Goal: Task Accomplishment & Management: Use online tool/utility

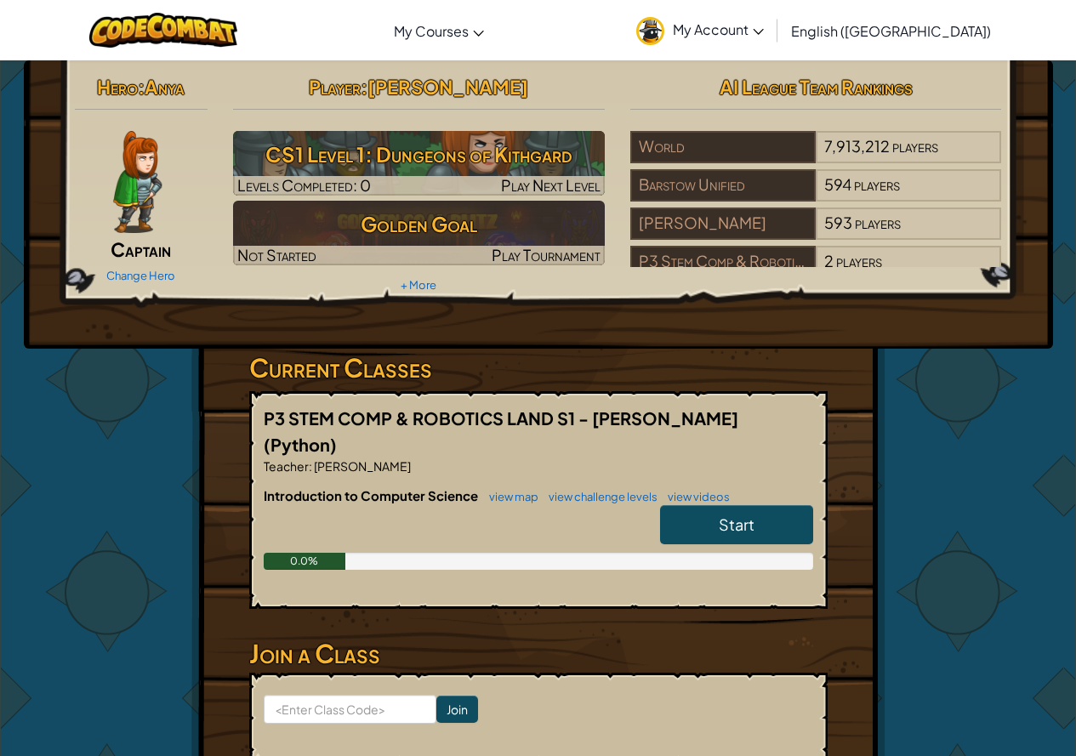
click at [742, 515] on span "Start" at bounding box center [737, 525] width 36 height 20
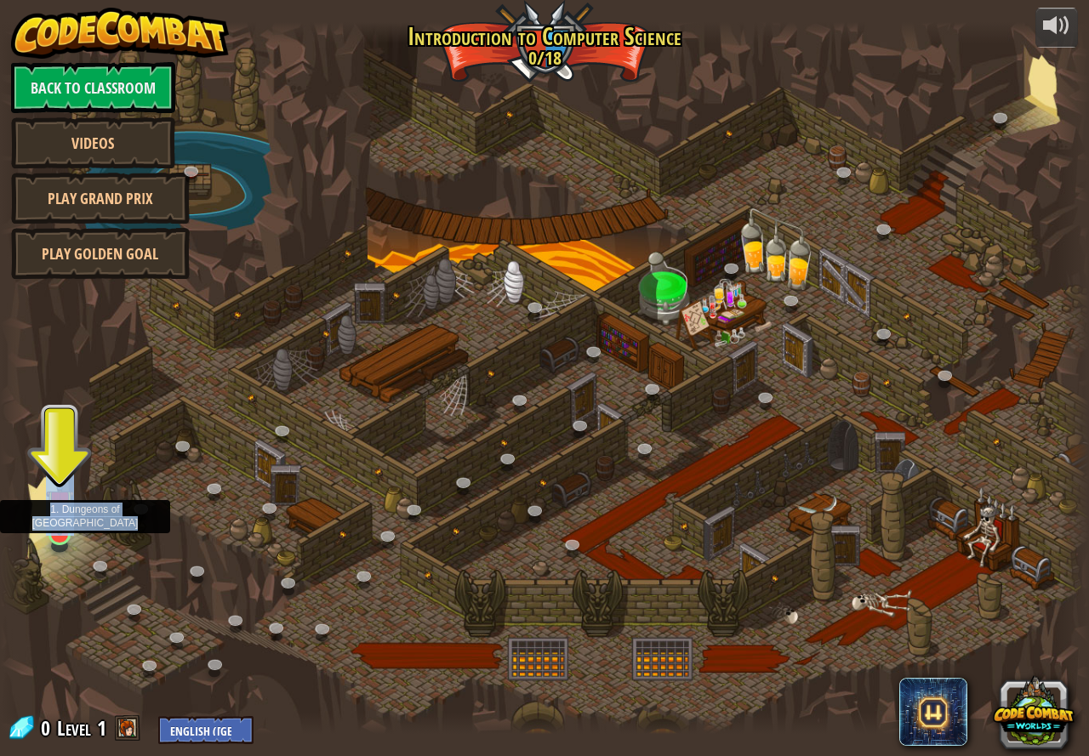
click at [61, 546] on div "25. Kithgard Gates (Locked) Escape the Kithgard dungeons, and don't let the gua…" at bounding box center [544, 378] width 1089 height 712
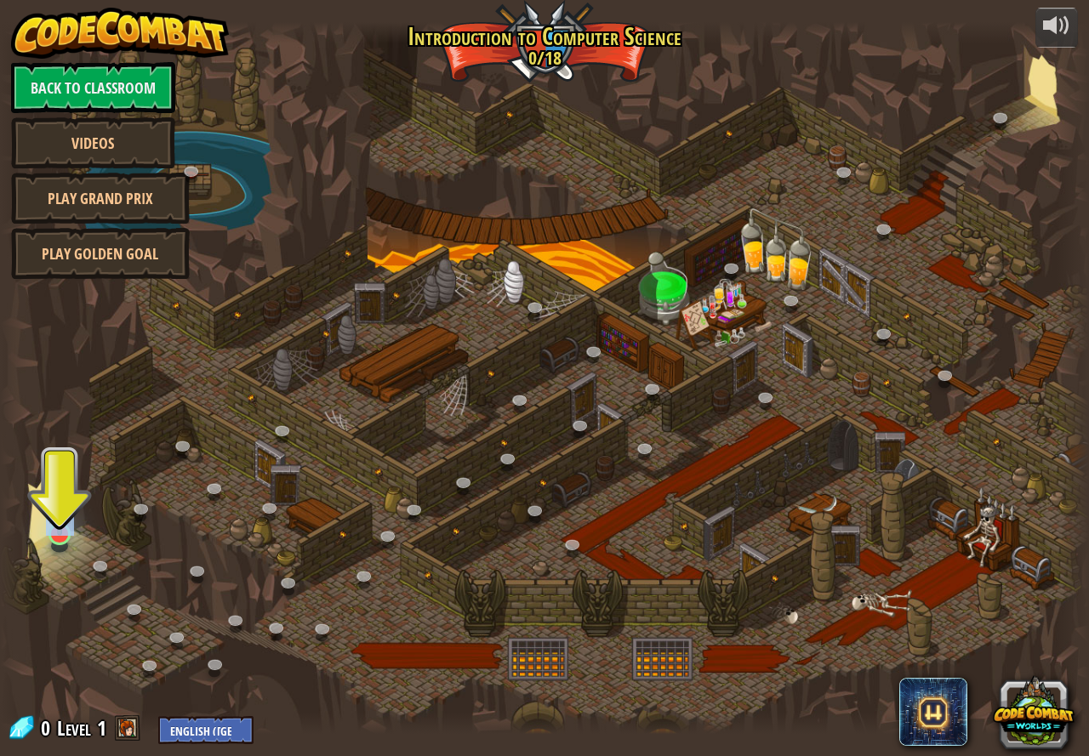
click at [46, 521] on img at bounding box center [60, 503] width 28 height 65
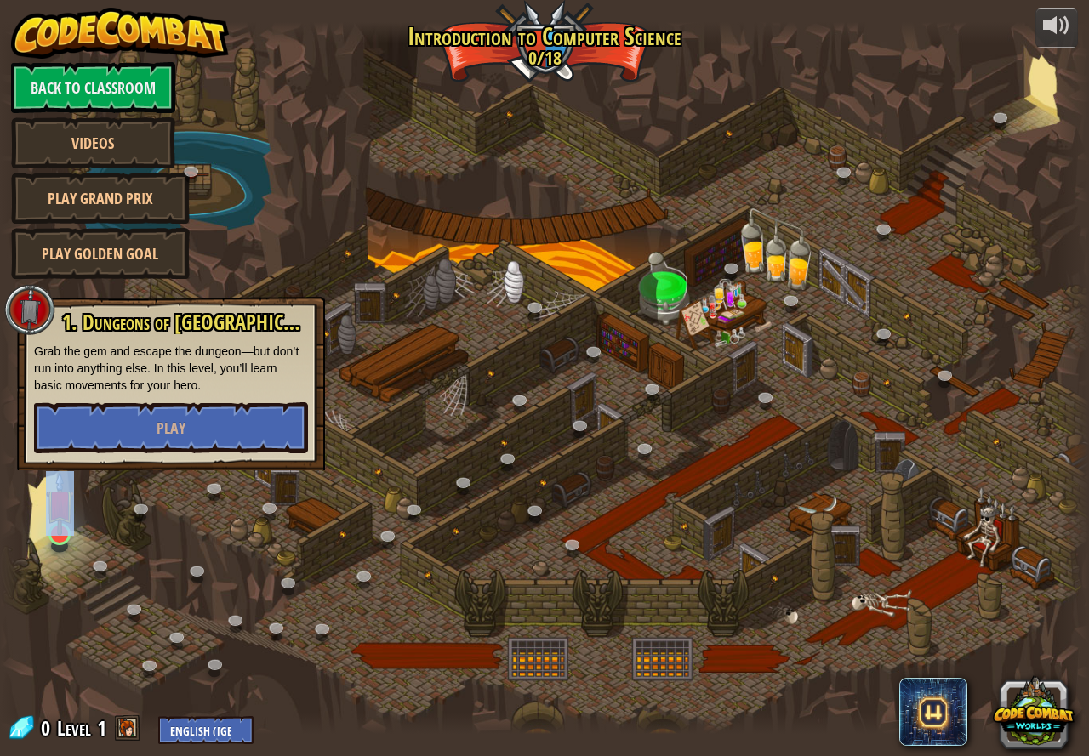
click at [46, 521] on img at bounding box center [60, 503] width 28 height 65
click at [169, 426] on span "Play" at bounding box center [170, 428] width 29 height 21
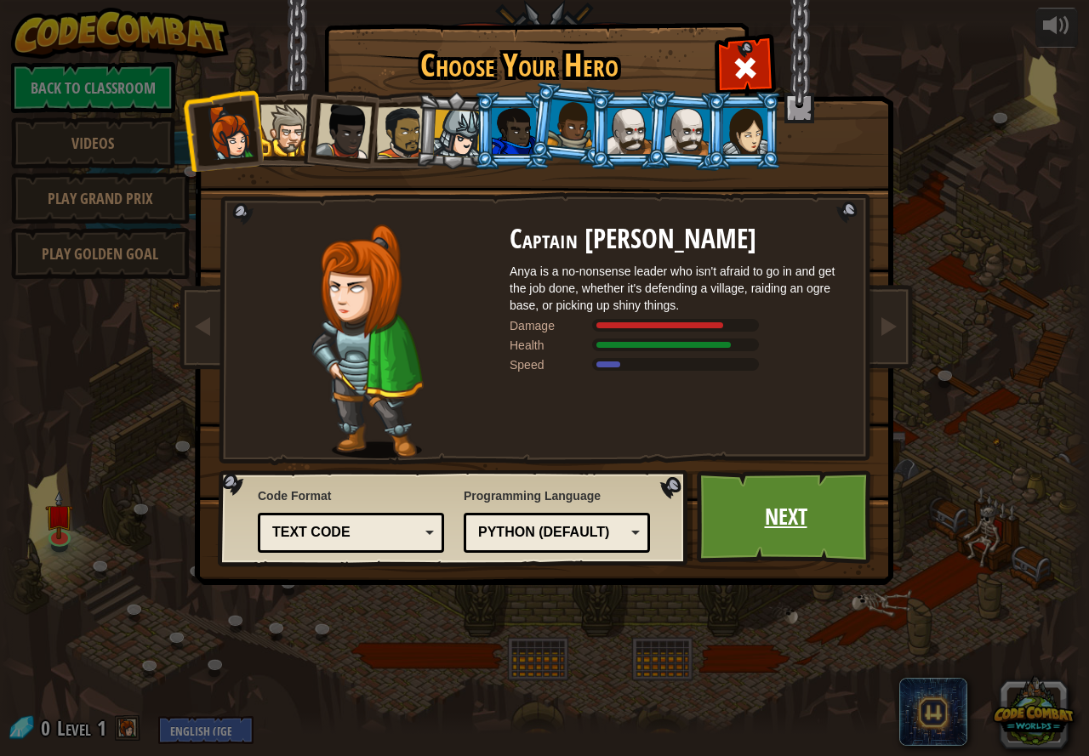
click at [783, 521] on link "Next" at bounding box center [786, 517] width 178 height 94
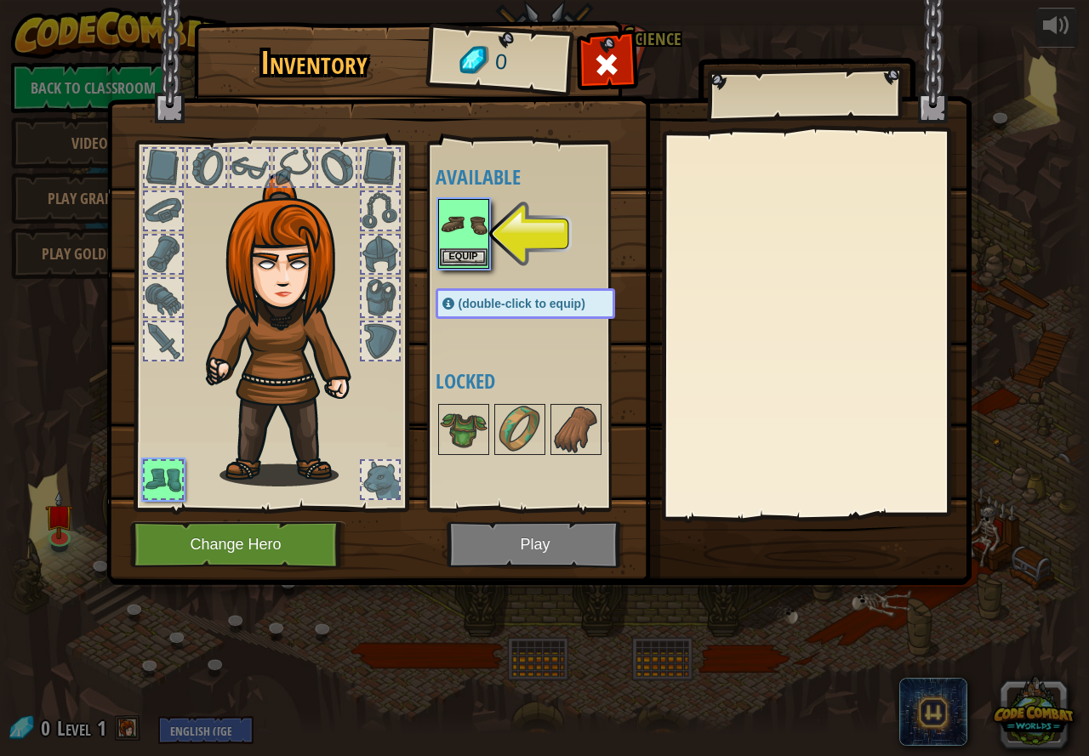
click at [477, 240] on img at bounding box center [464, 225] width 48 height 48
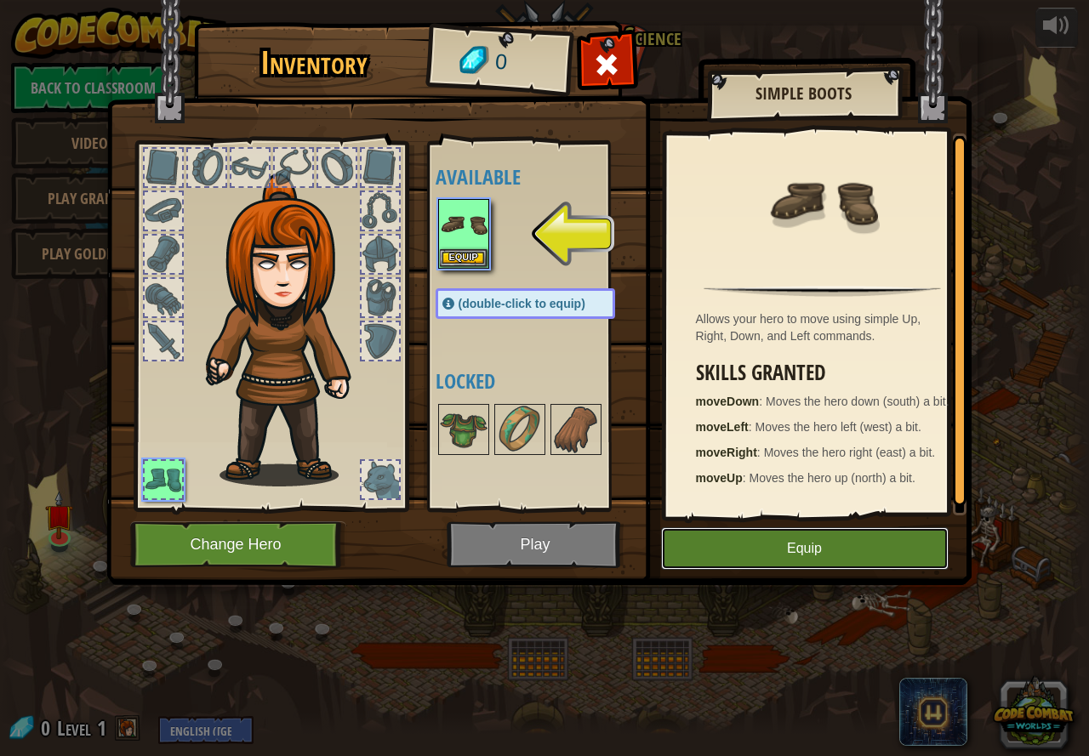
click at [828, 540] on button "Equip" at bounding box center [804, 548] width 287 height 43
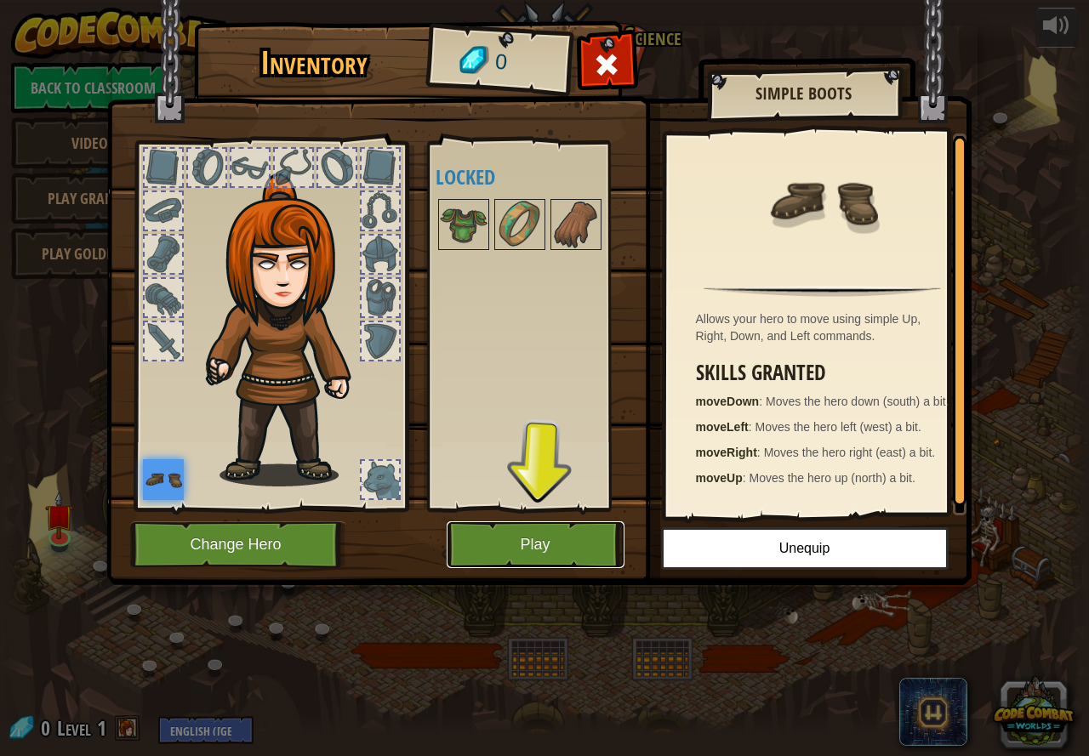
click at [588, 536] on button "Play" at bounding box center [535, 544] width 178 height 47
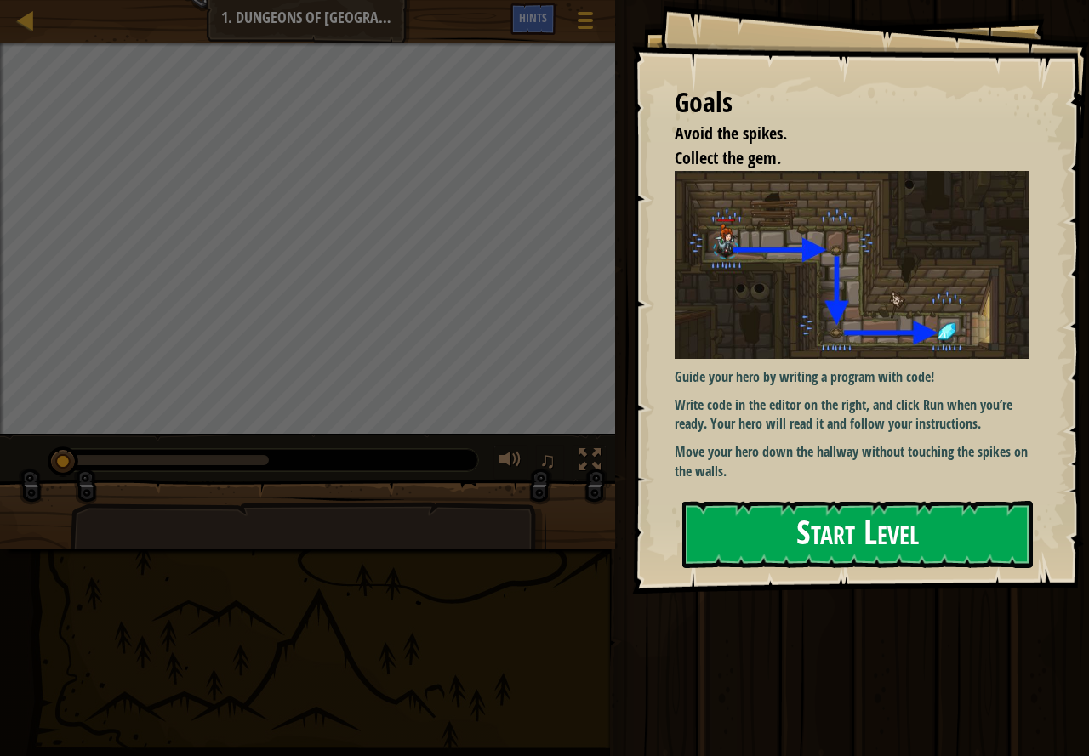
click at [917, 550] on button "Start Level" at bounding box center [857, 534] width 350 height 67
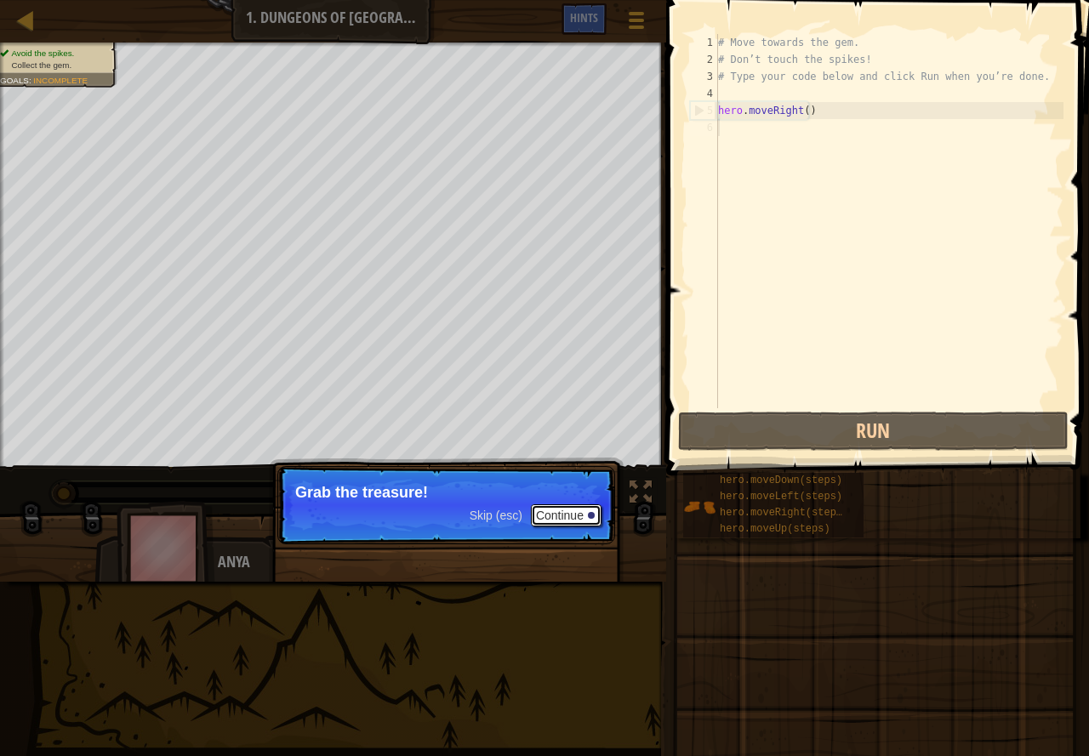
click at [560, 508] on button "Continue" at bounding box center [566, 515] width 71 height 22
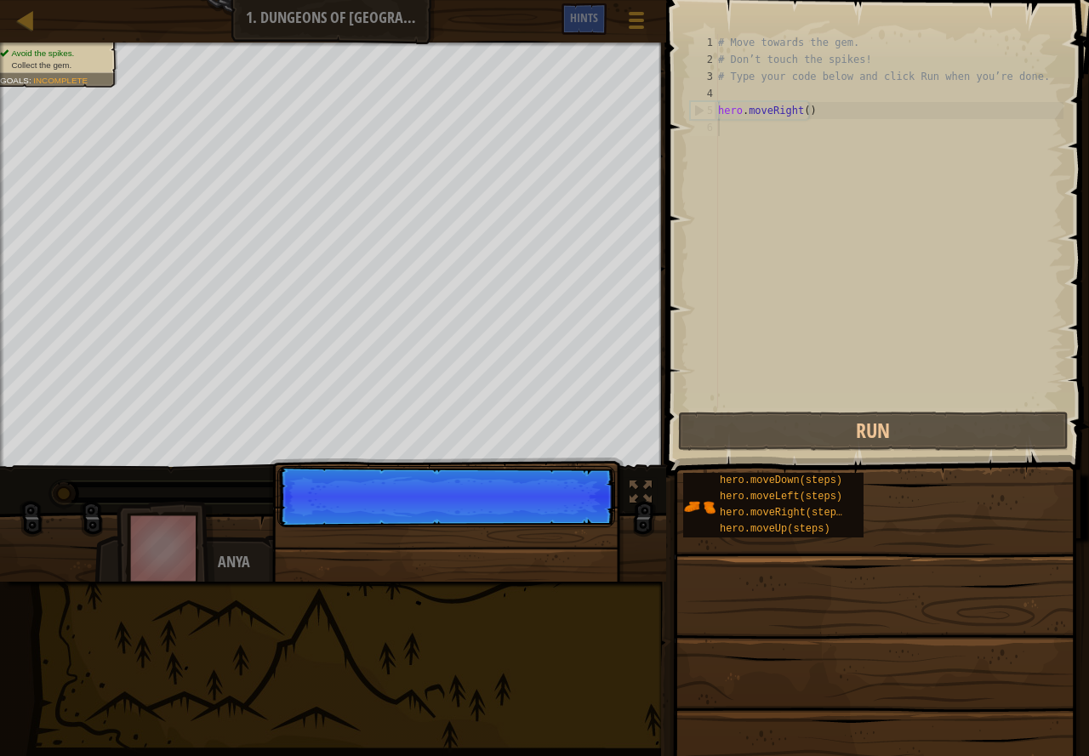
scroll to position [8, 0]
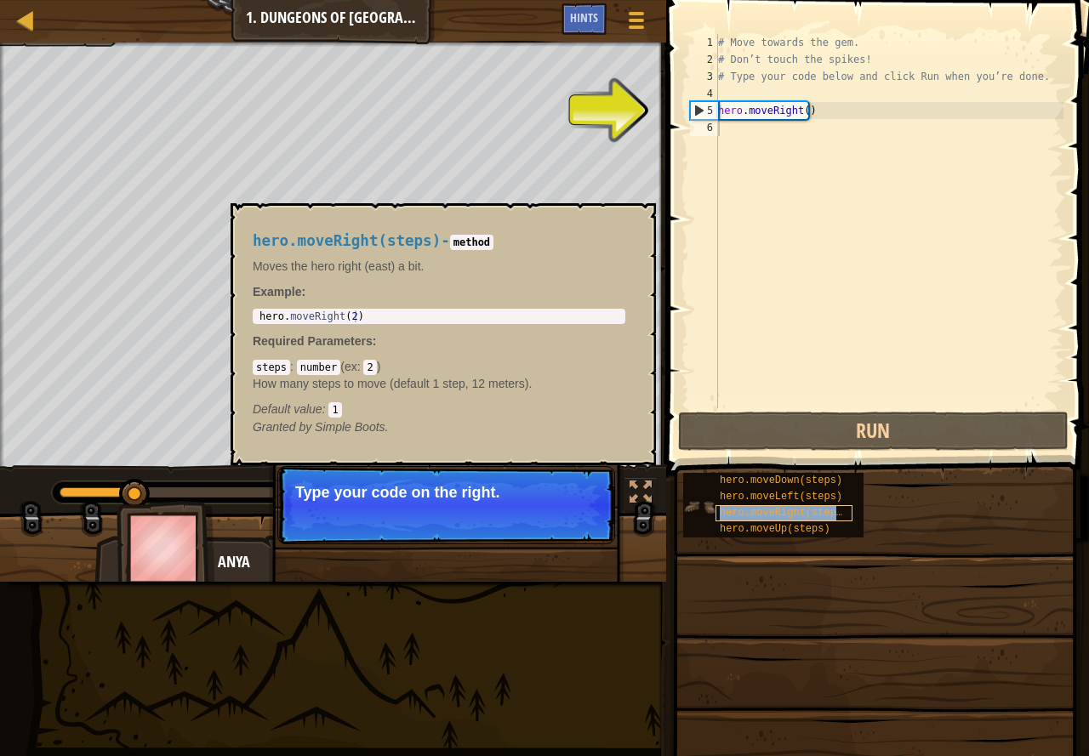
click at [739, 509] on span "hero.moveRight(steps)" at bounding box center [783, 513] width 128 height 12
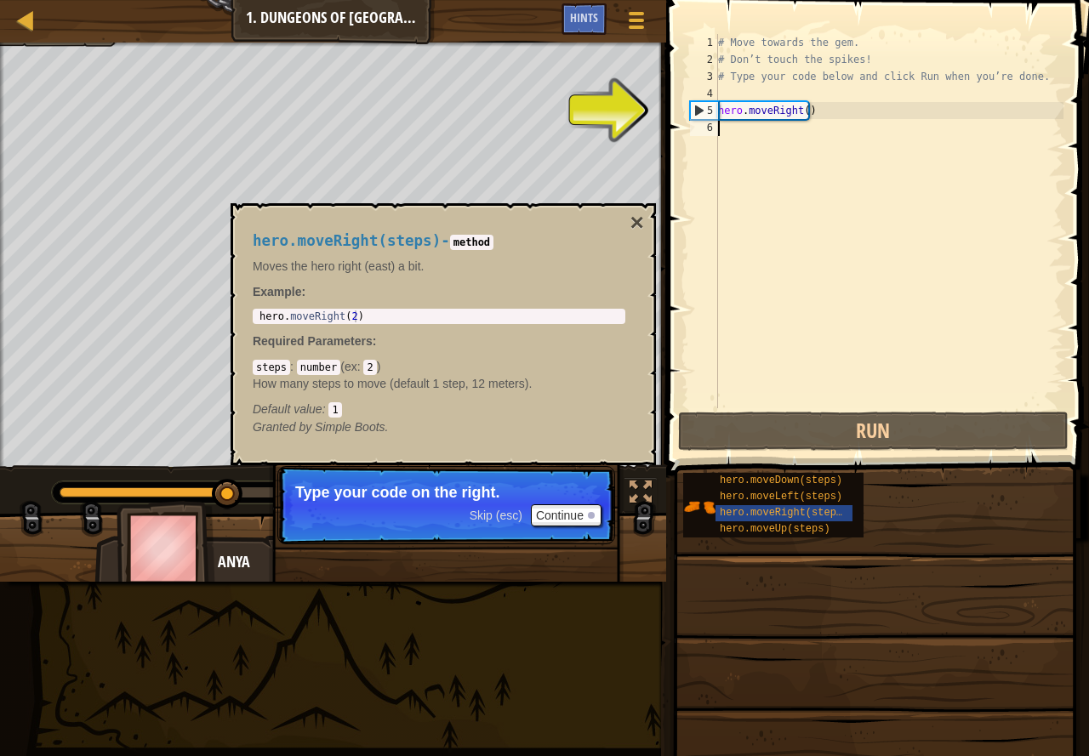
click at [723, 128] on div "# Move towards the gem. # Don’t touch the spikes! # Type your code below and cl…" at bounding box center [888, 238] width 349 height 408
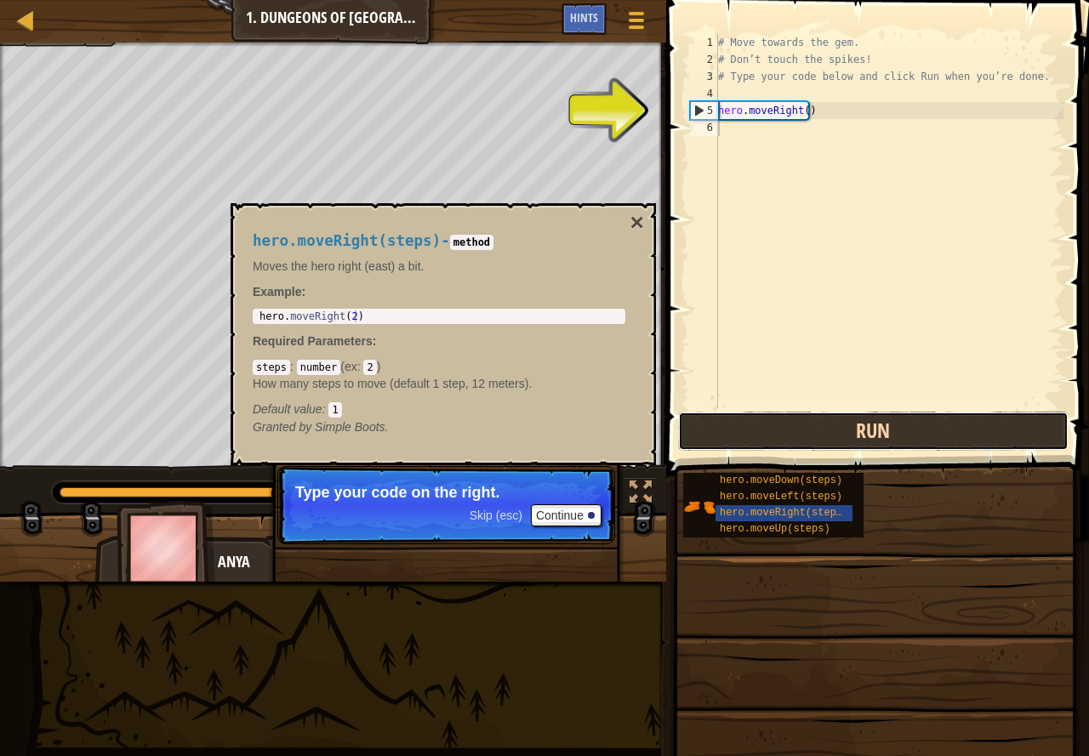
click at [867, 414] on button "Run" at bounding box center [873, 431] width 390 height 39
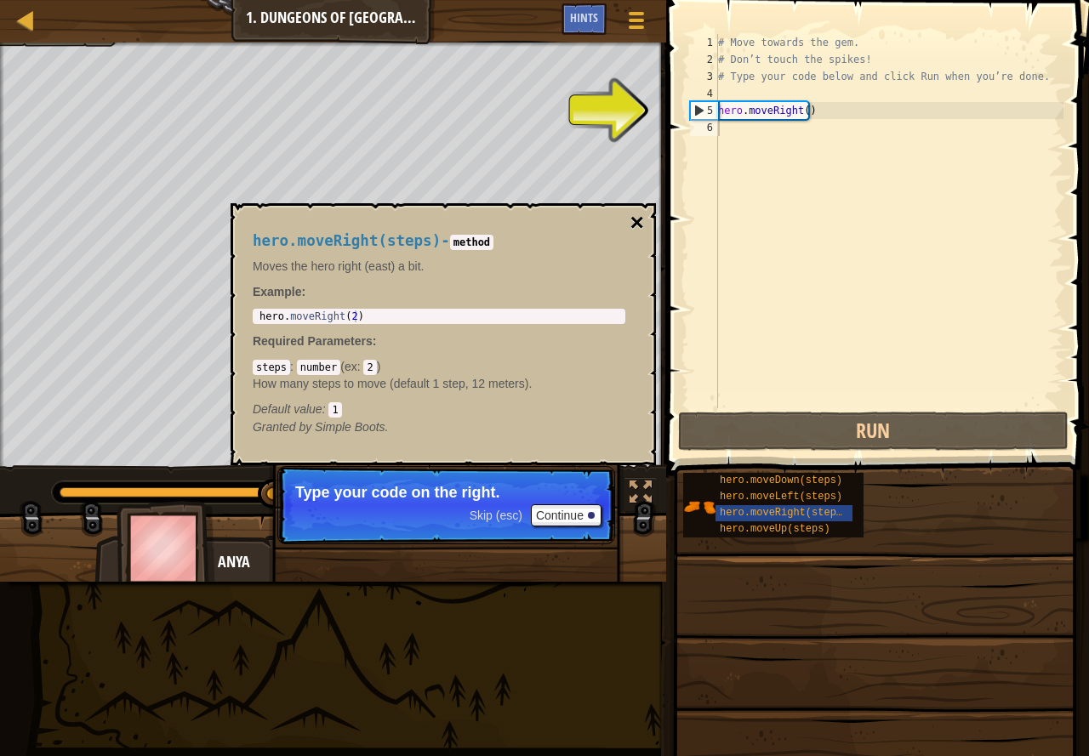
click at [634, 226] on button "×" at bounding box center [637, 223] width 14 height 24
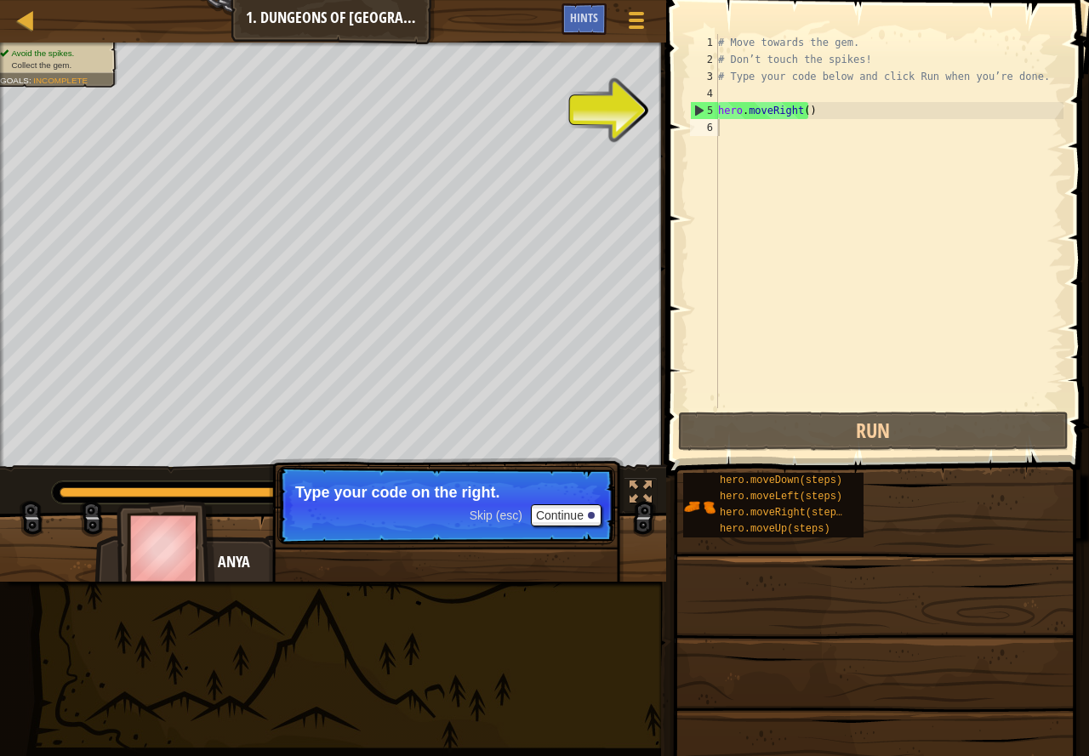
type textarea "hero.moveRight()"
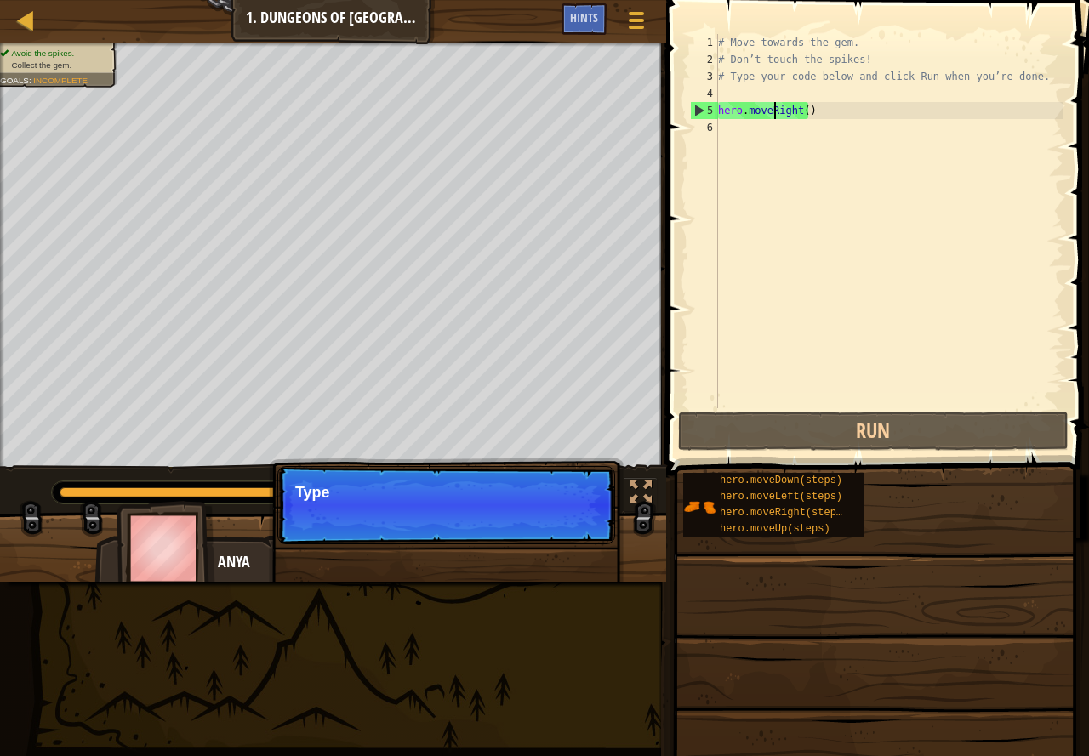
click at [774, 108] on div "# Move towards the gem. # Don’t touch the spikes! # Type your code below and cl…" at bounding box center [888, 238] width 349 height 408
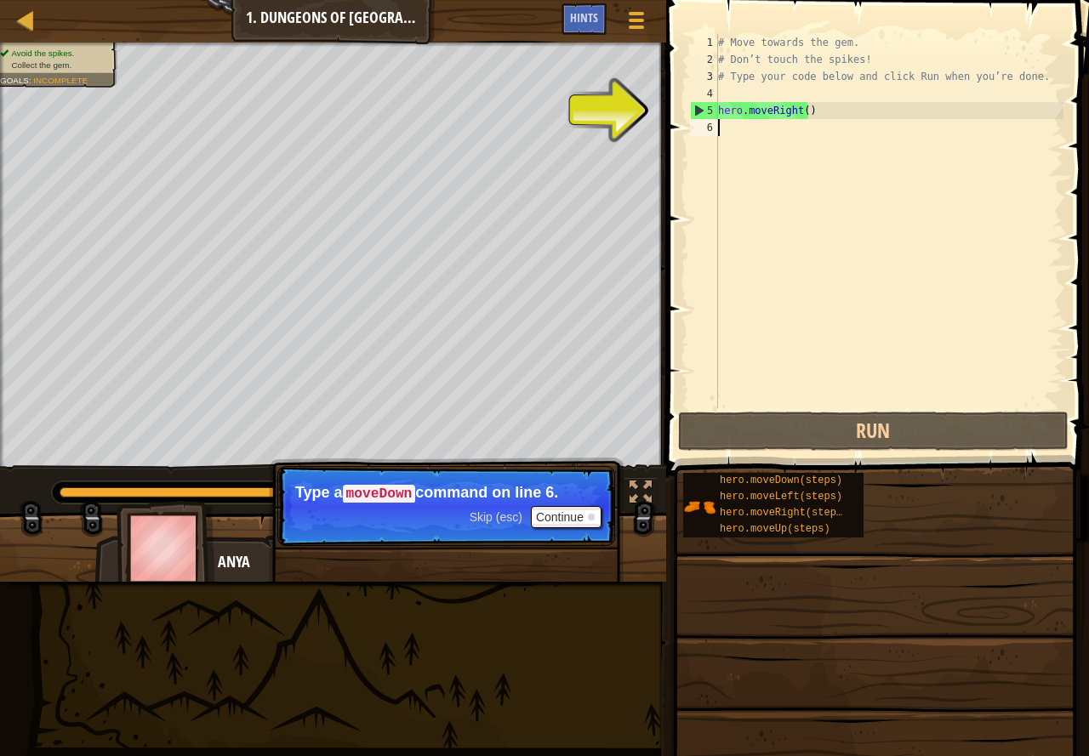
click at [729, 125] on div "# Move towards the gem. # Don’t touch the spikes! # Type your code below and cl…" at bounding box center [888, 238] width 349 height 408
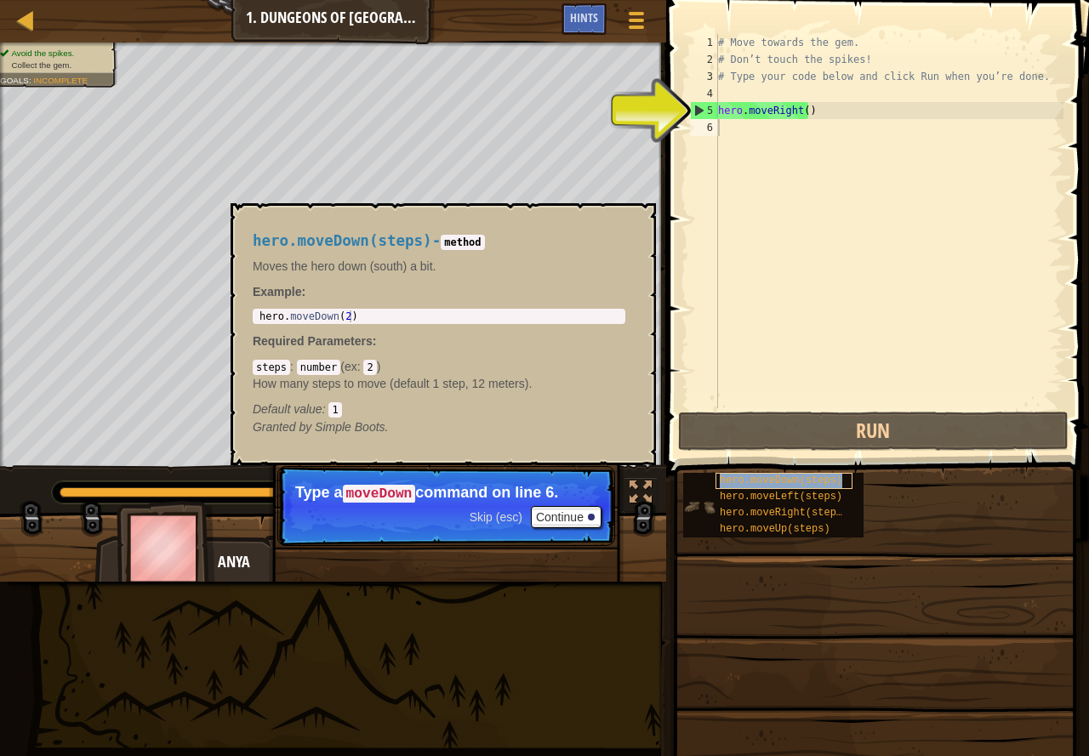
click at [744, 483] on span "hero.moveDown(steps)" at bounding box center [780, 481] width 122 height 12
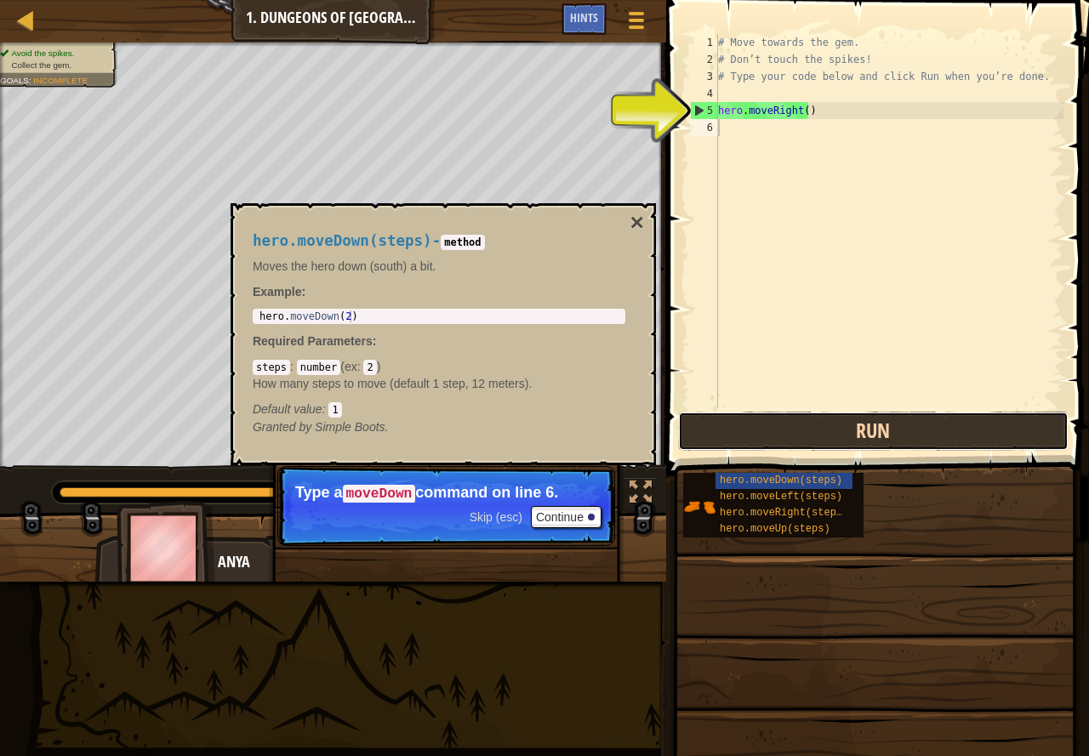
click at [805, 429] on button "Run" at bounding box center [873, 431] width 390 height 39
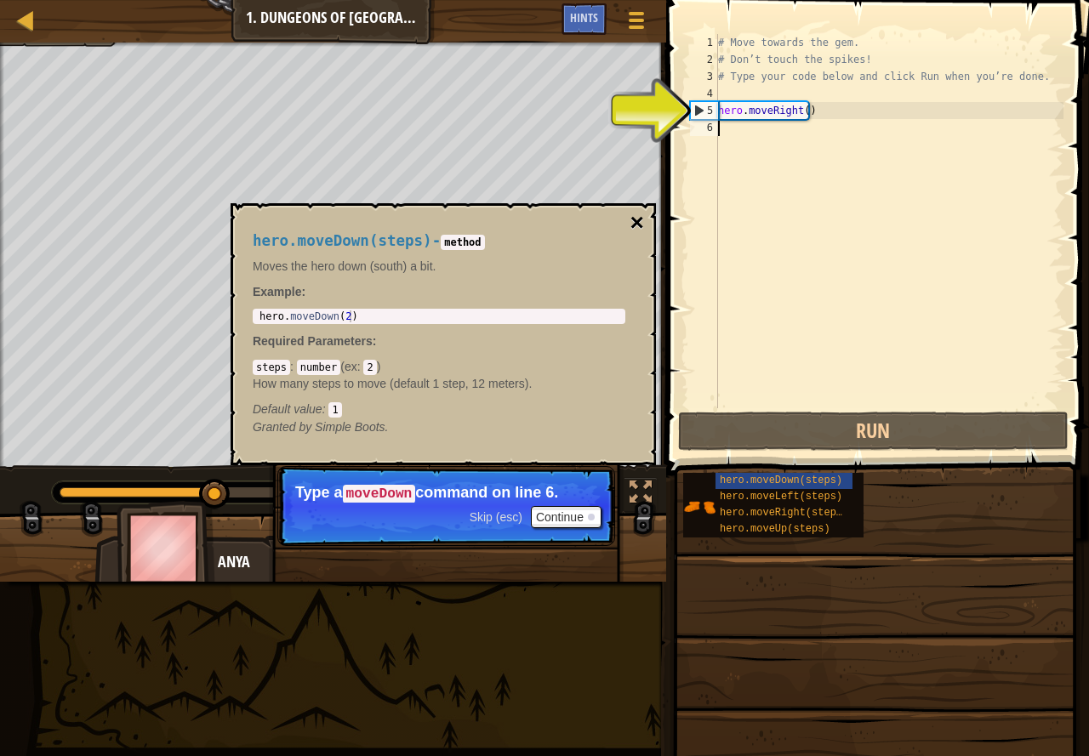
click at [639, 226] on button "×" at bounding box center [637, 223] width 14 height 24
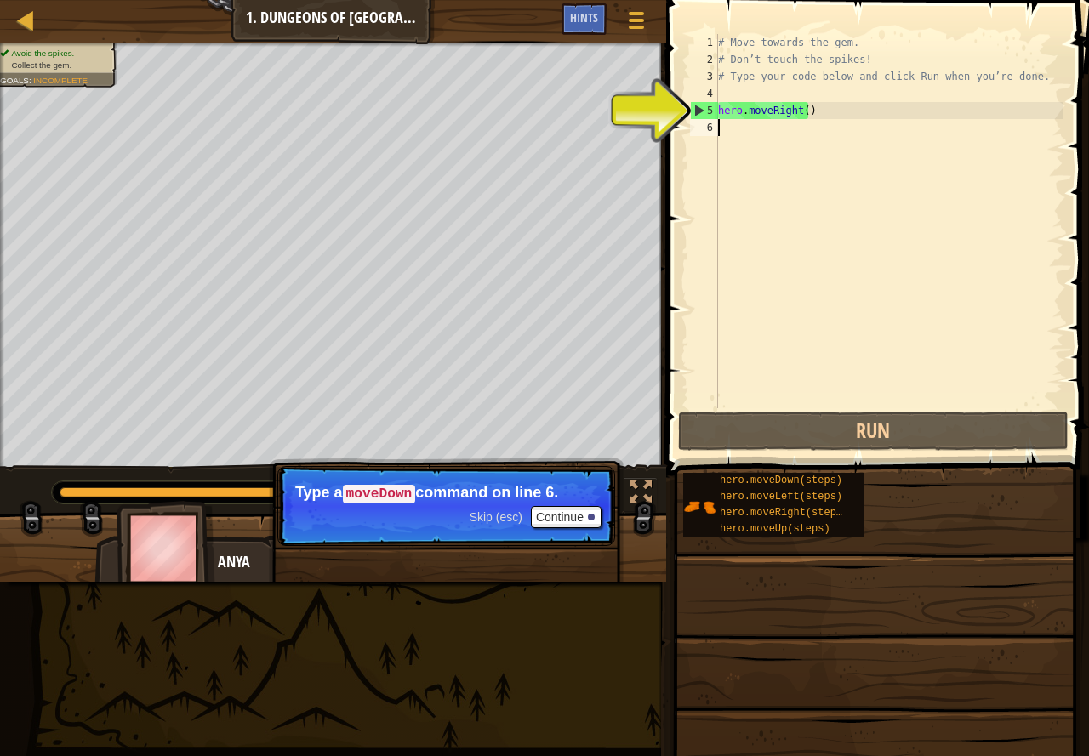
click at [738, 127] on div "# Move towards the gem. # Don’t touch the spikes! # Type your code below and cl…" at bounding box center [888, 238] width 349 height 408
click at [747, 113] on div "# Move towards the gem. # Don’t touch the spikes! # Type your code below and cl…" at bounding box center [888, 238] width 349 height 408
click at [640, 134] on div "Map Introduction to Computer Science 1. Dungeons of Kithgard Game Menu Done Hin…" at bounding box center [544, 378] width 1089 height 756
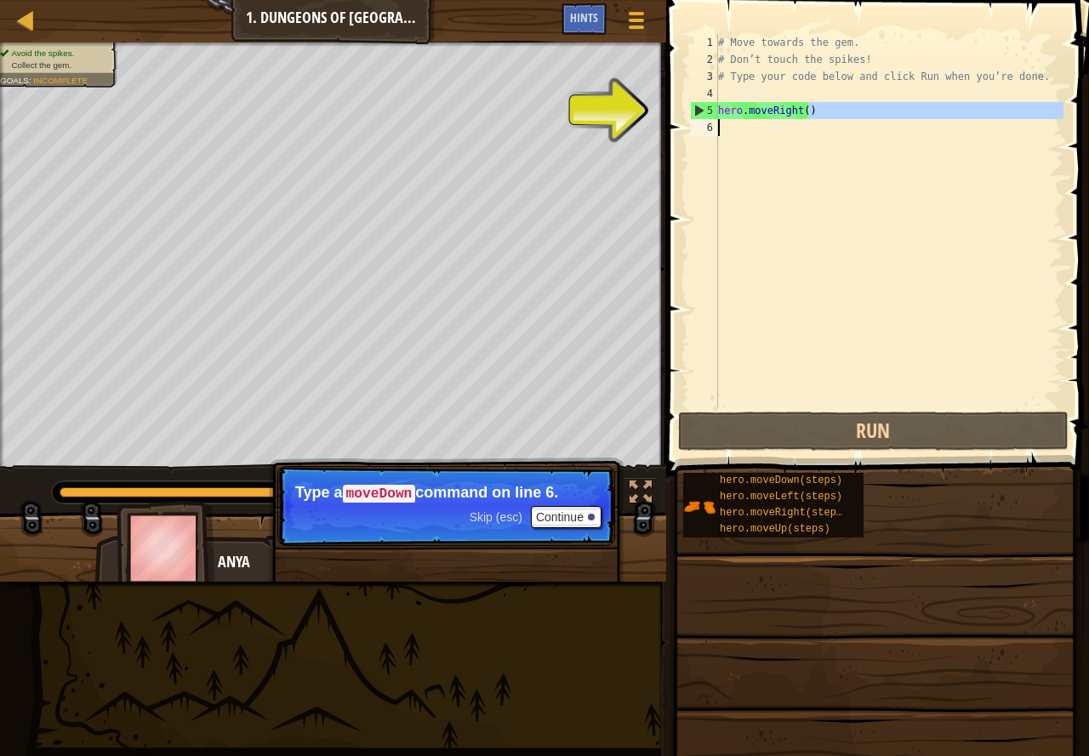
click at [812, 113] on div "# Move towards the gem. # Don’t touch the spikes! # Type your code below and cl…" at bounding box center [888, 238] width 349 height 408
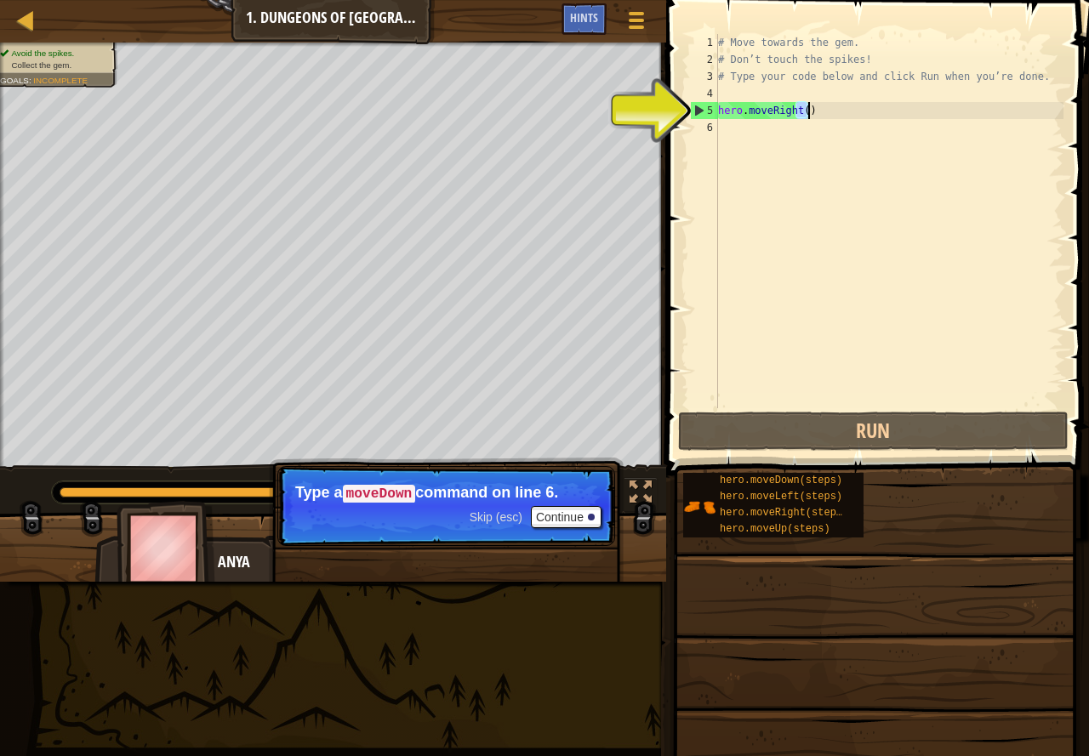
click at [812, 113] on div "# Move towards the gem. # Don’t touch the spikes! # Type your code below and cl…" at bounding box center [888, 238] width 349 height 408
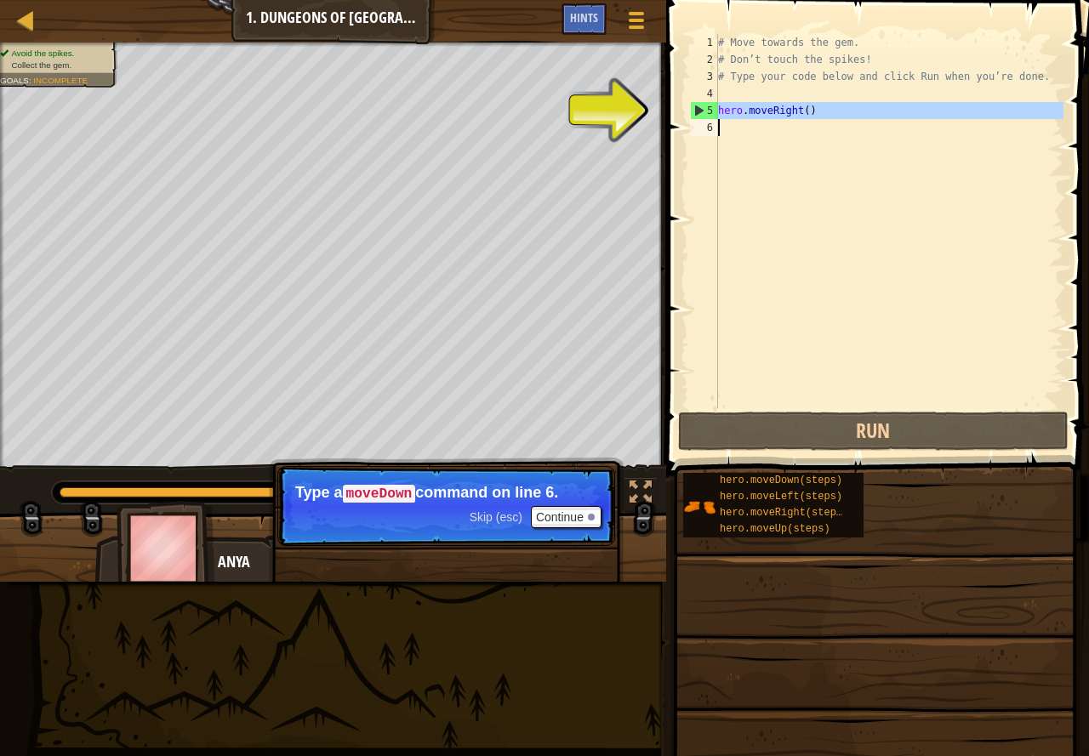
click at [812, 113] on div "# Move towards the gem. # Don’t touch the spikes! # Type your code below and cl…" at bounding box center [888, 238] width 349 height 408
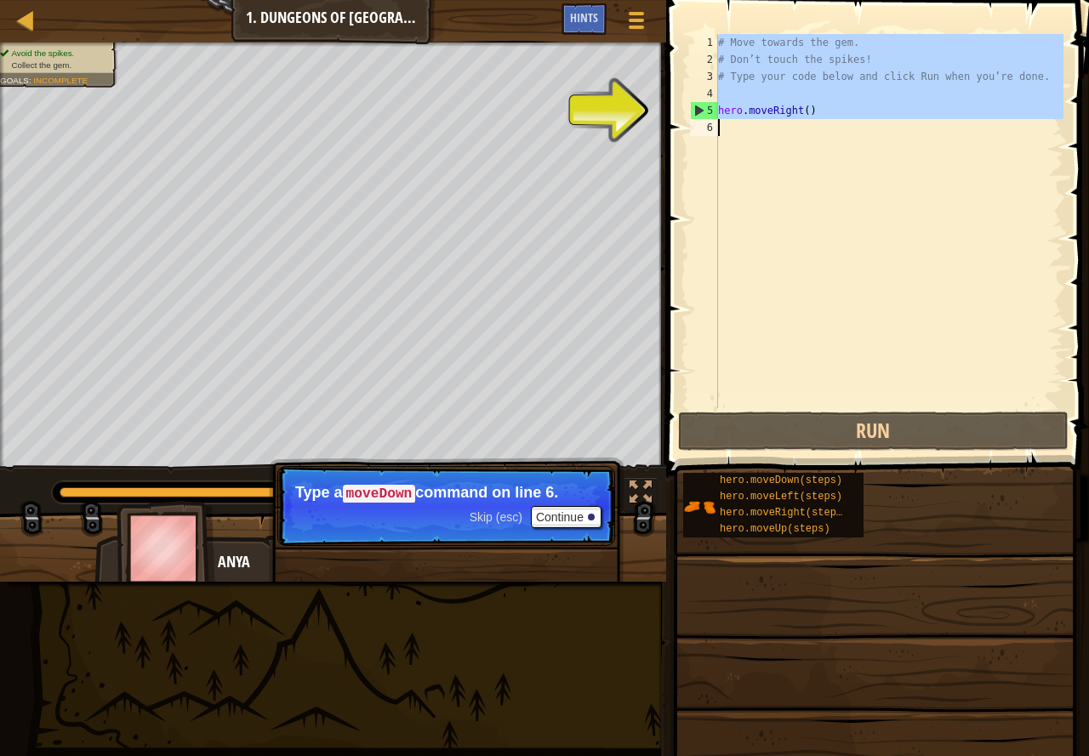
click at [812, 113] on div "# Move towards the gem. # Don’t touch the spikes! # Type your code below and cl…" at bounding box center [888, 238] width 349 height 408
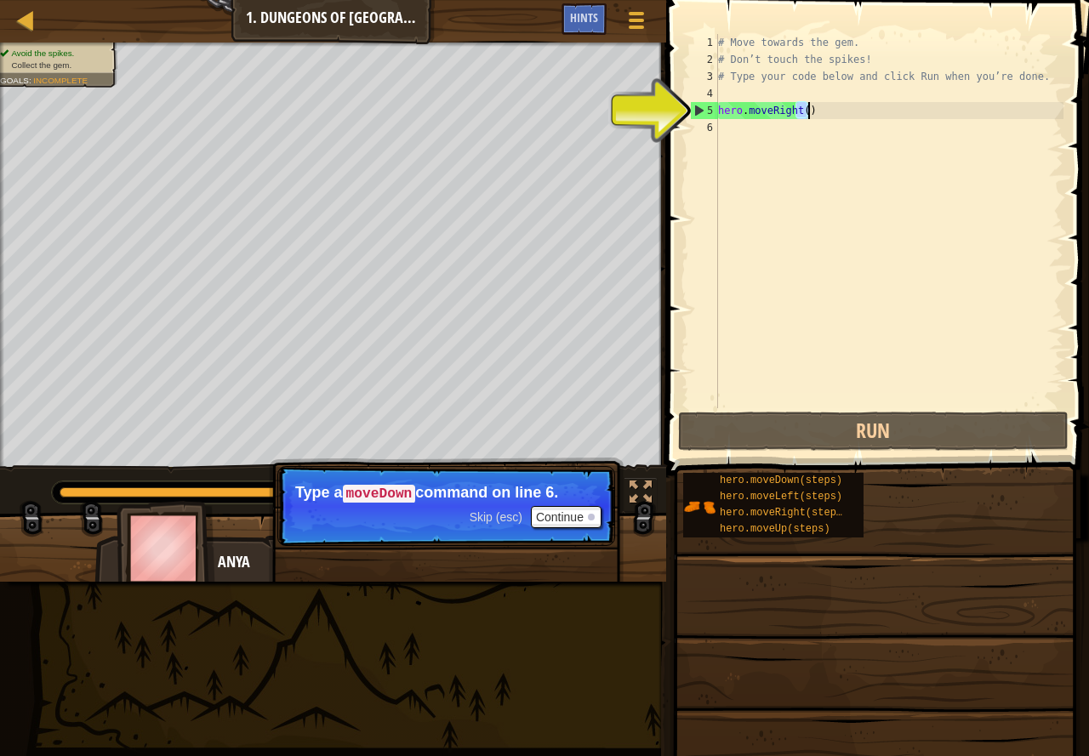
click at [812, 113] on div "# Move towards the gem. # Don’t touch the spikes! # Type your code below and cl…" at bounding box center [888, 238] width 349 height 408
type textarea "hero.moveRight()"
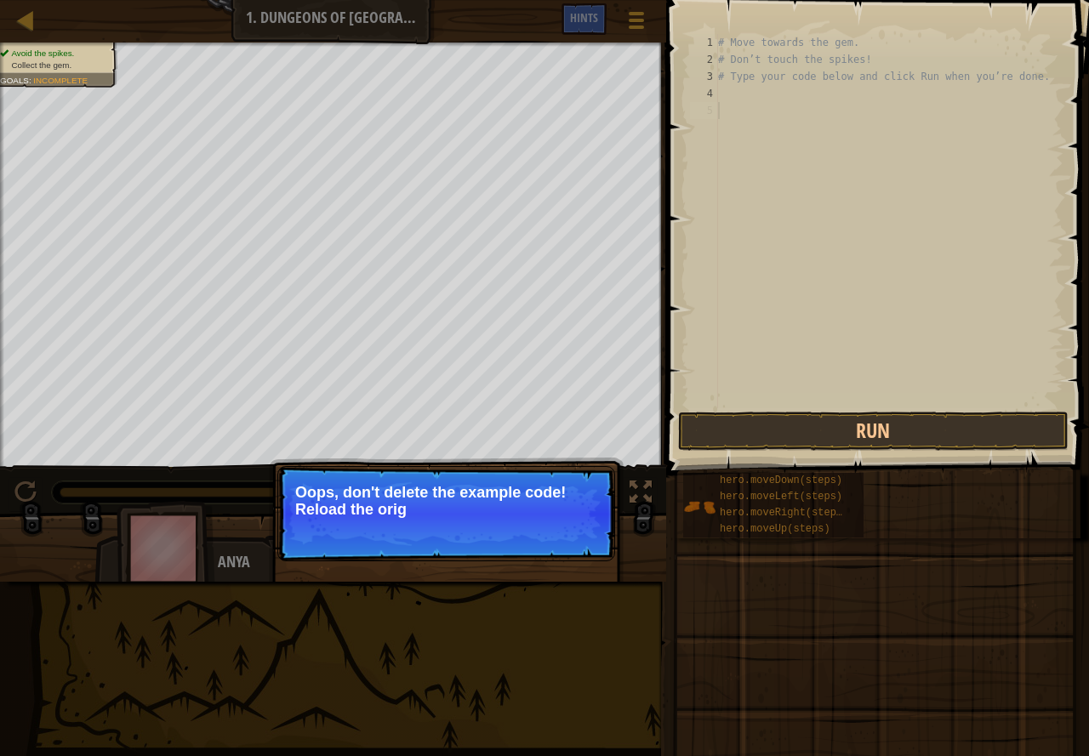
click at [617, 506] on div "↻ Reload Oops, don't delete the example code! Reload the orig" at bounding box center [446, 592] width 355 height 252
drag, startPoint x: 617, startPoint y: 504, endPoint x: 630, endPoint y: 505, distance: 13.6
click at [619, 504] on div "↻ Reload Oops, don't delete the example code! Reload the original code." at bounding box center [446, 592] width 355 height 252
click at [560, 528] on button "↻ Reload" at bounding box center [564, 531] width 76 height 26
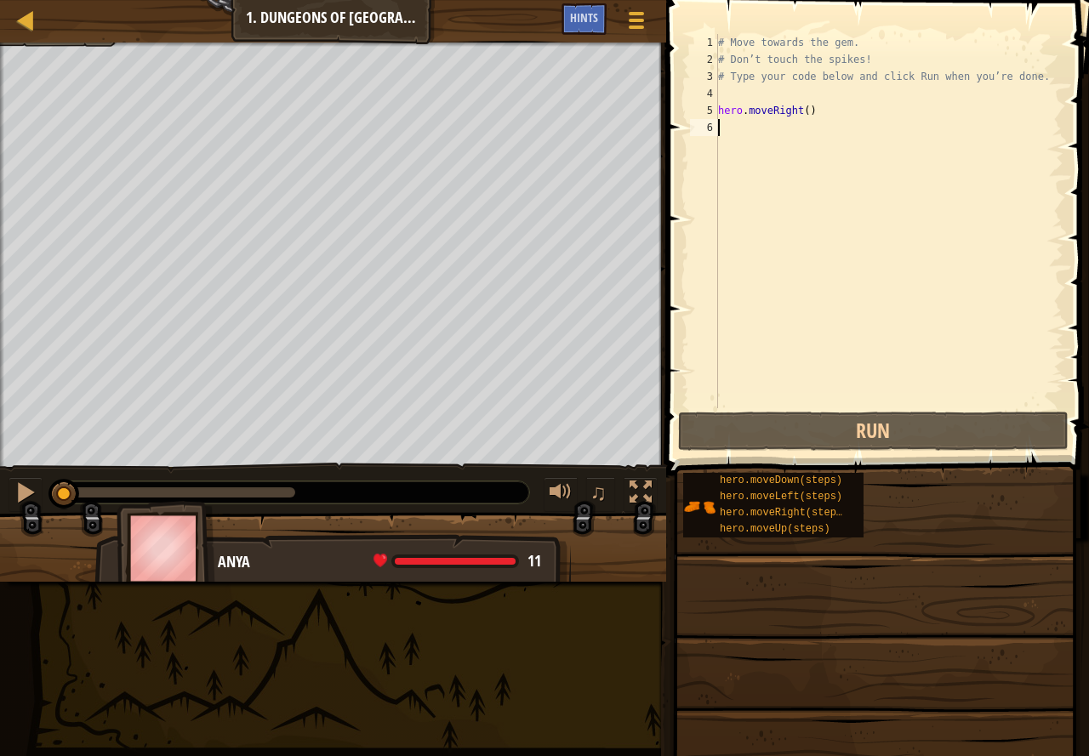
click at [721, 134] on div "# Move towards the gem. # Don’t touch the spikes! # Type your code below and cl…" at bounding box center [888, 238] width 349 height 408
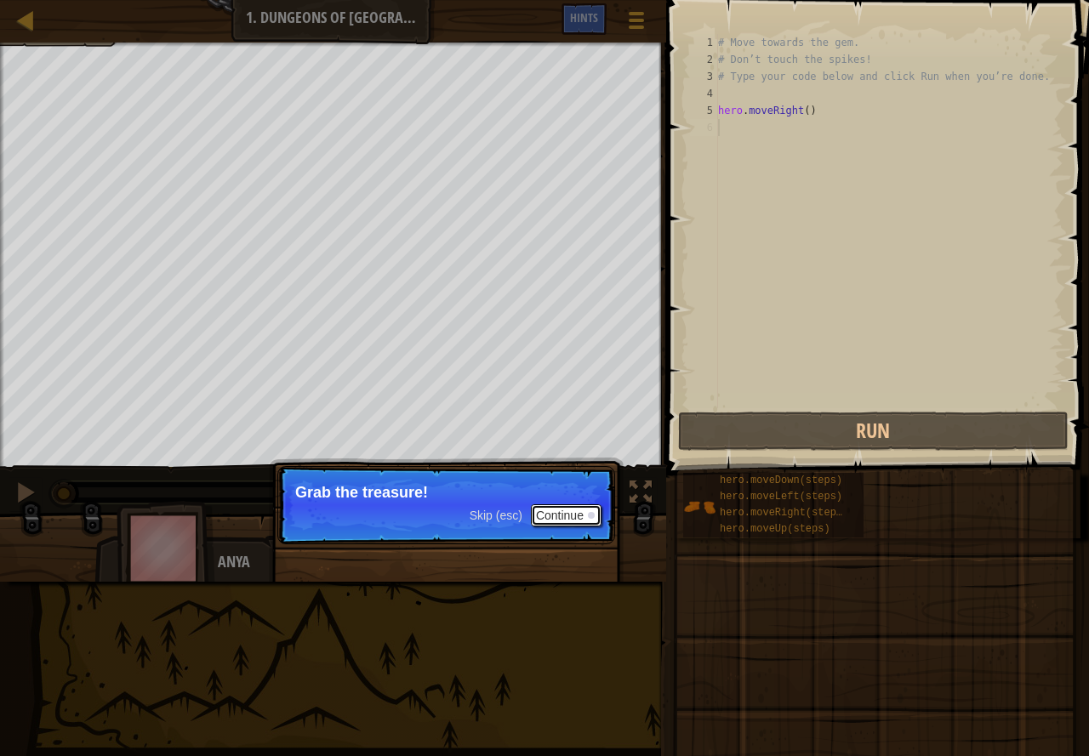
click at [561, 509] on button "Continue" at bounding box center [566, 515] width 71 height 22
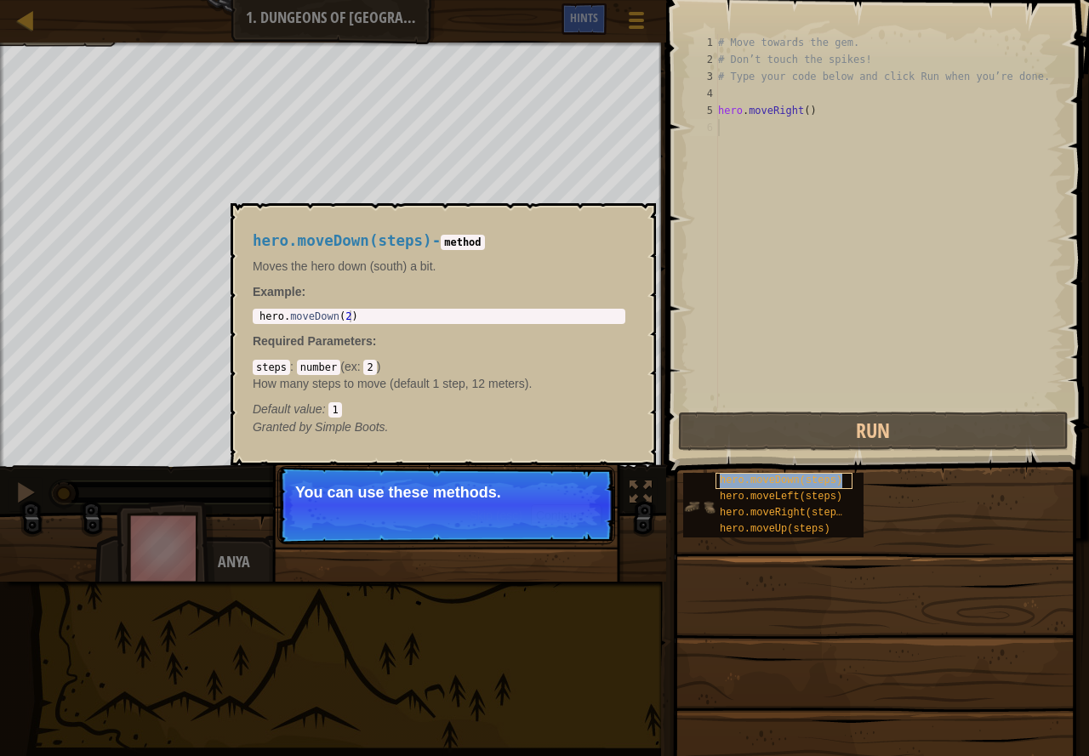
click at [727, 484] on span "hero.moveDown(steps)" at bounding box center [780, 481] width 122 height 12
click at [631, 219] on button "×" at bounding box center [637, 223] width 14 height 24
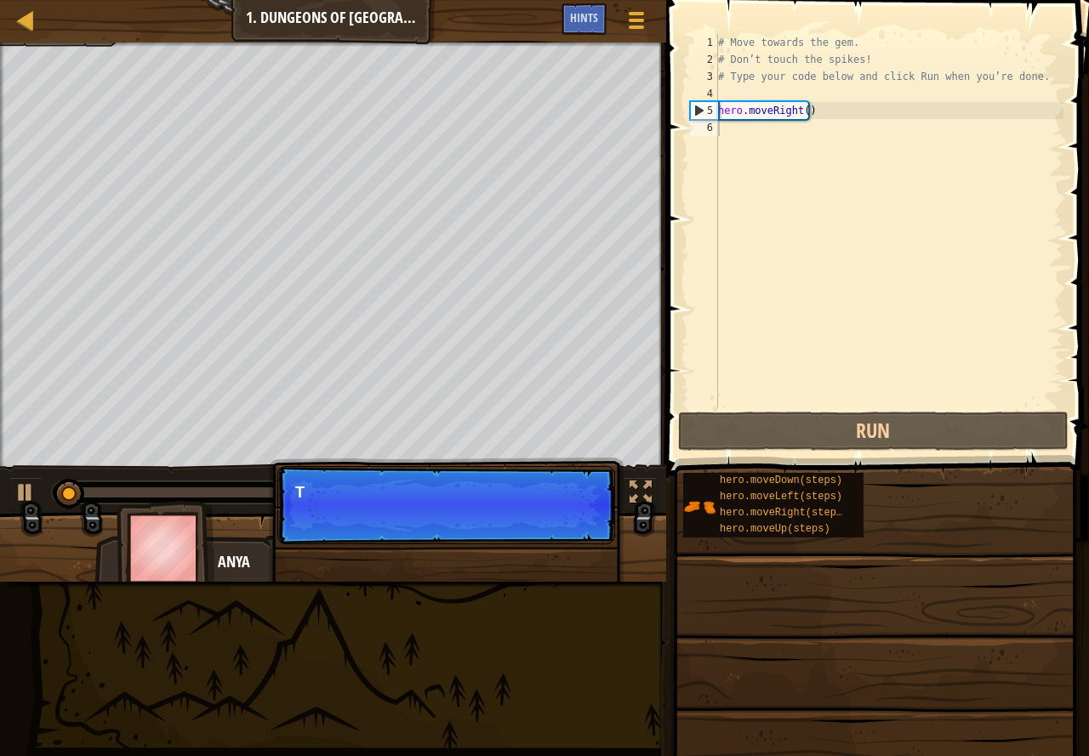
click at [578, 522] on div "Skip (esc) Continue T" at bounding box center [446, 592] width 355 height 252
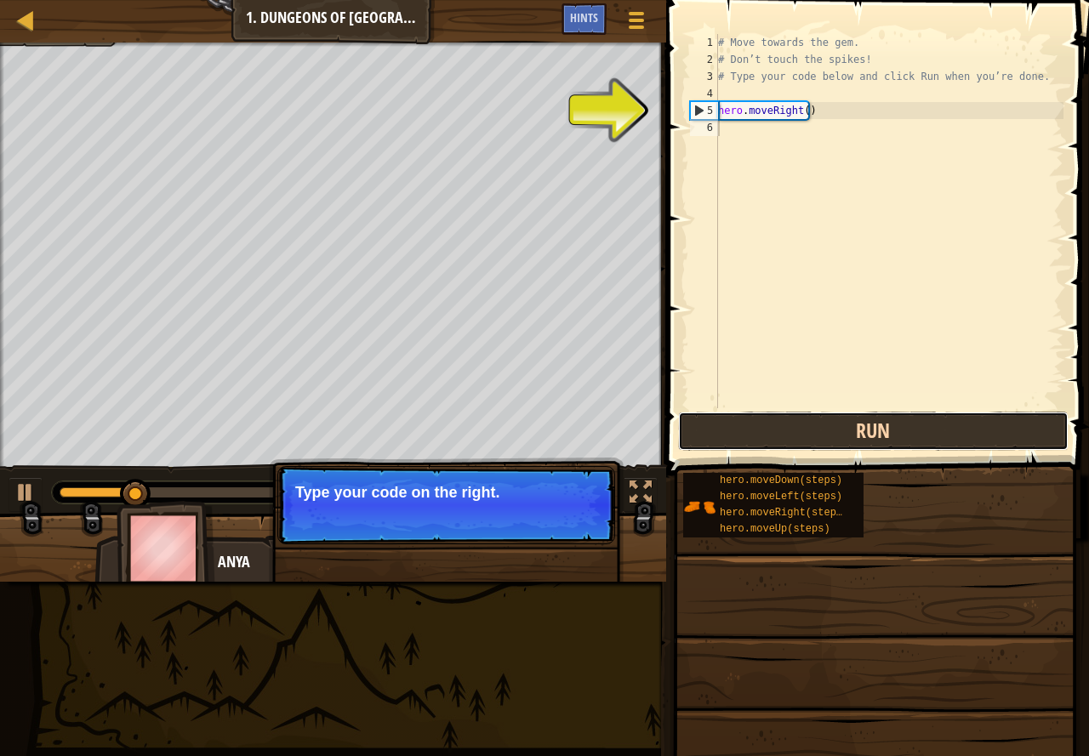
click at [717, 432] on button "Run" at bounding box center [873, 431] width 390 height 39
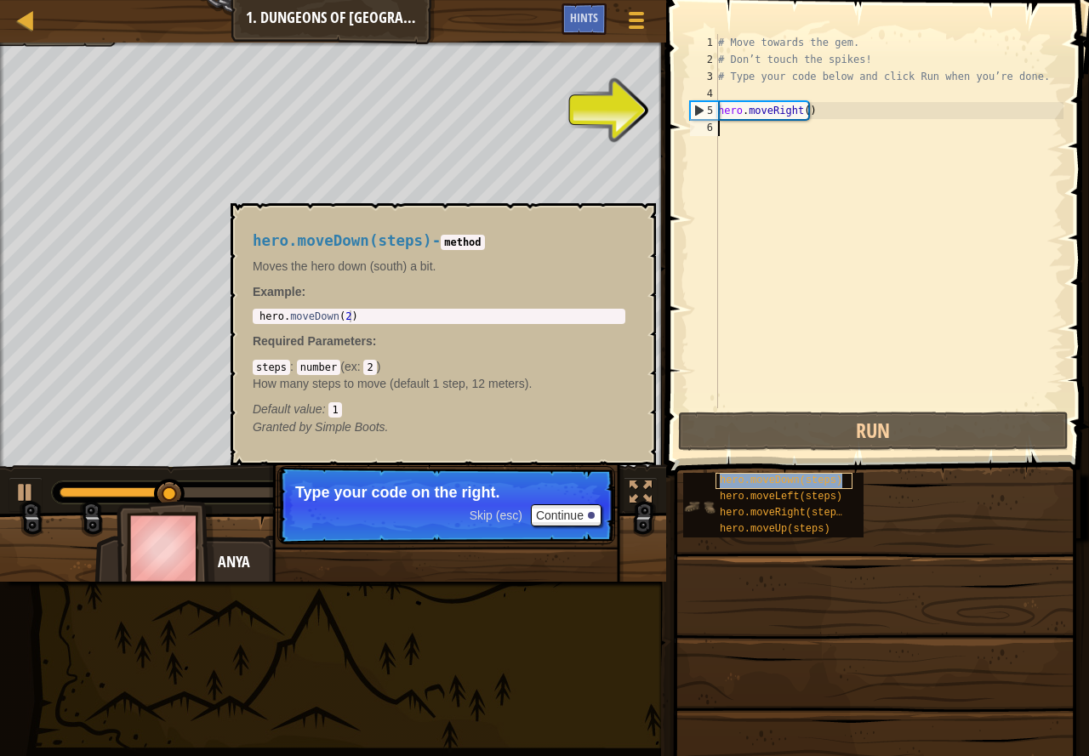
click at [740, 484] on span "hero.moveDown(steps)" at bounding box center [780, 481] width 122 height 12
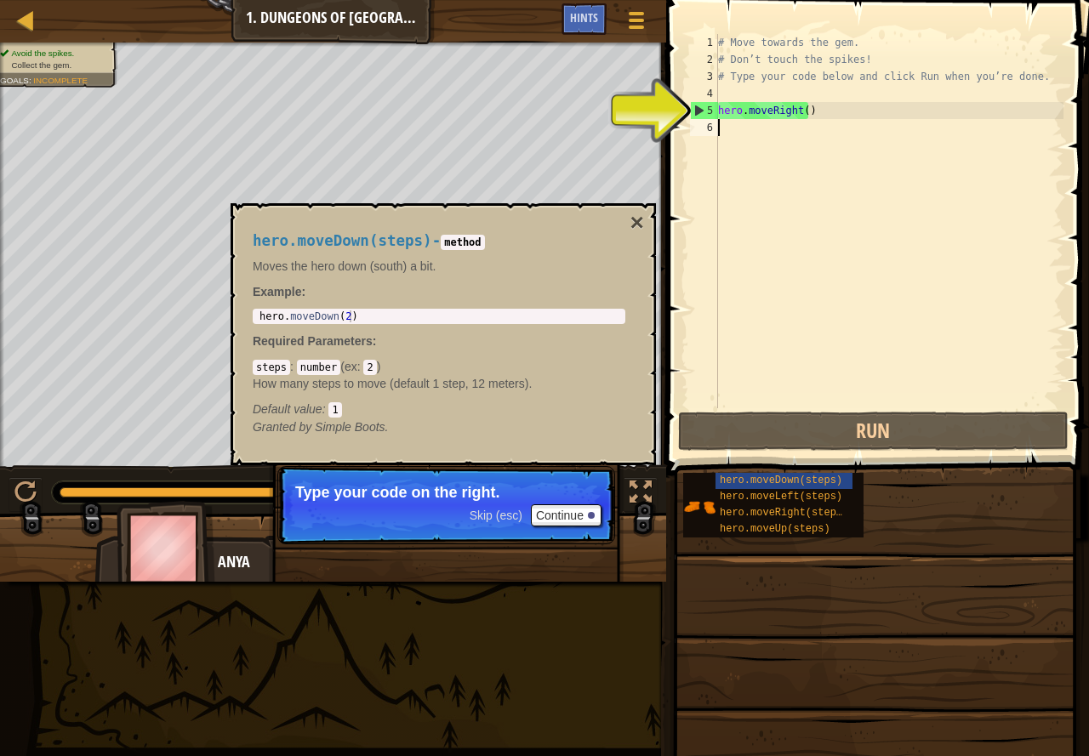
click at [628, 213] on div "hero.moveDown(steps) - method Moves the hero down (south) a bit. Example : 1 he…" at bounding box center [442, 334] width 425 height 262
click at [639, 223] on button "×" at bounding box center [637, 223] width 14 height 24
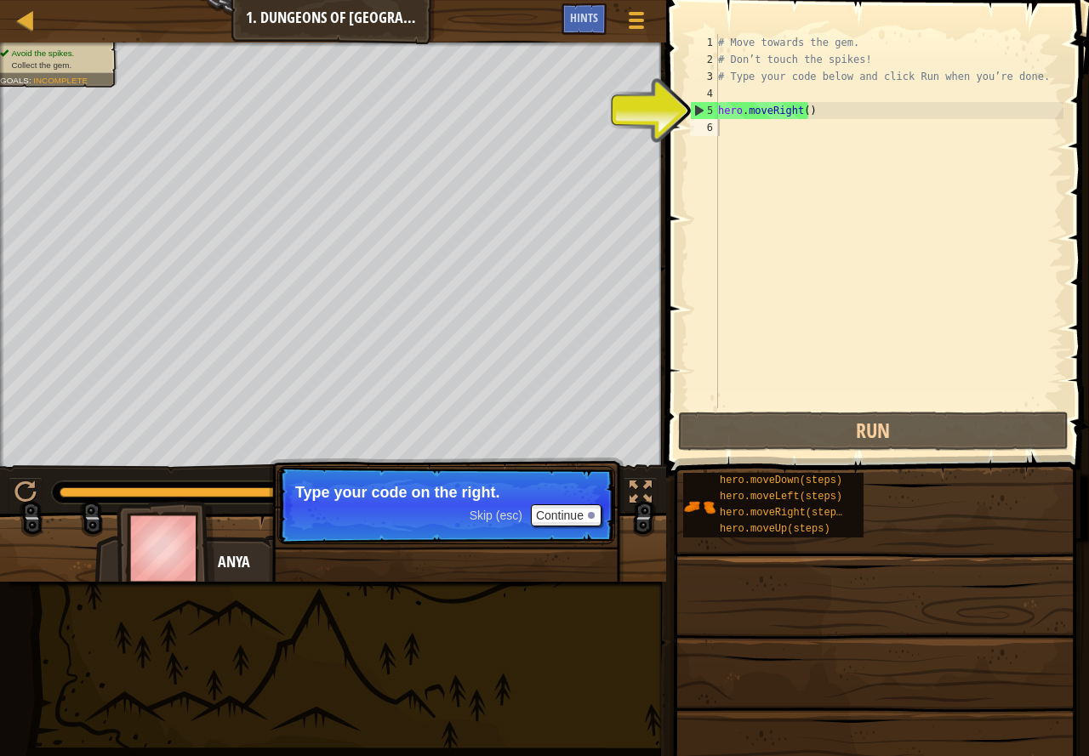
click at [757, 112] on div "# Move towards the gem. # Don’t touch the spikes! # Type your code below and cl…" at bounding box center [888, 238] width 349 height 408
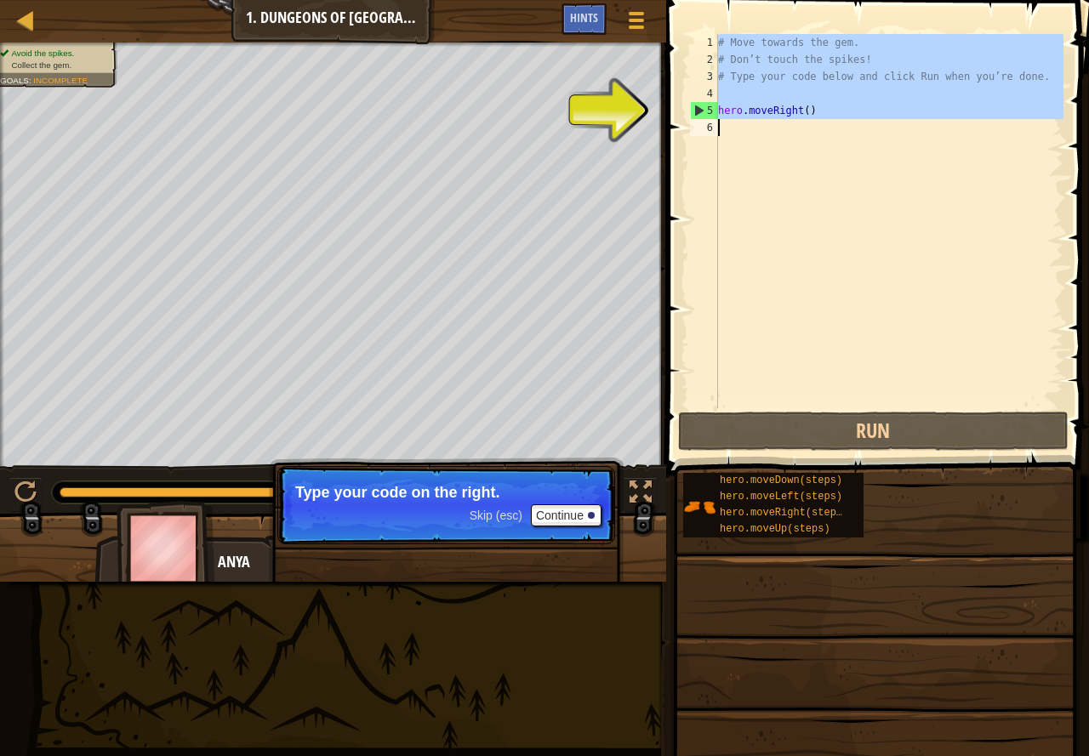
click at [757, 112] on div "# Move towards the gem. # Don’t touch the spikes! # Type your code below and cl…" at bounding box center [888, 238] width 349 height 408
type textarea "hero.moveRight()"
click at [757, 112] on div "# Move towards the gem. # Don’t touch the spikes! # Type your code below and cl…" at bounding box center [888, 238] width 349 height 408
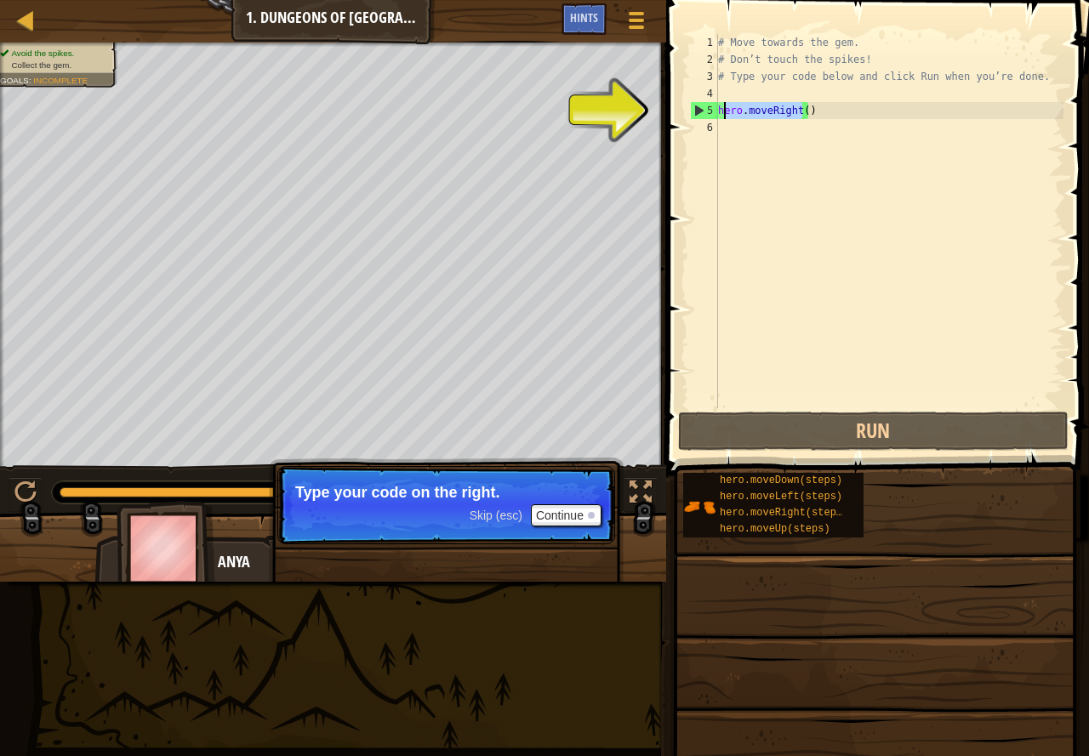
drag, startPoint x: 800, startPoint y: 111, endPoint x: 722, endPoint y: 112, distance: 78.2
click at [722, 112] on div "# Move towards the gem. # Don’t touch the spikes! # Type your code below and cl…" at bounding box center [888, 238] width 349 height 408
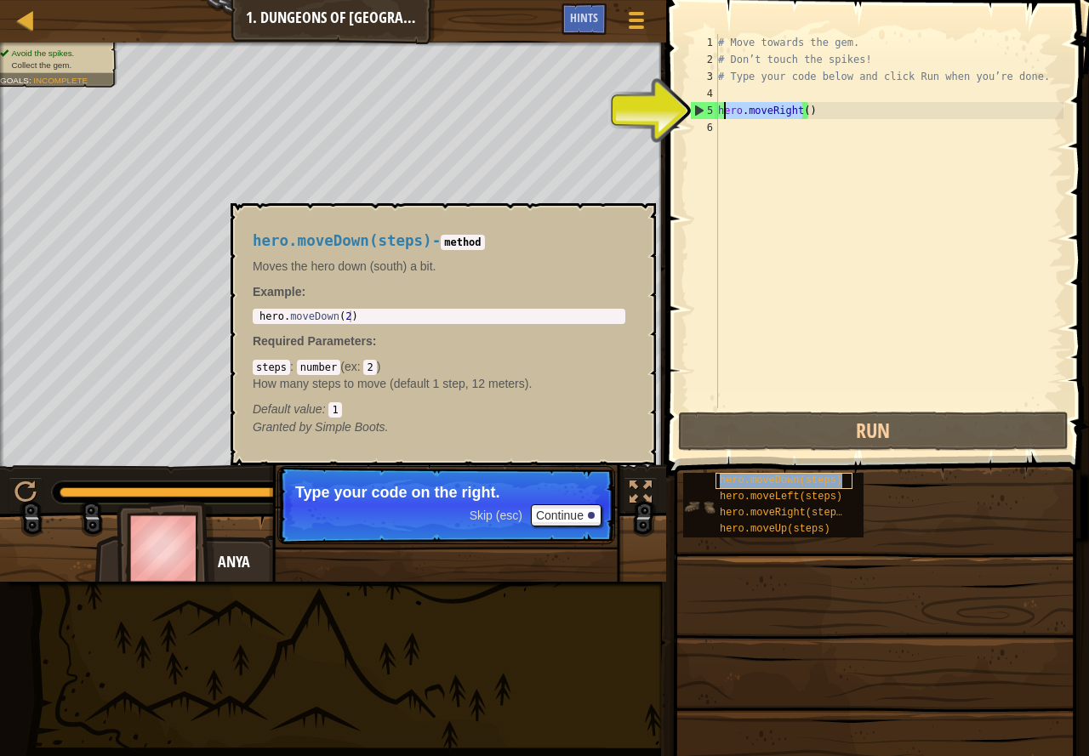
click at [786, 480] on span "hero.moveDown(steps)" at bounding box center [780, 481] width 122 height 12
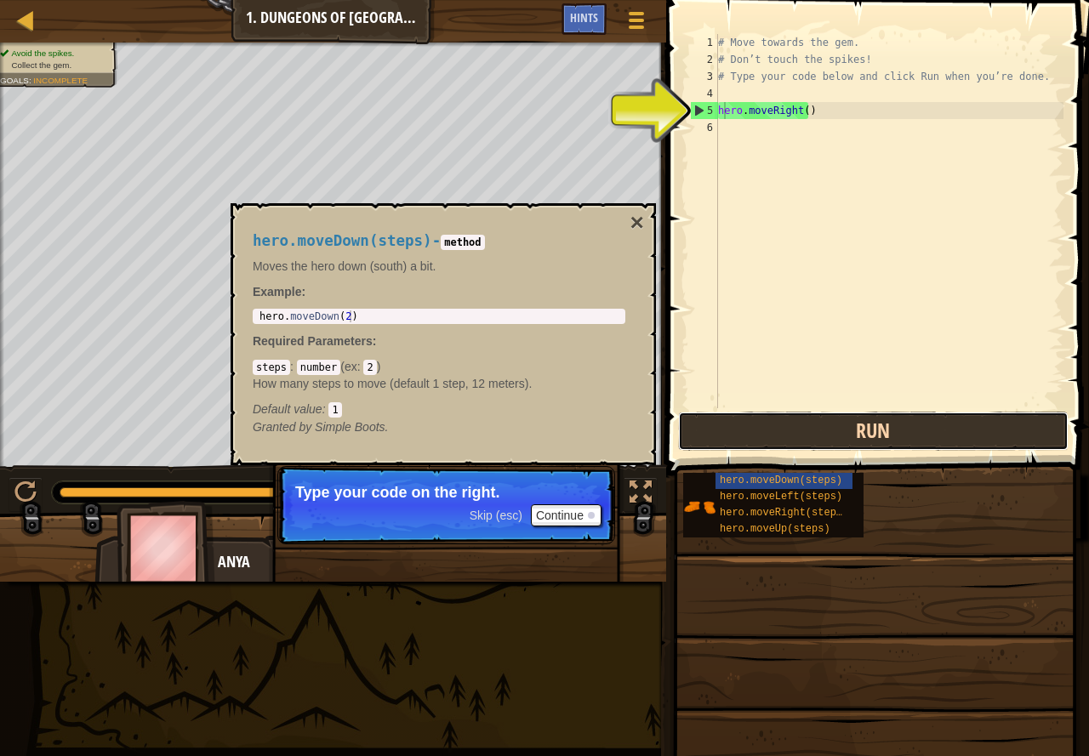
click at [789, 421] on button "Run" at bounding box center [873, 431] width 390 height 39
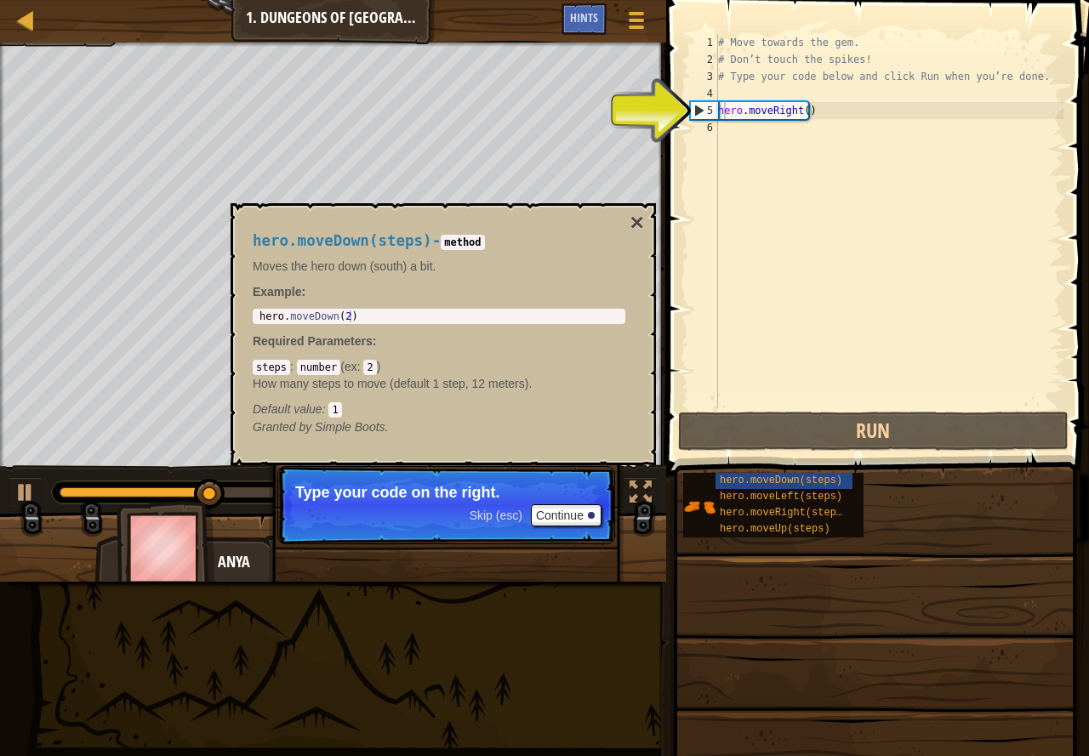
click at [645, 216] on div "hero.moveDown(steps) - method Moves the hero down (south) a bit. Example : 1 he…" at bounding box center [442, 334] width 425 height 262
click at [640, 218] on button "×" at bounding box center [637, 223] width 14 height 24
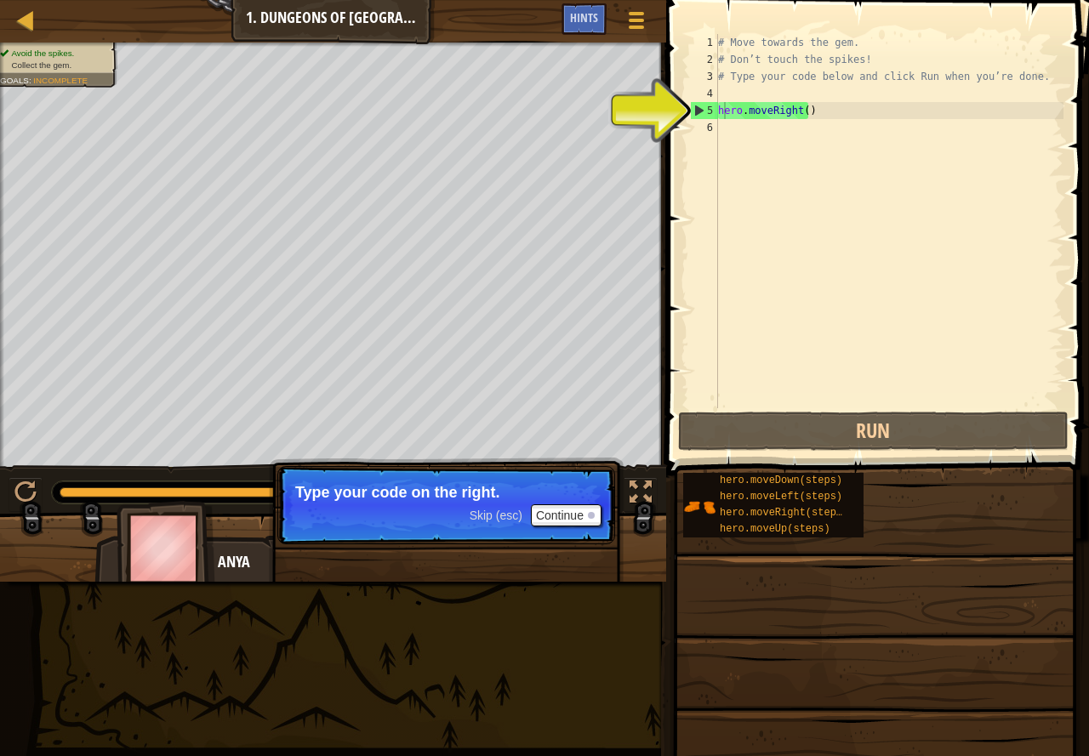
click at [743, 111] on div "# Move towards the gem. # Don’t touch the spikes! # Type your code below and cl…" at bounding box center [888, 238] width 349 height 408
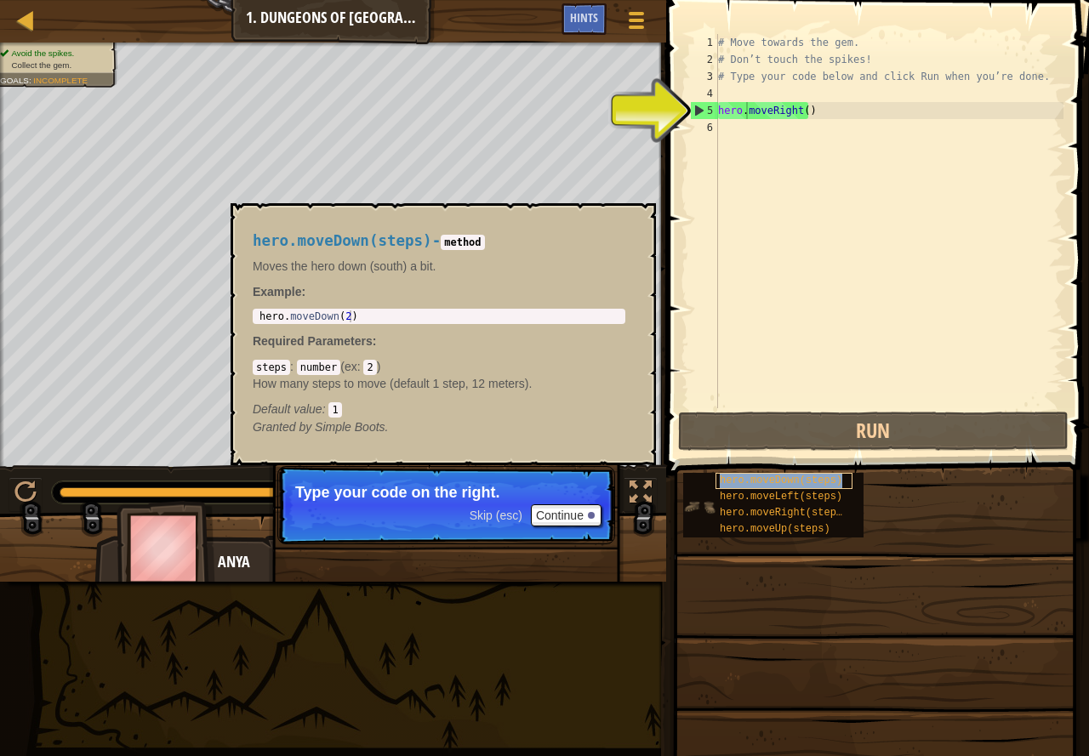
click at [771, 474] on div "hero.moveDown(steps)" at bounding box center [783, 481] width 137 height 16
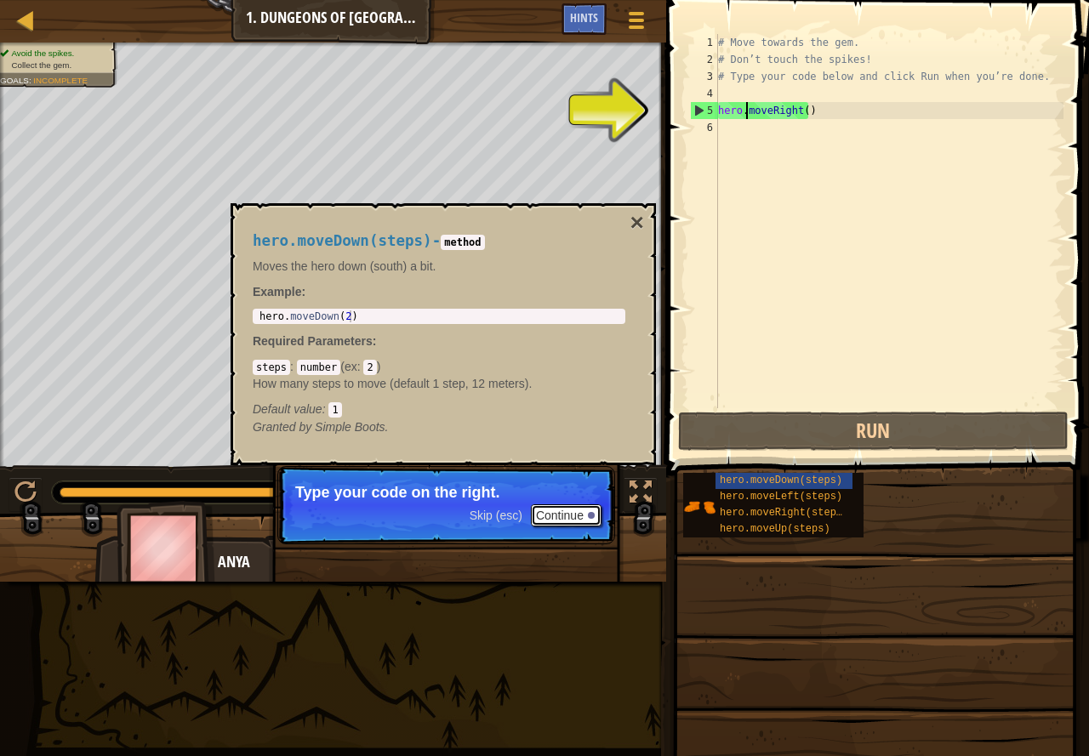
click at [571, 510] on button "Continue" at bounding box center [566, 515] width 71 height 22
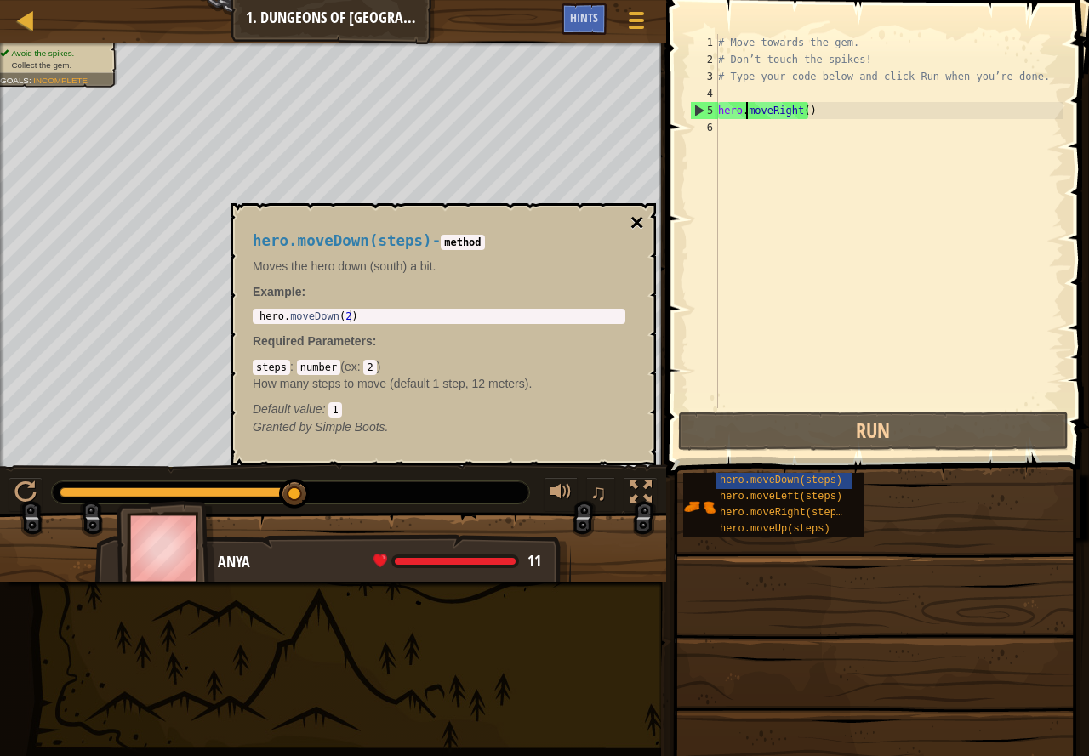
click at [640, 220] on button "×" at bounding box center [637, 223] width 14 height 24
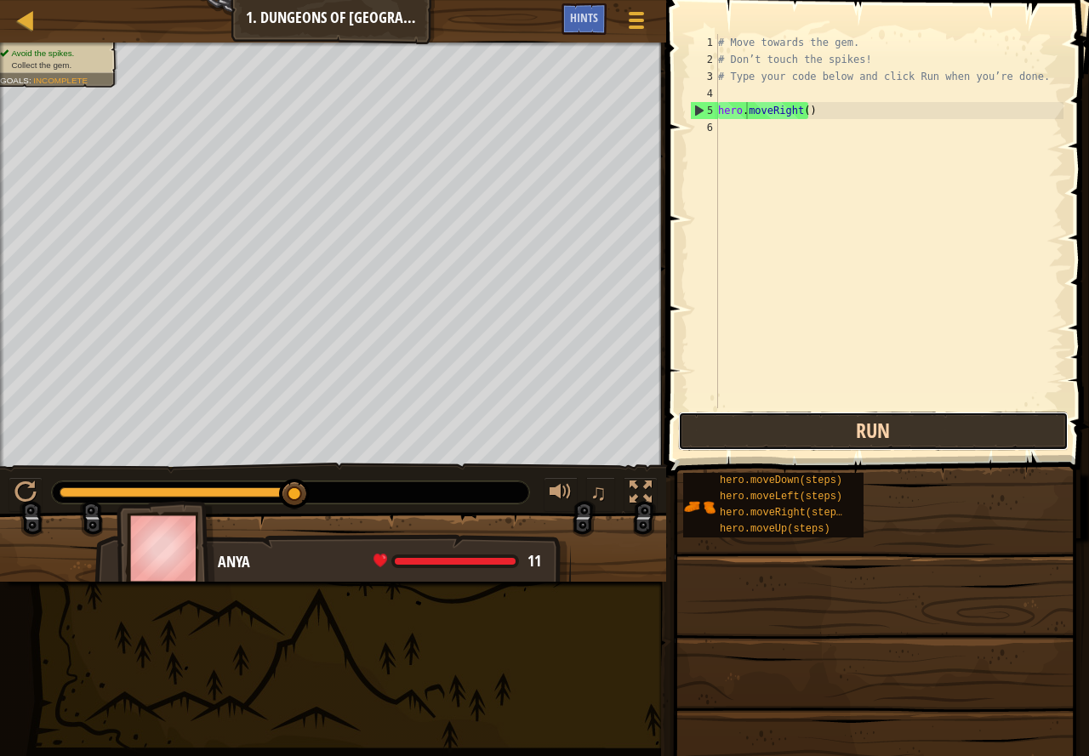
click at [788, 429] on button "Run" at bounding box center [873, 431] width 390 height 39
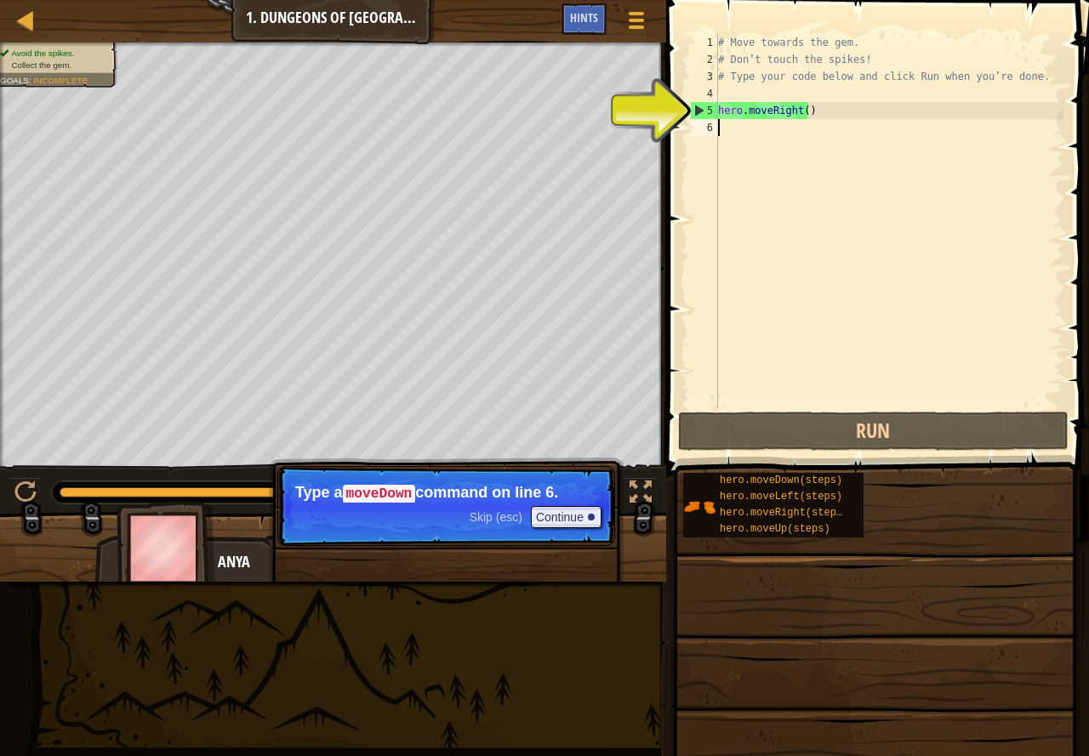
click at [736, 130] on div "# Move towards the gem. # Don’t touch the spikes! # Type your code below and cl…" at bounding box center [888, 238] width 349 height 408
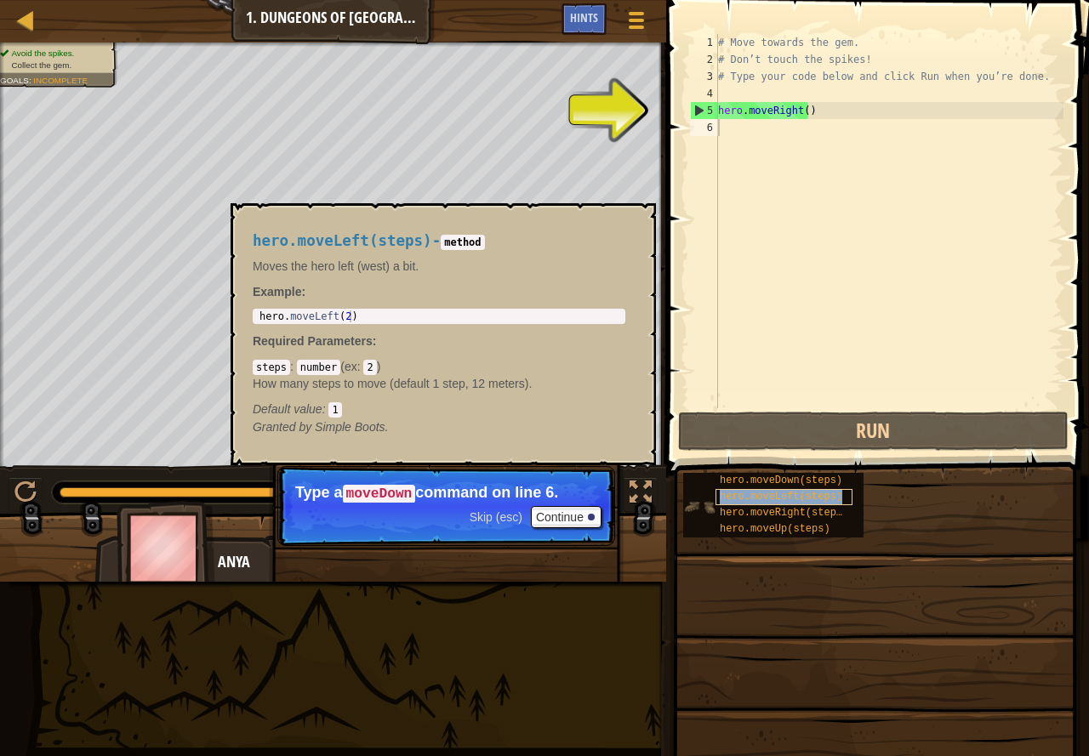
click at [818, 500] on span "hero.moveLeft(steps)" at bounding box center [780, 497] width 122 height 12
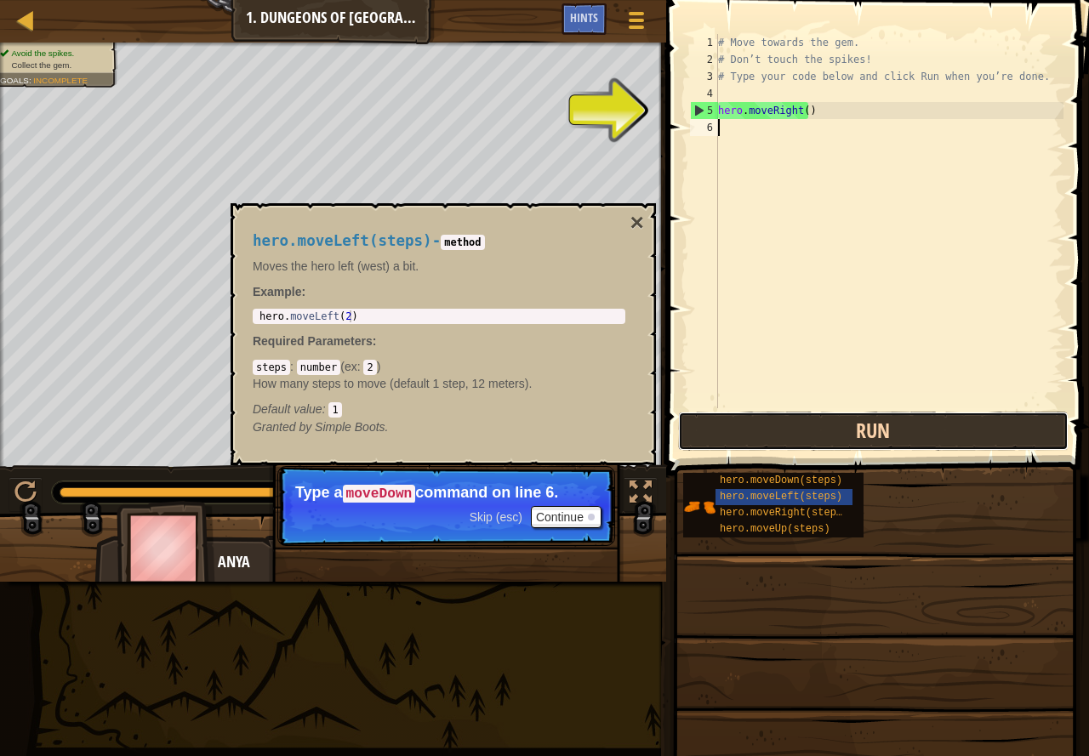
click at [814, 439] on button "Run" at bounding box center [873, 431] width 390 height 39
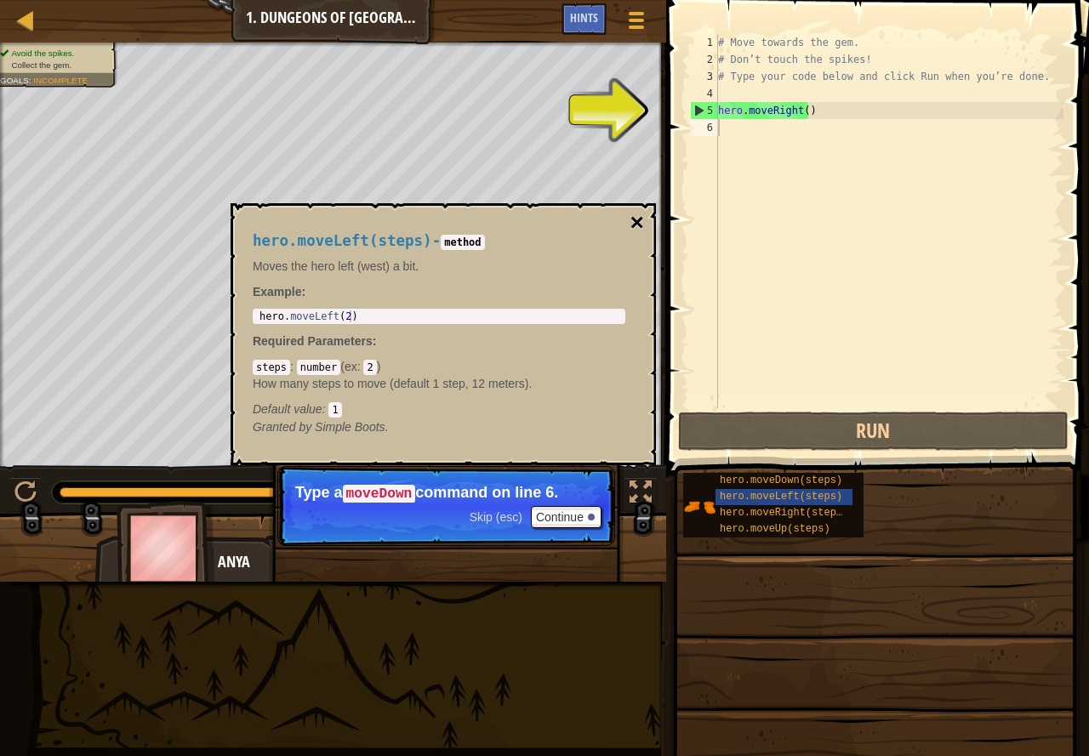
click at [628, 221] on div "hero.moveLeft(steps) - method Moves the hero left (west) a bit. Example : 1 her…" at bounding box center [439, 334] width 396 height 235
click at [635, 218] on button "×" at bounding box center [637, 223] width 14 height 24
click at [816, 477] on span "hero.moveDown(steps)" at bounding box center [780, 481] width 122 height 12
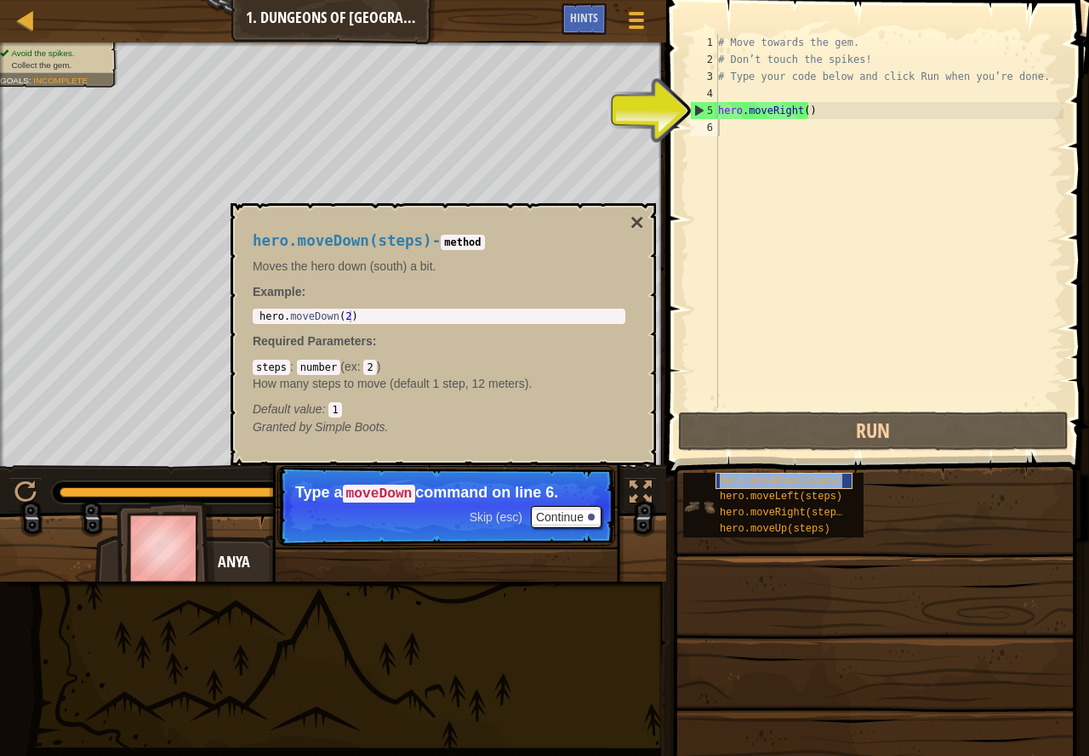
click at [816, 477] on span "hero.moveDown(steps)" at bounding box center [780, 481] width 122 height 12
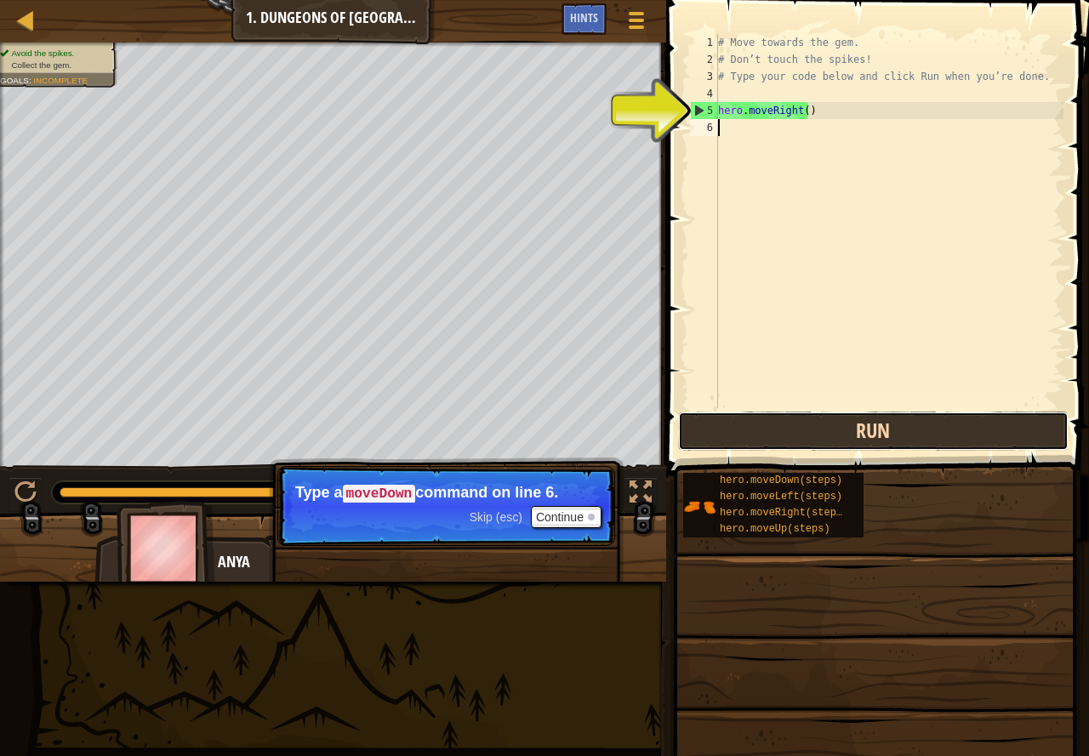
click at [845, 425] on button "Run" at bounding box center [873, 431] width 390 height 39
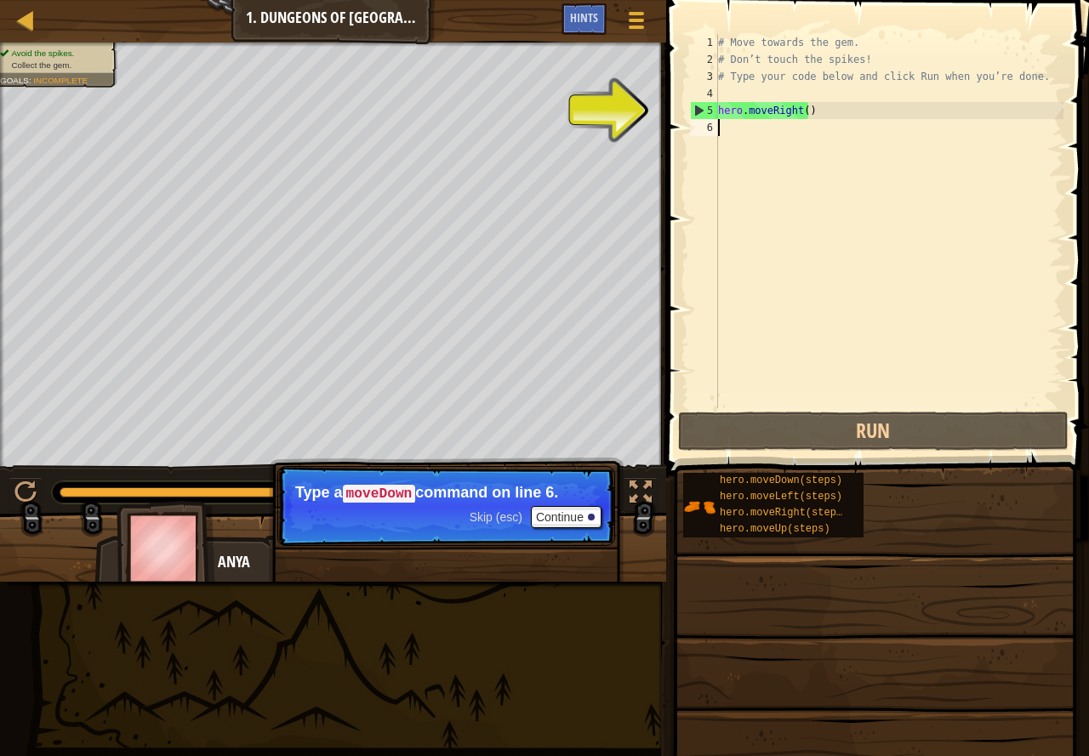
click at [748, 103] on div "# Move towards the gem. # Don’t touch the spikes! # Type your code below and cl…" at bounding box center [888, 238] width 349 height 408
click at [768, 106] on div "# Move towards the gem. # Don’t touch the spikes! # Type your code below and cl…" at bounding box center [888, 238] width 349 height 408
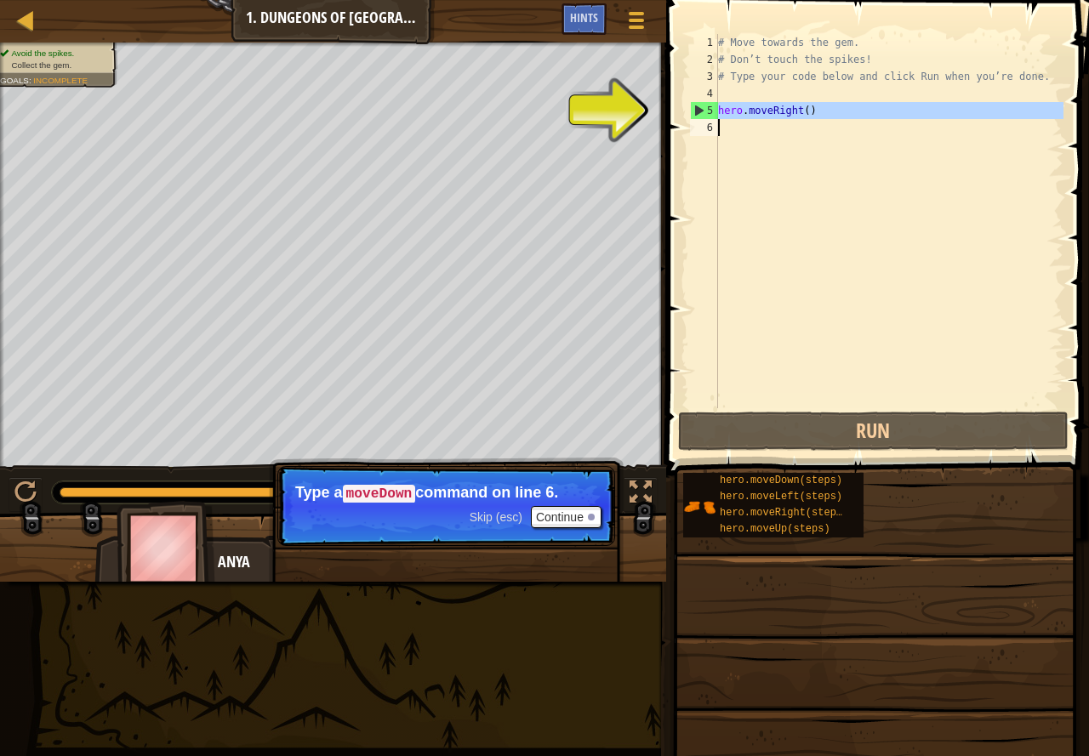
click at [768, 106] on div "# Move towards the gem. # Don’t touch the spikes! # Type your code below and cl…" at bounding box center [888, 238] width 349 height 408
click at [779, 114] on div "# Move towards the gem. # Don’t touch the spikes! # Type your code below and cl…" at bounding box center [888, 238] width 349 height 408
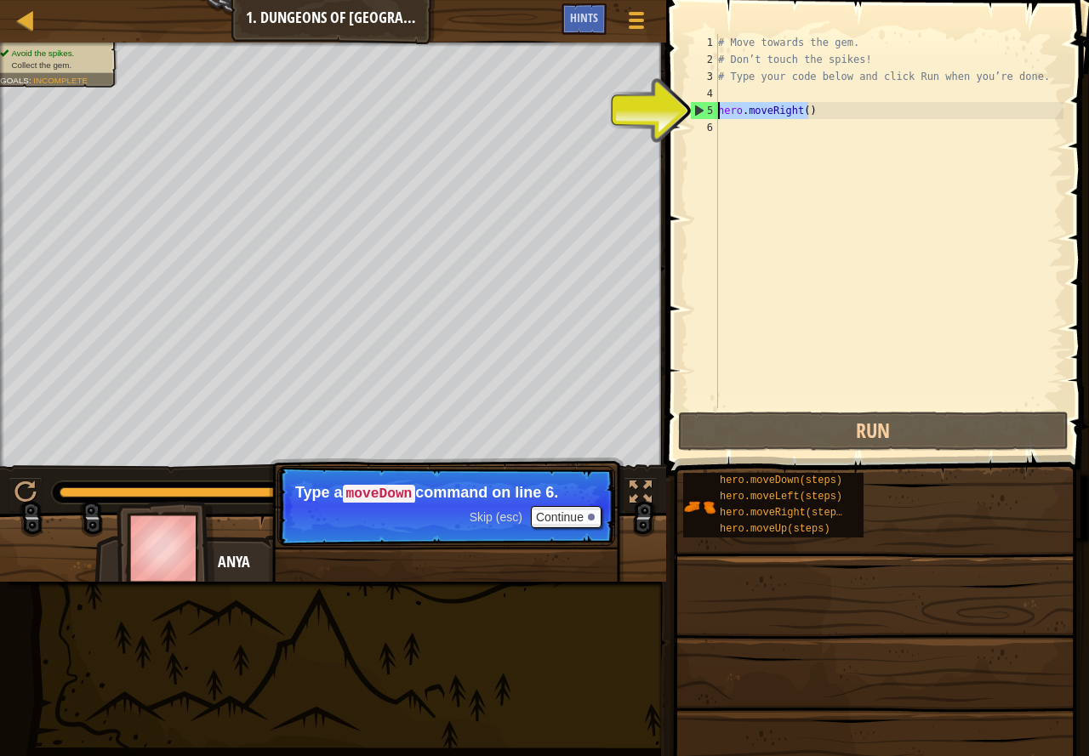
drag, startPoint x: 816, startPoint y: 111, endPoint x: 681, endPoint y: 119, distance: 135.4
click at [681, 119] on div "hero.moveRight() 1 2 3 4 5 6 # Move towards the gem. # Don’t touch the spikes! …" at bounding box center [875, 272] width 428 height 526
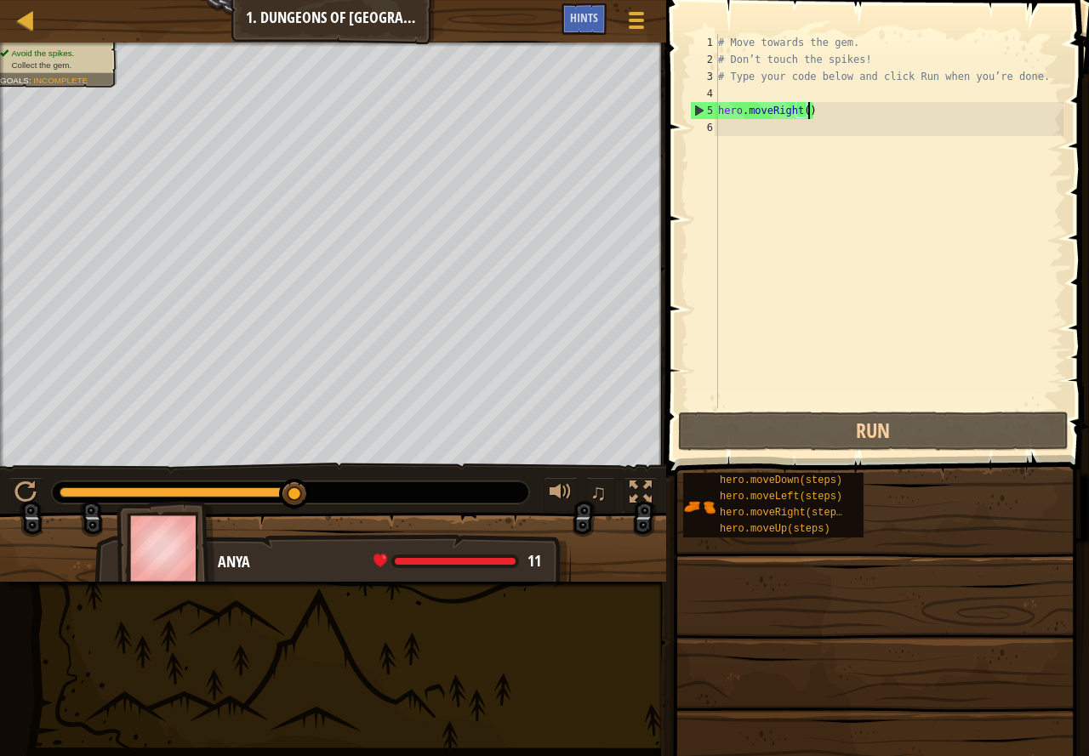
click at [795, 105] on div "# Move towards the gem. # Don’t touch the spikes! # Type your code below and cl…" at bounding box center [888, 238] width 349 height 408
click at [796, 105] on div "# Move towards the gem. # Don’t touch the spikes! # Type your code below and cl…" at bounding box center [888, 238] width 349 height 408
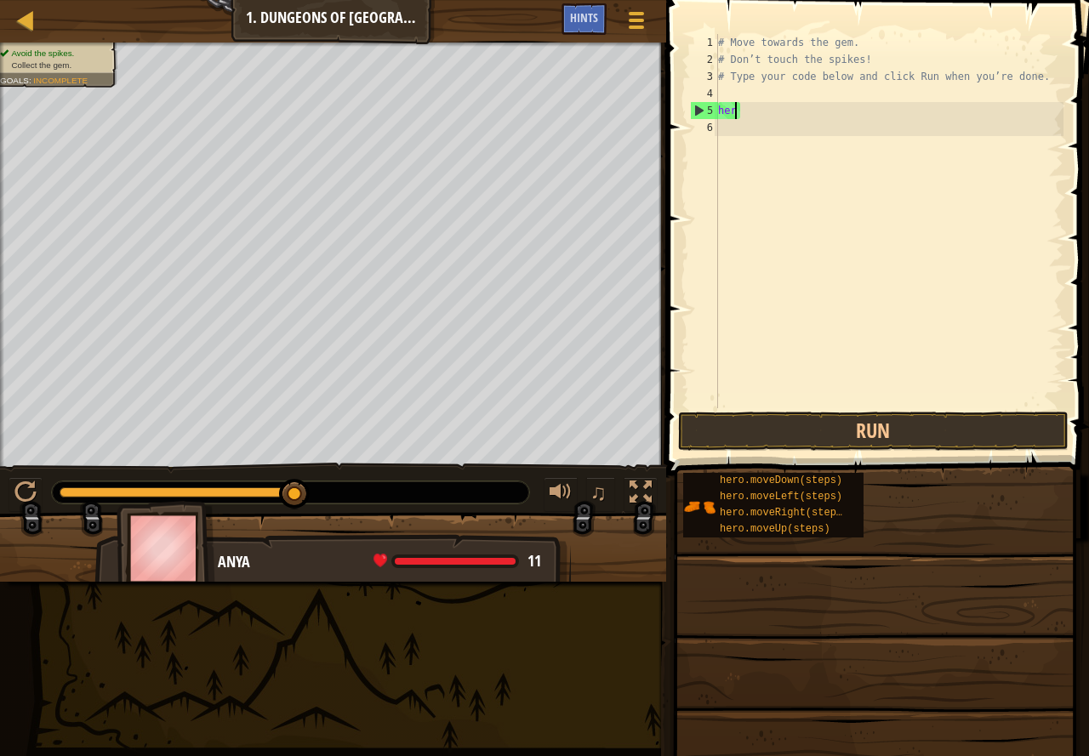
type textarea "h"
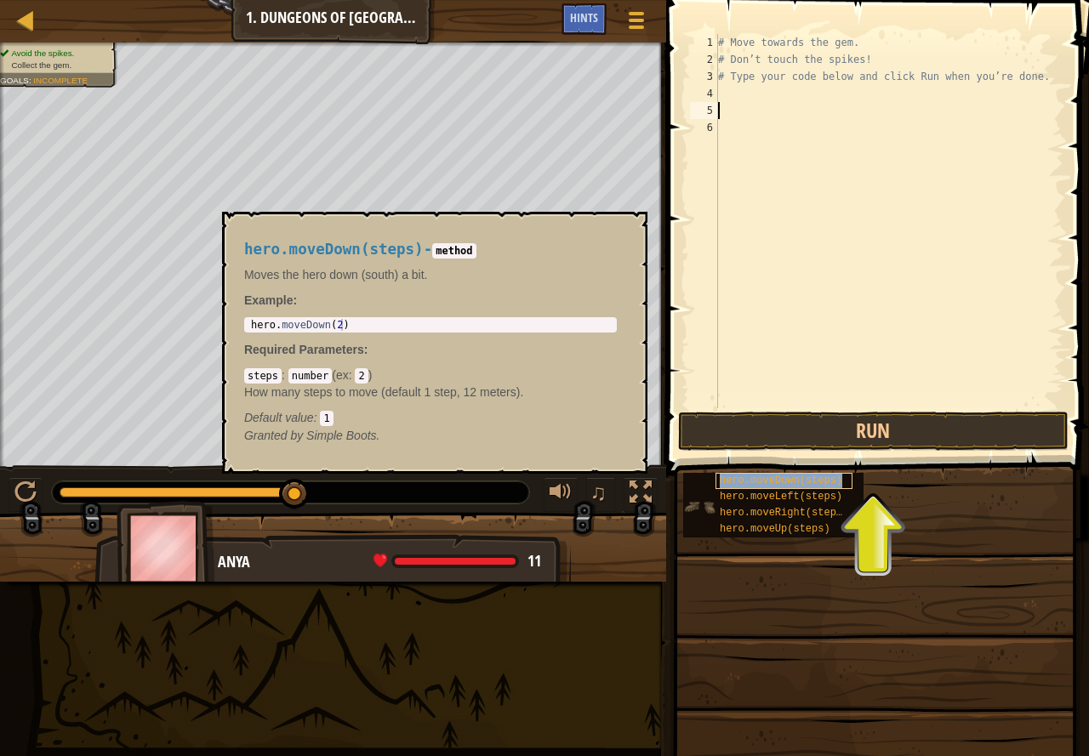
click at [753, 475] on span "hero.moveDown(steps)" at bounding box center [780, 481] width 122 height 12
click at [750, 434] on button "Run" at bounding box center [873, 431] width 390 height 39
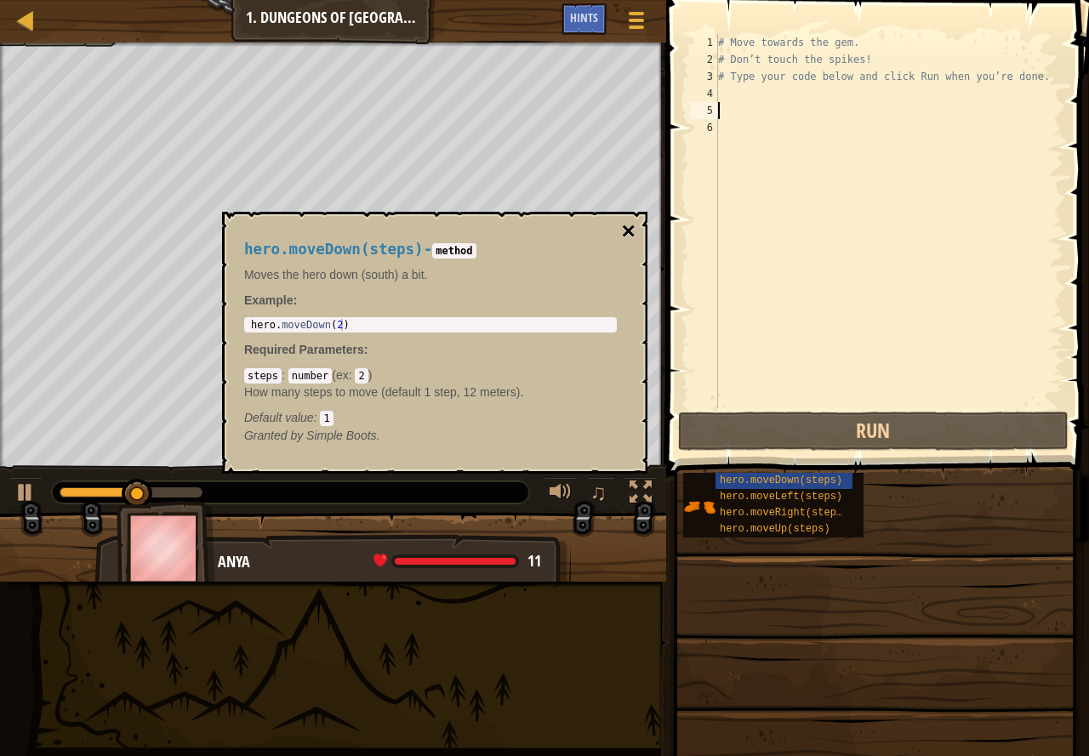
click at [628, 231] on button "×" at bounding box center [629, 231] width 14 height 24
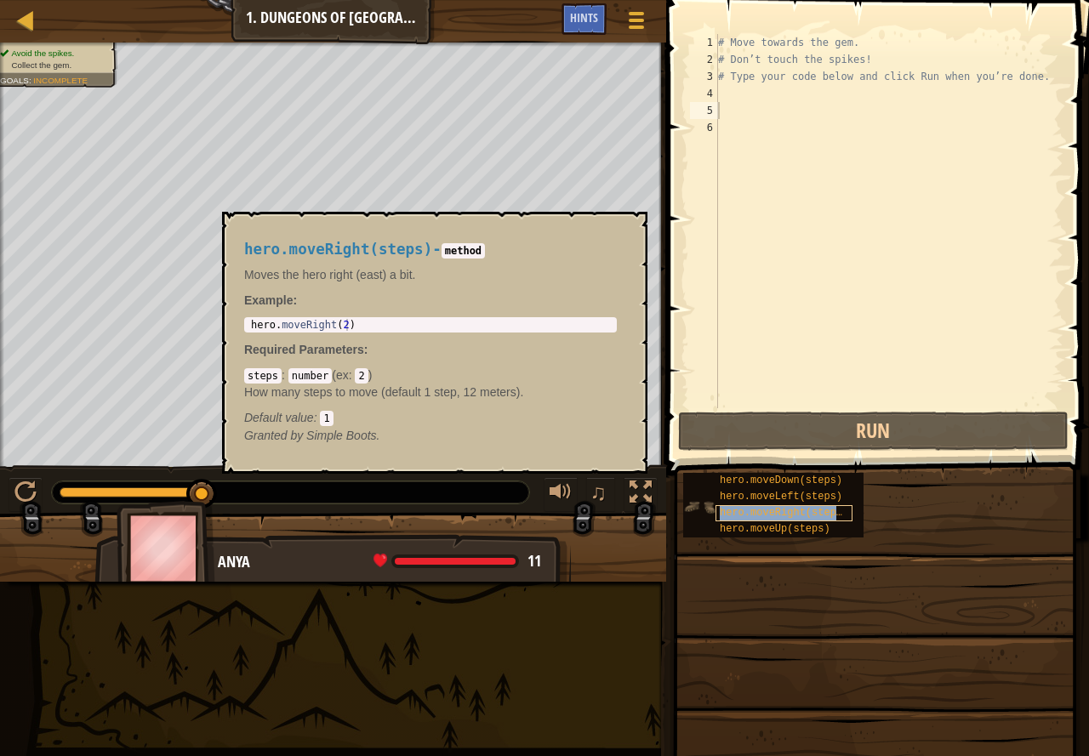
click at [768, 514] on span "hero.moveRight(steps)" at bounding box center [783, 513] width 128 height 12
click at [628, 229] on button "×" at bounding box center [629, 231] width 14 height 24
click at [775, 509] on span "hero.moveRight(steps)" at bounding box center [783, 513] width 128 height 12
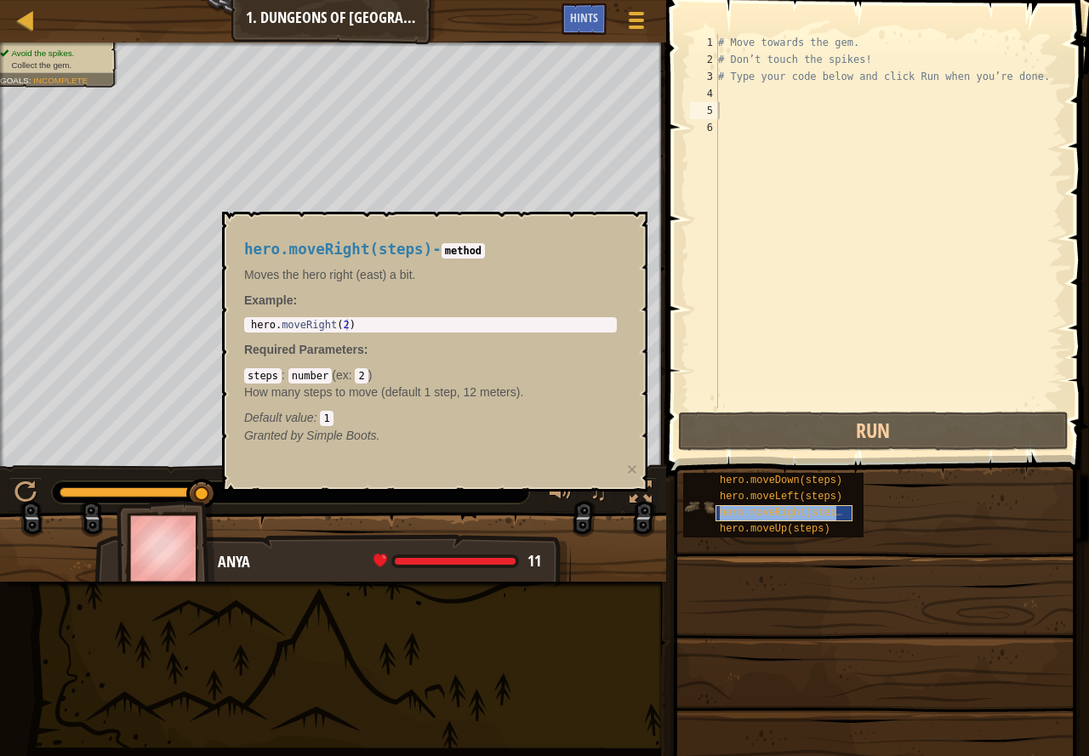
click at [754, 512] on span "hero.moveRight(steps)" at bounding box center [783, 513] width 128 height 12
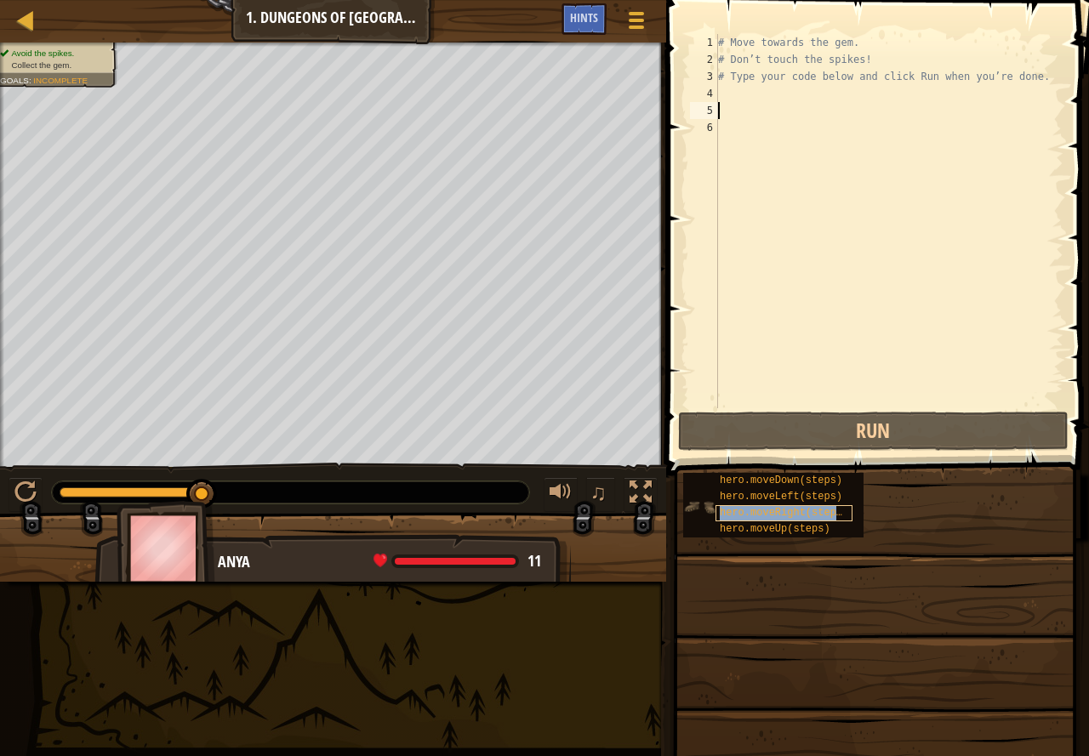
click at [754, 512] on span "hero.moveRight(steps)" at bounding box center [783, 513] width 128 height 12
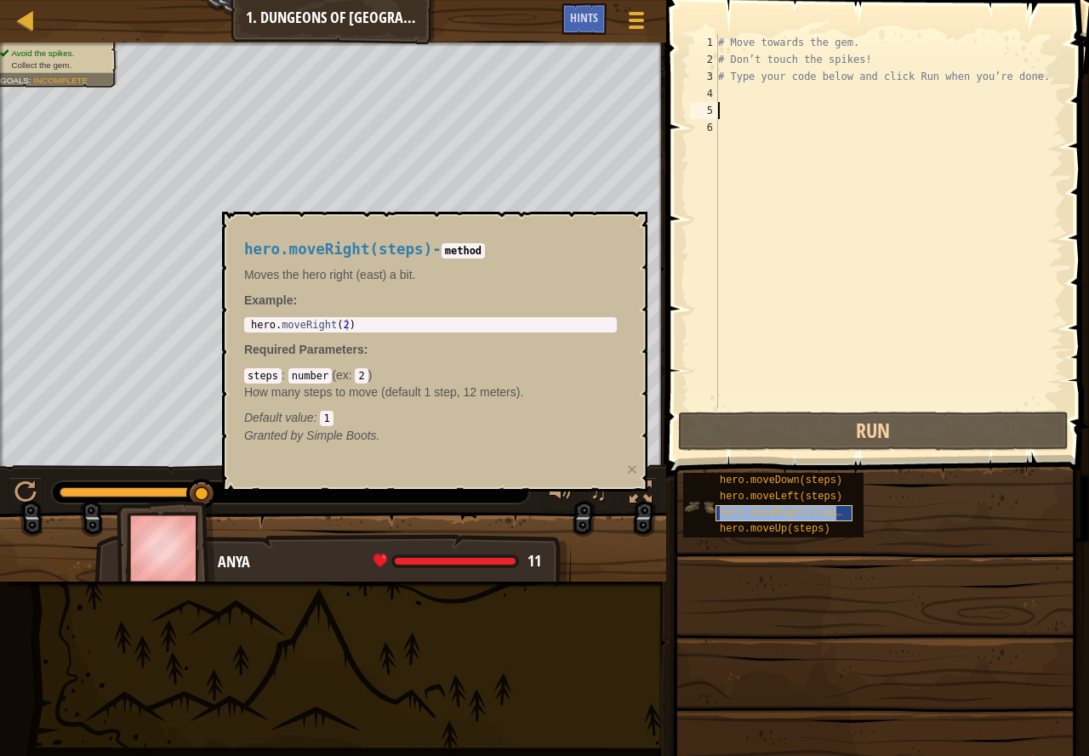
click at [754, 512] on span "hero.moveRight(steps)" at bounding box center [783, 513] width 128 height 12
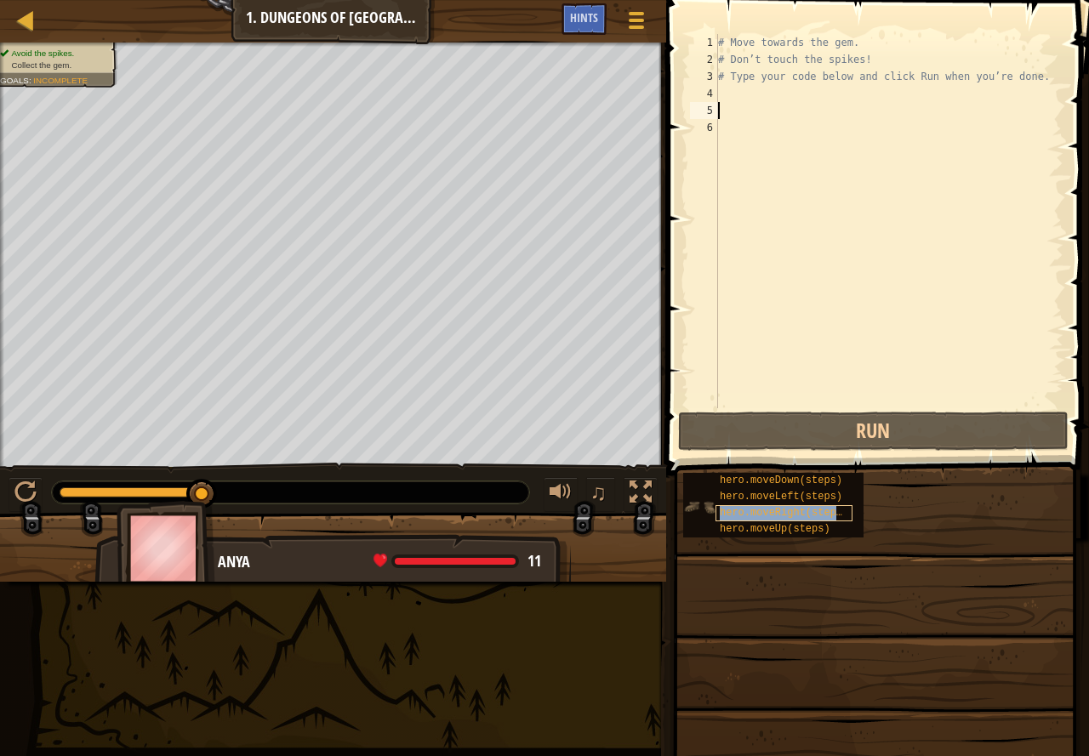
click at [754, 512] on span "hero.moveRight(steps)" at bounding box center [783, 513] width 128 height 12
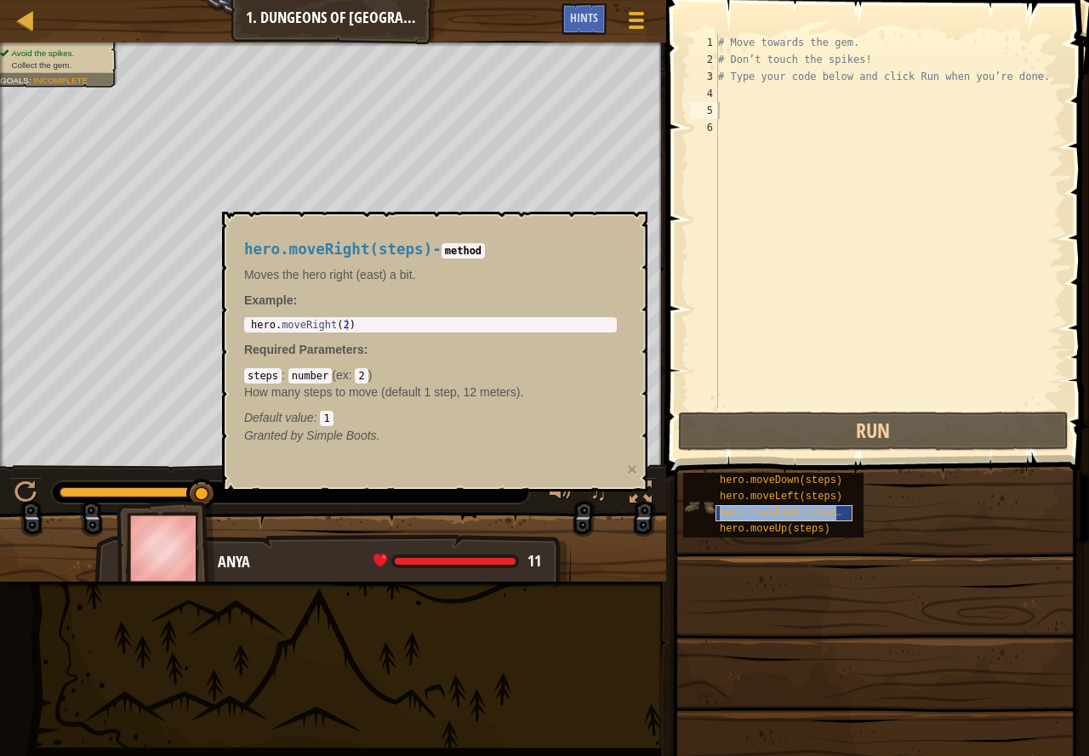
click at [755, 512] on span "hero.moveRight(steps)" at bounding box center [783, 513] width 128 height 12
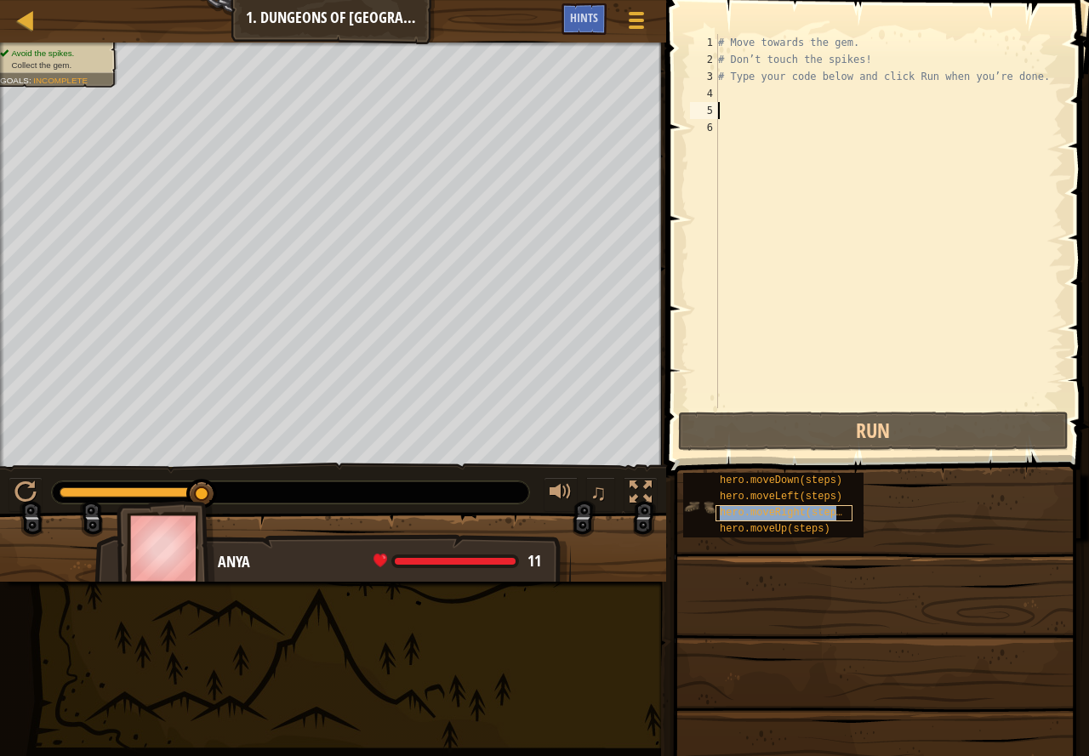
click at [755, 512] on span "hero.moveRight(steps)" at bounding box center [783, 513] width 128 height 12
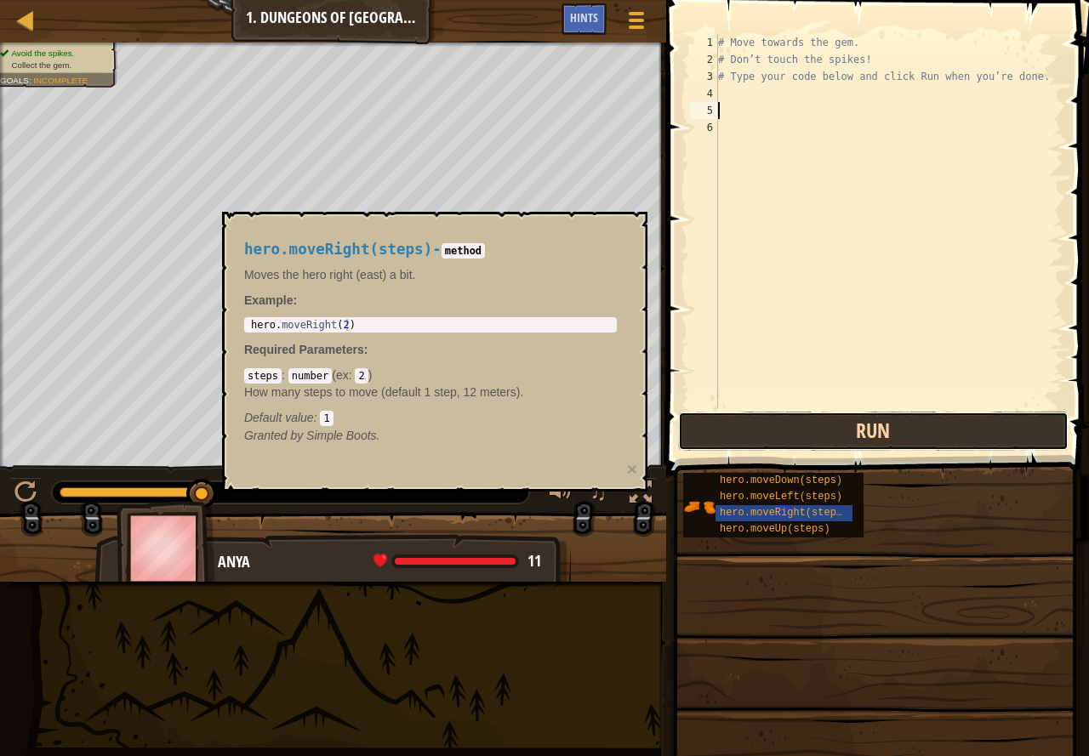
click at [750, 438] on button "Run" at bounding box center [873, 431] width 390 height 39
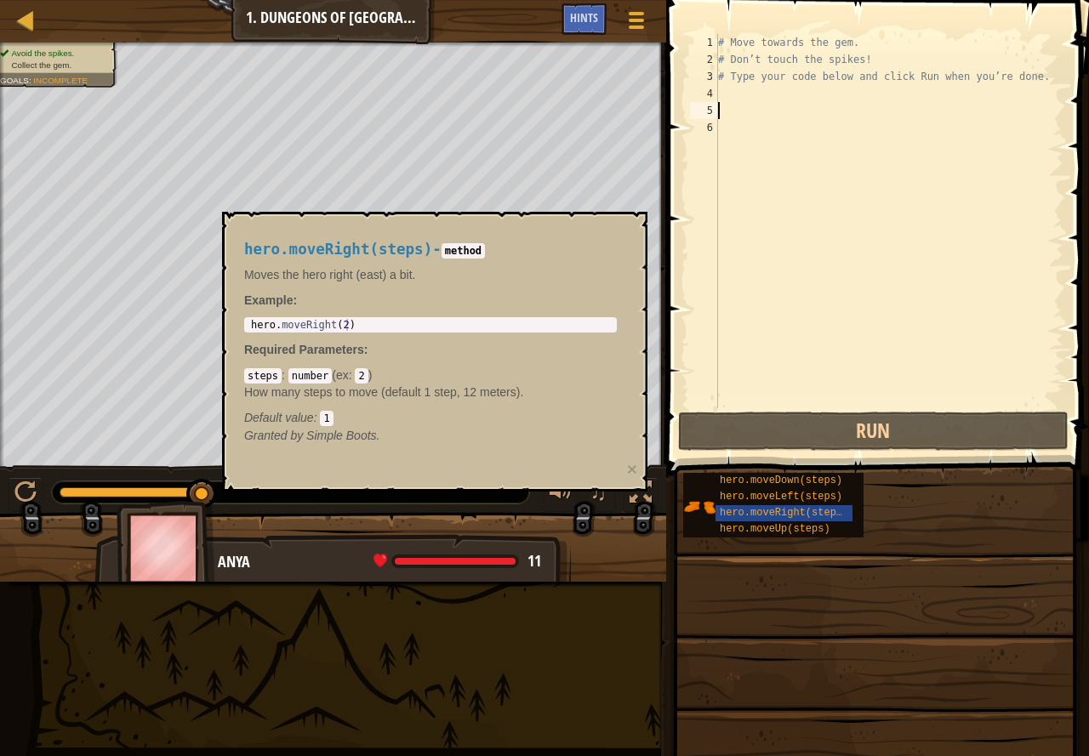
click at [378, 367] on div "steps : number ( ex : 2 ) How many steps to move (default 1 step, 12 meters). D…" at bounding box center [430, 397] width 372 height 60
drag, startPoint x: 326, startPoint y: 481, endPoint x: 318, endPoint y: 467, distance: 16.4
click at [336, 477] on div "hero.moveRight(steps) - method Moves the hero right (east) a bit. Example : 1 h…" at bounding box center [434, 352] width 425 height 280
drag, startPoint x: 290, startPoint y: 394, endPoint x: 299, endPoint y: 378, distance: 17.9
click at [299, 378] on div "hero.moveRight(steps) - method Moves the hero right (east) a bit. Example : 1 h…" at bounding box center [430, 342] width 396 height 235
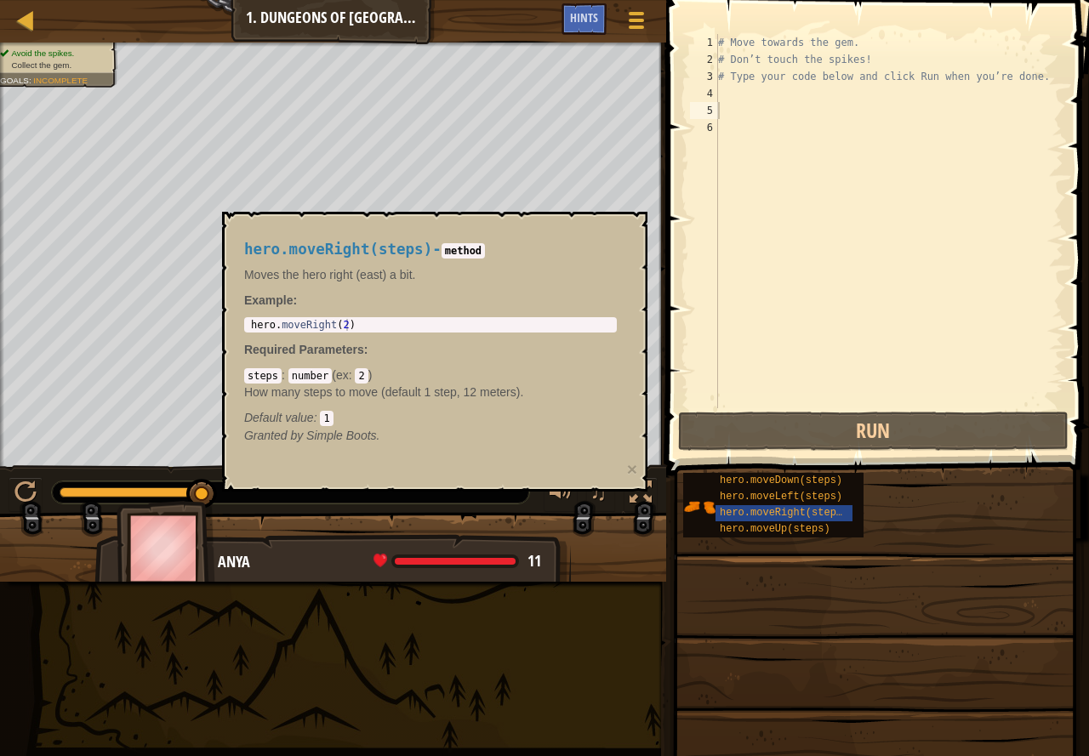
click at [405, 338] on div "hero.moveRight(steps) - method Moves the hero right (east) a bit. Example : 1 h…" at bounding box center [430, 342] width 396 height 235
drag, startPoint x: 476, startPoint y: 299, endPoint x: 497, endPoint y: 275, distance: 31.4
click at [490, 282] on div "hero.moveRight(steps) - method Moves the hero right (east) a bit. Example : 1 h…" at bounding box center [430, 342] width 396 height 235
drag, startPoint x: 421, startPoint y: 247, endPoint x: 799, endPoint y: 467, distance: 436.7
click at [447, 264] on div "hero.moveRight(steps) - method Moves the hero right (east) a bit. Example : 1 h…" at bounding box center [430, 342] width 396 height 235
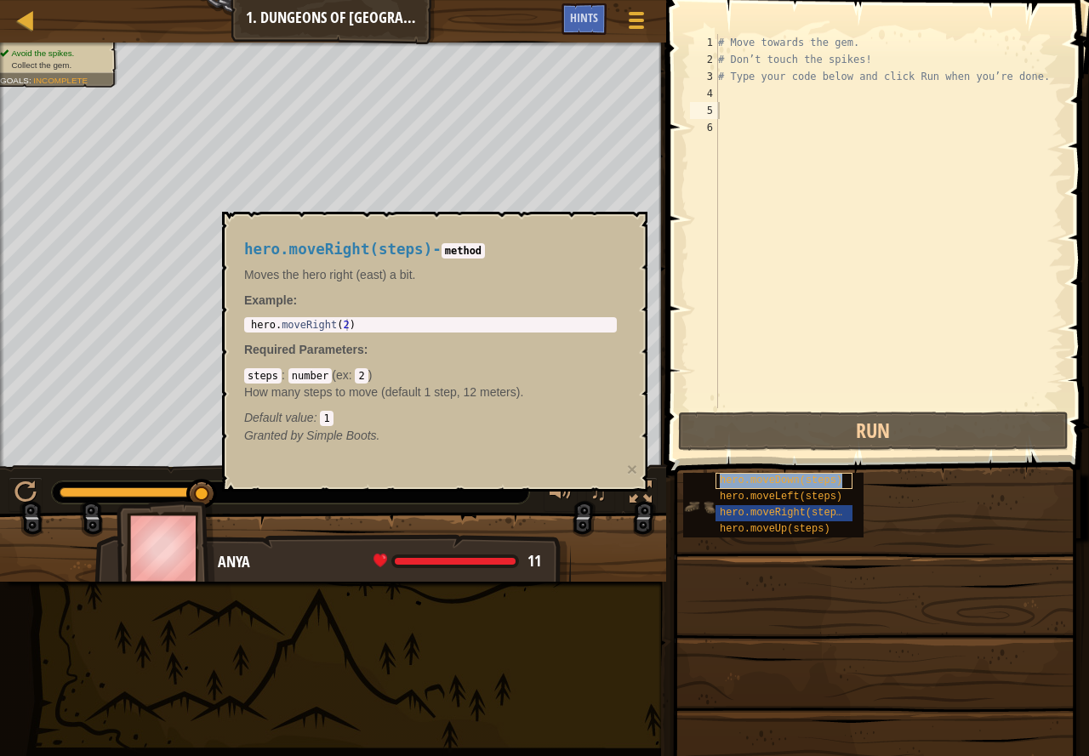
click at [805, 477] on span "hero.moveDown(steps)" at bounding box center [780, 481] width 122 height 12
click at [809, 495] on span "hero.moveLeft(steps)" at bounding box center [780, 497] width 122 height 12
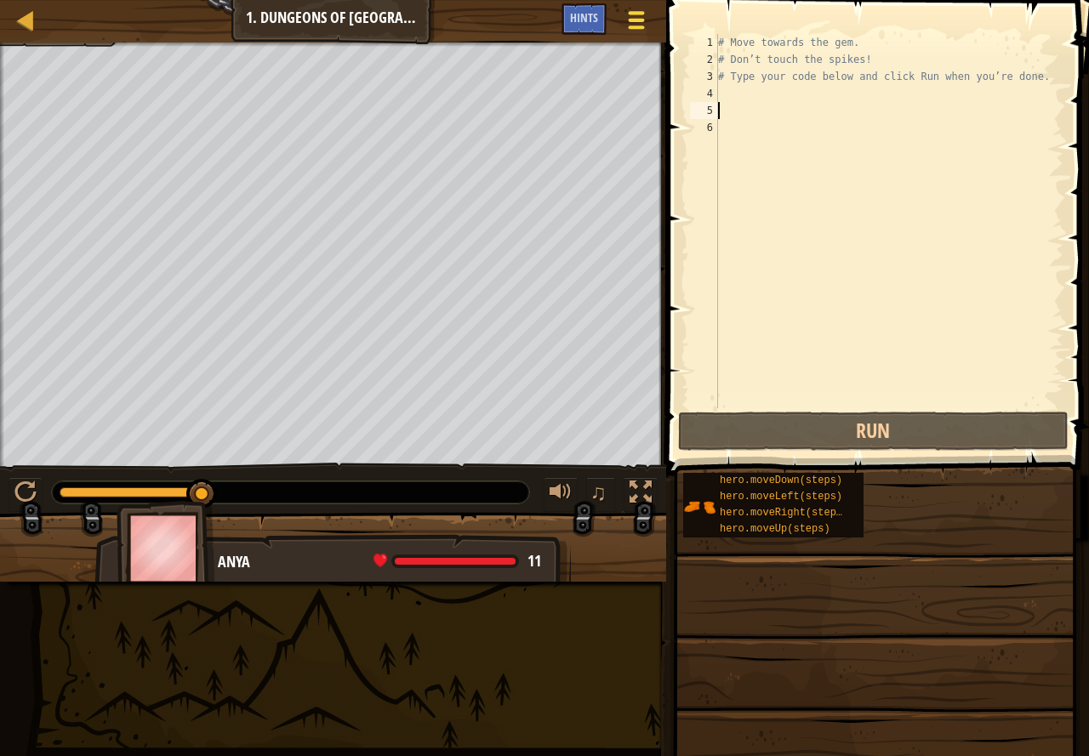
click at [628, 12] on div at bounding box center [635, 20] width 23 height 25
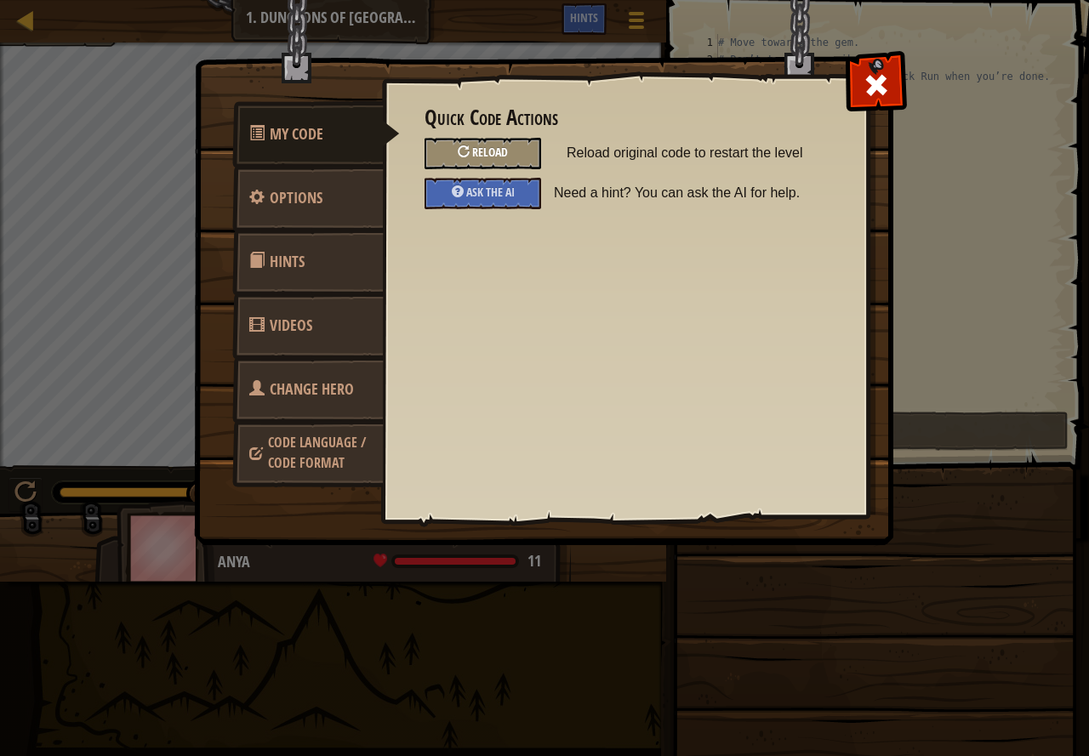
click at [477, 145] on span "Reload" at bounding box center [490, 152] width 36 height 16
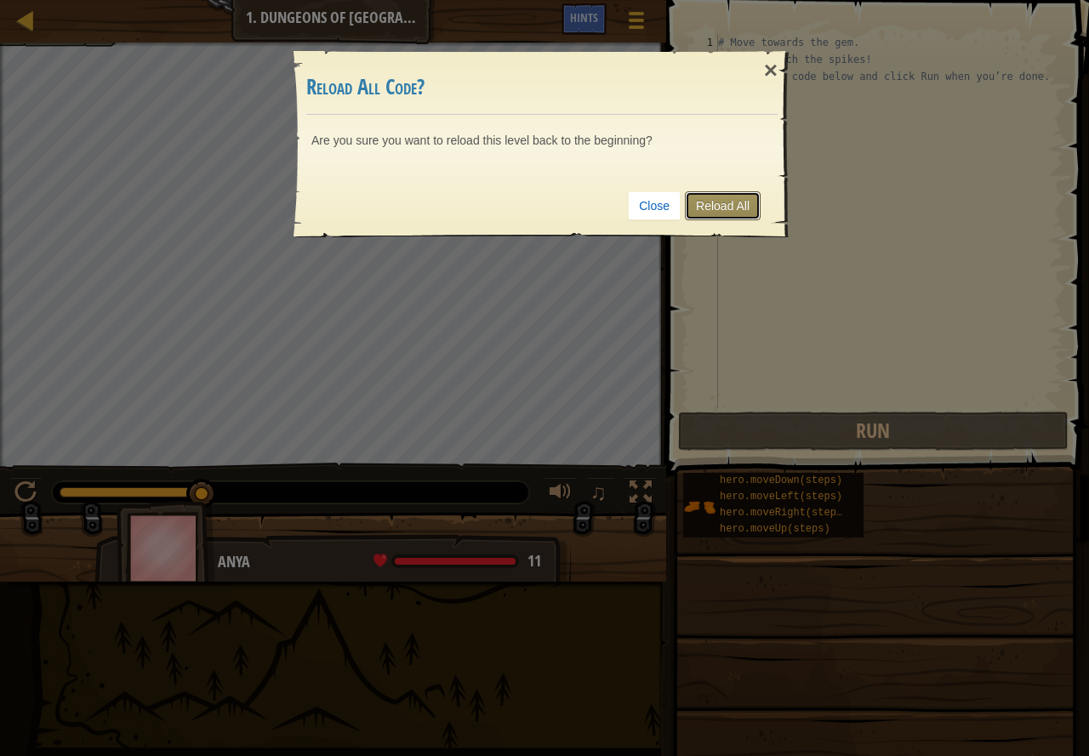
click at [704, 202] on link "Reload All" at bounding box center [723, 205] width 76 height 29
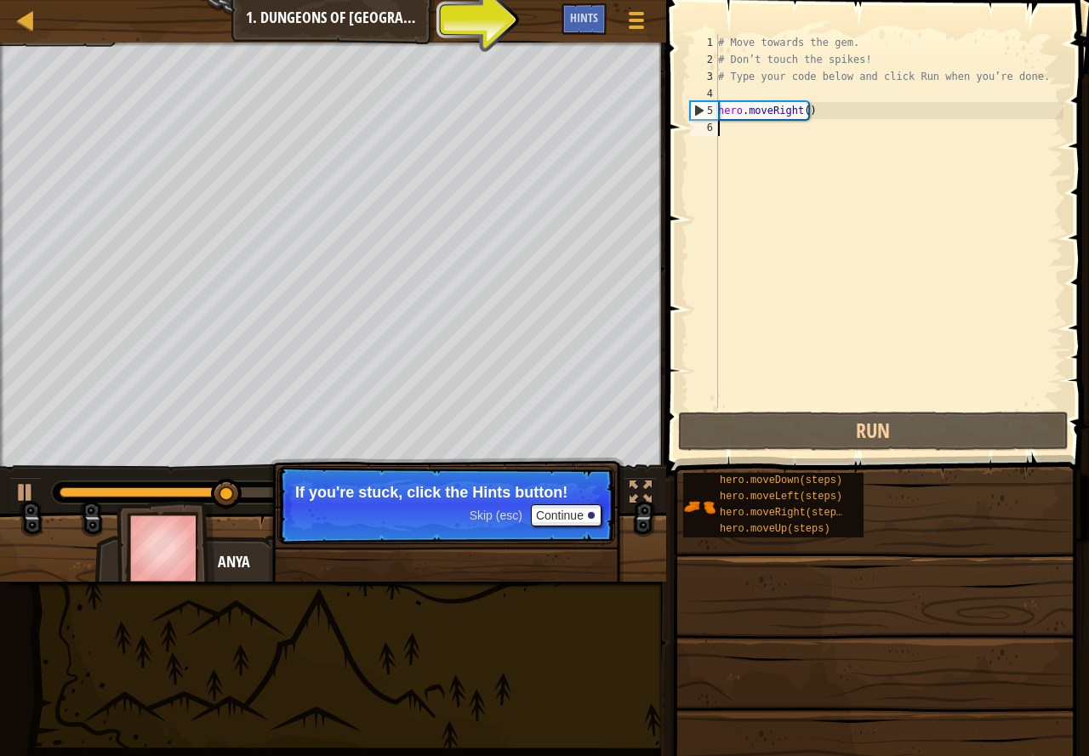
click at [737, 128] on div "# Move towards the gem. # Don’t touch the spikes! # Type your code below and cl…" at bounding box center [888, 238] width 349 height 408
click at [723, 127] on div "# Move towards the gem. # Don’t touch the spikes! # Type your code below and cl…" at bounding box center [888, 238] width 349 height 408
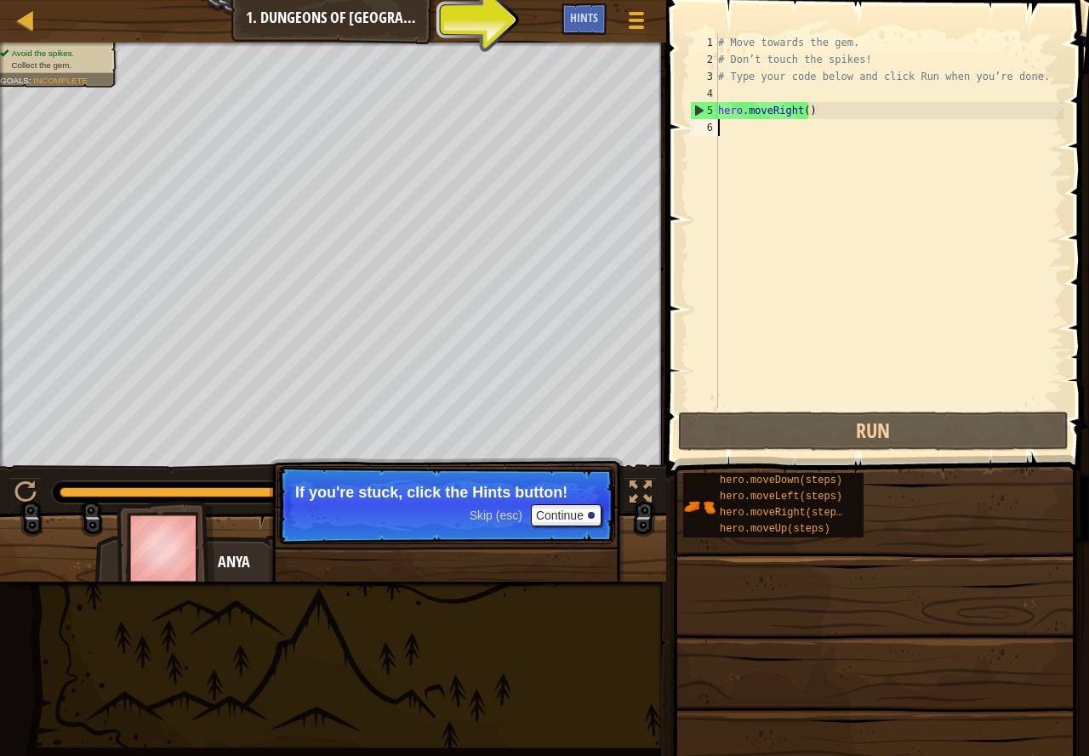
click at [738, 135] on div "# Move towards the gem. # Don’t touch the spikes! # Type your code below and cl…" at bounding box center [888, 238] width 349 height 408
click at [566, 517] on button "Continue" at bounding box center [566, 515] width 71 height 22
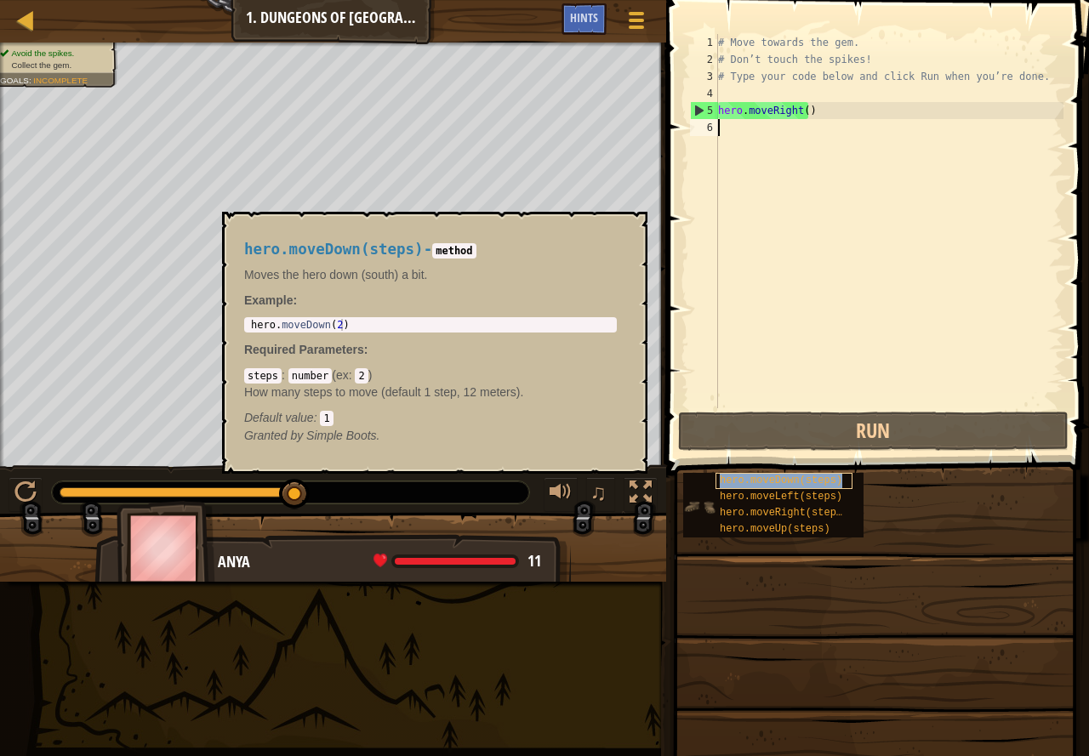
click at [748, 482] on span "hero.moveDown(steps)" at bounding box center [780, 481] width 122 height 12
click at [727, 478] on span "hero.moveDown(steps)" at bounding box center [780, 481] width 122 height 12
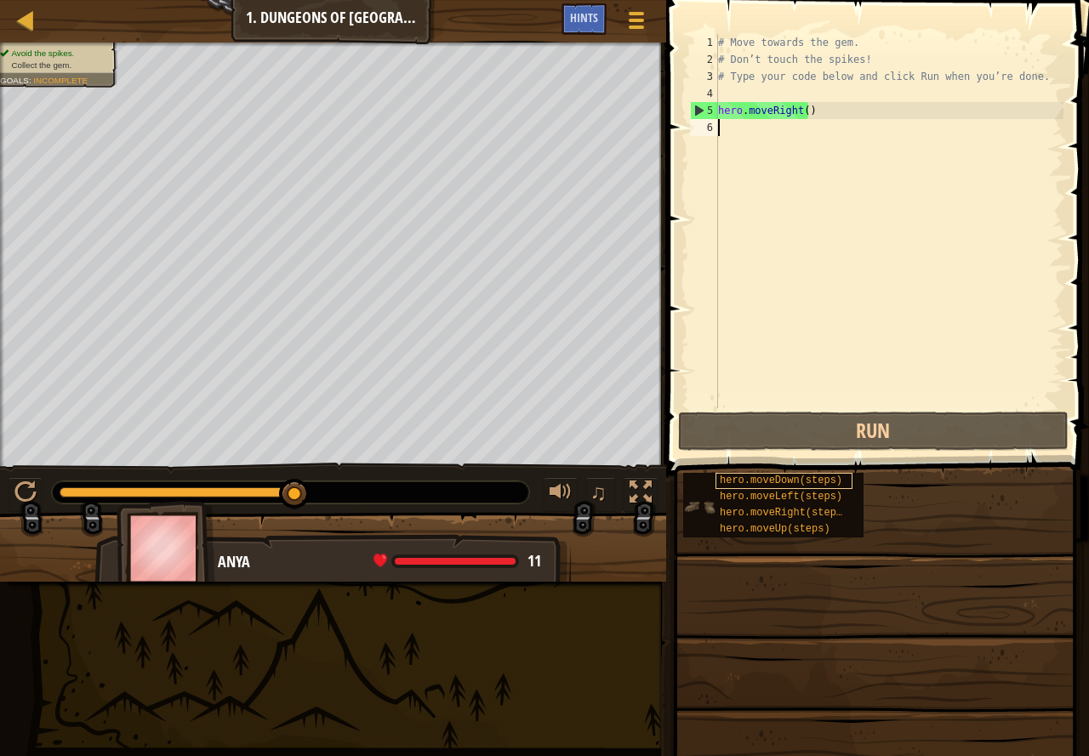
type textarea "h"
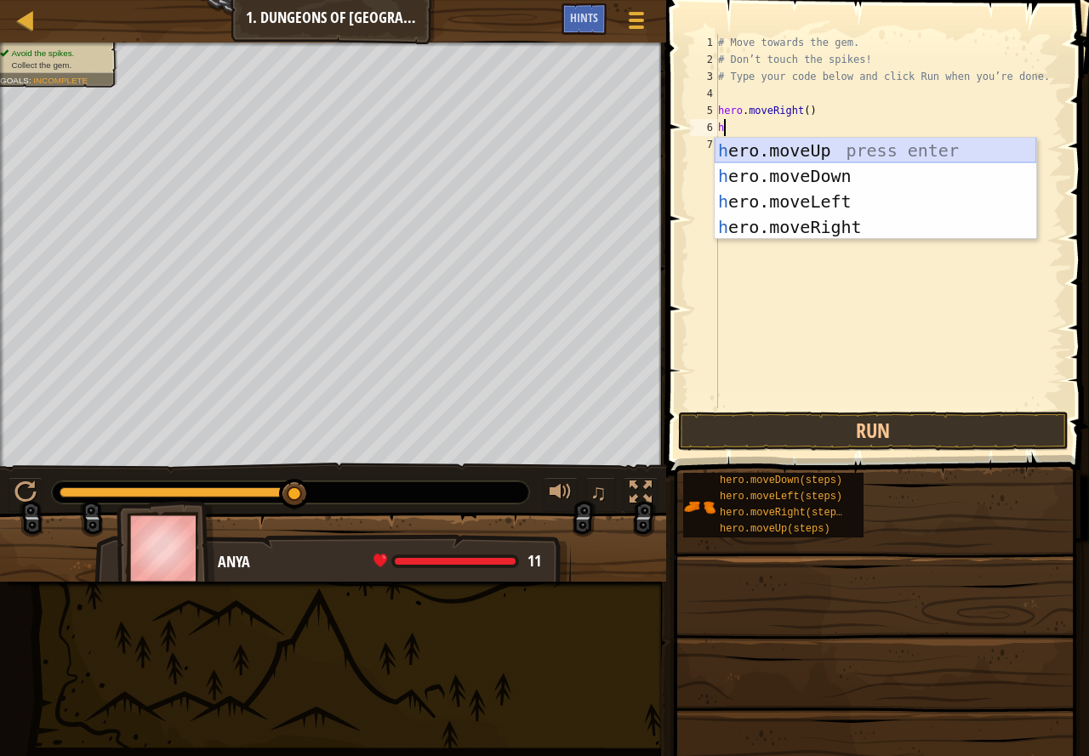
click at [785, 147] on div "h ero.moveUp press enter h ero.moveDown press enter h ero.moveLeft press enter …" at bounding box center [874, 214] width 321 height 153
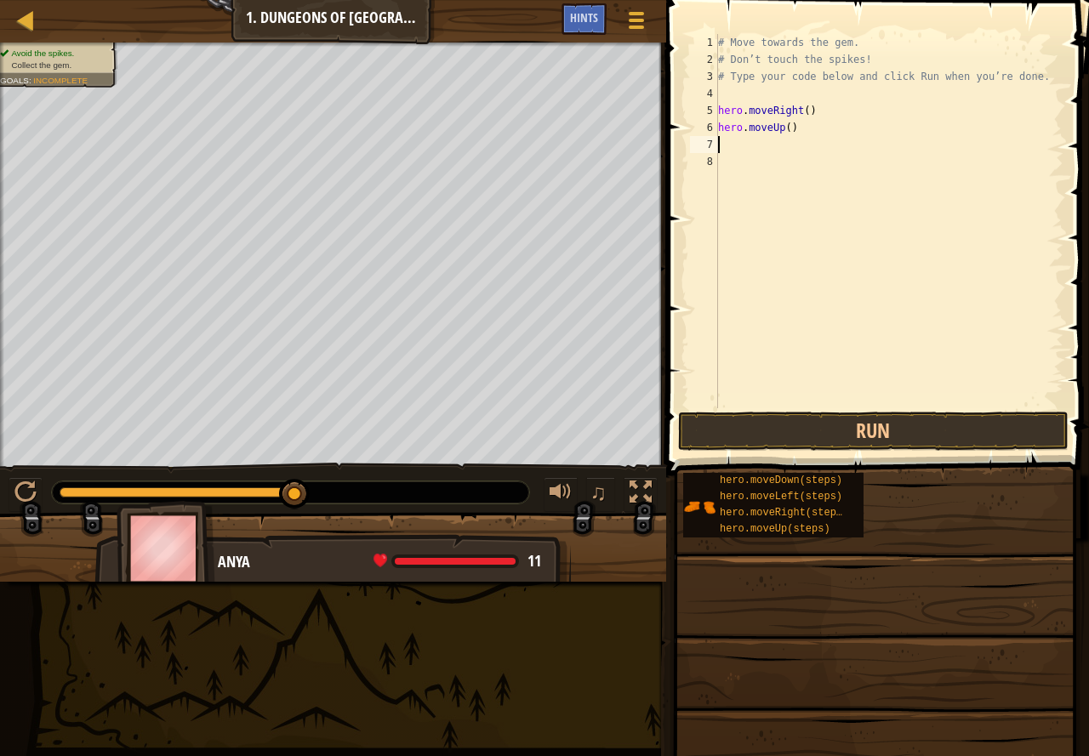
click at [779, 134] on div "# Move towards the gem. # Don’t touch the spikes! # Type your code below and cl…" at bounding box center [888, 238] width 349 height 408
type textarea "hero.moveUp()"
drag, startPoint x: 790, startPoint y: 135, endPoint x: 716, endPoint y: 129, distance: 74.2
click at [716, 129] on div "hero.moveUp() 1 2 3 4 5 6 7 8 # Move towards the gem. # Don’t touch the spikes!…" at bounding box center [874, 221] width 377 height 374
type textarea "h"
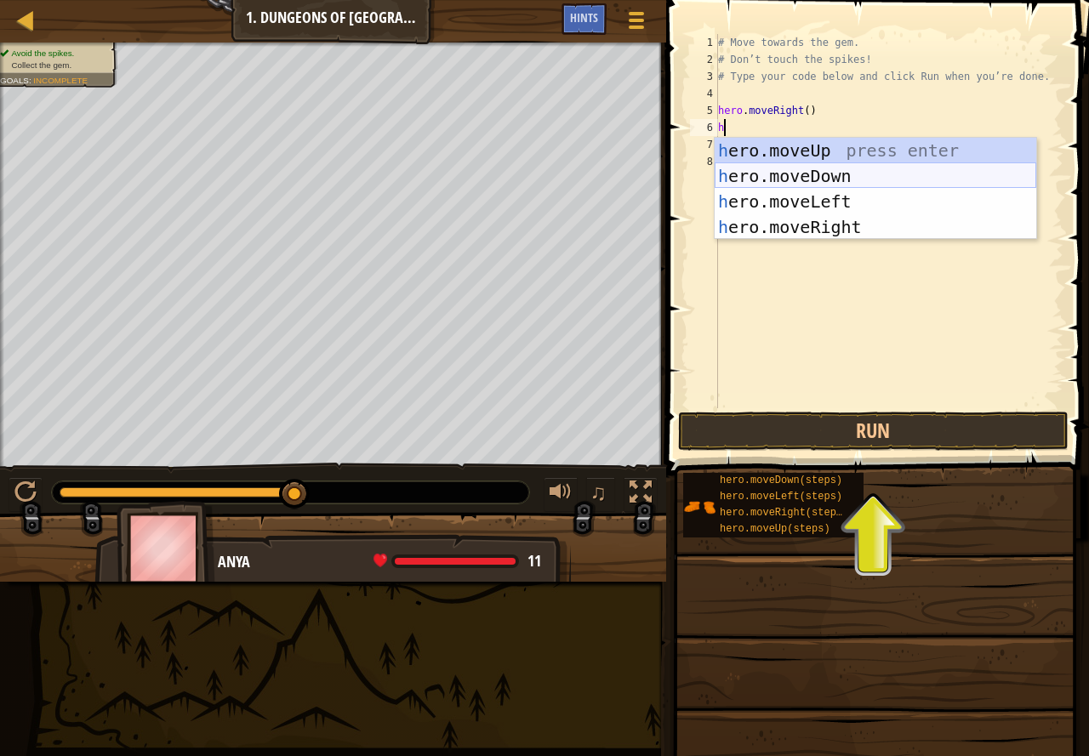
click at [790, 172] on div "h ero.moveUp press enter h ero.moveDown press enter h ero.moveLeft press enter …" at bounding box center [874, 214] width 321 height 153
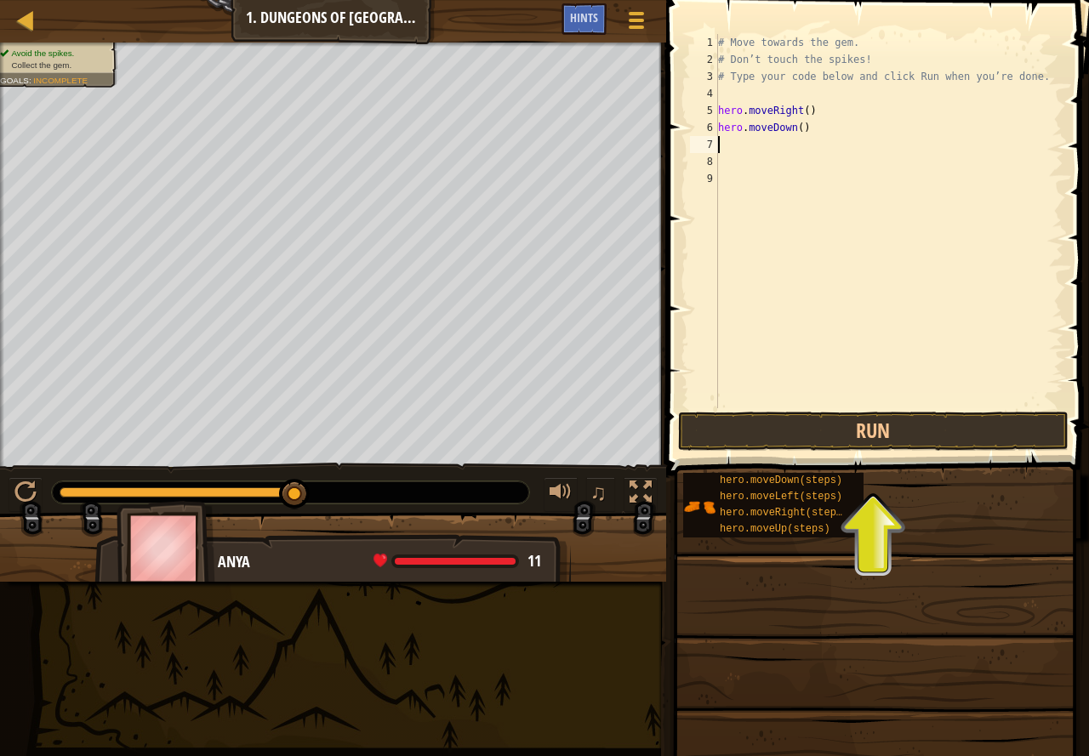
type textarea "j"
type textarea "h"
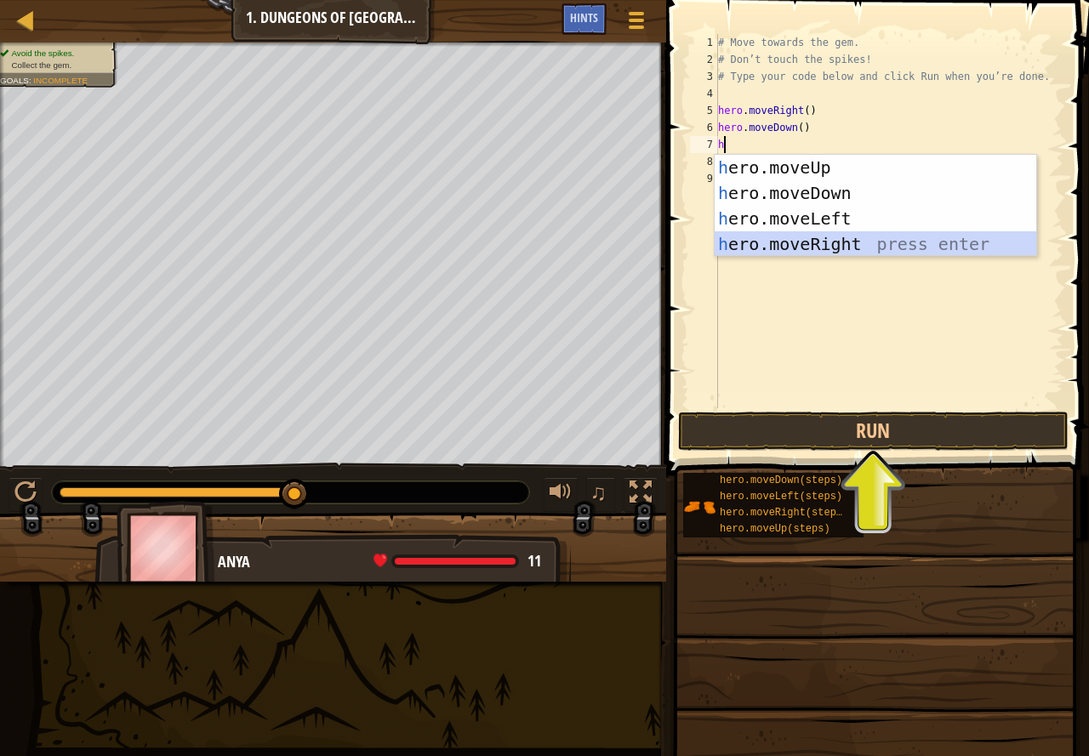
click at [765, 245] on div "h ero.moveUp press enter h ero.moveDown press enter h ero.moveLeft press enter …" at bounding box center [874, 231] width 321 height 153
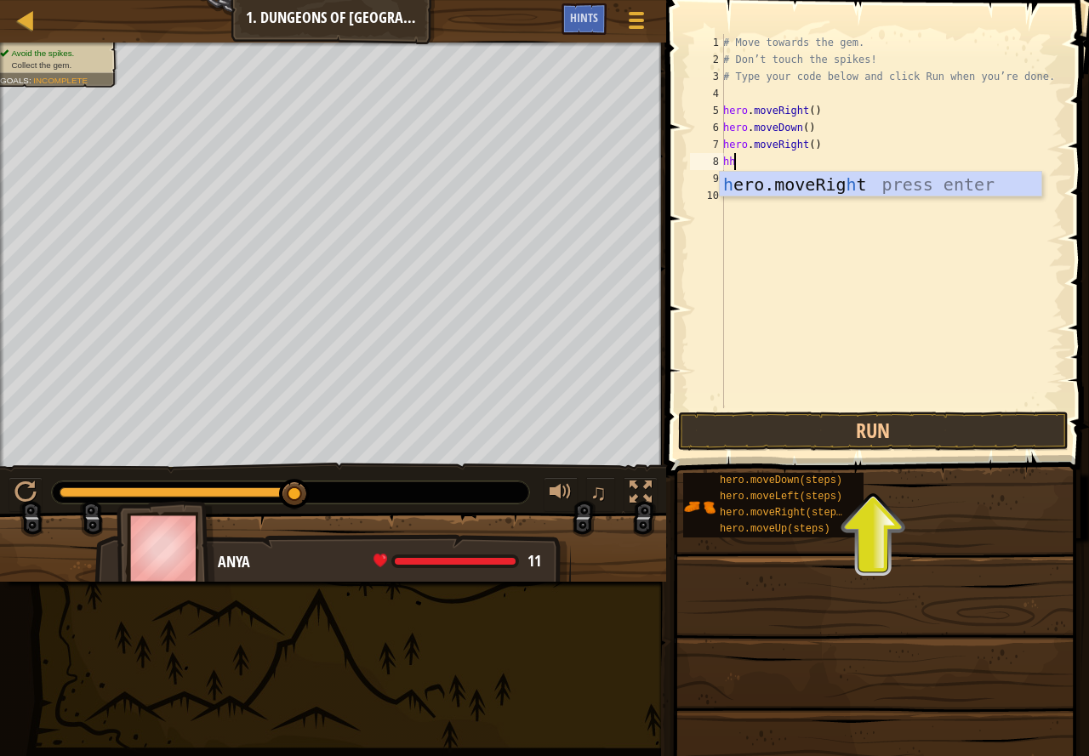
type textarea "h"
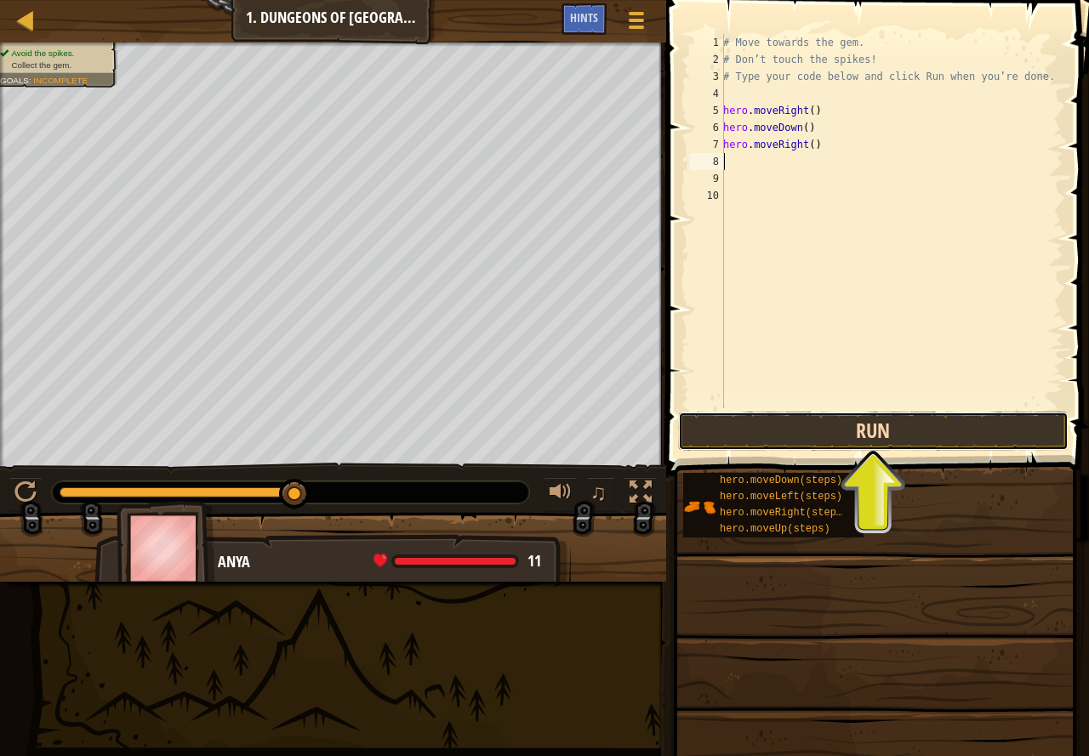
click at [801, 429] on button "Run" at bounding box center [873, 431] width 390 height 39
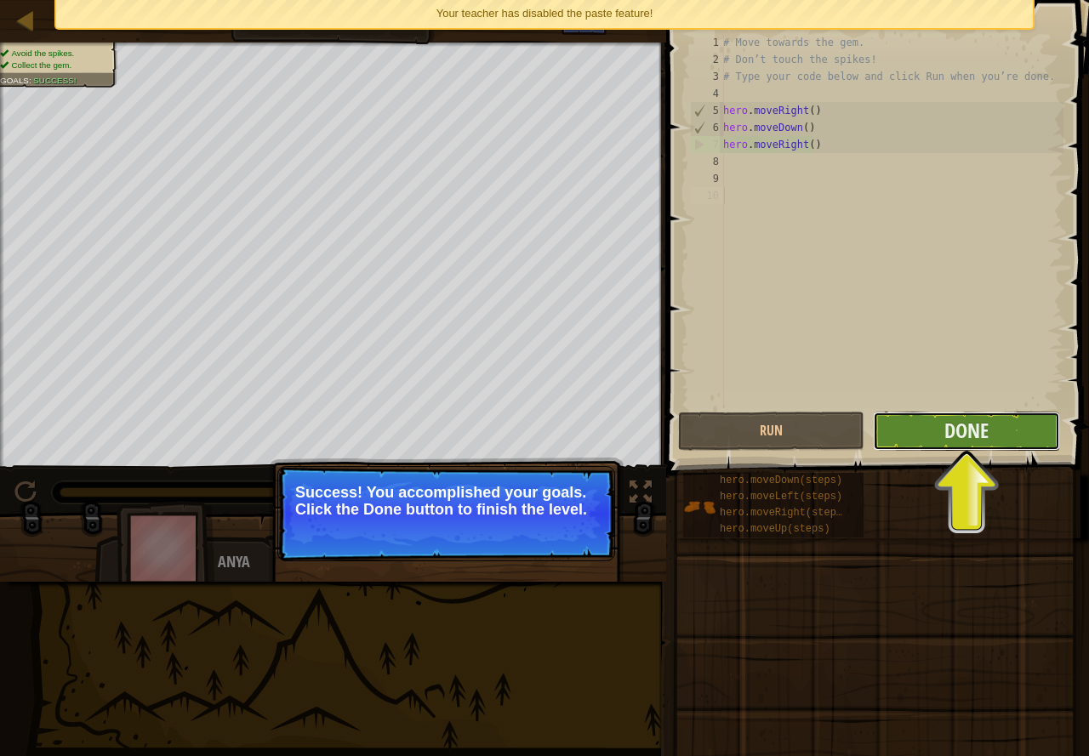
click at [938, 420] on button "Done" at bounding box center [966, 431] width 186 height 39
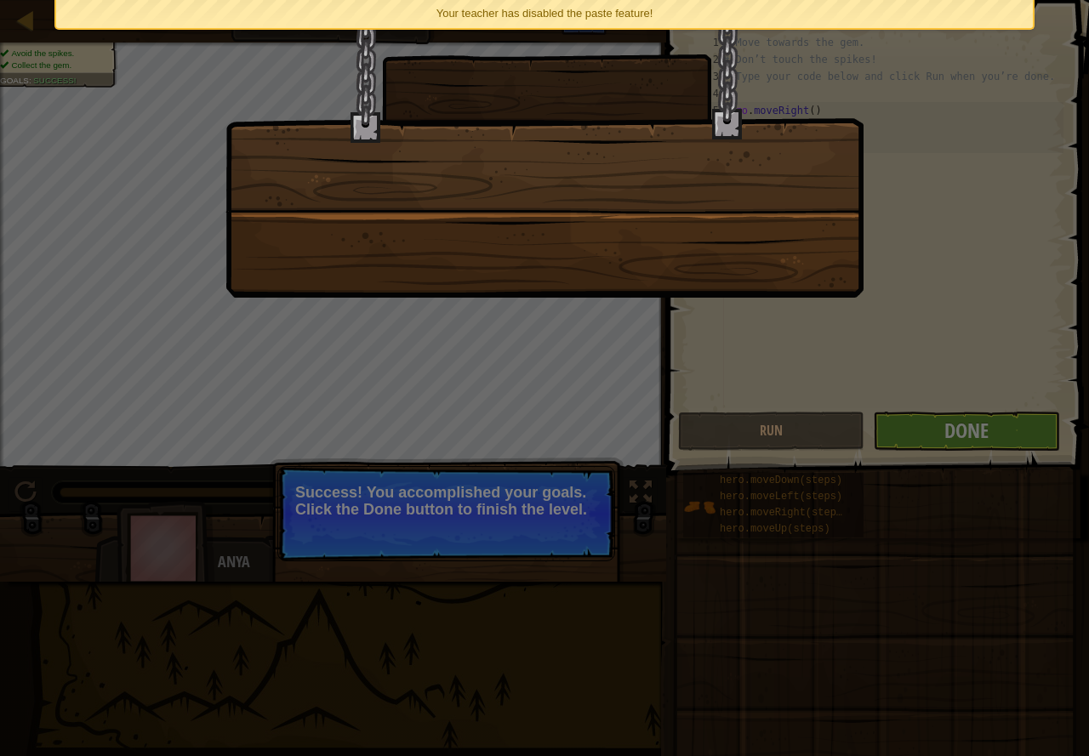
drag, startPoint x: 647, startPoint y: 482, endPoint x: 584, endPoint y: 493, distance: 63.9
click at [595, 493] on div at bounding box center [544, 378] width 1089 height 756
drag, startPoint x: 584, startPoint y: 493, endPoint x: 833, endPoint y: 452, distance: 252.6
click at [637, 463] on div at bounding box center [544, 378] width 1089 height 756
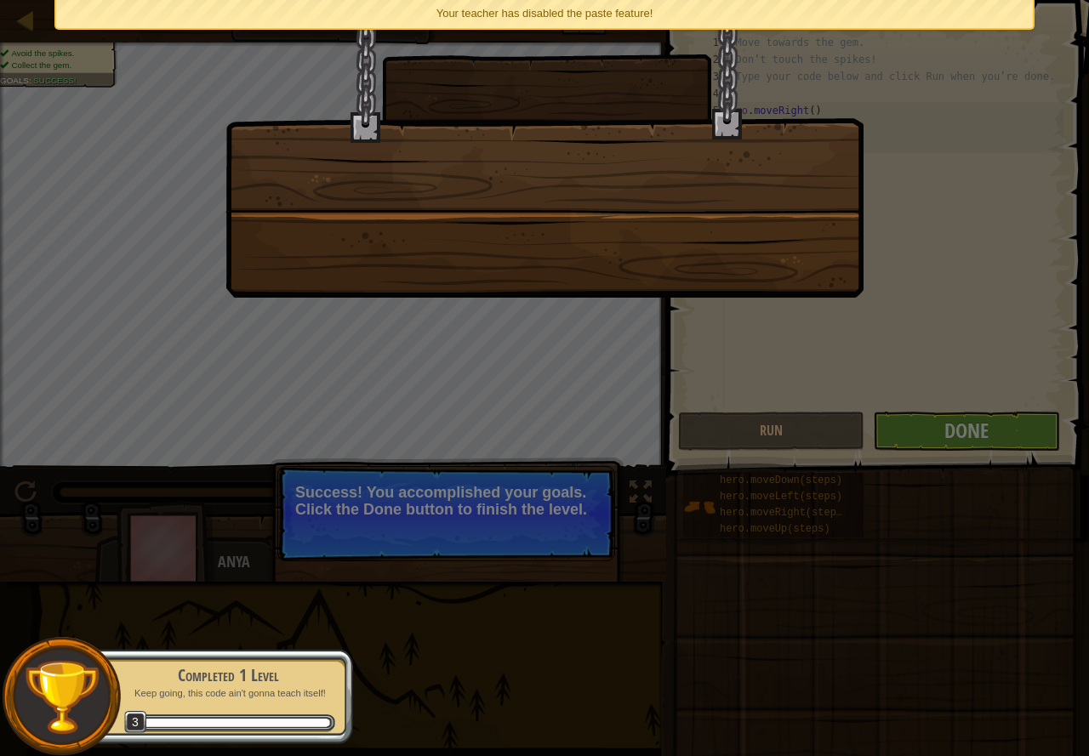
click at [1007, 427] on div at bounding box center [544, 378] width 1089 height 756
drag, startPoint x: 1003, startPoint y: 427, endPoint x: 620, endPoint y: 405, distance: 383.3
click at [620, 405] on div at bounding box center [544, 378] width 1089 height 756
click at [622, 406] on div at bounding box center [544, 378] width 1089 height 756
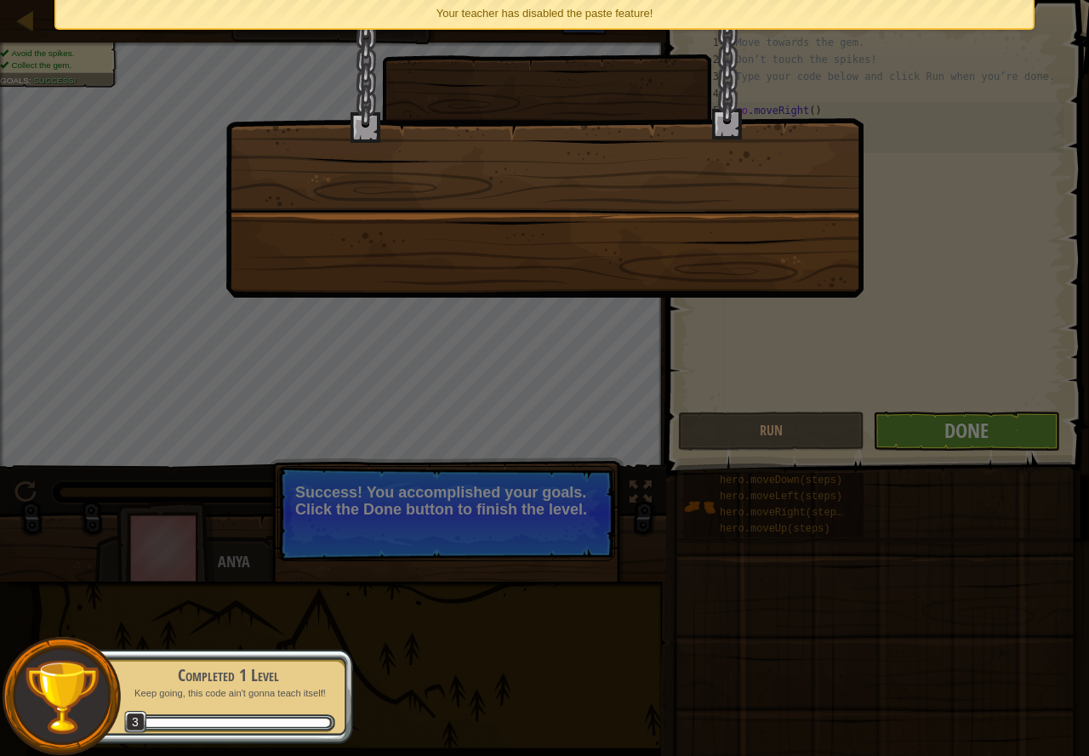
click at [623, 406] on div at bounding box center [544, 378] width 1089 height 756
click at [623, 407] on div at bounding box center [544, 378] width 1089 height 756
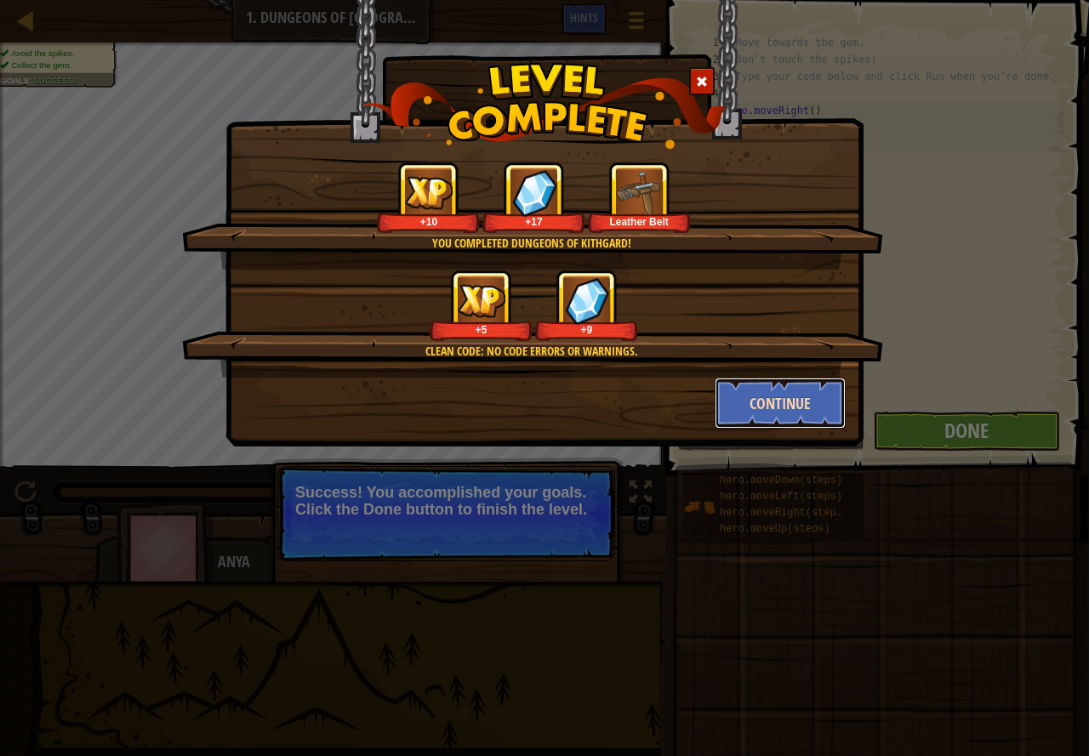
click at [752, 403] on button "Continue" at bounding box center [780, 403] width 132 height 51
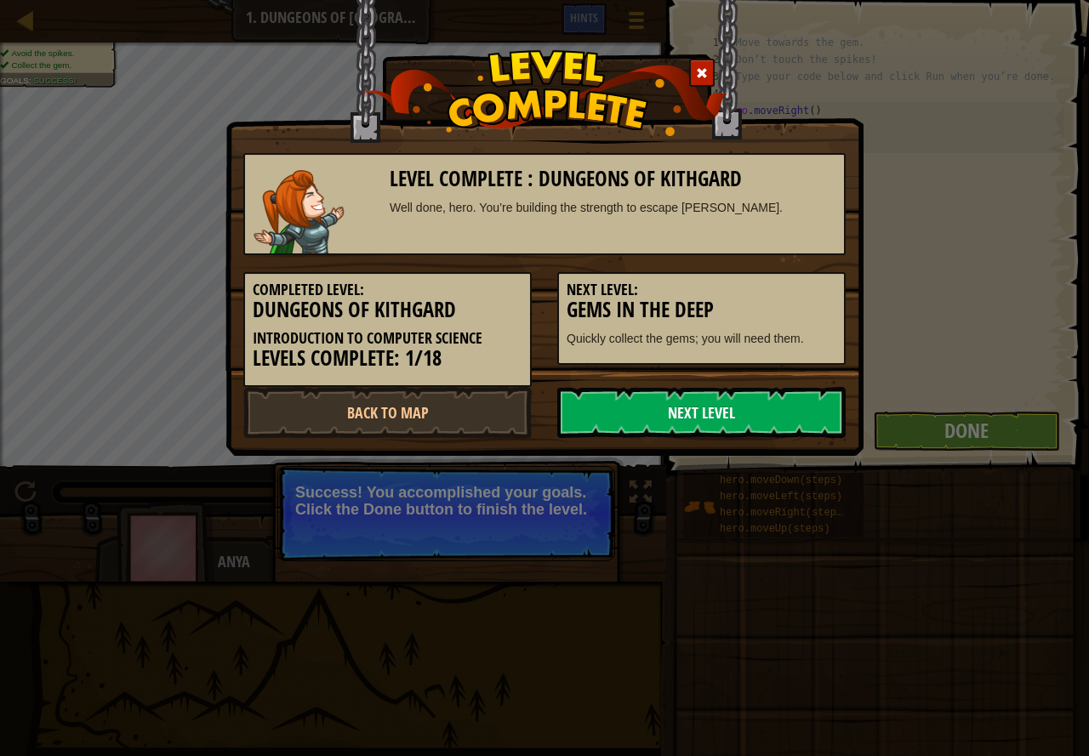
click at [725, 419] on link "Next Level" at bounding box center [701, 412] width 288 height 51
click at [716, 412] on link "Next Level" at bounding box center [701, 412] width 288 height 51
drag, startPoint x: 711, startPoint y: 410, endPoint x: 702, endPoint y: 361, distance: 50.2
click at [709, 409] on link "Next Level" at bounding box center [701, 412] width 288 height 51
click at [700, 51] on img at bounding box center [544, 93] width 365 height 86
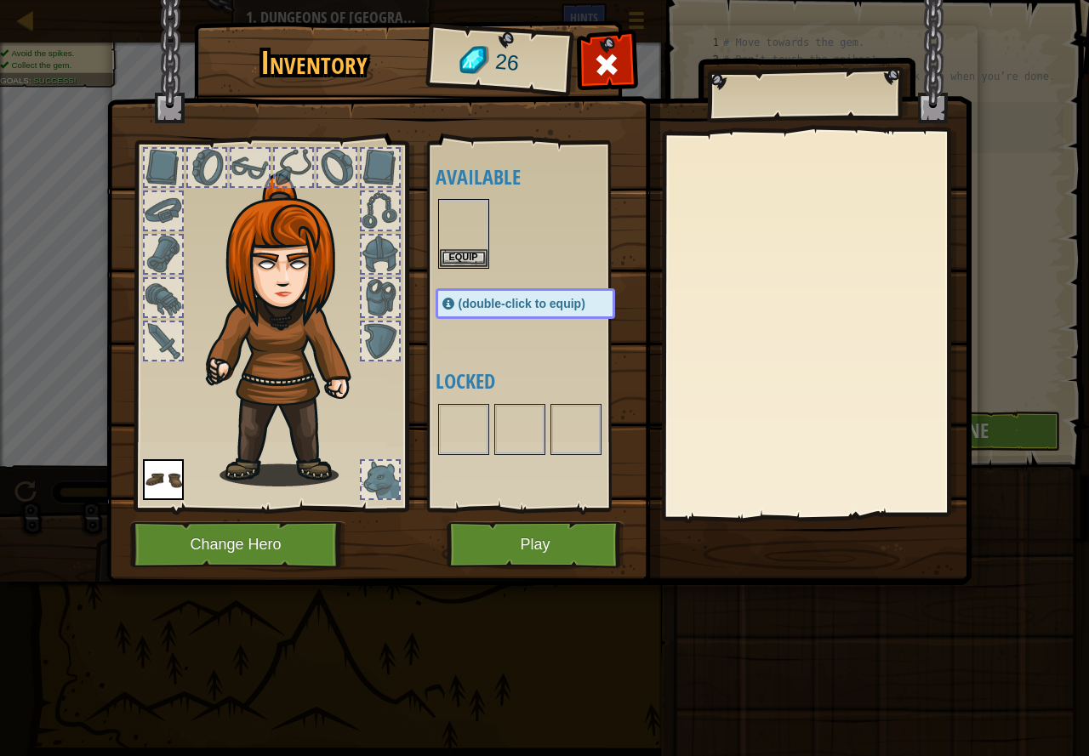
click at [699, 58] on img at bounding box center [538, 276] width 865 height 617
click at [461, 249] on button "Equip" at bounding box center [464, 257] width 48 height 18
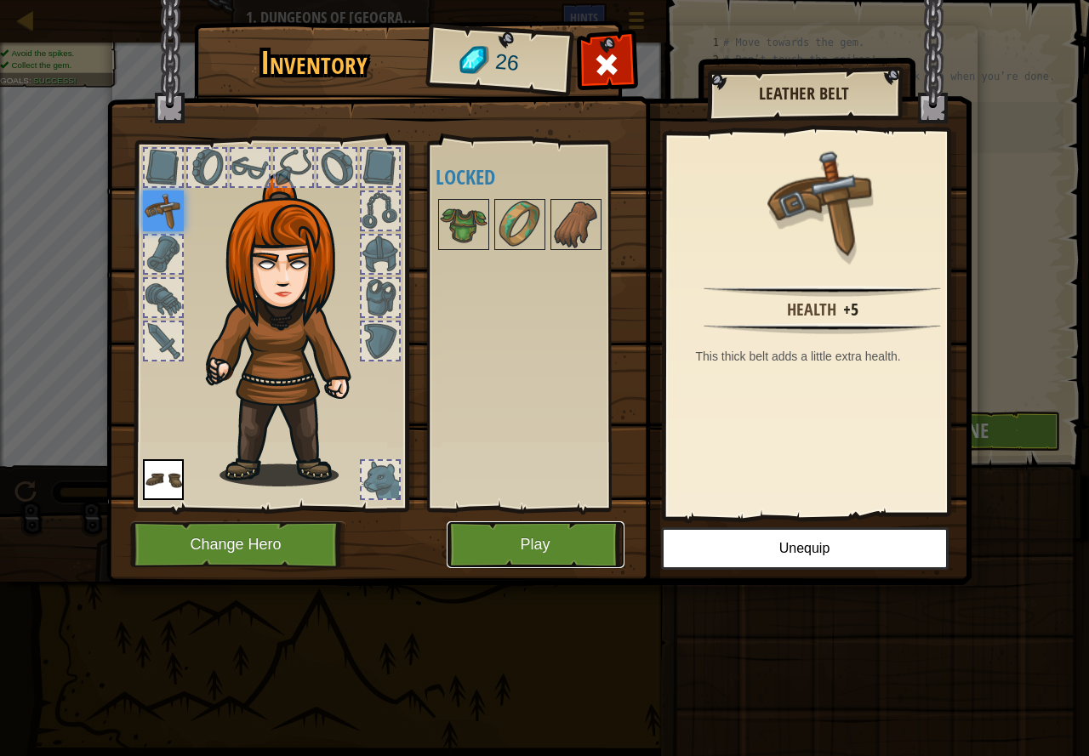
click at [575, 539] on button "Play" at bounding box center [535, 544] width 178 height 47
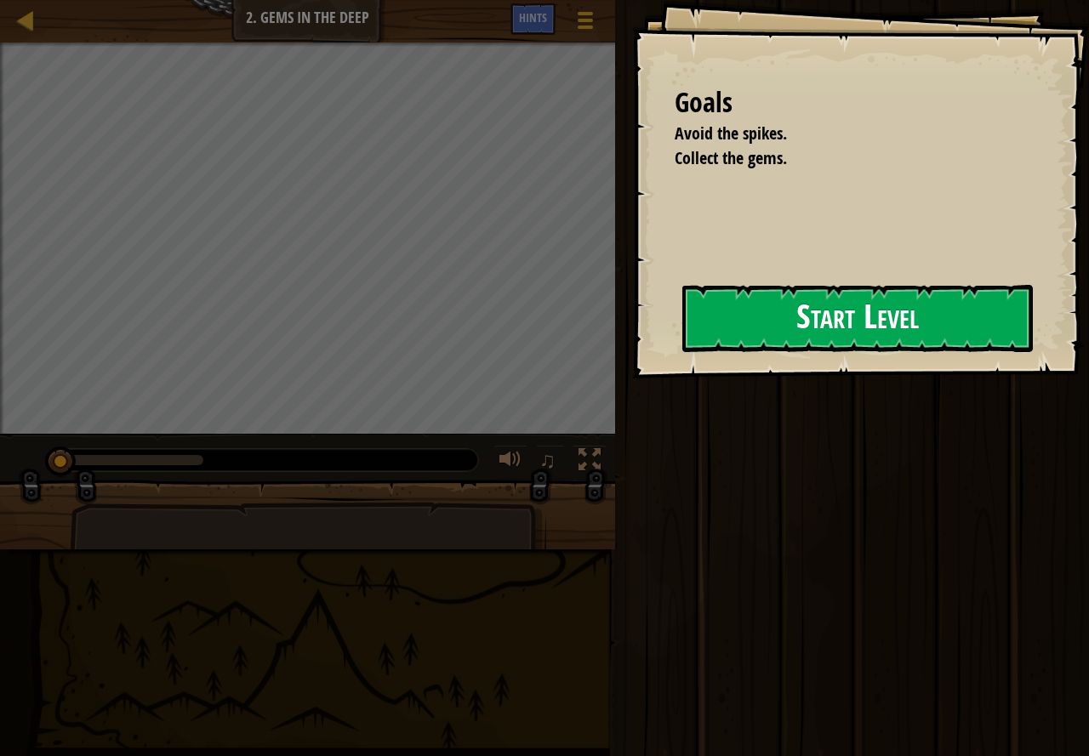
click at [809, 322] on button "Start Level" at bounding box center [857, 318] width 350 height 67
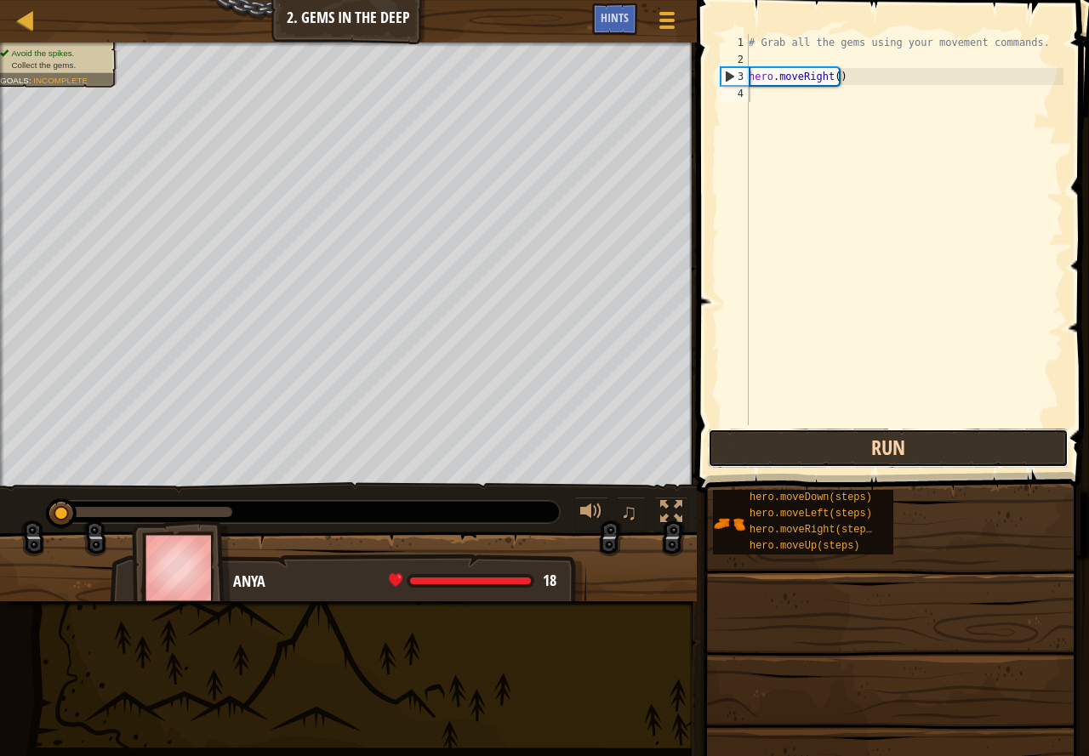
click at [827, 447] on button "Run" at bounding box center [888, 448] width 361 height 39
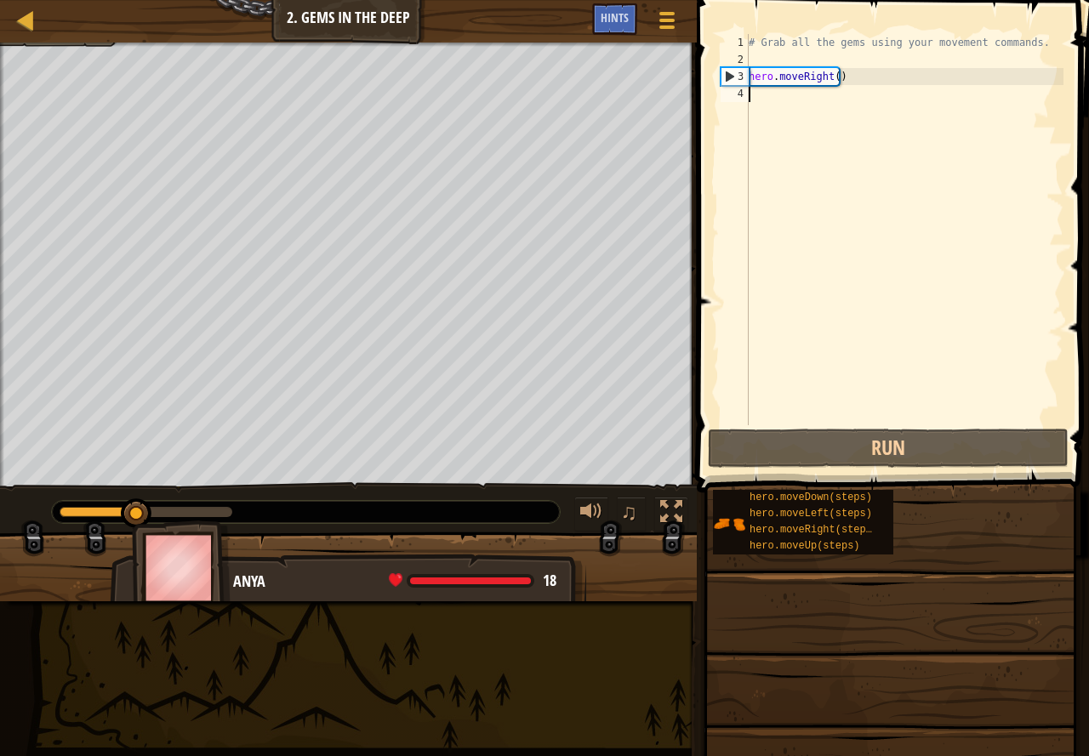
type textarea "h"
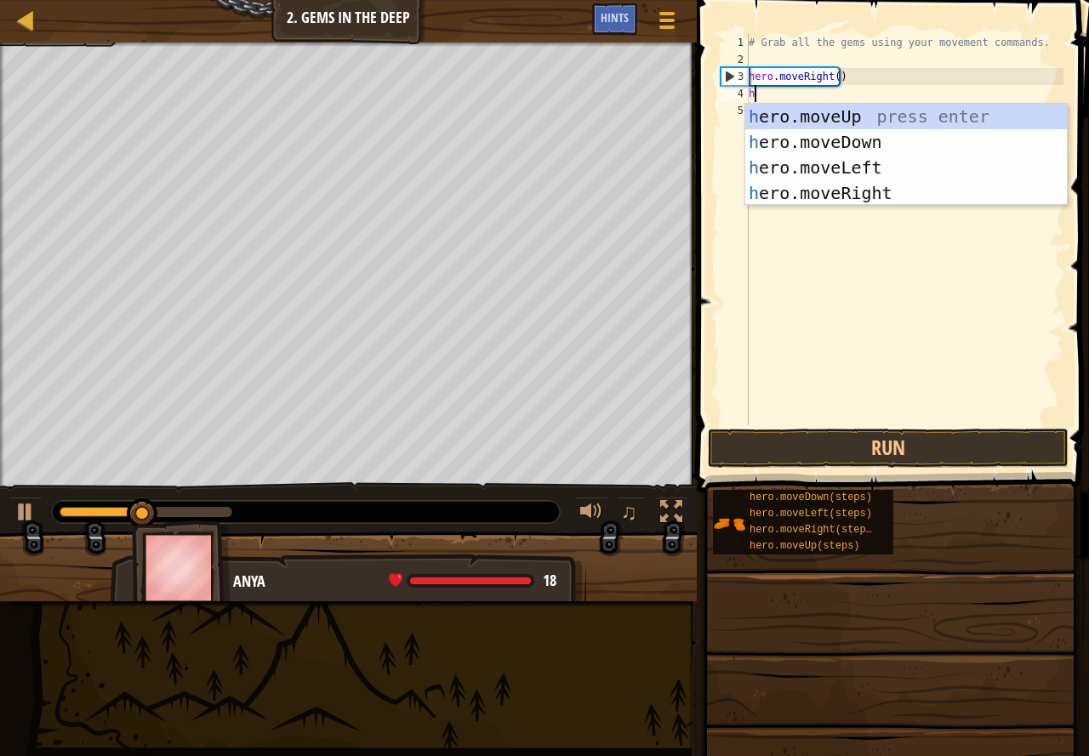
scroll to position [8, 0]
click at [878, 147] on div "h ero.moveUp press enter h ero.moveDown press enter h ero.moveLeft press enter …" at bounding box center [905, 180] width 321 height 153
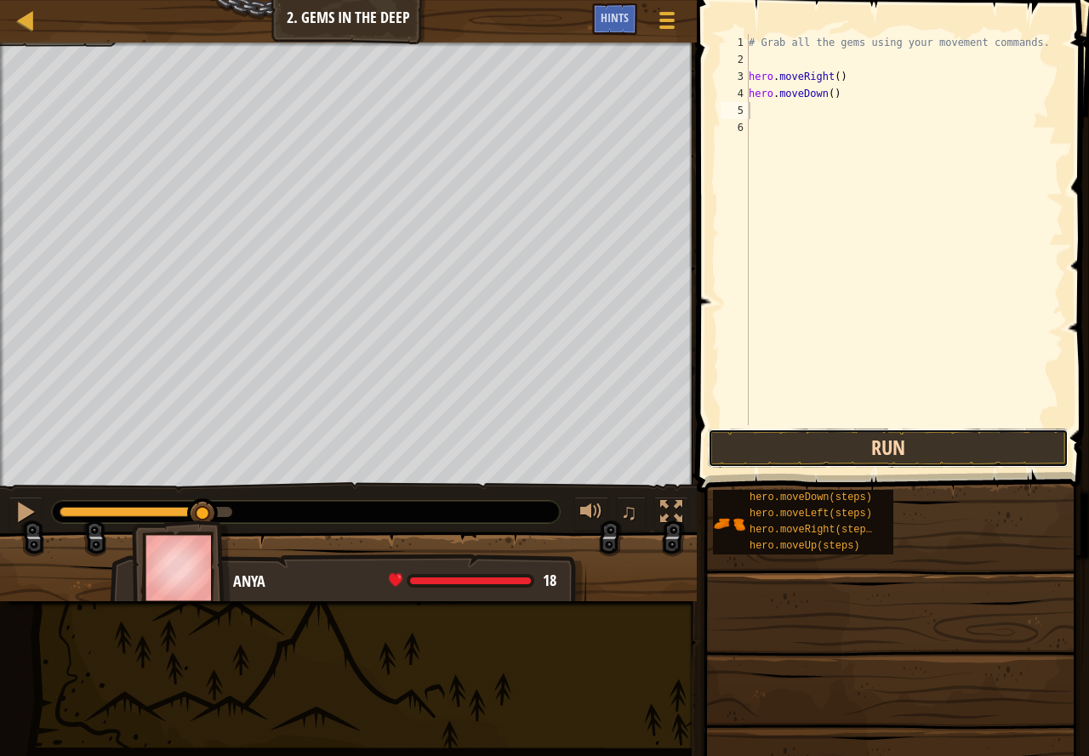
click at [867, 434] on button "Run" at bounding box center [888, 448] width 361 height 39
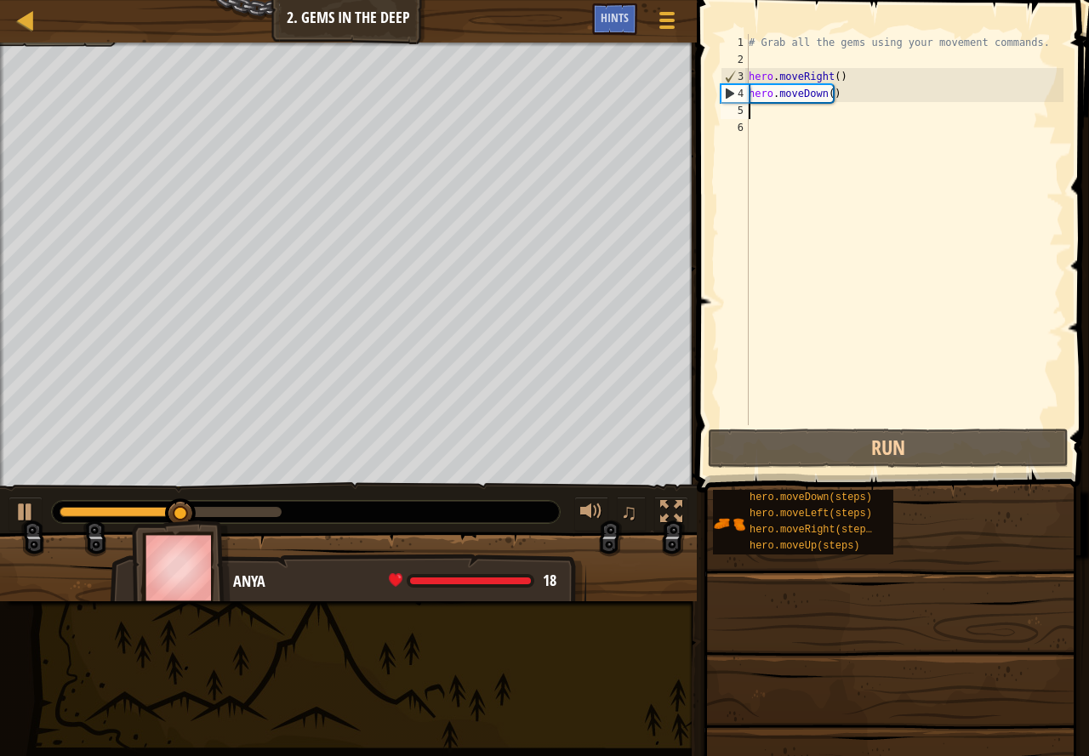
type textarea "h"
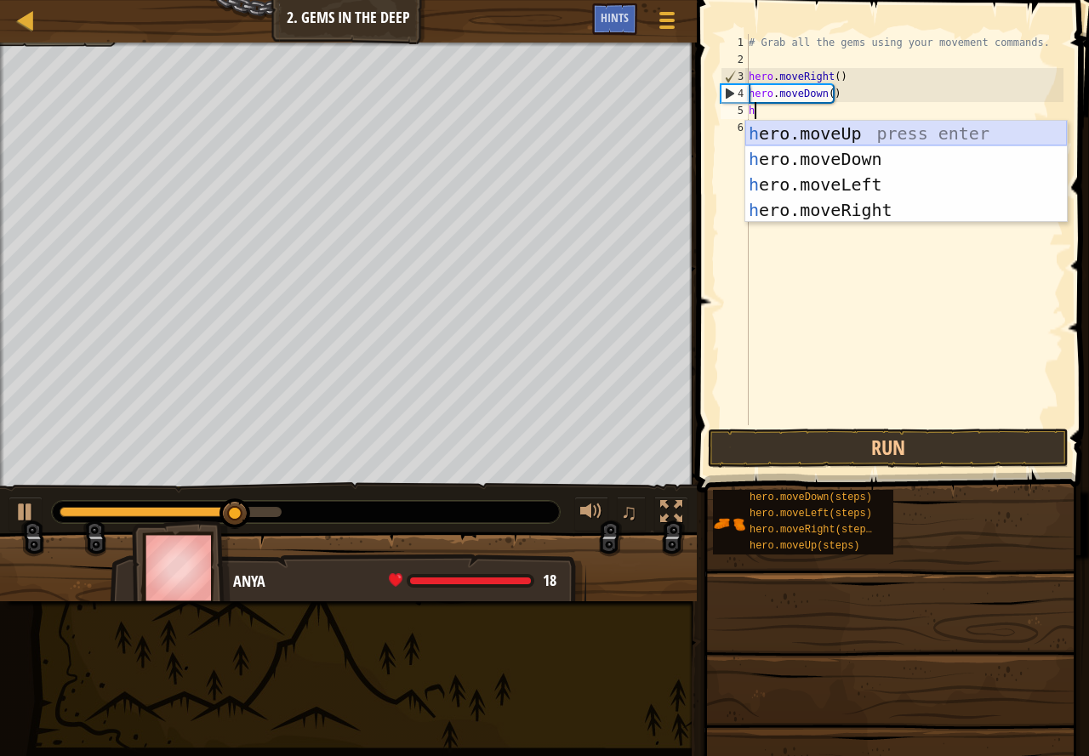
click at [905, 134] on div "h ero.moveUp press enter h ero.moveDown press enter h ero.moveLeft press enter …" at bounding box center [905, 197] width 321 height 153
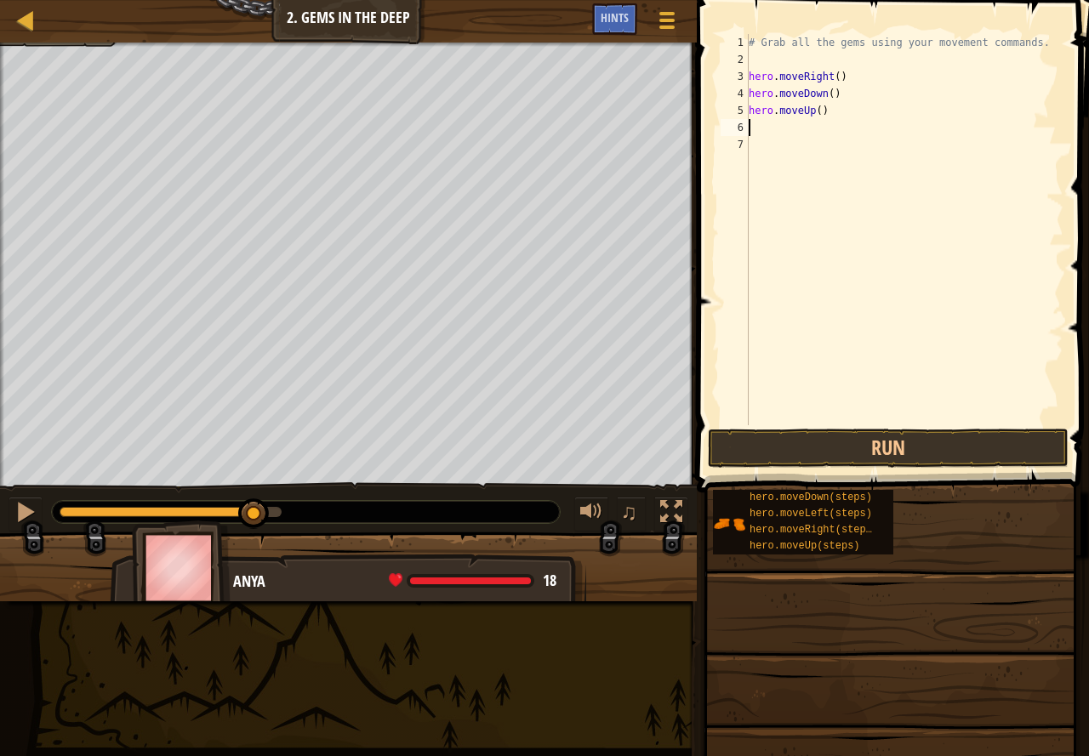
type textarea "h"
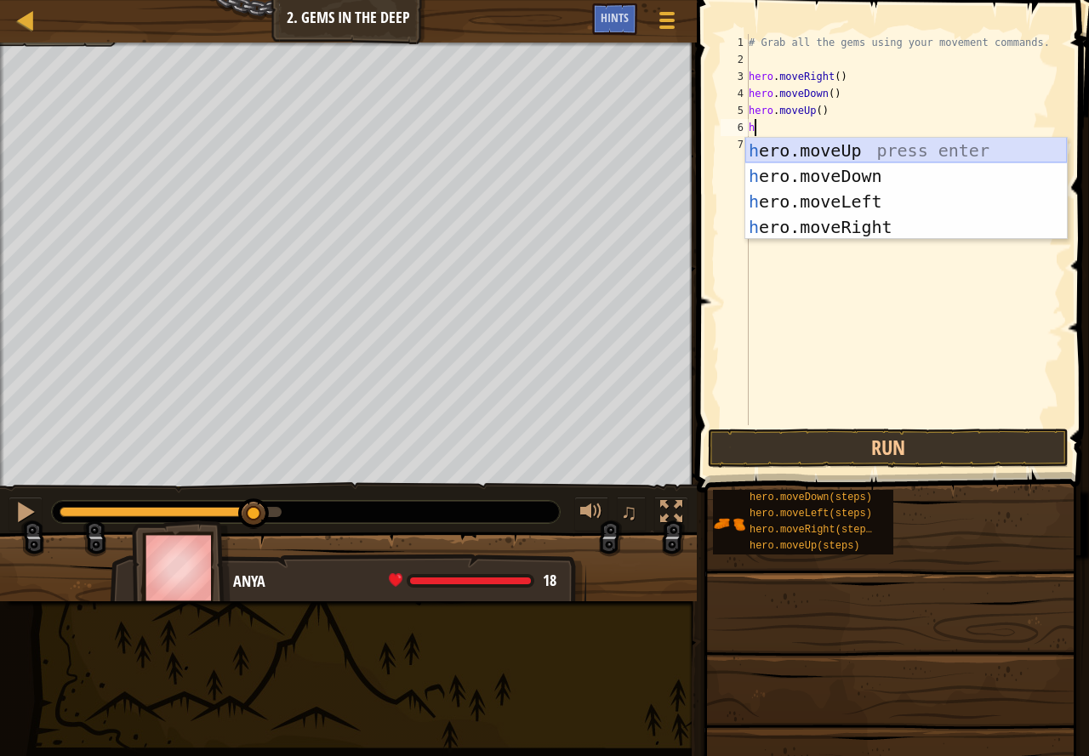
click at [878, 150] on div "h ero.moveUp press enter h ero.moveDown press enter h ero.moveLeft press enter …" at bounding box center [905, 214] width 321 height 153
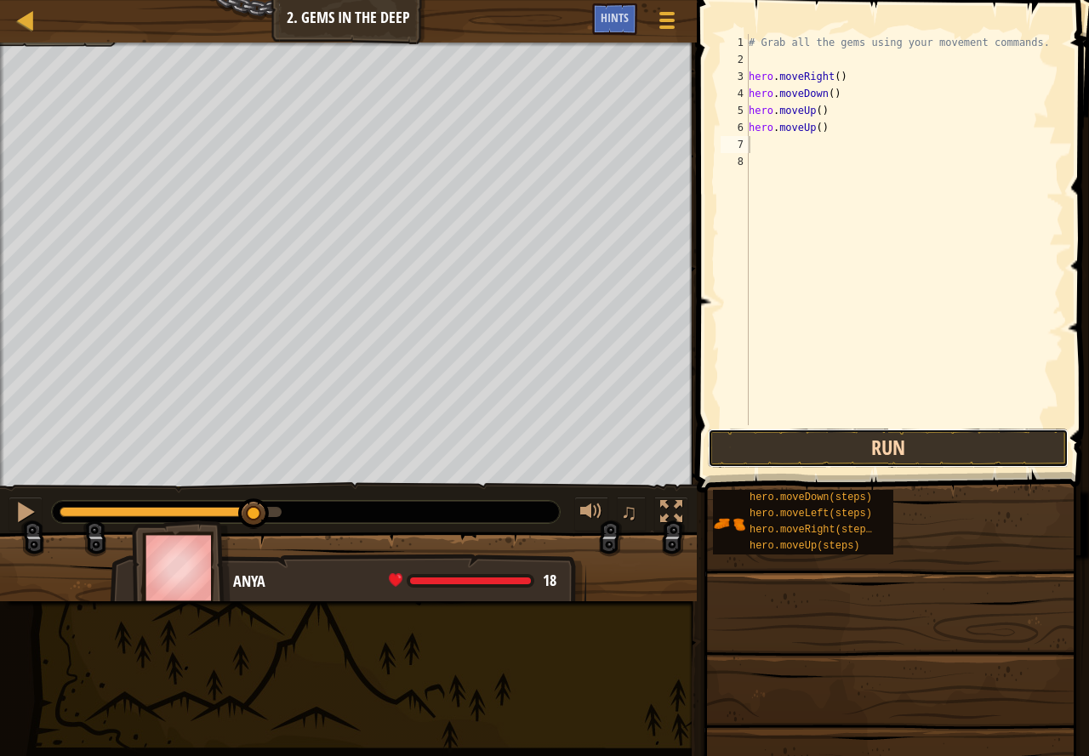
click at [796, 440] on button "Run" at bounding box center [888, 448] width 361 height 39
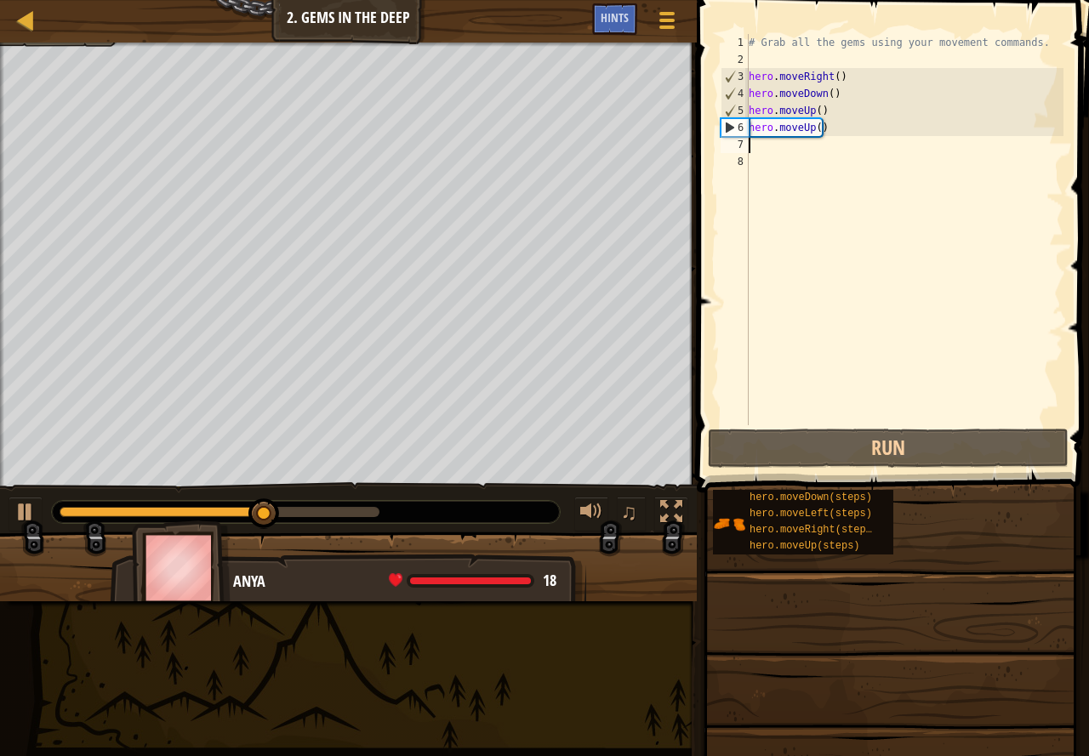
type textarea "h"
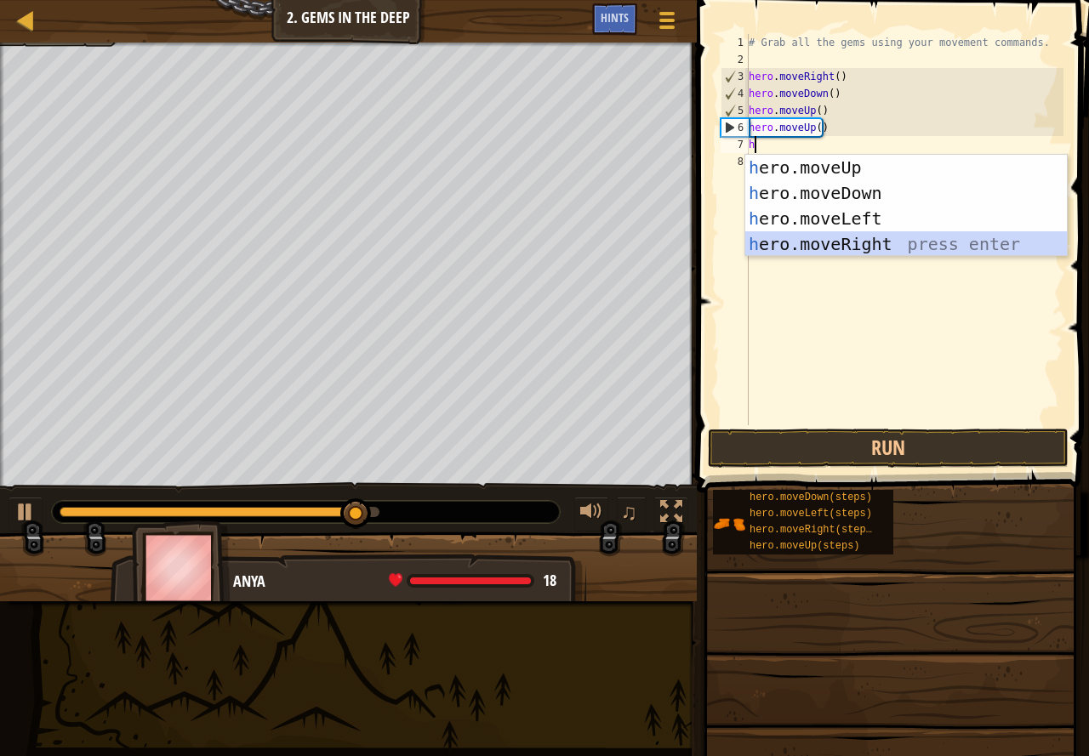
click at [867, 243] on div "h ero.moveUp press enter h ero.moveDown press enter h ero.moveLeft press enter …" at bounding box center [905, 231] width 321 height 153
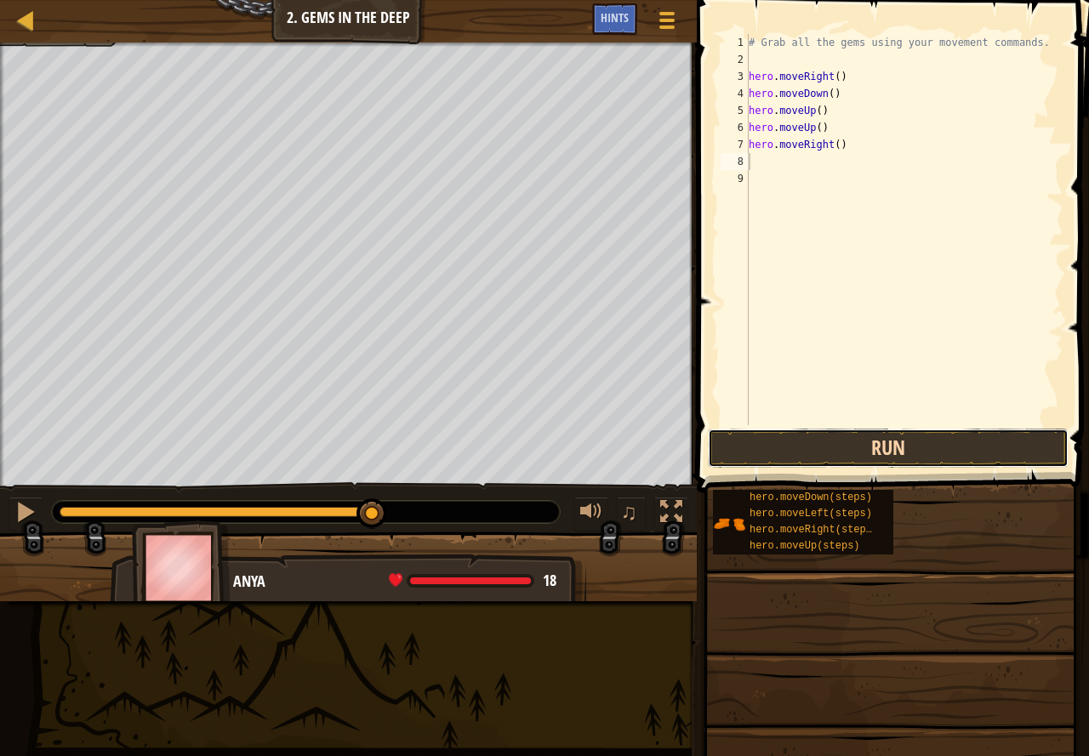
click at [891, 446] on button "Run" at bounding box center [888, 448] width 361 height 39
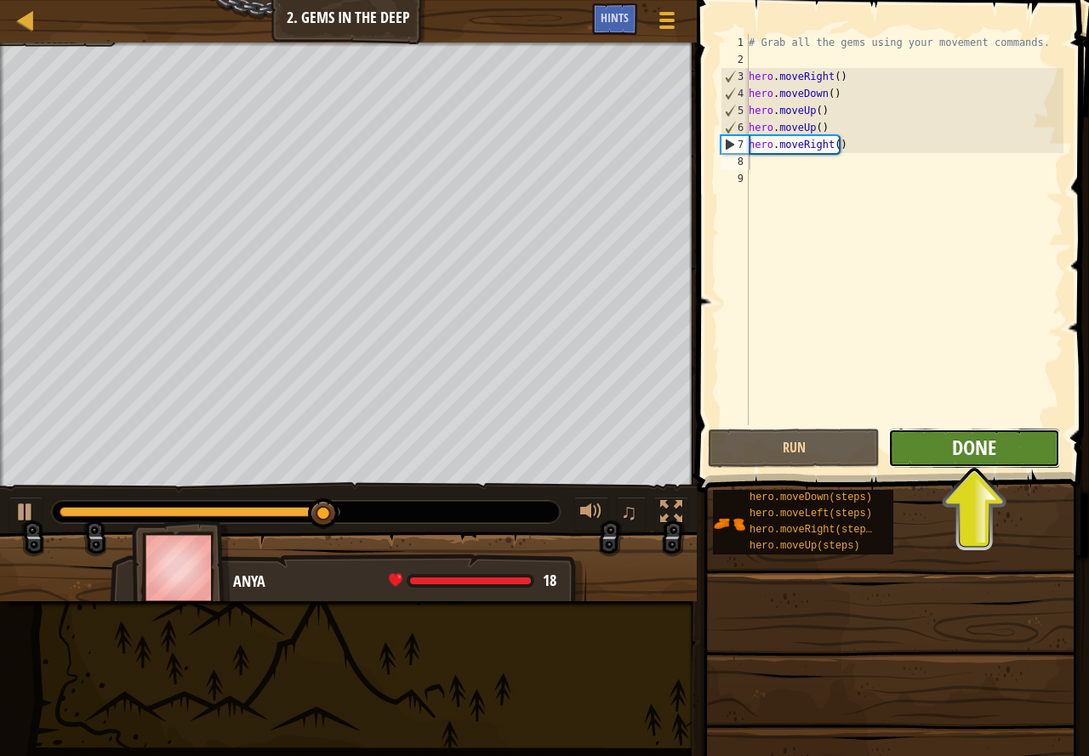
click at [969, 454] on span "Done" at bounding box center [974, 447] width 44 height 27
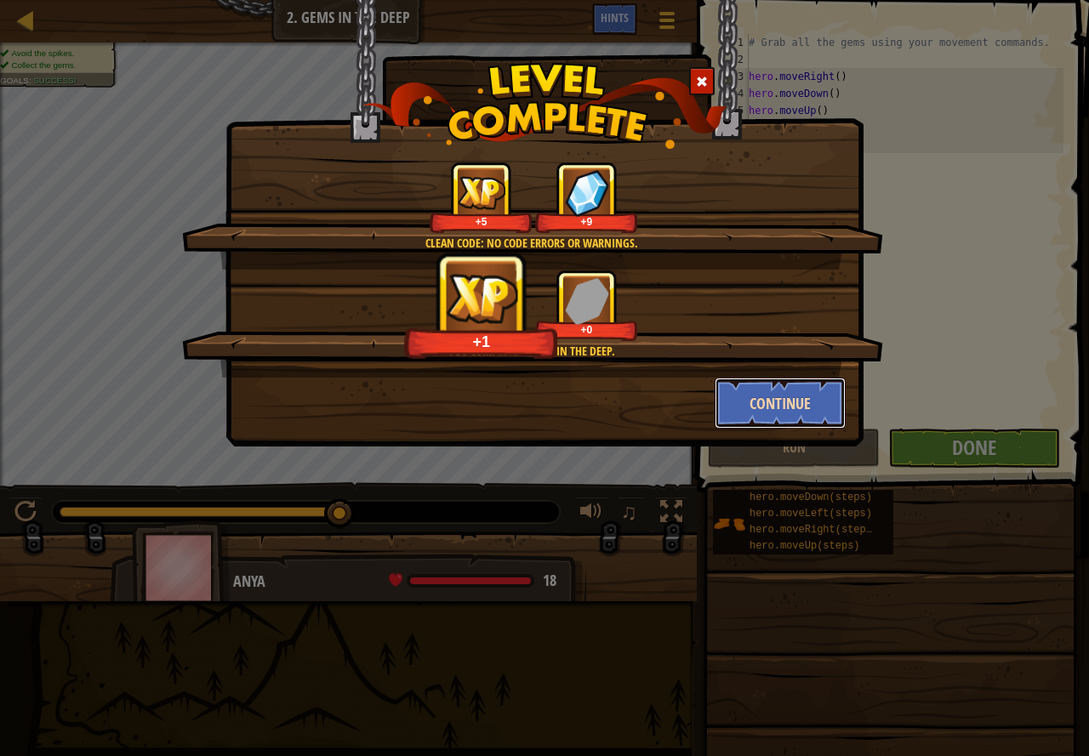
click at [749, 388] on button "Continue" at bounding box center [780, 403] width 132 height 51
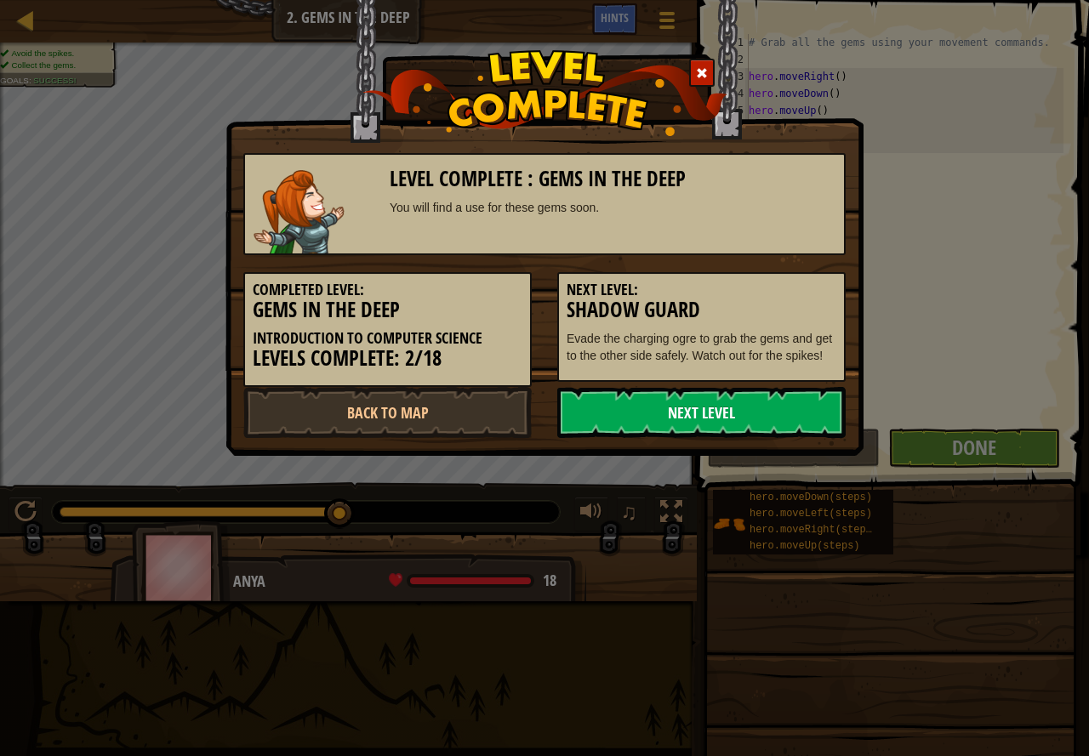
click at [737, 397] on link "Next Level" at bounding box center [701, 412] width 288 height 51
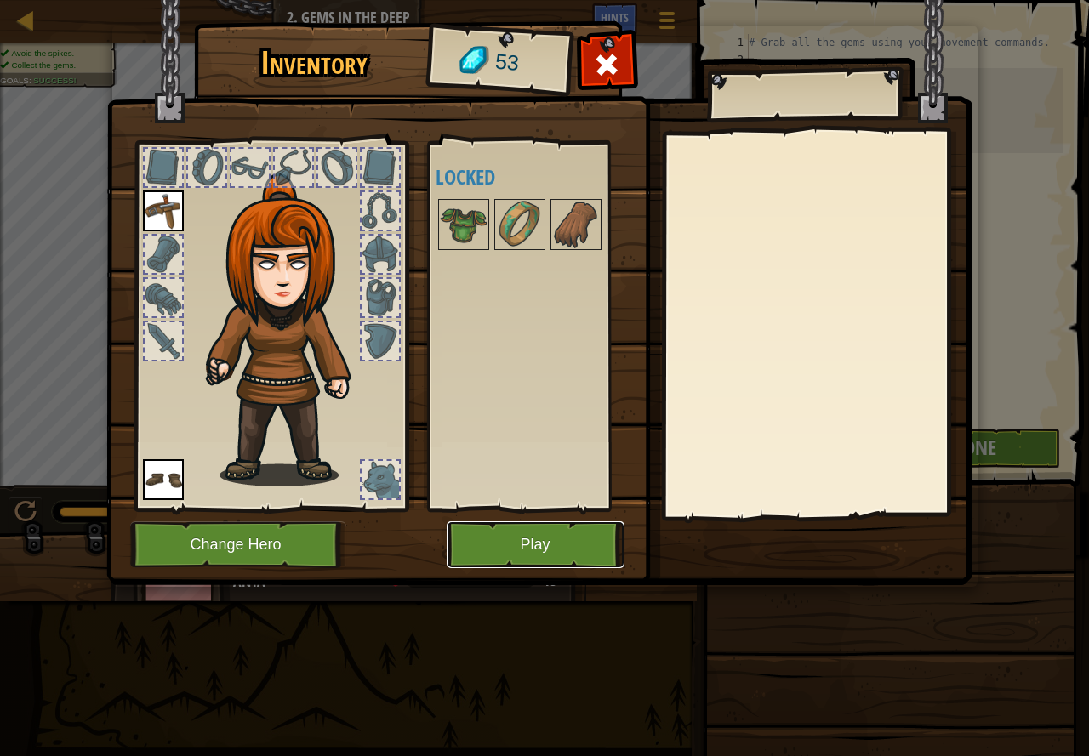
click at [553, 554] on button "Play" at bounding box center [535, 544] width 178 height 47
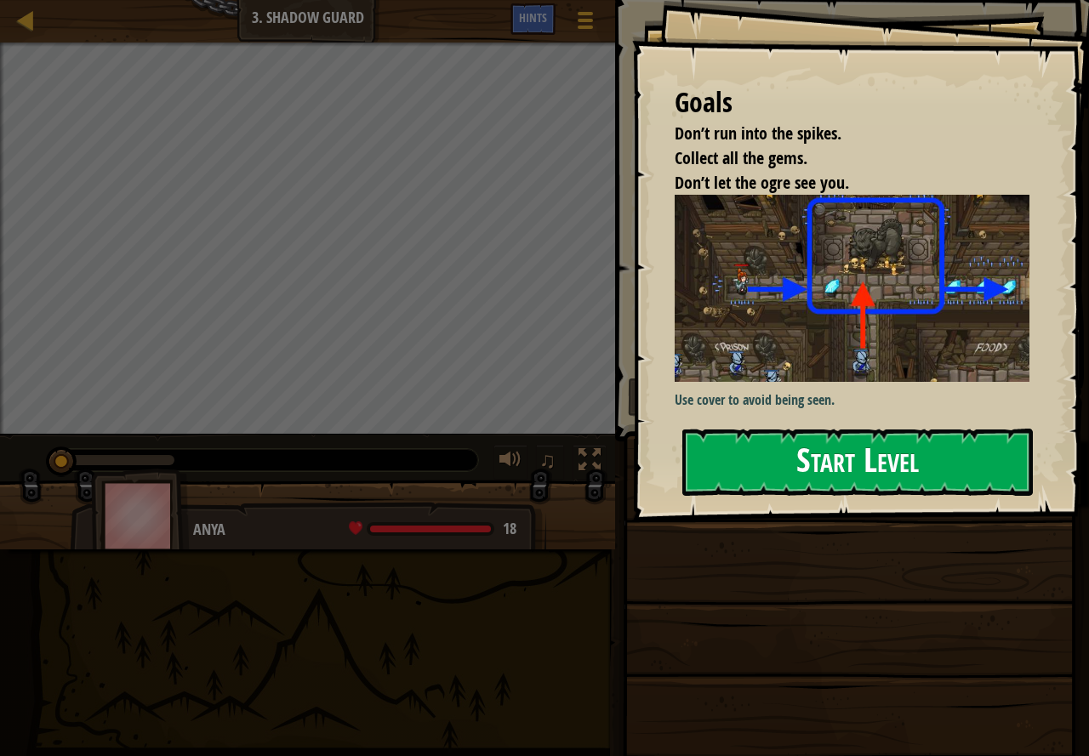
click at [822, 440] on button "Start Level" at bounding box center [857, 462] width 350 height 67
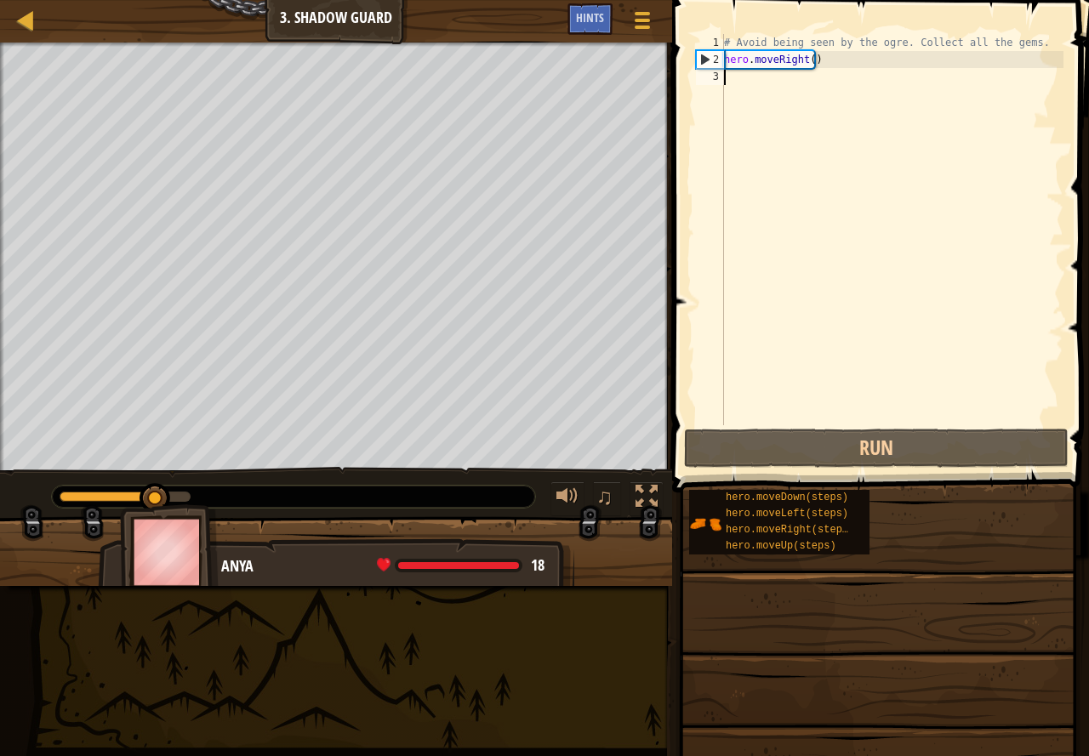
type textarea "h"
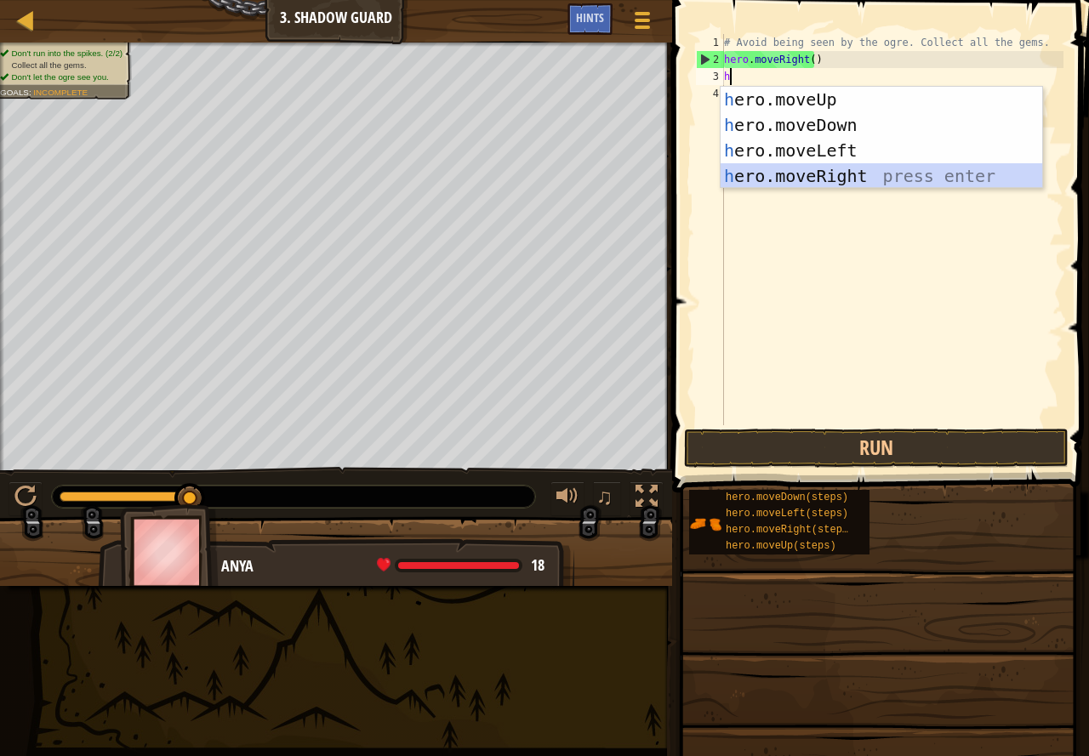
click at [792, 172] on div "h ero.moveUp press enter h ero.moveDown press enter h ero.moveLeft press enter …" at bounding box center [880, 163] width 321 height 153
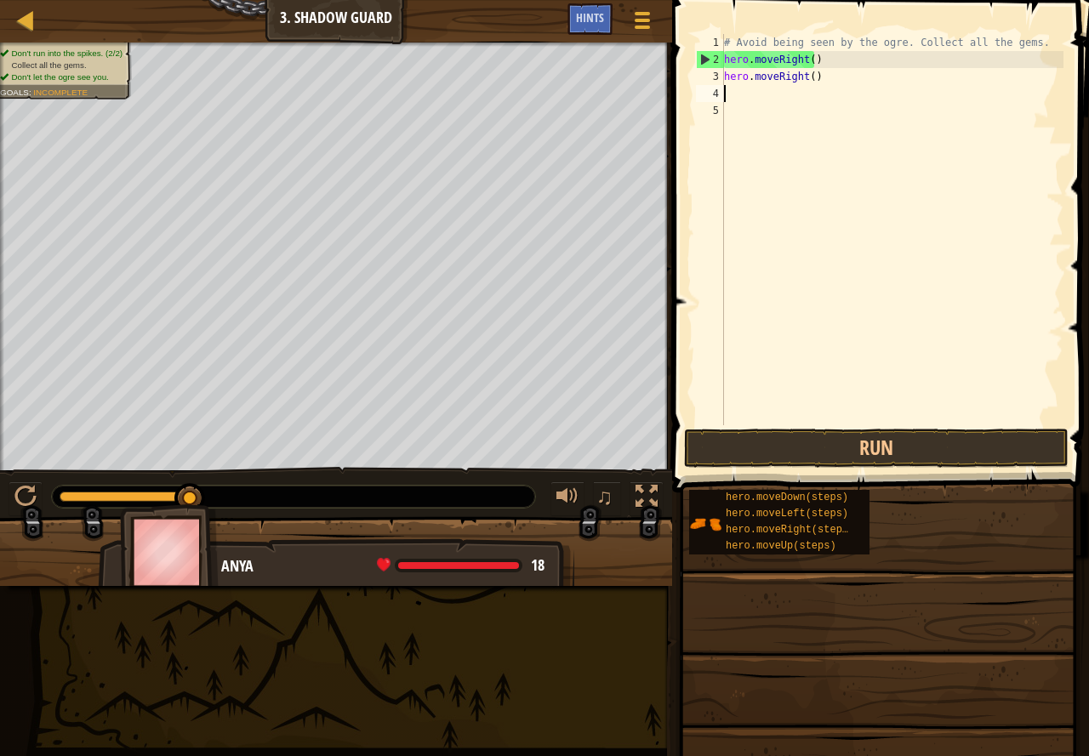
type textarea "h"
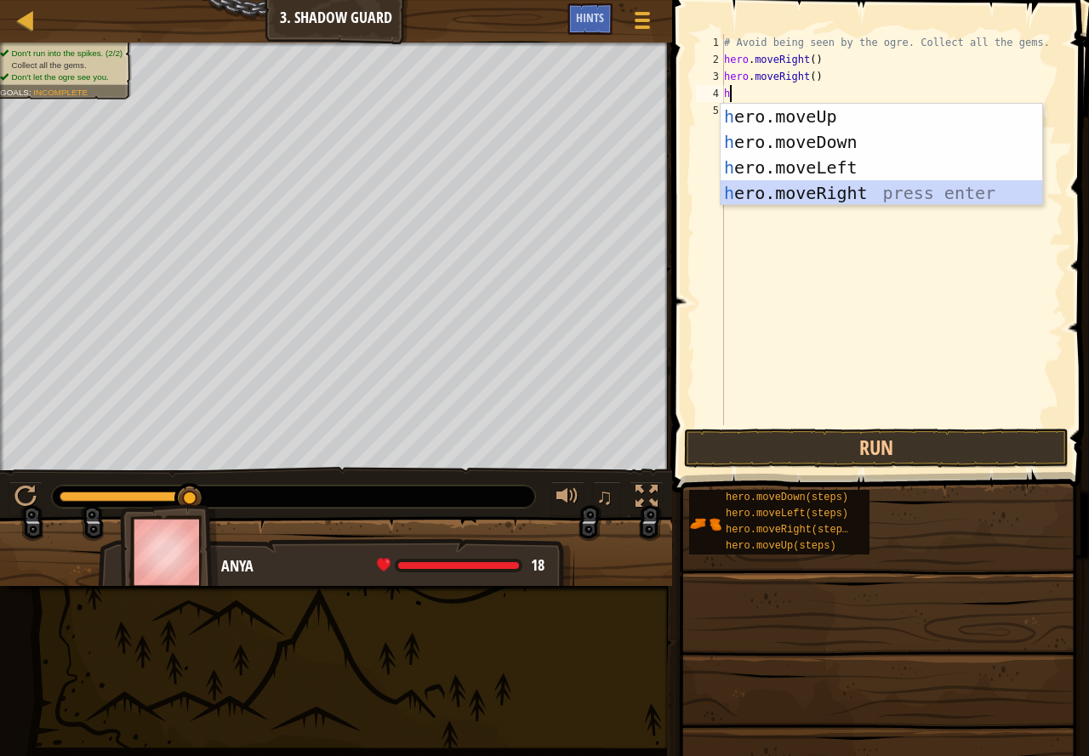
click at [789, 193] on div "h ero.moveUp press enter h ero.moveDown press enter h ero.moveLeft press enter …" at bounding box center [880, 180] width 321 height 153
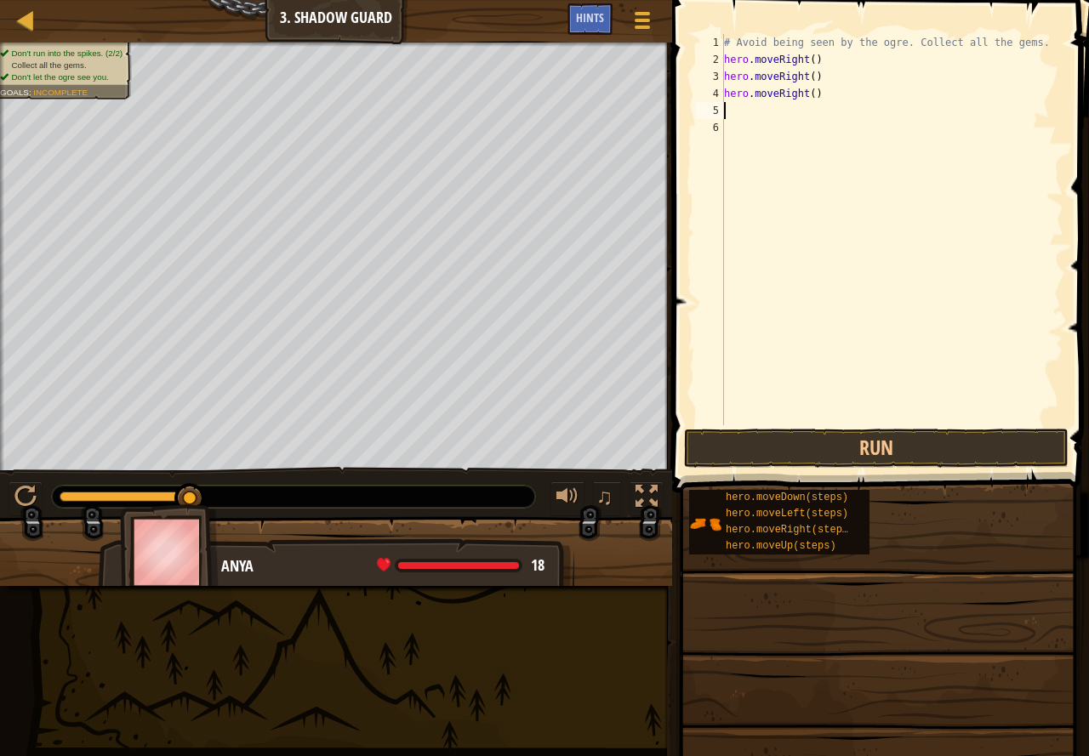
type textarea "h"
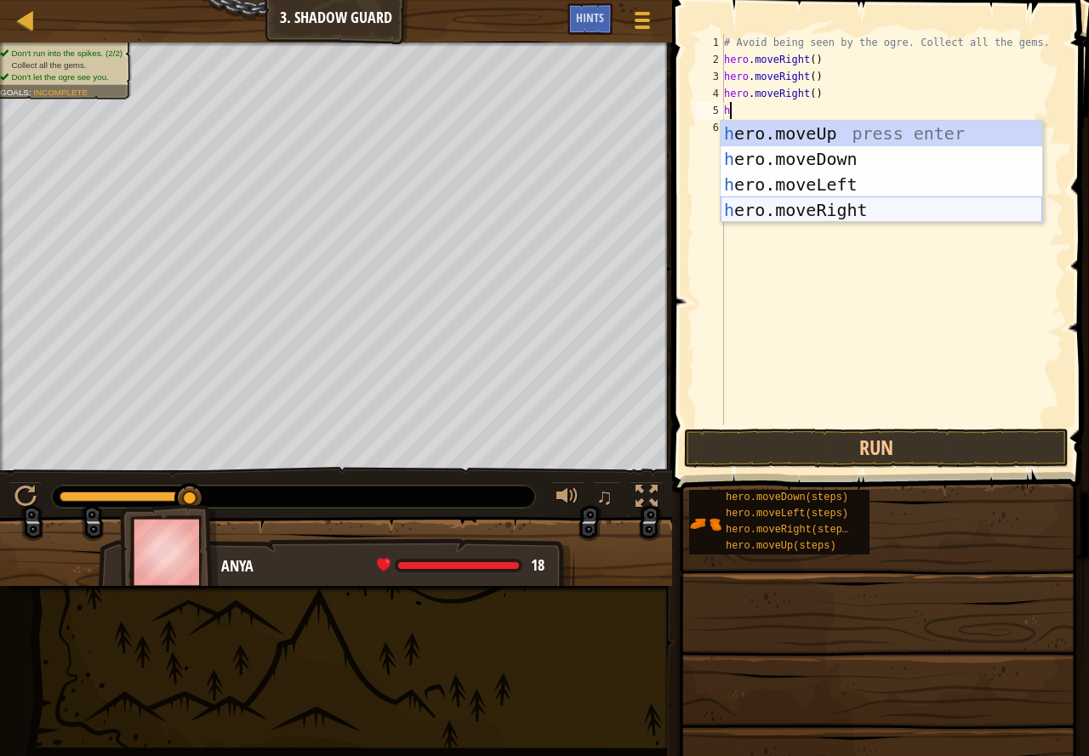
click at [791, 199] on div "h ero.moveUp press enter h ero.moveDown press enter h ero.moveLeft press enter …" at bounding box center [880, 197] width 321 height 153
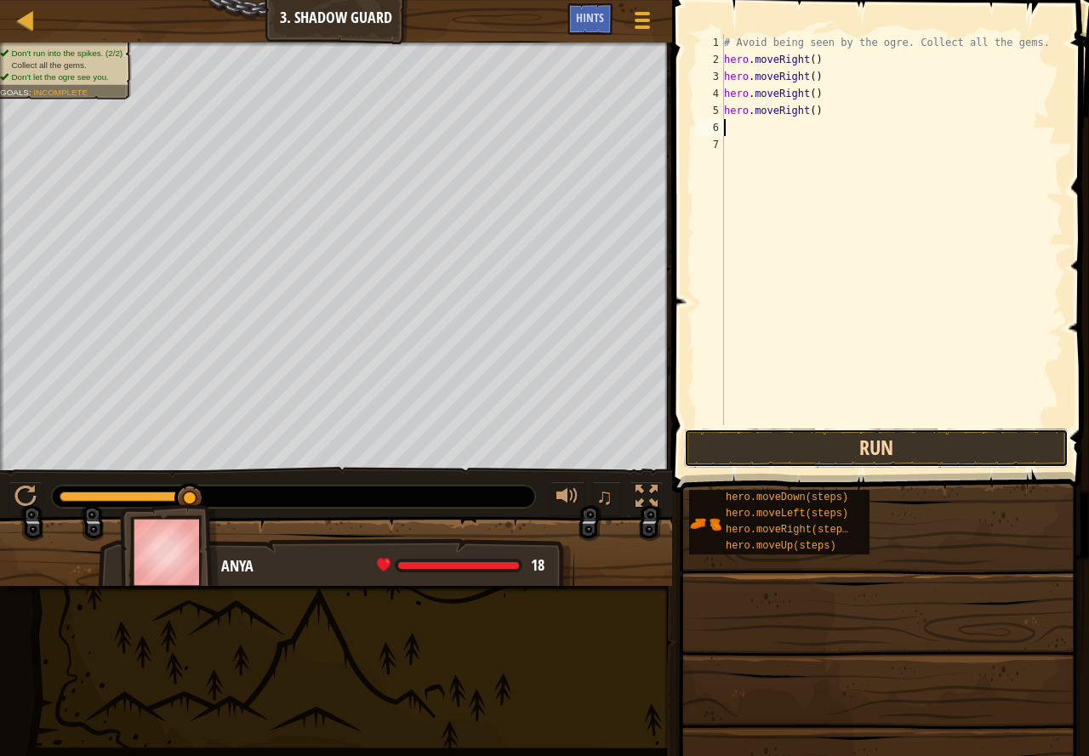
click at [839, 443] on button "Run" at bounding box center [876, 448] width 384 height 39
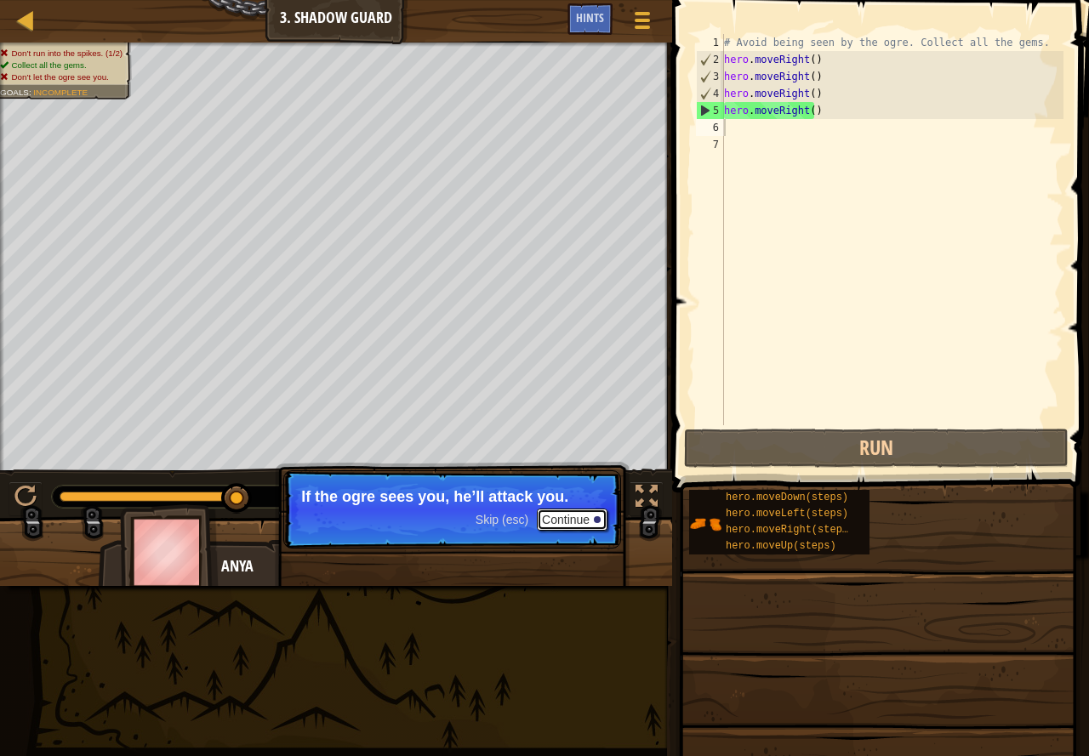
click at [583, 517] on button "Continue" at bounding box center [572, 520] width 71 height 22
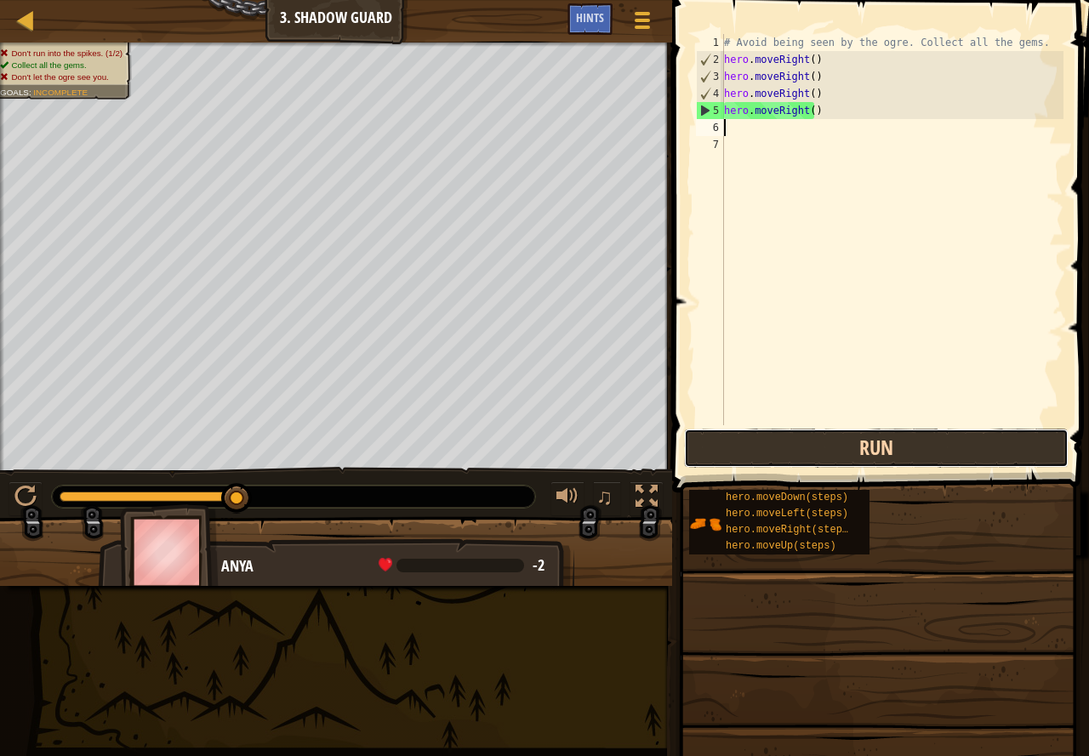
click at [810, 442] on button "Run" at bounding box center [876, 448] width 384 height 39
click at [809, 443] on button "Run" at bounding box center [876, 448] width 384 height 39
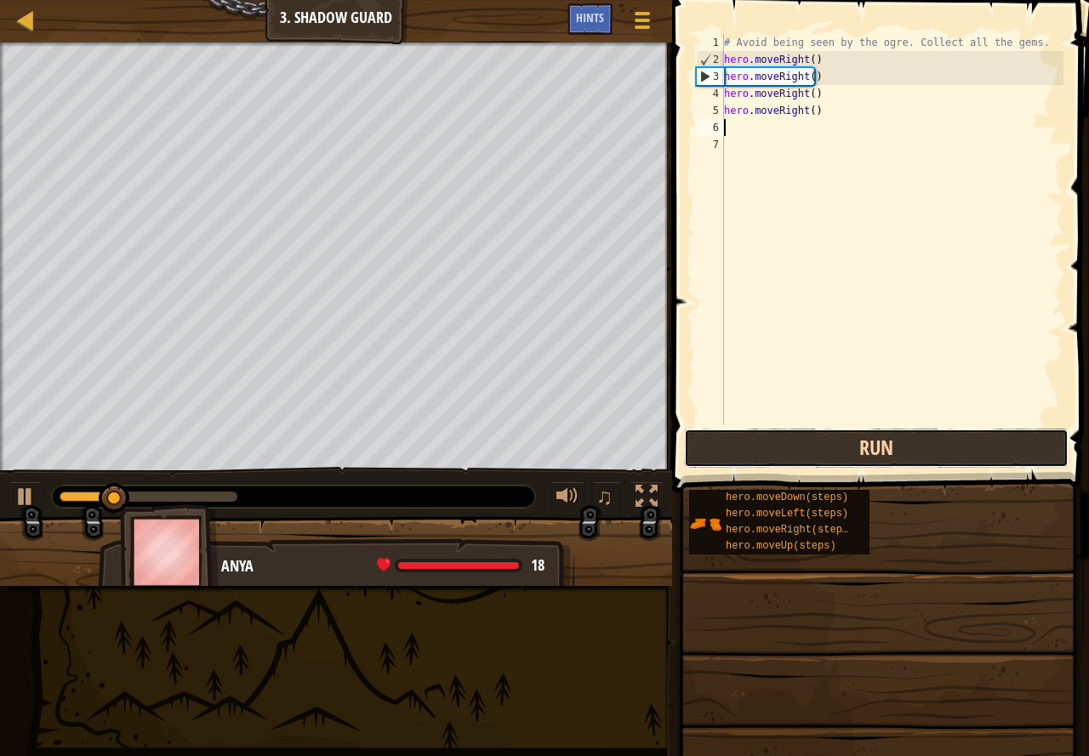
click at [809, 443] on button "Run" at bounding box center [876, 448] width 384 height 39
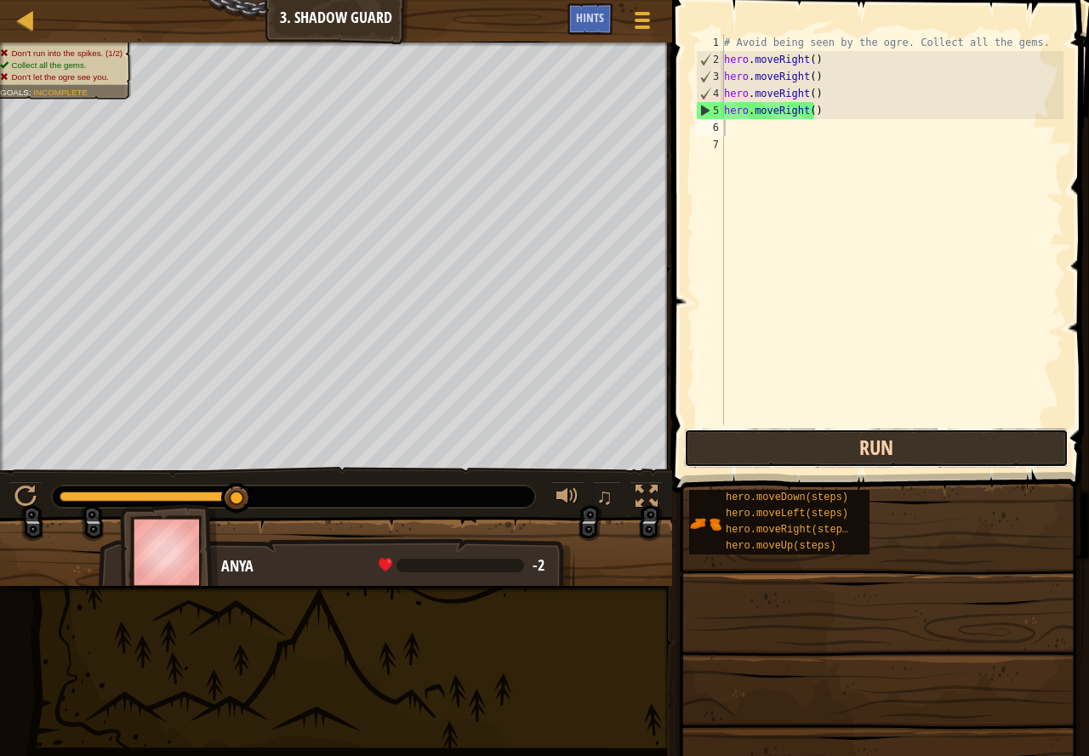
click at [780, 431] on button "Run" at bounding box center [876, 448] width 384 height 39
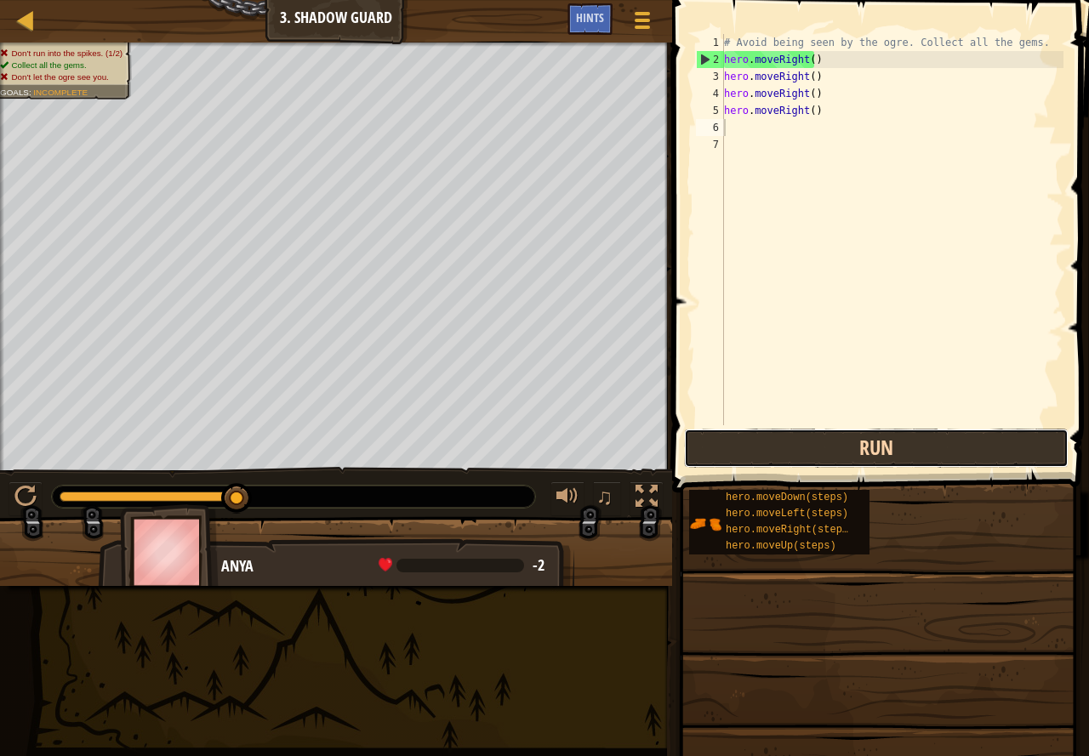
click at [818, 455] on button "Run" at bounding box center [876, 448] width 384 height 39
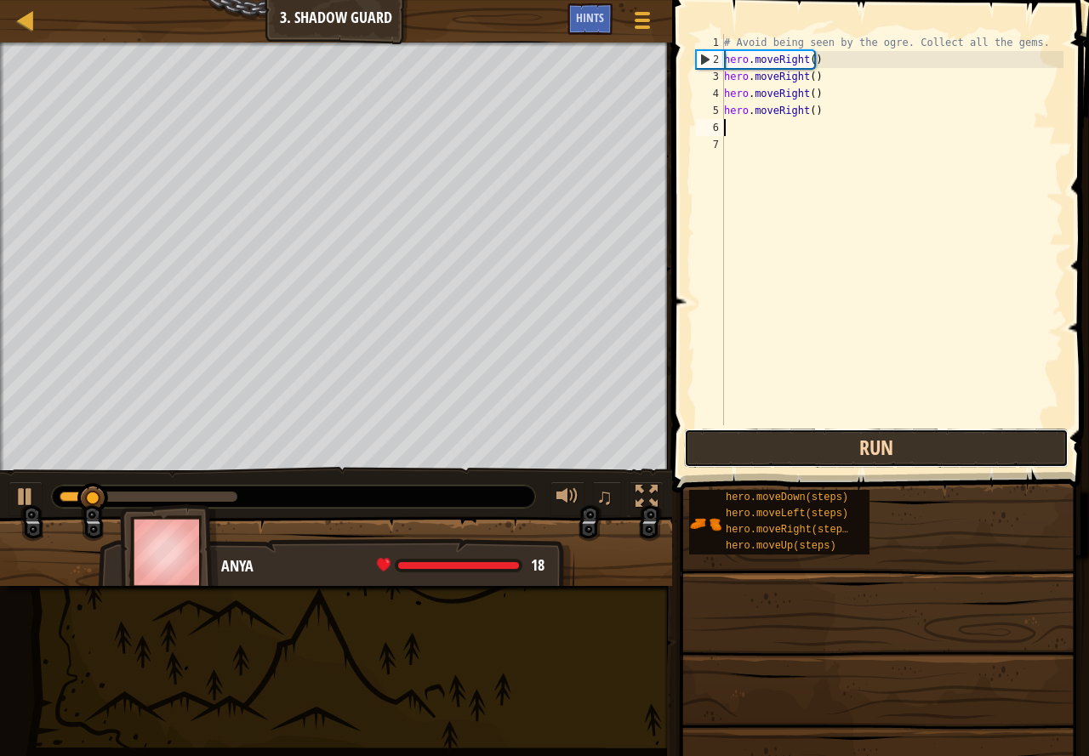
click at [818, 455] on button "Run" at bounding box center [876, 448] width 384 height 39
click at [818, 454] on button "Run" at bounding box center [876, 448] width 384 height 39
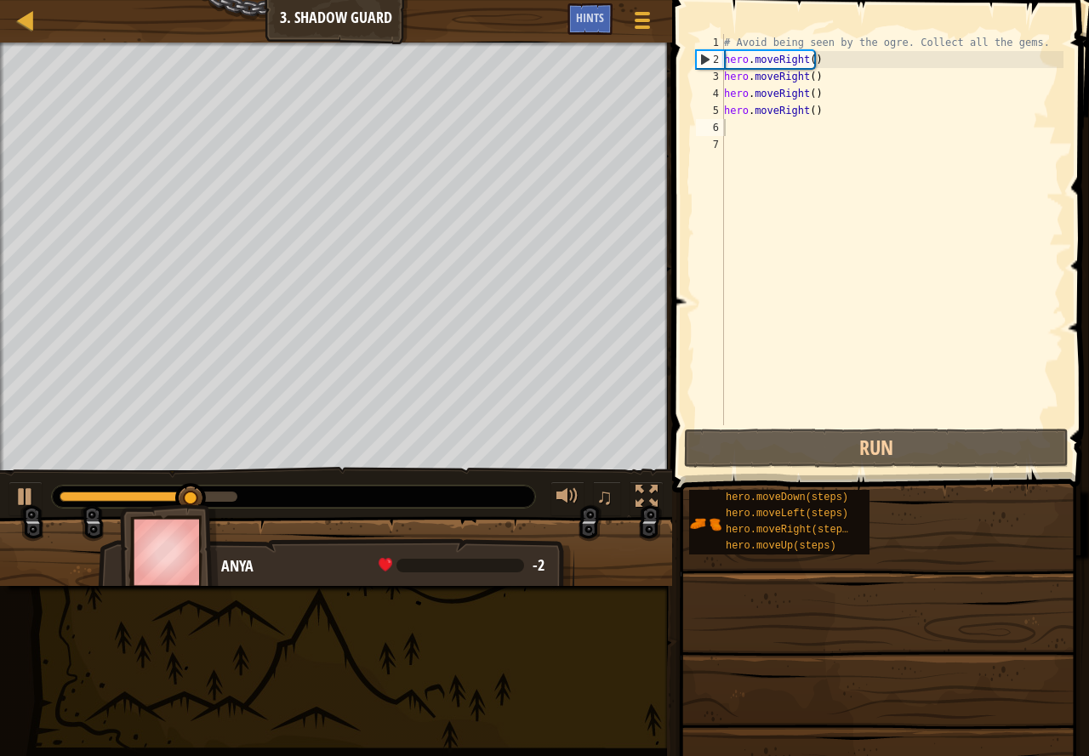
drag, startPoint x: 0, startPoint y: 55, endPoint x: 12, endPoint y: 22, distance: 35.2
click at [2, 42] on div "Map Introduction to Computer Science 3. Shadow Guard Game Menu Done Hints 1 ההה…" at bounding box center [544, 378] width 1089 height 756
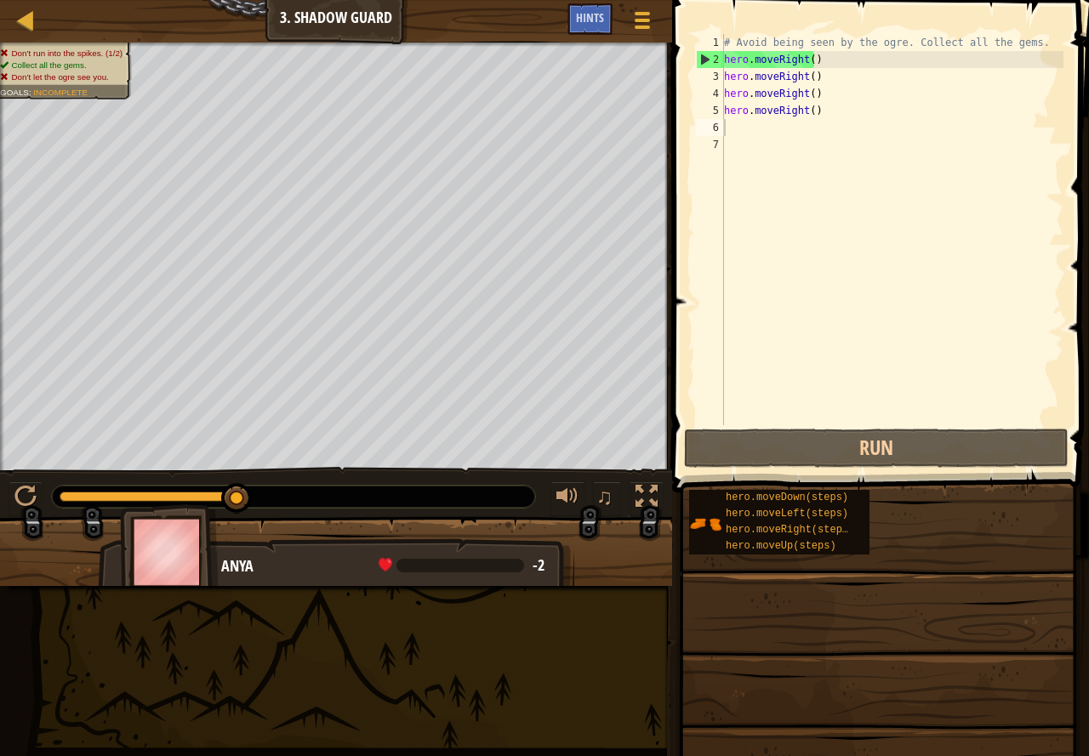
type textarea "hero.moveRight()"
drag, startPoint x: 331, startPoint y: 6, endPoint x: 832, endPoint y: 117, distance: 513.0
click at [832, 117] on div "# Avoid being seen by the ogre. Collect all the gems. hero . moveRight ( ) hero…" at bounding box center [891, 246] width 343 height 425
click at [637, 10] on div at bounding box center [641, 20] width 23 height 25
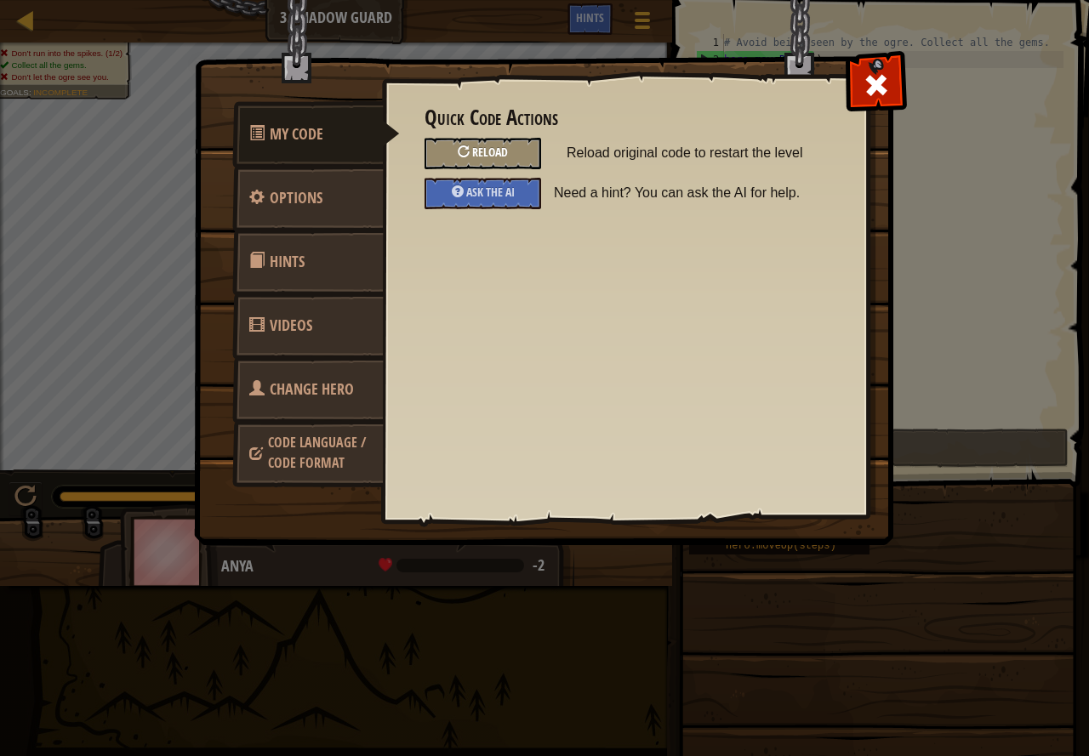
click at [503, 156] on span "Reload" at bounding box center [490, 152] width 36 height 16
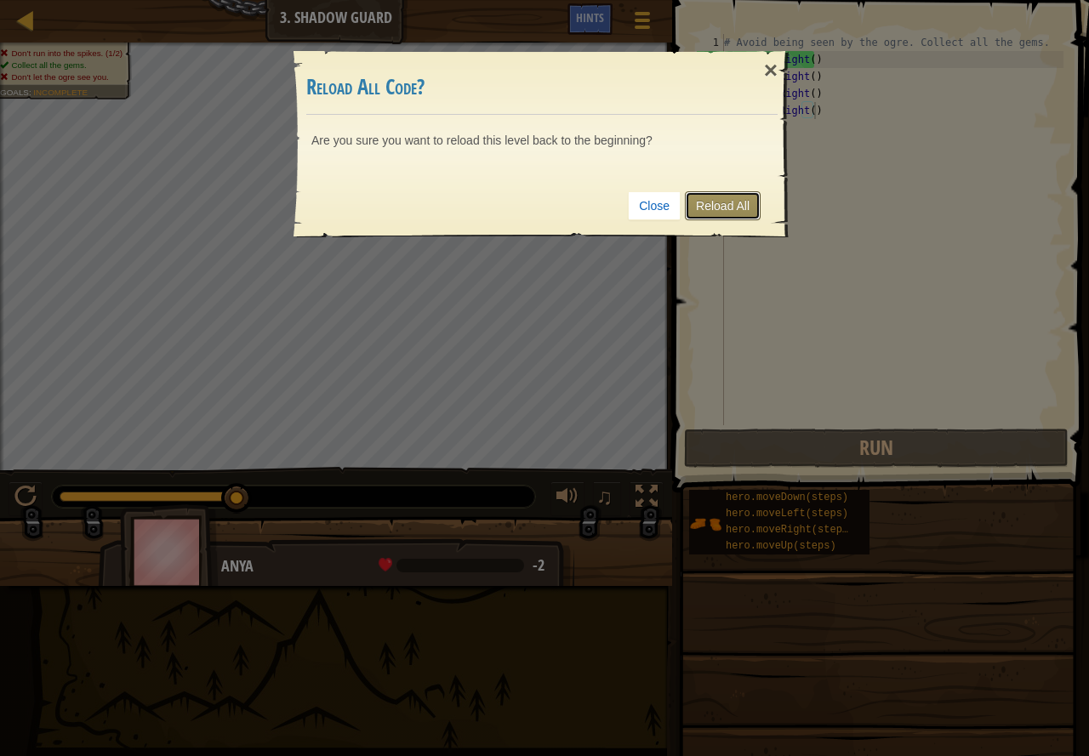
click at [705, 194] on link "Reload All" at bounding box center [723, 205] width 76 height 29
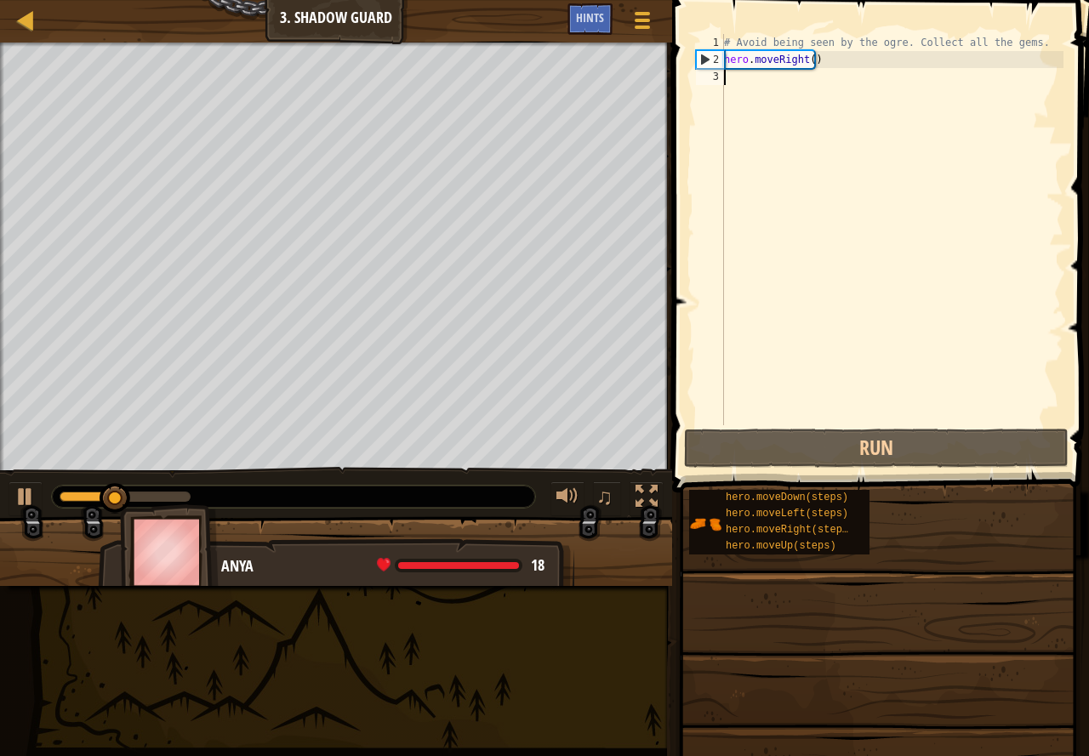
type textarea "h"
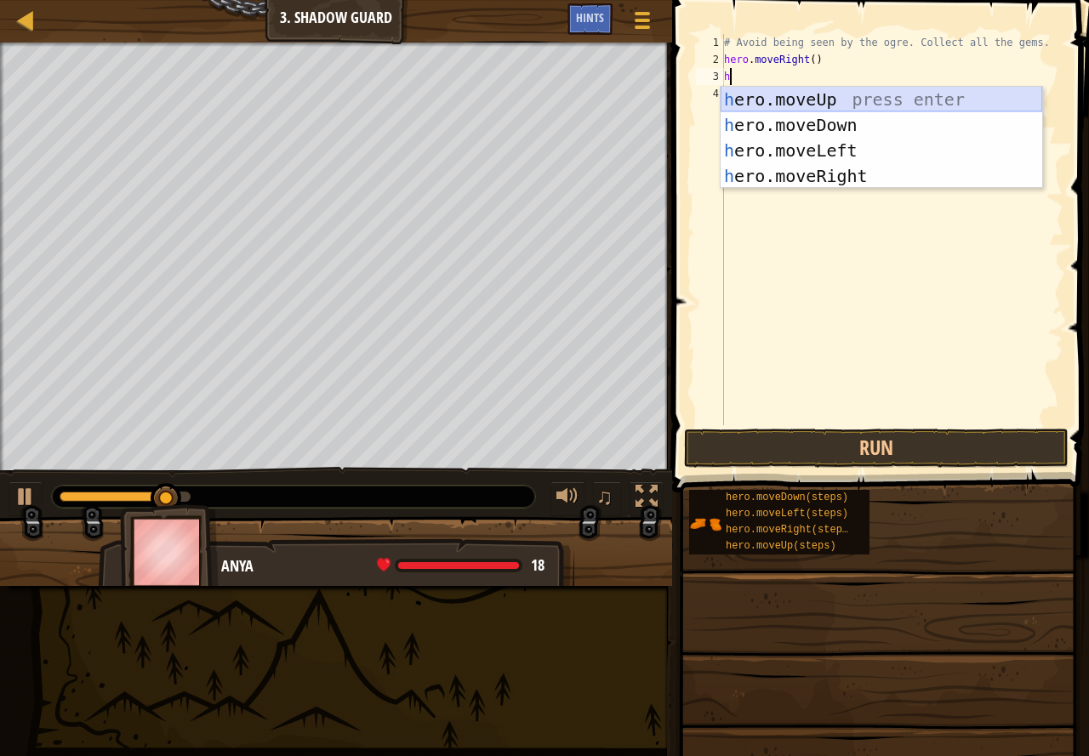
click at [867, 96] on div "h ero.moveUp press enter h ero.moveDown press enter h ero.moveLeft press enter …" at bounding box center [880, 163] width 321 height 153
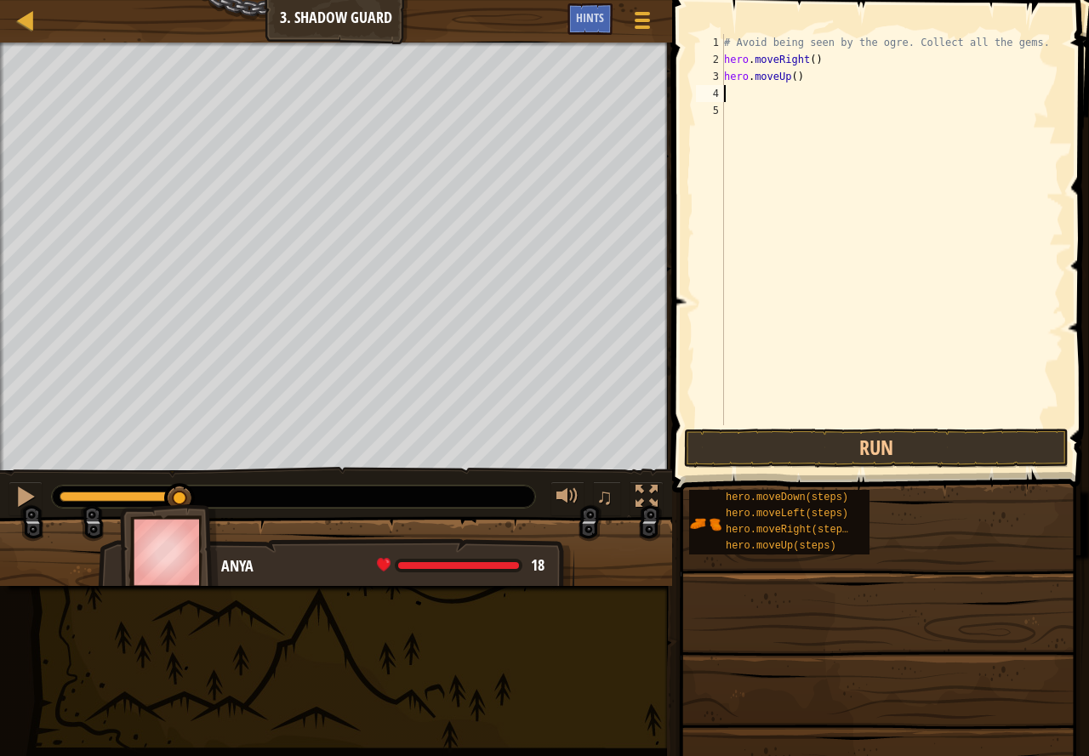
type textarea "h"
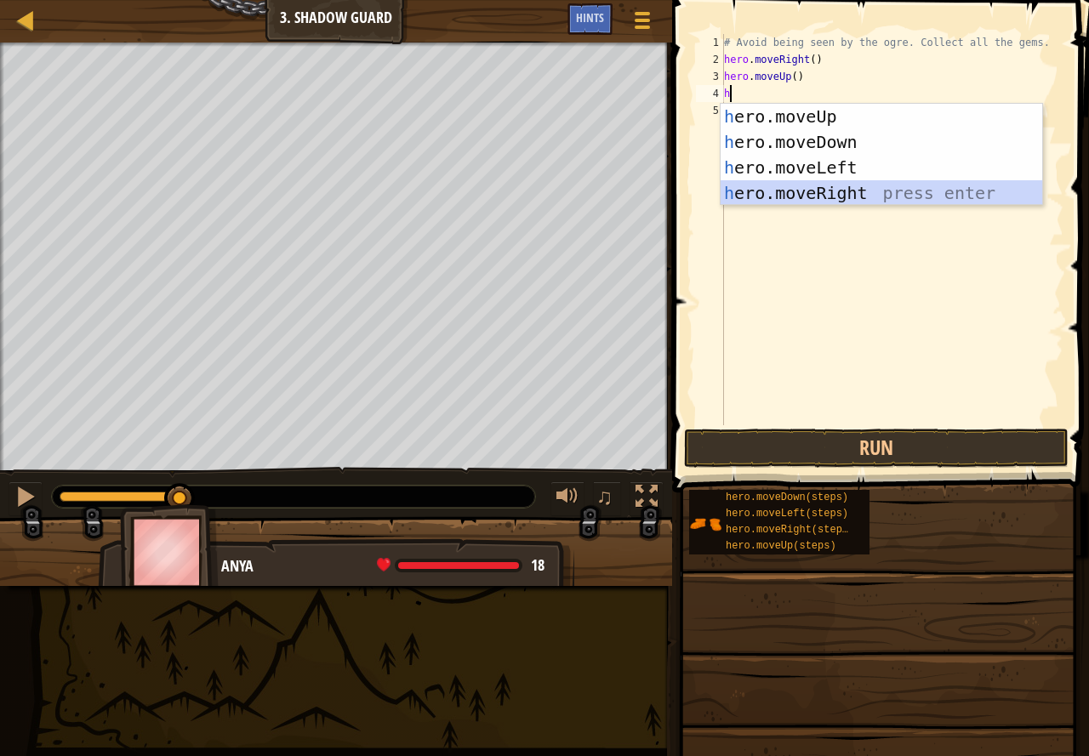
click at [849, 188] on div "h ero.moveUp press enter h ero.moveDown press enter h ero.moveLeft press enter …" at bounding box center [880, 180] width 321 height 153
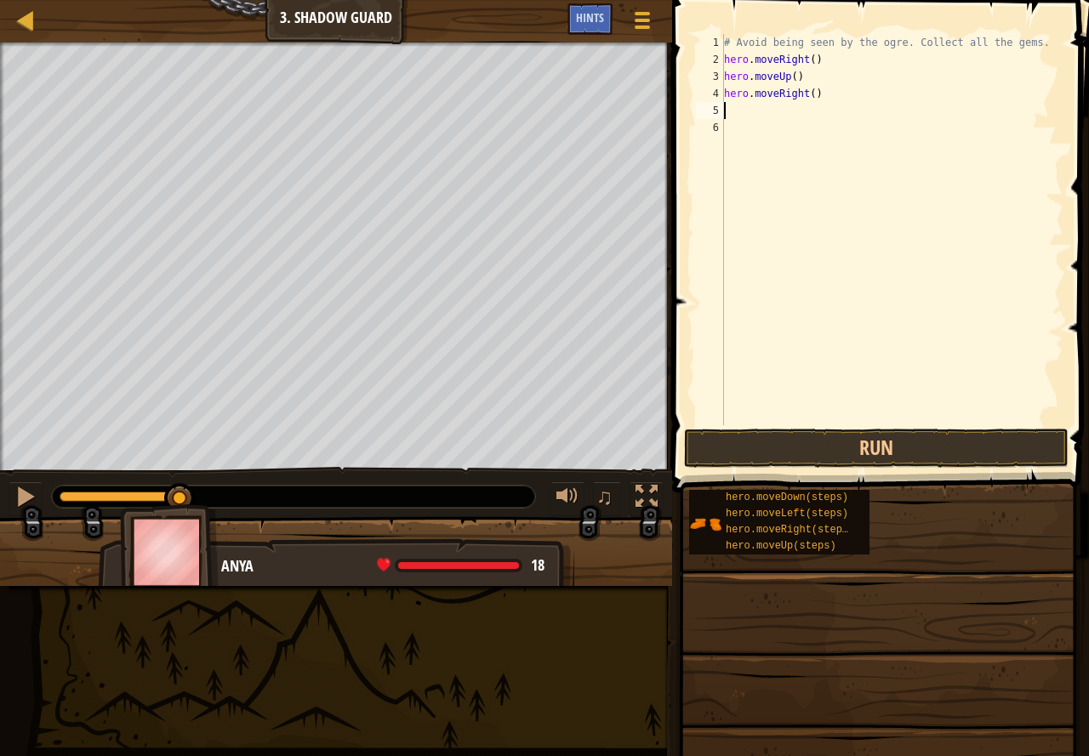
type textarea "h"
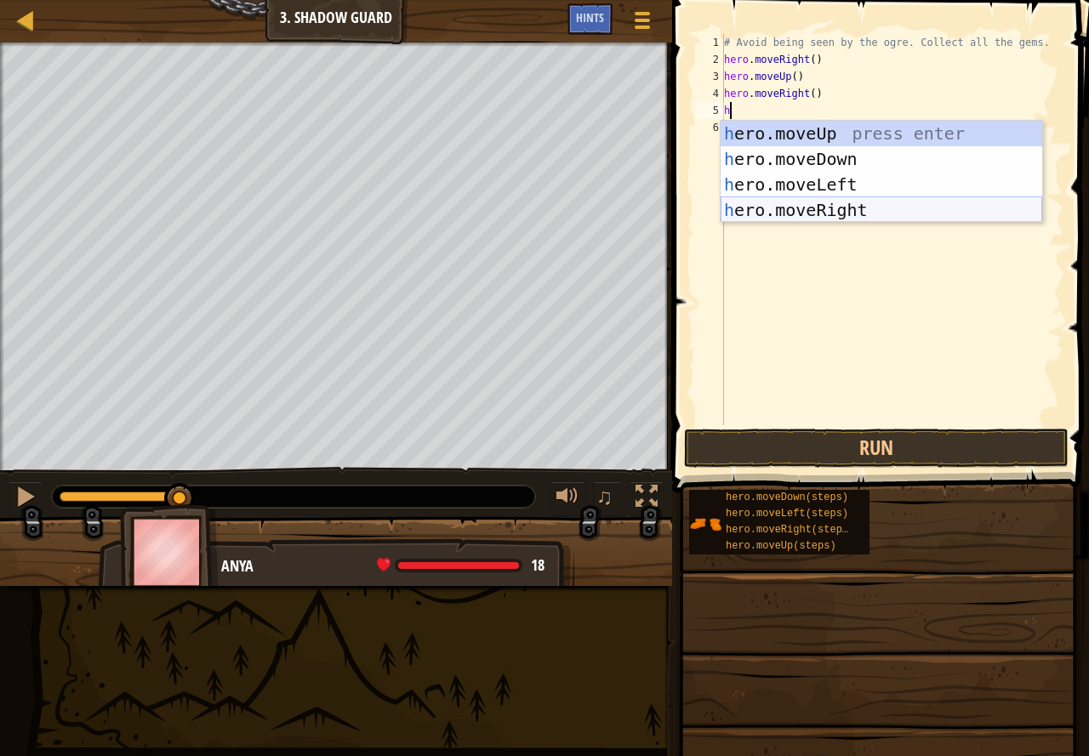
click at [856, 206] on div "h ero.moveUp press enter h ero.moveDown press enter h ero.moveLeft press enter …" at bounding box center [880, 197] width 321 height 153
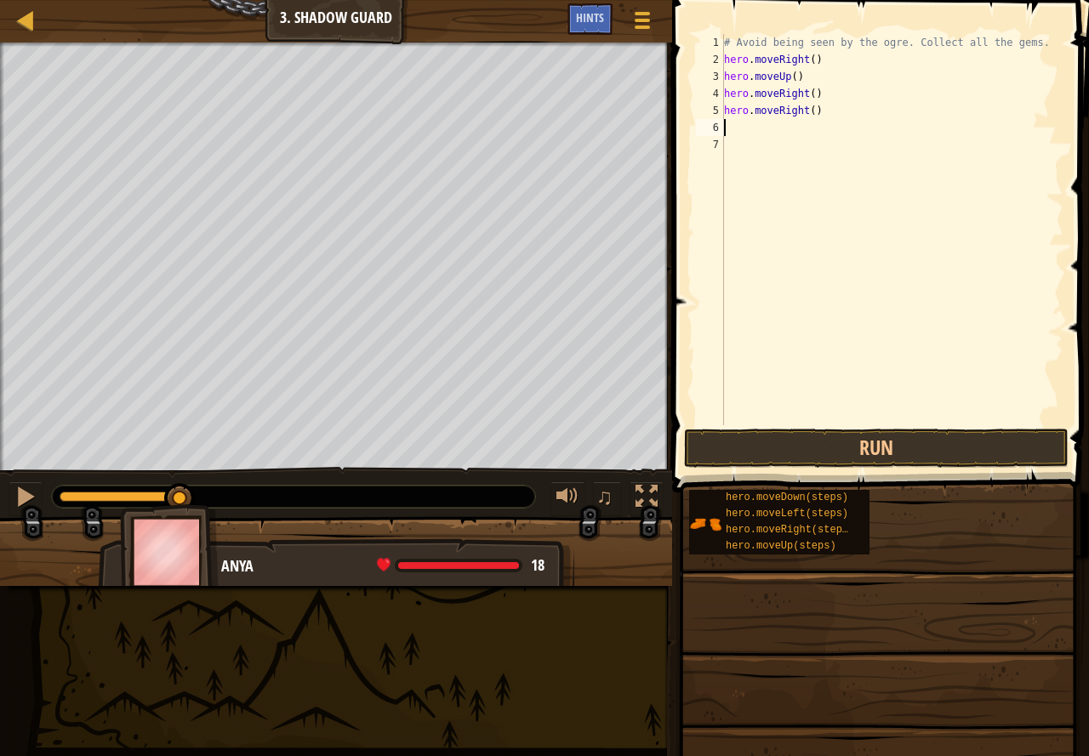
type textarea "h"
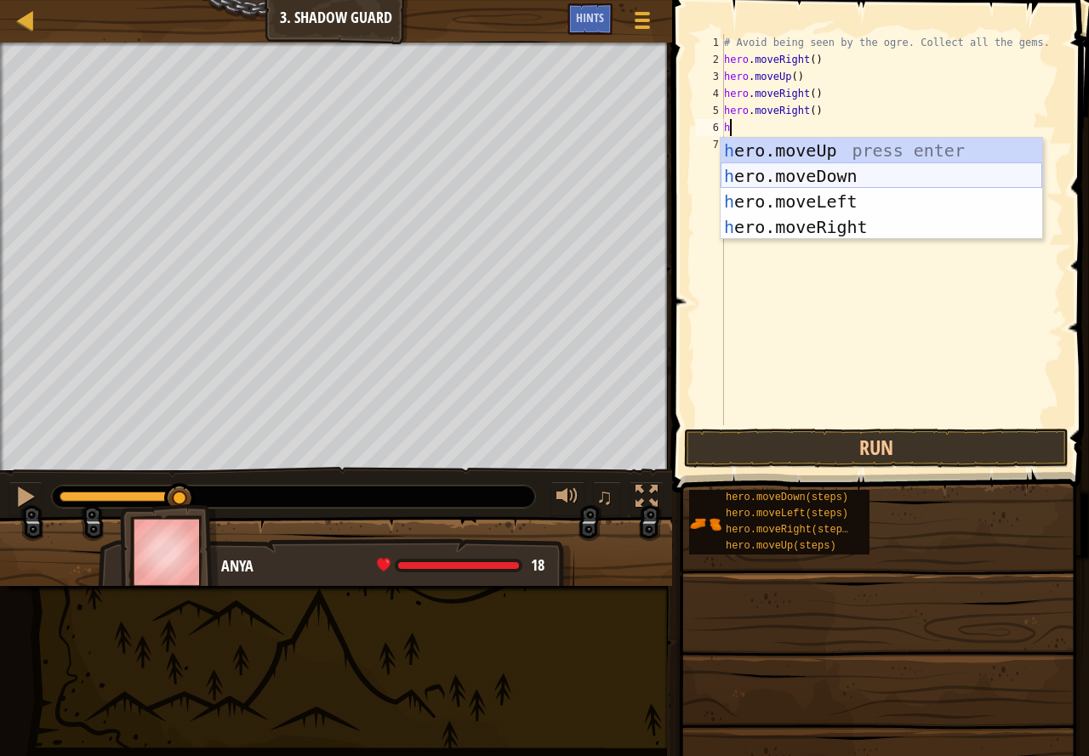
click at [830, 178] on div "h ero.moveUp press enter h ero.moveDown press enter h ero.moveLeft press enter …" at bounding box center [880, 214] width 321 height 153
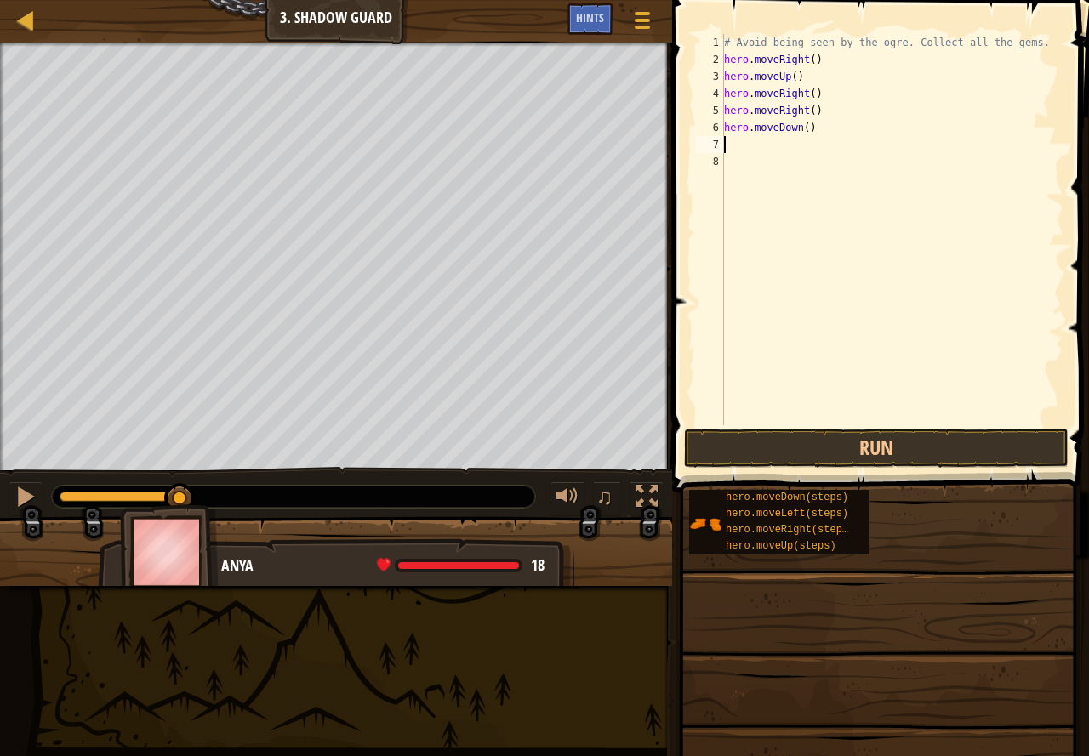
type textarea "h"
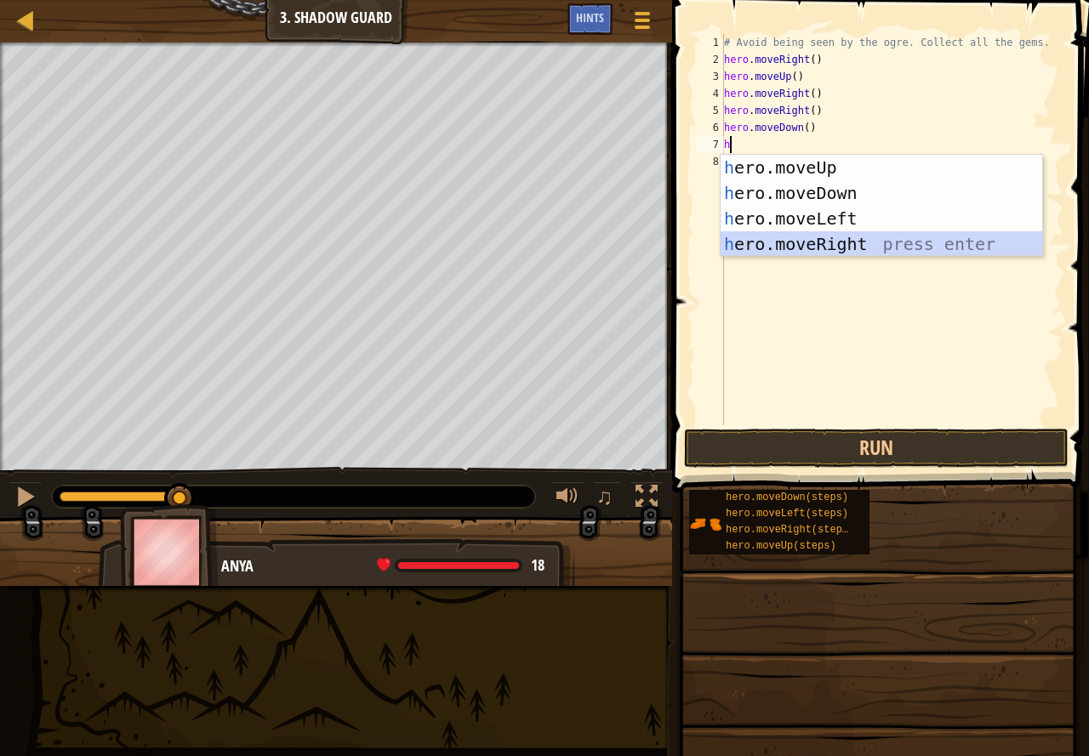
click at [869, 232] on div "h ero.moveUp press enter h ero.moveDown press enter h ero.moveLeft press enter …" at bounding box center [880, 231] width 321 height 153
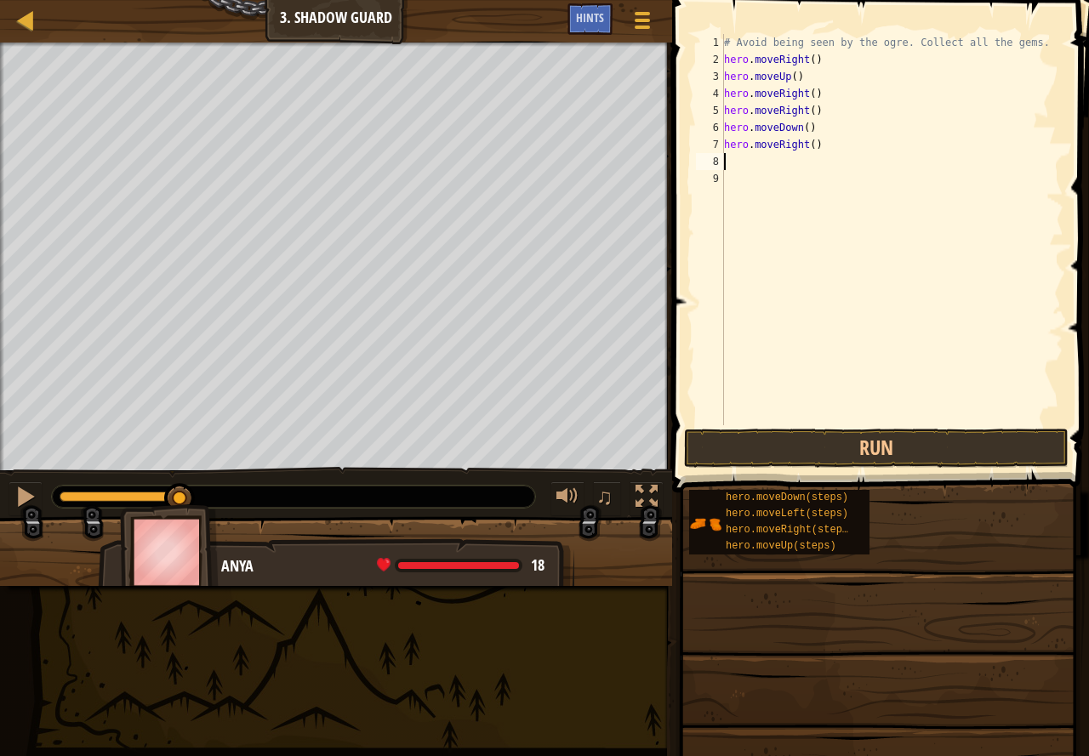
type textarea "h"
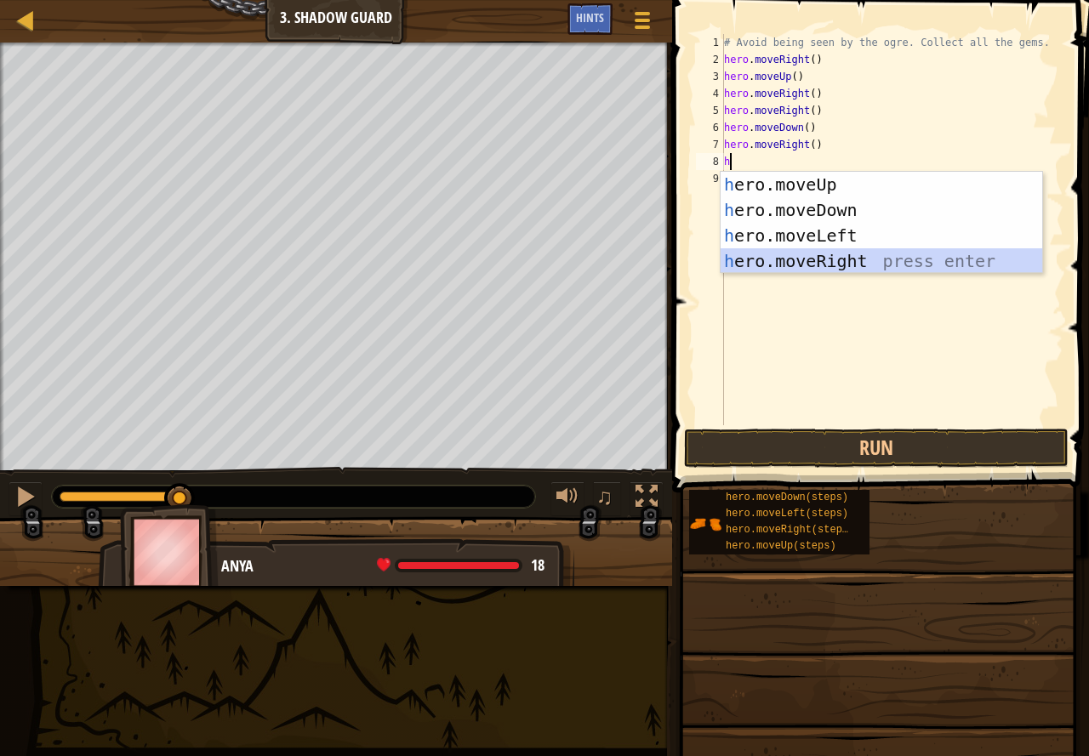
click at [871, 249] on div "h ero.moveUp press enter h ero.moveDown press enter h ero.moveLeft press enter …" at bounding box center [880, 248] width 321 height 153
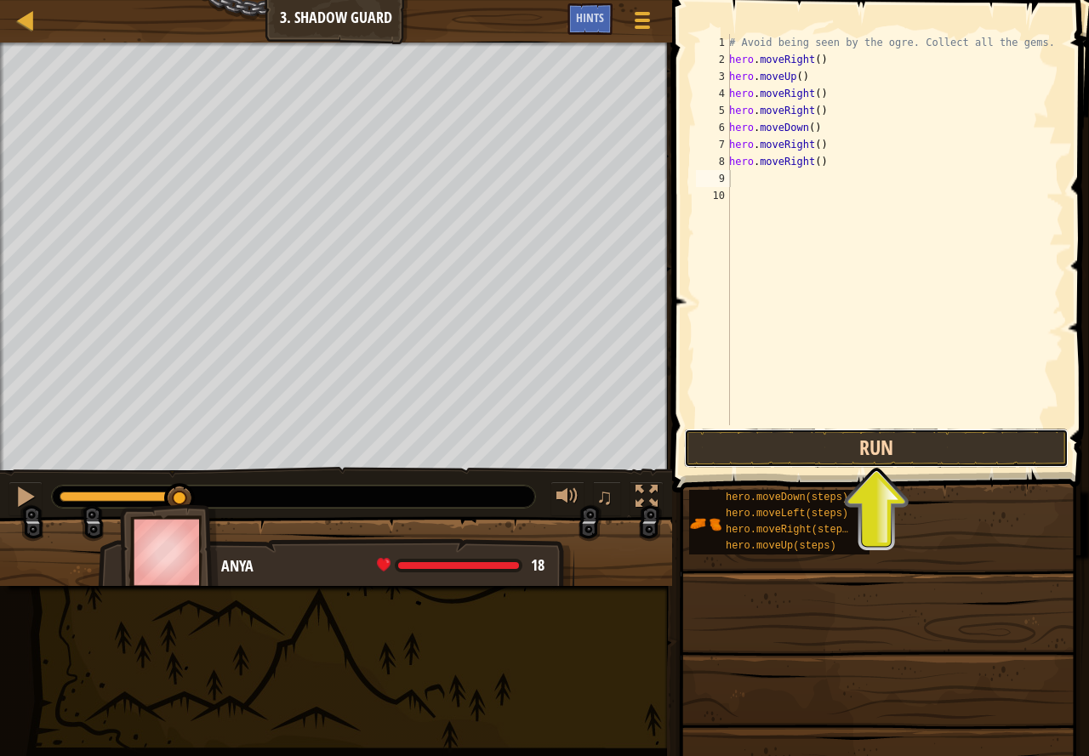
click at [822, 439] on button "Run" at bounding box center [876, 448] width 384 height 39
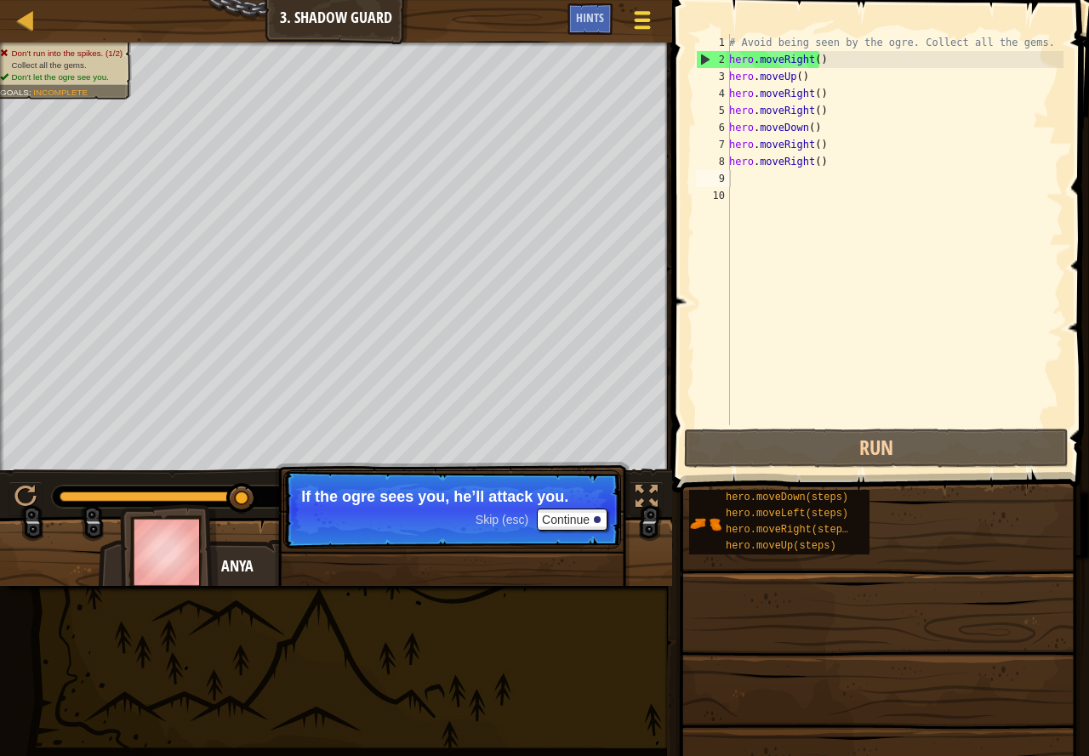
click at [631, 15] on div at bounding box center [641, 20] width 23 height 25
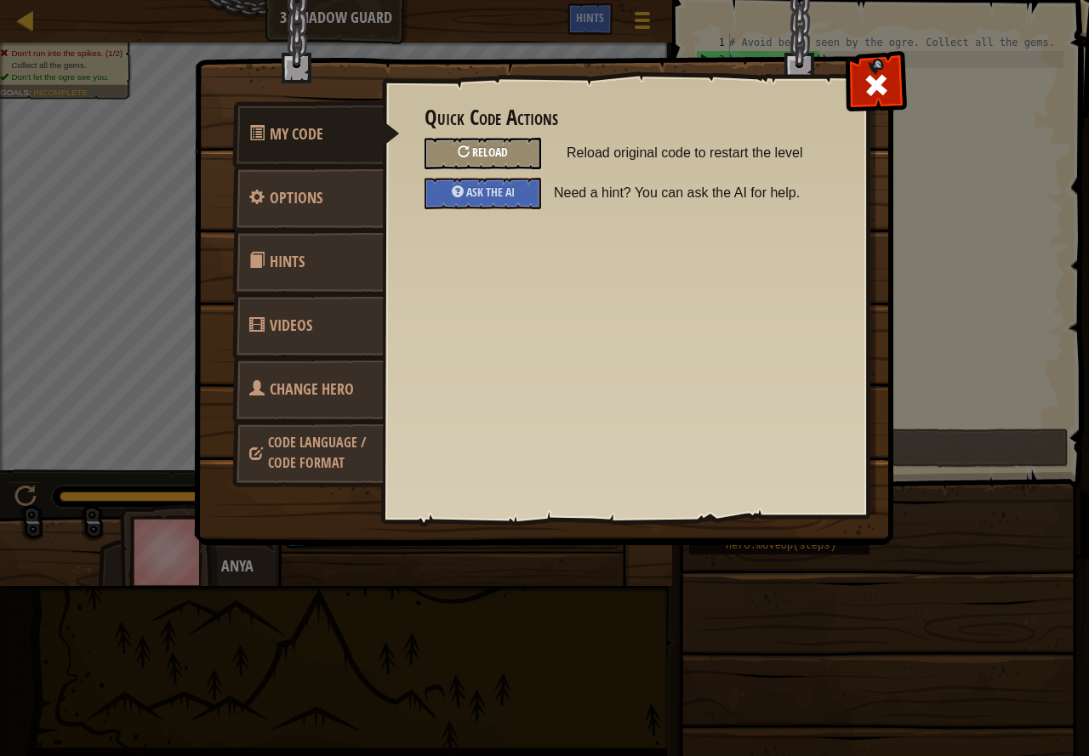
click at [488, 147] on span "Reload" at bounding box center [490, 152] width 36 height 16
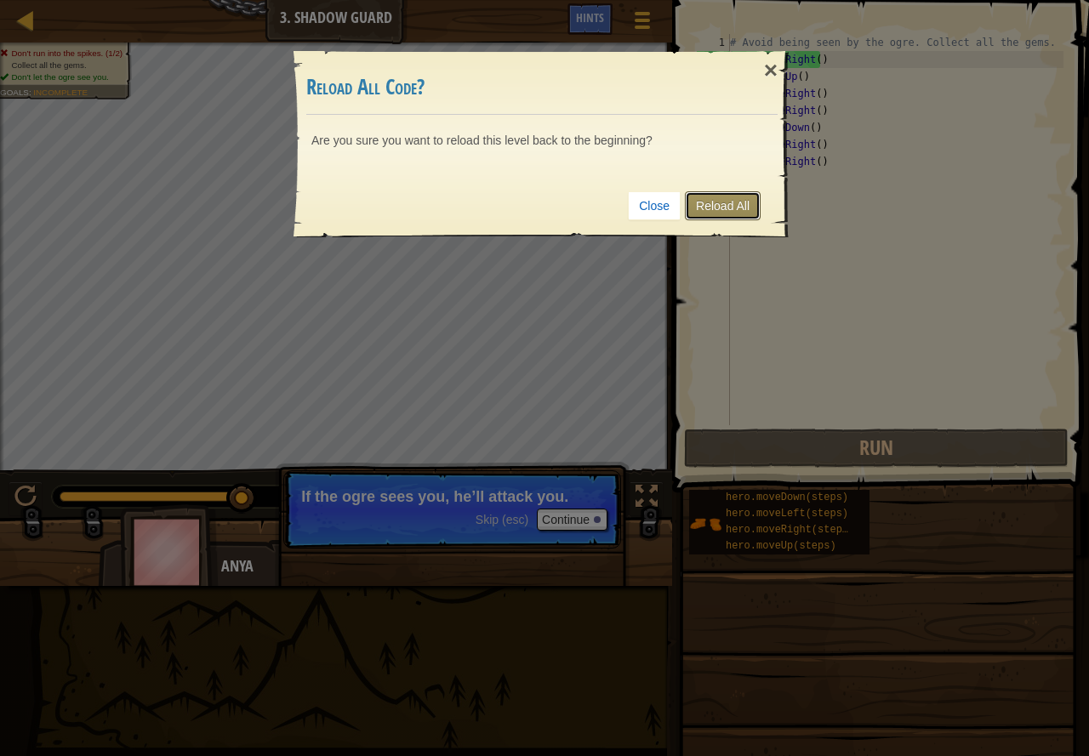
click at [735, 203] on link "Reload All" at bounding box center [723, 205] width 76 height 29
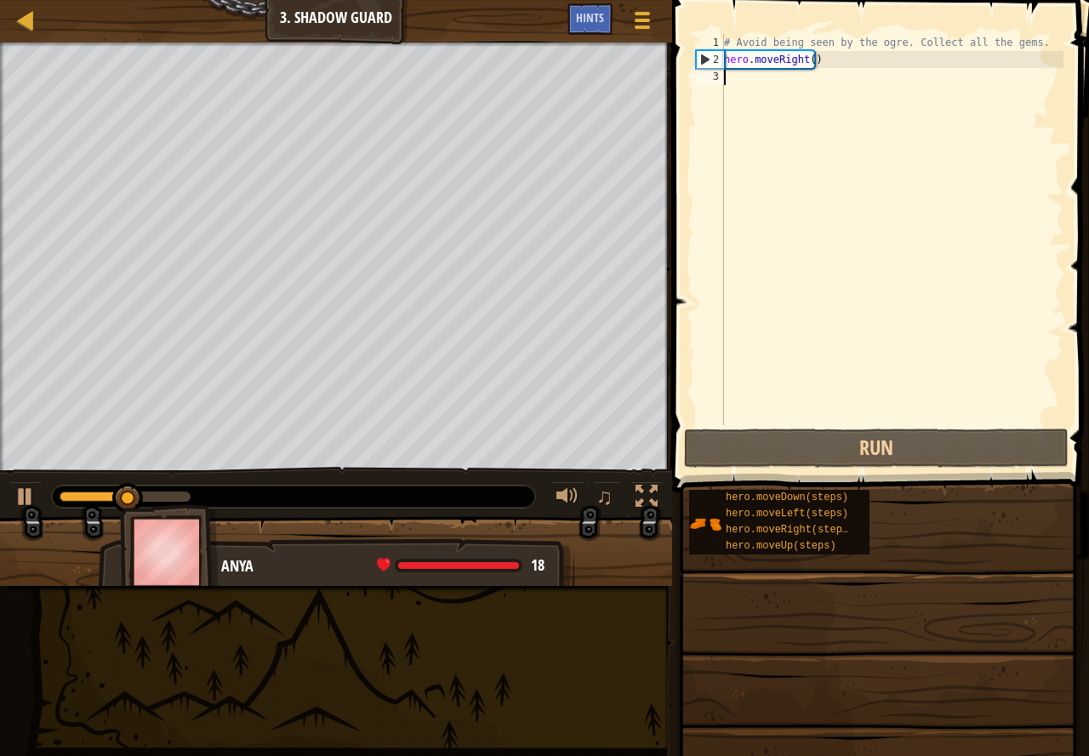
type textarea "j"
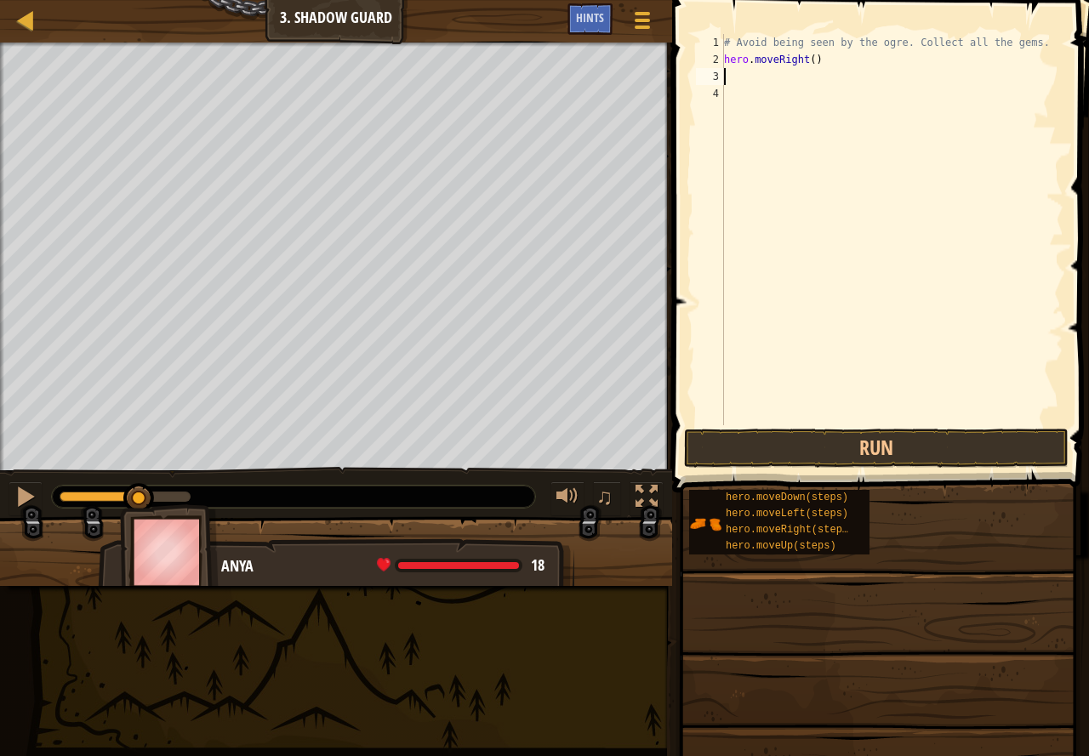
type textarea "h"
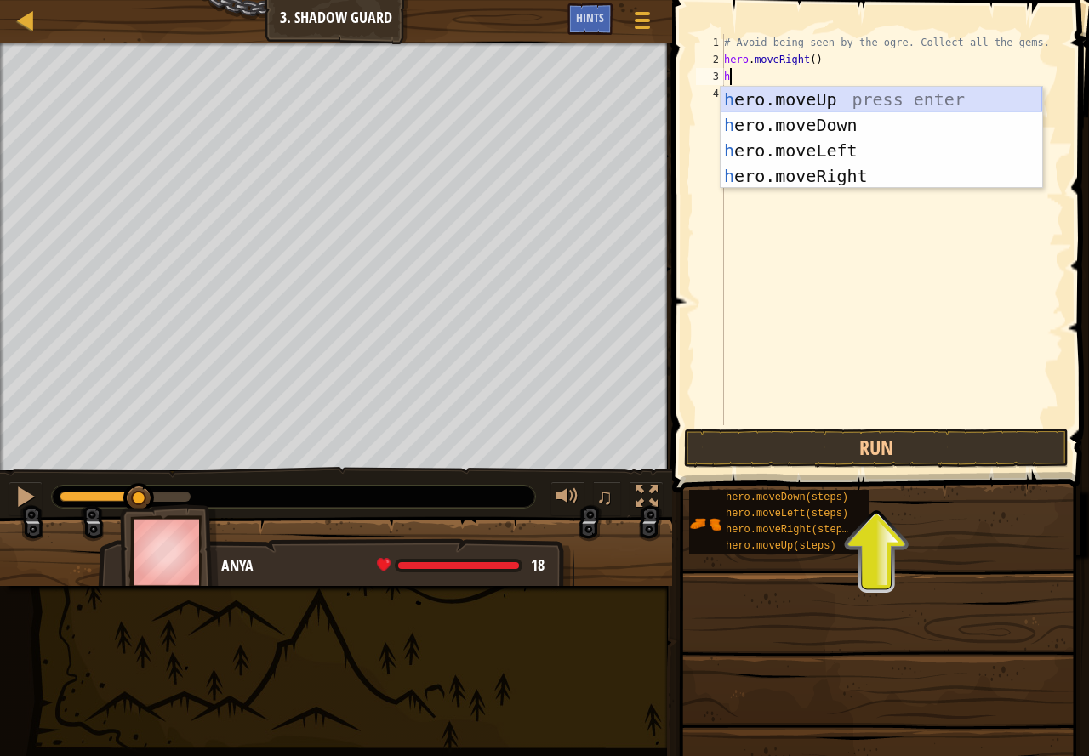
click at [823, 95] on div "h ero.moveUp press enter h ero.moveDown press enter h ero.moveLeft press enter …" at bounding box center [880, 163] width 321 height 153
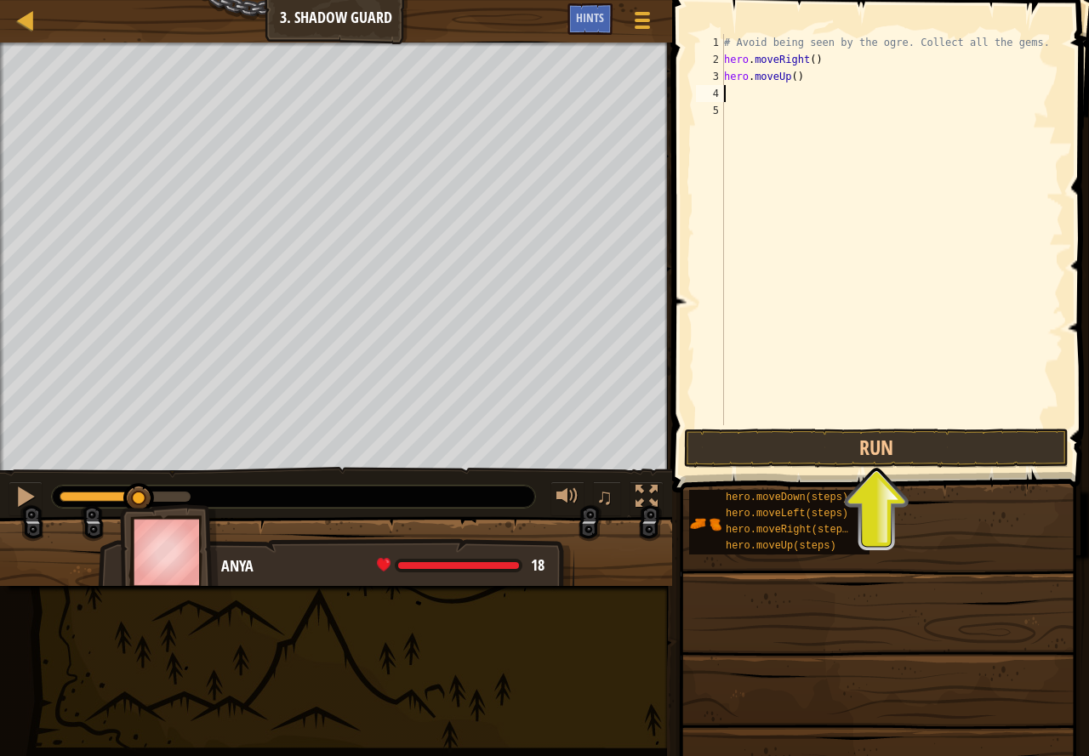
type textarea "h"
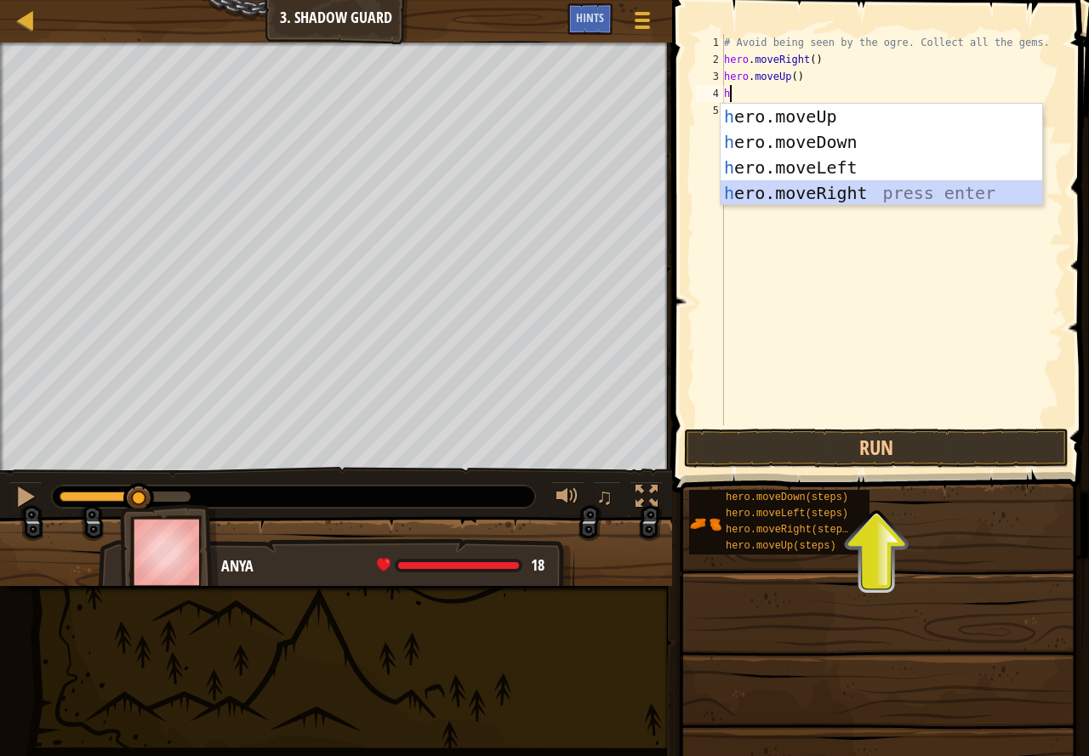
click at [855, 196] on div "h ero.moveUp press enter h ero.moveDown press enter h ero.moveLeft press enter …" at bounding box center [880, 180] width 321 height 153
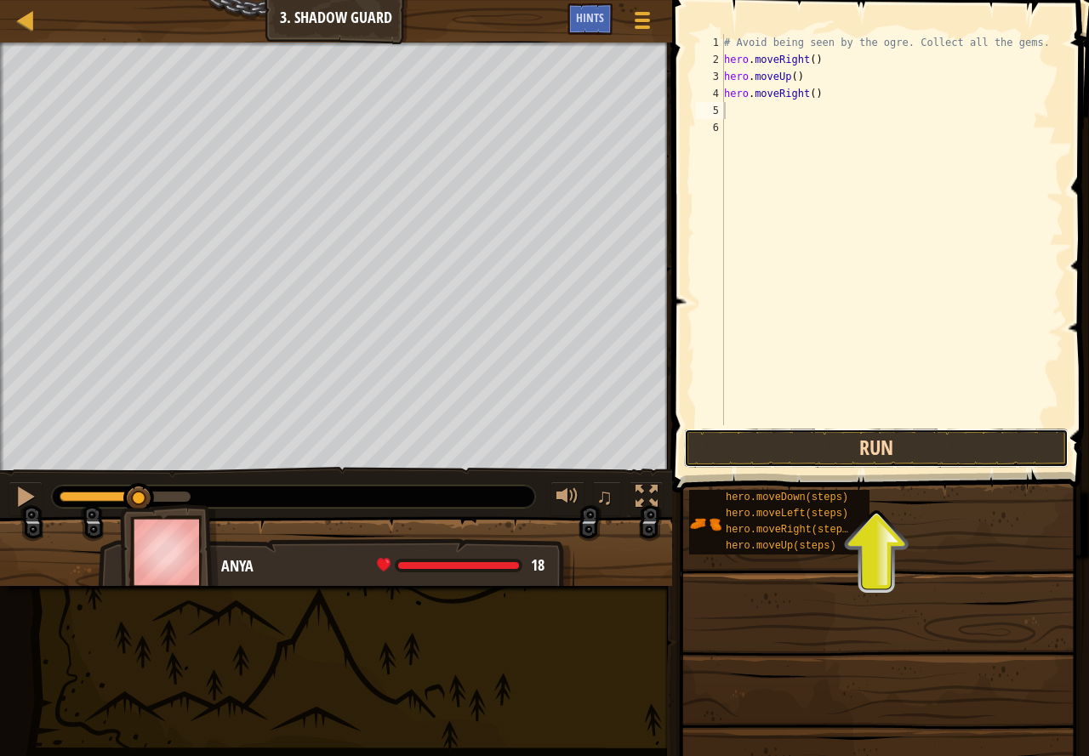
click at [845, 443] on button "Run" at bounding box center [876, 448] width 384 height 39
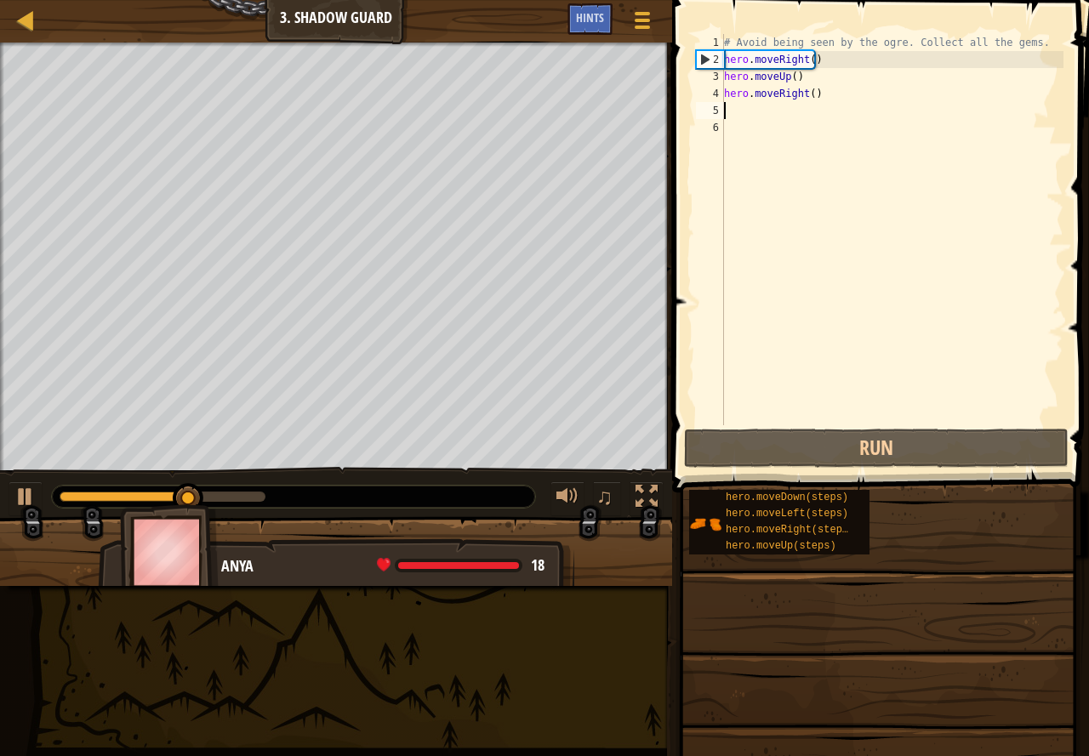
type textarea "h"
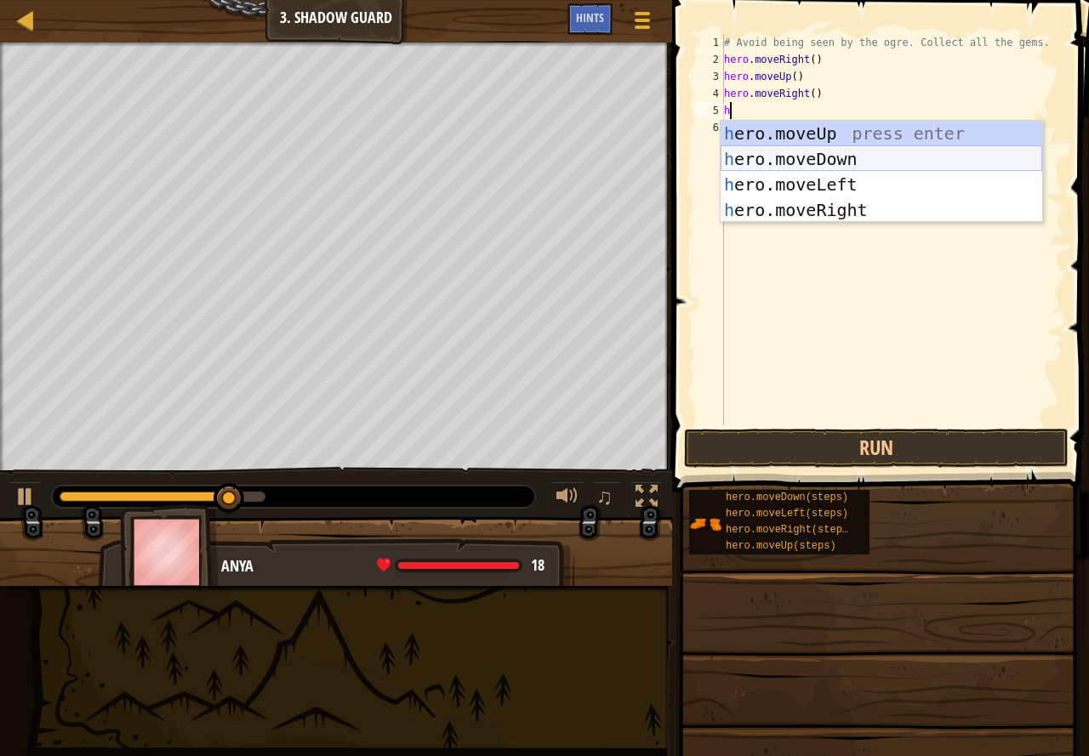
click at [849, 149] on div "h ero.moveUp press enter h ero.moveDown press enter h ero.moveLeft press enter …" at bounding box center [880, 197] width 321 height 153
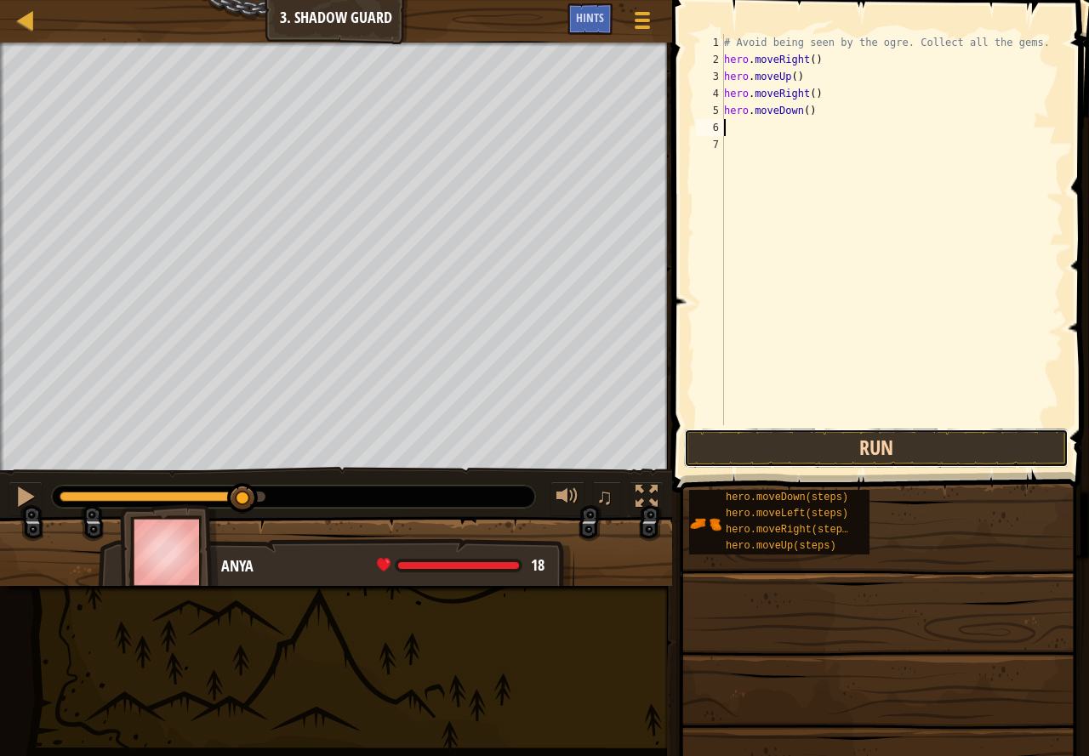
click at [854, 441] on button "Run" at bounding box center [876, 448] width 384 height 39
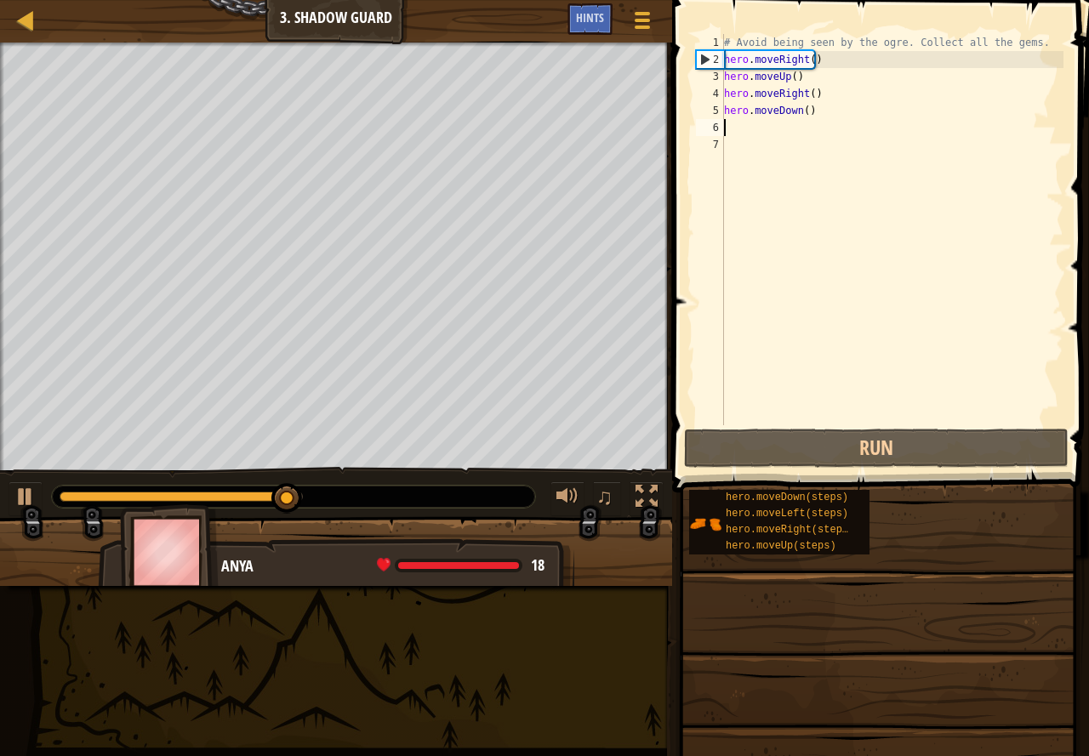
type textarea "h"
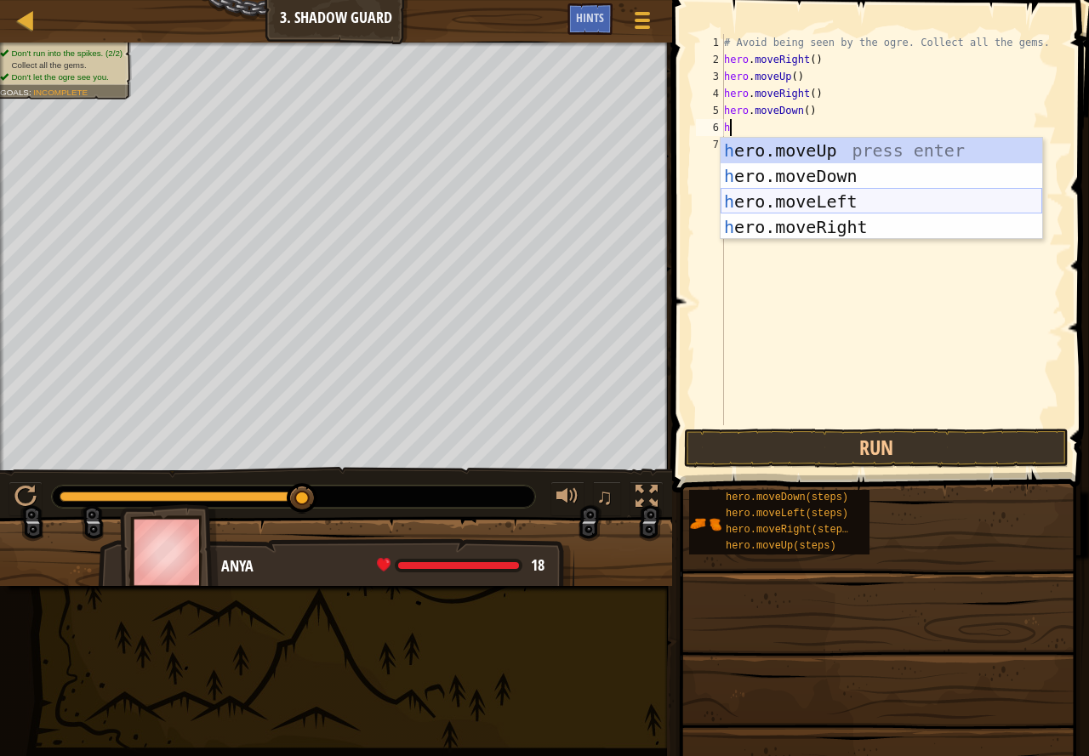
click at [896, 196] on div "h ero.moveUp press enter h ero.moveDown press enter h ero.moveLeft press enter …" at bounding box center [880, 214] width 321 height 153
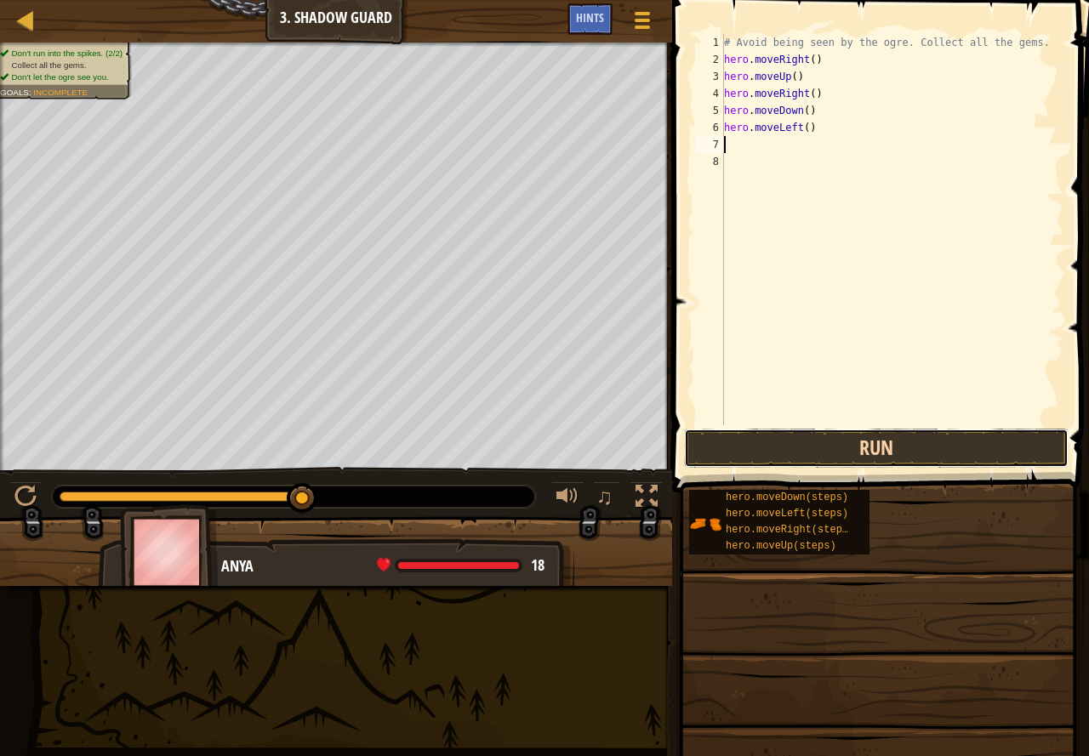
click at [887, 440] on button "Run" at bounding box center [876, 448] width 384 height 39
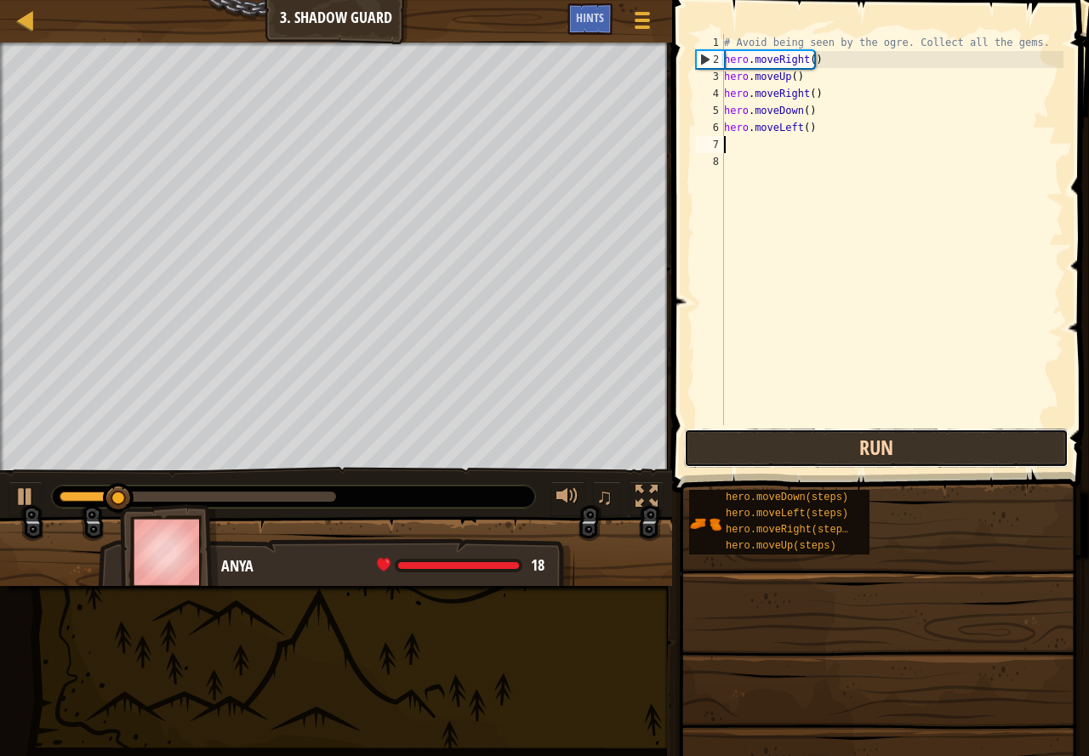
click at [887, 440] on button "Run" at bounding box center [876, 448] width 384 height 39
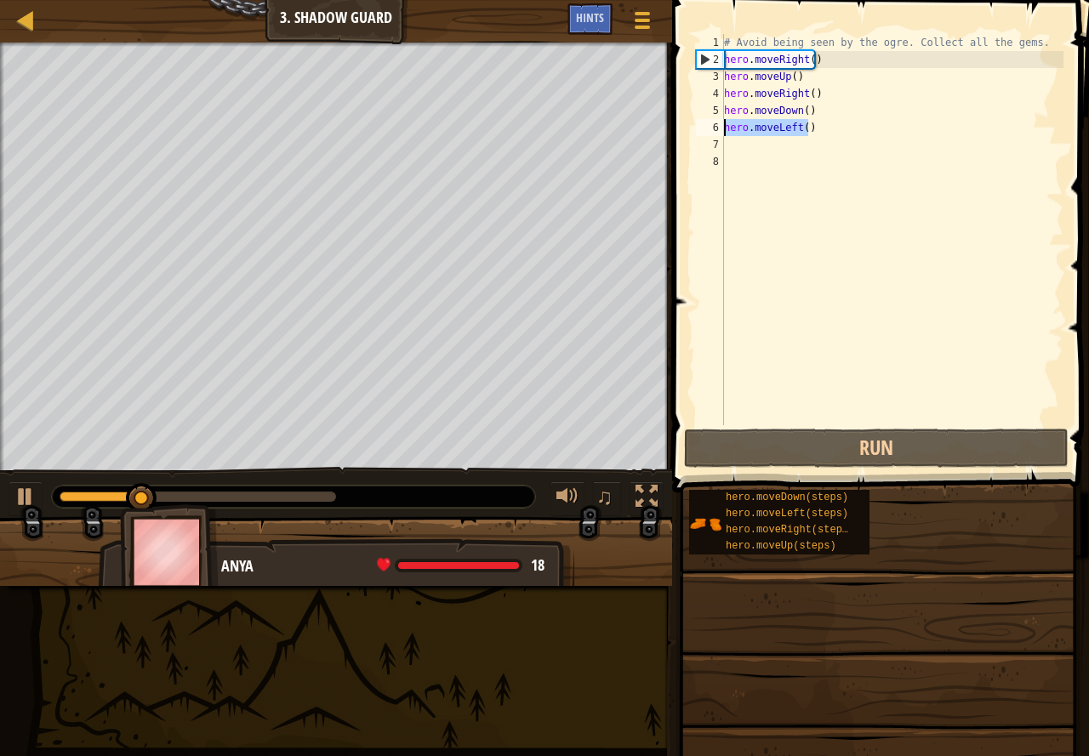
drag, startPoint x: 819, startPoint y: 131, endPoint x: 685, endPoint y: 136, distance: 133.6
click at [685, 136] on div "1 2 3 4 5 6 7 8 # Avoid being seen by the ogre. Collect all the gems. hero . mo…" at bounding box center [878, 280] width 422 height 543
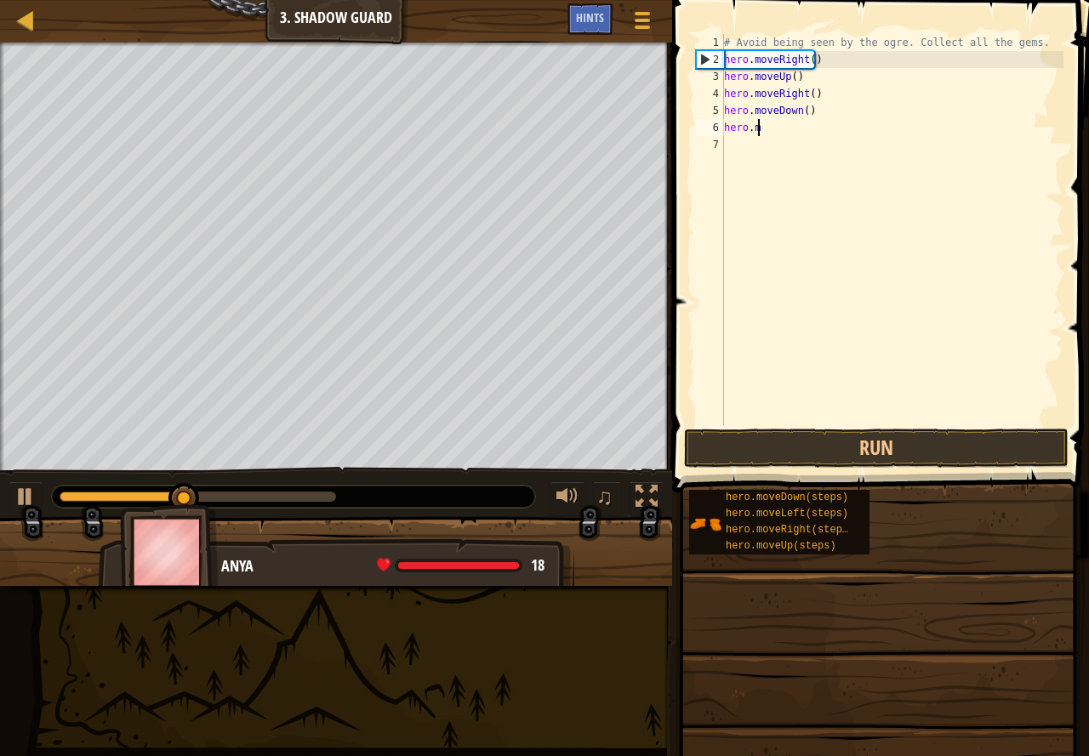
type textarea "h"
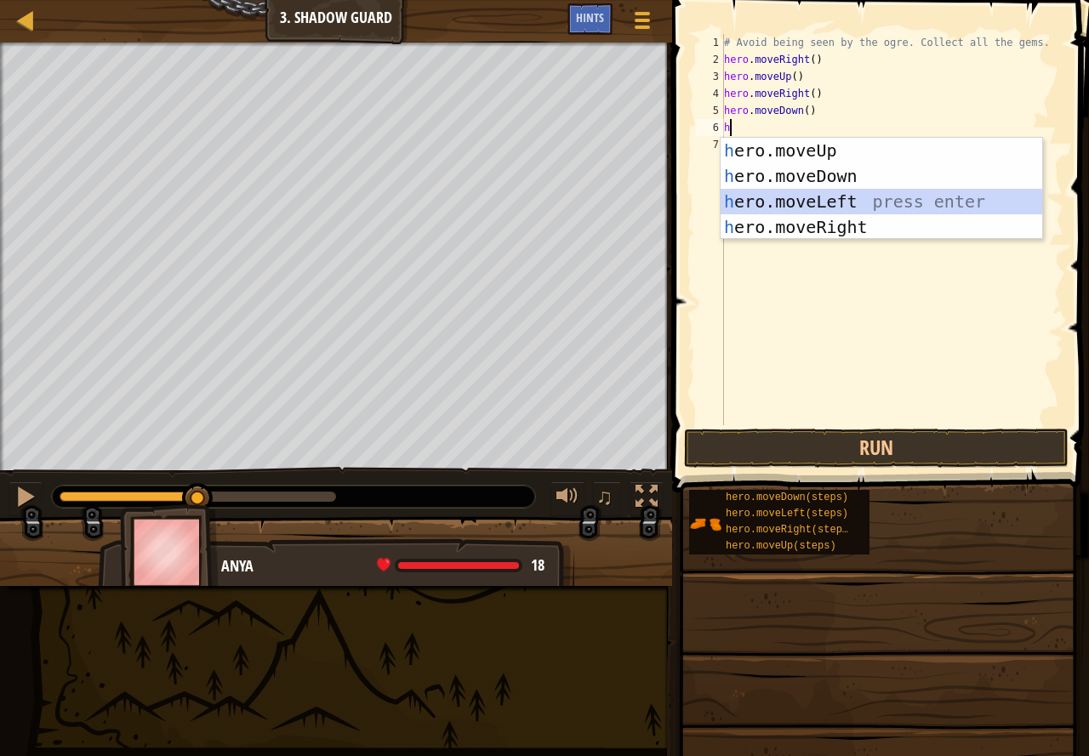
click at [861, 202] on div "h ero.moveUp press enter h ero.moveDown press enter h ero.moveLeft press enter …" at bounding box center [880, 214] width 321 height 153
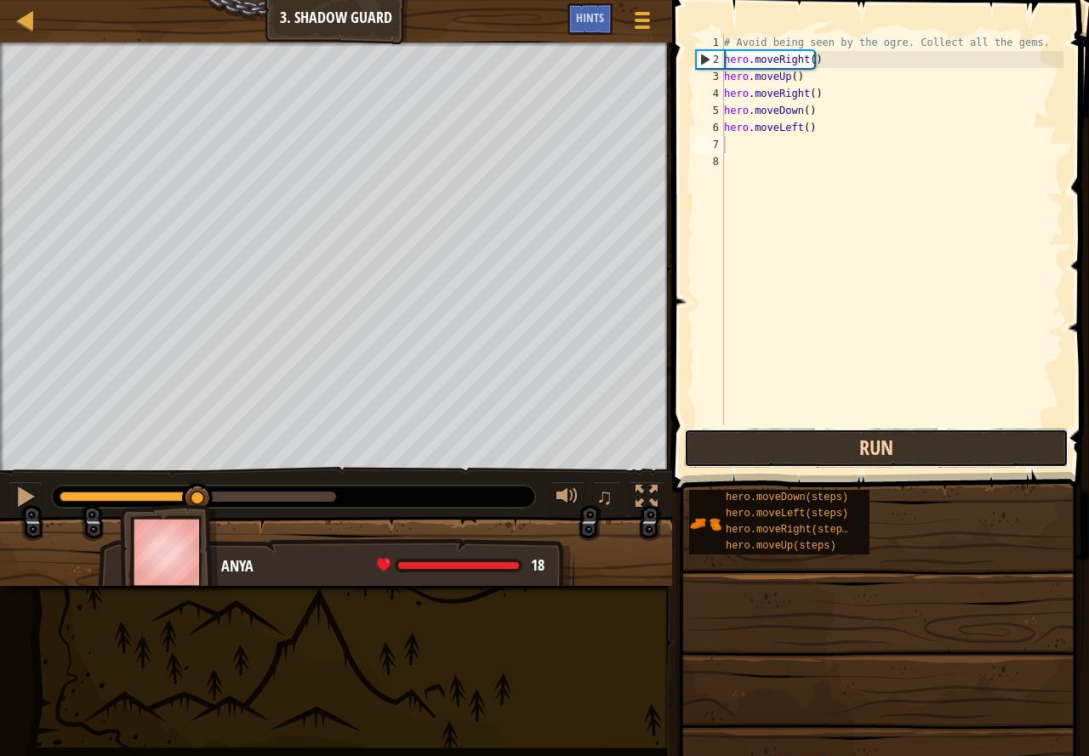
drag, startPoint x: 867, startPoint y: 445, endPoint x: 877, endPoint y: 456, distance: 15.0
click at [866, 445] on button "Run" at bounding box center [876, 448] width 384 height 39
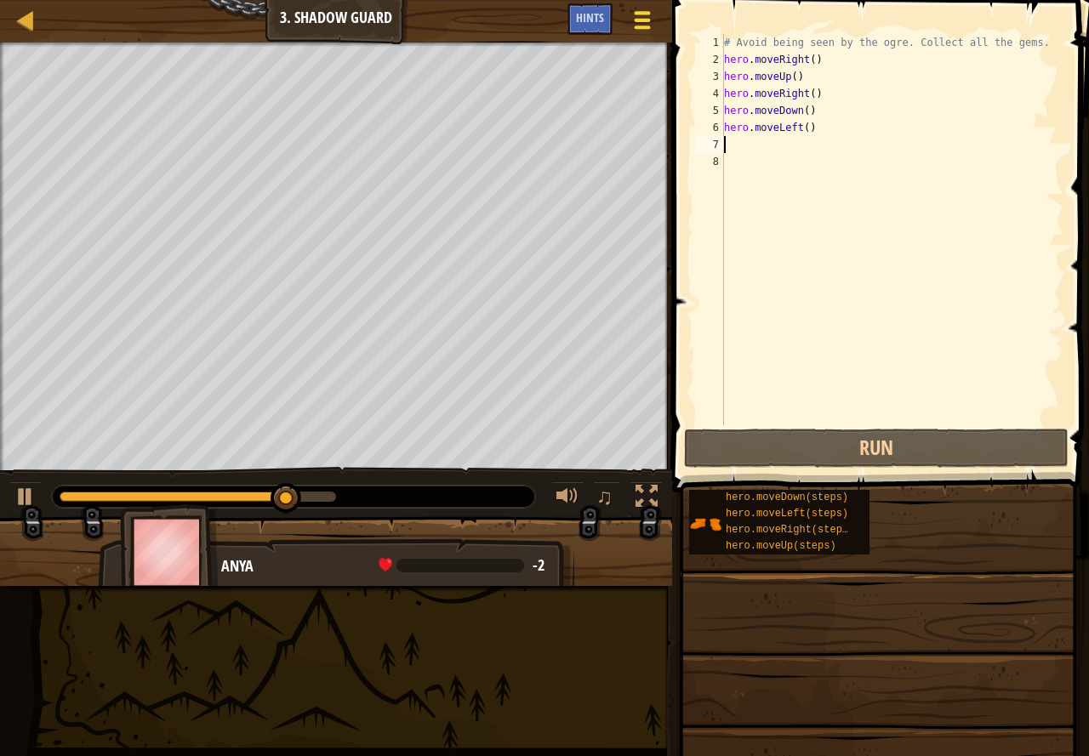
click at [635, 17] on div at bounding box center [641, 20] width 23 height 25
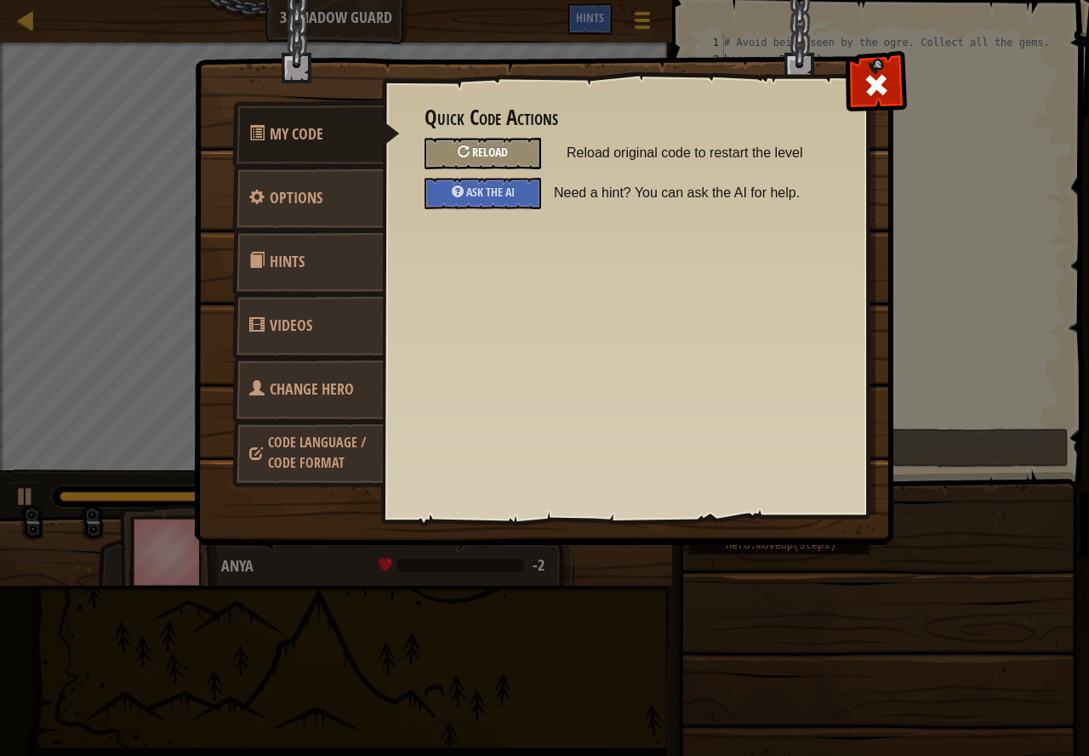
click at [469, 139] on div "Reload" at bounding box center [482, 153] width 117 height 31
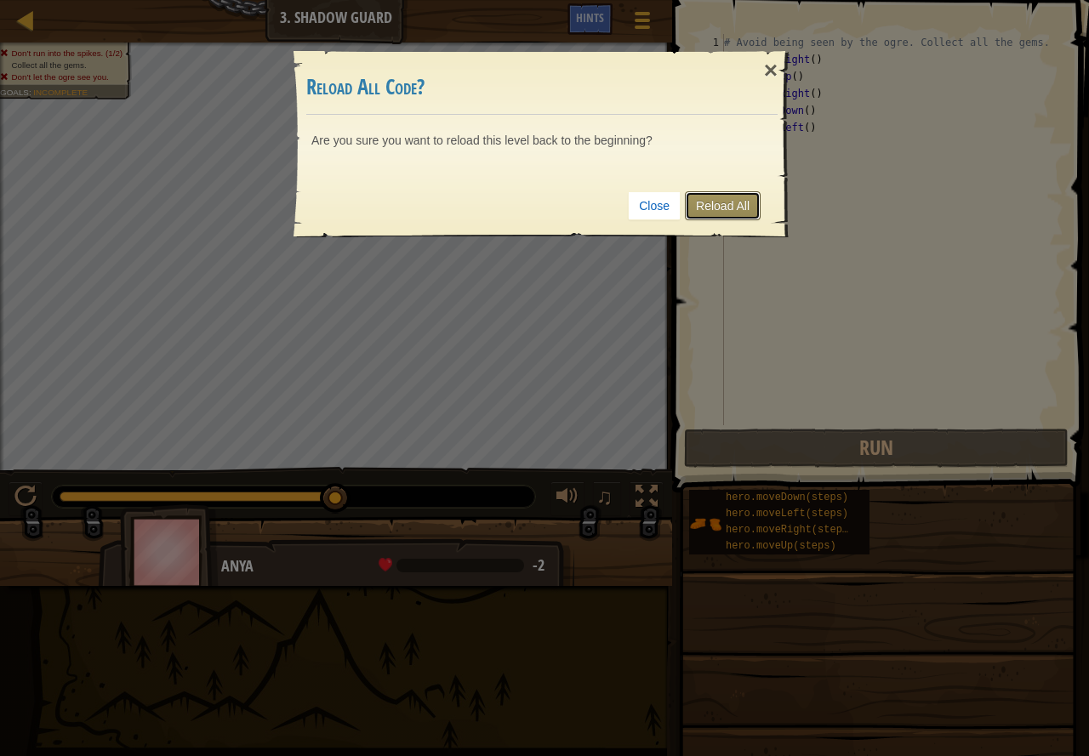
click at [702, 204] on link "Reload All" at bounding box center [723, 205] width 76 height 29
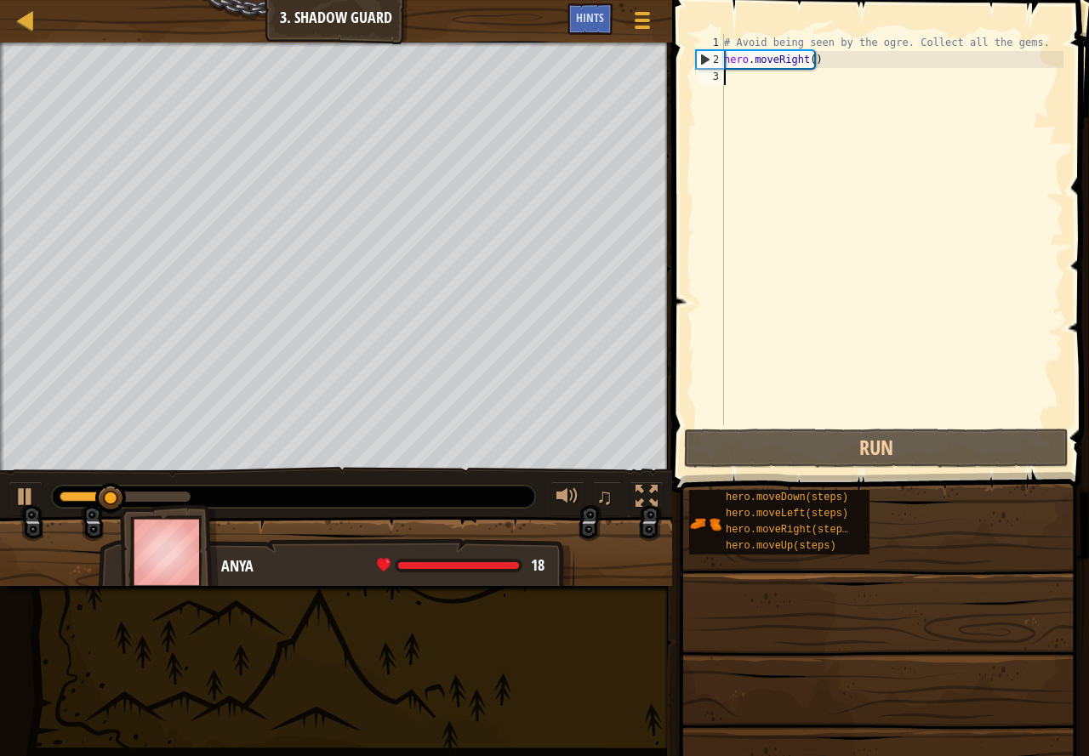
type textarea "h"
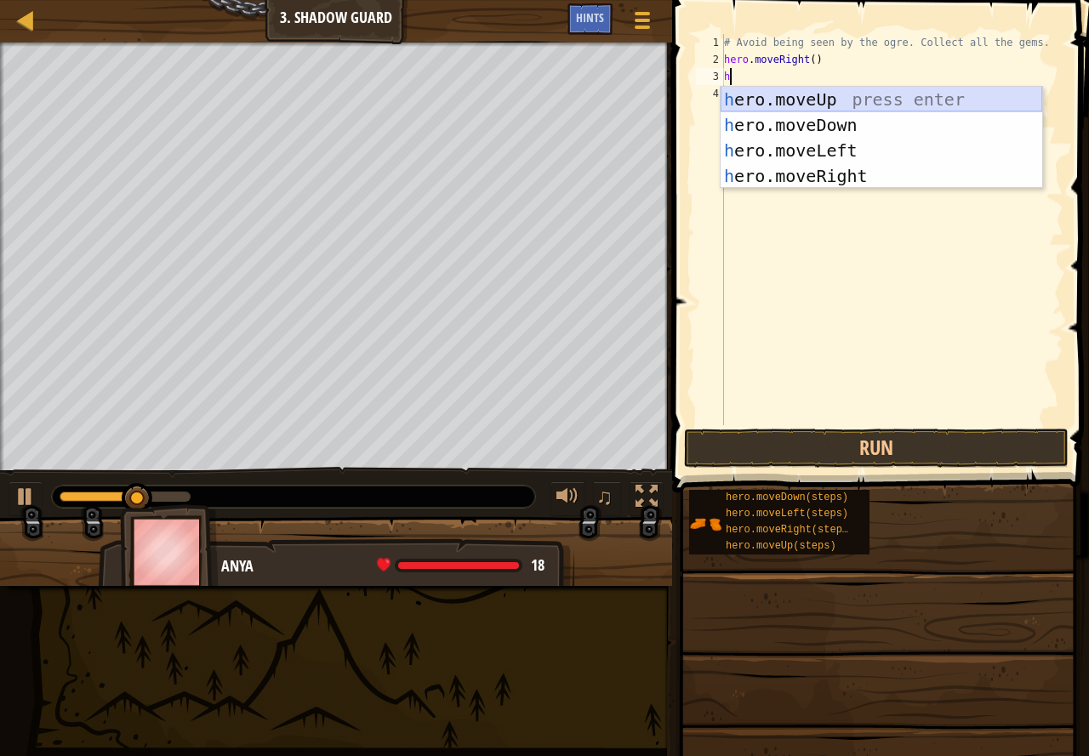
click at [847, 94] on div "h ero.moveUp press enter h ero.moveDown press enter h ero.moveLeft press enter …" at bounding box center [880, 163] width 321 height 153
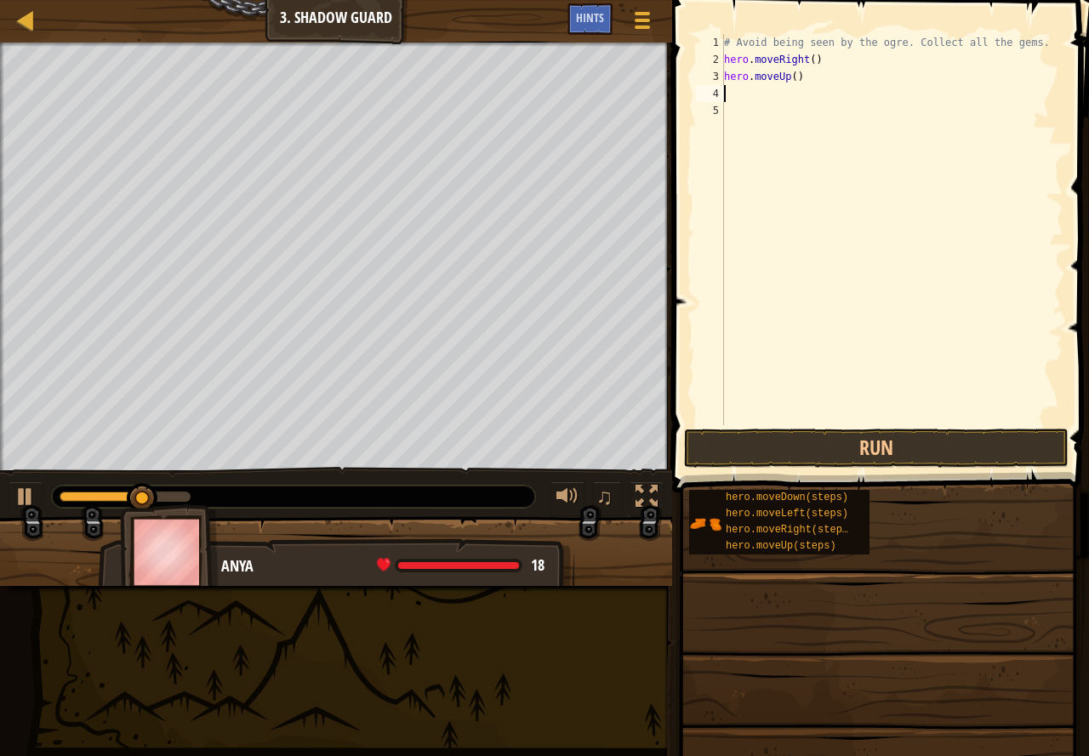
type textarea "h"
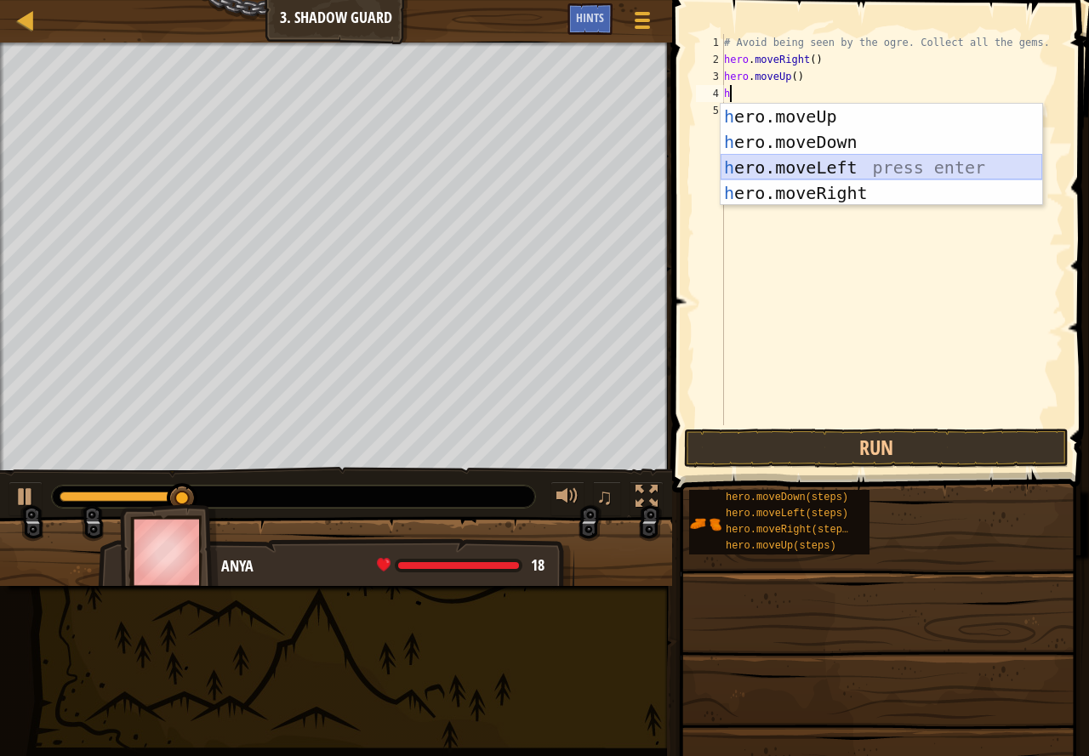
click at [841, 157] on div "h ero.moveUp press enter h ero.moveDown press enter h ero.moveLeft press enter …" at bounding box center [880, 180] width 321 height 153
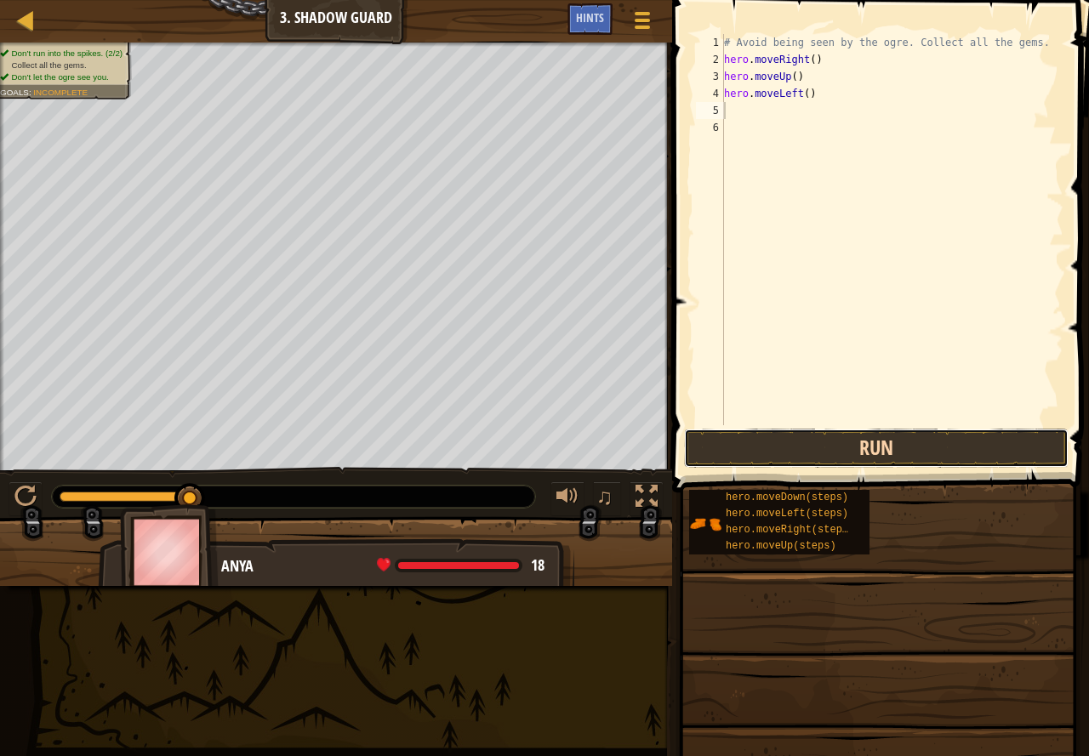
click at [819, 441] on button "Run" at bounding box center [876, 448] width 384 height 39
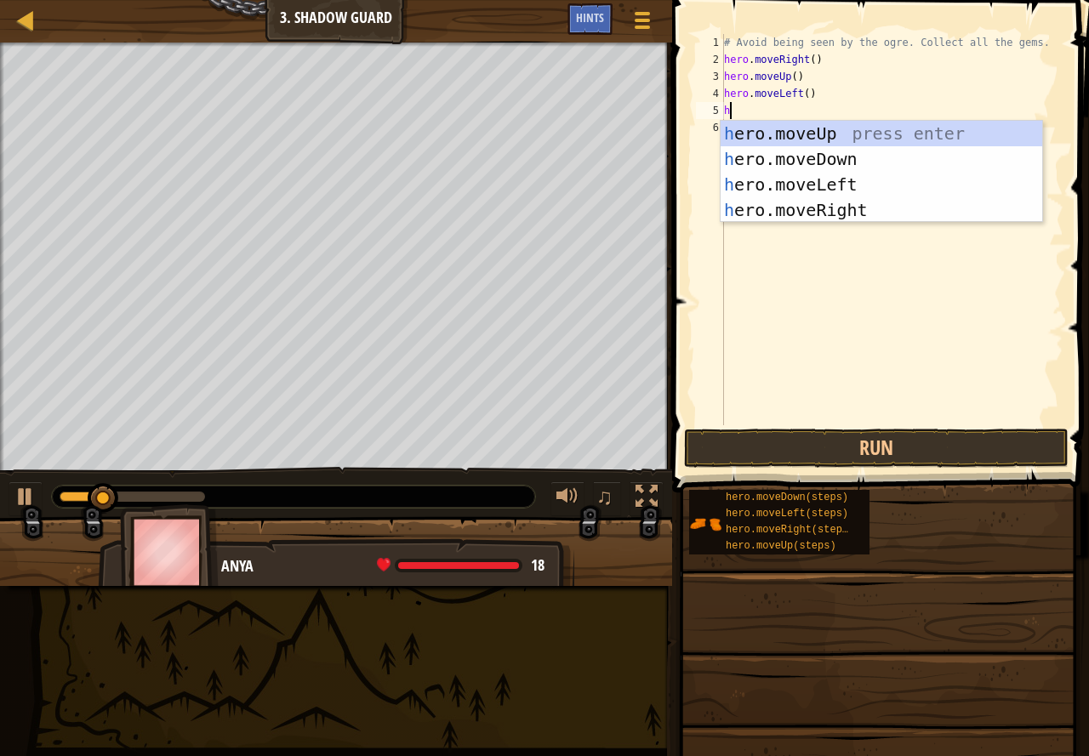
click at [806, 94] on div "# Avoid being seen by the ogre. Collect all the gems. hero . moveRight ( ) hero…" at bounding box center [891, 246] width 343 height 425
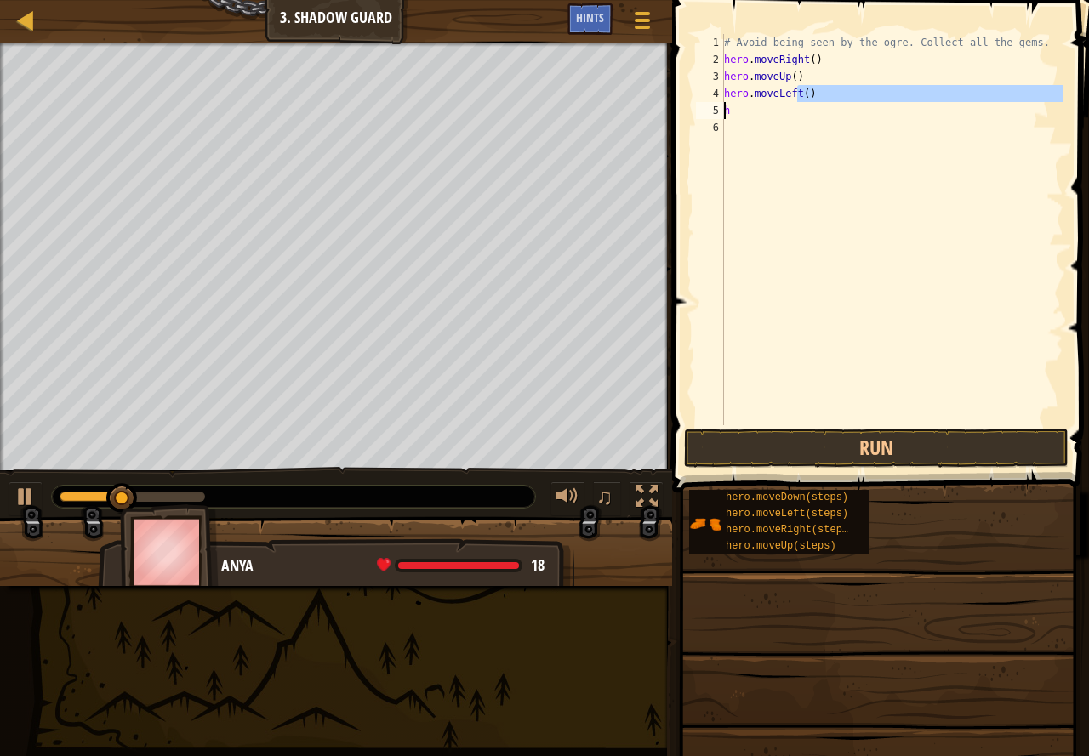
drag, startPoint x: 806, startPoint y: 94, endPoint x: 679, endPoint y: 117, distance: 129.6
click at [679, 117] on div "hero.moveLeft() 1 2 3 4 5 6 # Avoid being seen by the ogre. Collect all the gem…" at bounding box center [878, 280] width 422 height 543
drag, startPoint x: 813, startPoint y: 92, endPoint x: 798, endPoint y: 112, distance: 25.5
click at [813, 95] on div "# Avoid being seen by the ogre. Collect all the gems. hero . moveRight ( ) hero…" at bounding box center [891, 246] width 343 height 425
click at [790, 115] on div "# Avoid being seen by the ogre. Collect all the gems. hero . moveRight ( ) hero…" at bounding box center [891, 246] width 343 height 425
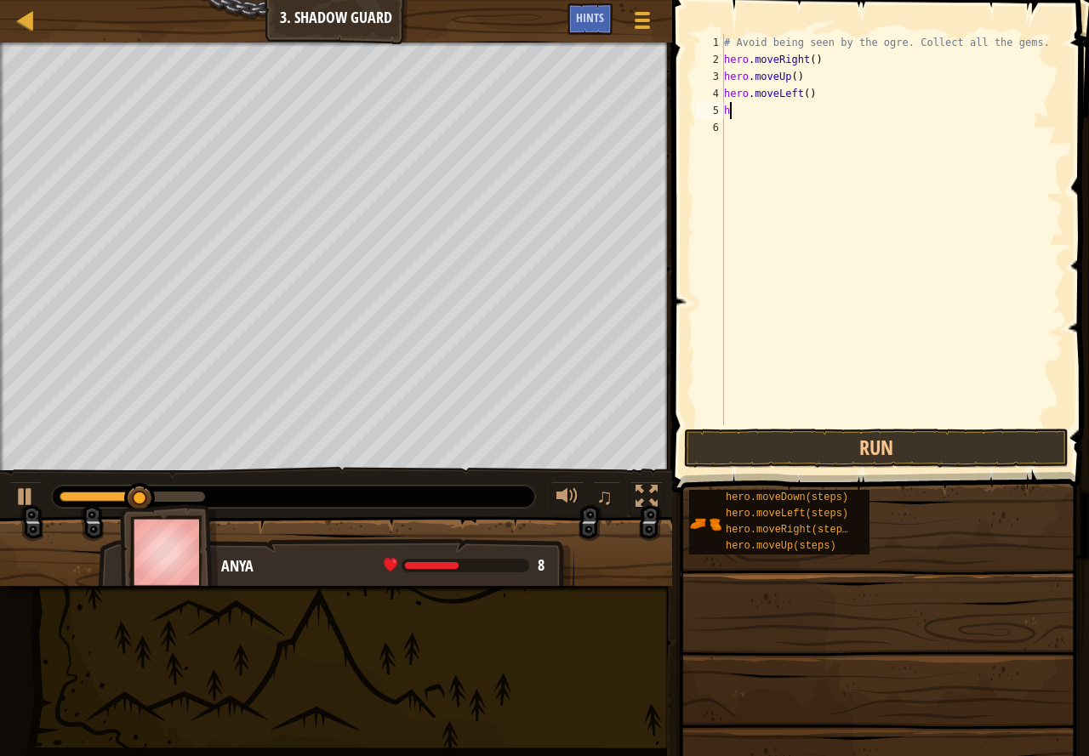
click at [790, 115] on div "# Avoid being seen by the ogre. Collect all the gems. hero . moveRight ( ) hero…" at bounding box center [891, 246] width 343 height 425
type textarea "h"
click at [799, 93] on div "# Avoid being seen by the ogre. Collect all the gems. hero . moveRight ( ) hero…" at bounding box center [891, 246] width 343 height 425
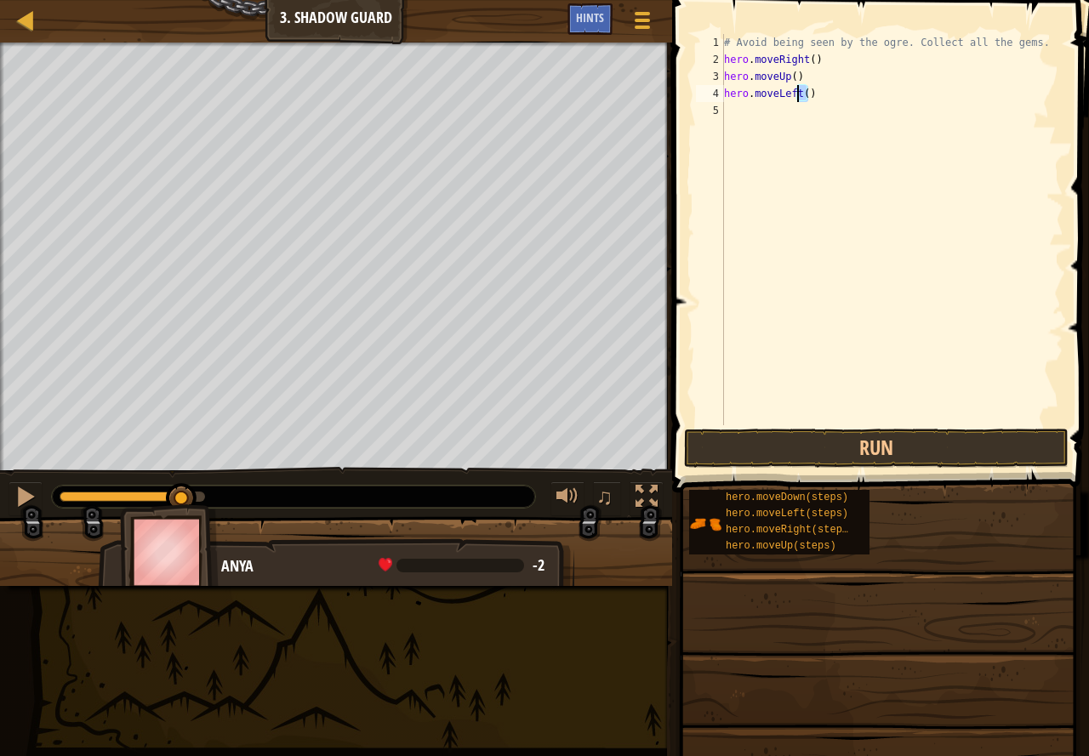
click at [799, 93] on div "# Avoid being seen by the ogre. Collect all the gems. hero . moveRight ( ) hero…" at bounding box center [891, 246] width 343 height 425
type textarea "hero.moveLeft()"
type textarea "h"
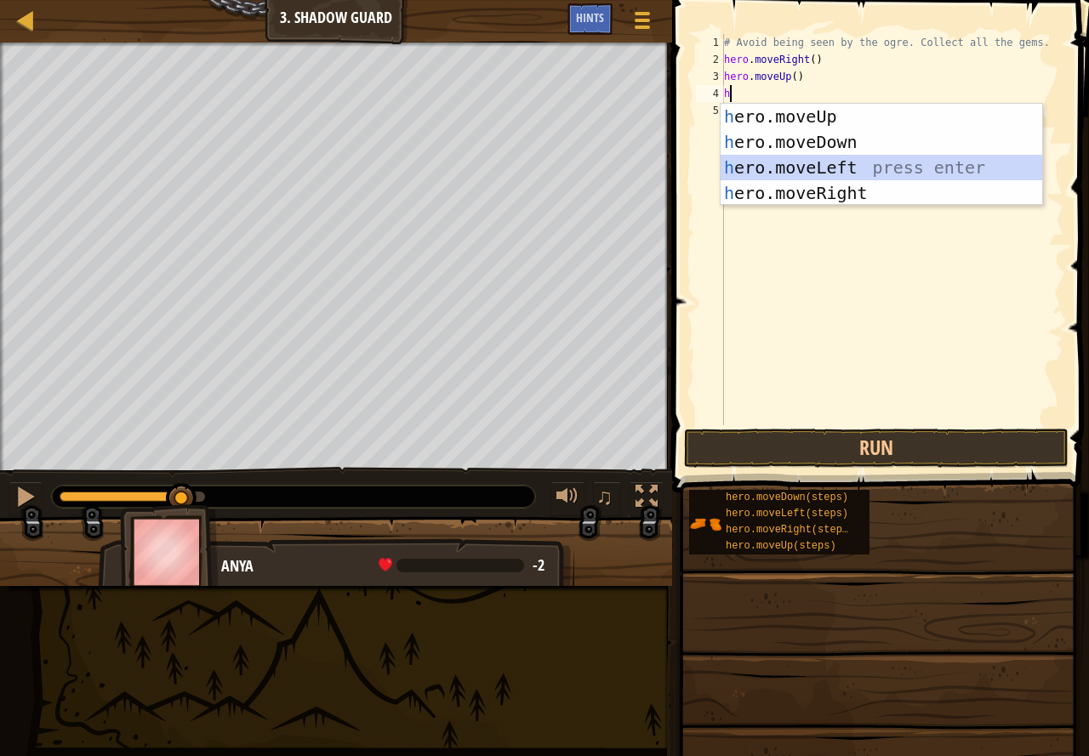
click at [824, 162] on div "h ero.moveUp press enter h ero.moveDown press enter h ero.moveLeft press enter …" at bounding box center [880, 180] width 321 height 153
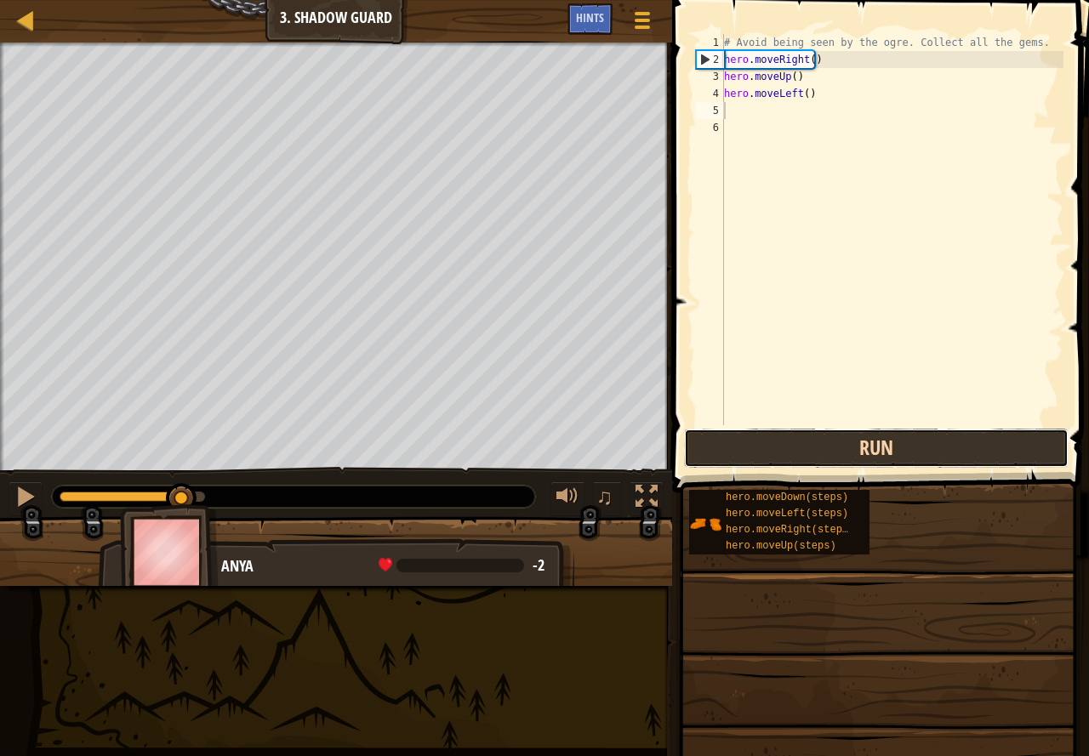
click at [844, 434] on button "Run" at bounding box center [876, 448] width 384 height 39
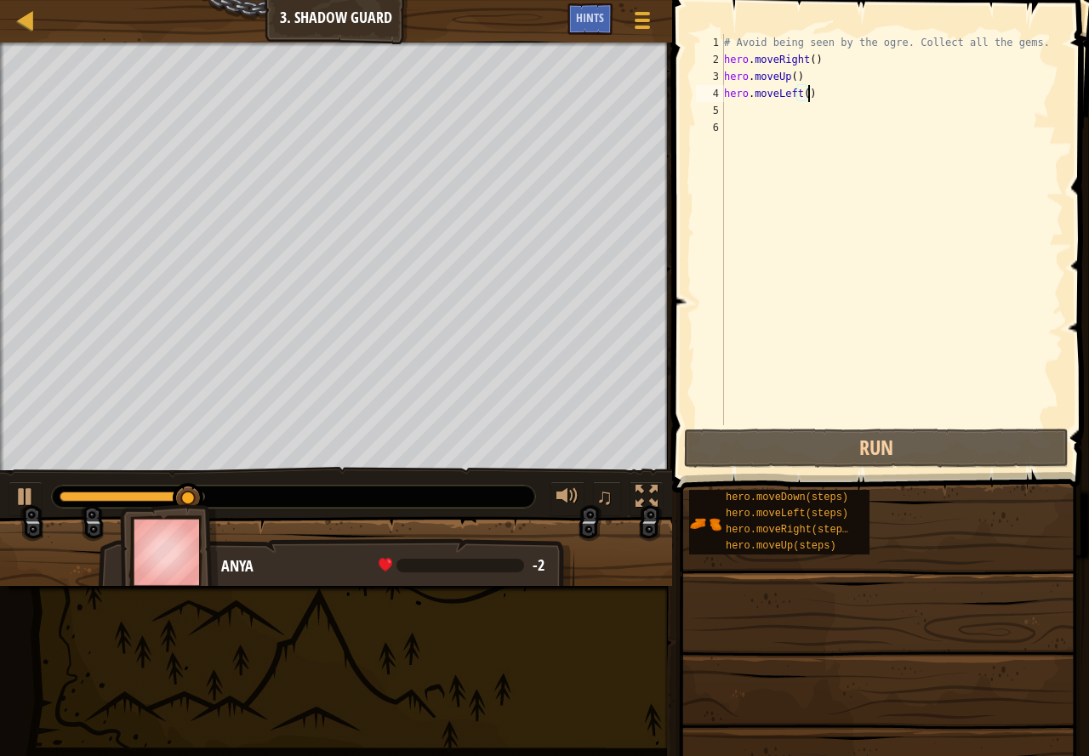
click at [836, 101] on div "# Avoid being seen by the ogre. Collect all the gems. hero . moveRight ( ) hero…" at bounding box center [891, 246] width 343 height 425
type textarea "hero.moveLeft()"
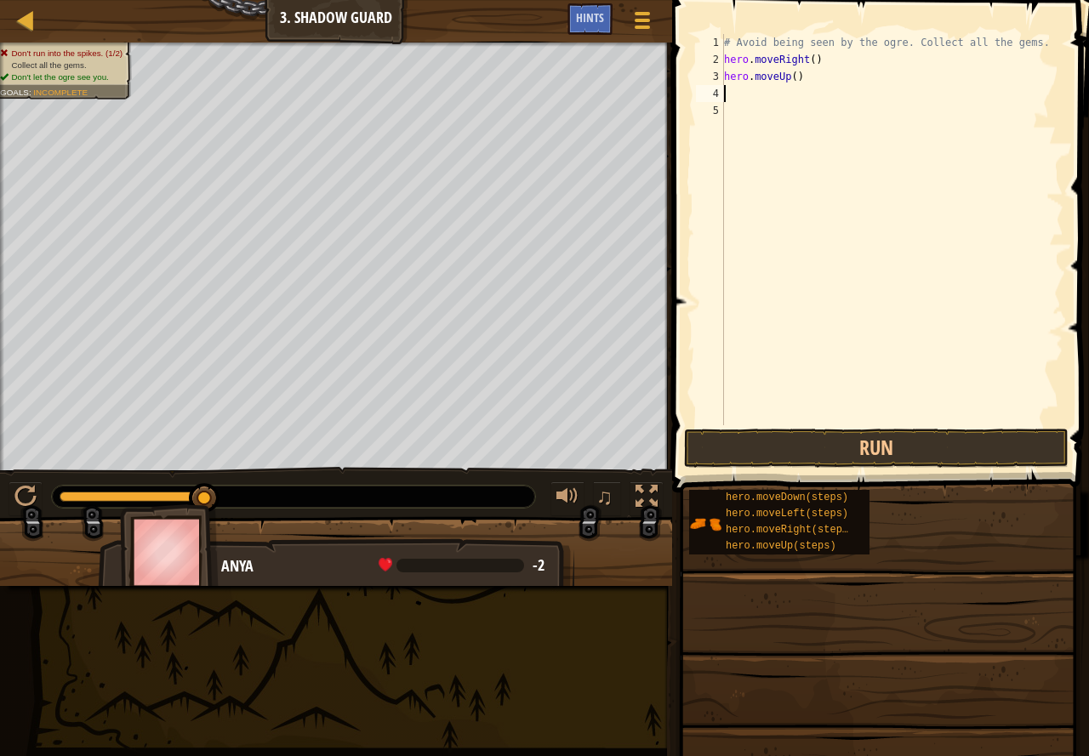
type textarea "h"
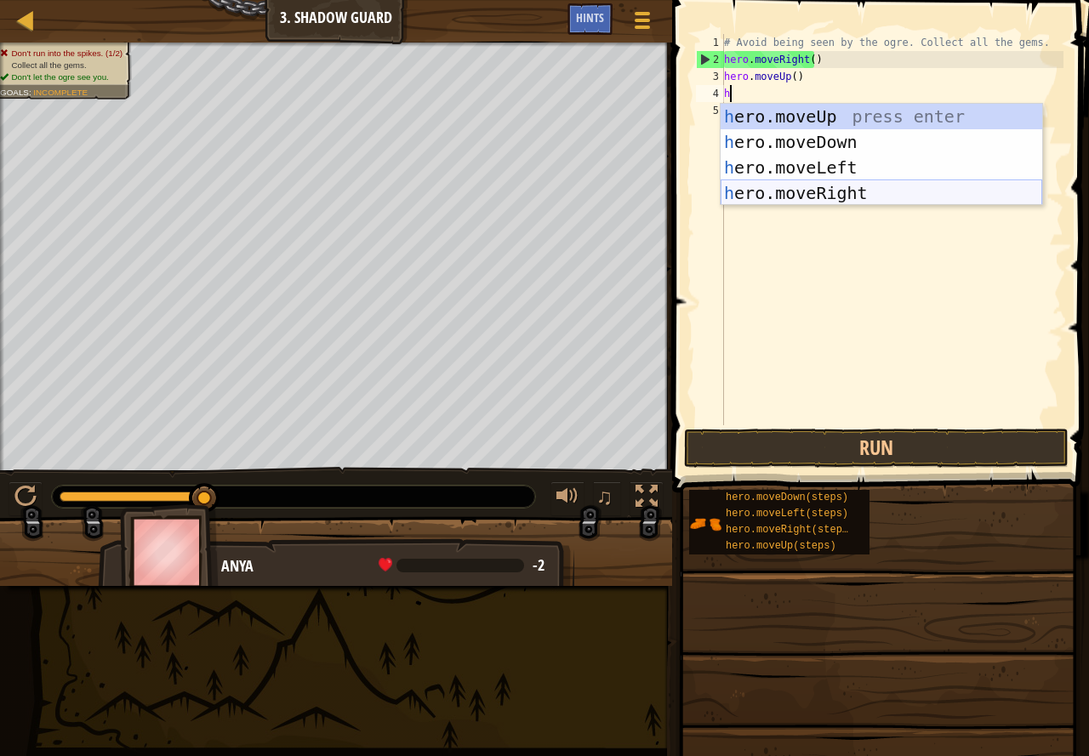
click at [802, 195] on div "h ero.moveUp press enter h ero.moveDown press enter h ero.moveLeft press enter …" at bounding box center [880, 180] width 321 height 153
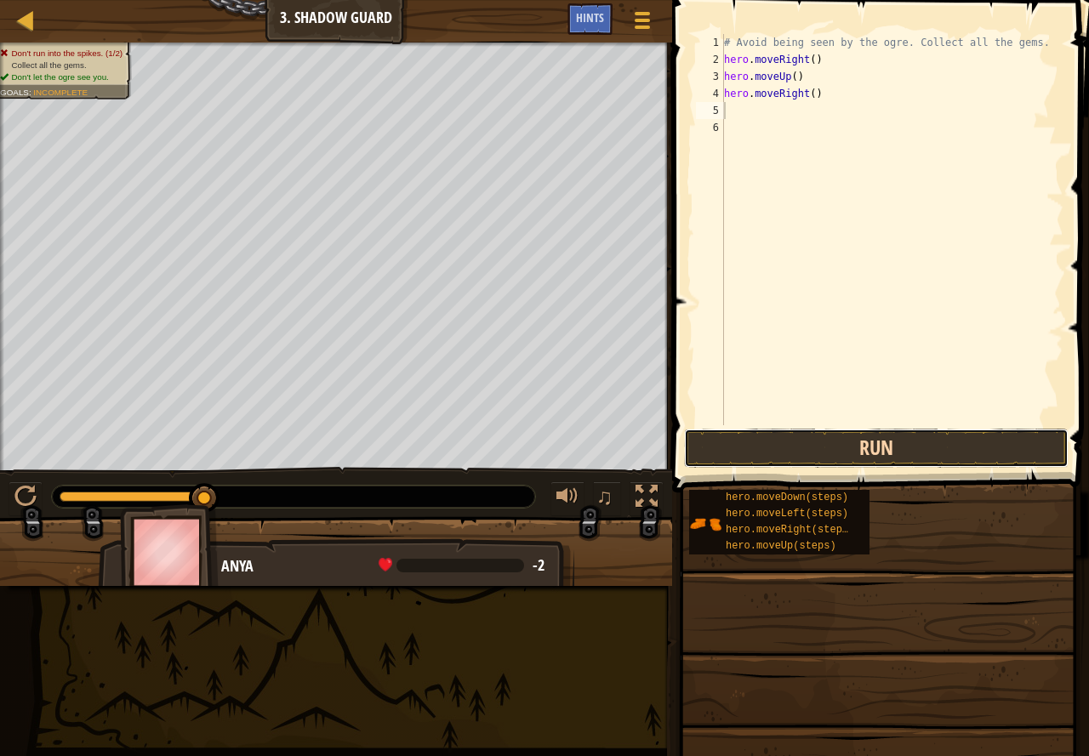
click at [840, 445] on button "Run" at bounding box center [876, 448] width 384 height 39
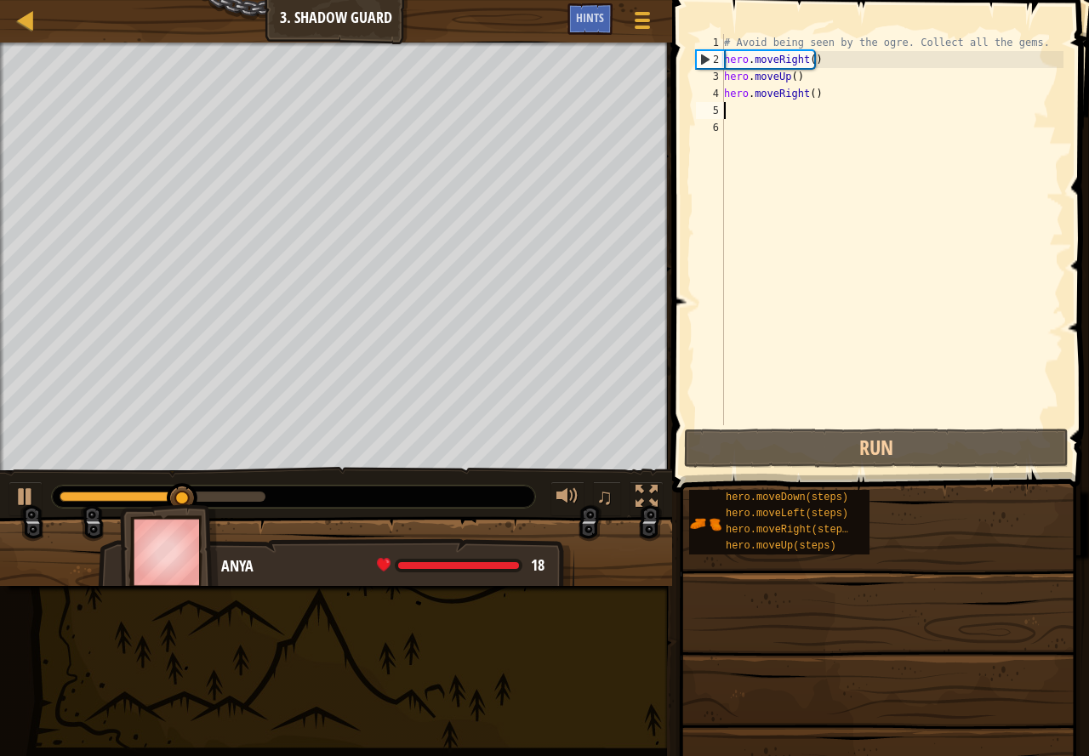
type textarea "h"
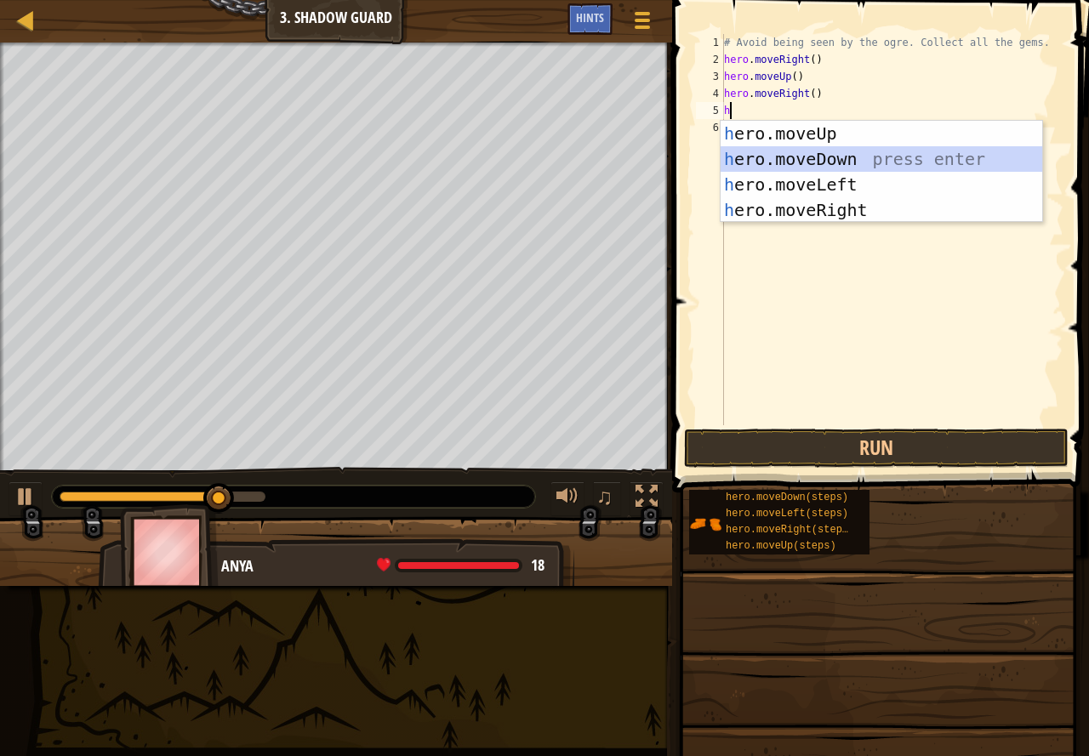
click at [822, 156] on div "h ero.moveUp press enter h ero.moveDown press enter h ero.moveLeft press enter …" at bounding box center [880, 197] width 321 height 153
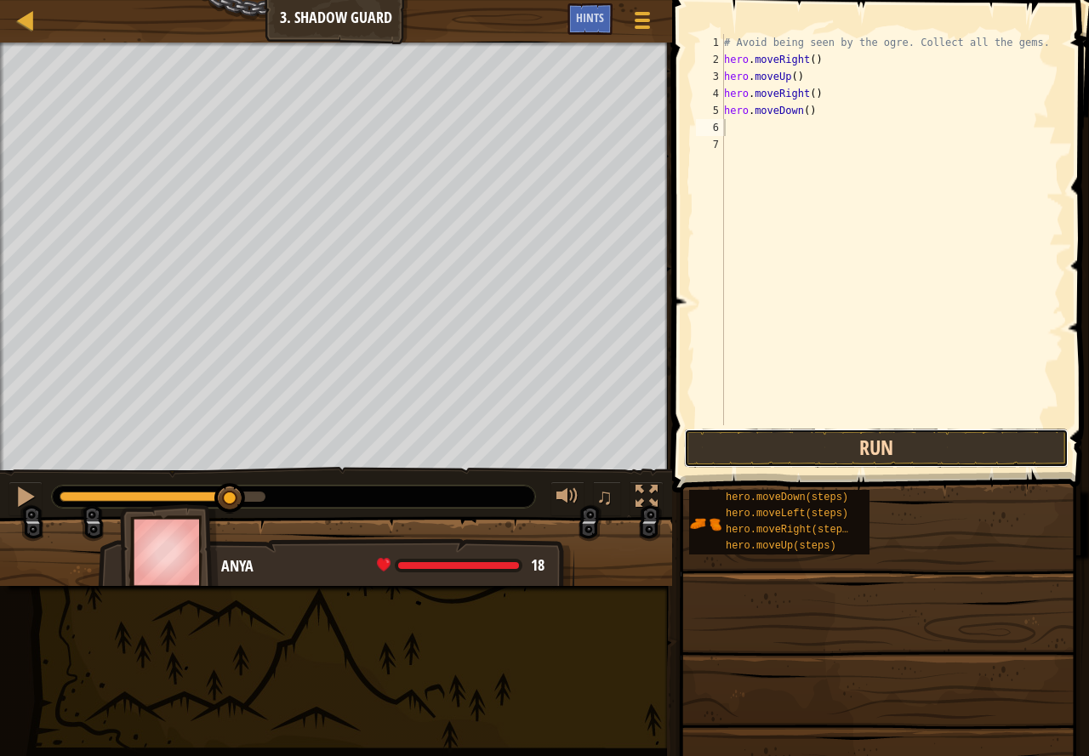
click at [794, 439] on button "Run" at bounding box center [876, 448] width 384 height 39
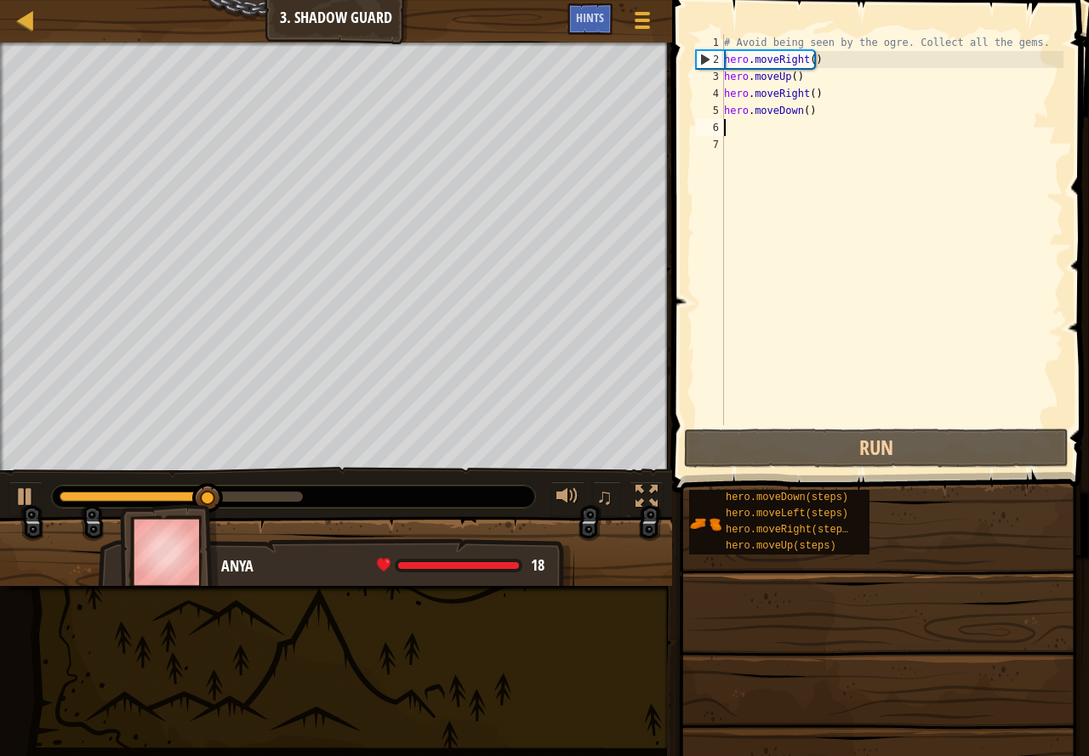
type textarea "h"
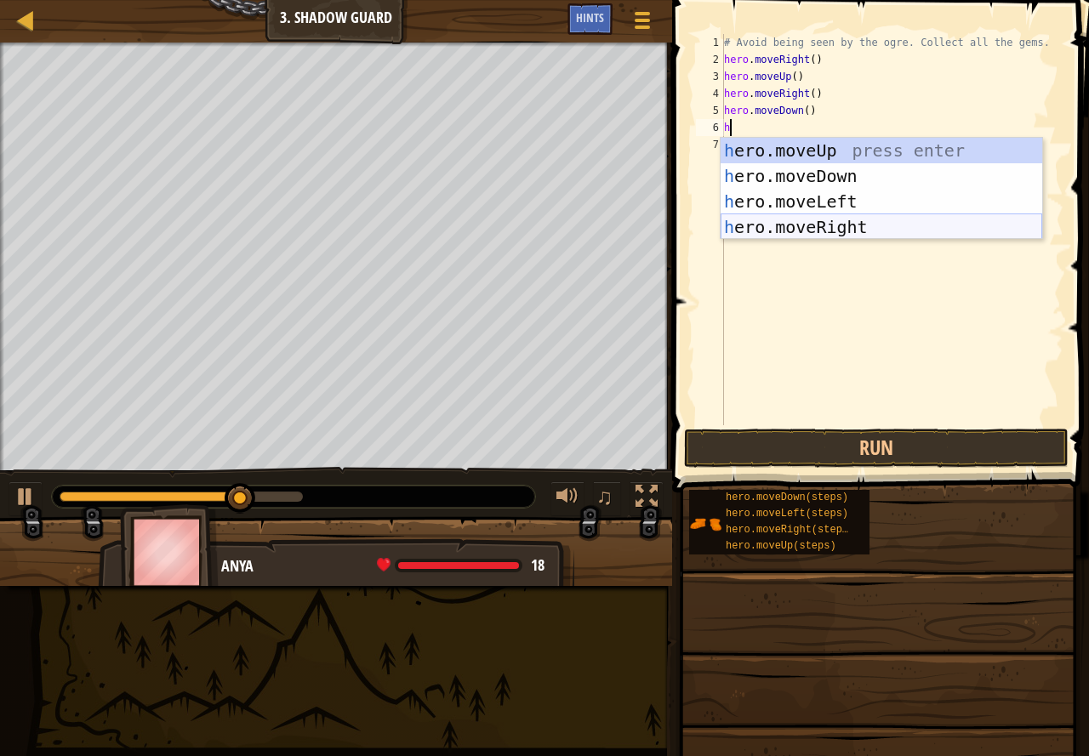
click at [851, 222] on div "h ero.moveUp press enter h ero.moveDown press enter h ero.moveLeft press enter …" at bounding box center [880, 214] width 321 height 153
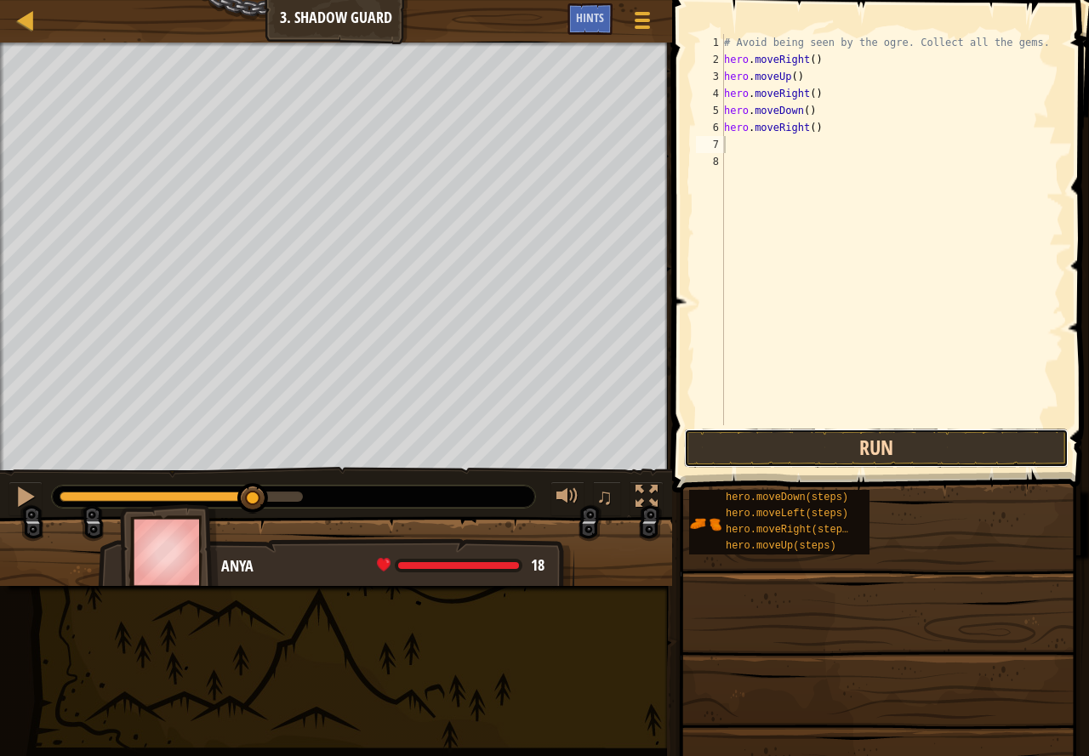
click at [770, 442] on button "Run" at bounding box center [876, 448] width 384 height 39
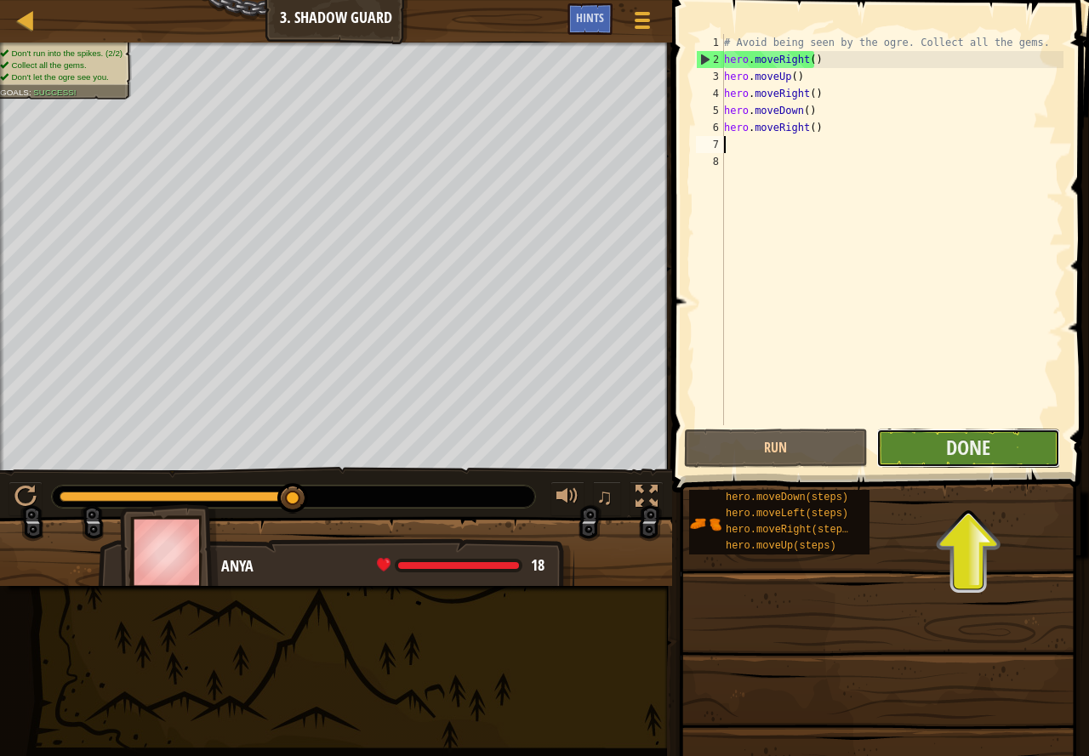
click at [992, 445] on button "Done" at bounding box center [968, 448] width 184 height 39
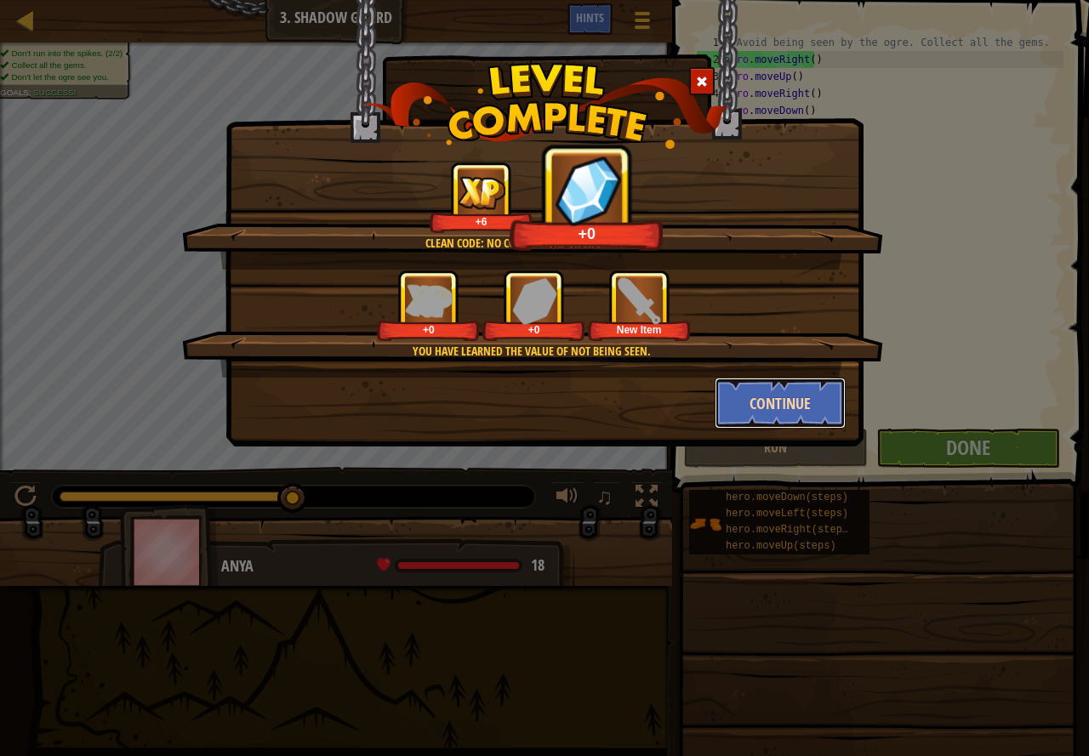
click at [782, 393] on button "Continue" at bounding box center [780, 403] width 132 height 51
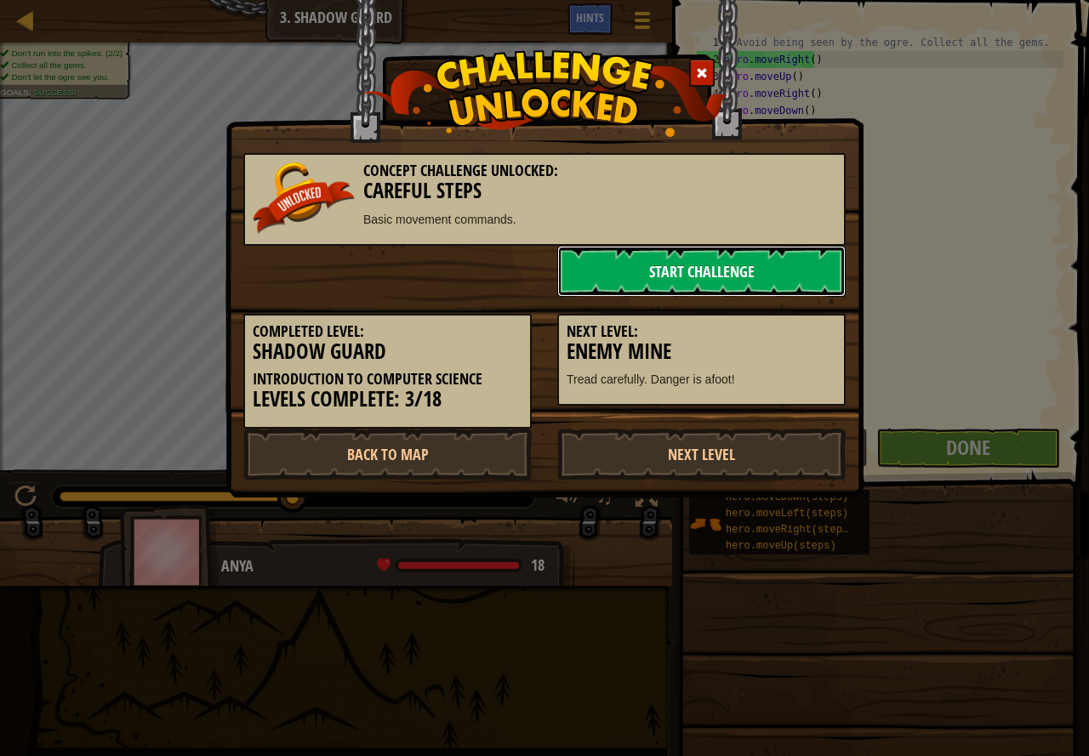
click at [679, 274] on link "Start Challenge" at bounding box center [701, 271] width 288 height 51
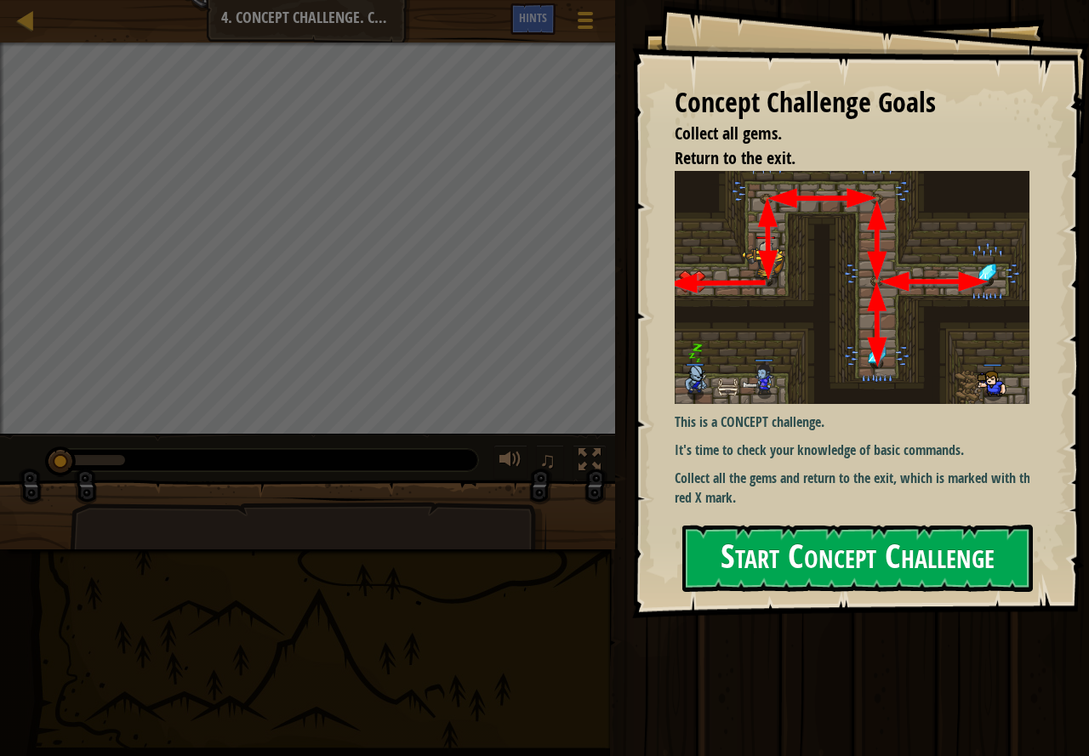
click at [871, 565] on button "Start Concept Challenge" at bounding box center [857, 558] width 350 height 67
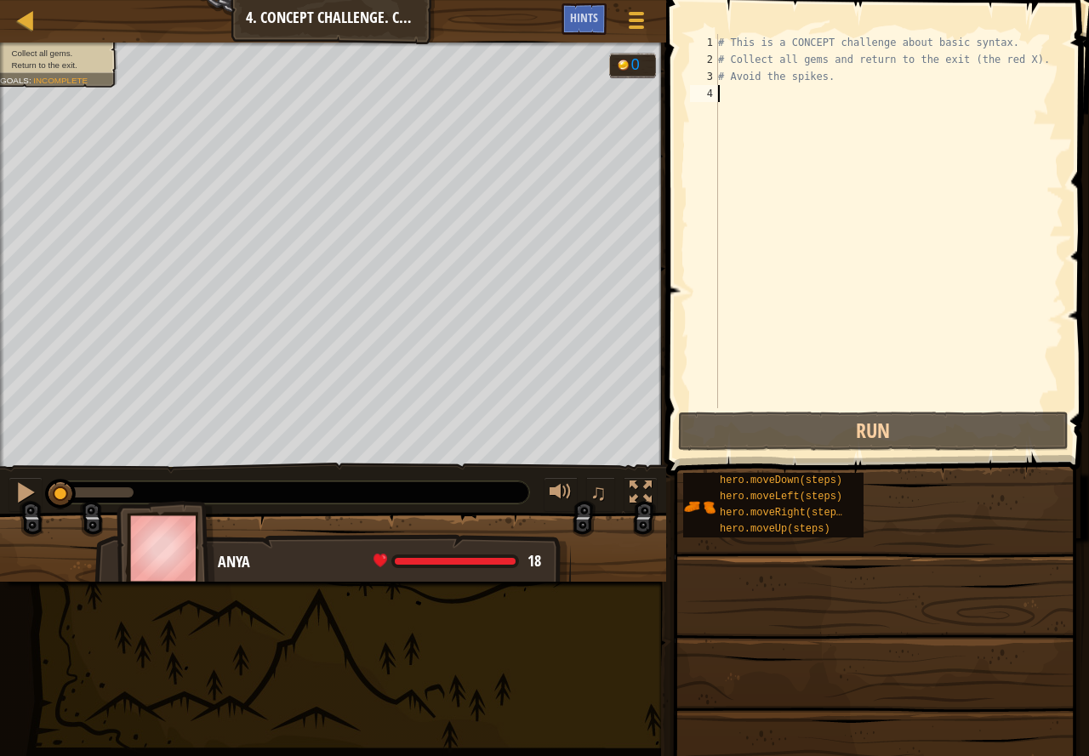
type textarea "h"
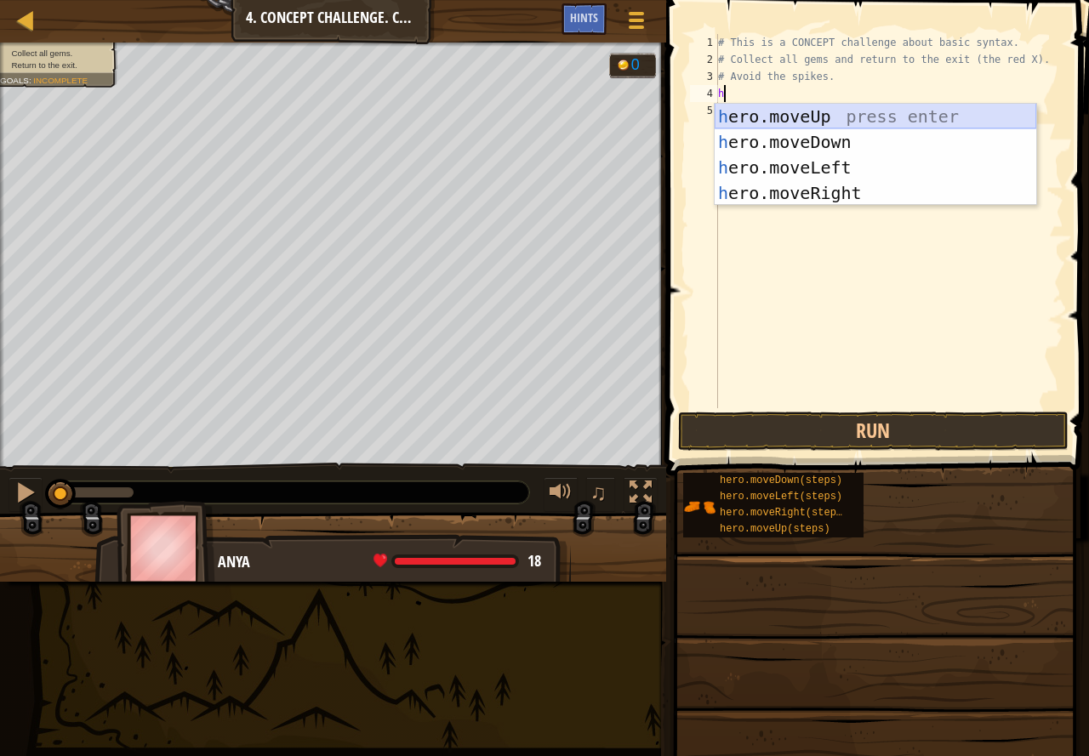
click at [820, 118] on div "h ero.moveUp press enter h ero.moveDown press enter h ero.moveLeft press enter …" at bounding box center [874, 180] width 321 height 153
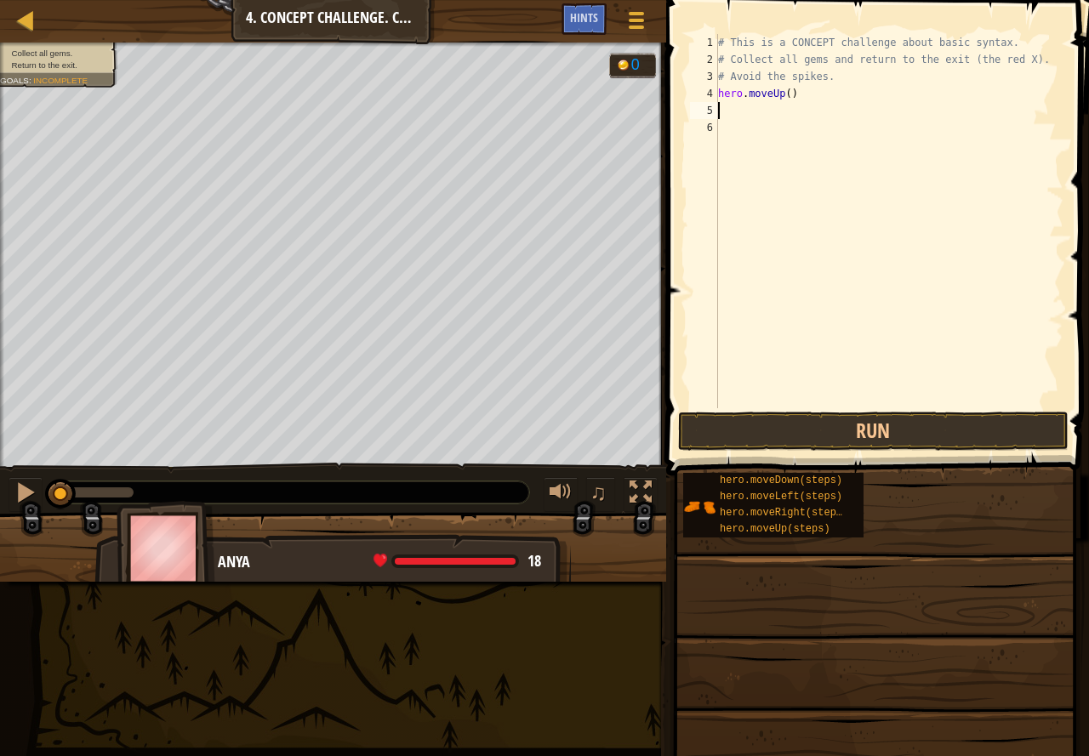
type textarea "h"
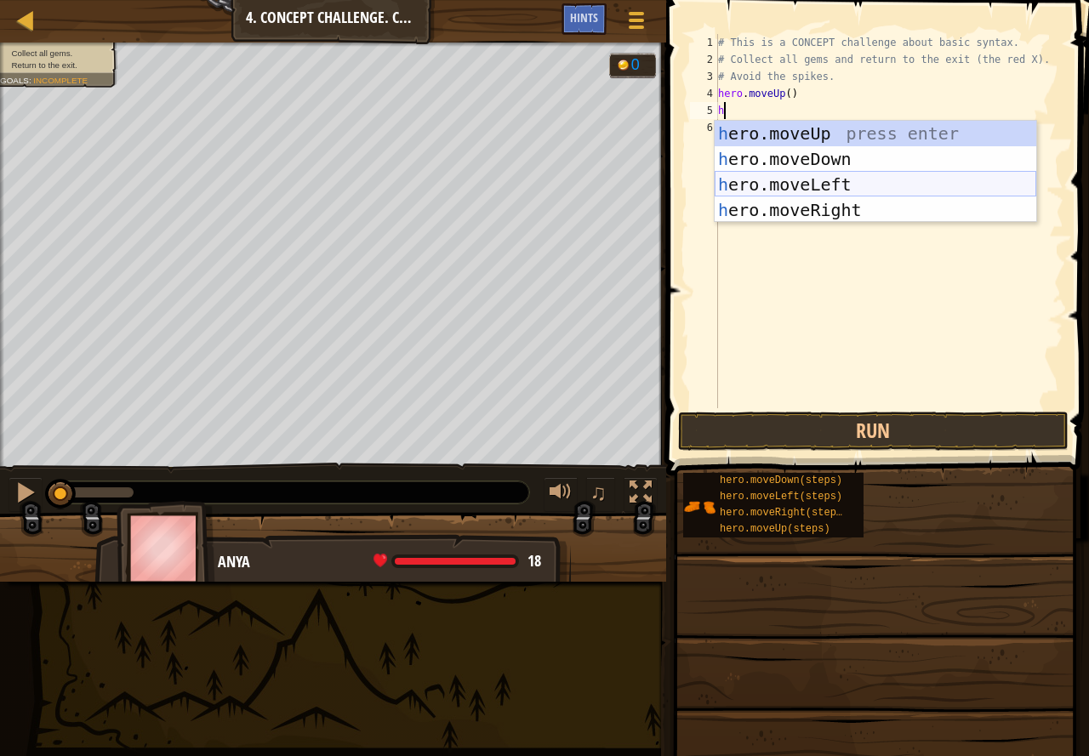
drag, startPoint x: 843, startPoint y: 188, endPoint x: 894, endPoint y: 295, distance: 118.7
click at [844, 188] on div "h ero.moveUp press enter h ero.moveDown press enter h ero.moveLeft press enter …" at bounding box center [874, 197] width 321 height 153
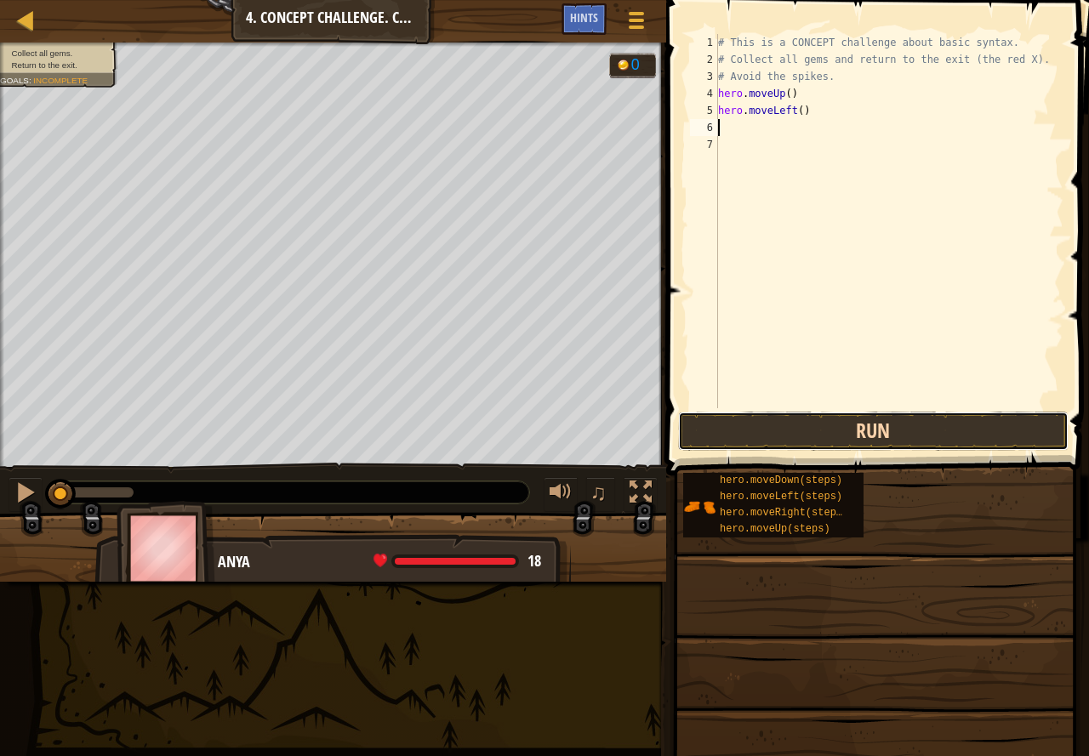
click at [867, 431] on button "Run" at bounding box center [873, 431] width 390 height 39
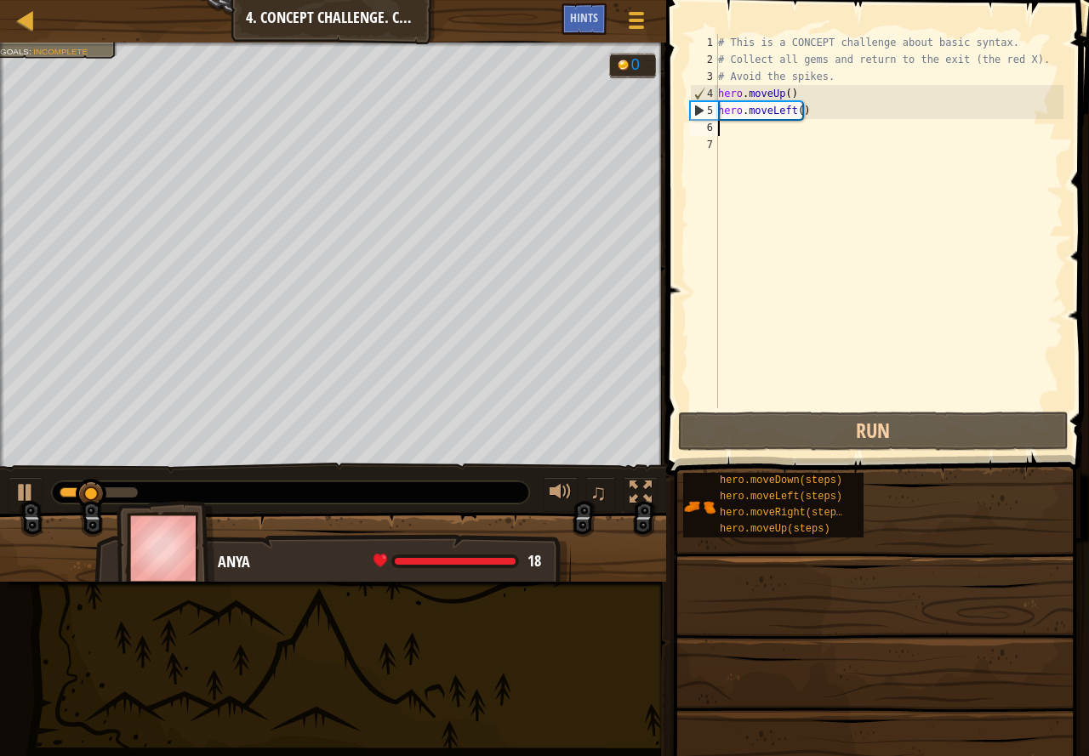
click at [816, 107] on div "# This is a CONCEPT challenge about basic syntax. # Collect all gems and return…" at bounding box center [888, 238] width 349 height 408
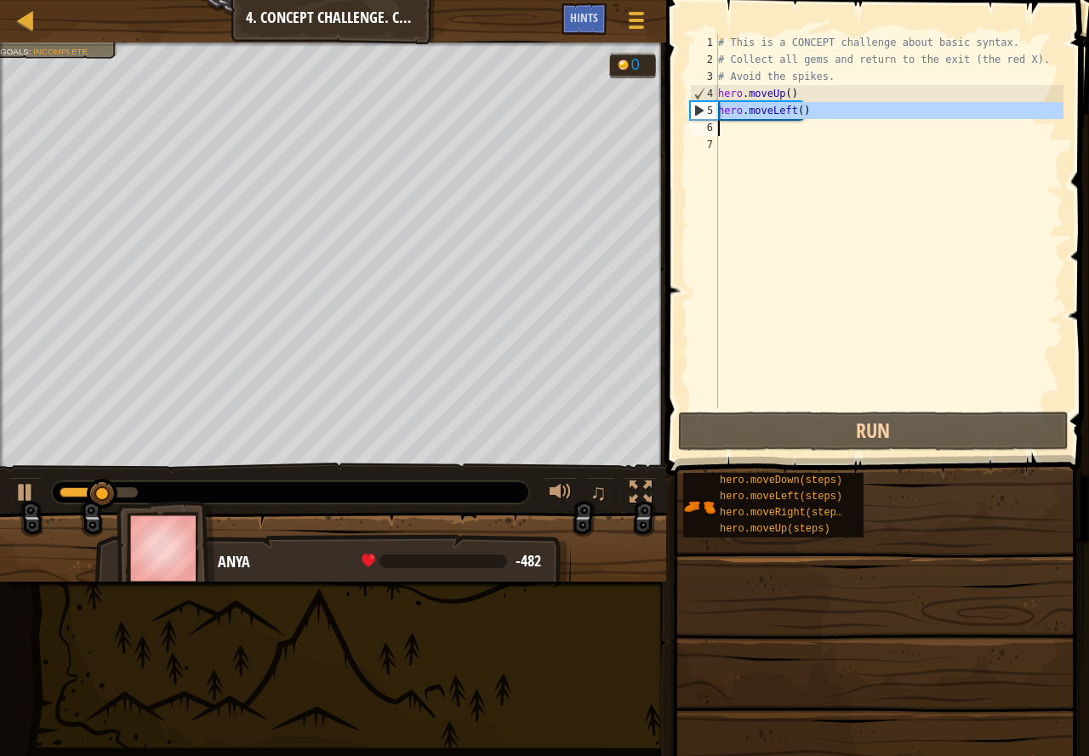
click at [816, 110] on div "# This is a CONCEPT challenge about basic syntax. # Collect all gems and return…" at bounding box center [888, 238] width 349 height 408
type textarea "hero.moveLeft()"
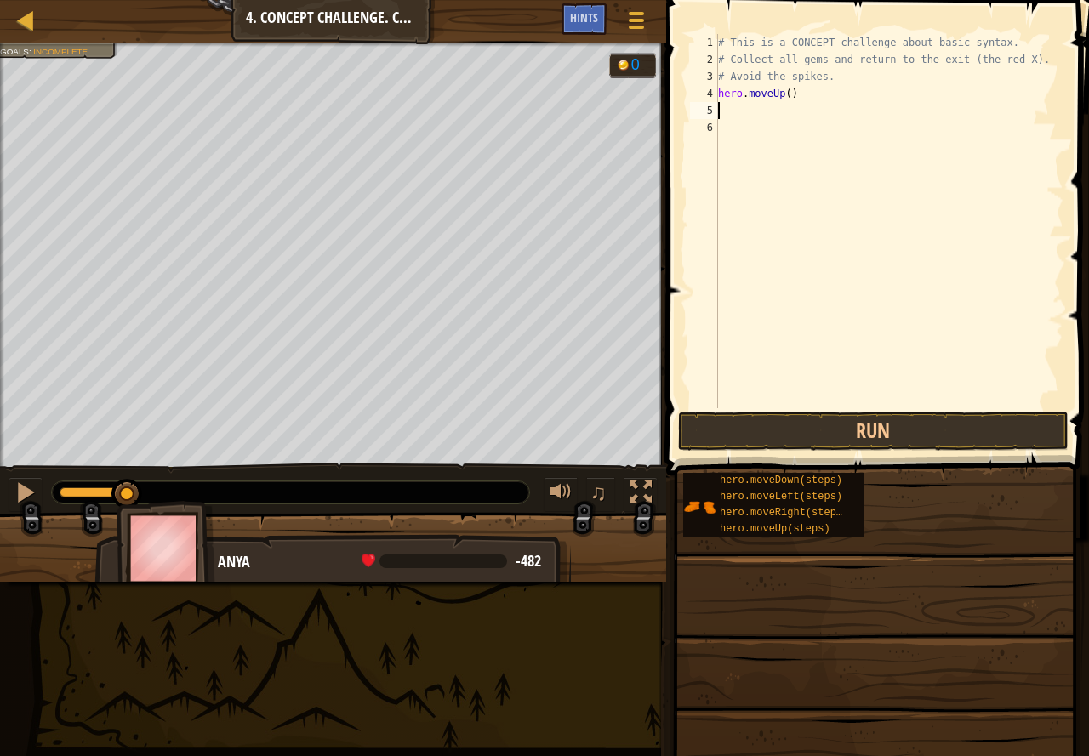
type textarea "h"
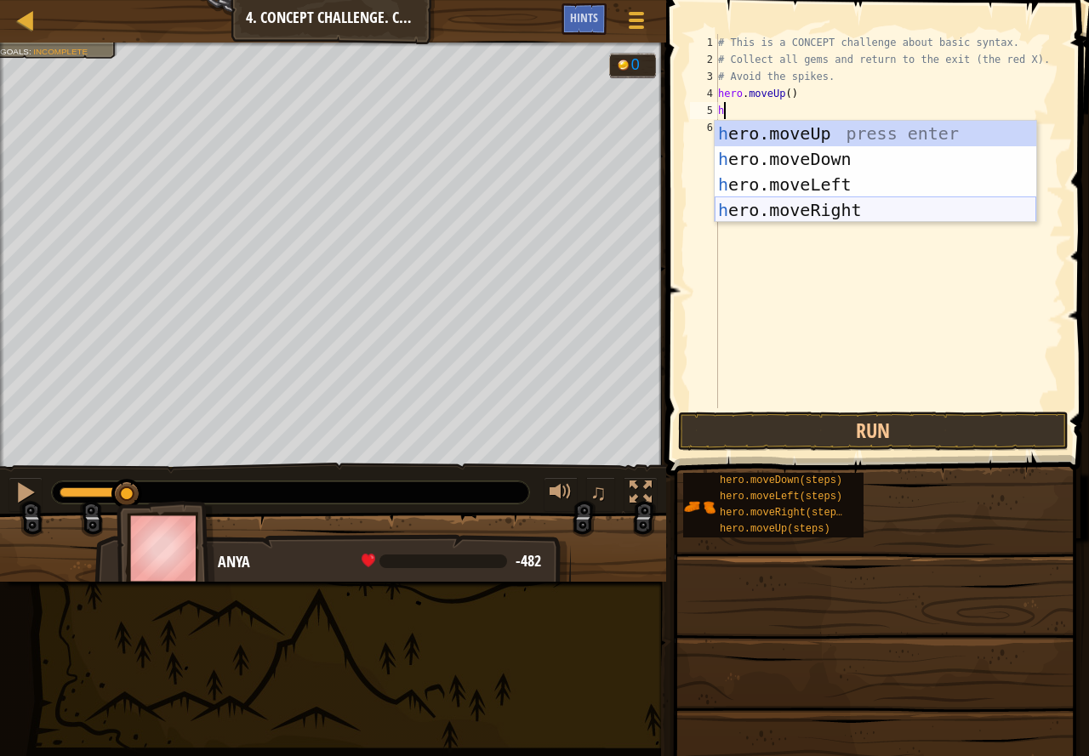
click at [828, 211] on div "h ero.moveUp press enter h ero.moveDown press enter h ero.moveLeft press enter …" at bounding box center [874, 197] width 321 height 153
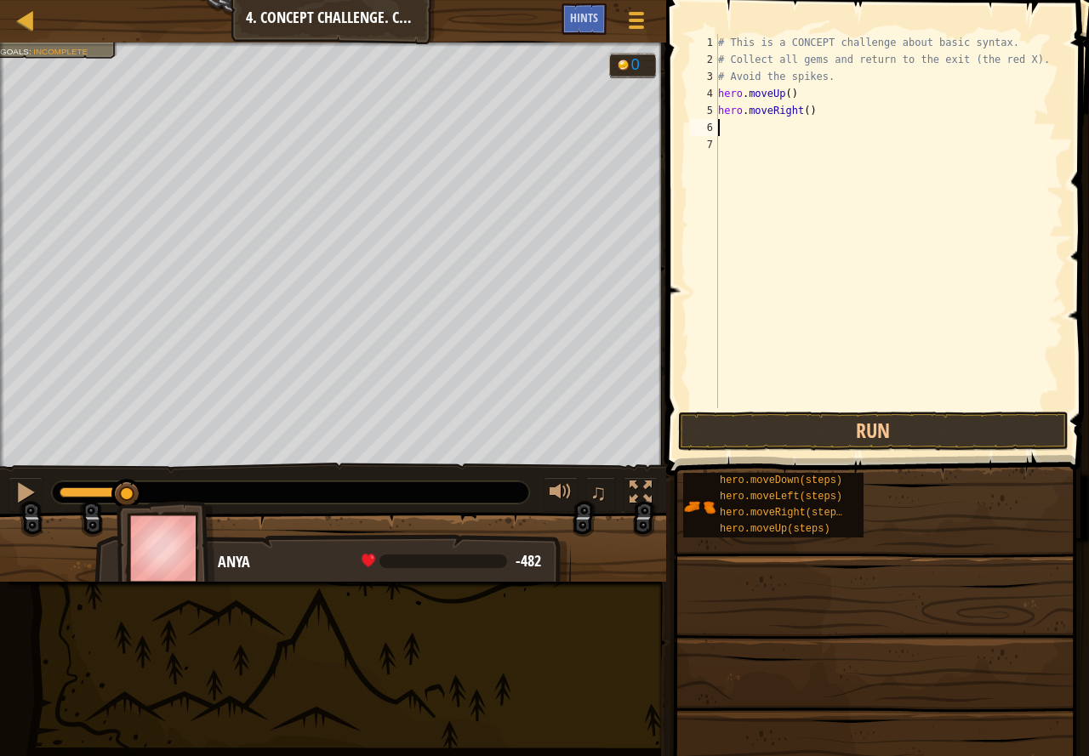
type textarea "h"
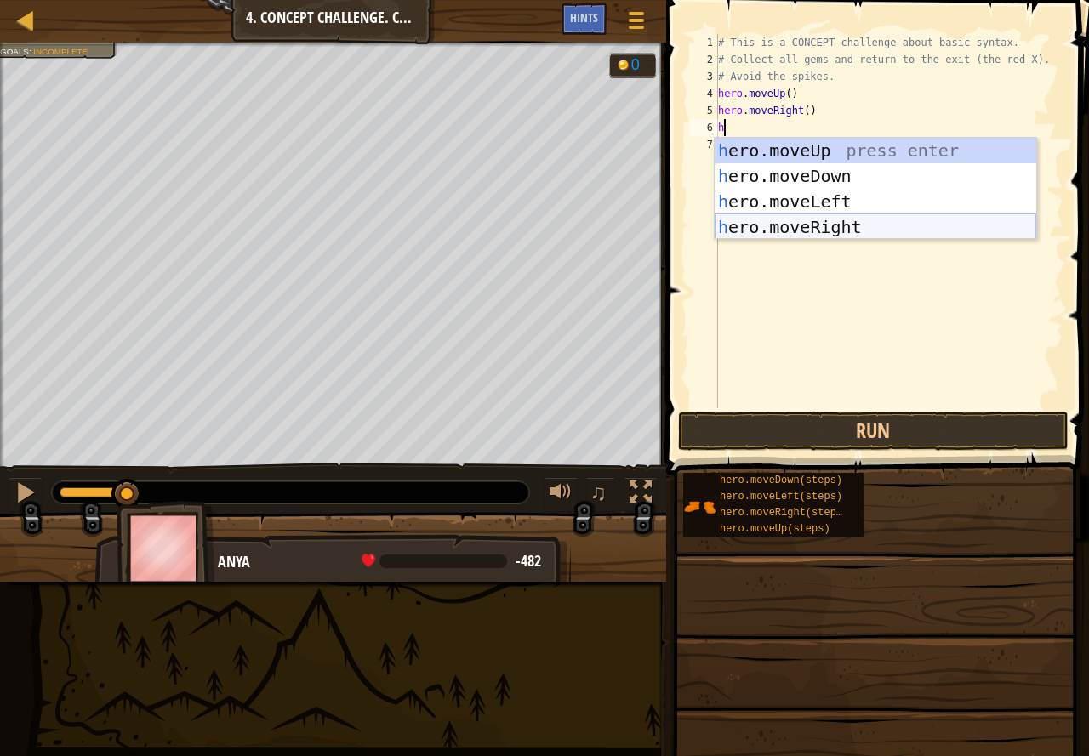
click at [820, 220] on div "h ero.moveUp press enter h ero.moveDown press enter h ero.moveLeft press enter …" at bounding box center [874, 214] width 321 height 153
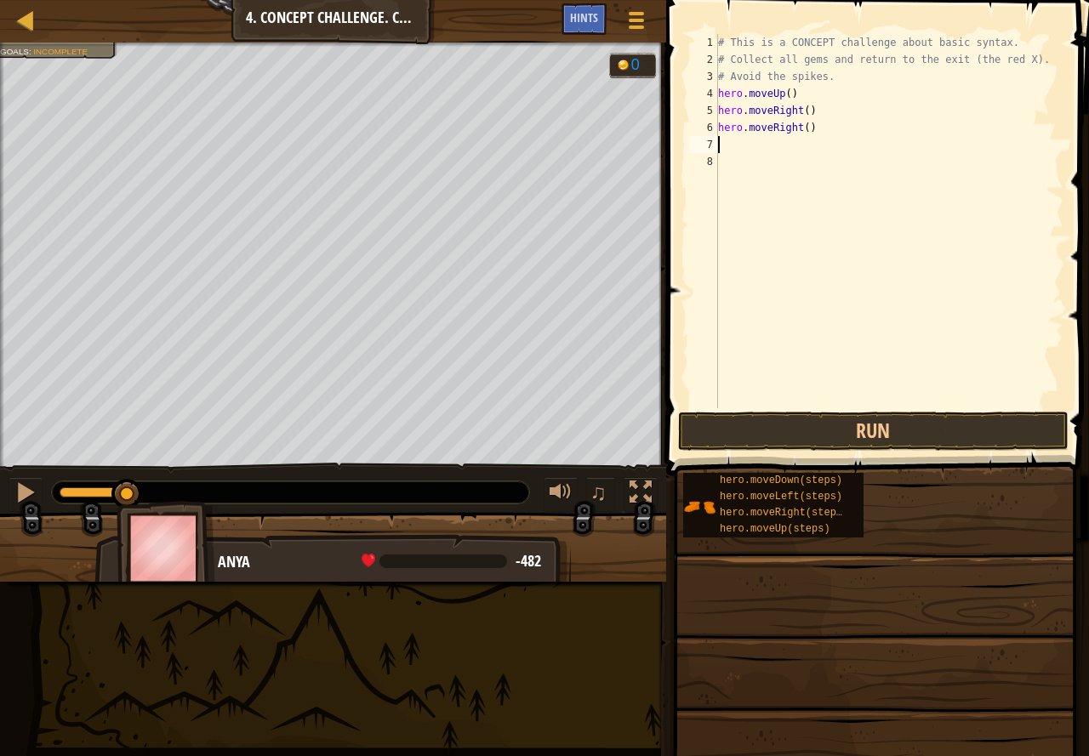
type textarea "h"
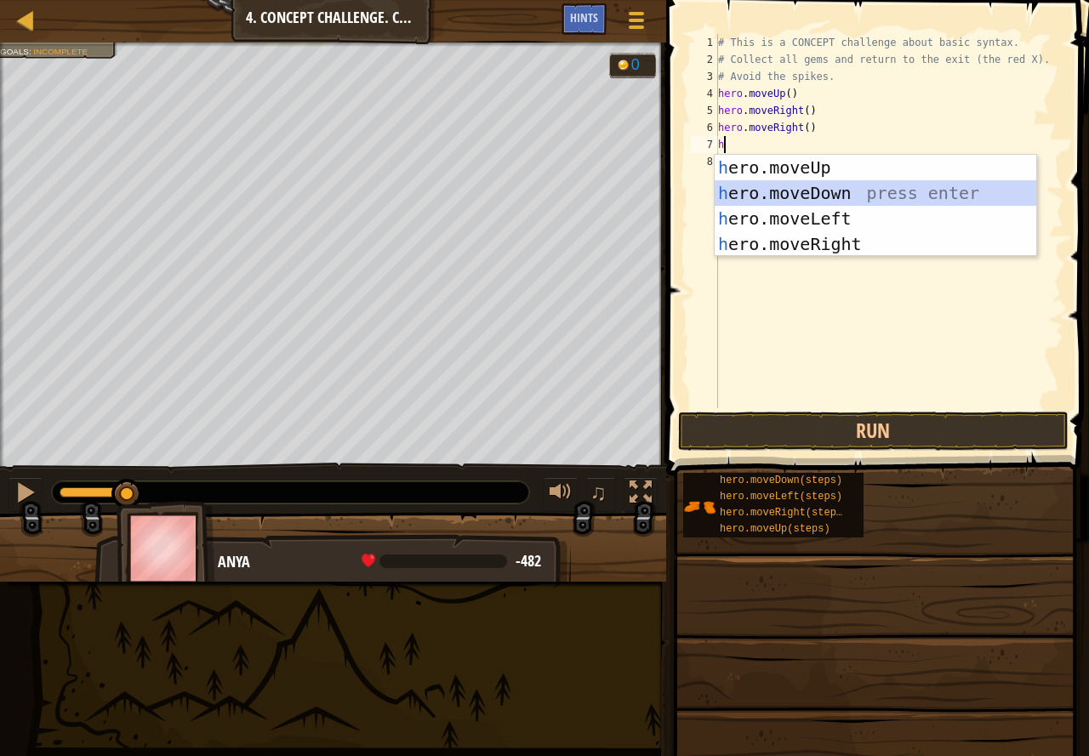
click at [823, 185] on div "h ero.moveUp press enter h ero.moveDown press enter h ero.moveLeft press enter …" at bounding box center [874, 231] width 321 height 153
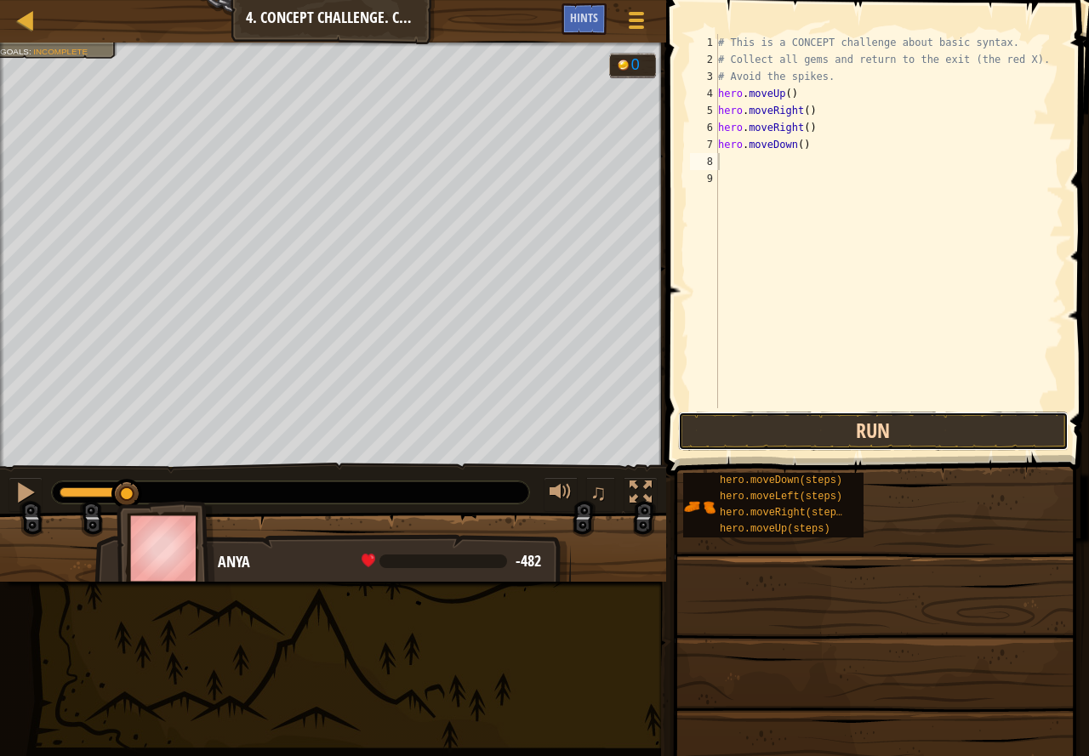
click at [864, 416] on button "Run" at bounding box center [873, 431] width 390 height 39
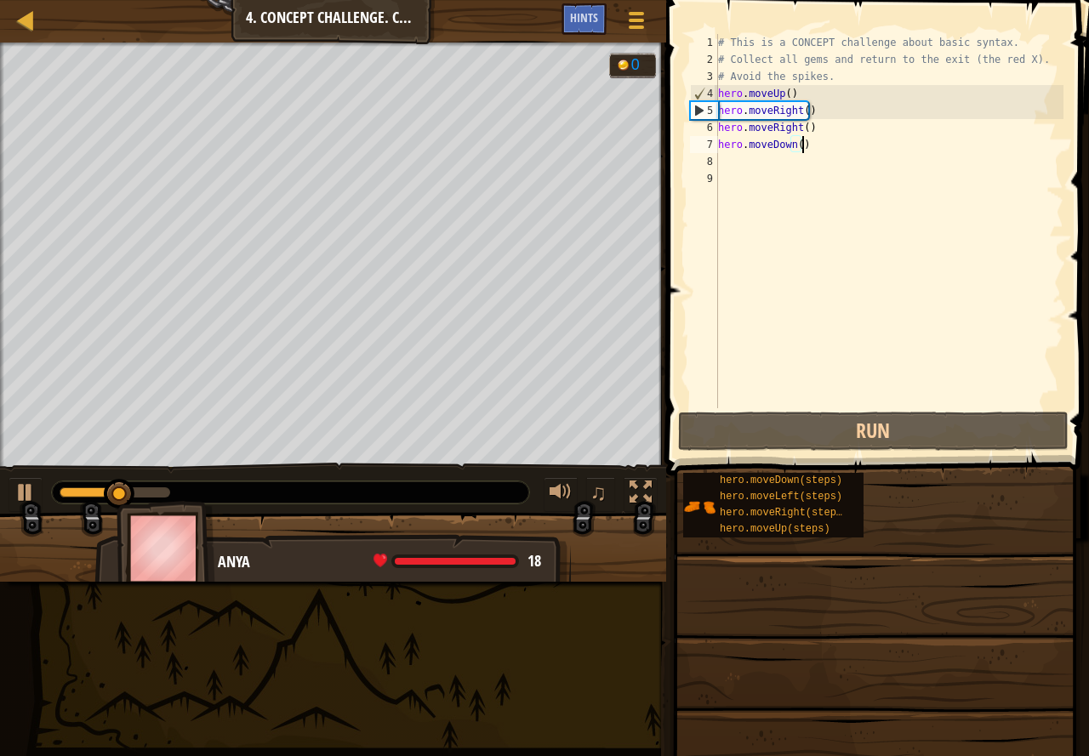
click at [799, 144] on div "# This is a CONCEPT challenge about basic syntax. # Collect all gems and return…" at bounding box center [888, 238] width 349 height 408
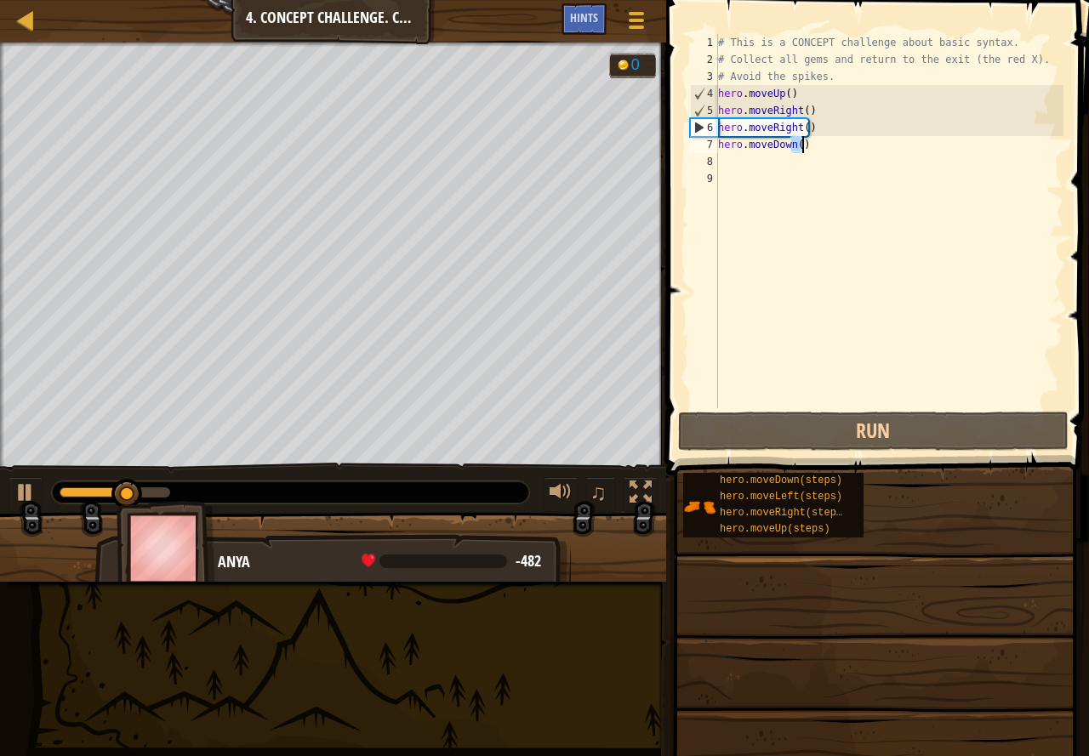
click at [799, 144] on div "# This is a CONCEPT challenge about basic syntax. # Collect all gems and return…" at bounding box center [888, 238] width 349 height 408
type textarea "hero.moveDown()"
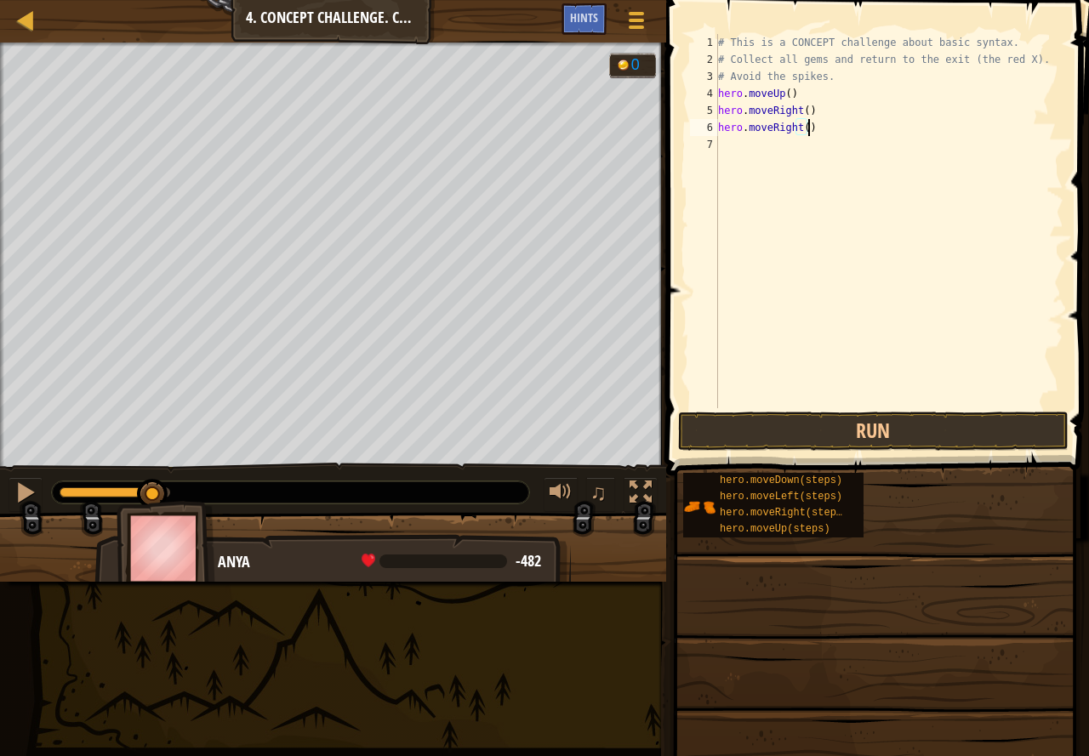
click at [803, 131] on div "# This is a CONCEPT challenge about basic syntax. # Collect all gems and return…" at bounding box center [888, 238] width 349 height 408
type textarea "hero.moveRight()"
click at [784, 420] on button "Run" at bounding box center [873, 431] width 390 height 39
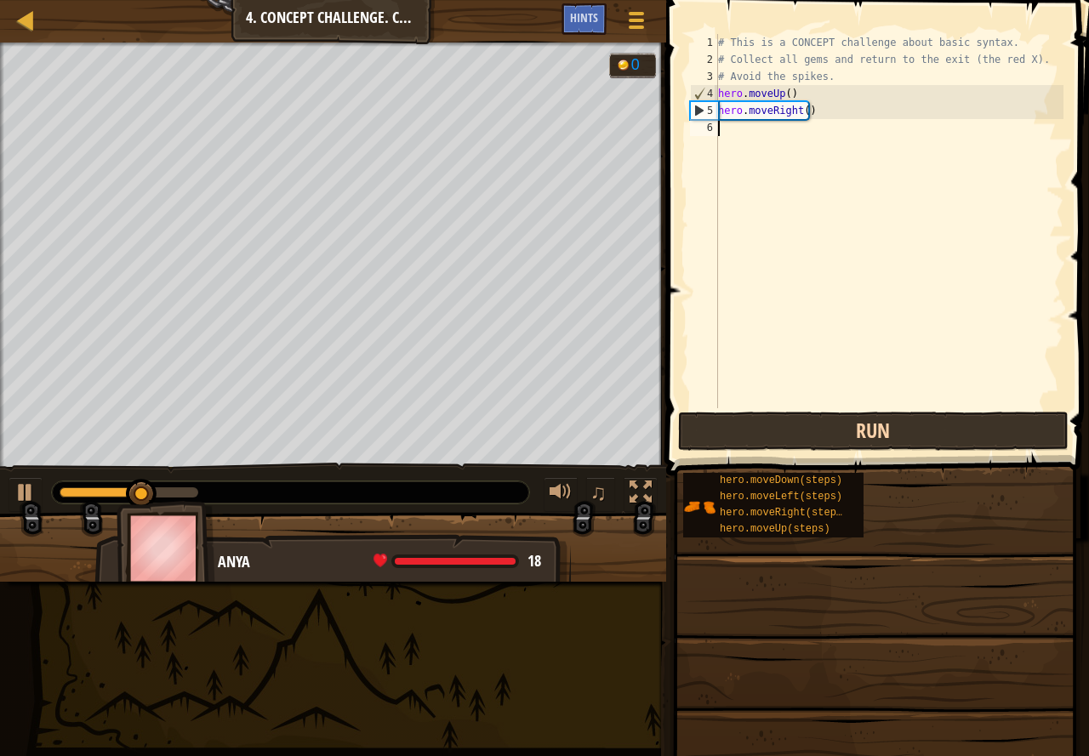
type textarea "h"
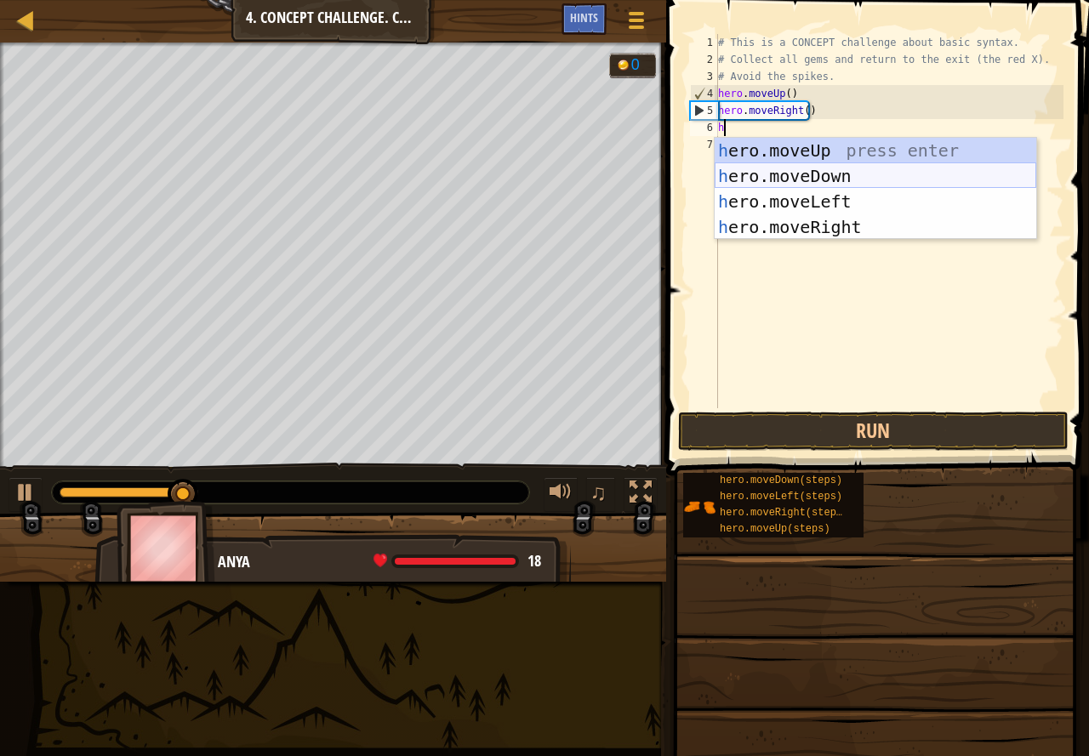
click at [836, 177] on div "h ero.moveUp press enter h ero.moveDown press enter h ero.moveLeft press enter …" at bounding box center [874, 214] width 321 height 153
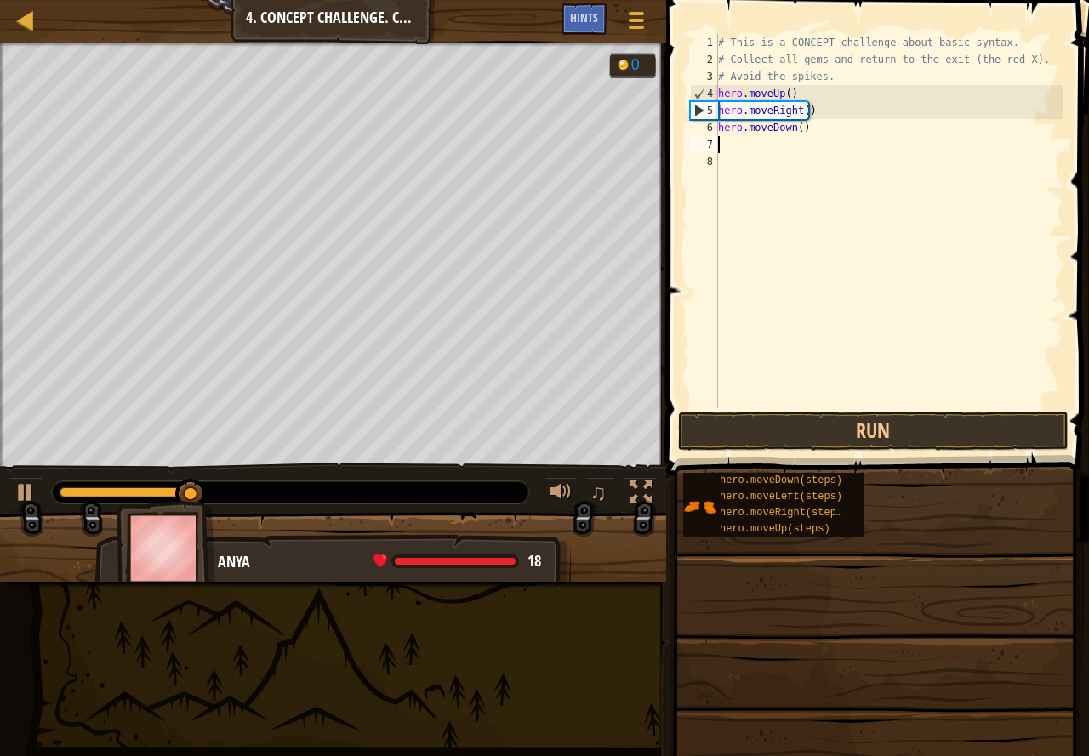
type textarea "h"
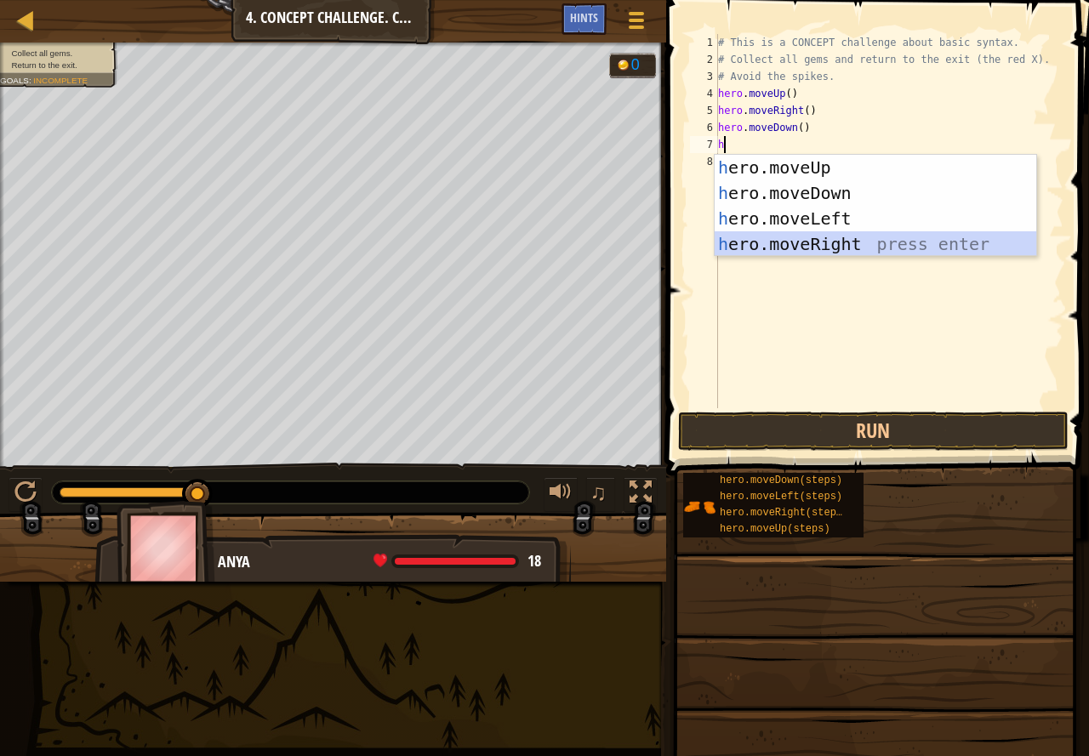
click at [846, 237] on div "h ero.moveUp press enter h ero.moveDown press enter h ero.moveLeft press enter …" at bounding box center [874, 231] width 321 height 153
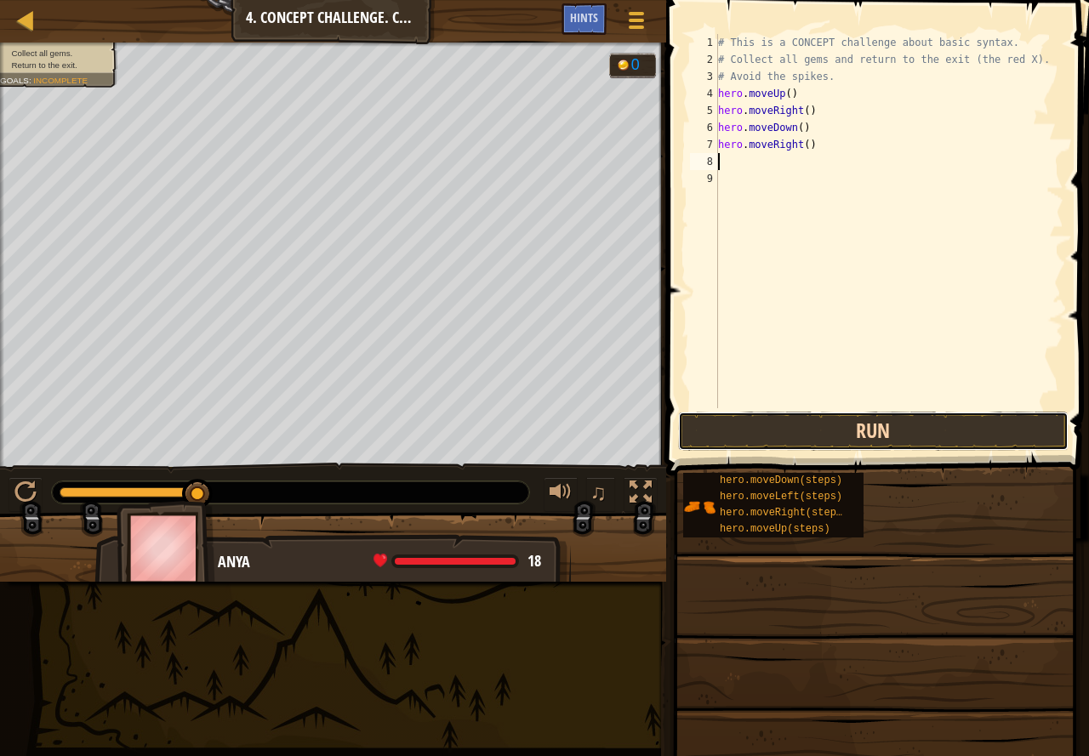
click at [950, 414] on button "Run" at bounding box center [873, 431] width 390 height 39
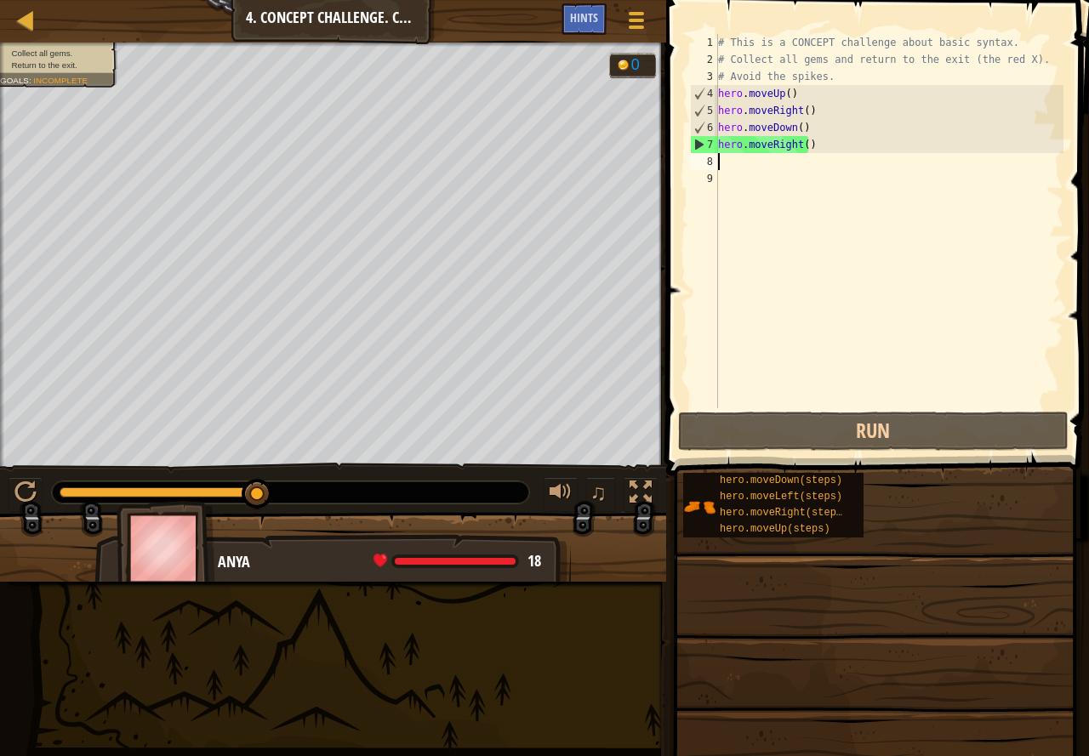
type textarea "h"
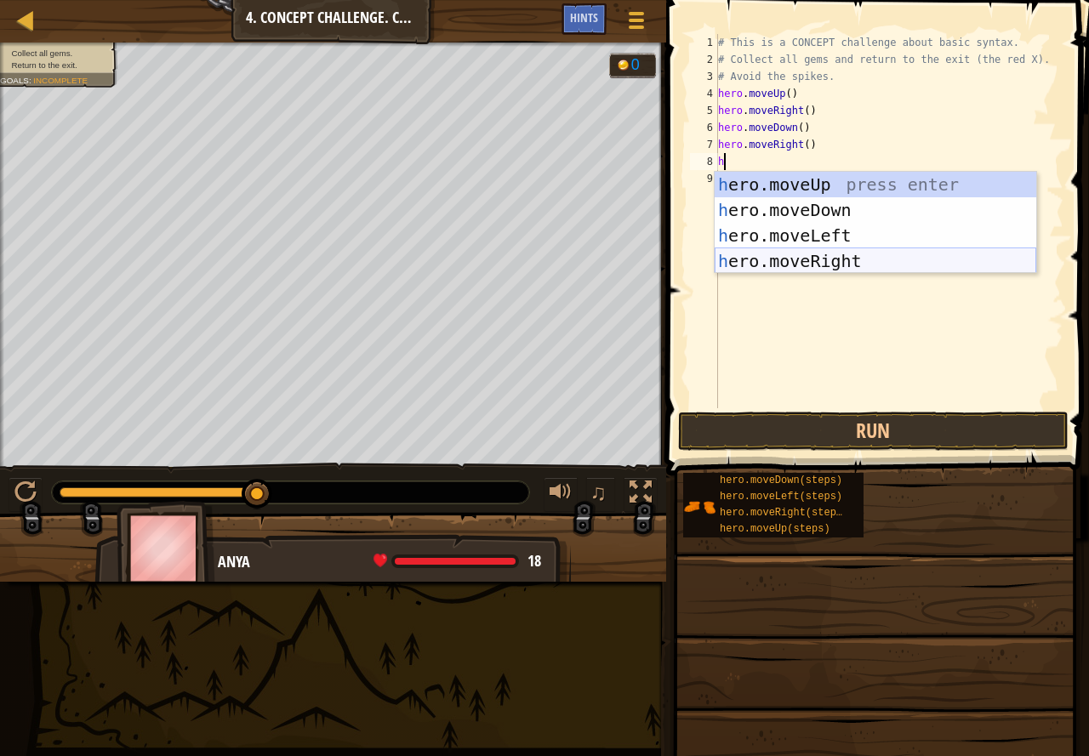
click at [833, 262] on div "h ero.moveUp press enter h ero.moveDown press enter h ero.moveLeft press enter …" at bounding box center [874, 248] width 321 height 153
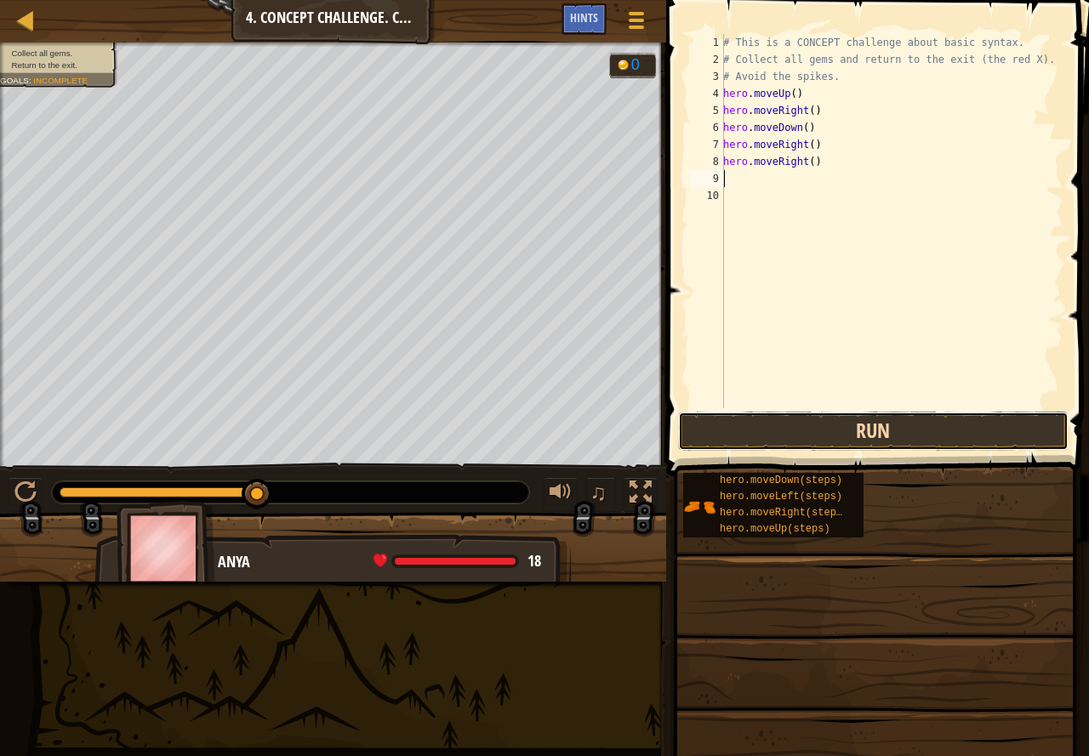
click at [864, 424] on button "Run" at bounding box center [873, 431] width 390 height 39
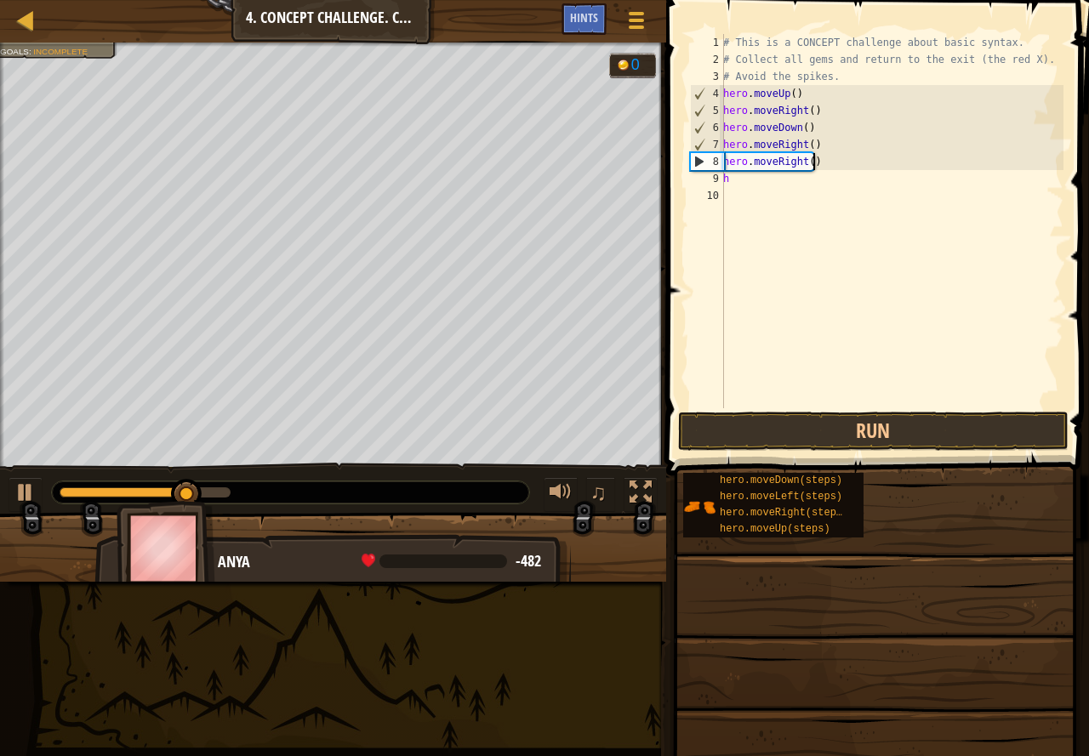
click at [821, 166] on div "# This is a CONCEPT challenge about basic syntax. # Collect all gems and return…" at bounding box center [891, 238] width 344 height 408
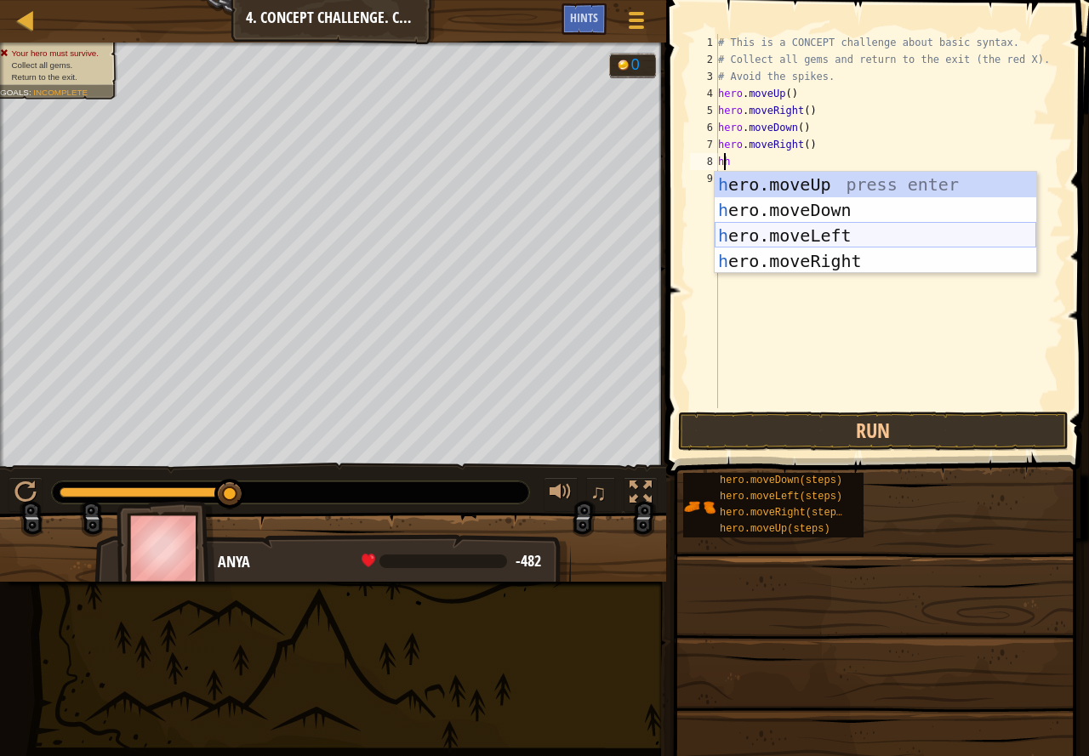
click at [846, 234] on div "h ero.moveUp press enter h ero.moveDown press enter h ero.moveLeft press enter …" at bounding box center [874, 248] width 321 height 153
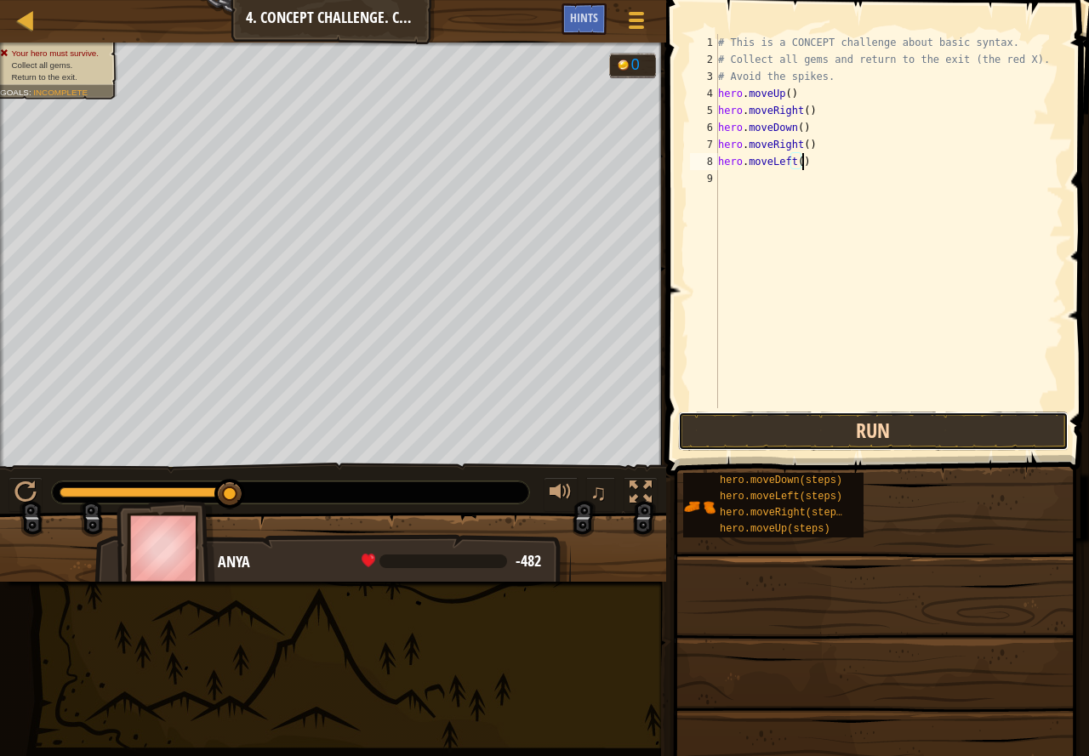
click at [771, 434] on button "Run" at bounding box center [873, 431] width 390 height 39
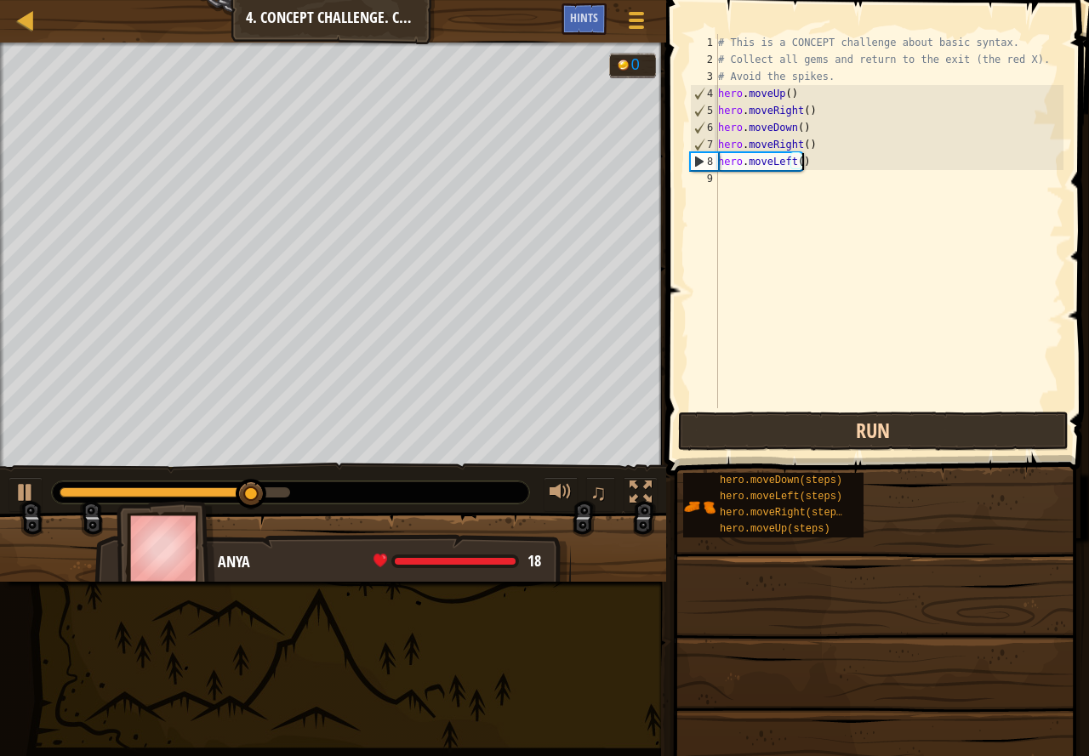
scroll to position [8, 6]
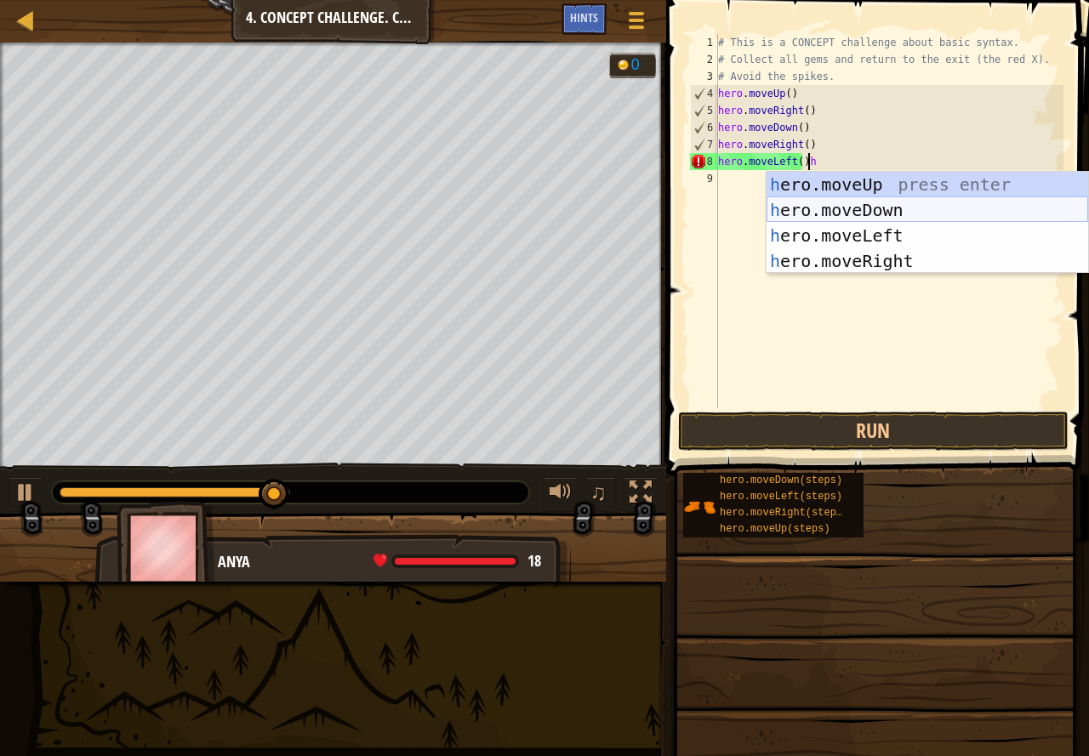
click at [888, 207] on div "h ero.moveUp press enter h ero.moveDown press enter h ero.moveLeft press enter …" at bounding box center [926, 248] width 321 height 153
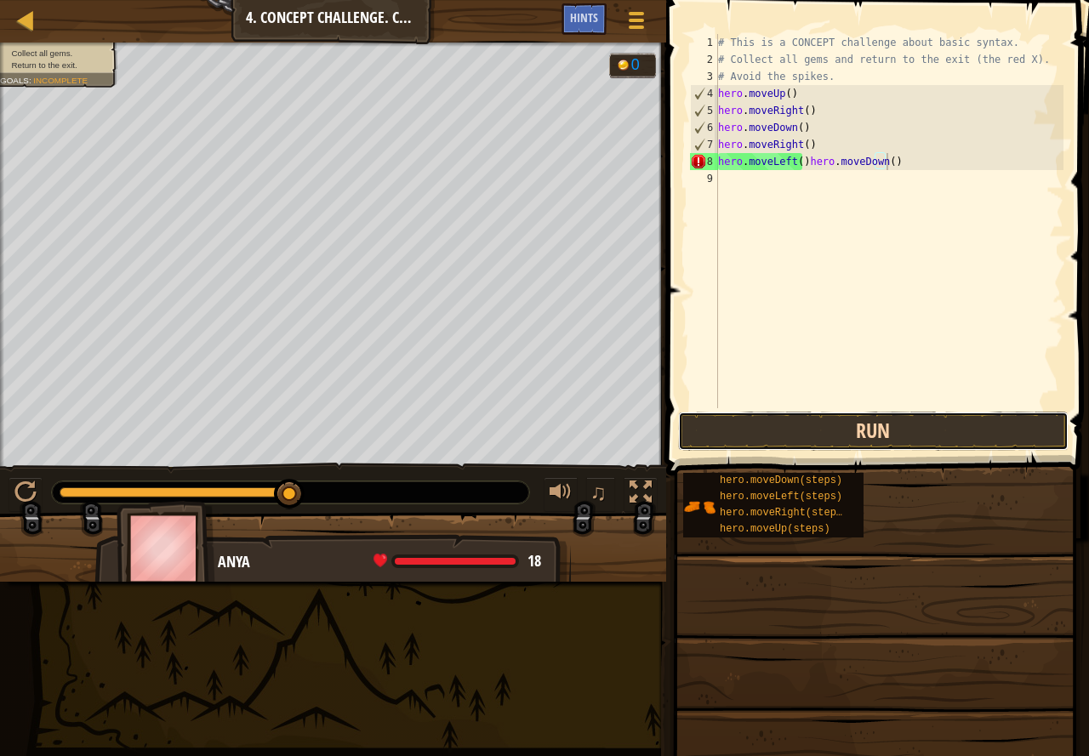
click at [924, 429] on button "Run" at bounding box center [873, 431] width 390 height 39
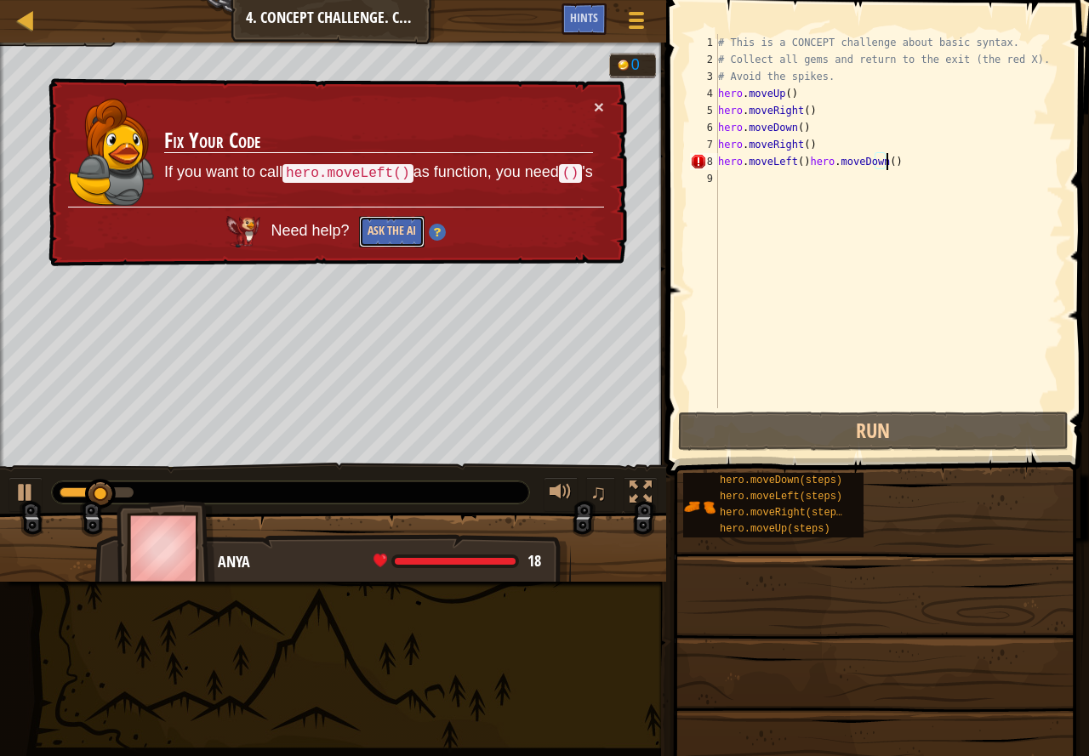
click at [388, 221] on button "Ask the AI" at bounding box center [391, 231] width 65 height 31
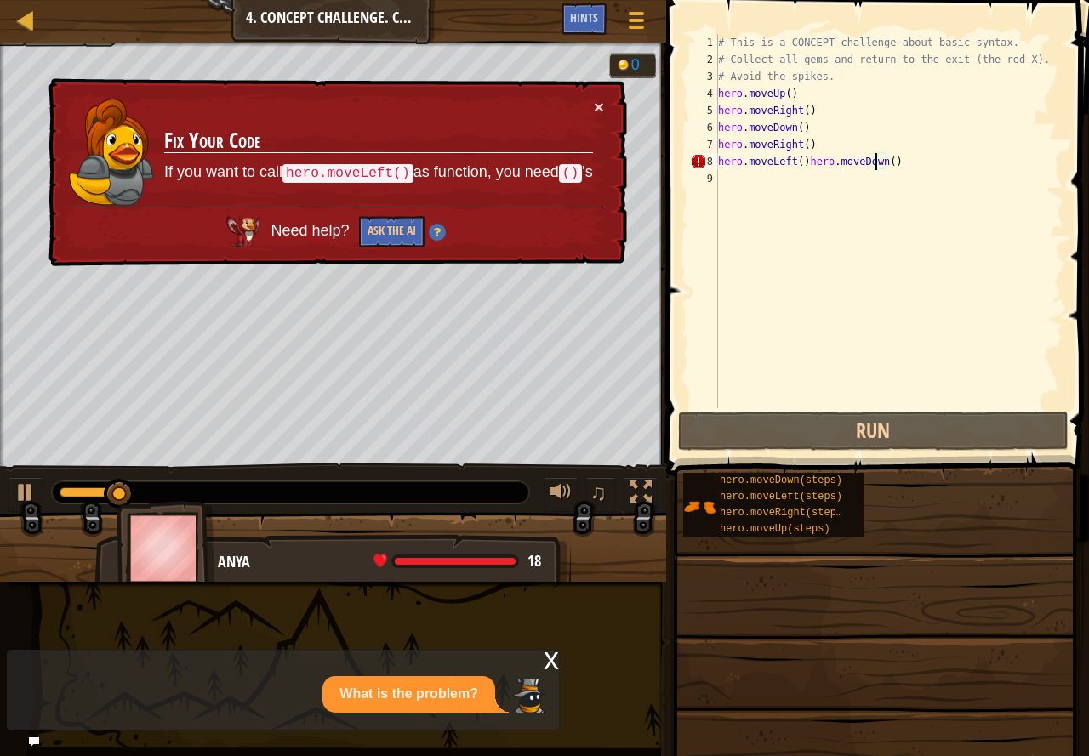
click at [872, 158] on div "# This is a CONCEPT challenge about basic syntax. # Collect all gems and return…" at bounding box center [888, 238] width 349 height 408
click at [873, 158] on div "# This is a CONCEPT challenge about basic syntax. # Collect all gems and return…" at bounding box center [888, 238] width 349 height 408
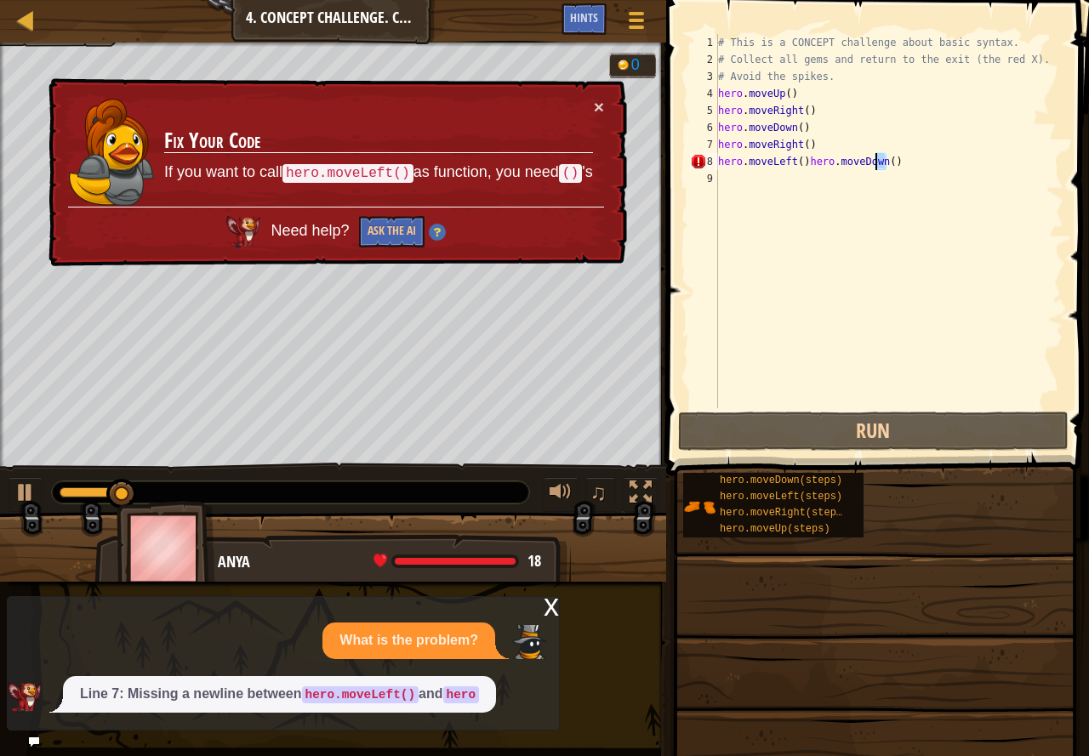
click at [884, 161] on div "# This is a CONCEPT challenge about basic syntax. # Collect all gems and return…" at bounding box center [888, 238] width 349 height 408
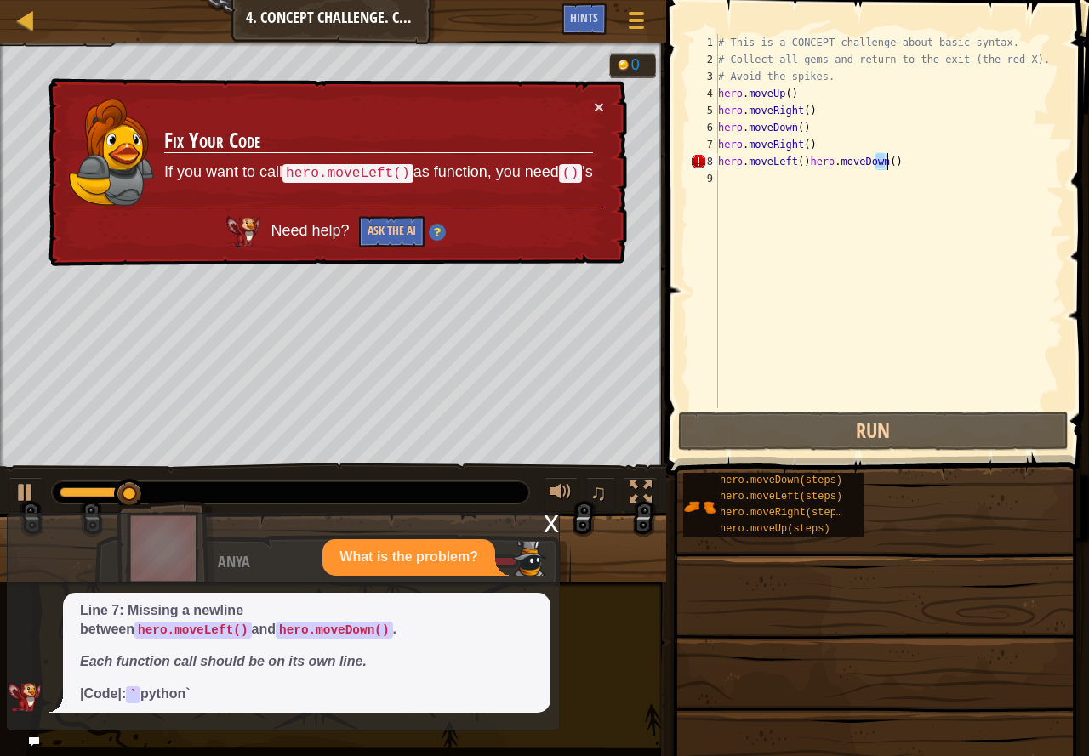
click at [884, 161] on div "# This is a CONCEPT challenge about basic syntax. # Collect all gems and return…" at bounding box center [888, 238] width 349 height 408
type textarea "hero.moveLeft()hero.moveDown()"
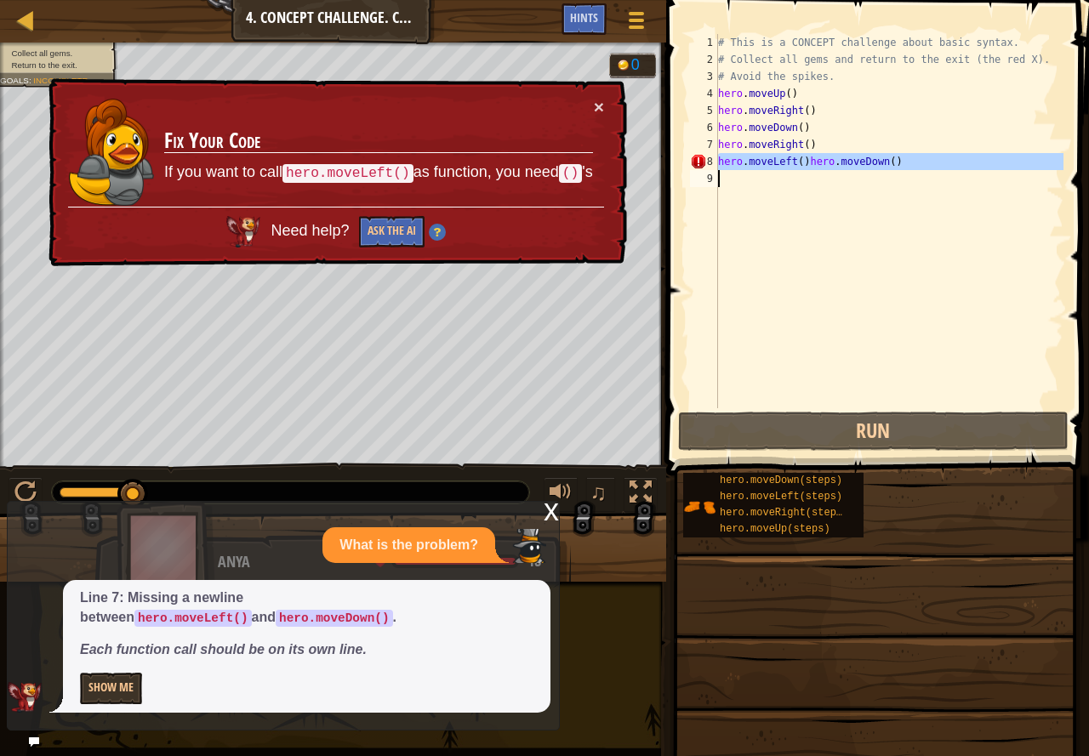
scroll to position [8, 0]
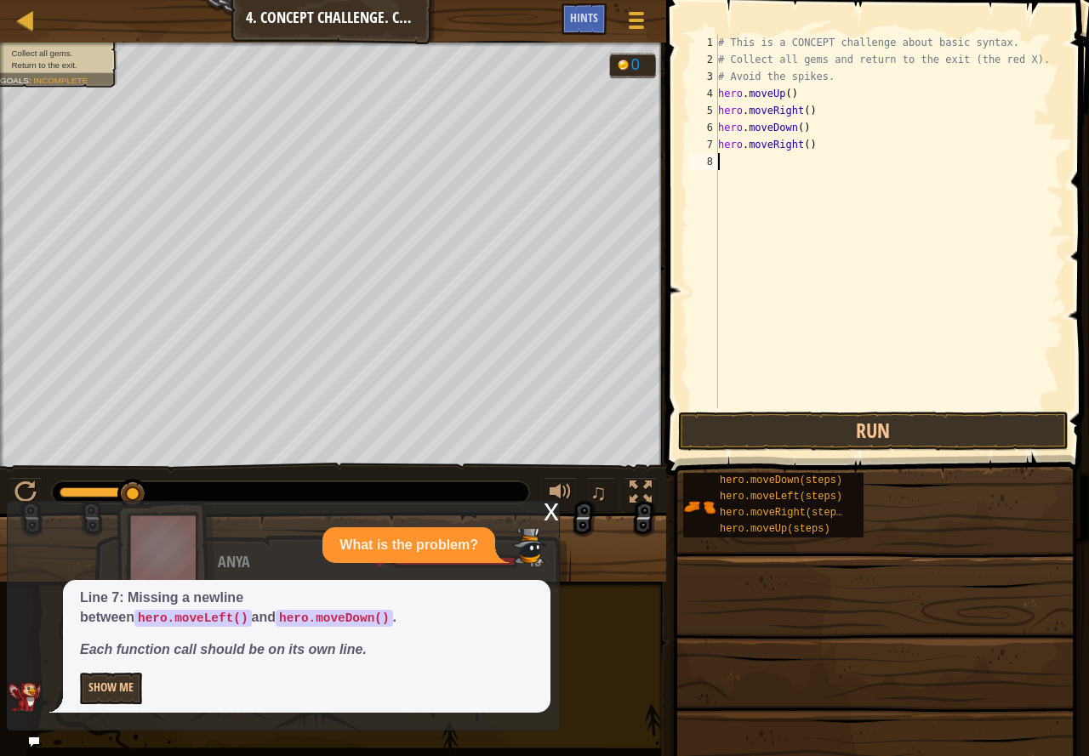
type textarea "h"
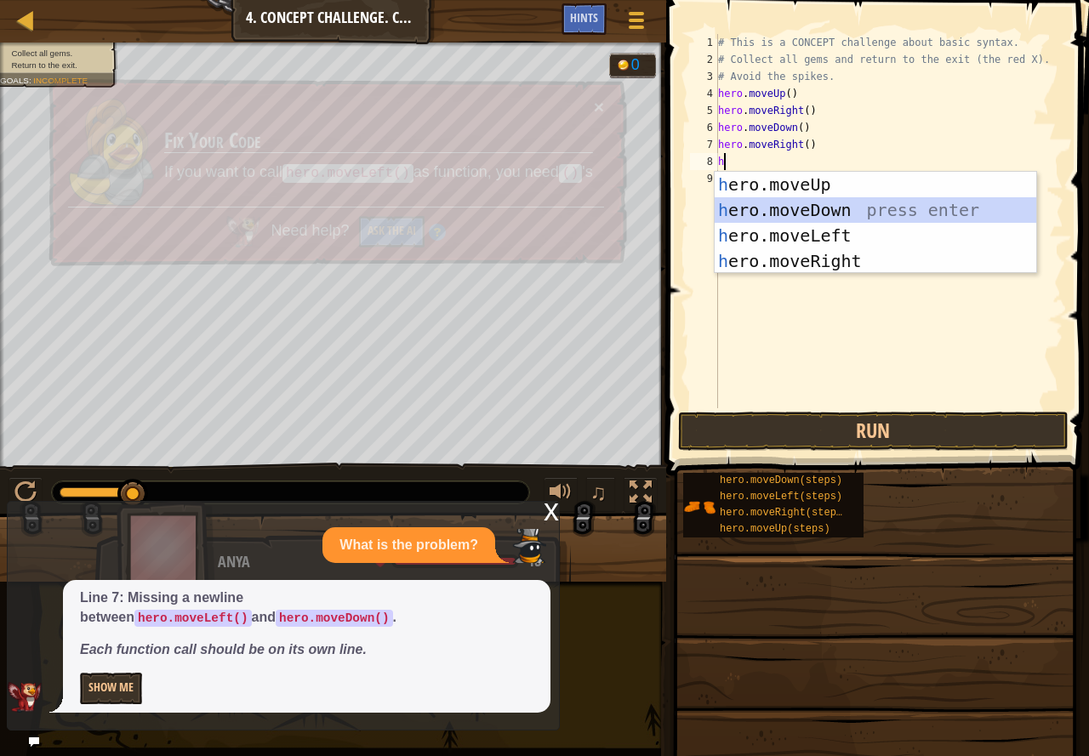
click at [816, 209] on div "h ero.moveUp press enter h ero.moveDown press enter h ero.moveLeft press enter …" at bounding box center [874, 248] width 321 height 153
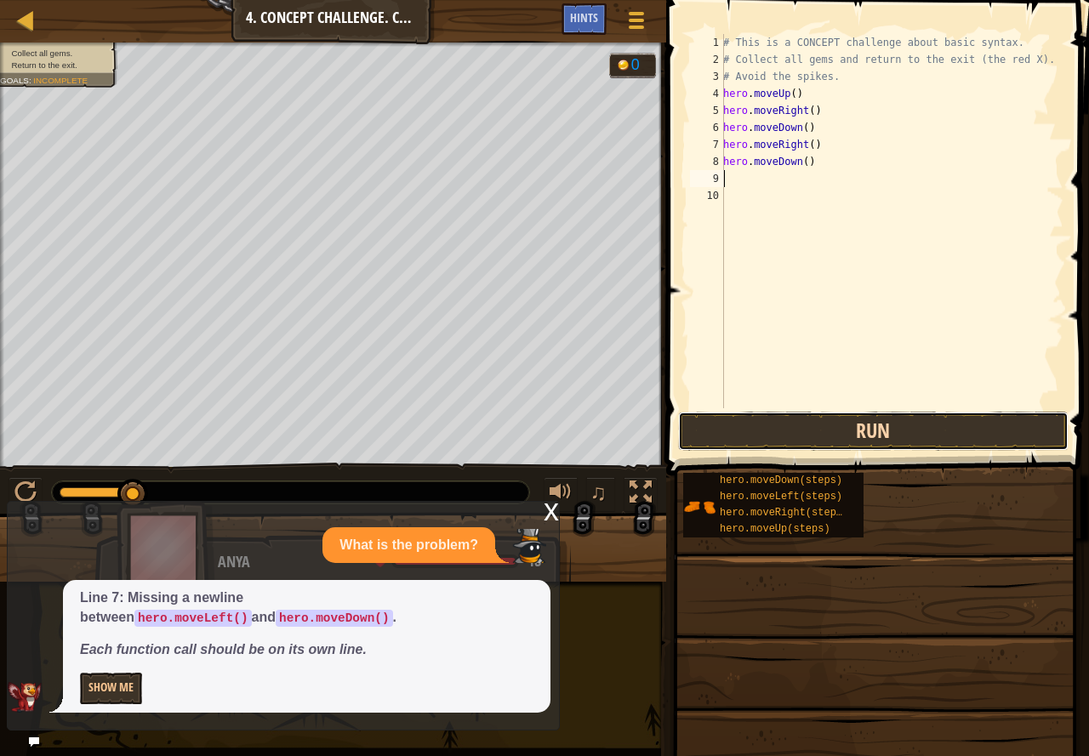
click at [861, 429] on button "Run" at bounding box center [873, 431] width 390 height 39
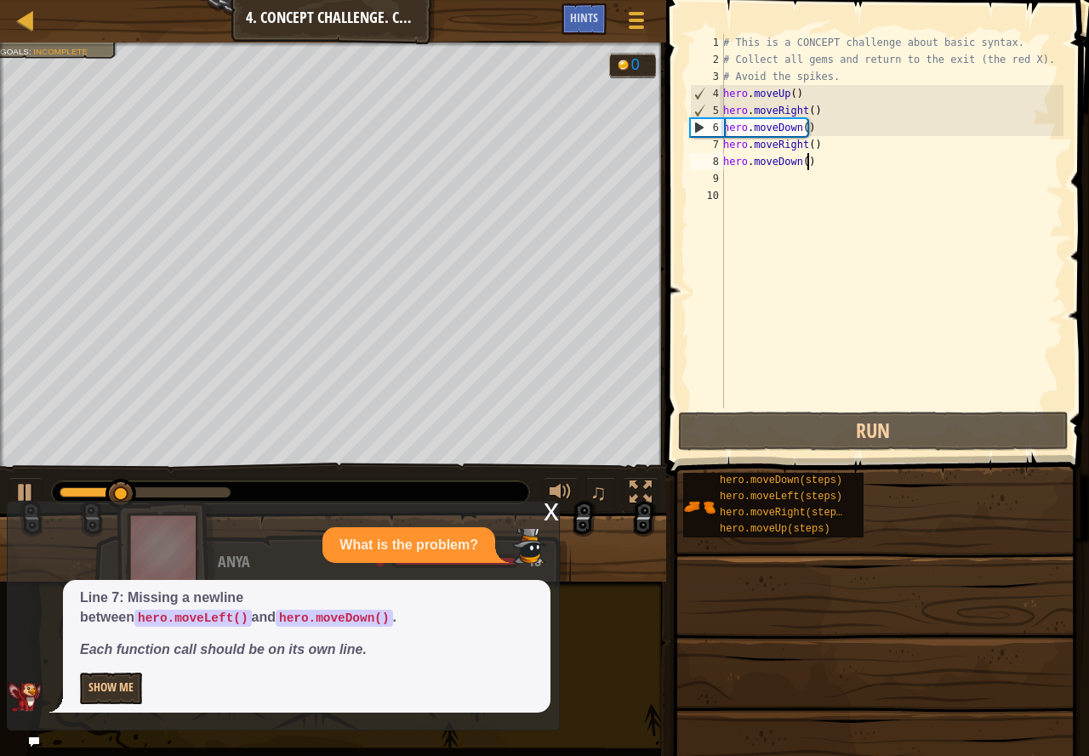
click at [812, 161] on div "# This is a CONCEPT challenge about basic syntax. # Collect all gems and return…" at bounding box center [891, 238] width 344 height 408
click at [812, 159] on div "# This is a CONCEPT challenge about basic syntax. # Collect all gems and return…" at bounding box center [891, 238] width 344 height 408
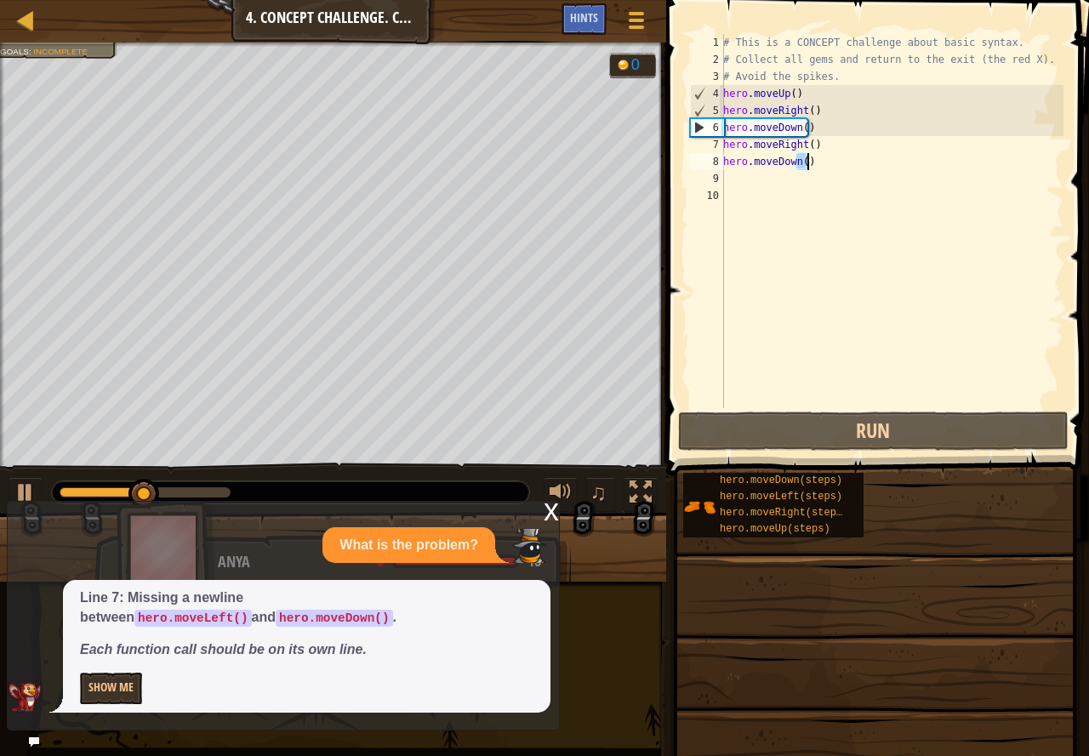
type textarea "hero.moveDown()"
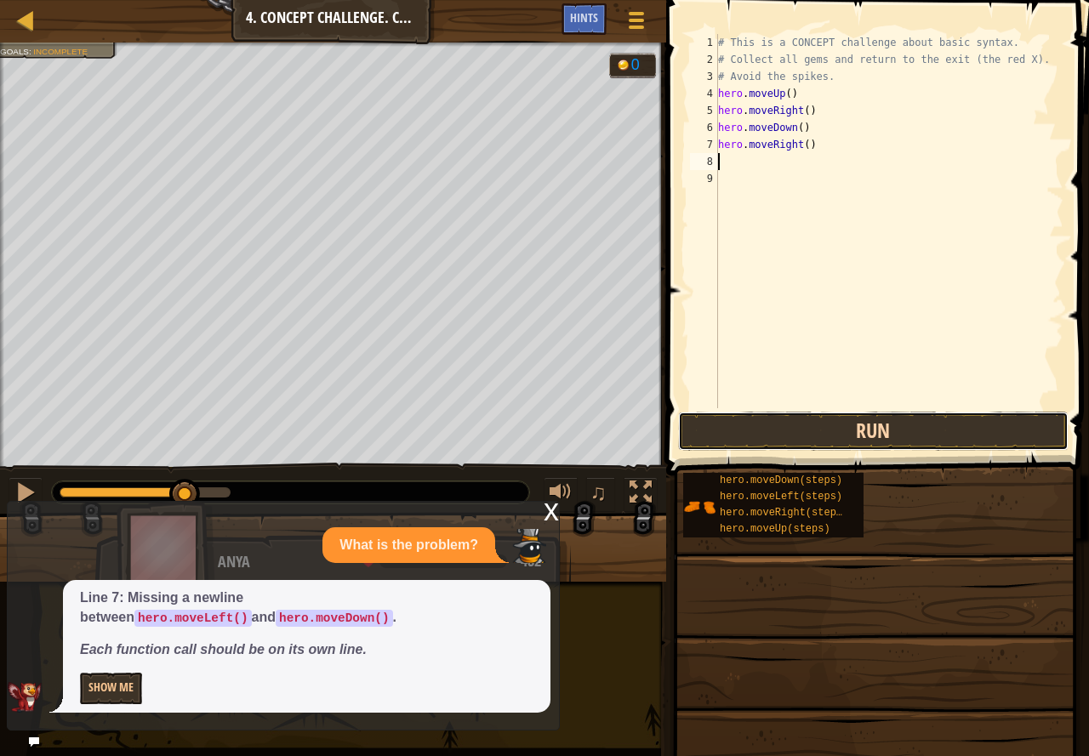
click at [739, 424] on button "Run" at bounding box center [873, 431] width 390 height 39
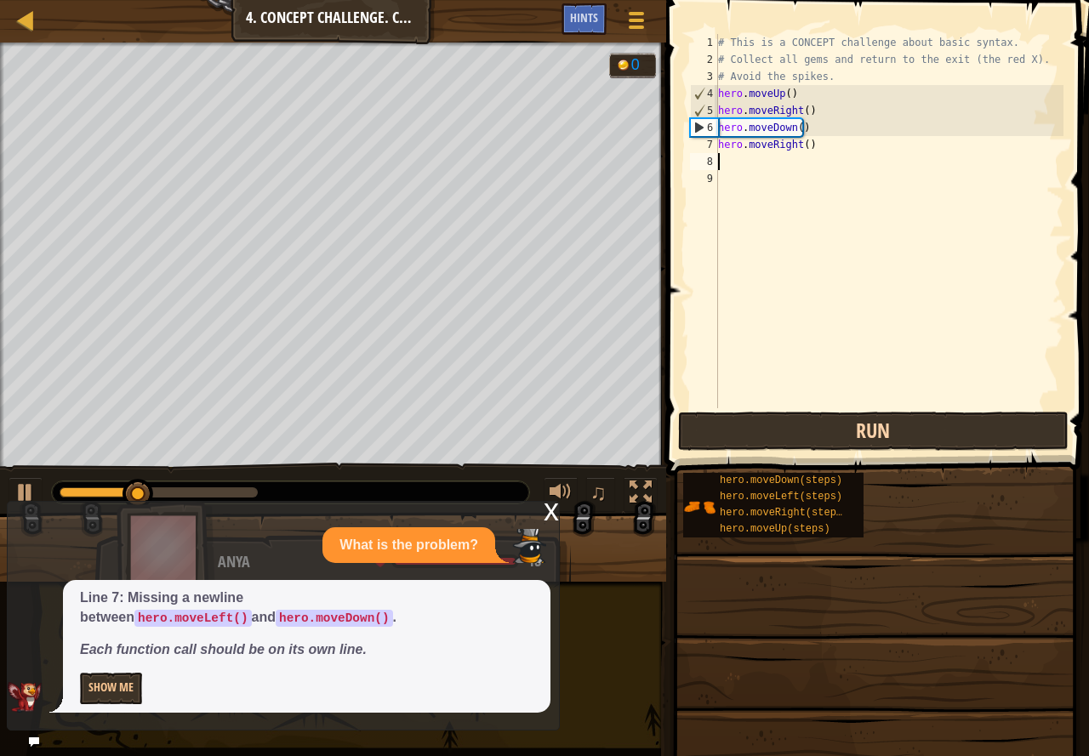
type textarea "h"
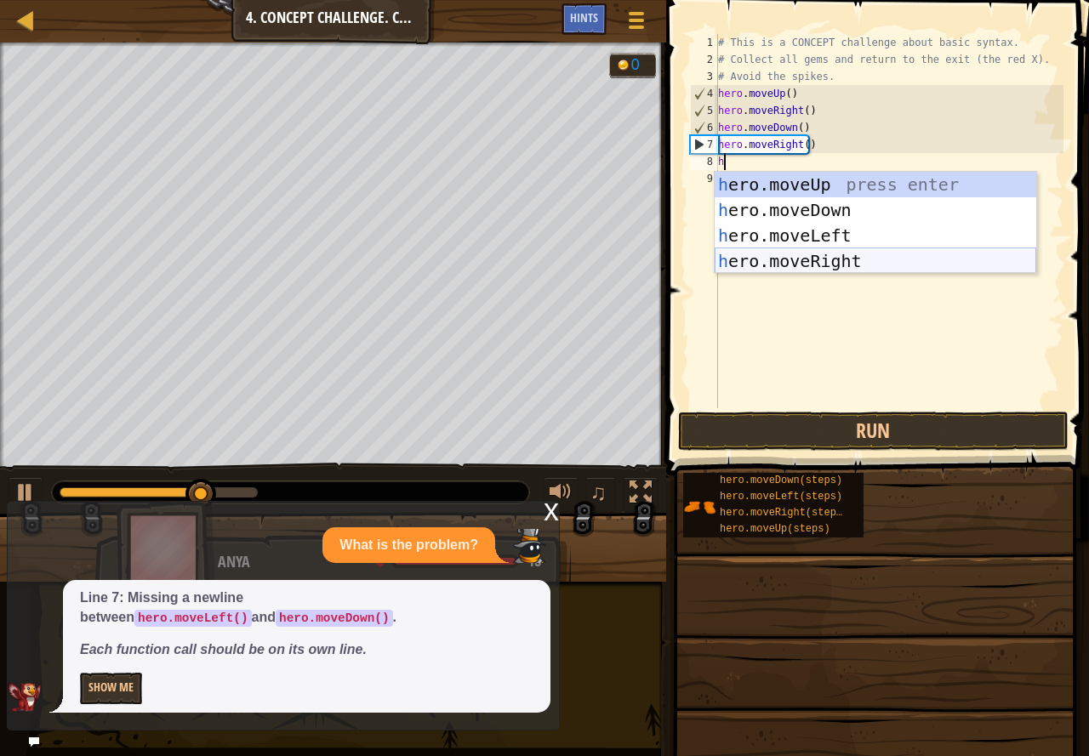
click at [833, 259] on div "h ero.moveUp press enter h ero.moveDown press enter h ero.moveLeft press enter …" at bounding box center [874, 248] width 321 height 153
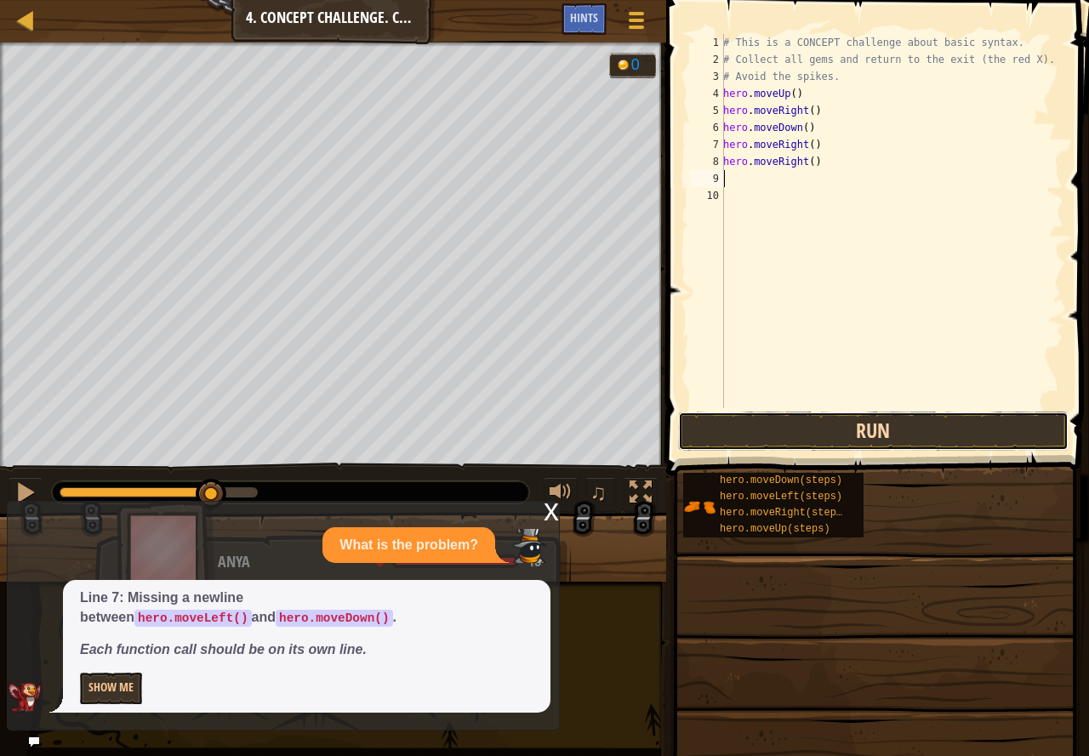
click at [799, 418] on button "Run" at bounding box center [873, 431] width 390 height 39
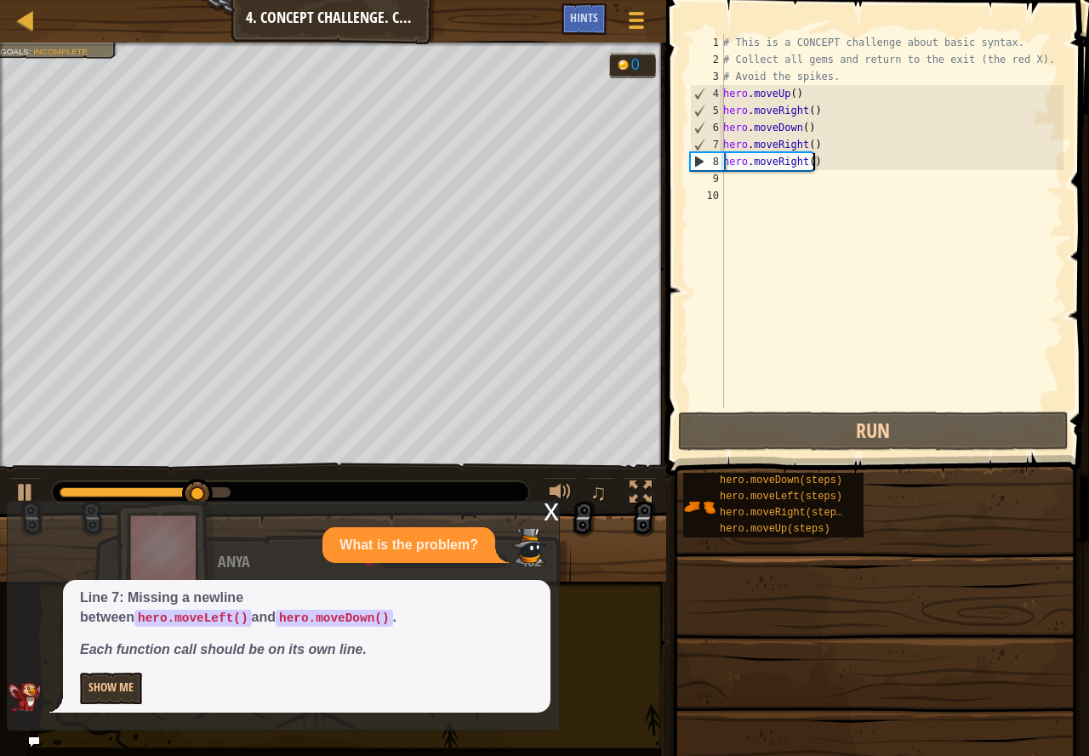
click at [821, 165] on div "# This is a CONCEPT challenge about basic syntax. # Collect all gems and return…" at bounding box center [891, 238] width 344 height 408
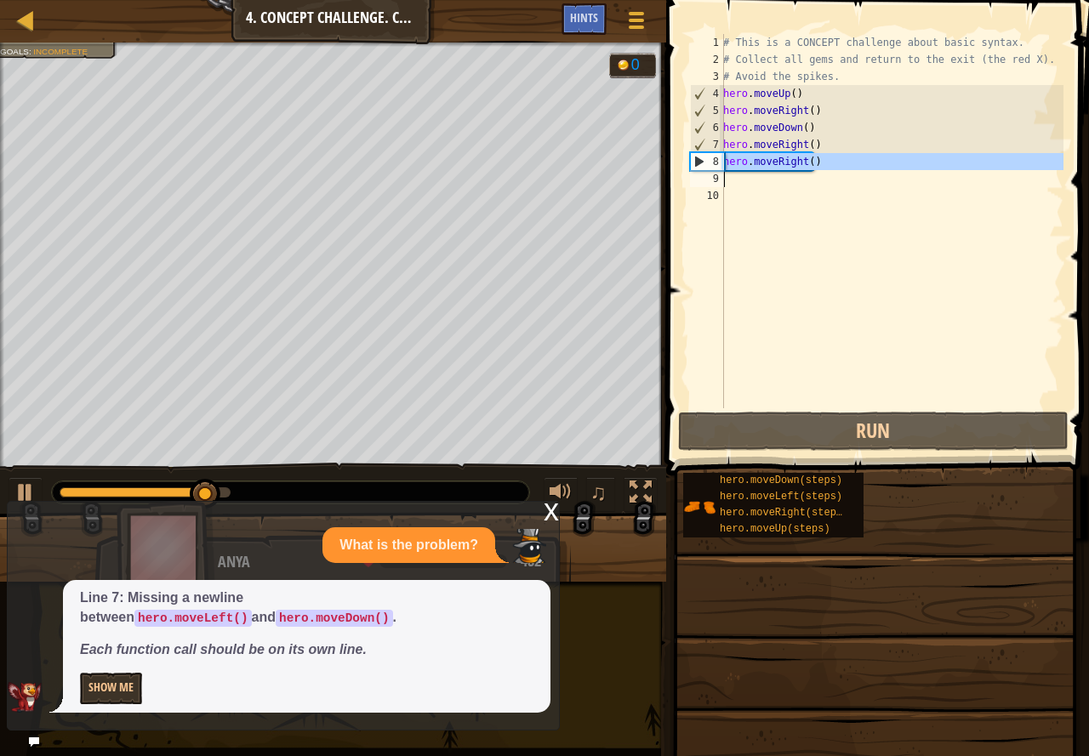
click at [821, 165] on div "# This is a CONCEPT challenge about basic syntax. # Collect all gems and return…" at bounding box center [891, 238] width 344 height 408
type textarea "hero.moveRight()"
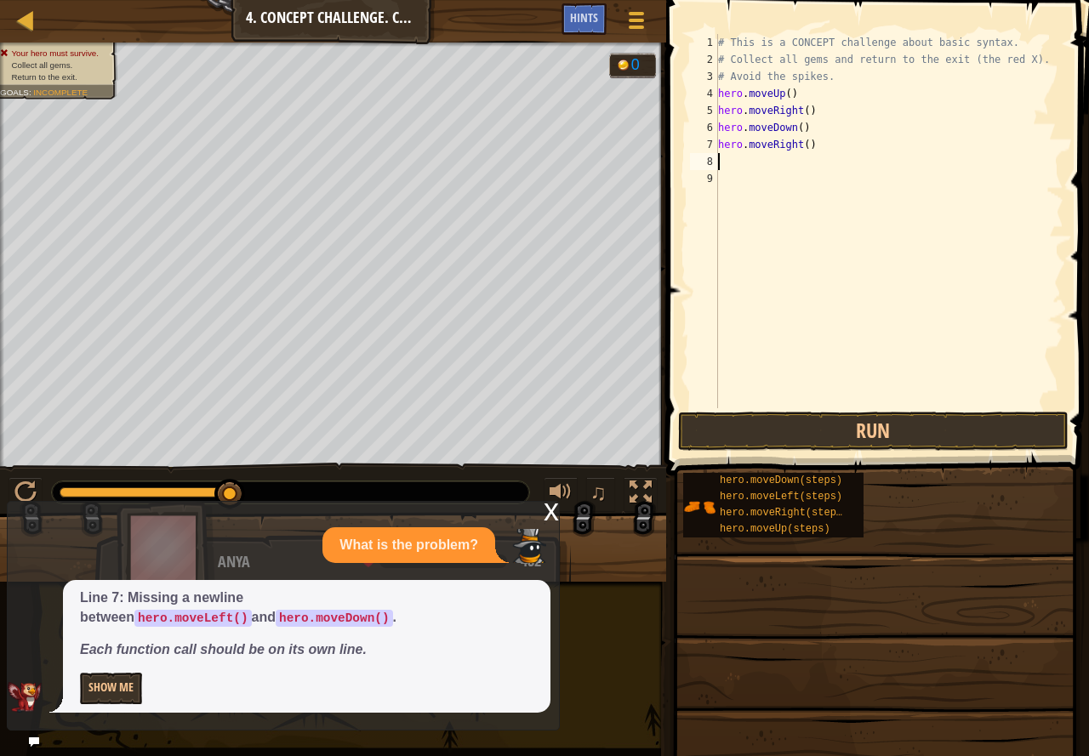
type textarea "h"
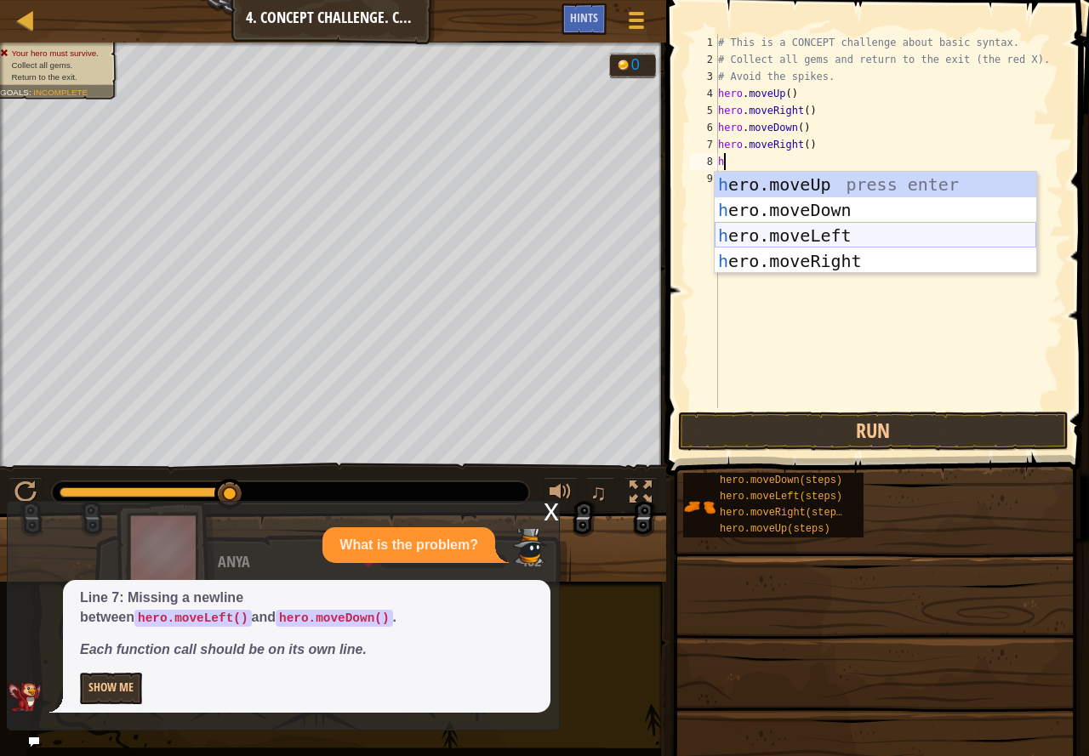
click at [842, 236] on div "h ero.moveUp press enter h ero.moveDown press enter h ero.moveLeft press enter …" at bounding box center [874, 248] width 321 height 153
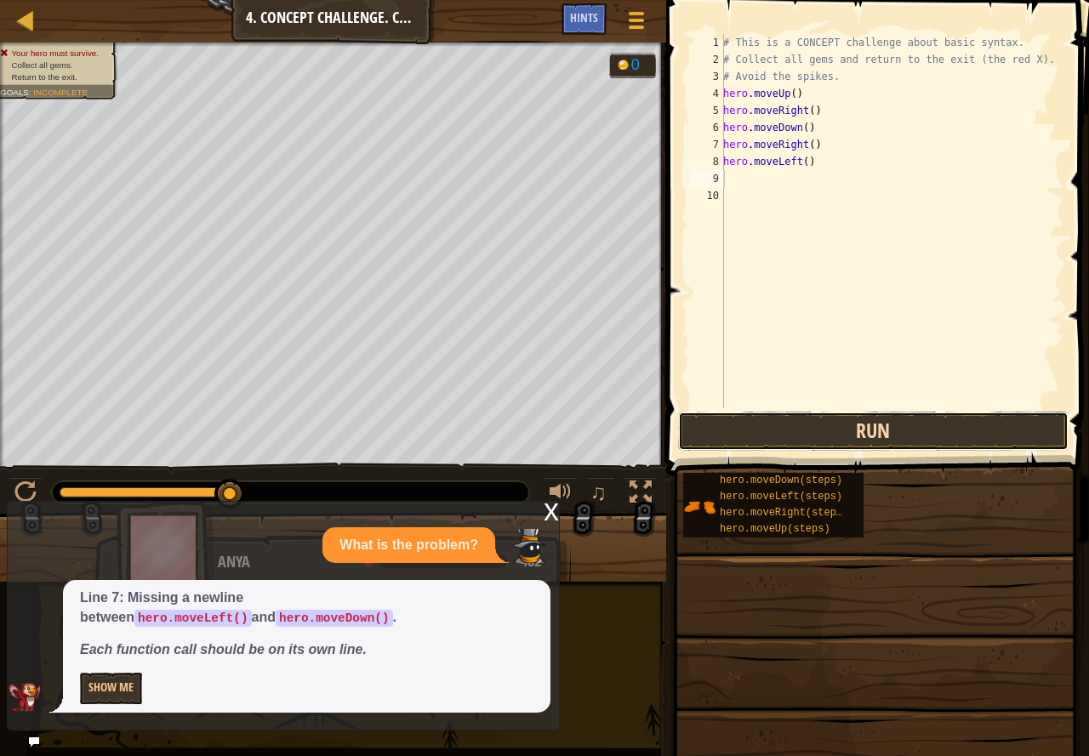
click at [748, 427] on button "Run" at bounding box center [873, 431] width 390 height 39
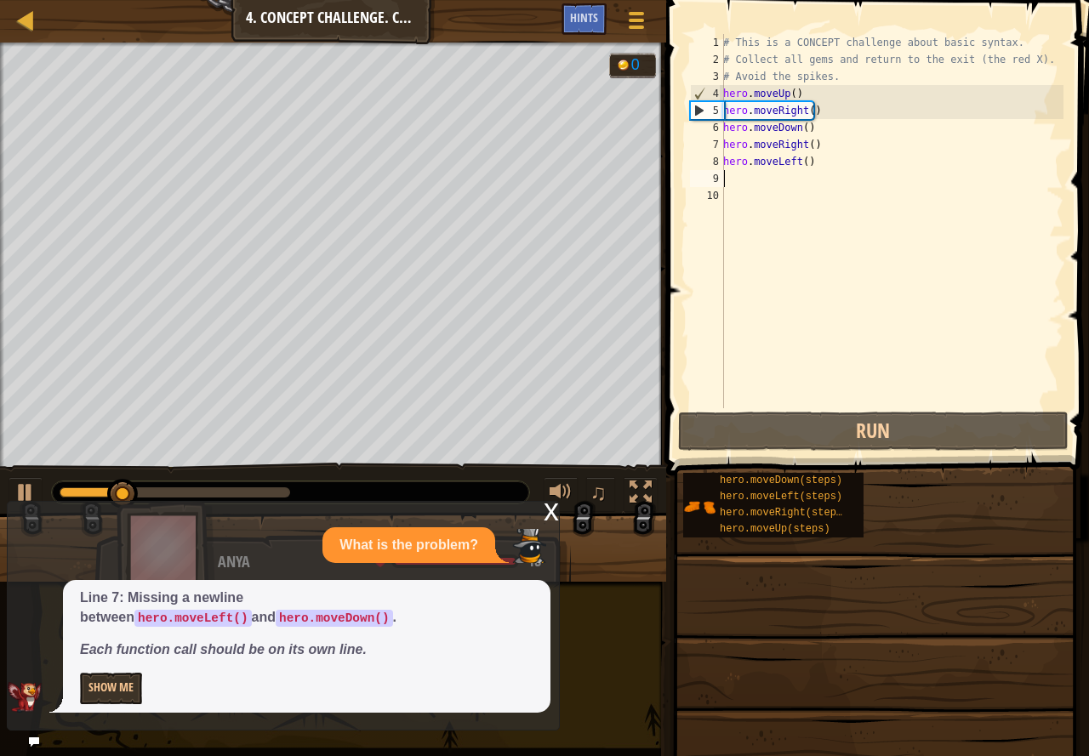
type textarea "h"
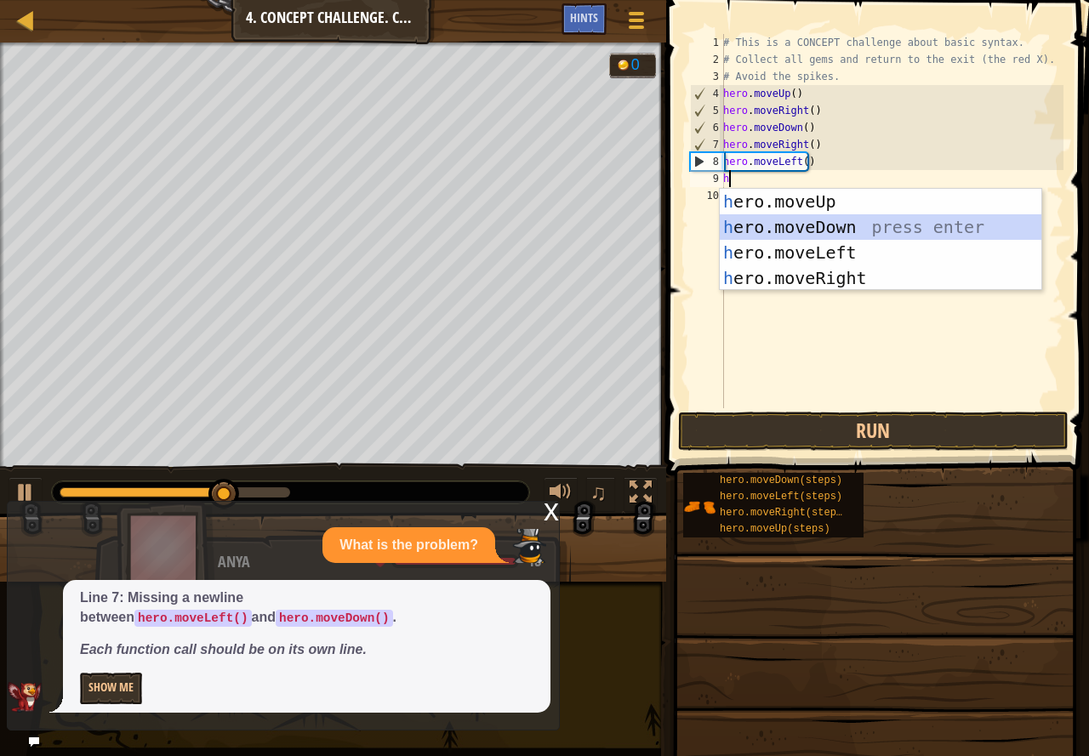
click at [816, 228] on div "h ero.moveUp press enter h ero.moveDown press enter h ero.moveLeft press enter …" at bounding box center [879, 265] width 321 height 153
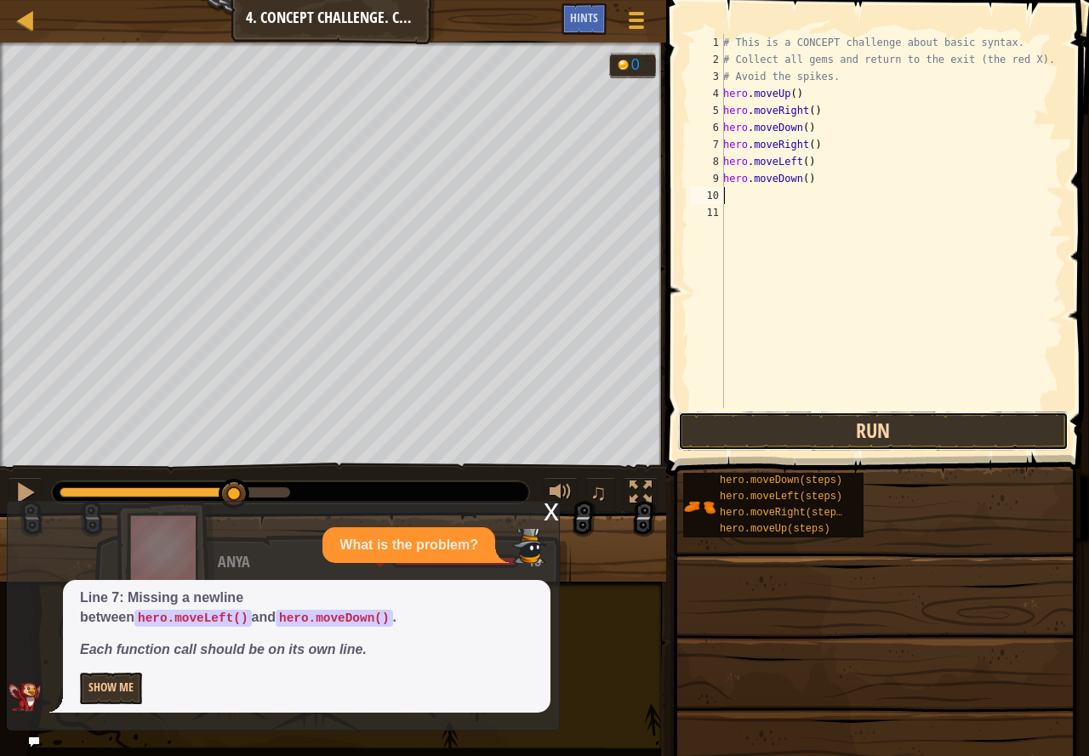
click at [821, 420] on button "Run" at bounding box center [873, 431] width 390 height 39
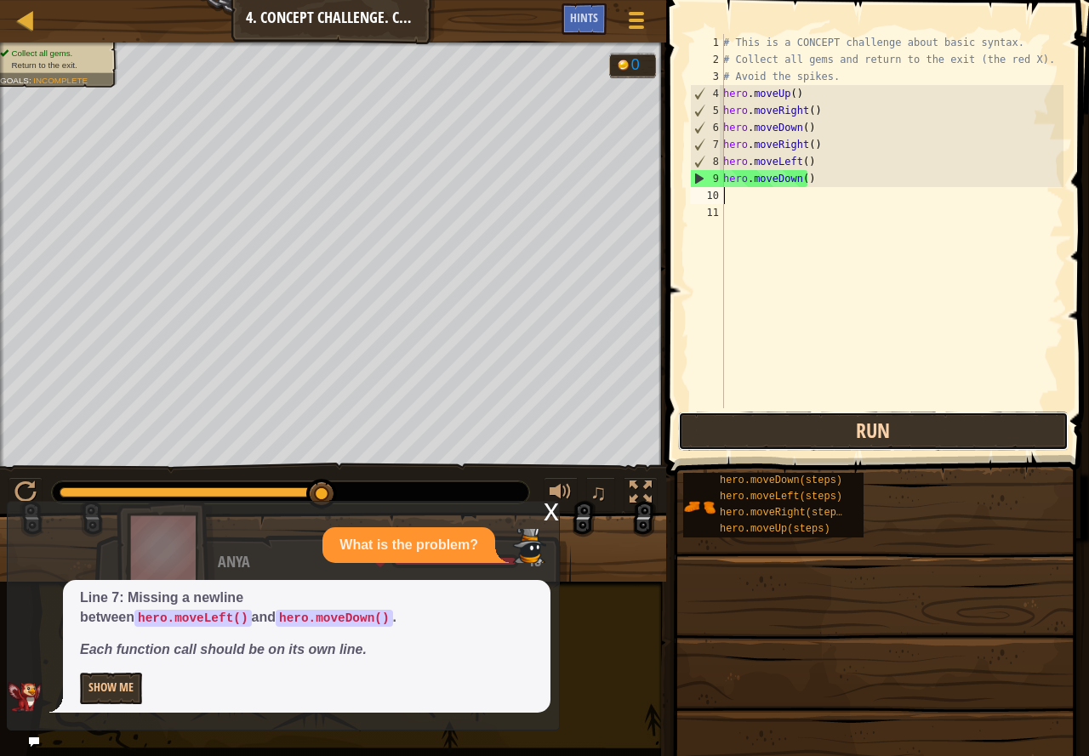
click at [853, 412] on button "Run" at bounding box center [873, 431] width 390 height 39
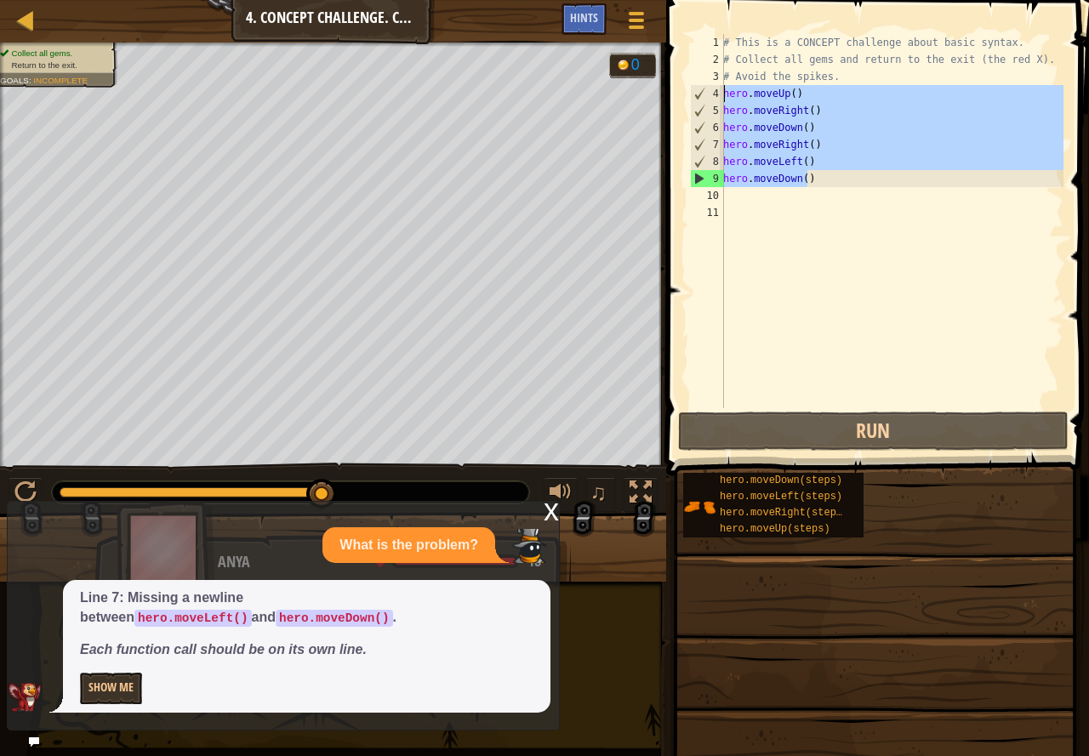
drag, startPoint x: 810, startPoint y: 175, endPoint x: 691, endPoint y: 97, distance: 143.2
click at [691, 97] on div "1 2 3 4 5 6 7 8 9 10 11 # This is a CONCEPT challenge about basic syntax. # Col…" at bounding box center [874, 221] width 377 height 374
type textarea "hero.moveUp() hero.moveRight()"
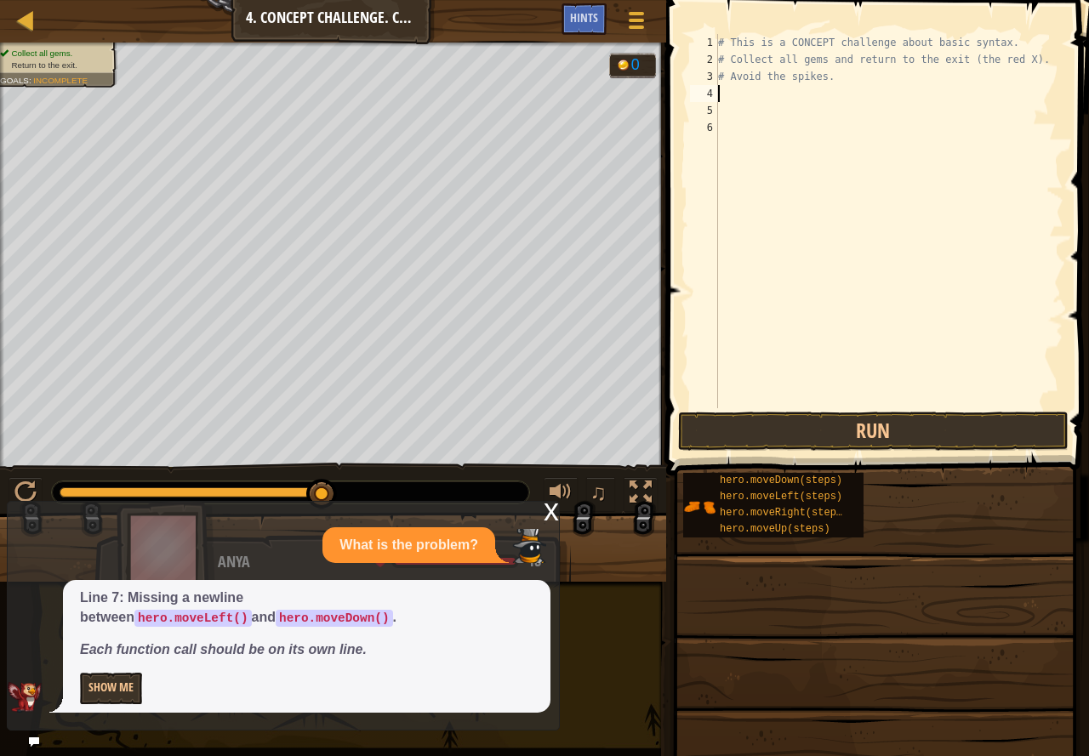
type textarea "h"
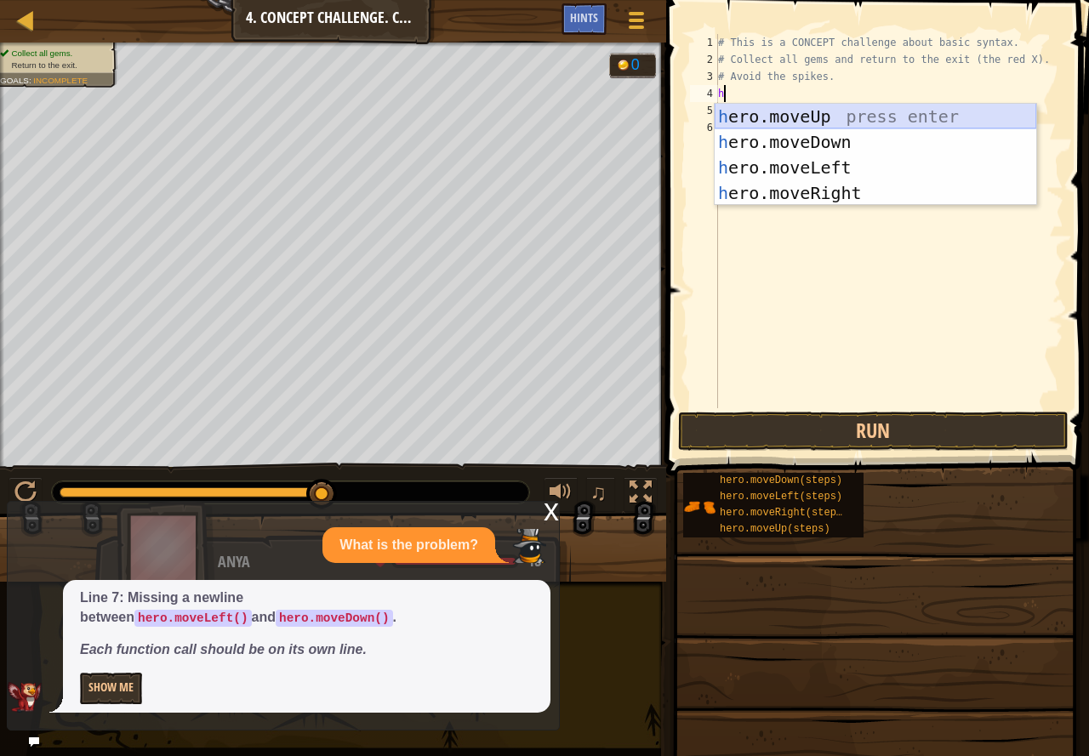
click at [823, 119] on div "h ero.moveUp press enter h ero.moveDown press enter h ero.moveLeft press enter …" at bounding box center [874, 180] width 321 height 153
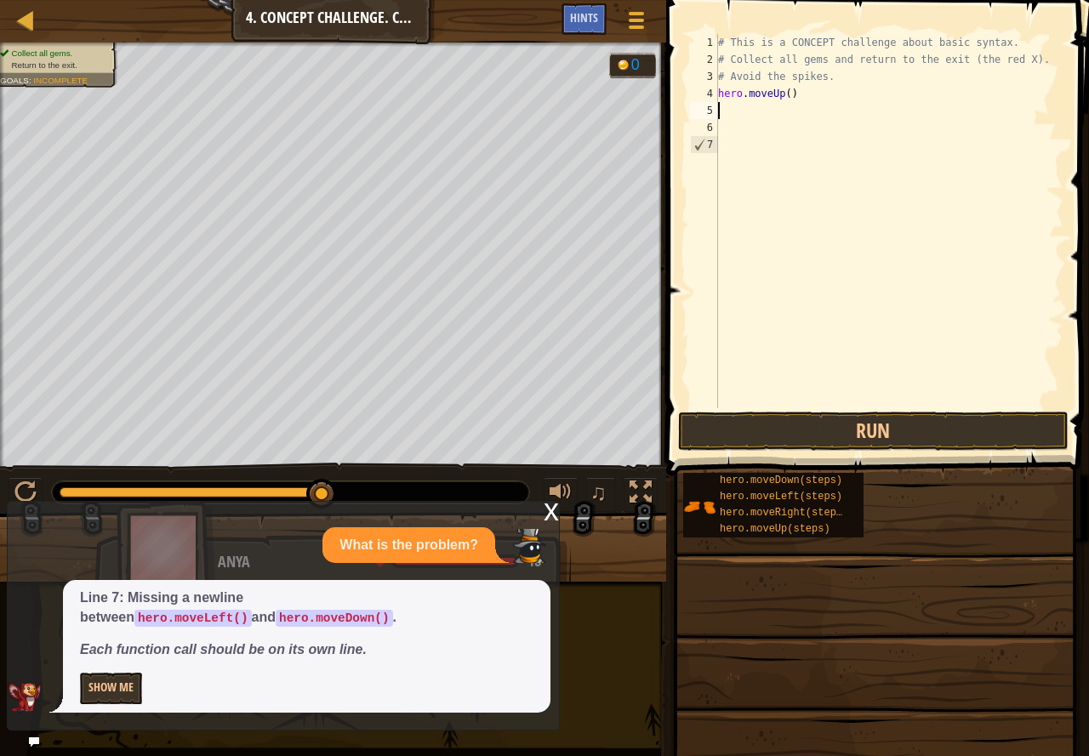
type textarea "h"
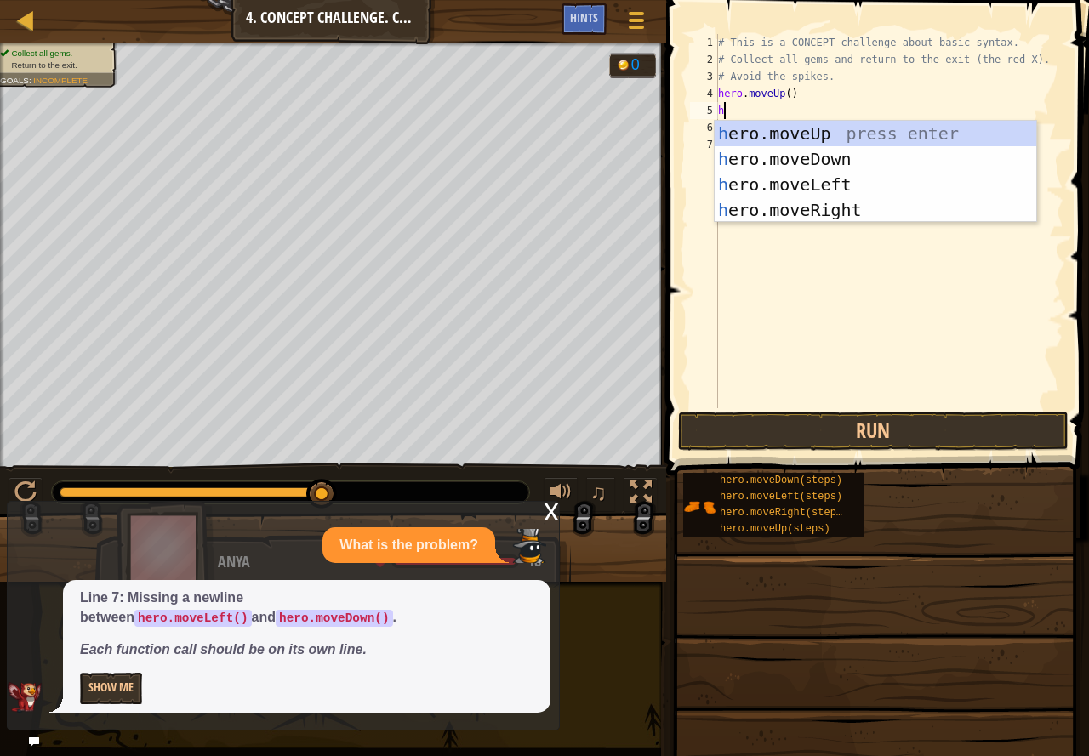
click at [839, 132] on div "h ero.moveUp press enter h ero.moveDown press enter h ero.moveLeft press enter …" at bounding box center [874, 197] width 321 height 153
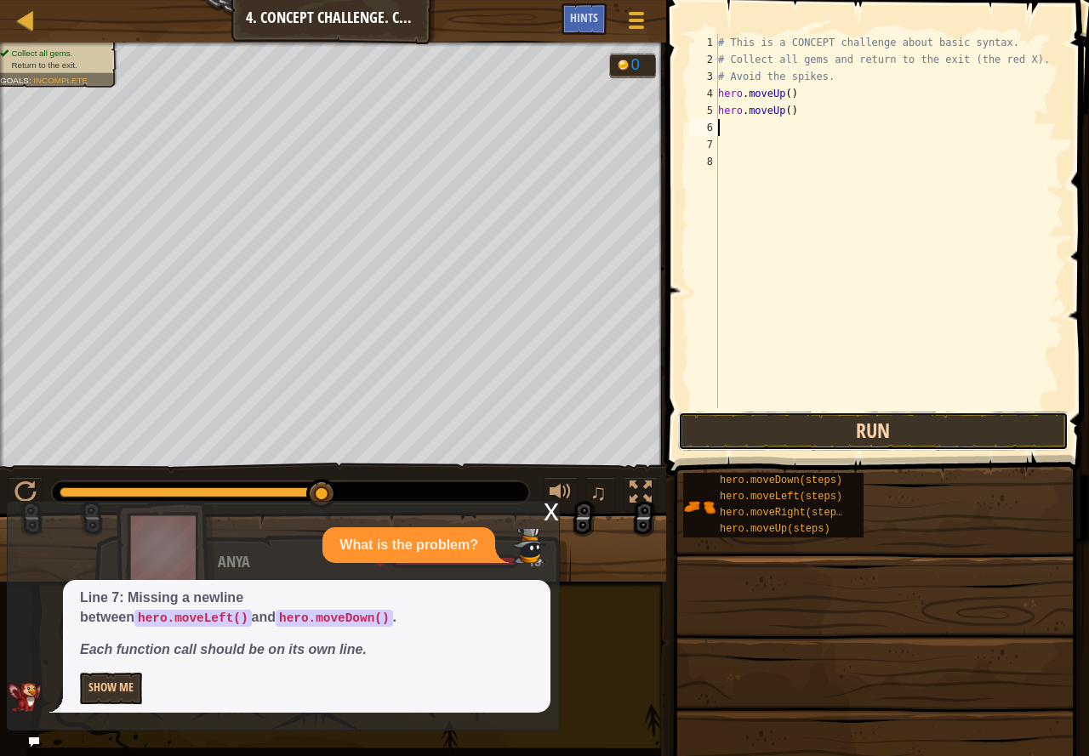
click at [861, 430] on button "Run" at bounding box center [873, 431] width 390 height 39
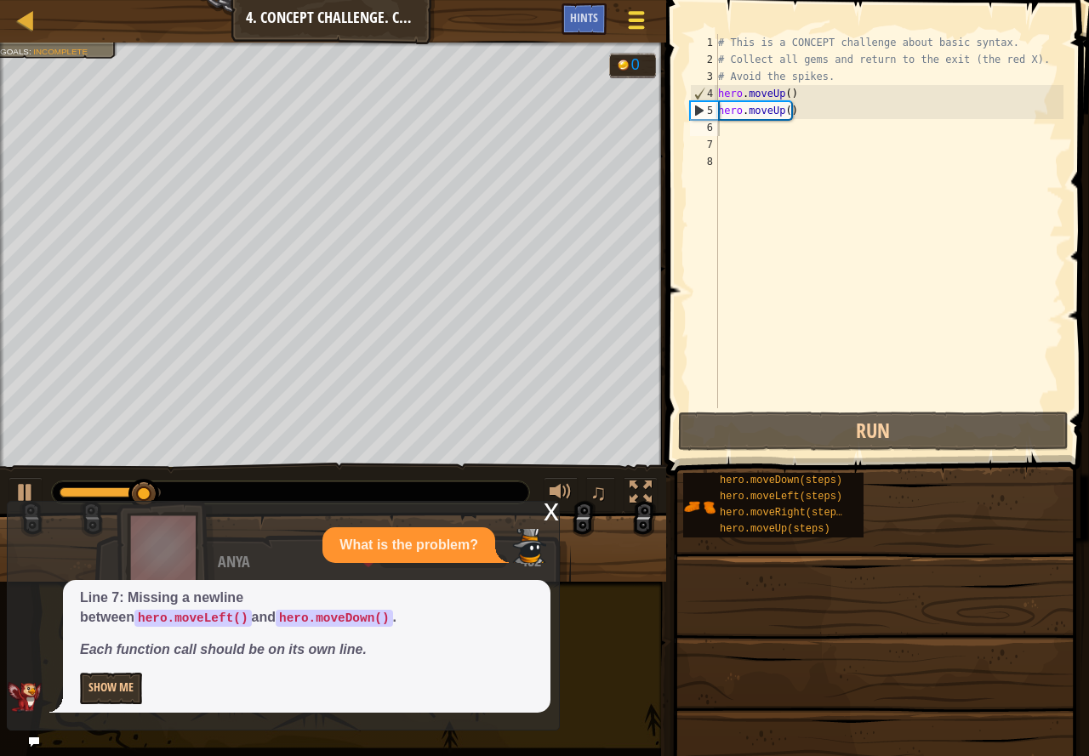
click at [634, 14] on span at bounding box center [636, 12] width 16 height 3
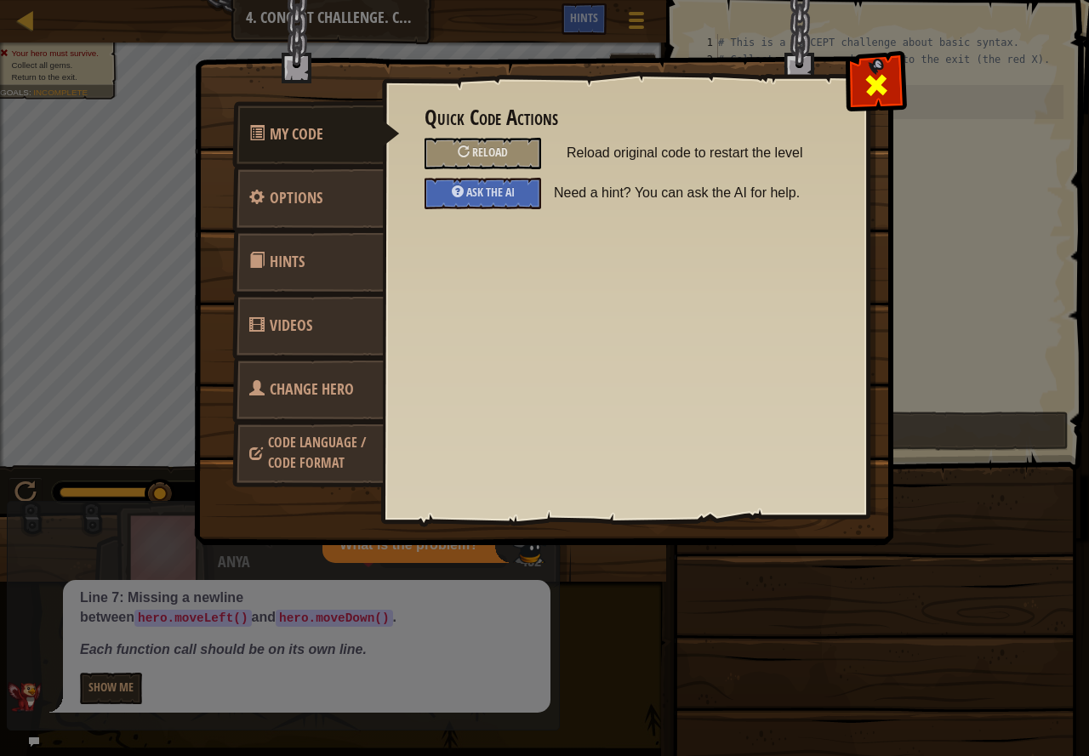
click at [873, 86] on span at bounding box center [875, 84] width 27 height 27
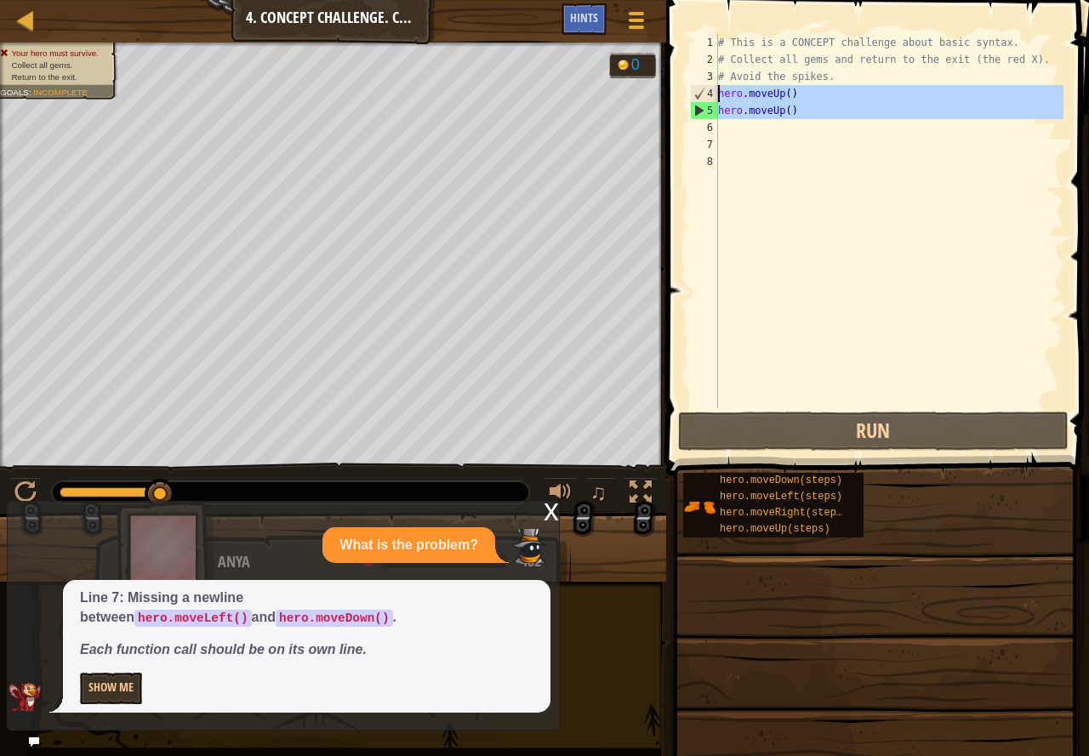
drag, startPoint x: 793, startPoint y: 121, endPoint x: 697, endPoint y: 85, distance: 101.7
click at [697, 85] on div "1 2 3 4 5 6 7 8 # This is a CONCEPT challenge about basic syntax. # Collect all…" at bounding box center [874, 221] width 377 height 374
type textarea "hero.moveUp() hero.moveUp()"
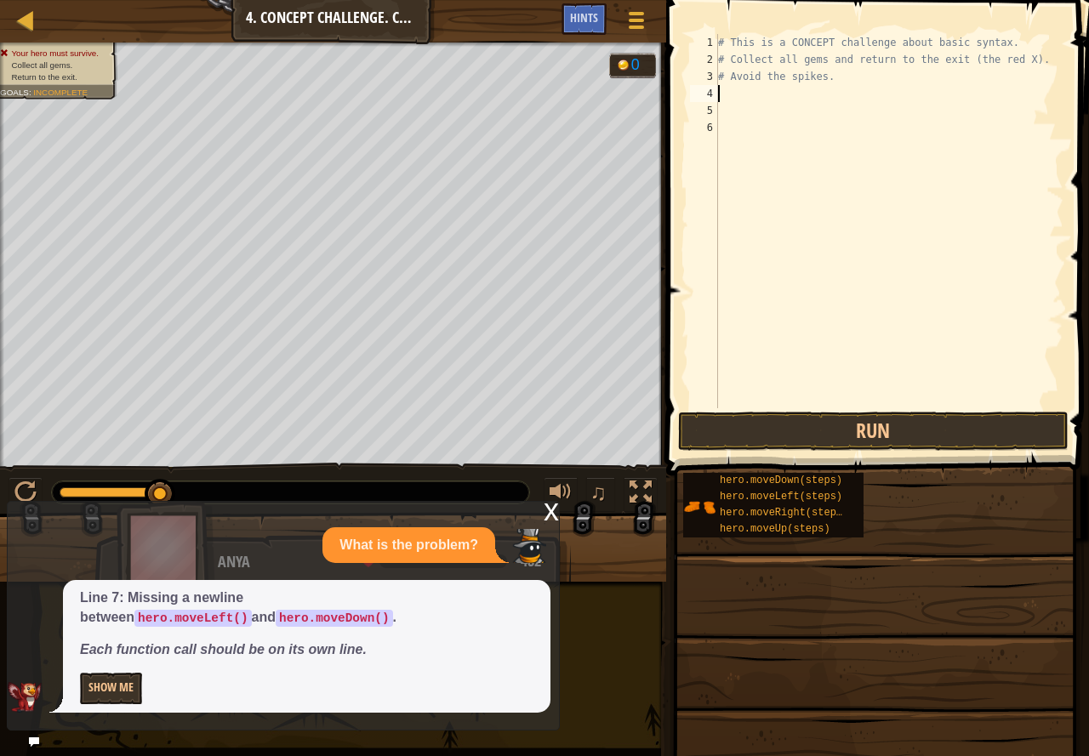
type textarea "h"
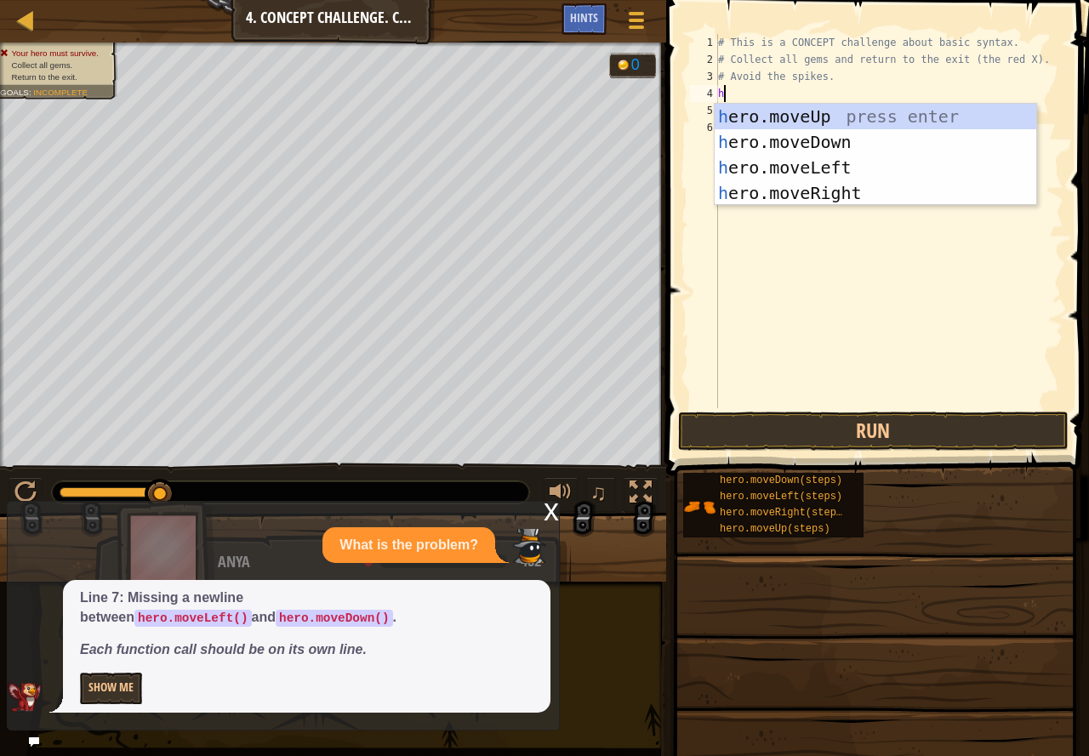
click at [869, 322] on div "# This is a CONCEPT challenge about basic syntax. # Collect all gems and return…" at bounding box center [888, 238] width 349 height 408
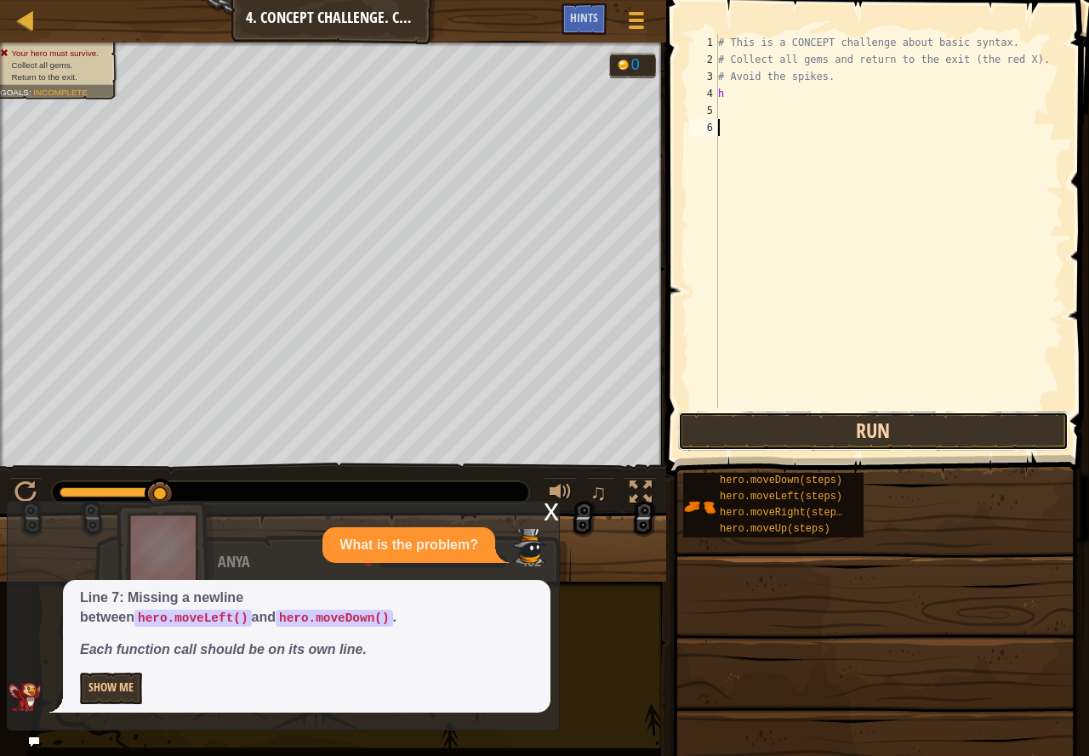
click at [848, 435] on button "Run" at bounding box center [873, 431] width 390 height 39
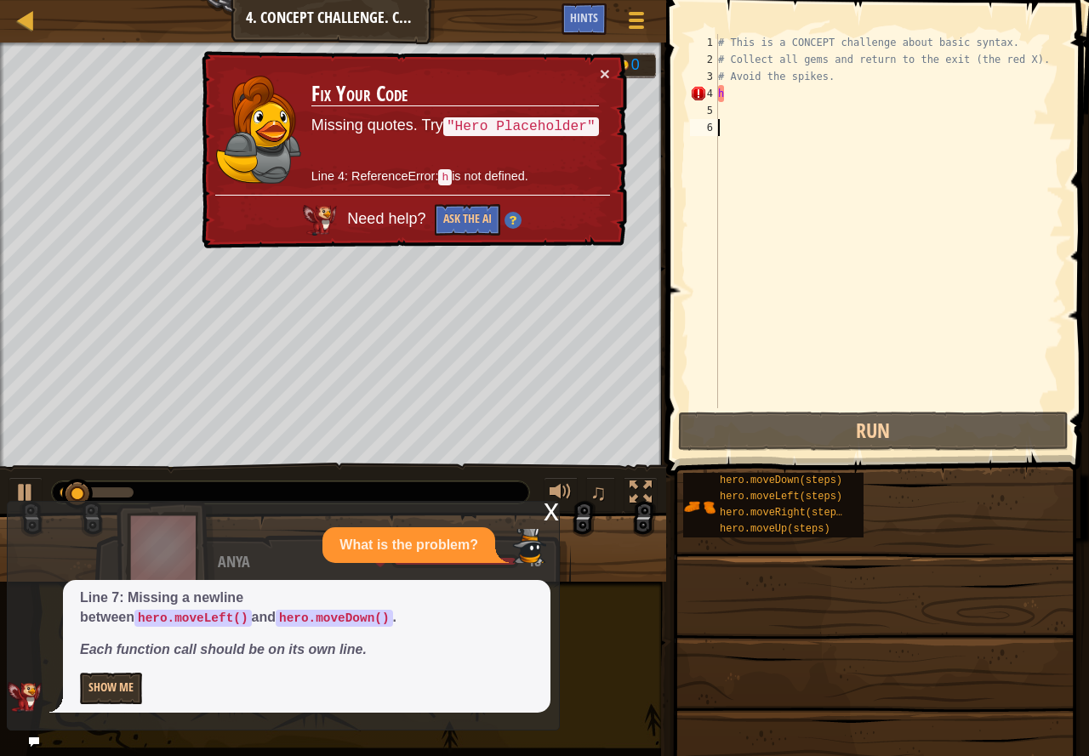
type textarea "h"
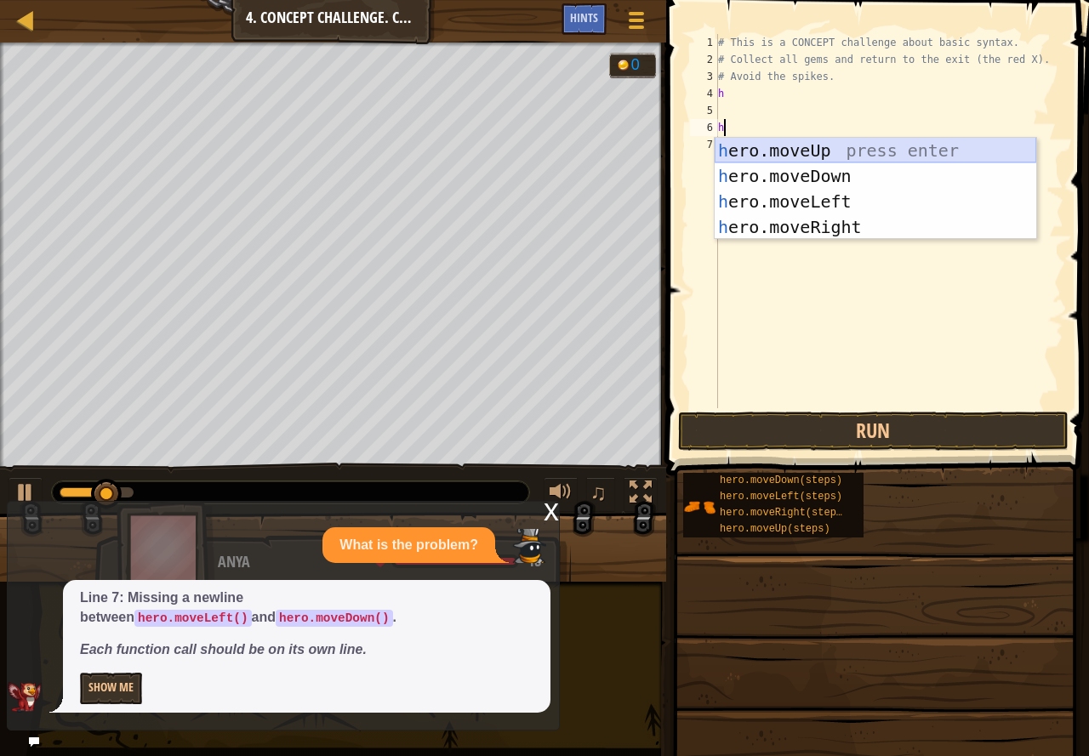
click at [816, 150] on div "h ero.moveUp press enter h ero.moveDown press enter h ero.moveLeft press enter …" at bounding box center [874, 214] width 321 height 153
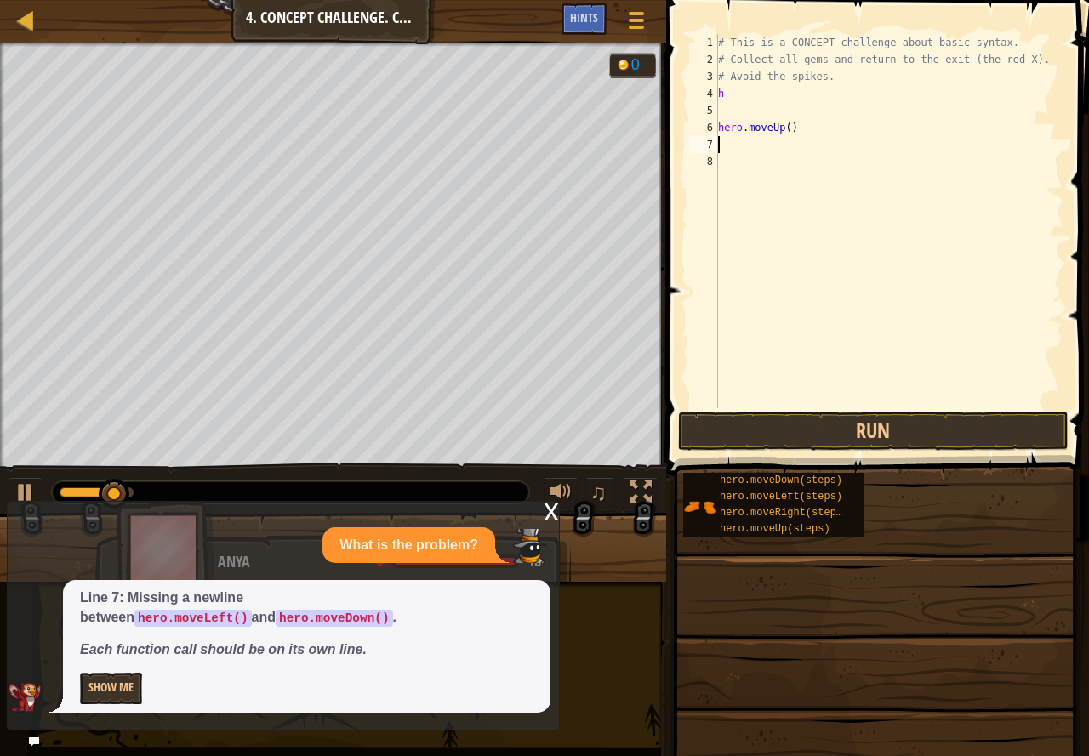
type textarea "h"
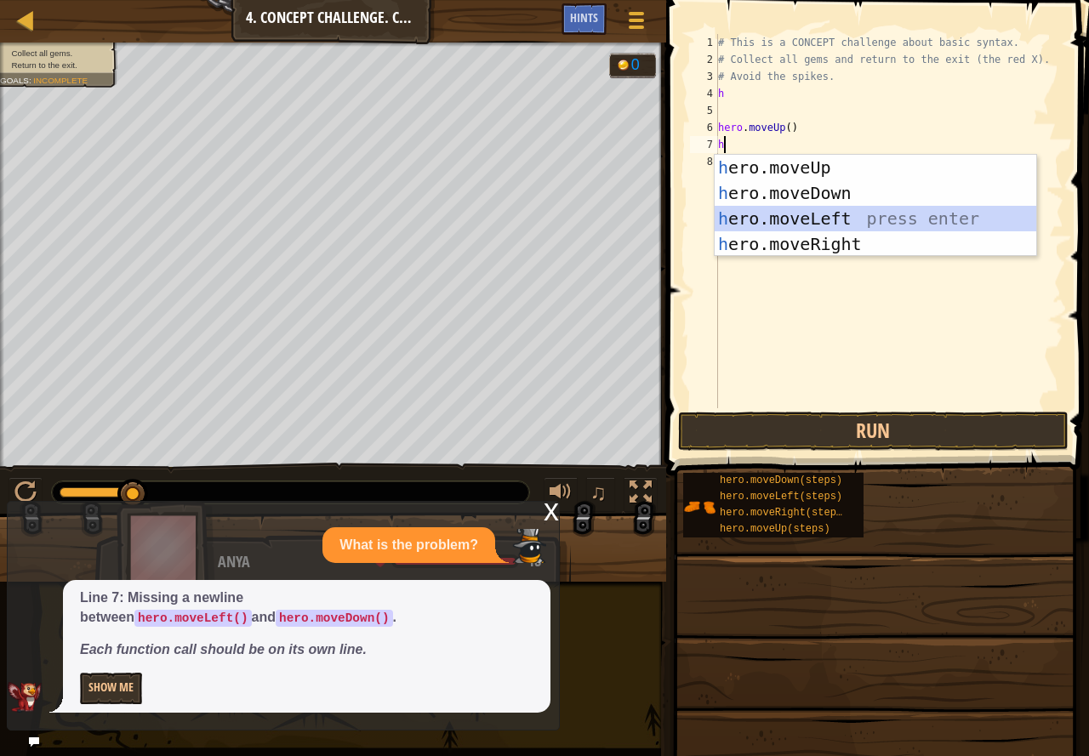
click at [863, 211] on div "h ero.moveUp press enter h ero.moveDown press enter h ero.moveLeft press enter …" at bounding box center [874, 231] width 321 height 153
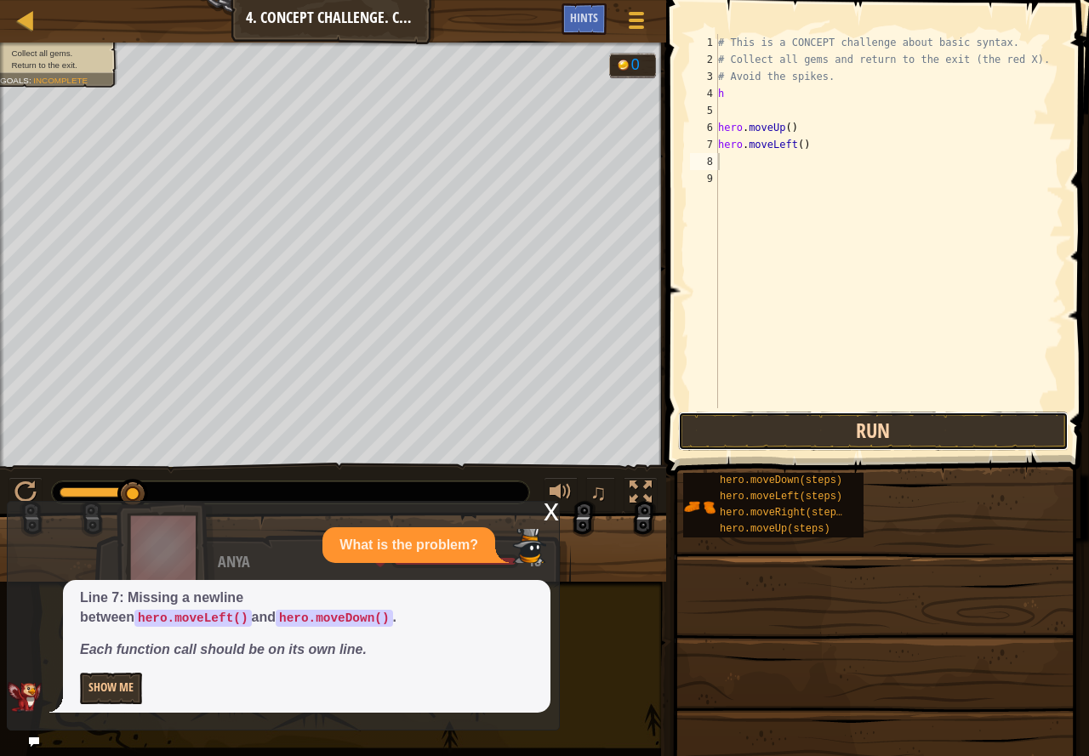
click at [833, 414] on button "Run" at bounding box center [873, 431] width 390 height 39
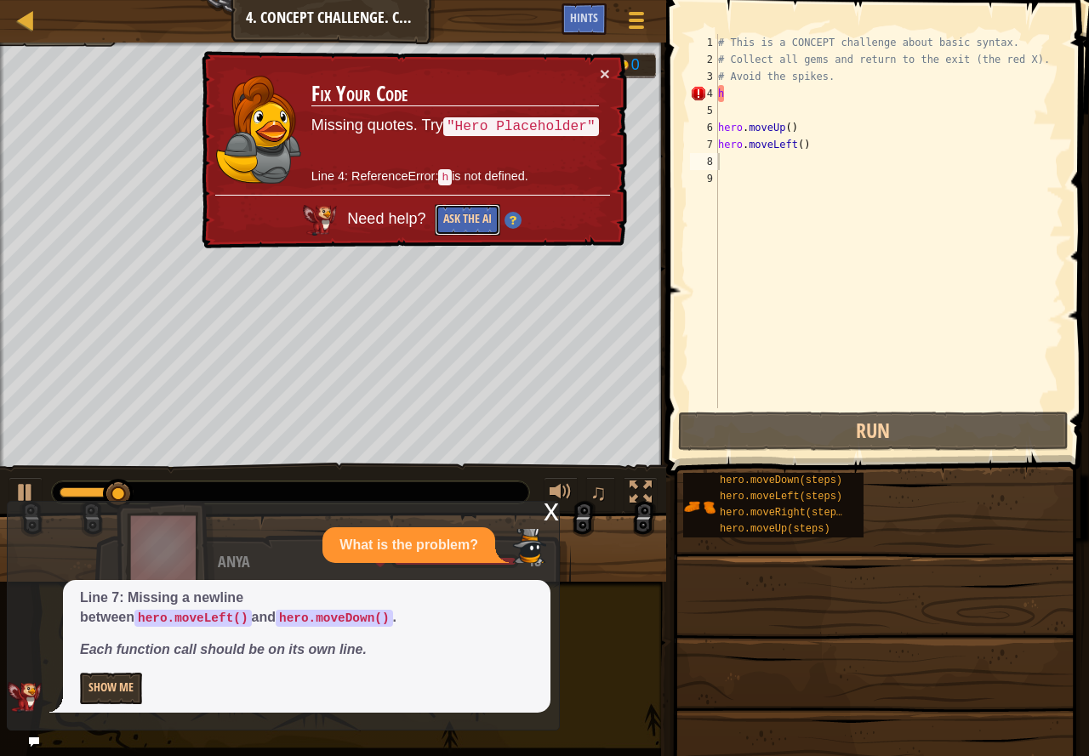
click at [469, 209] on button "Ask the AI" at bounding box center [467, 219] width 65 height 31
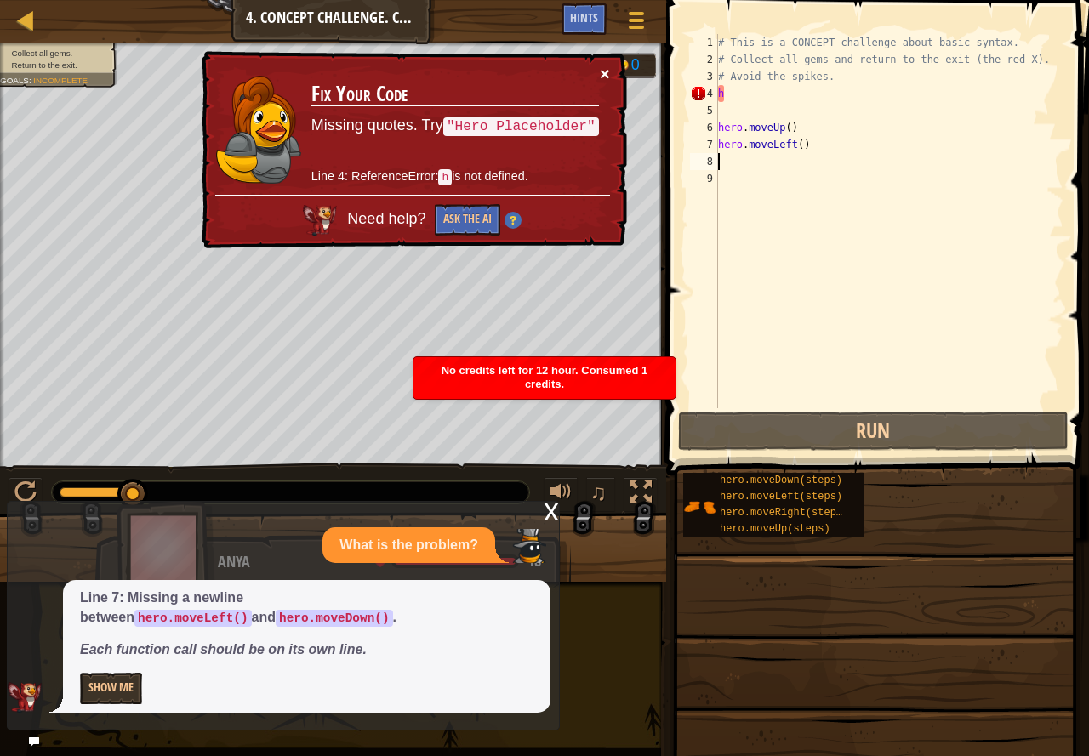
click at [602, 68] on button "×" at bounding box center [605, 74] width 10 height 18
drag, startPoint x: 759, startPoint y: 92, endPoint x: 710, endPoint y: 92, distance: 49.3
click at [710, 92] on div "1 2 3 4 5 6 7 8 9 # This is a CONCEPT challenge about basic syntax. # Collect a…" at bounding box center [874, 221] width 377 height 374
type textarea "h"
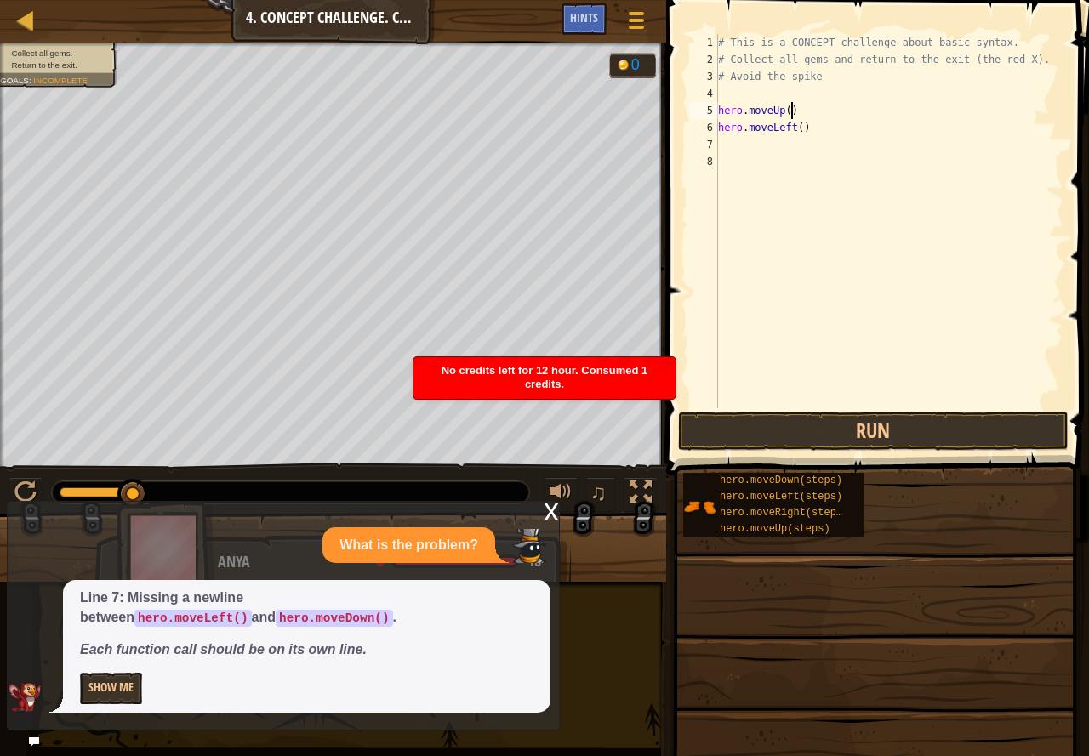
click at [804, 101] on div "# This is a CONCEPT challenge about basic syntax. # Collect all gems and return…" at bounding box center [888, 238] width 349 height 408
type textarea "hero.moveUp()"
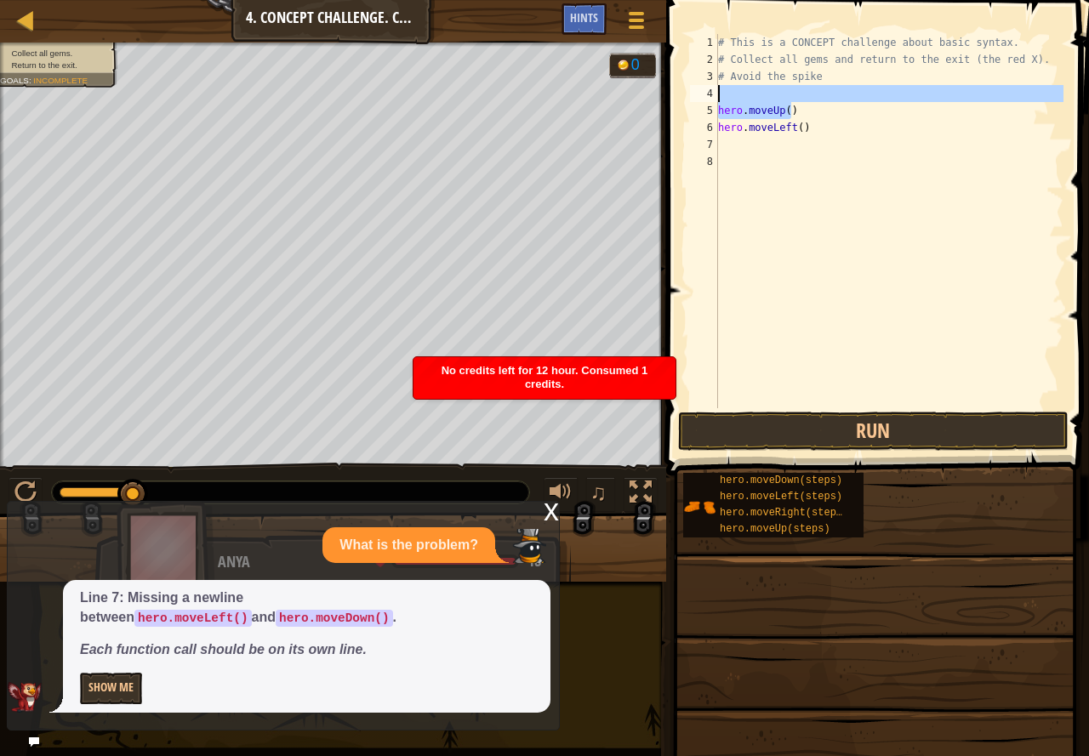
click at [805, 95] on div "# This is a CONCEPT challenge about basic syntax. # Collect all gems and return…" at bounding box center [888, 238] width 349 height 408
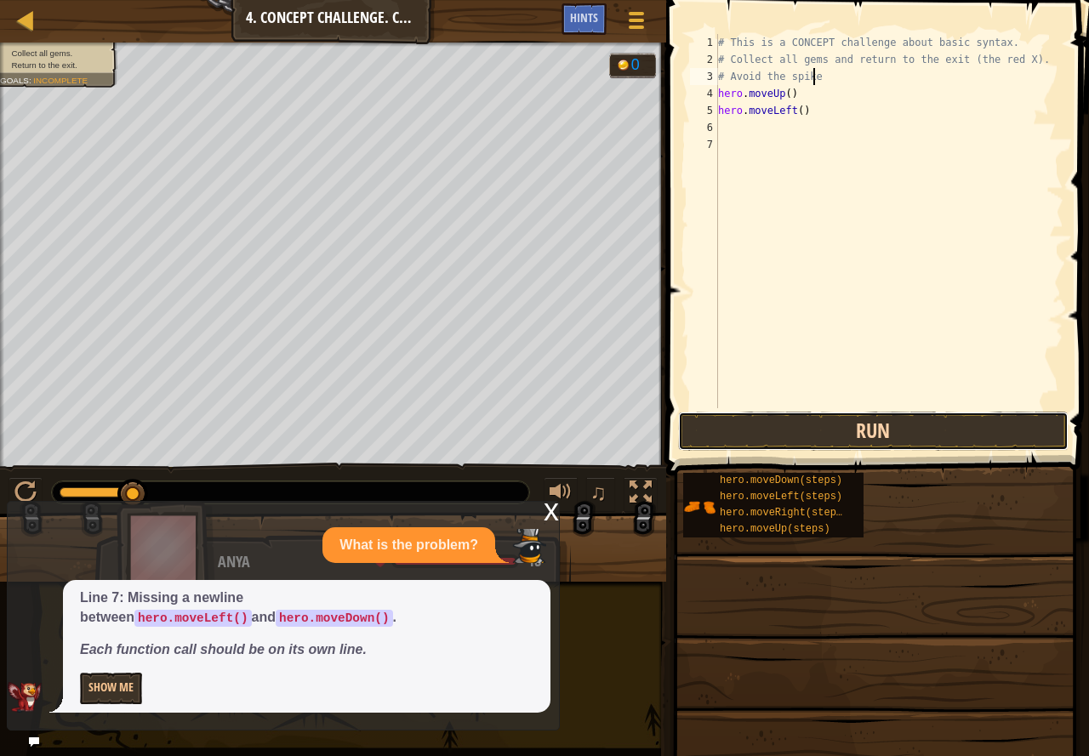
click at [881, 429] on button "Run" at bounding box center [873, 431] width 390 height 39
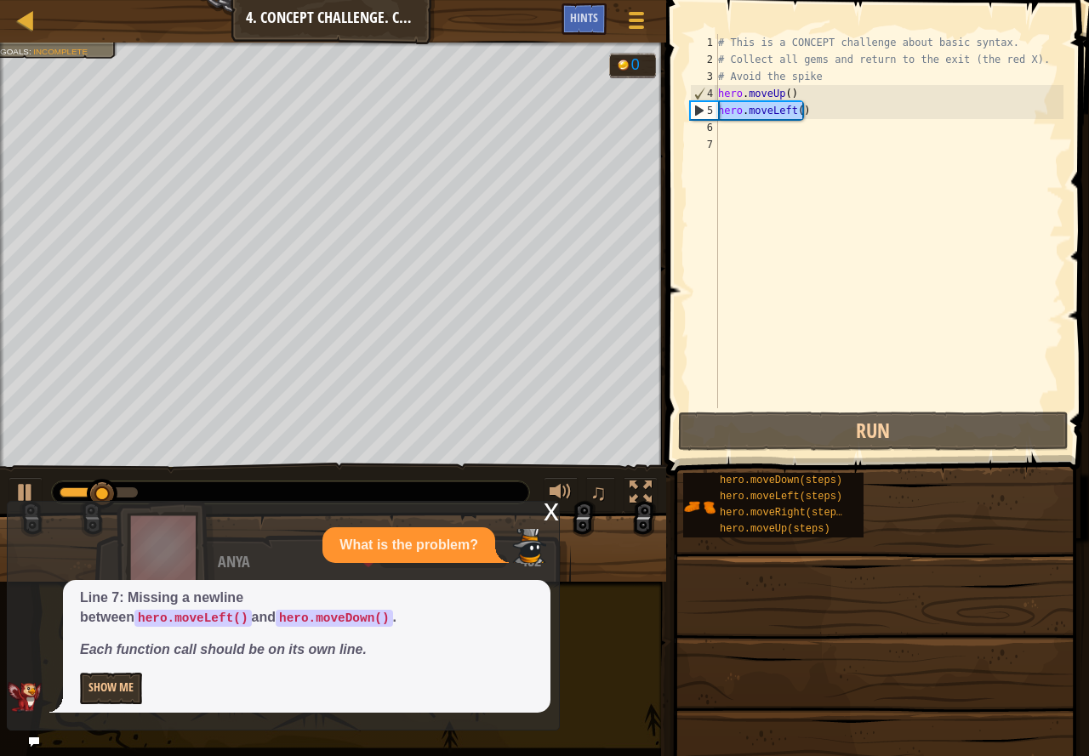
drag, startPoint x: 796, startPoint y: 111, endPoint x: 702, endPoint y: 116, distance: 94.5
click at [702, 116] on div "# Avoid the spike 1 2 3 4 5 6 7 # This is a CONCEPT challenge about basic synta…" at bounding box center [874, 221] width 377 height 374
type textarea "hero.moveLeft()"
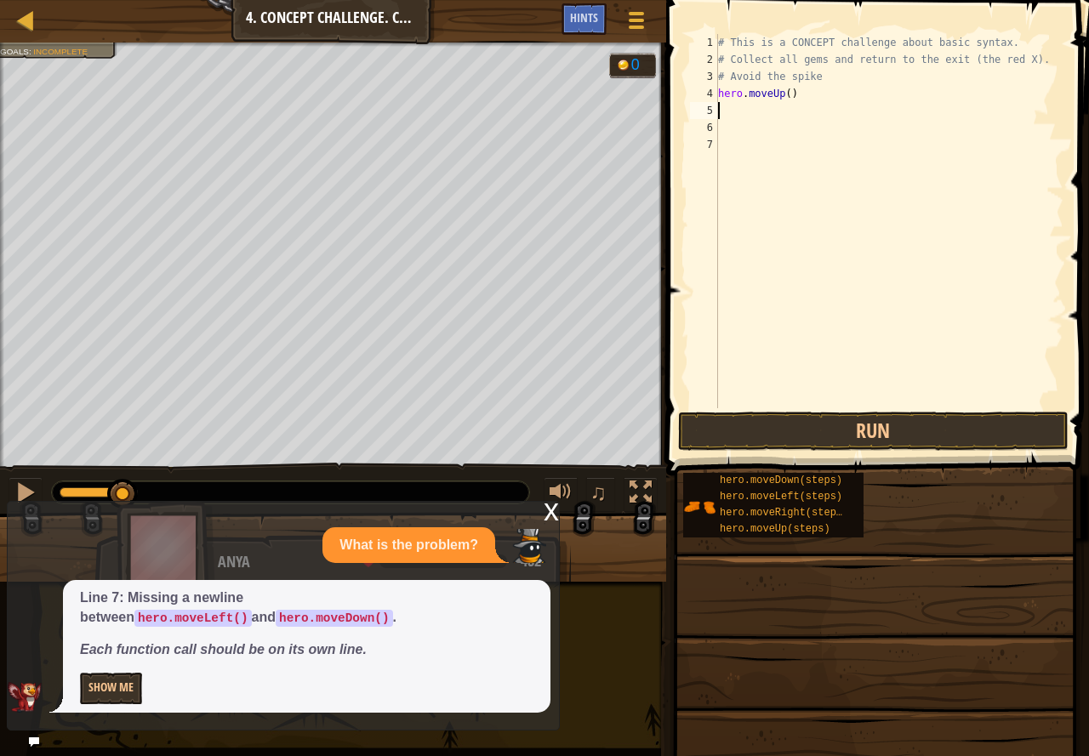
type textarea "h"
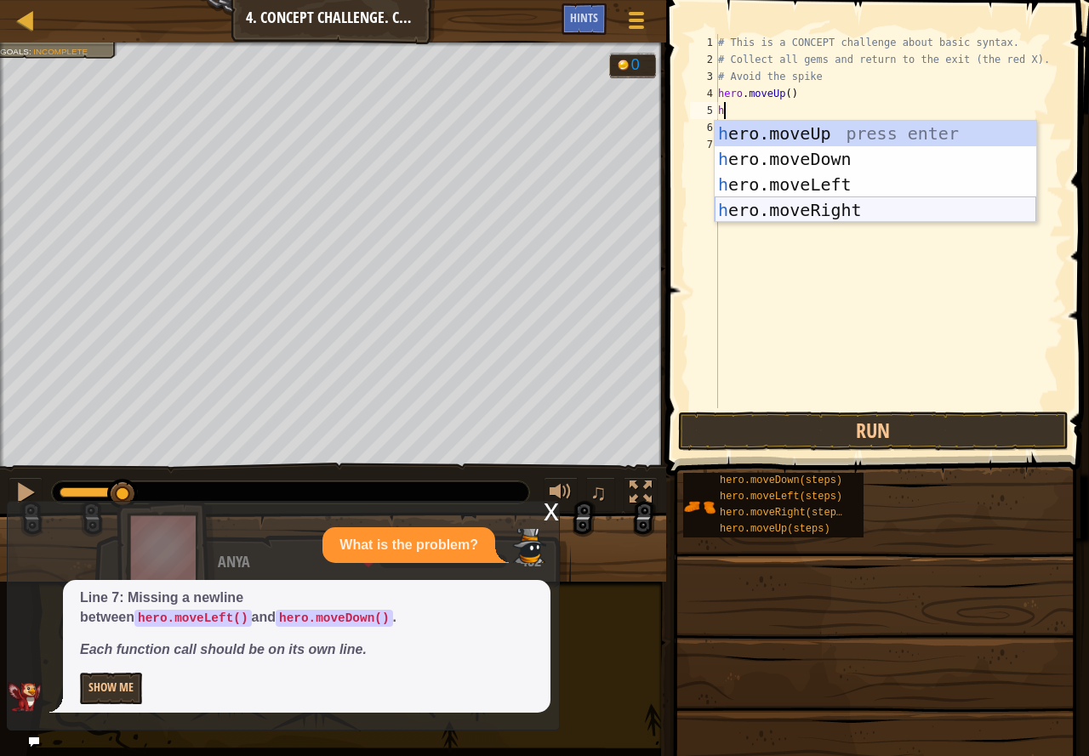
click at [820, 215] on div "h ero.moveUp press enter h ero.moveDown press enter h ero.moveLeft press enter …" at bounding box center [874, 197] width 321 height 153
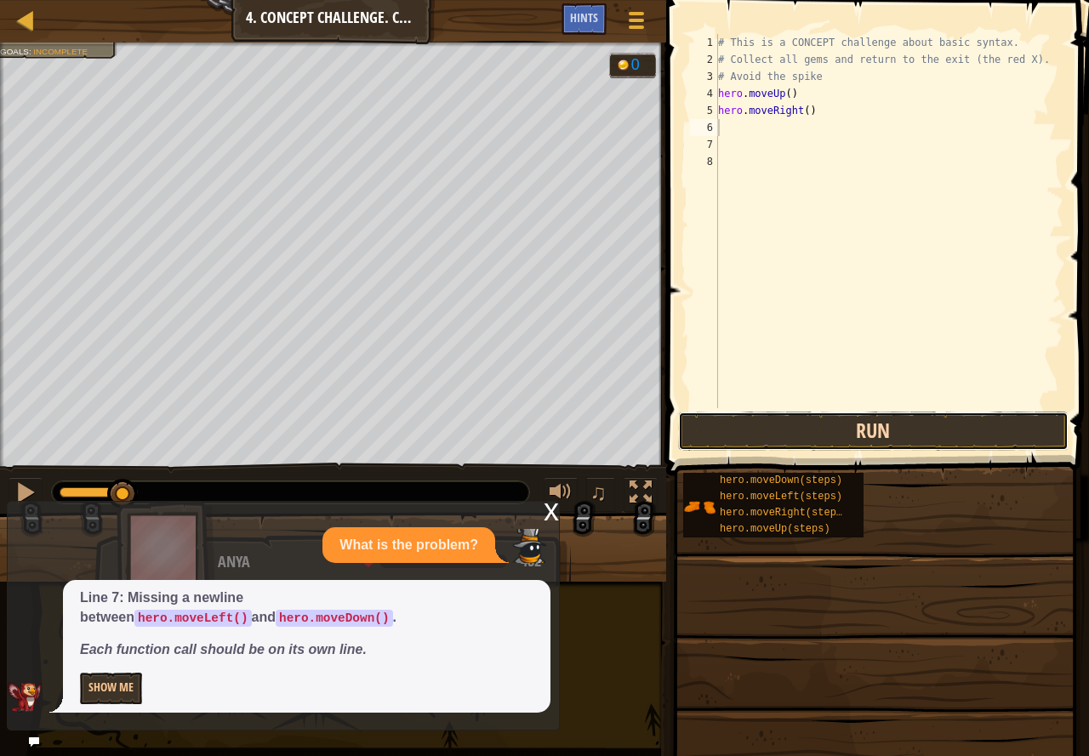
click at [866, 425] on button "Run" at bounding box center [873, 431] width 390 height 39
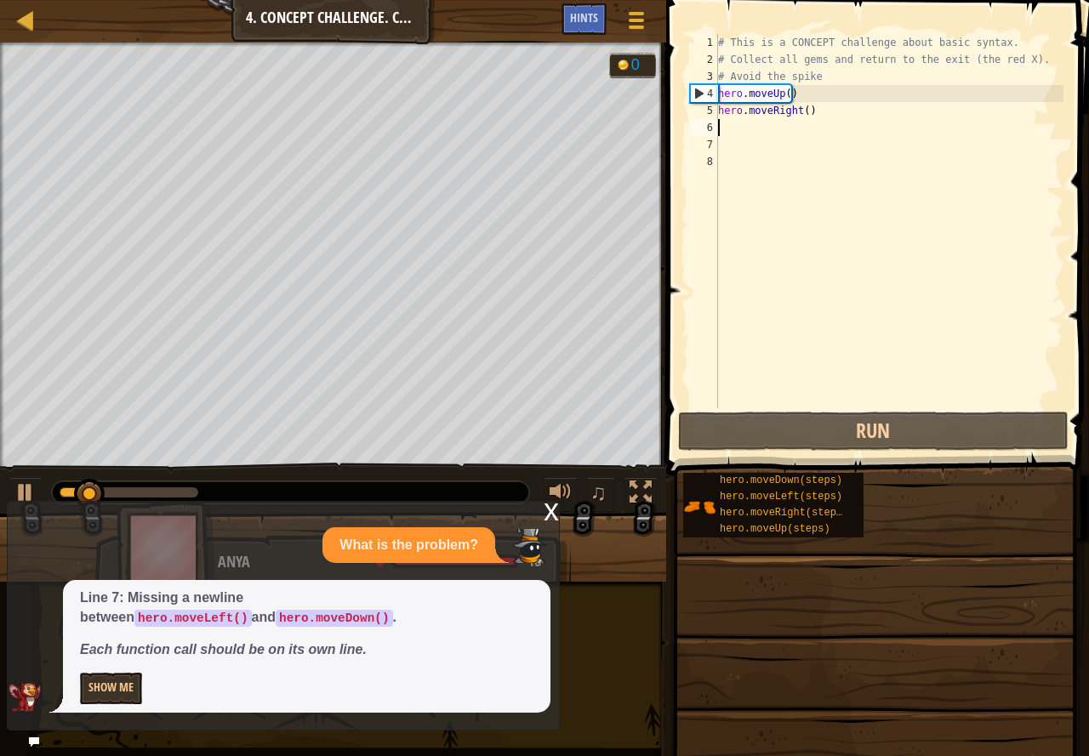
type textarea "h"
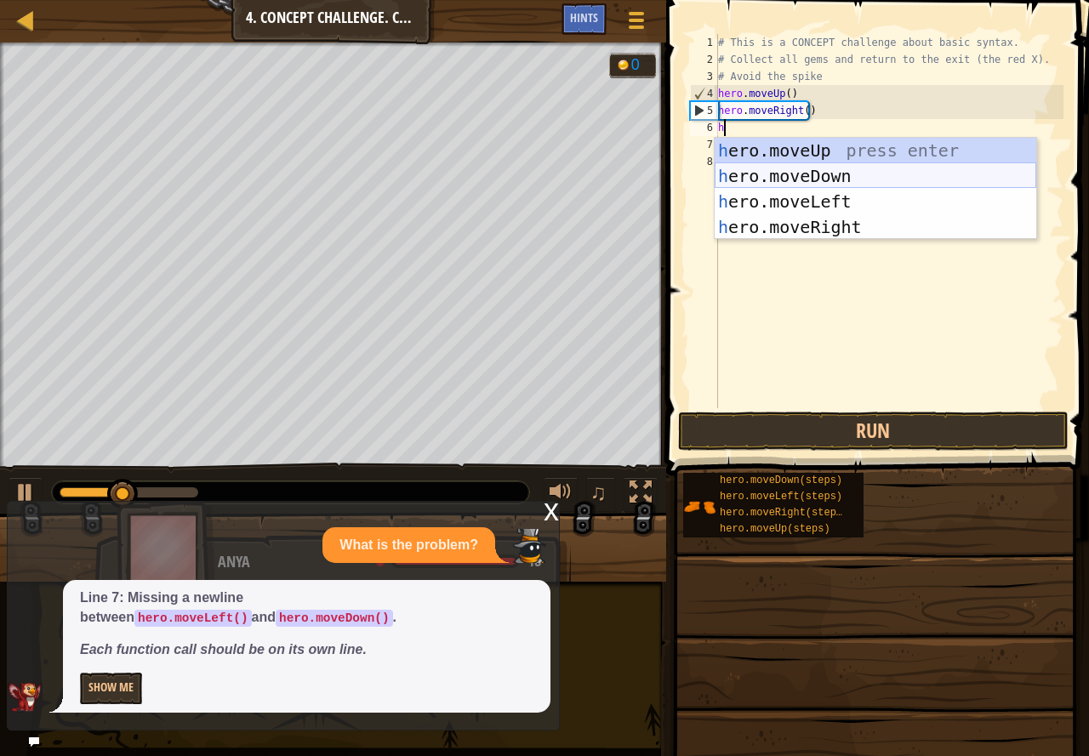
click at [837, 173] on div "h ero.moveUp press enter h ero.moveDown press enter h ero.moveLeft press enter …" at bounding box center [874, 214] width 321 height 153
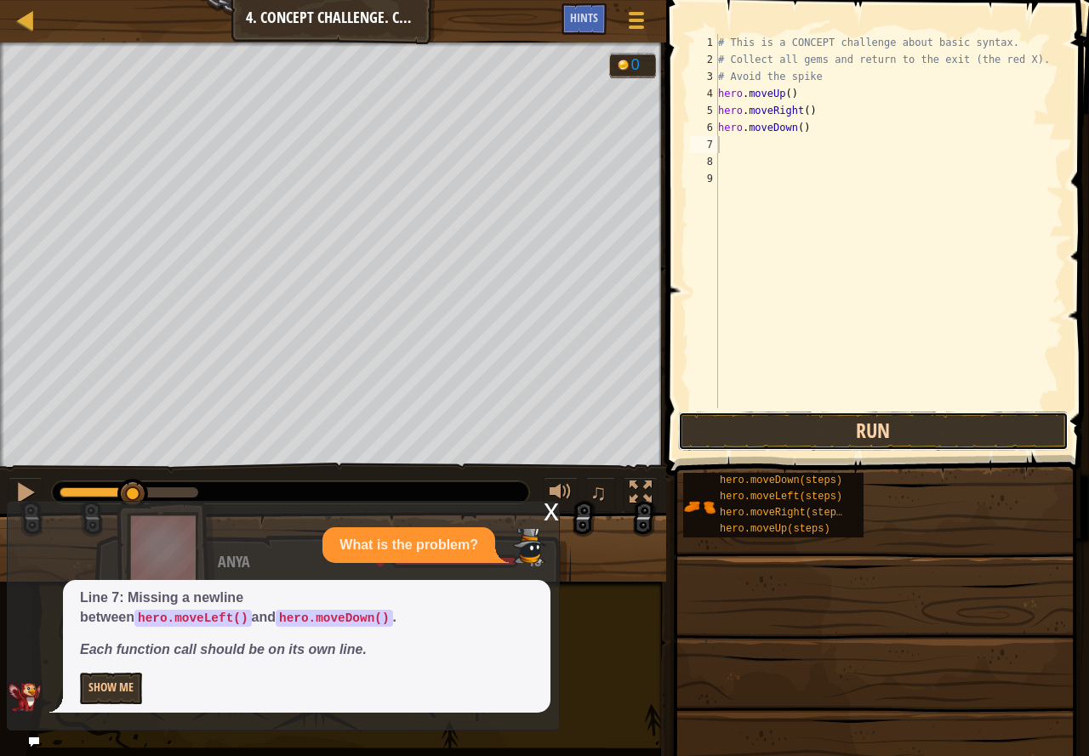
click at [833, 426] on button "Run" at bounding box center [873, 431] width 390 height 39
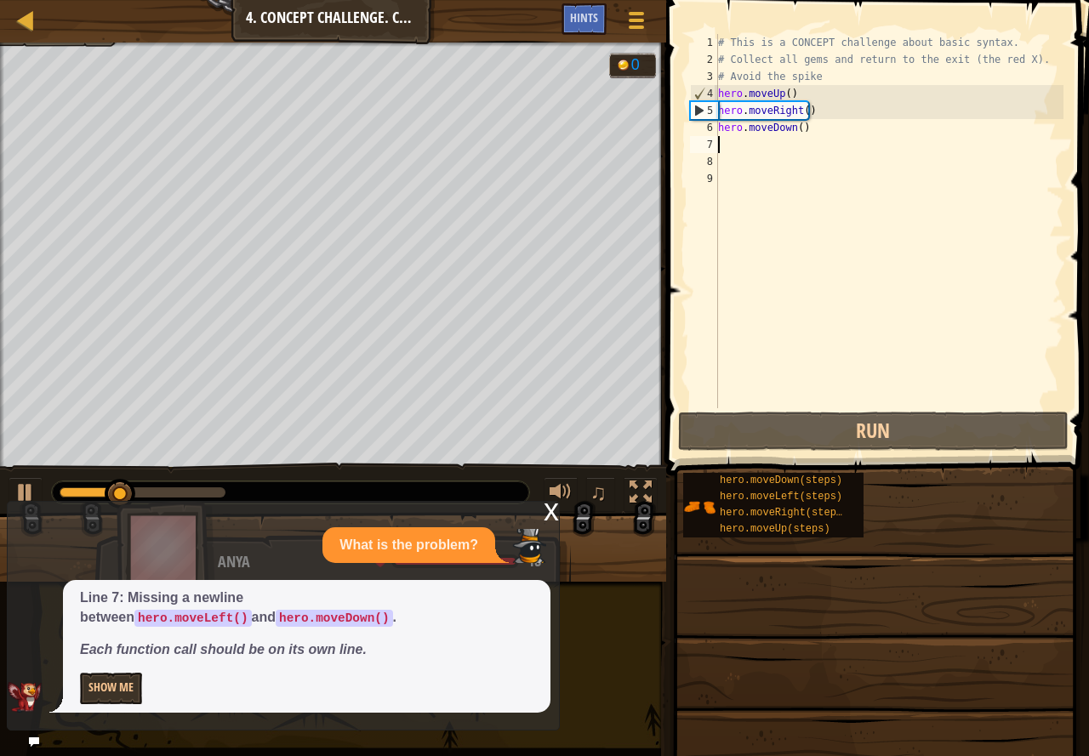
type textarea "h"
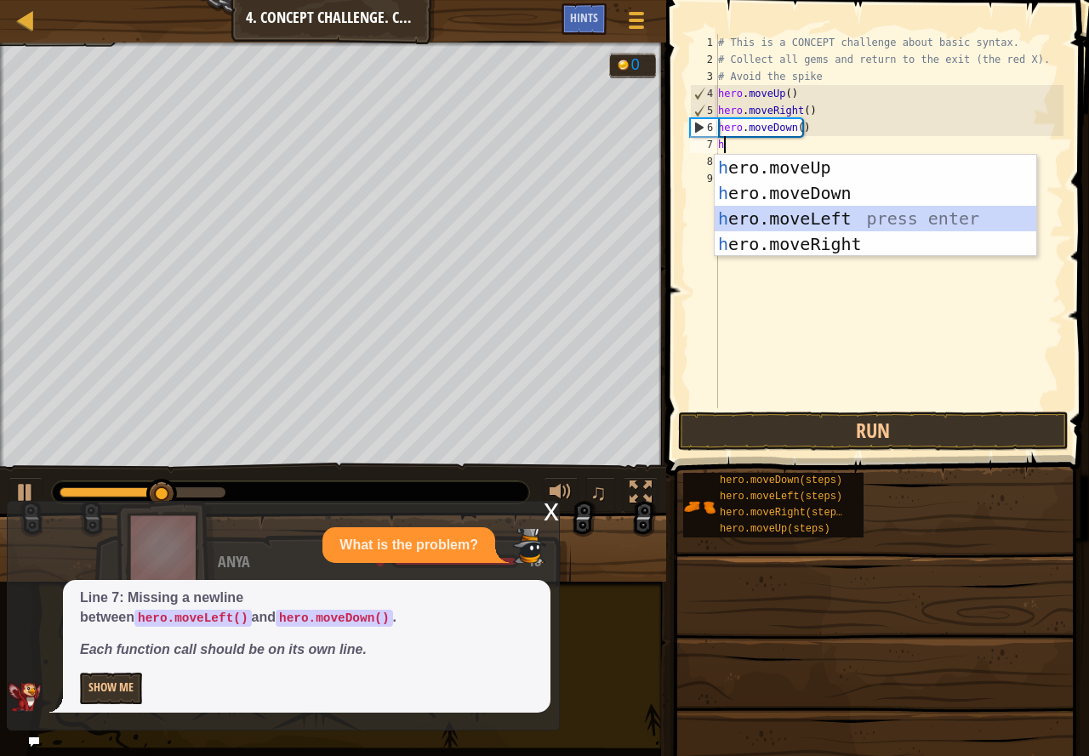
click at [817, 219] on div "h ero.moveUp press enter h ero.moveDown press enter h ero.moveLeft press enter …" at bounding box center [874, 231] width 321 height 153
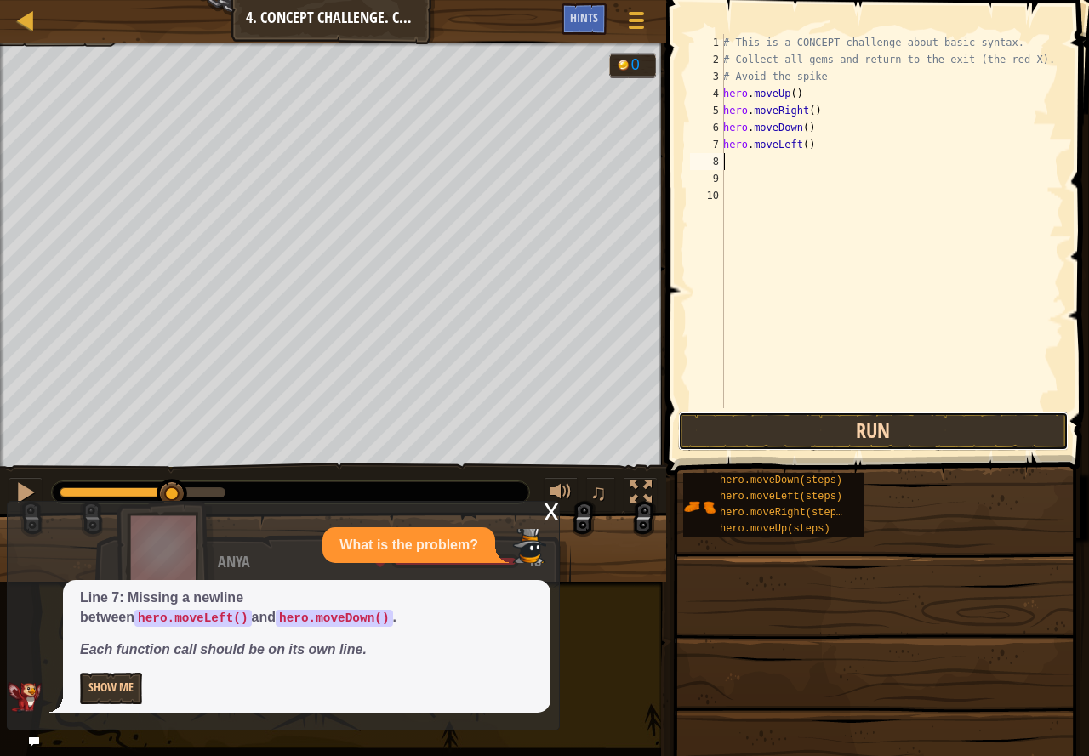
click at [756, 424] on button "Run" at bounding box center [873, 431] width 390 height 39
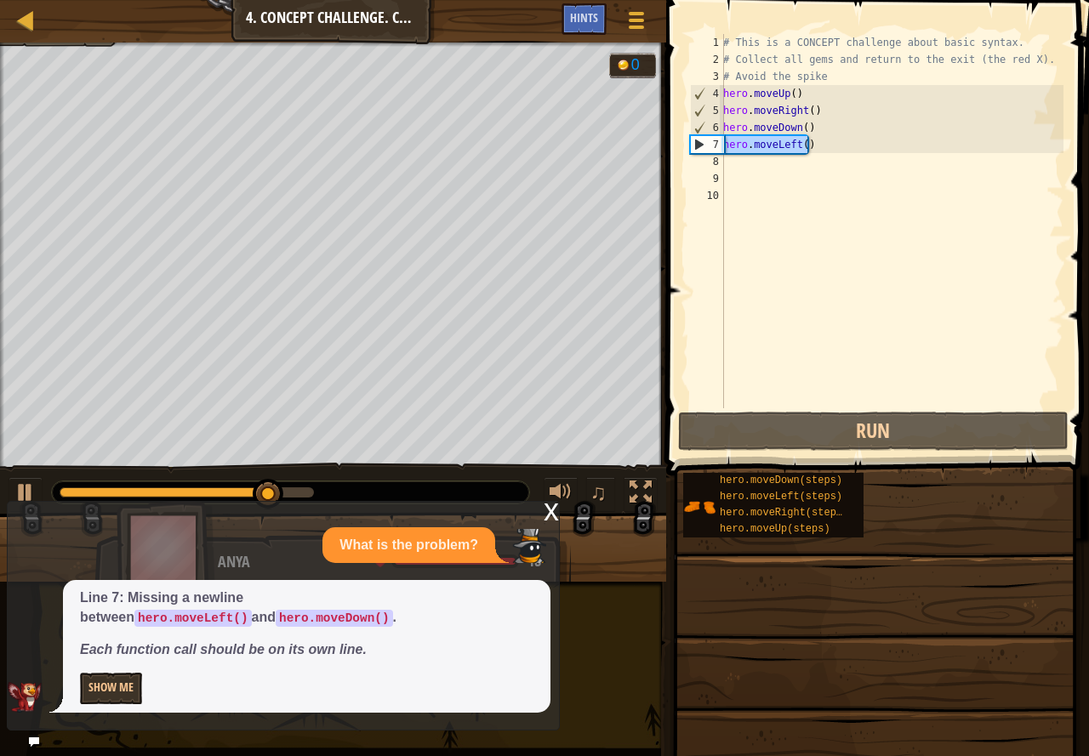
drag, startPoint x: 812, startPoint y: 144, endPoint x: 718, endPoint y: 148, distance: 94.5
click at [718, 148] on div "1 2 3 4 5 6 7 8 9 10 # This is a CONCEPT challenge about basic syntax. # Collec…" at bounding box center [874, 221] width 377 height 374
type textarea "hero.moveLeft()"
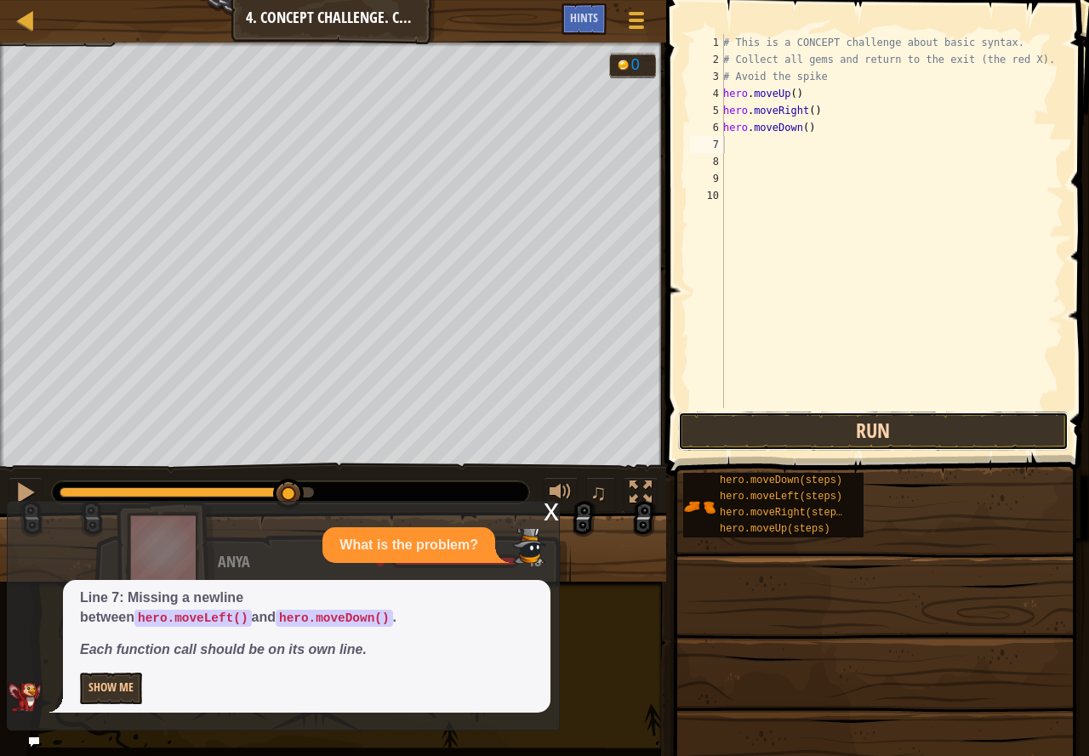
click at [891, 418] on button "Run" at bounding box center [873, 431] width 390 height 39
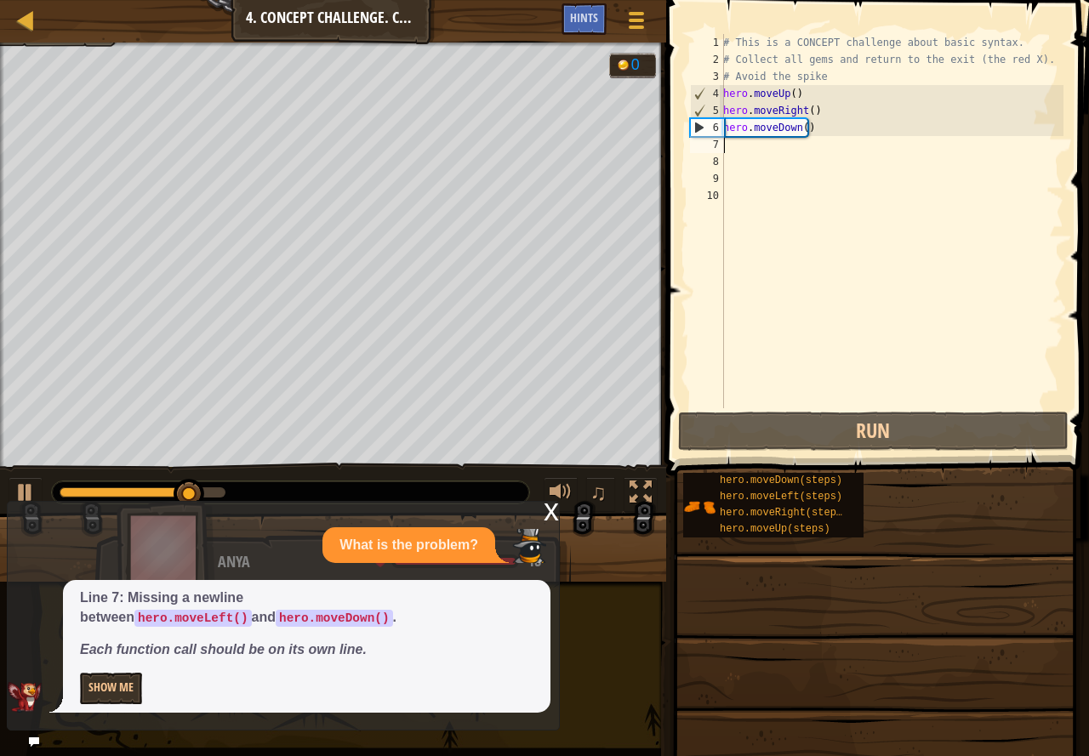
type textarea "h"
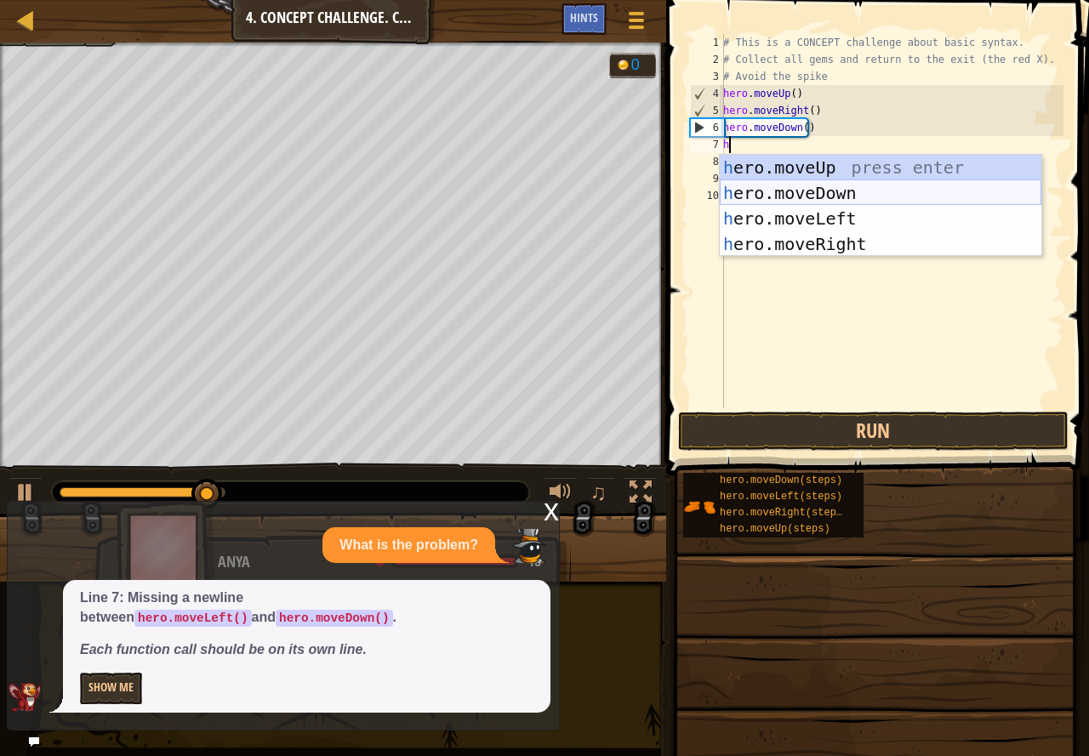
click at [835, 196] on div "h ero.moveUp press enter h ero.moveDown press enter h ero.moveLeft press enter …" at bounding box center [879, 231] width 321 height 153
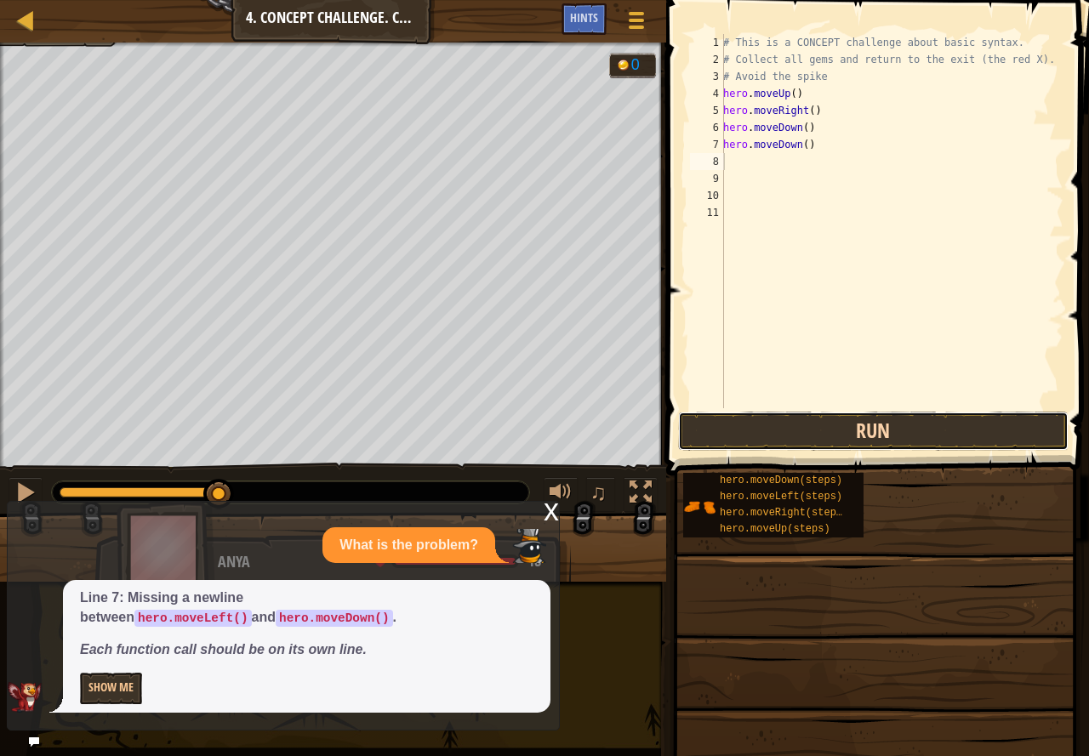
click at [873, 430] on button "Run" at bounding box center [873, 431] width 390 height 39
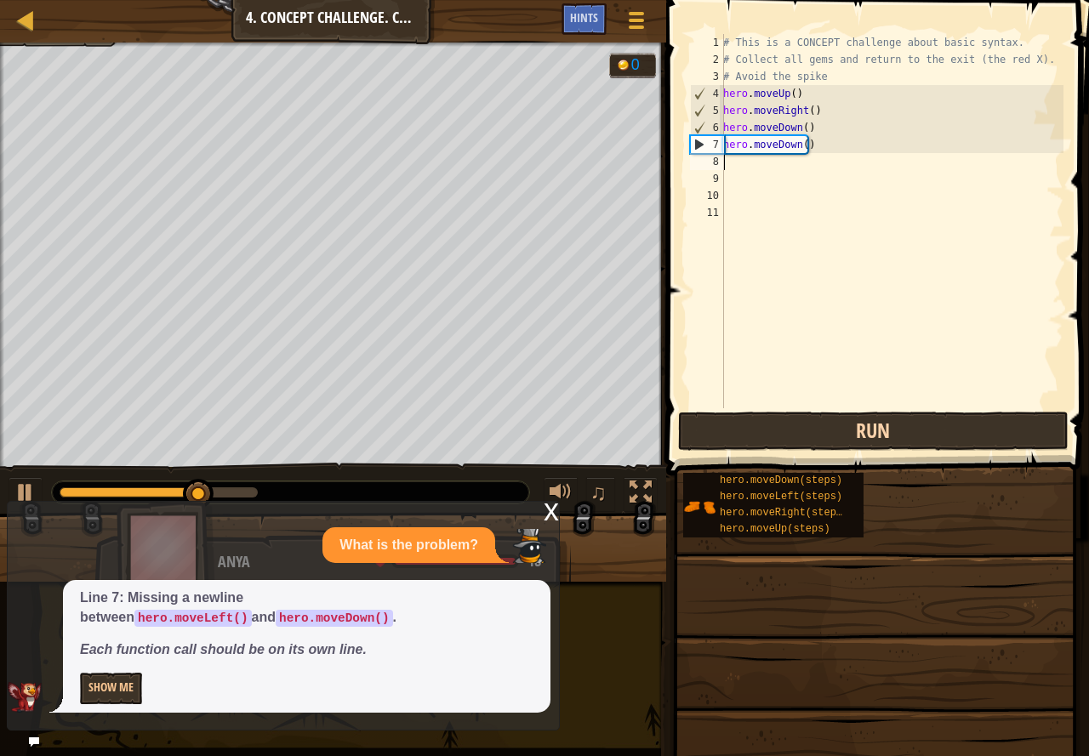
type textarea "h"
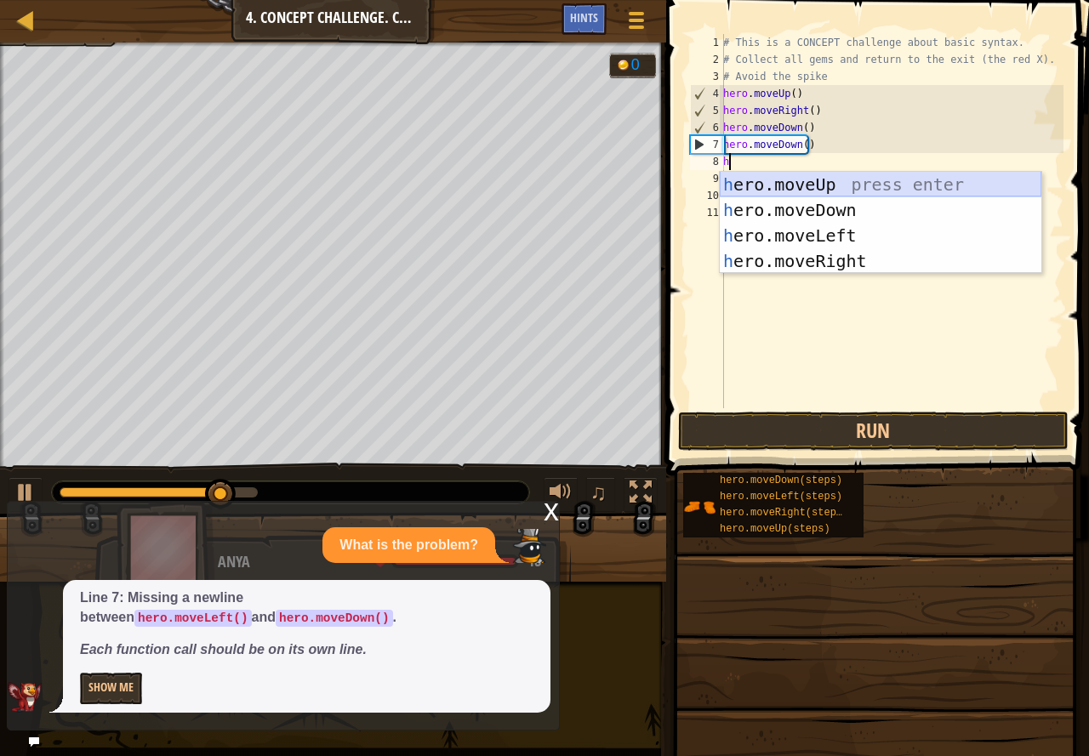
click at [870, 180] on div "h ero.moveUp press enter h ero.moveDown press enter h ero.moveLeft press enter …" at bounding box center [879, 248] width 321 height 153
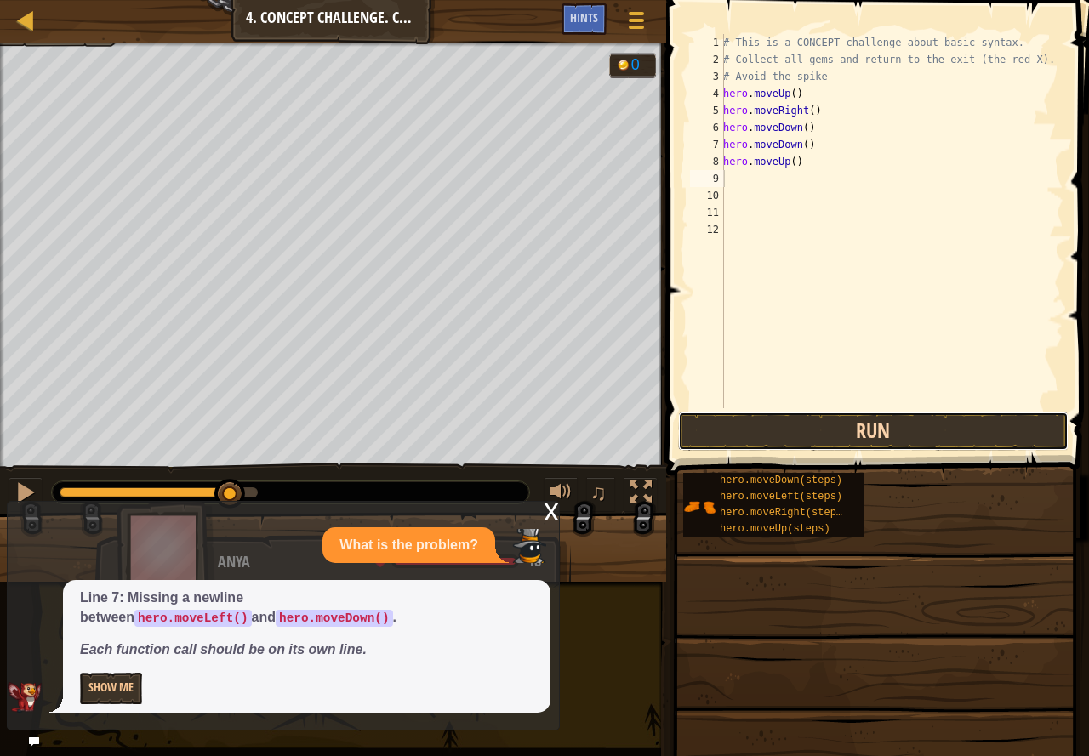
click at [842, 422] on button "Run" at bounding box center [873, 431] width 390 height 39
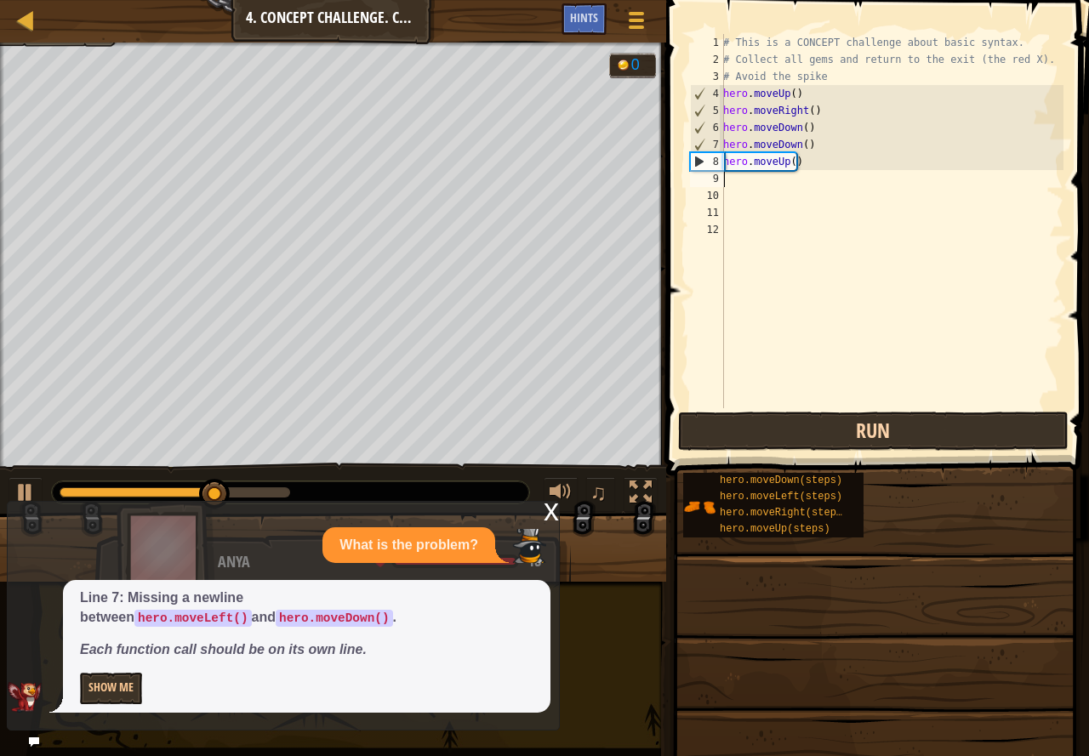
type textarea "h"
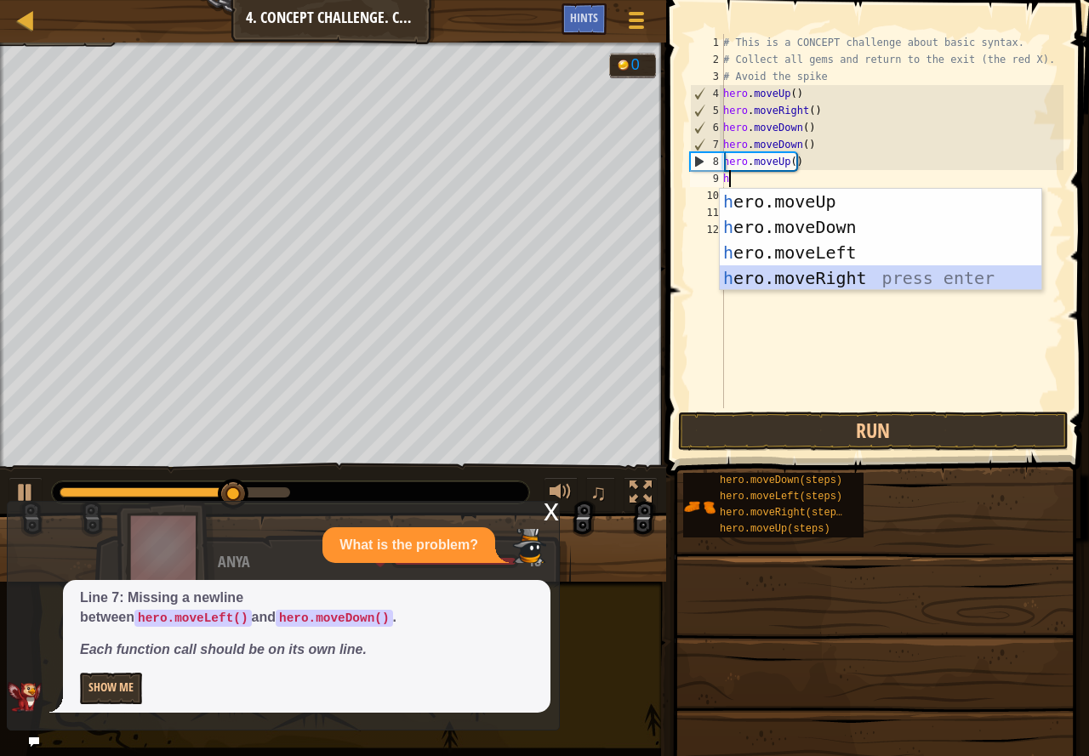
click at [812, 281] on div "h ero.moveUp press enter h ero.moveDown press enter h ero.moveLeft press enter …" at bounding box center [879, 265] width 321 height 153
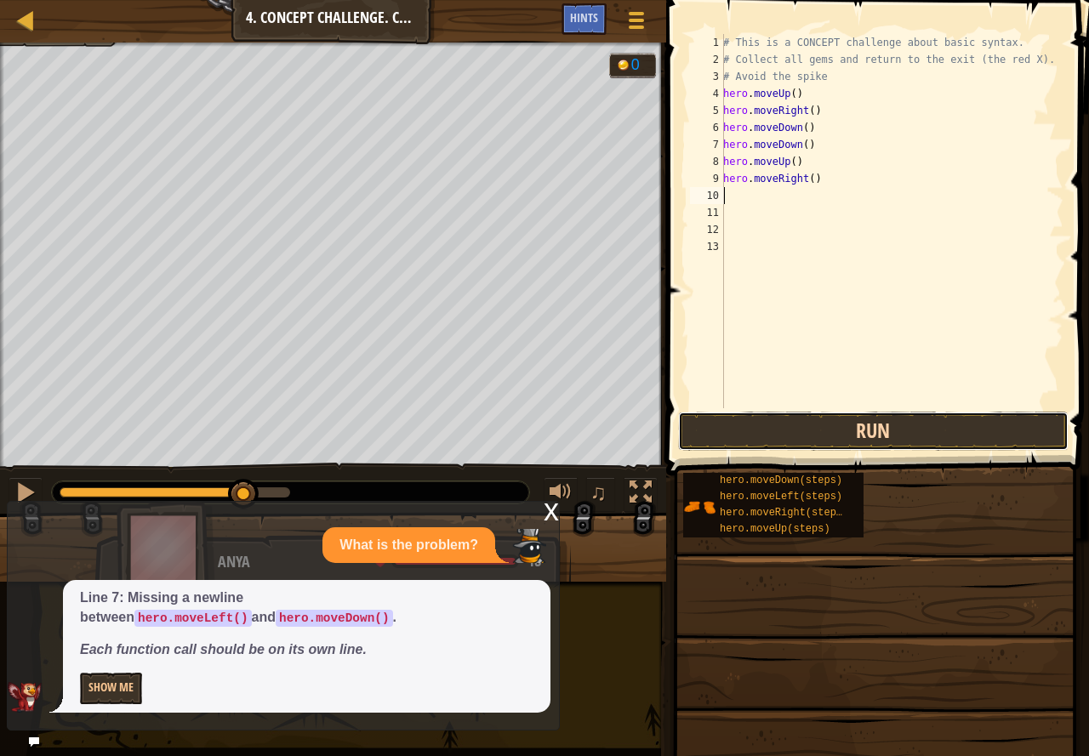
click at [825, 435] on button "Run" at bounding box center [873, 431] width 390 height 39
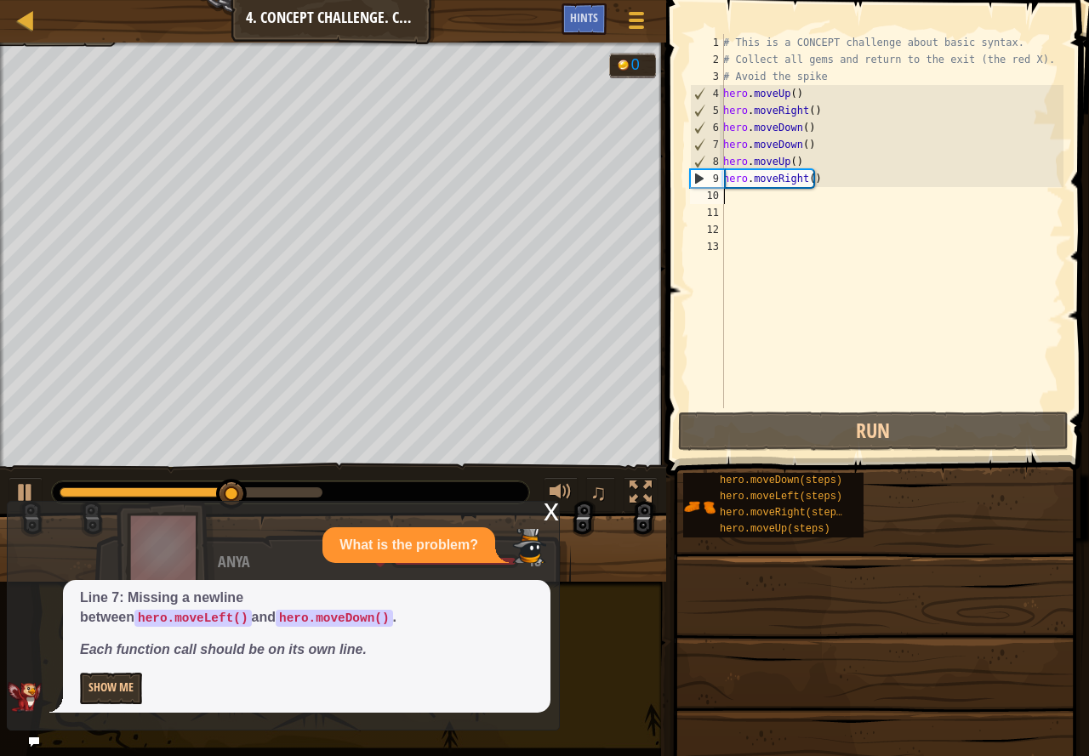
type textarea "h"
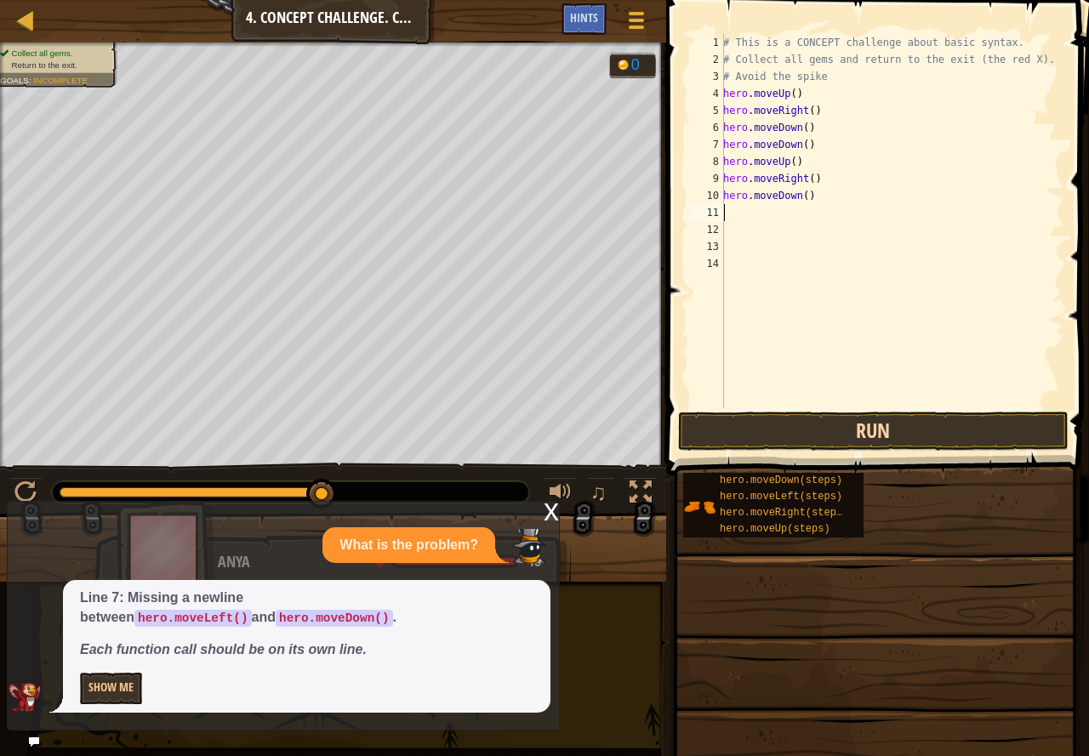
type textarea "h"
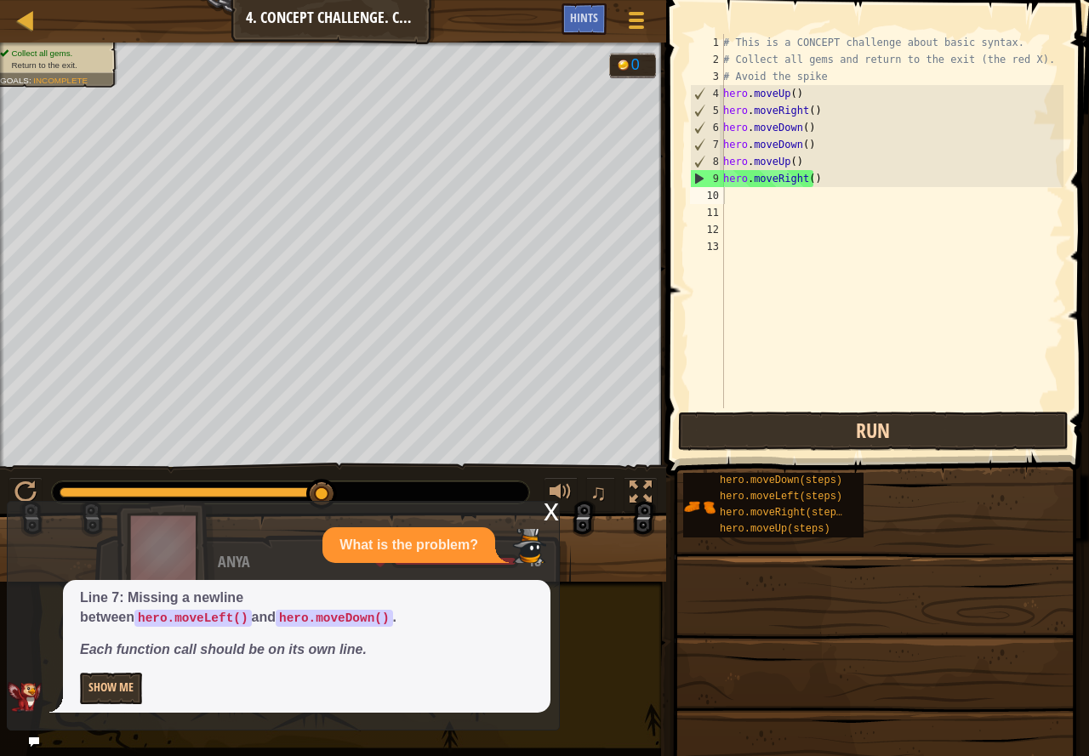
drag, startPoint x: 816, startPoint y: 452, endPoint x: 832, endPoint y: 427, distance: 29.8
click at [828, 432] on div "1 2 3 4 5 6 7 8 9 10 11 12 13 # This is a CONCEPT challenge about basic syntax.…" at bounding box center [875, 272] width 428 height 526
click at [832, 427] on button "Run" at bounding box center [873, 431] width 390 height 39
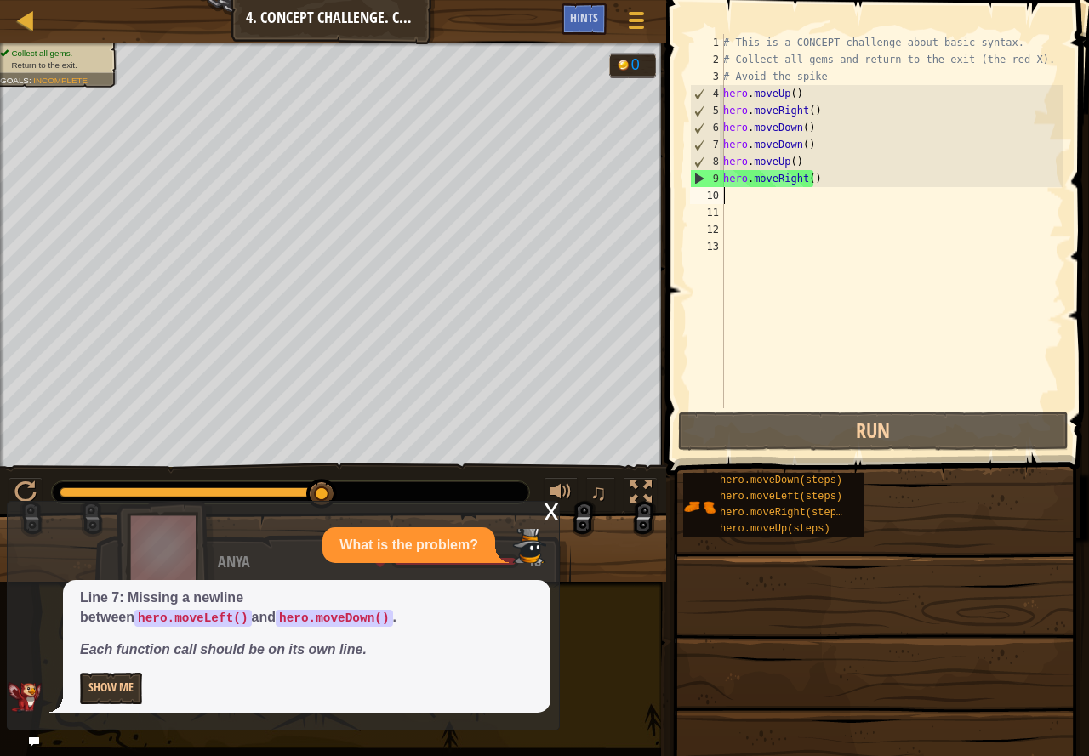
type textarea "h"
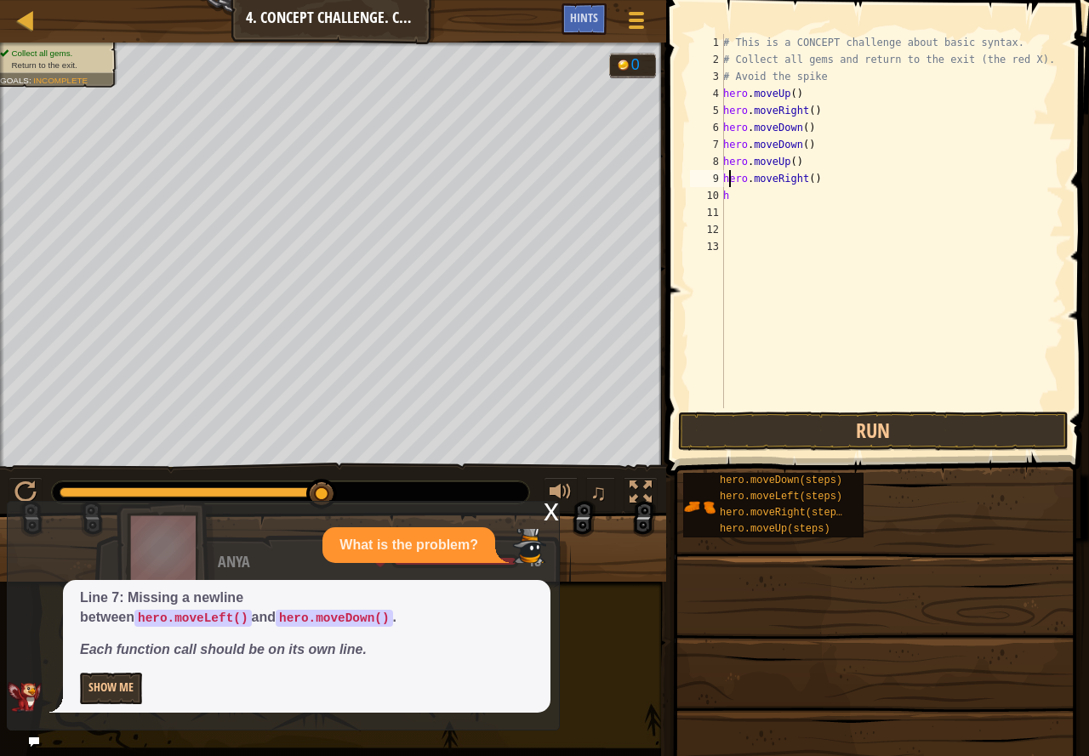
type textarea "h"
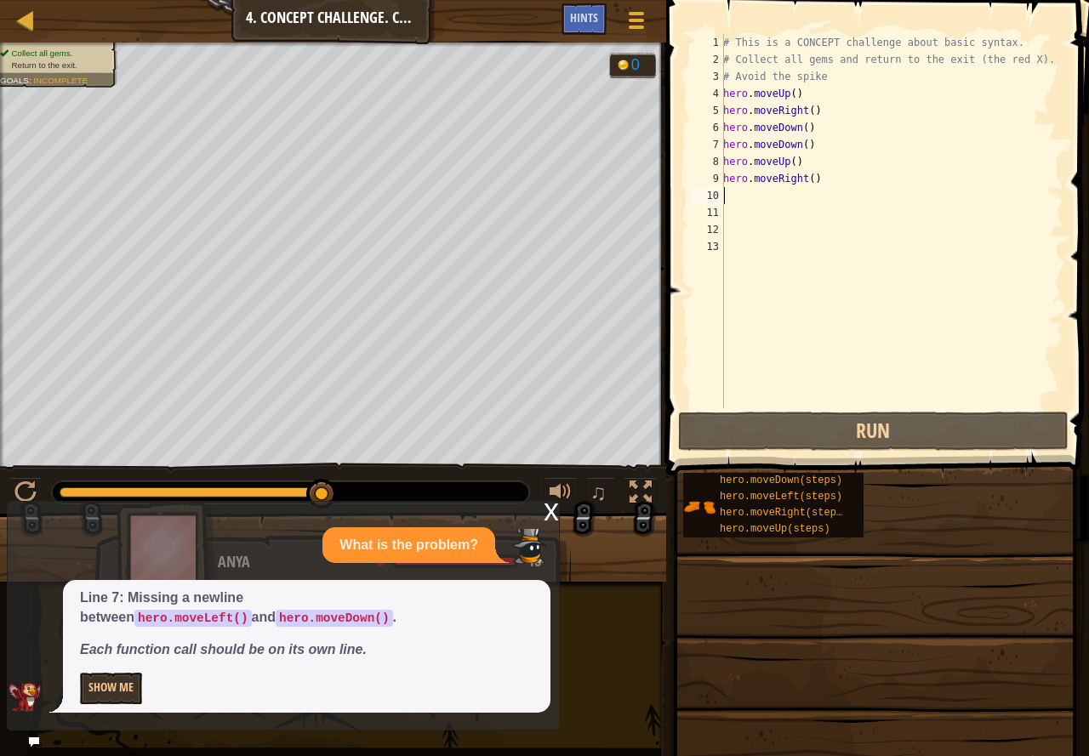
type textarea "h"
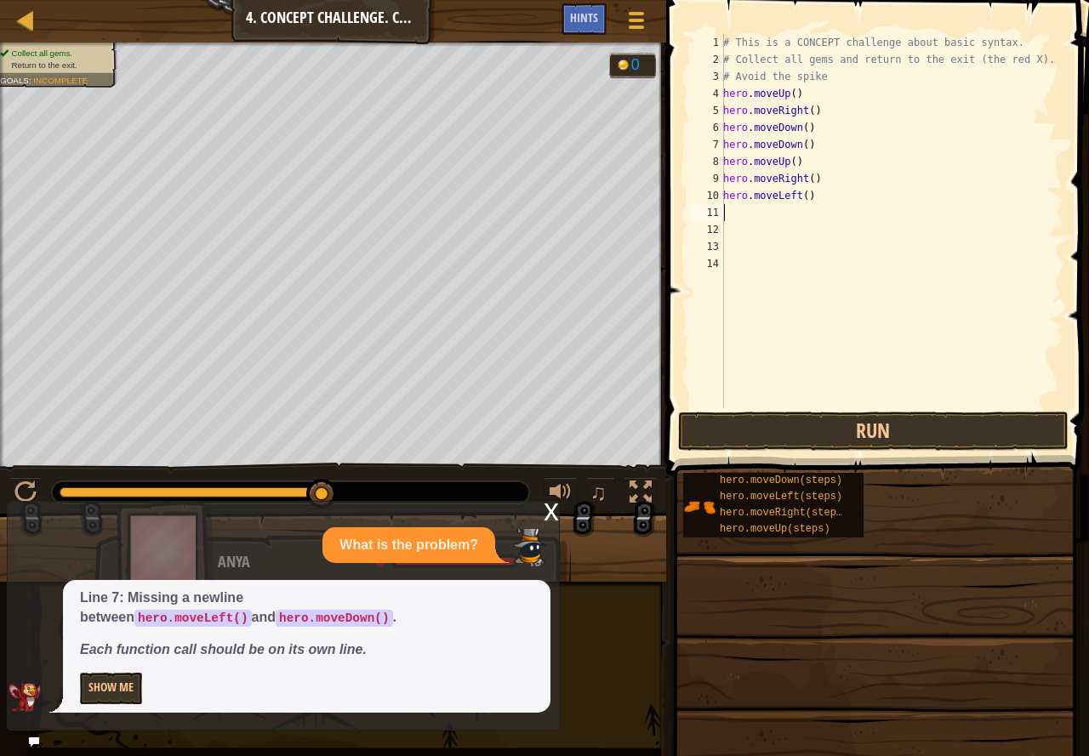
click at [755, 221] on div "# This is a CONCEPT challenge about basic syntax. # Collect all gems and return…" at bounding box center [891, 238] width 344 height 408
click at [822, 415] on button "Run" at bounding box center [873, 431] width 390 height 39
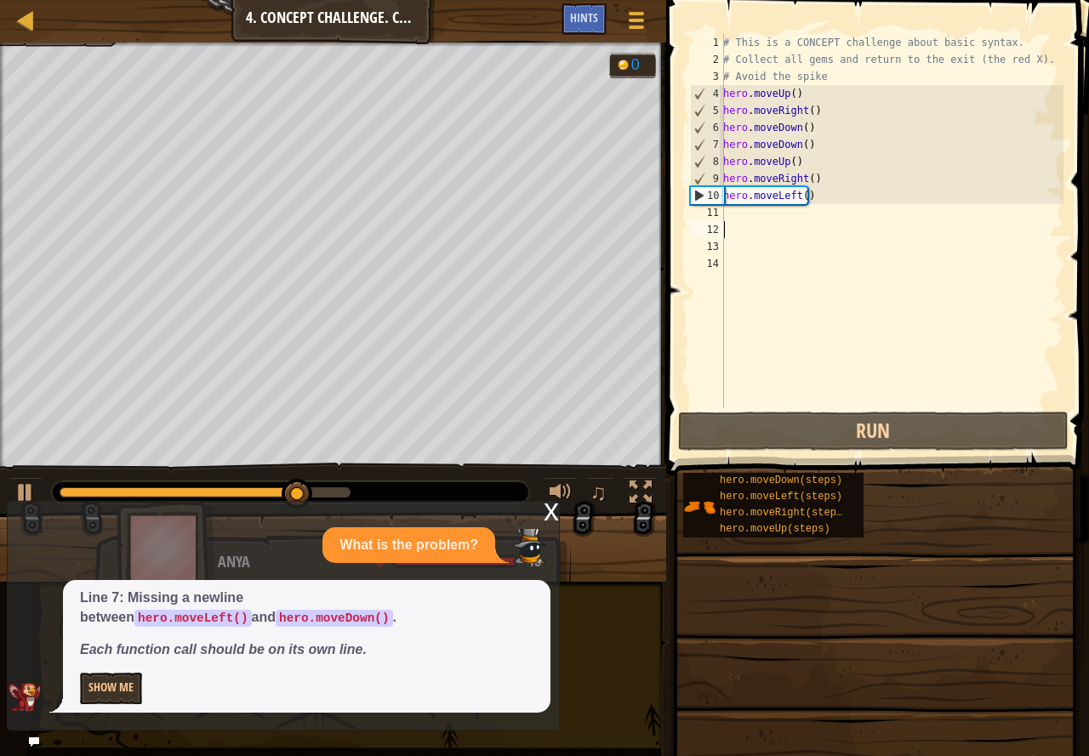
type textarea "h"
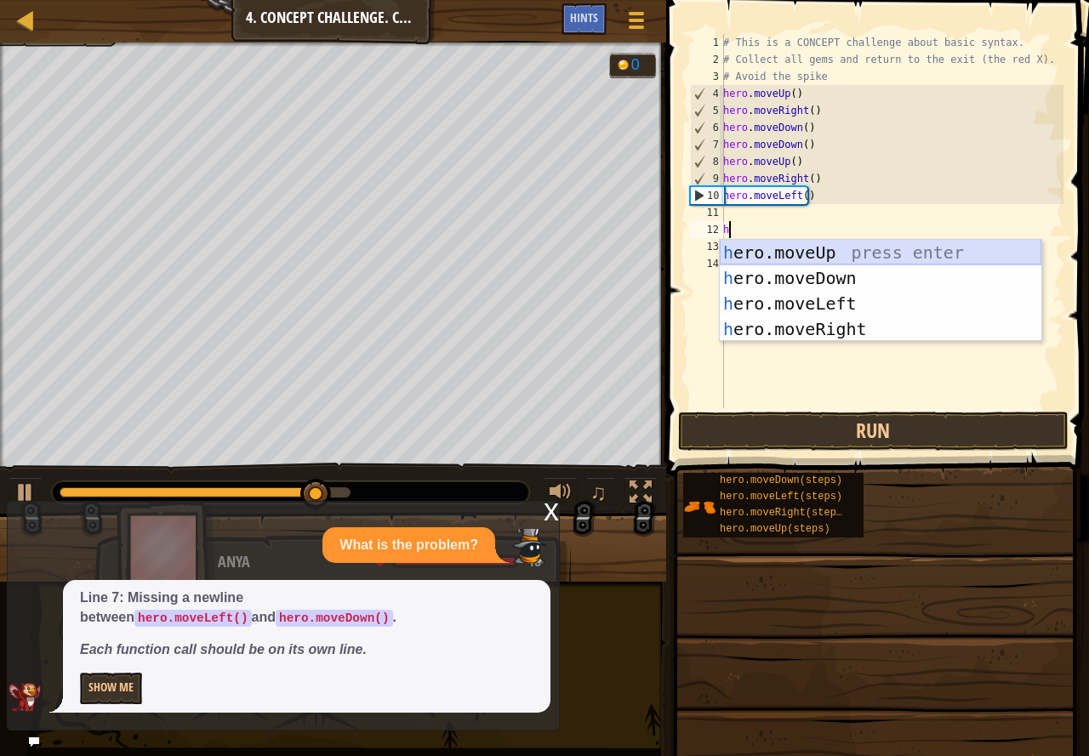
click at [828, 245] on div "h ero.moveUp press enter h ero.moveDown press enter h ero.moveLeft press enter …" at bounding box center [879, 316] width 321 height 153
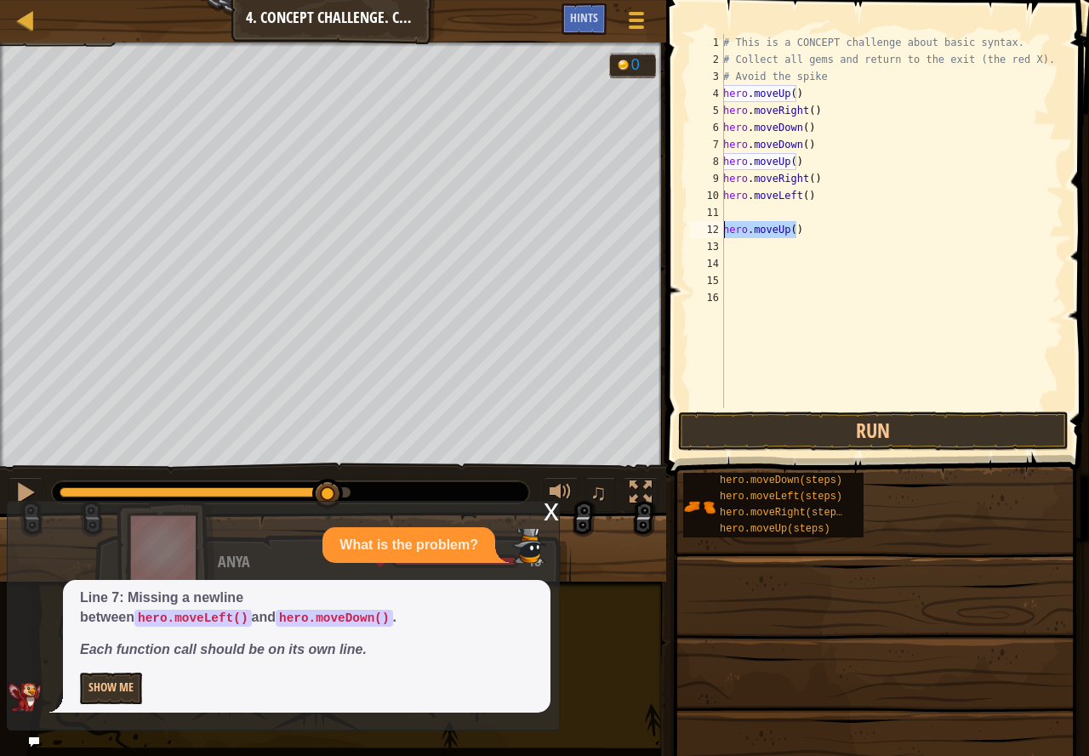
drag, startPoint x: 815, startPoint y: 230, endPoint x: 720, endPoint y: 231, distance: 94.4
click at [720, 231] on div "1 2 3 4 5 6 7 8 9 10 11 12 13 14 15 16 # This is a CONCEPT challenge about basi…" at bounding box center [874, 221] width 377 height 374
type textarea "hero.moveUp()"
click at [725, 222] on div "# This is a CONCEPT challenge about basic syntax. # Collect all gems and return…" at bounding box center [891, 238] width 344 height 408
click at [729, 214] on div "# This is a CONCEPT challenge about basic syntax. # Collect all gems and return…" at bounding box center [891, 238] width 344 height 408
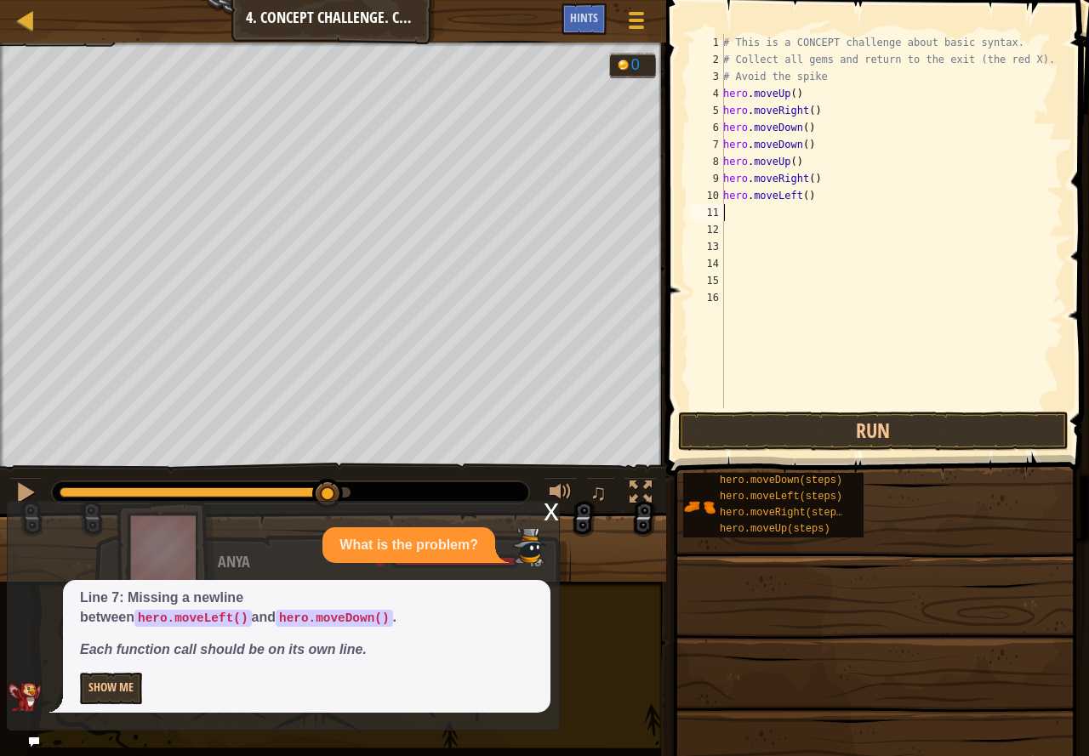
type textarea "h"
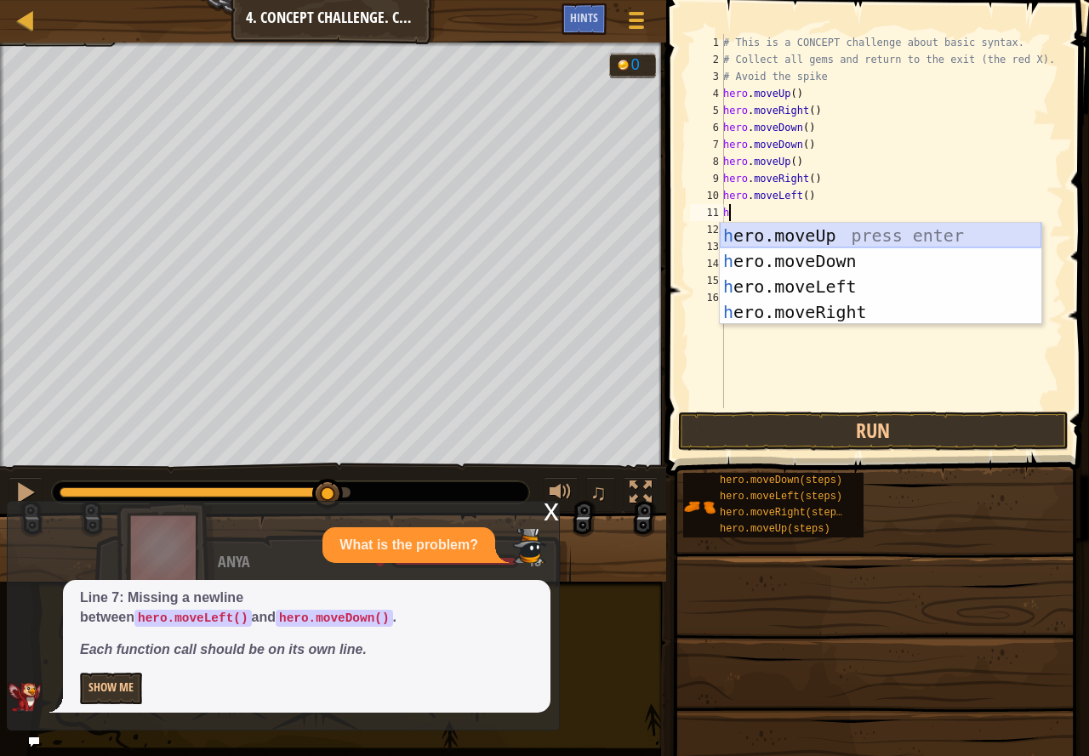
click at [777, 235] on div "h ero.moveUp press enter h ero.moveDown press enter h ero.moveLeft press enter …" at bounding box center [879, 299] width 321 height 153
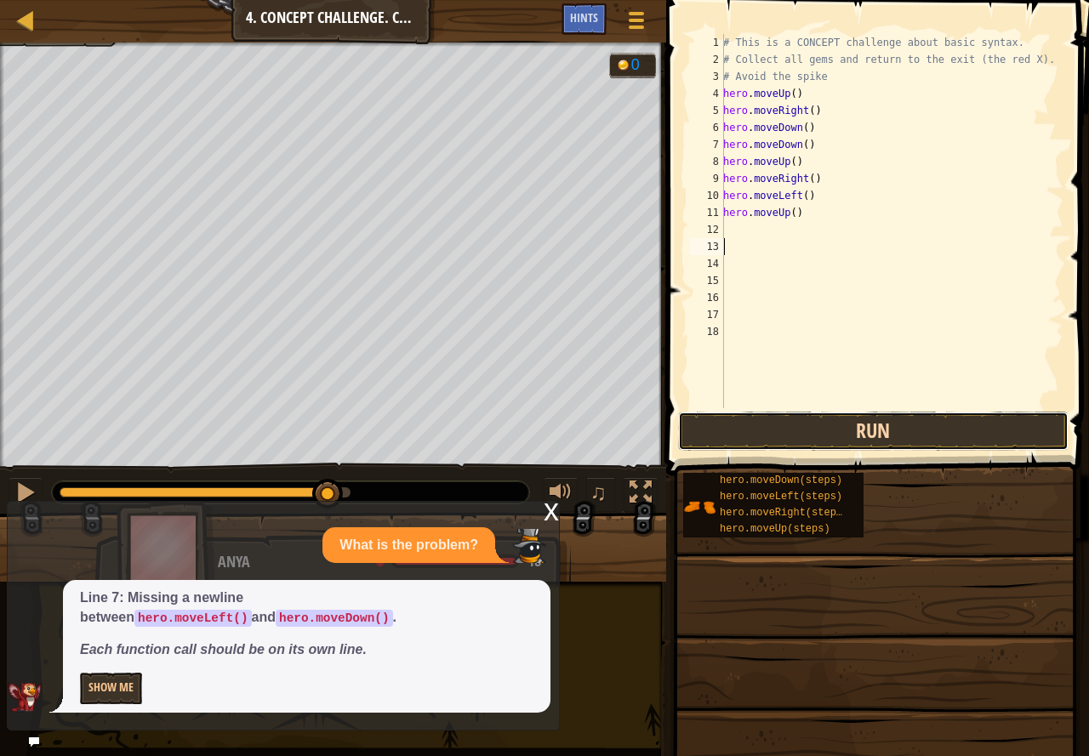
click at [831, 413] on button "Run" at bounding box center [873, 431] width 390 height 39
type textarea "b"
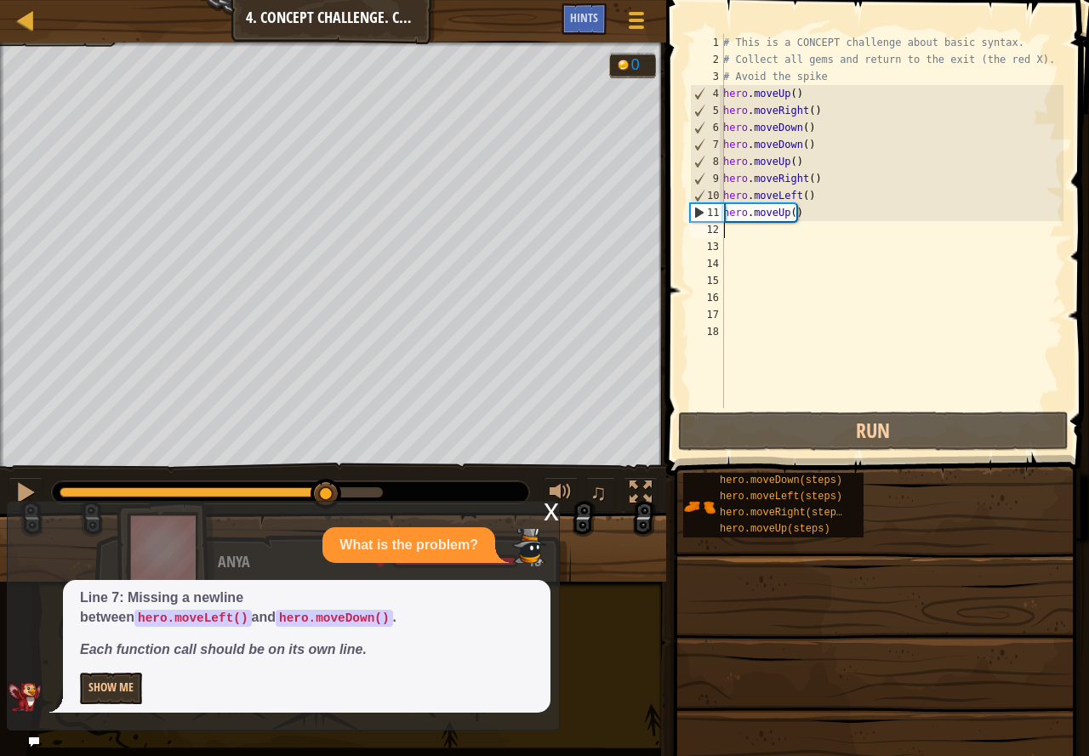
type textarea "h"
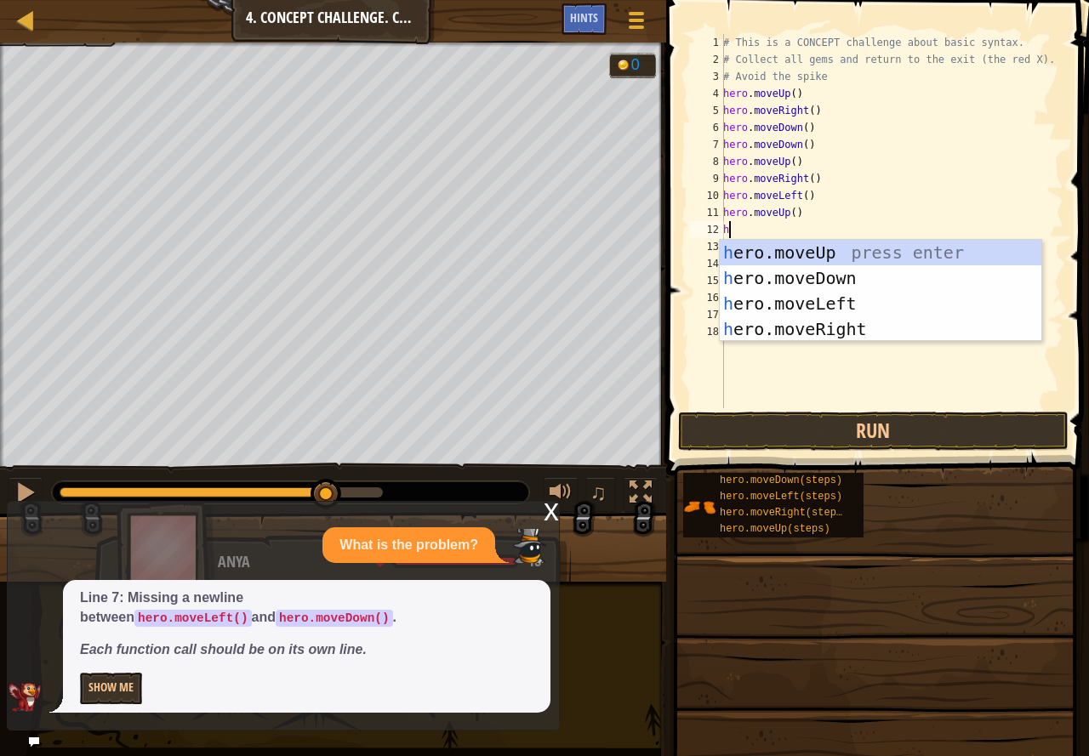
click at [769, 309] on div "h ero.moveUp press enter h ero.moveDown press enter h ero.moveLeft press enter …" at bounding box center [879, 316] width 321 height 153
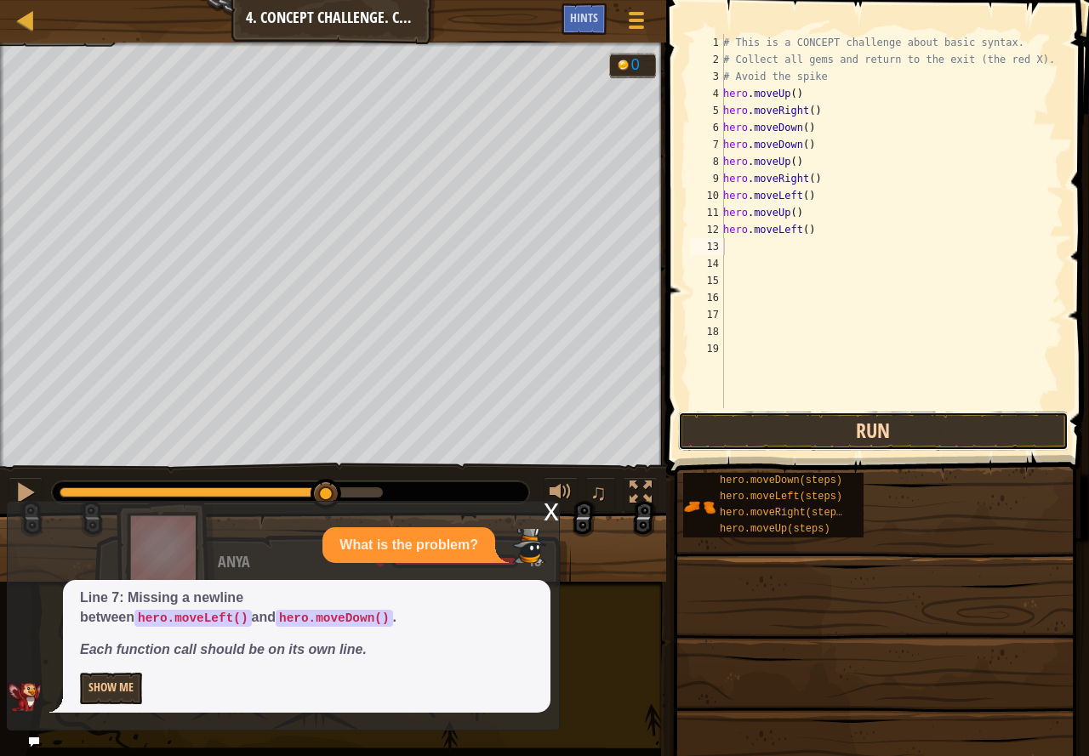
click at [821, 432] on button "Run" at bounding box center [873, 431] width 390 height 39
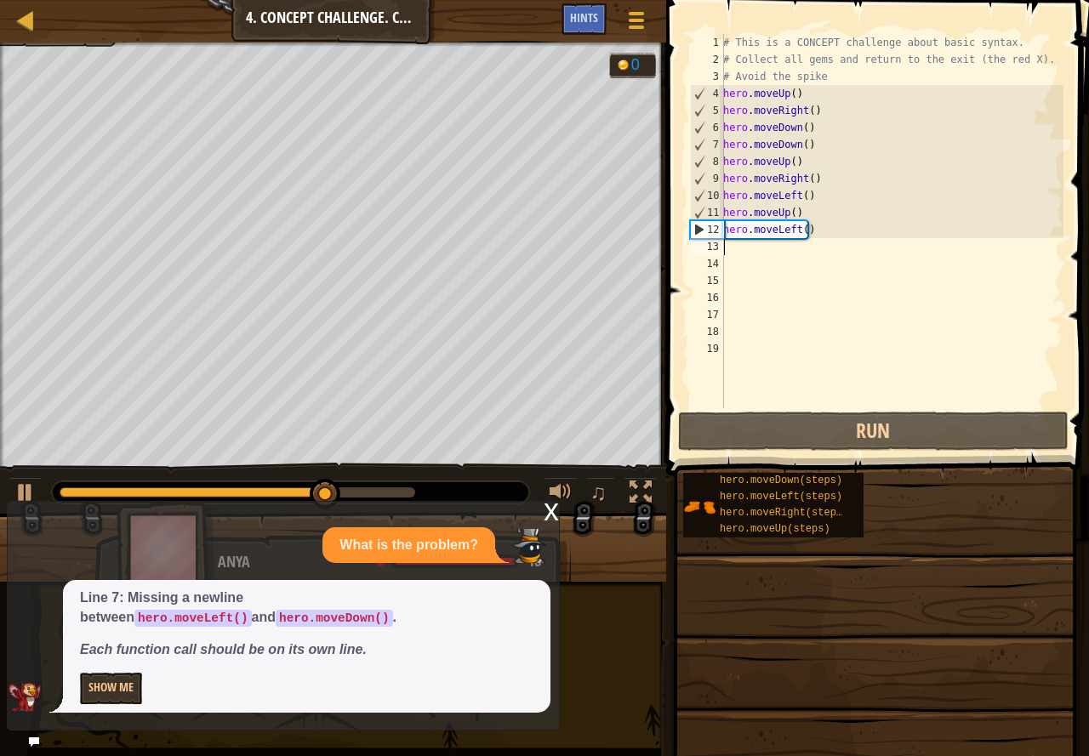
type textarea "h"
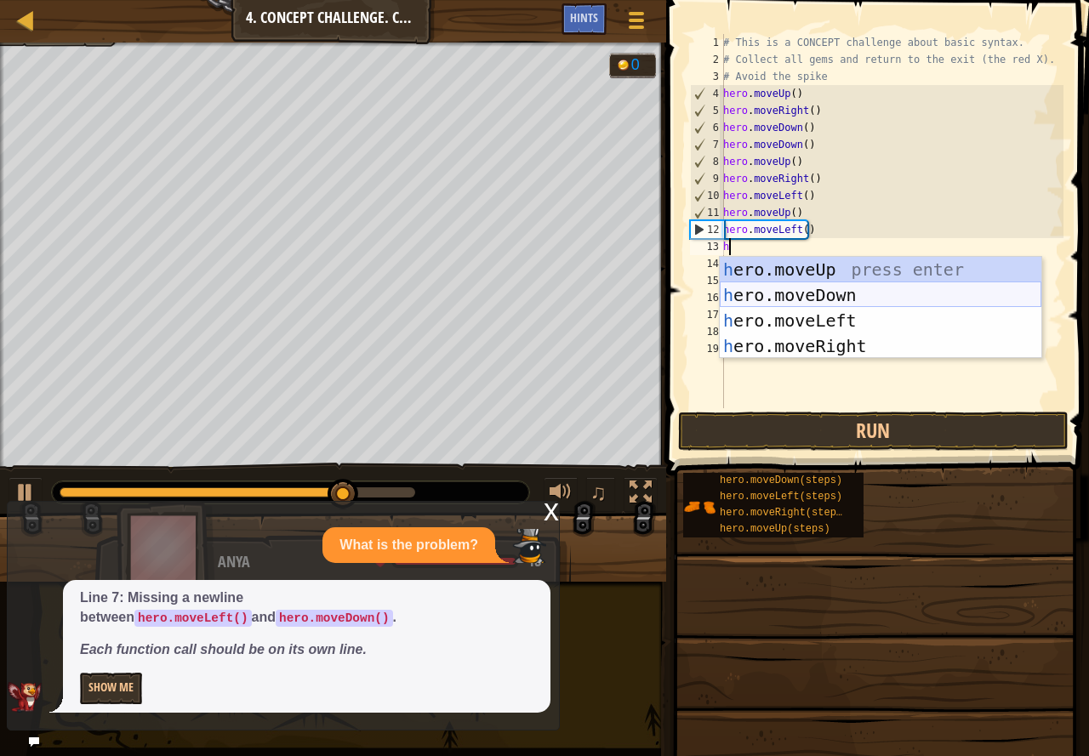
click at [882, 295] on div "h ero.moveUp press enter h ero.moveDown press enter h ero.moveLeft press enter …" at bounding box center [879, 333] width 321 height 153
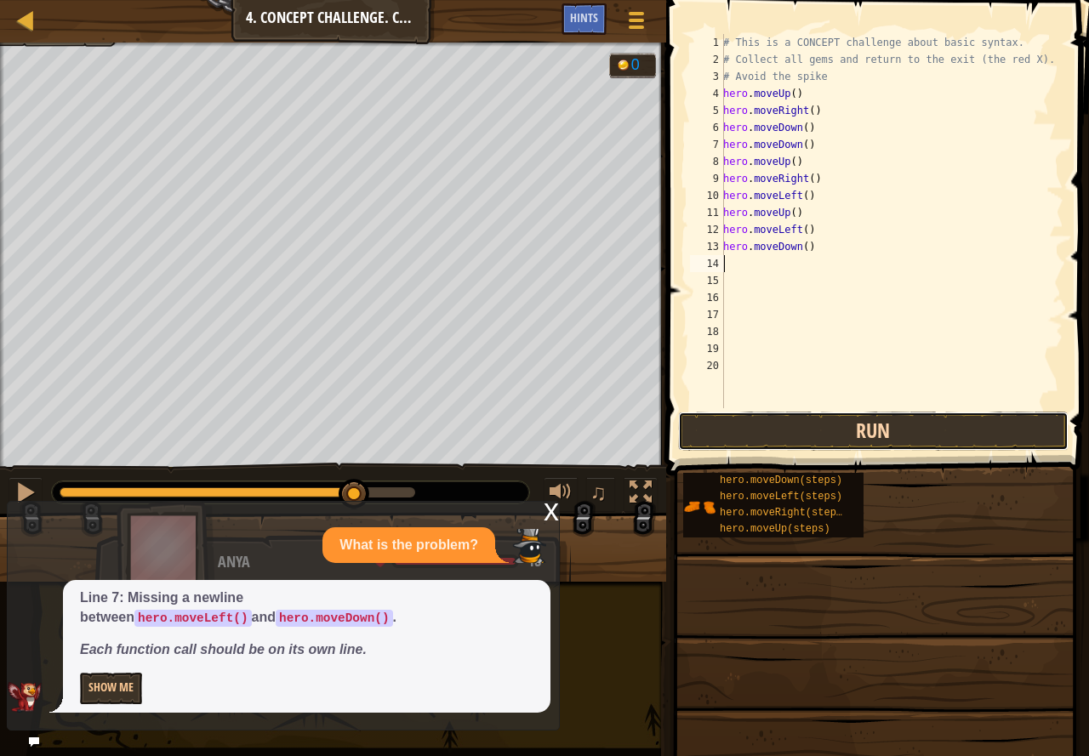
click at [862, 418] on button "Run" at bounding box center [873, 431] width 390 height 39
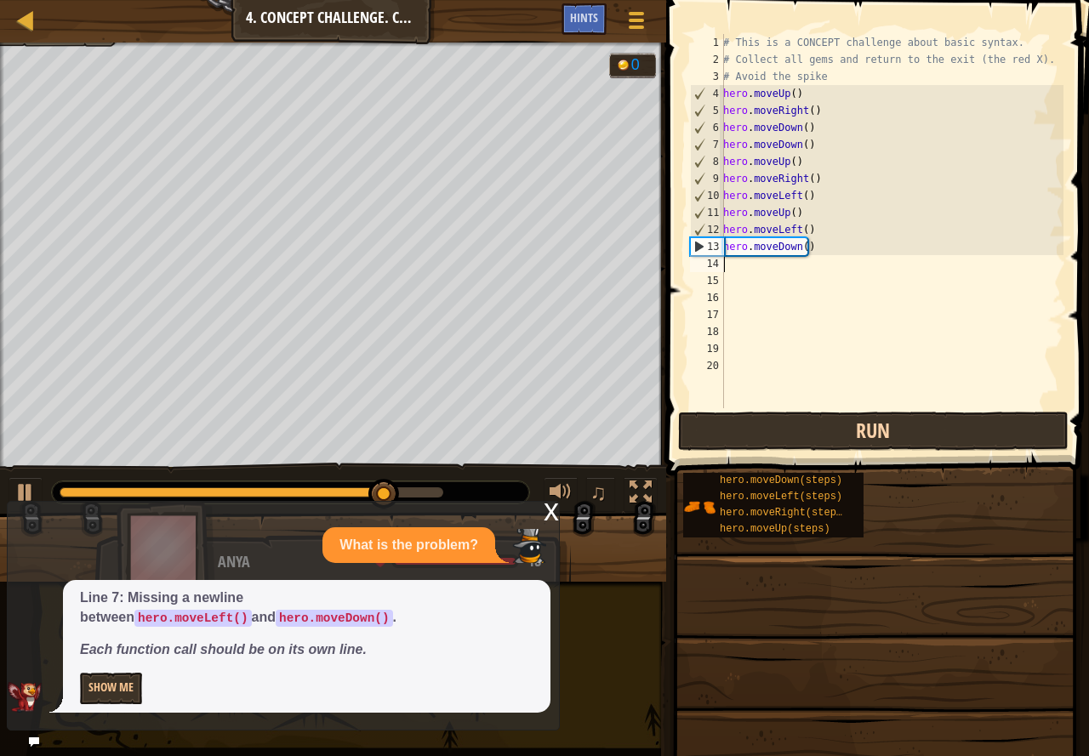
type textarea "h"
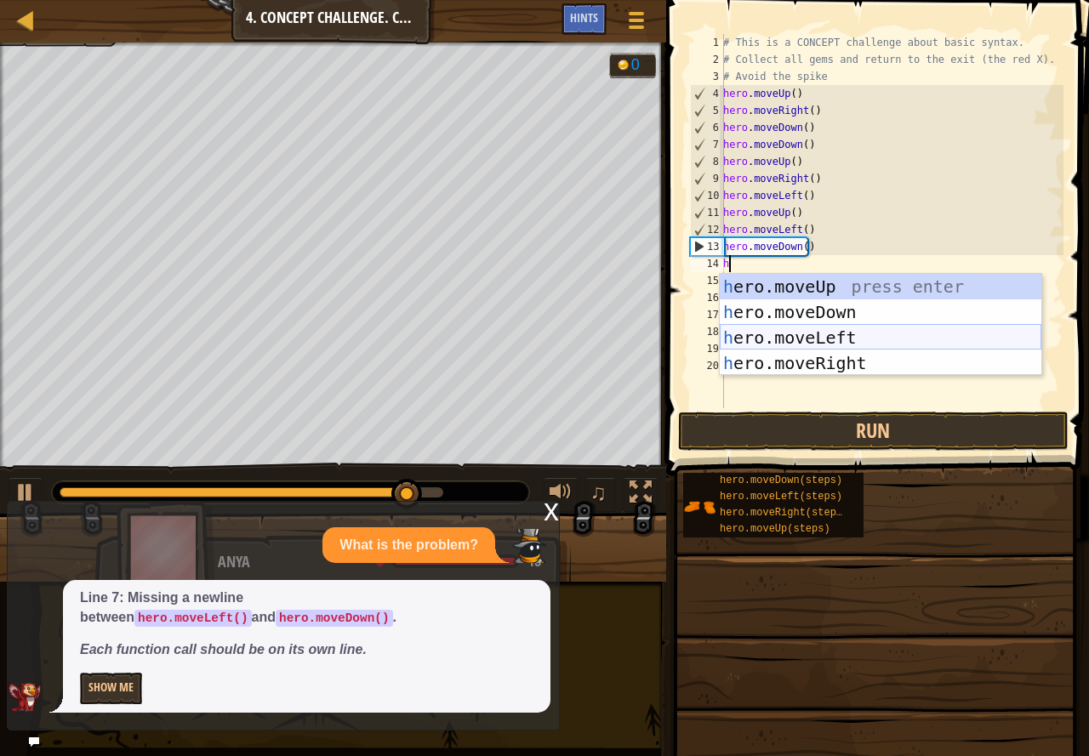
click at [860, 337] on div "h ero.moveUp press enter h ero.moveDown press enter h ero.moveLeft press enter …" at bounding box center [879, 350] width 321 height 153
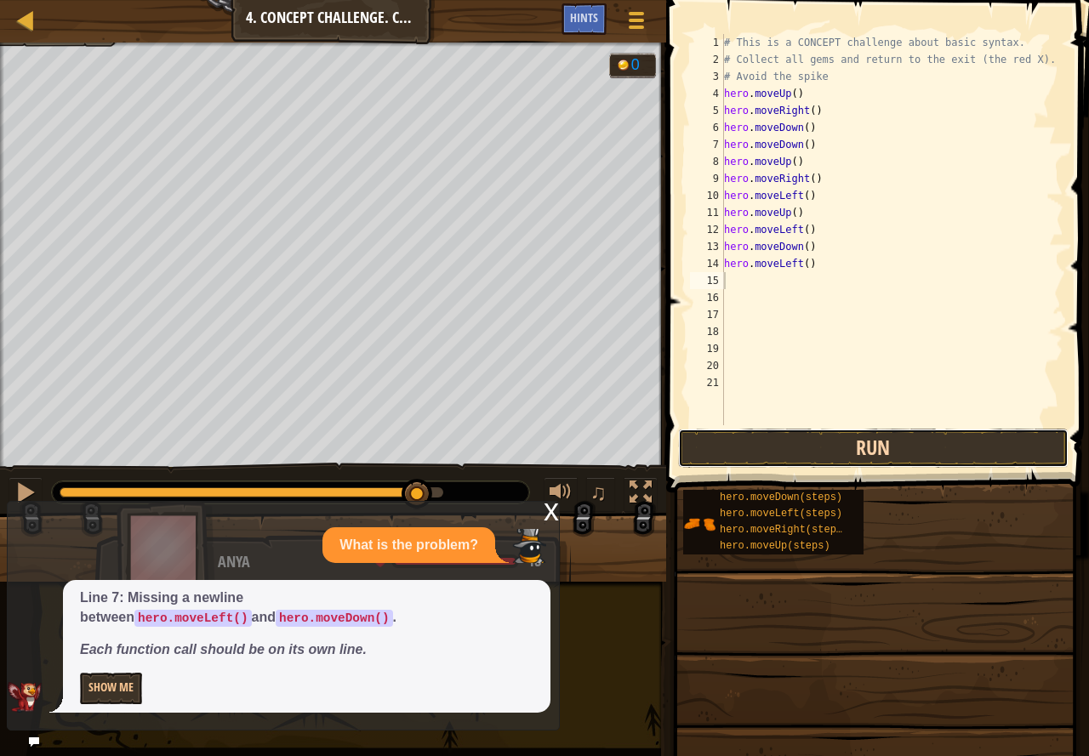
click at [909, 451] on button "Run" at bounding box center [873, 448] width 390 height 39
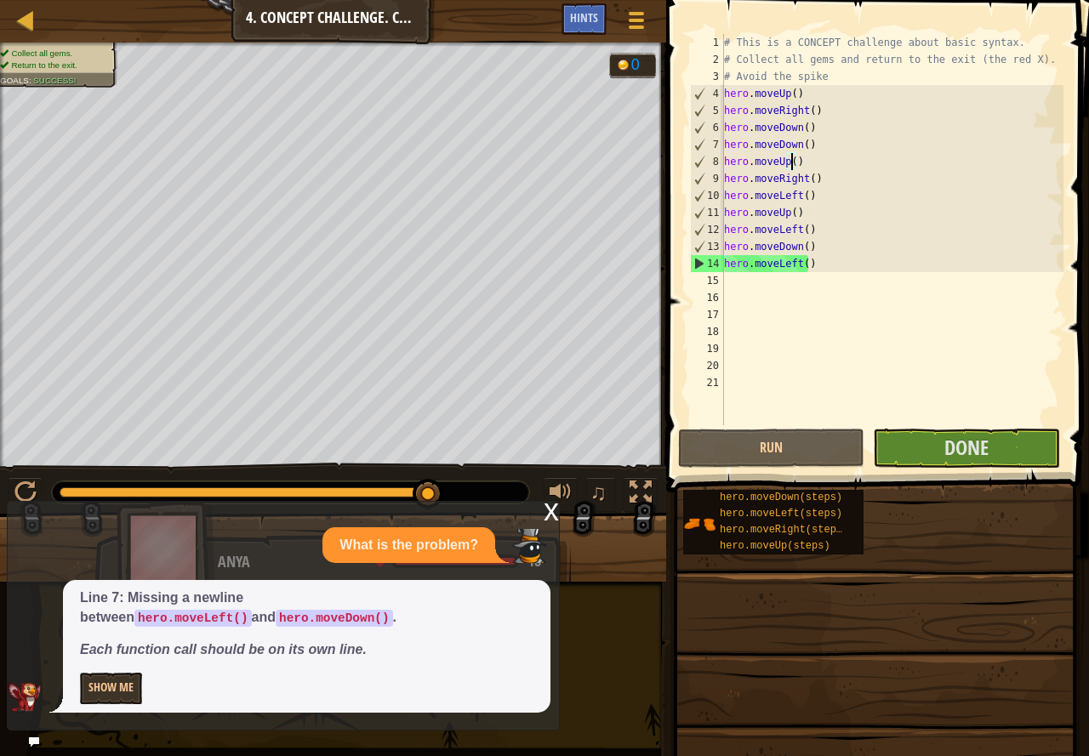
click at [789, 164] on div "# This is a CONCEPT challenge about basic syntax. # Collect all gems and return…" at bounding box center [891, 246] width 343 height 425
type textarea "hero.moveUp()"
click at [988, 452] on button "Done" at bounding box center [966, 448] width 186 height 39
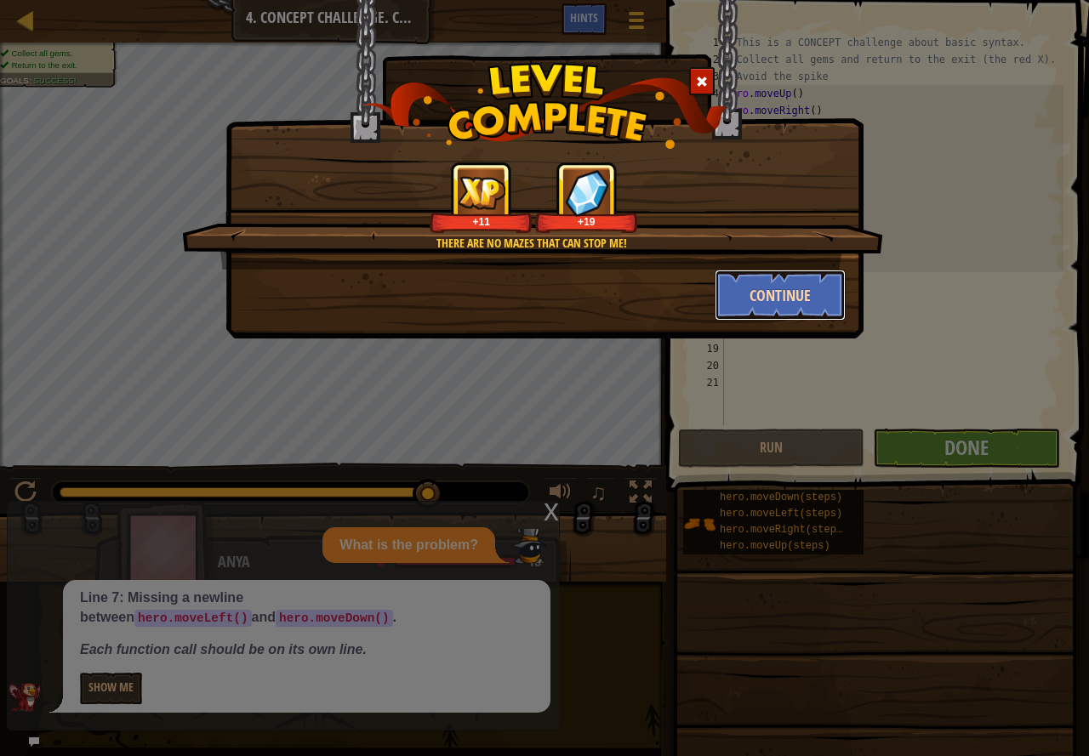
click at [774, 299] on button "Continue" at bounding box center [780, 295] width 132 height 51
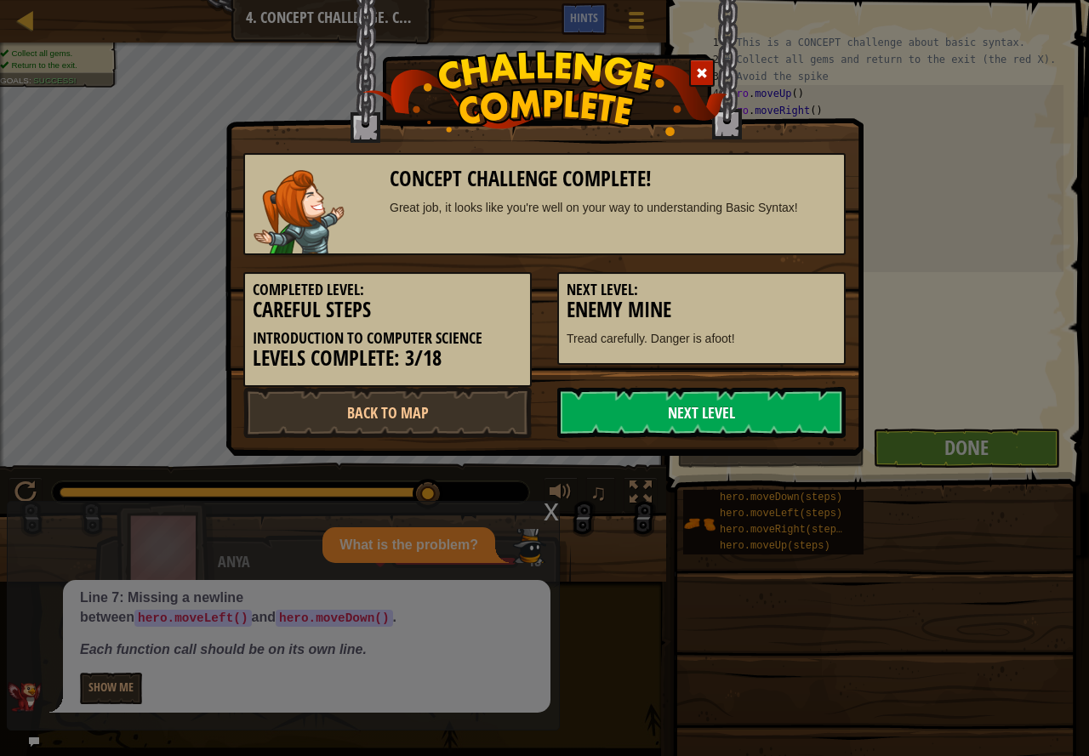
click at [775, 398] on link "Next Level" at bounding box center [701, 412] width 288 height 51
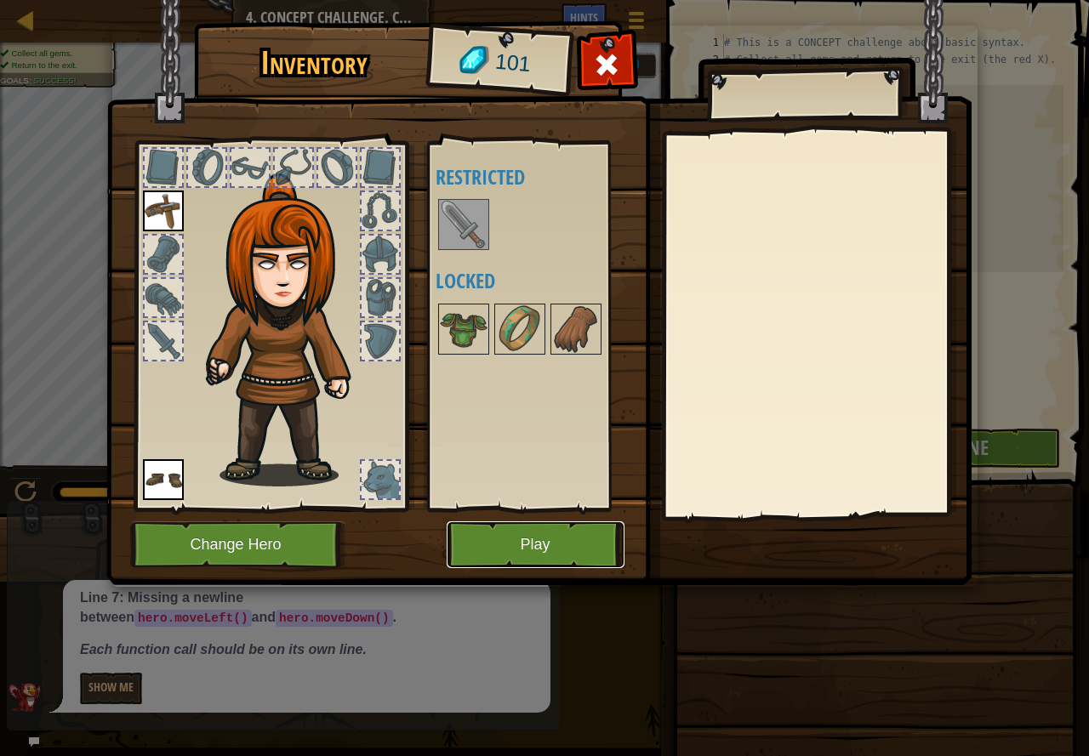
click at [518, 527] on button "Play" at bounding box center [535, 544] width 178 height 47
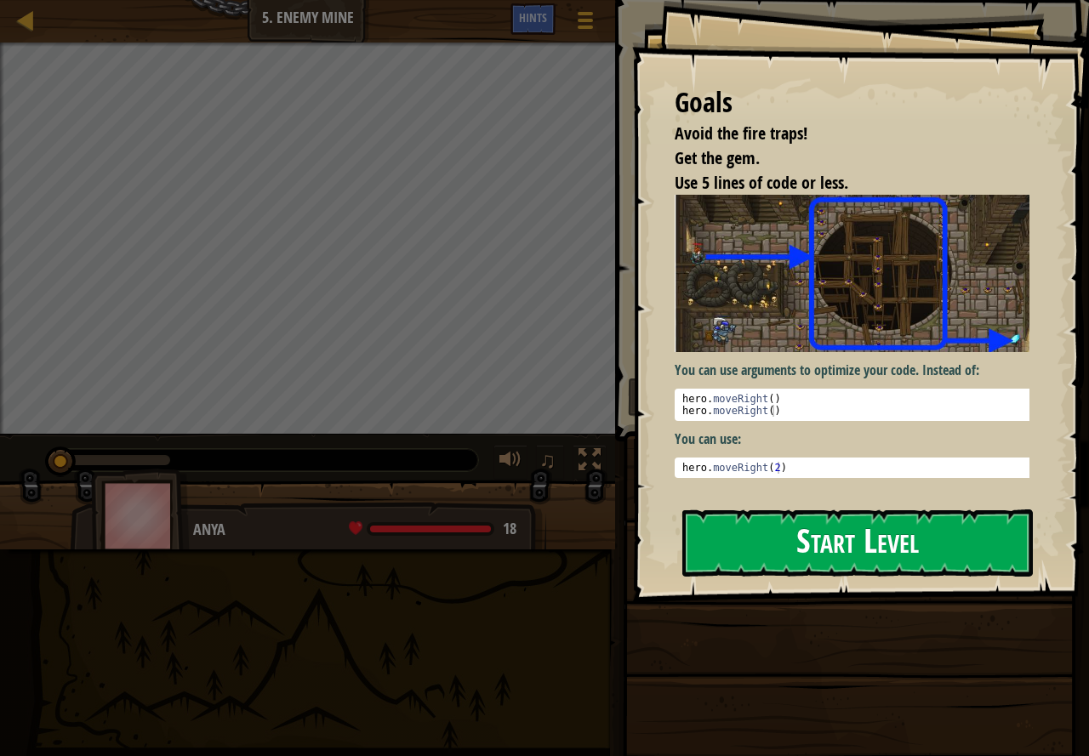
click at [760, 555] on button "Start Level" at bounding box center [857, 542] width 350 height 67
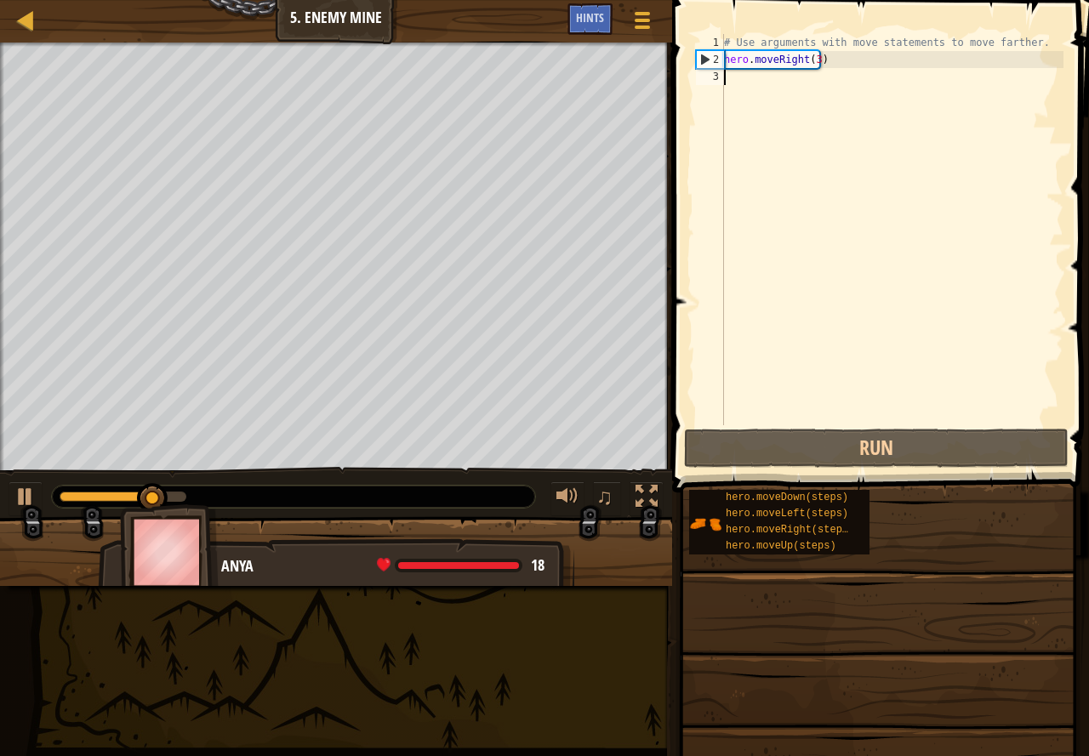
type textarea "h"
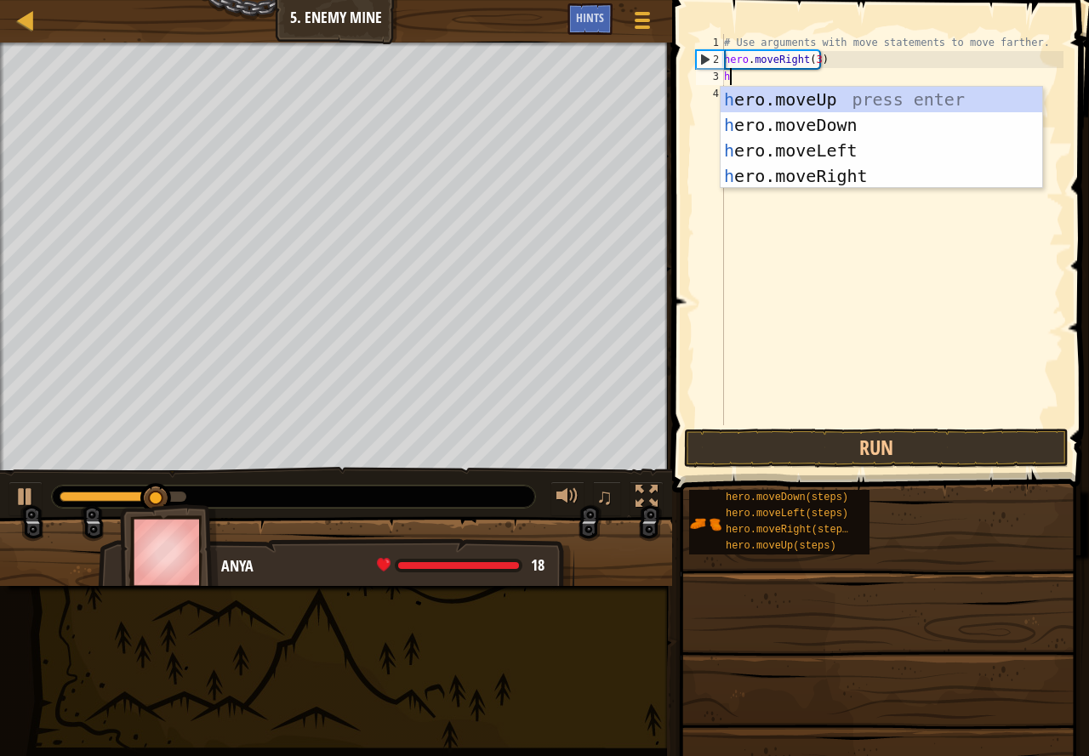
scroll to position [8, 0]
click at [756, 92] on div "h ero.moveUp press enter h ero.moveDown press enter h ero.moveLeft press enter …" at bounding box center [880, 163] width 321 height 153
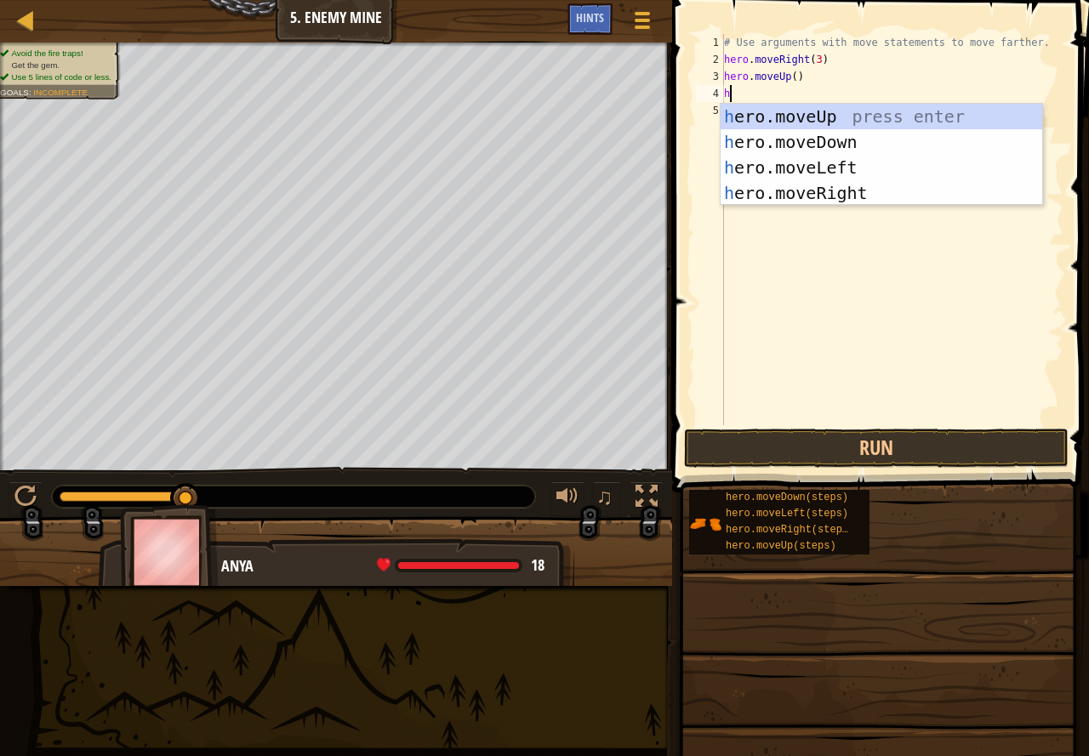
type textarea "hero.moveUp()"
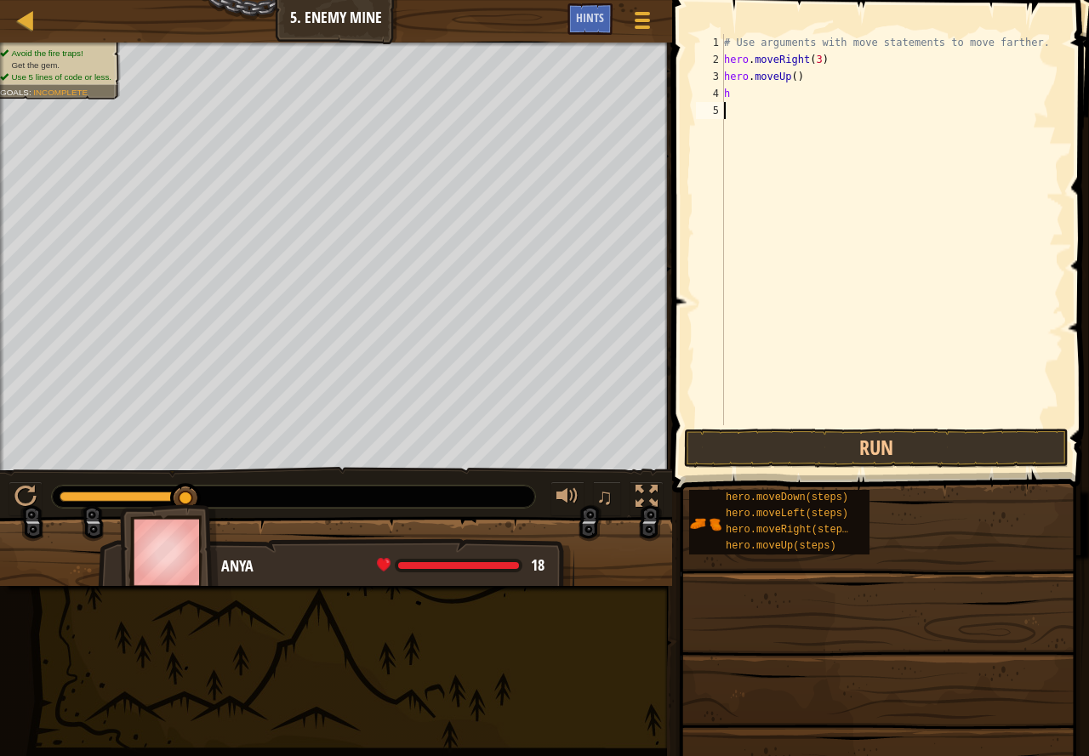
click at [749, 104] on div "# Use arguments with move statements to move farther. hero . moveRight ( 3 ) he…" at bounding box center [891, 246] width 343 height 425
click at [748, 94] on div "# Use arguments with move statements to move farther. hero . moveRight ( 3 ) he…" at bounding box center [891, 246] width 343 height 425
type textarea "hl"
click at [780, 115] on div "h ero.move L eft press enter" at bounding box center [880, 142] width 321 height 77
click at [840, 433] on button "Run" at bounding box center [876, 448] width 384 height 39
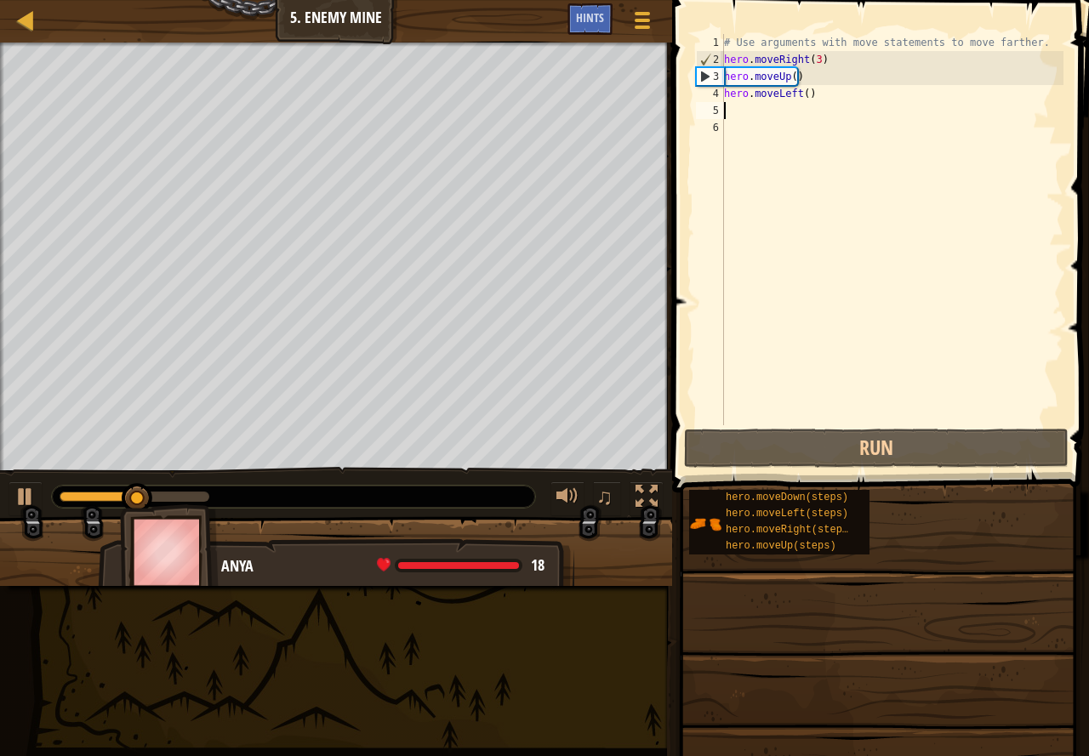
click at [817, 100] on div "# Use arguments with move statements to move farther. hero . moveRight ( 3 ) he…" at bounding box center [891, 246] width 343 height 425
type textarea "hero.moveLeft()"
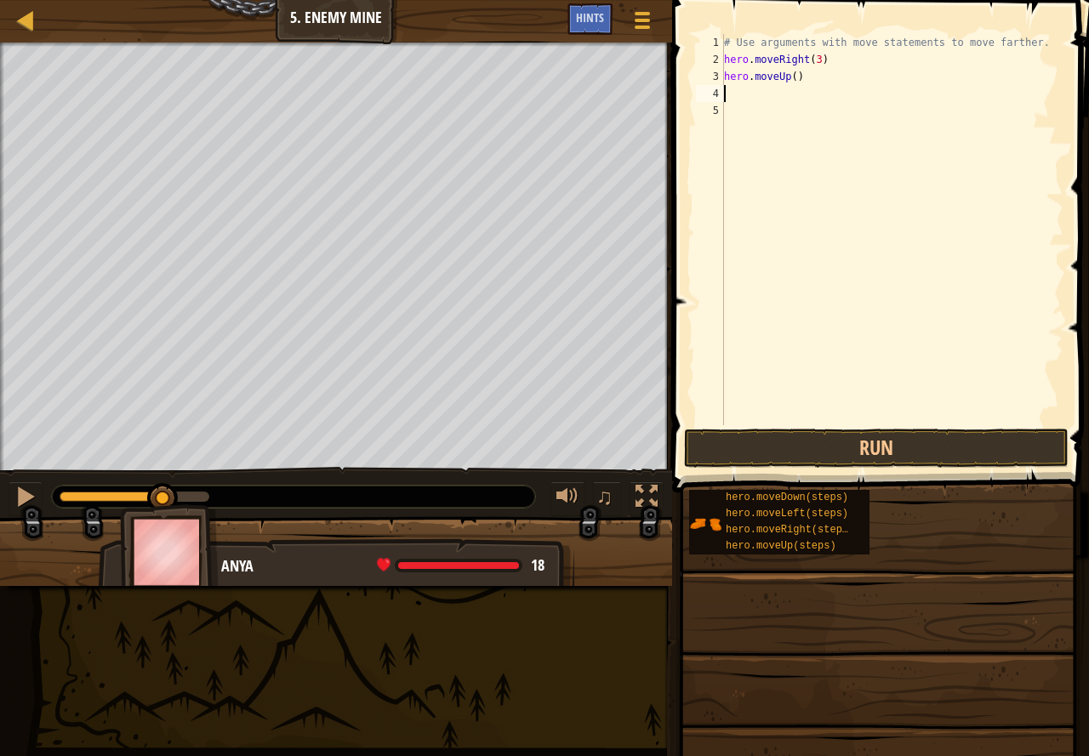
type textarea "h"
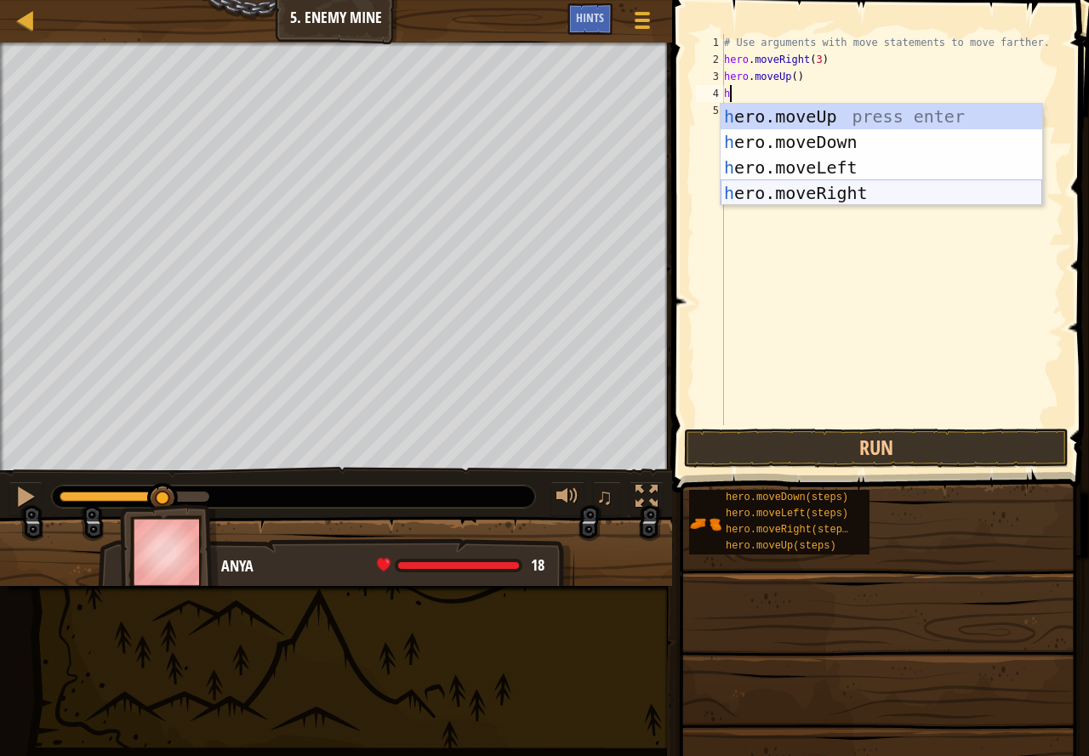
click at [827, 188] on div "h ero.moveUp press enter h ero.moveDown press enter h ero.moveLeft press enter …" at bounding box center [880, 180] width 321 height 153
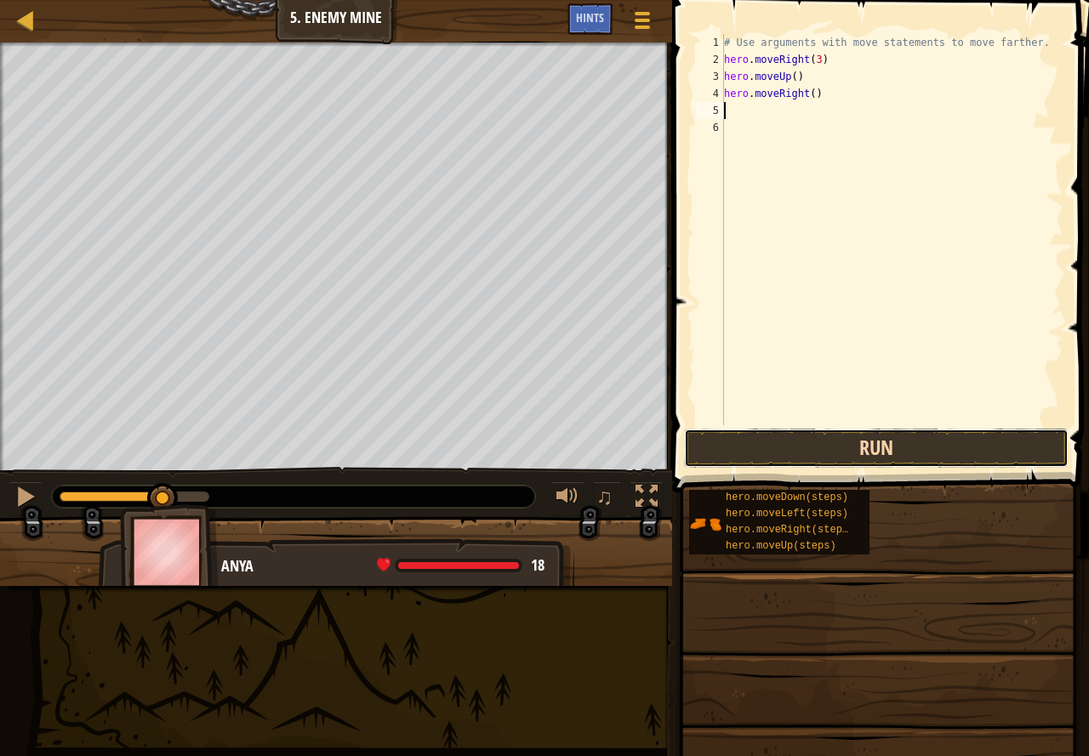
click at [827, 445] on button "Run" at bounding box center [876, 448] width 384 height 39
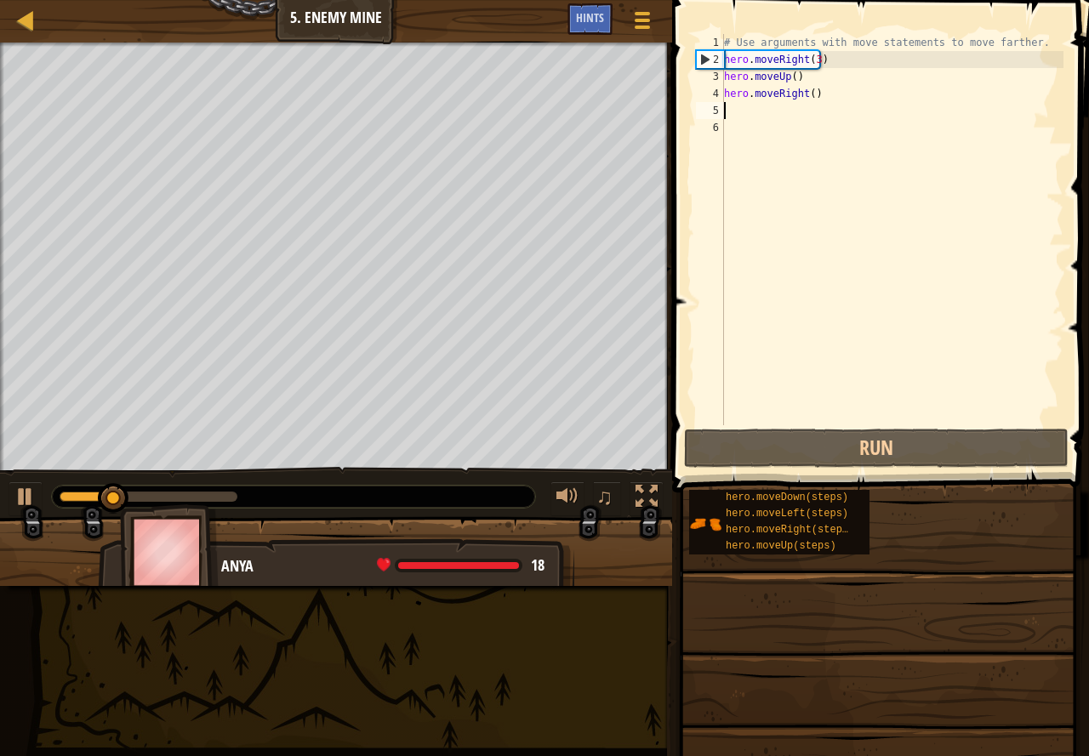
type textarea "j"
type textarea "h"
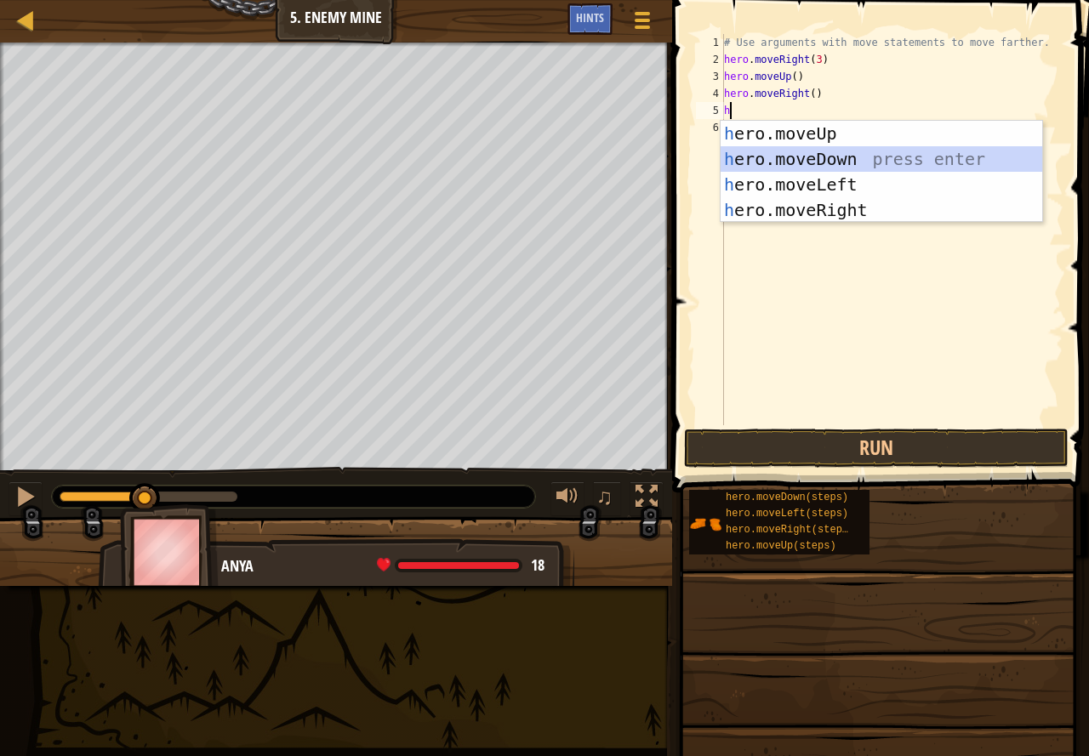
click at [825, 156] on div "h ero.moveUp press enter h ero.moveDown press enter h ero.moveLeft press enter …" at bounding box center [880, 197] width 321 height 153
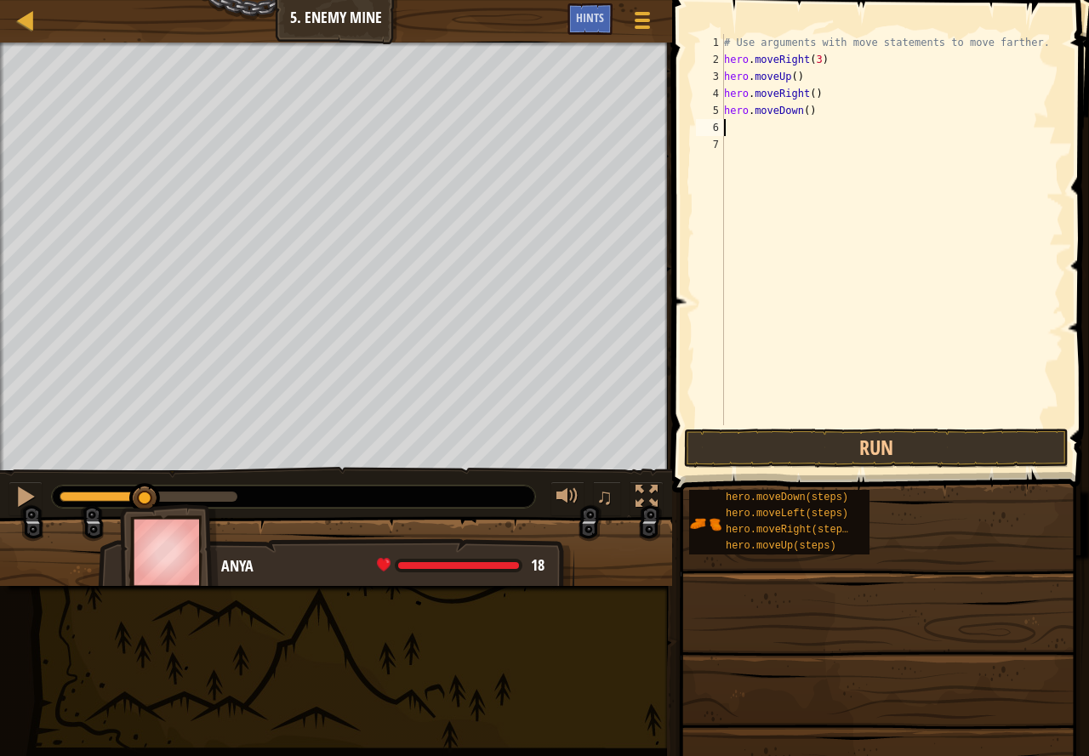
type textarea "h"
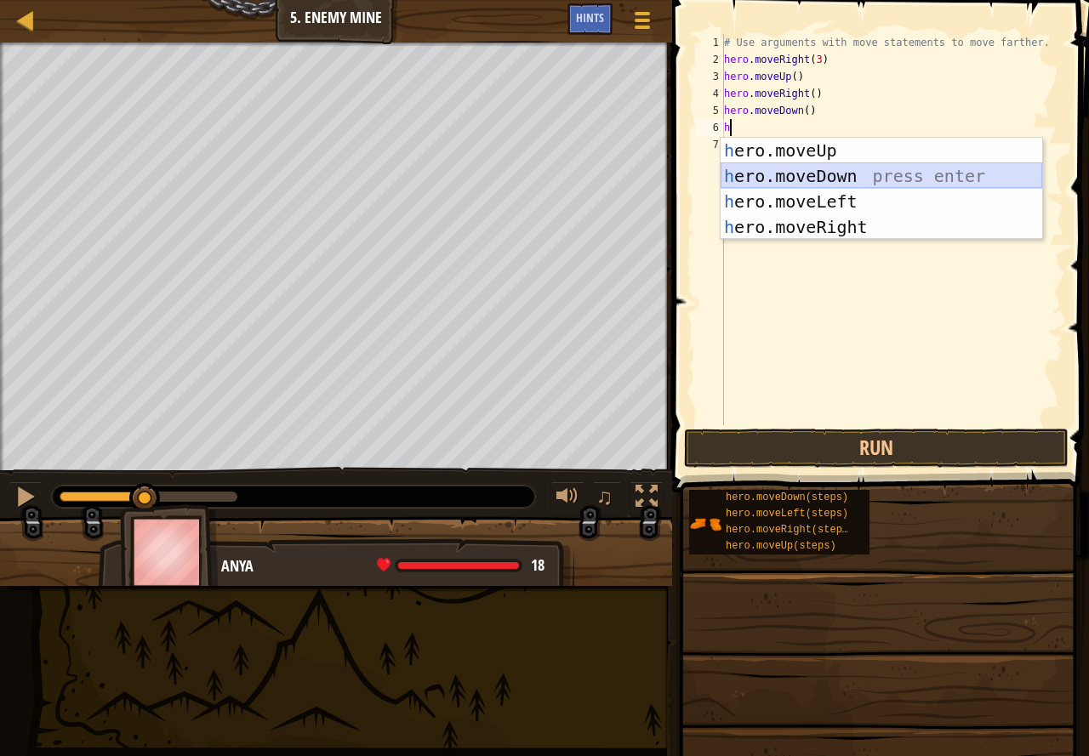
click at [843, 174] on div "h ero.moveUp press enter h ero.moveDown press enter h ero.moveLeft press enter …" at bounding box center [880, 214] width 321 height 153
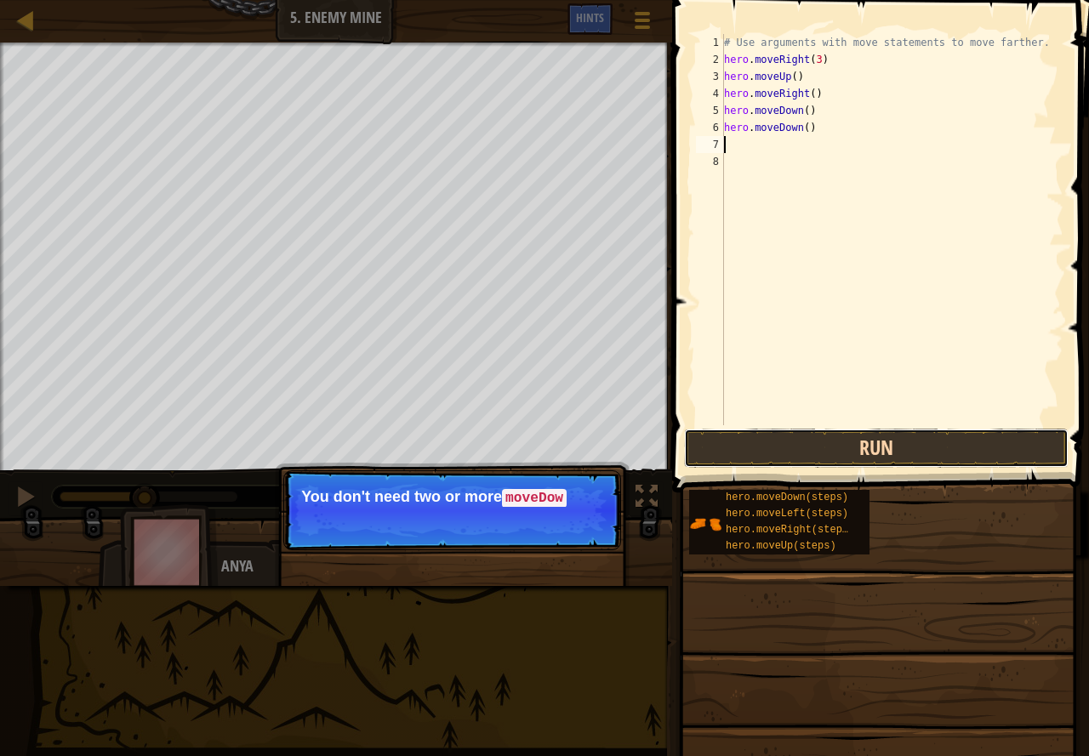
click at [789, 439] on button "Run" at bounding box center [876, 448] width 384 height 39
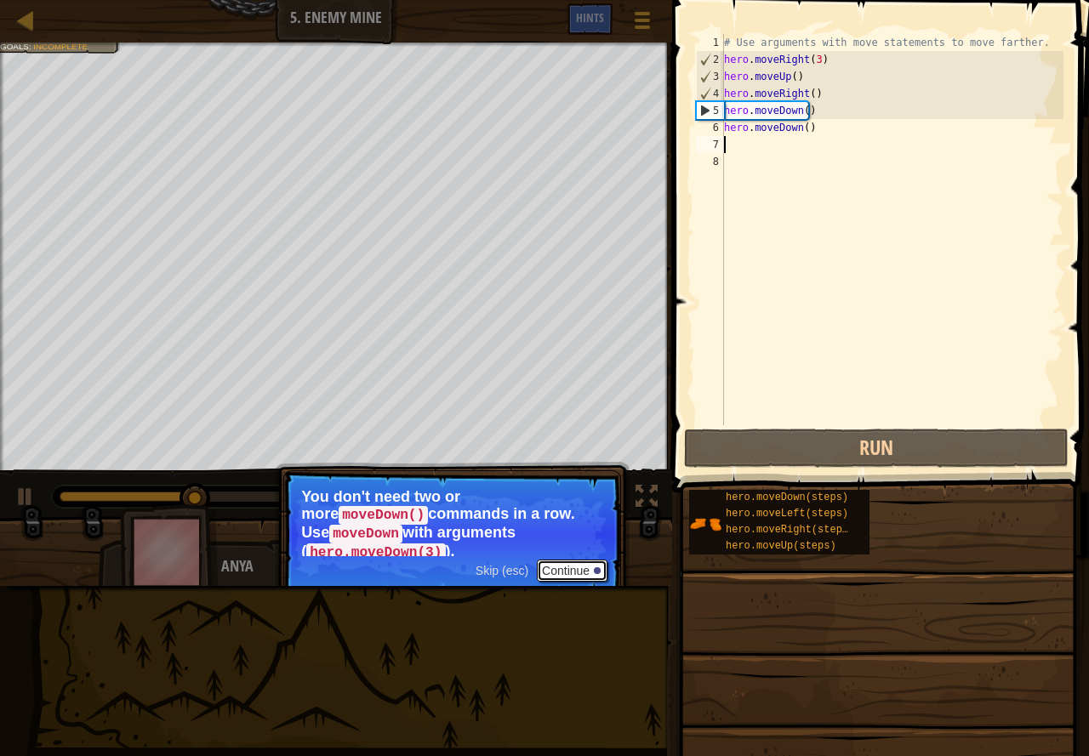
click at [573, 560] on button "Continue" at bounding box center [572, 571] width 71 height 22
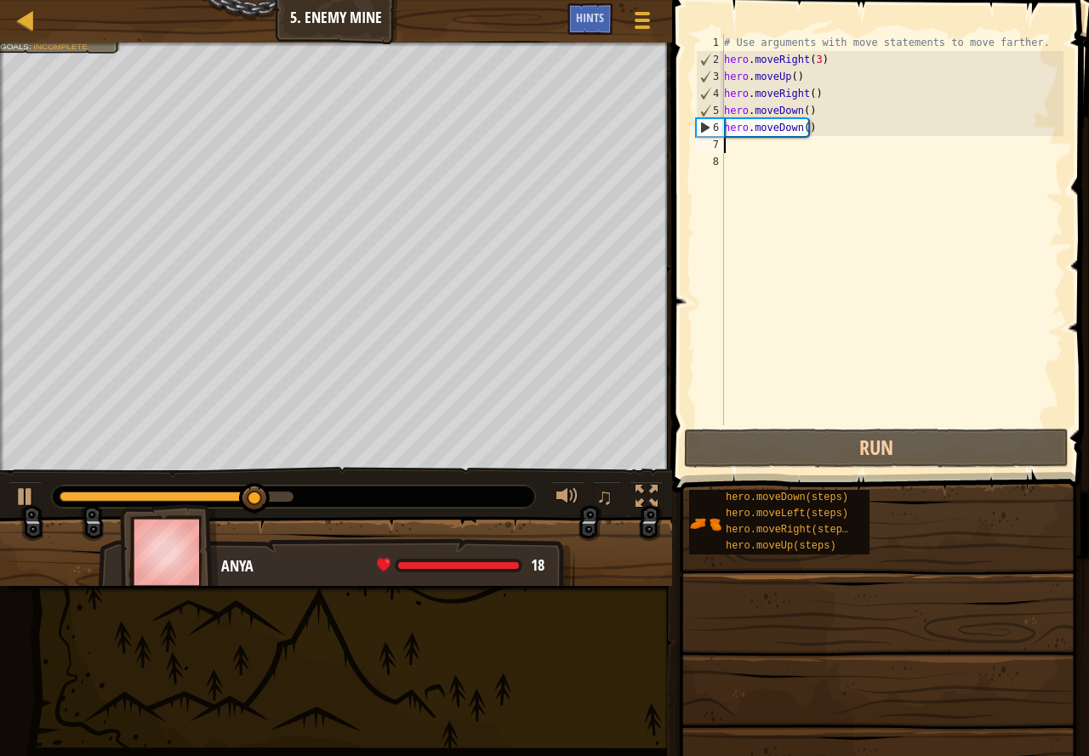
type textarea "h"
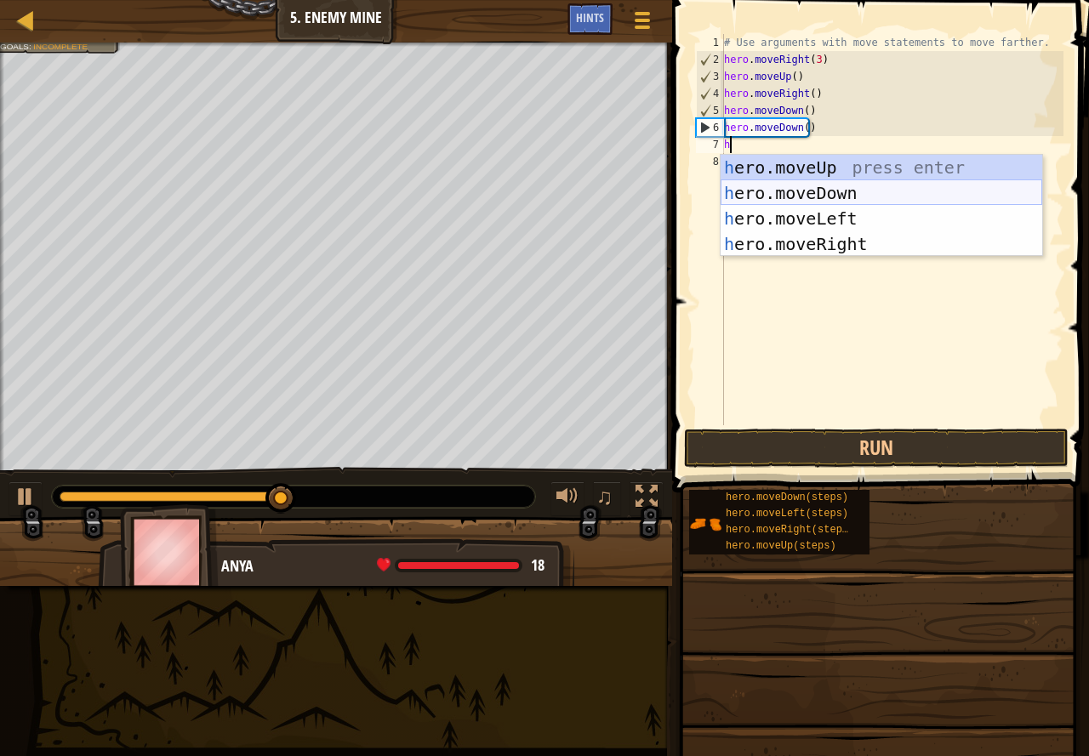
click at [853, 180] on div "h ero.moveUp press enter h ero.moveDown press enter h ero.moveLeft press enter …" at bounding box center [880, 231] width 321 height 153
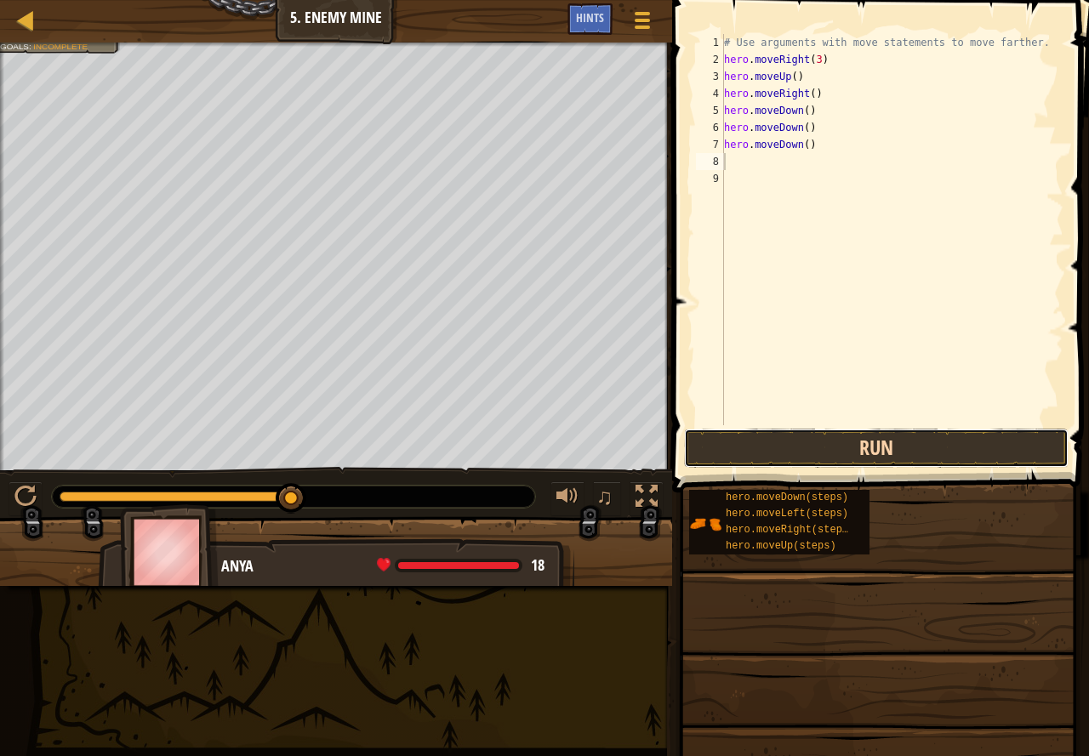
click at [720, 455] on button "Run" at bounding box center [876, 448] width 384 height 39
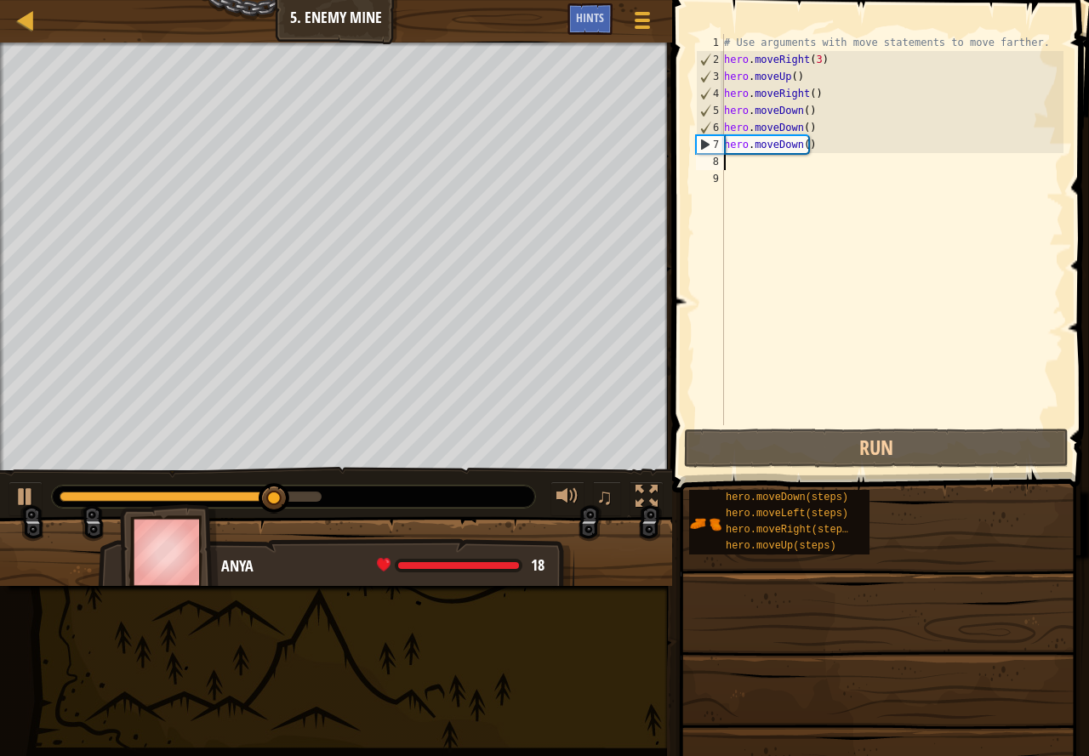
type textarea "h"
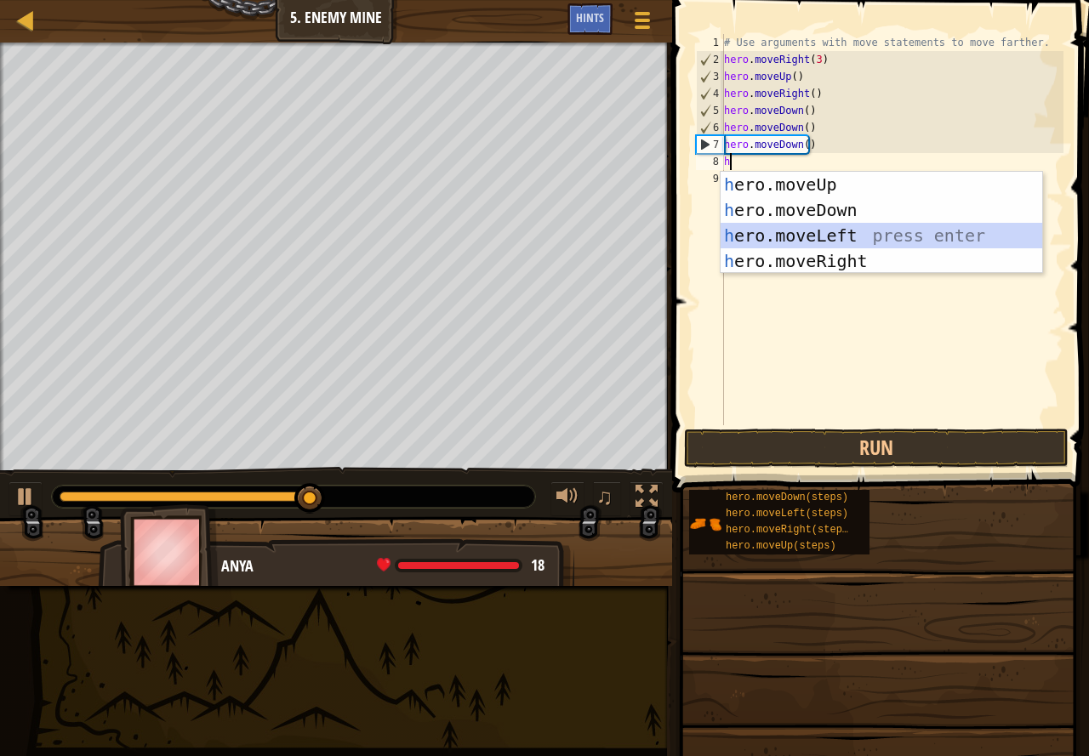
click at [895, 229] on div "h ero.moveUp press enter h ero.moveDown press enter h ero.moveLeft press enter …" at bounding box center [880, 248] width 321 height 153
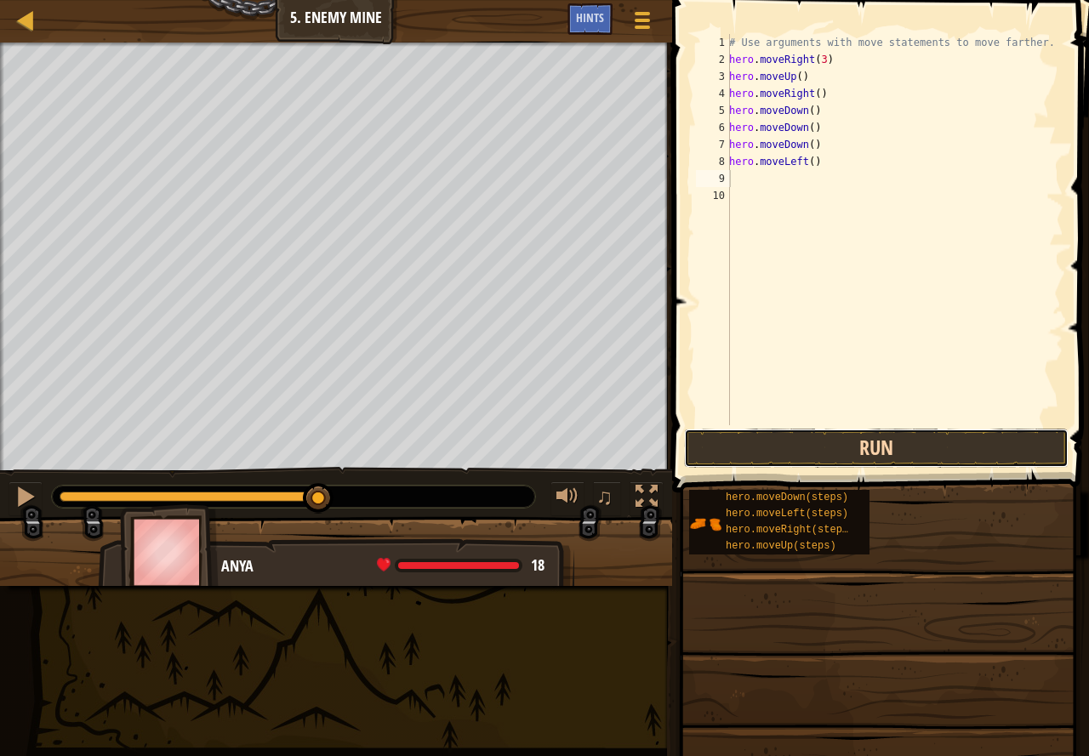
click at [786, 441] on button "Run" at bounding box center [876, 448] width 384 height 39
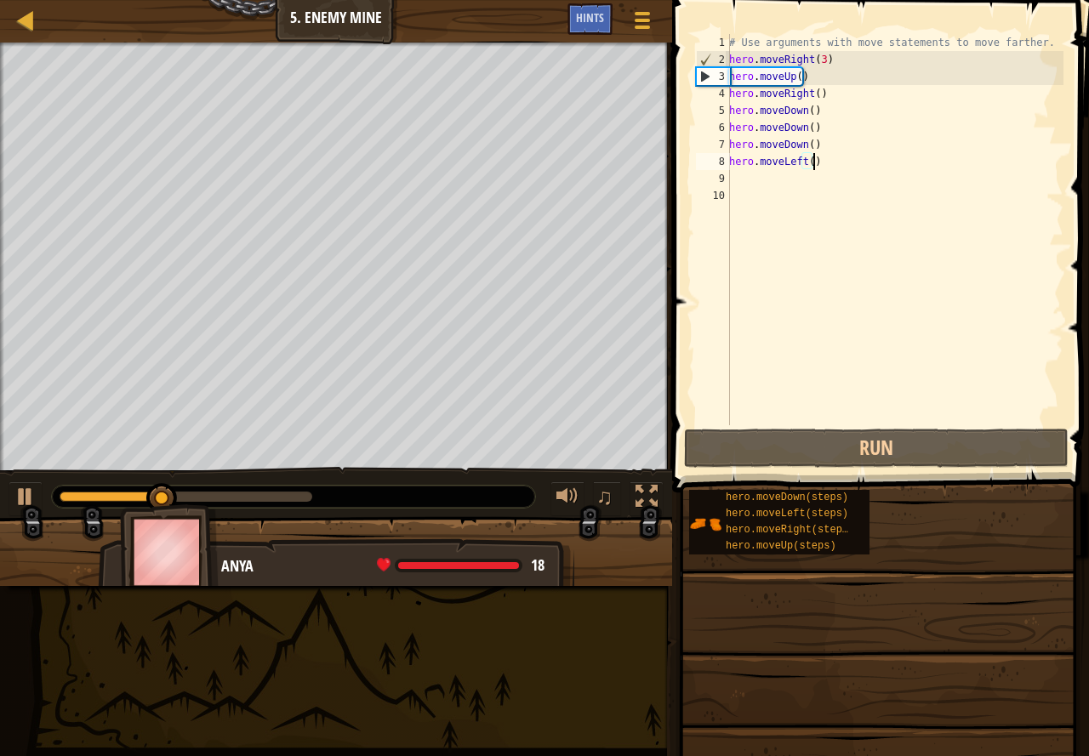
click at [817, 160] on div "# Use arguments with move statements to move farther. hero . moveRight ( 3 ) he…" at bounding box center [894, 246] width 338 height 425
click at [820, 165] on div "# Use arguments with move statements to move farther. hero . moveRight ( 3 ) he…" at bounding box center [894, 246] width 338 height 425
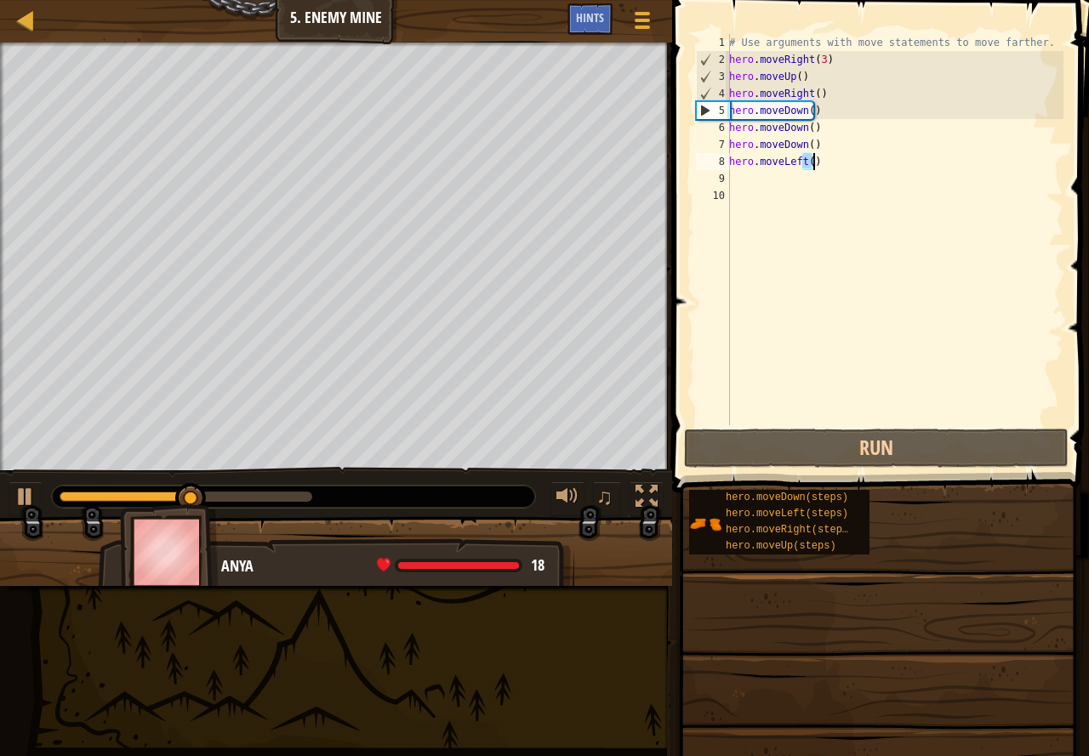
click at [820, 165] on div "# Use arguments with move statements to move farther. hero . moveRight ( 3 ) he…" at bounding box center [894, 246] width 338 height 425
type textarea "hero.moveLeft()"
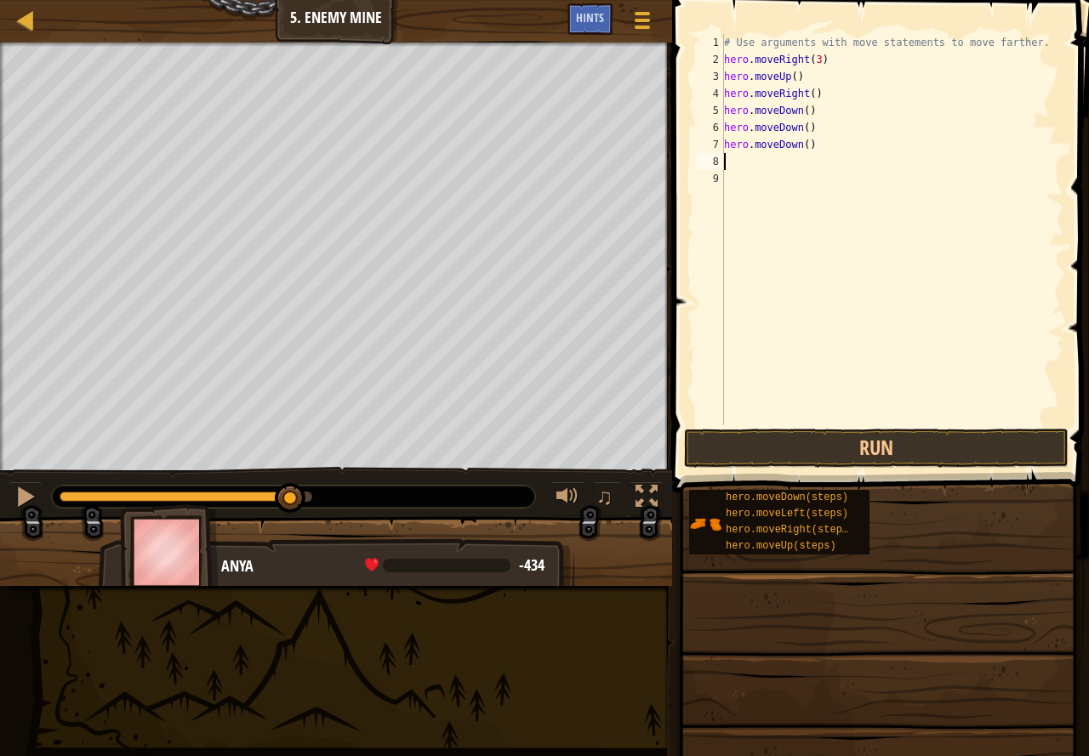
type textarea "h"
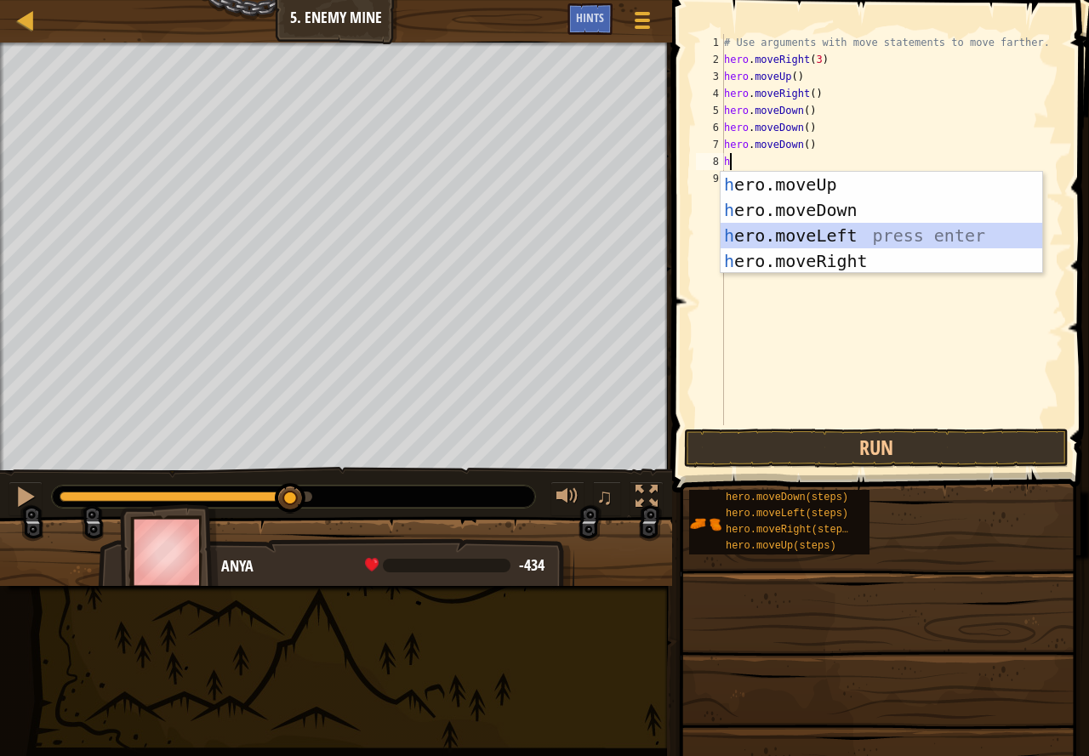
click at [853, 234] on div "h ero.moveUp press enter h ero.moveDown press enter h ero.moveLeft press enter …" at bounding box center [880, 248] width 321 height 153
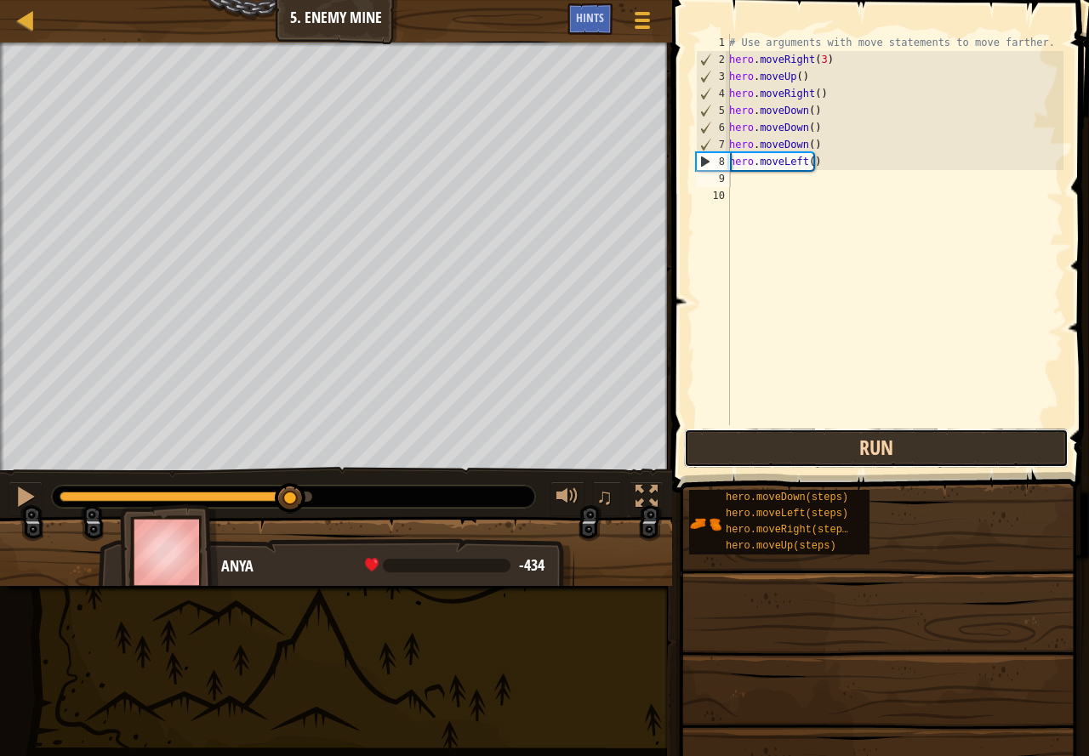
click at [906, 430] on button "Run" at bounding box center [876, 448] width 384 height 39
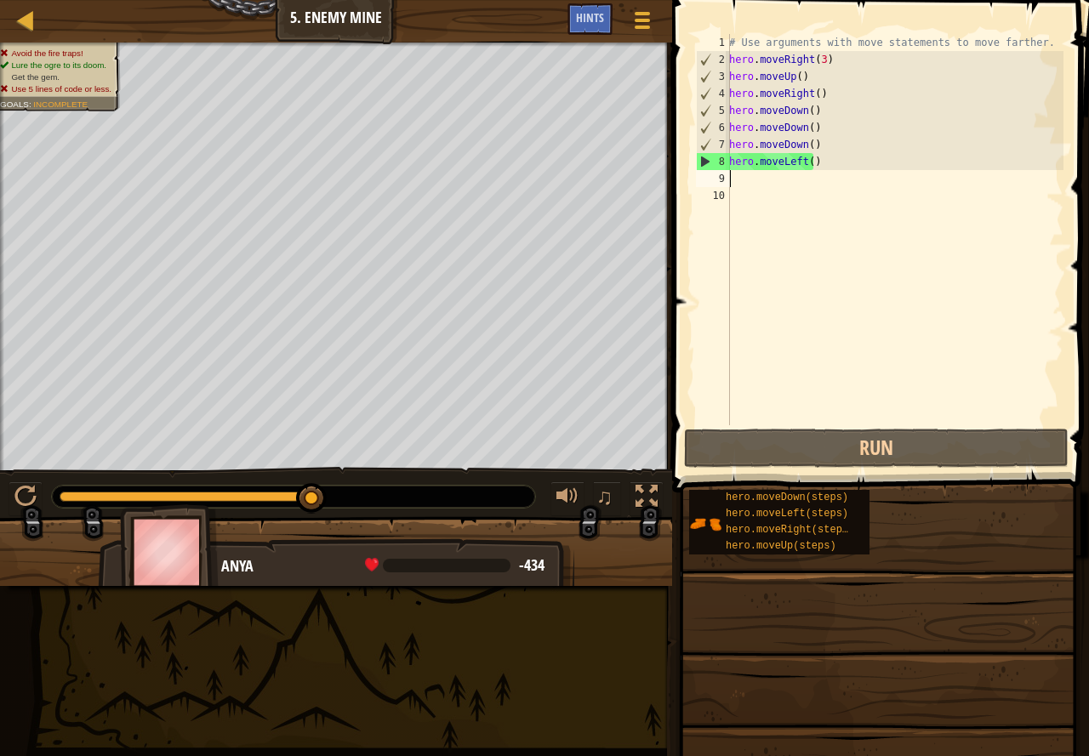
click at [811, 158] on div "# Use arguments with move statements to move farther. hero . moveRight ( 3 ) he…" at bounding box center [894, 246] width 338 height 425
type textarea "hero.moveLeft()"
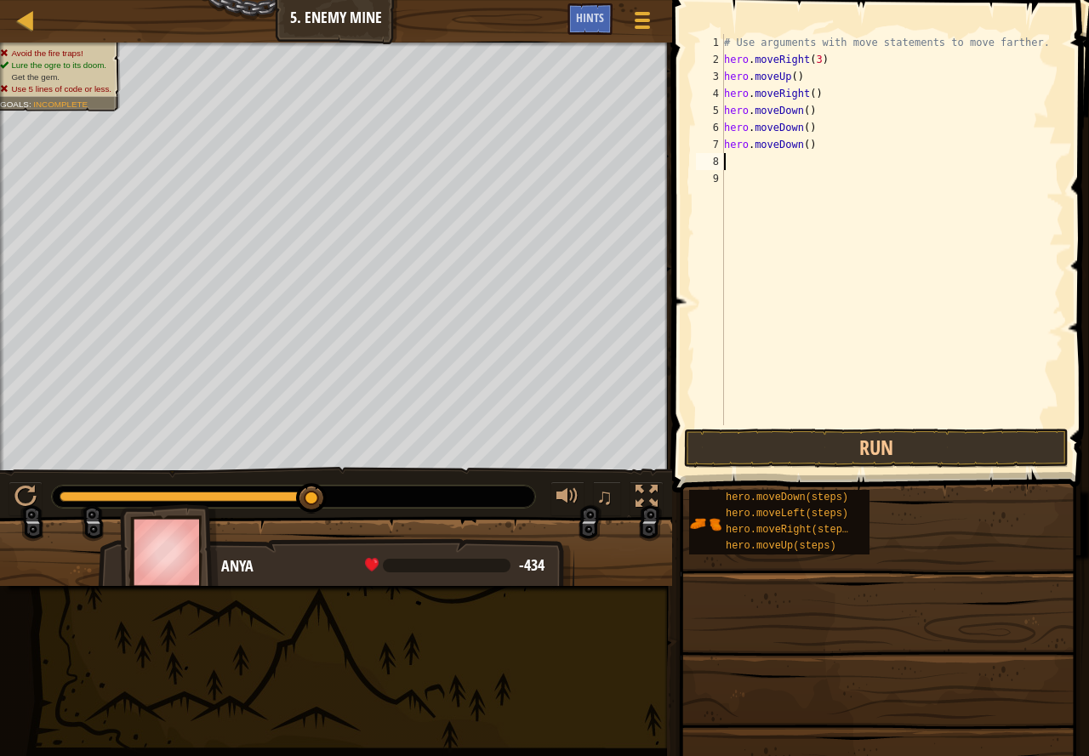
type textarea "h"
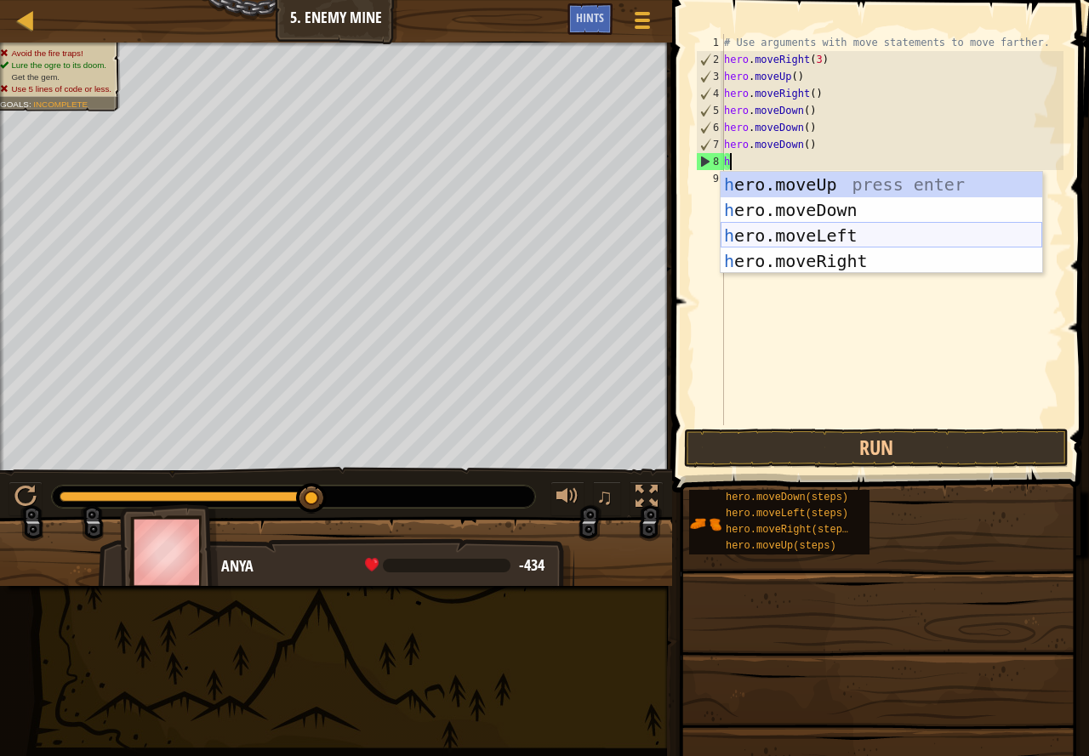
click at [846, 236] on div "h ero.moveUp press enter h ero.moveDown press enter h ero.moveLeft press enter …" at bounding box center [880, 248] width 321 height 153
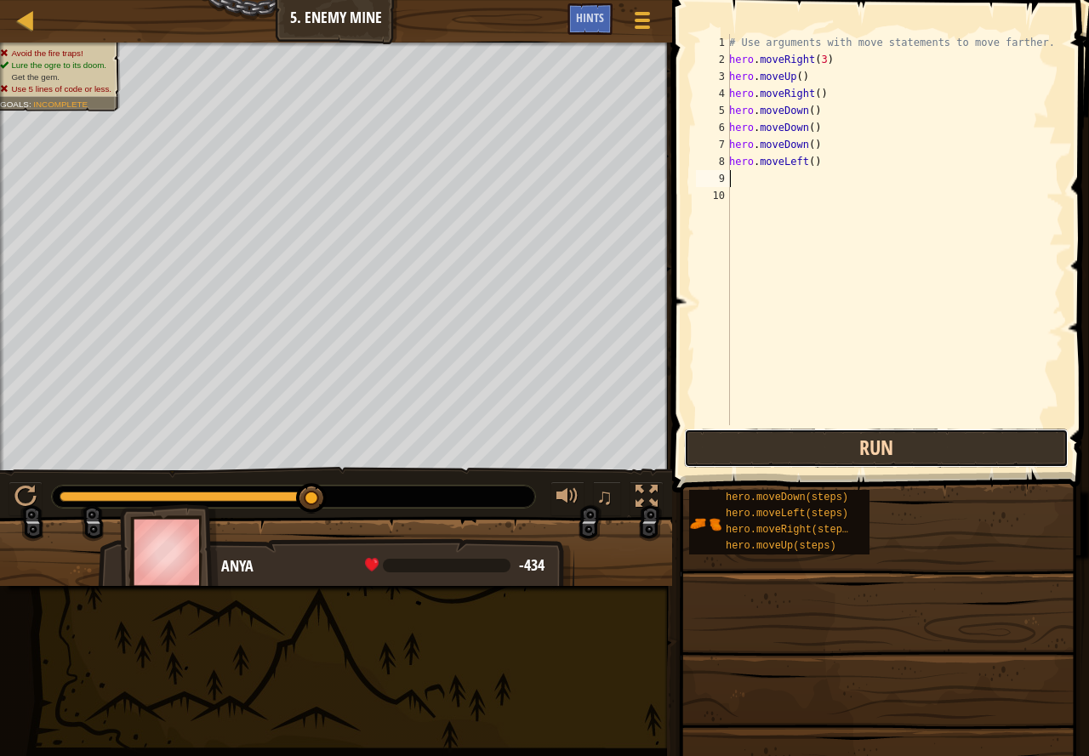
click at [819, 441] on button "Run" at bounding box center [876, 448] width 384 height 39
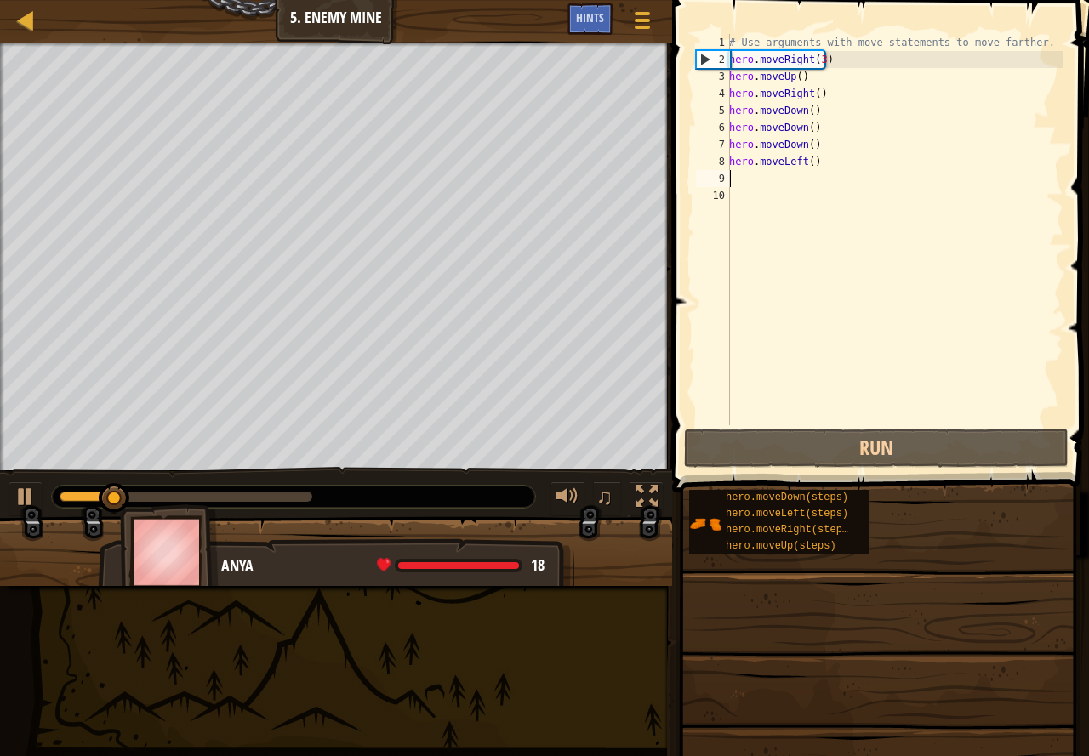
click at [808, 161] on div "# Use arguments with move statements to move farther. hero . moveRight ( 3 ) he…" at bounding box center [894, 246] width 338 height 425
type textarea "hero.moveLeft()"
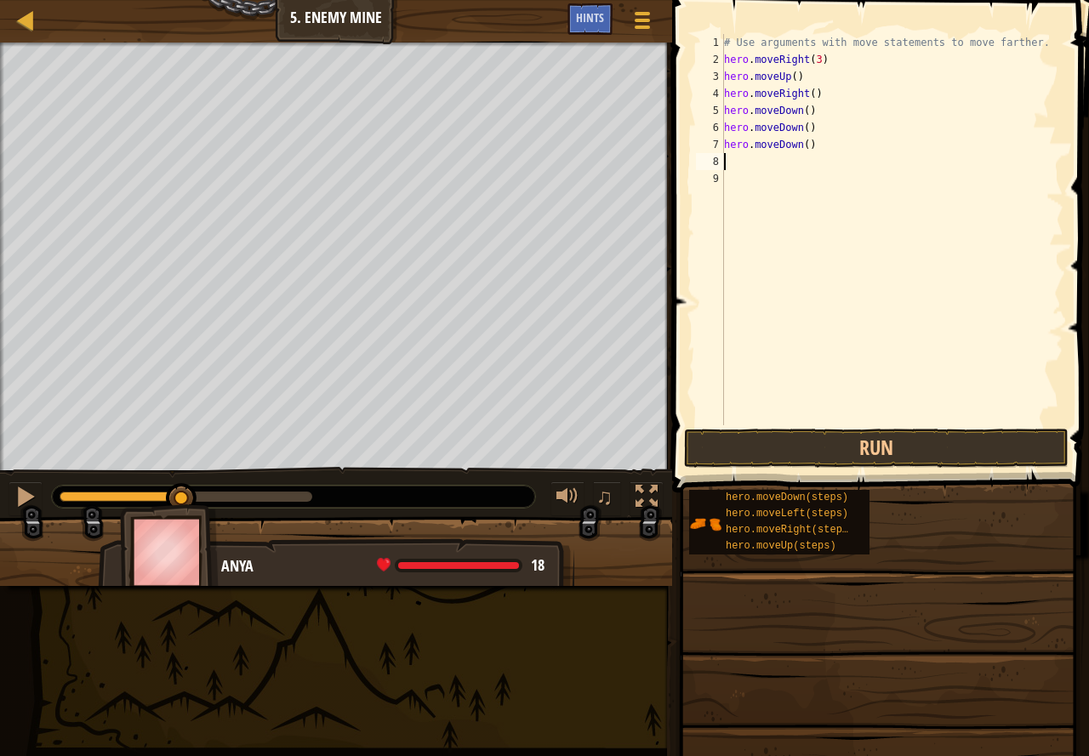
type textarea "h"
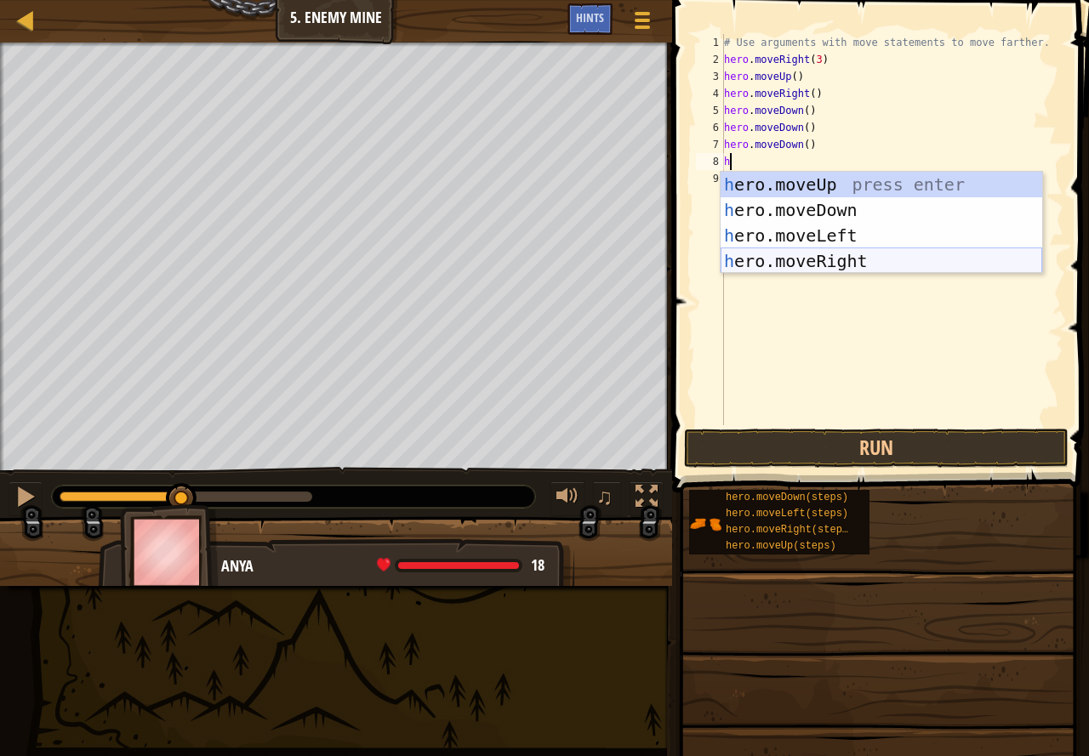
click at [845, 253] on div "h ero.moveUp press enter h ero.moveDown press enter h ero.moveLeft press enter …" at bounding box center [880, 248] width 321 height 153
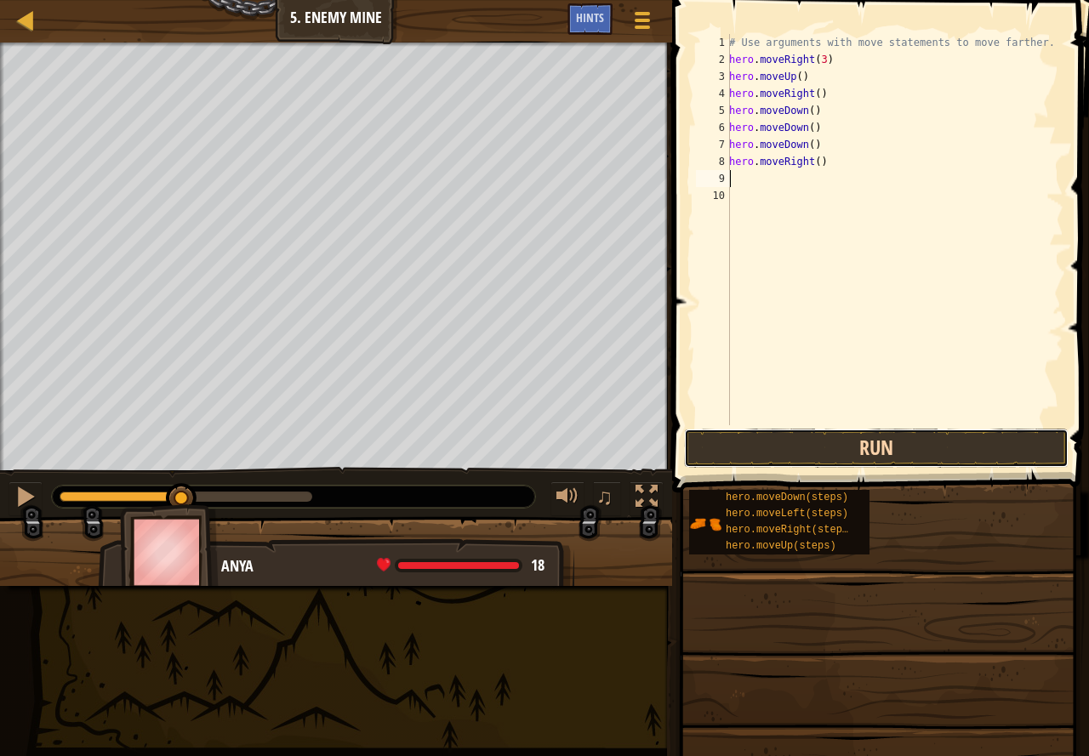
click at [835, 448] on button "Run" at bounding box center [876, 448] width 384 height 39
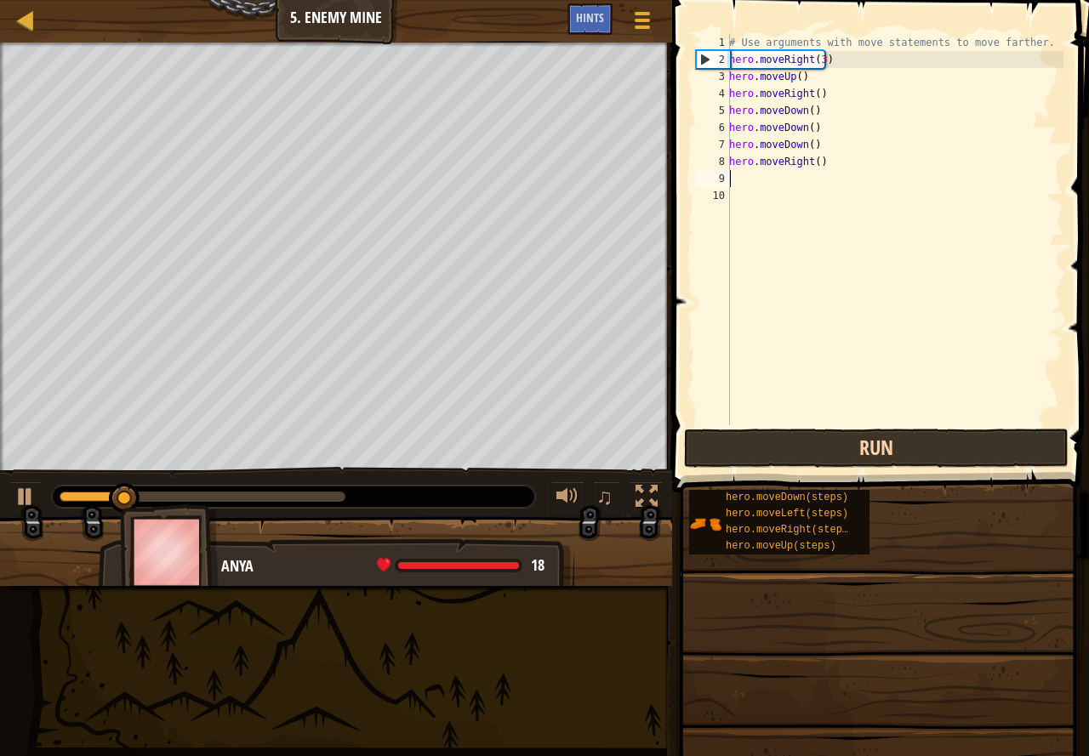
type textarea "h"
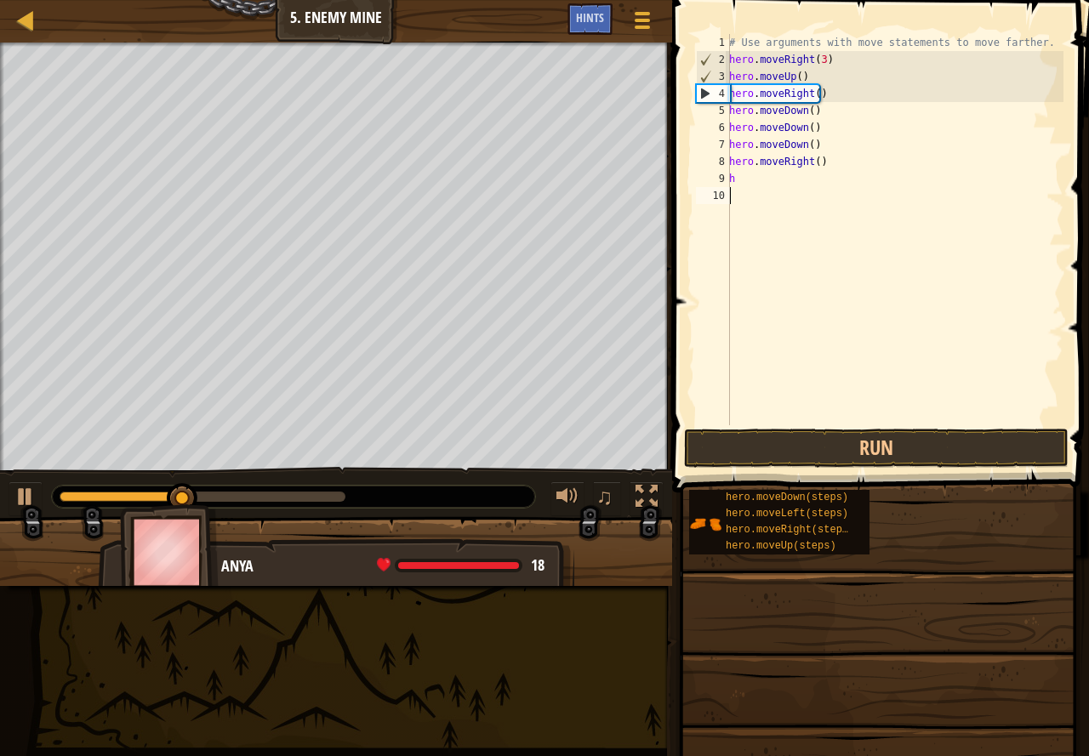
click at [836, 377] on div "# Use arguments with move statements to move farther. hero . moveRight ( 3 ) he…" at bounding box center [894, 246] width 338 height 425
click at [751, 177] on div "# Use arguments with move statements to move farther. hero . moveRight ( 3 ) he…" at bounding box center [894, 246] width 338 height 425
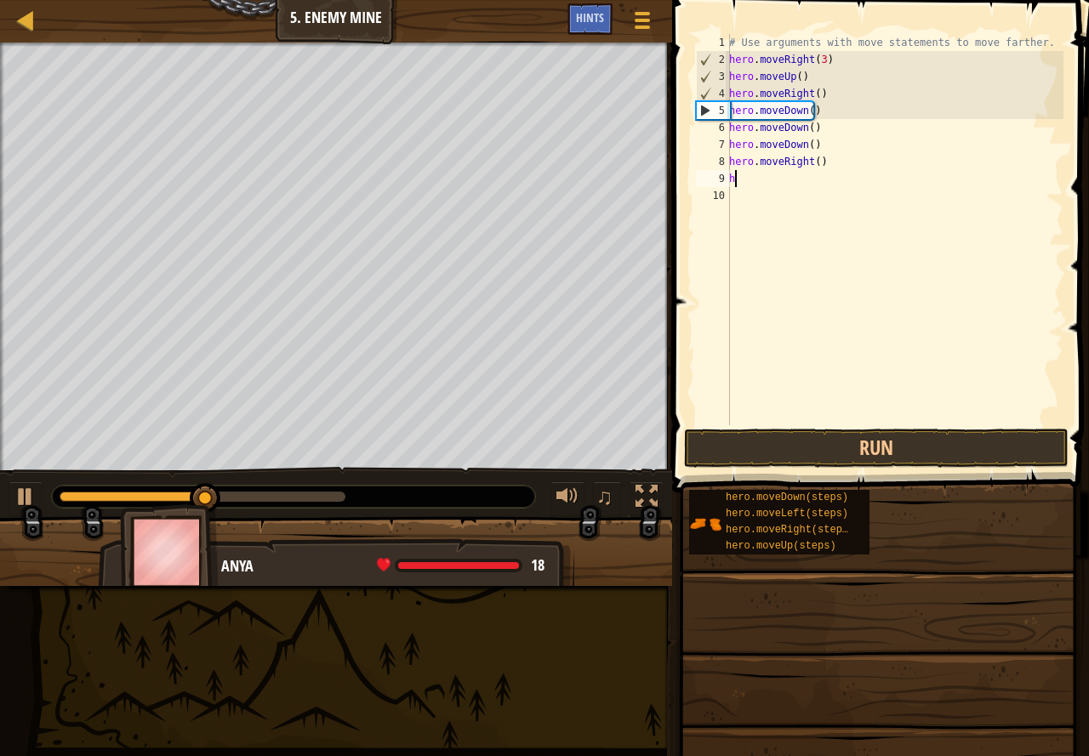
type textarea "hh"
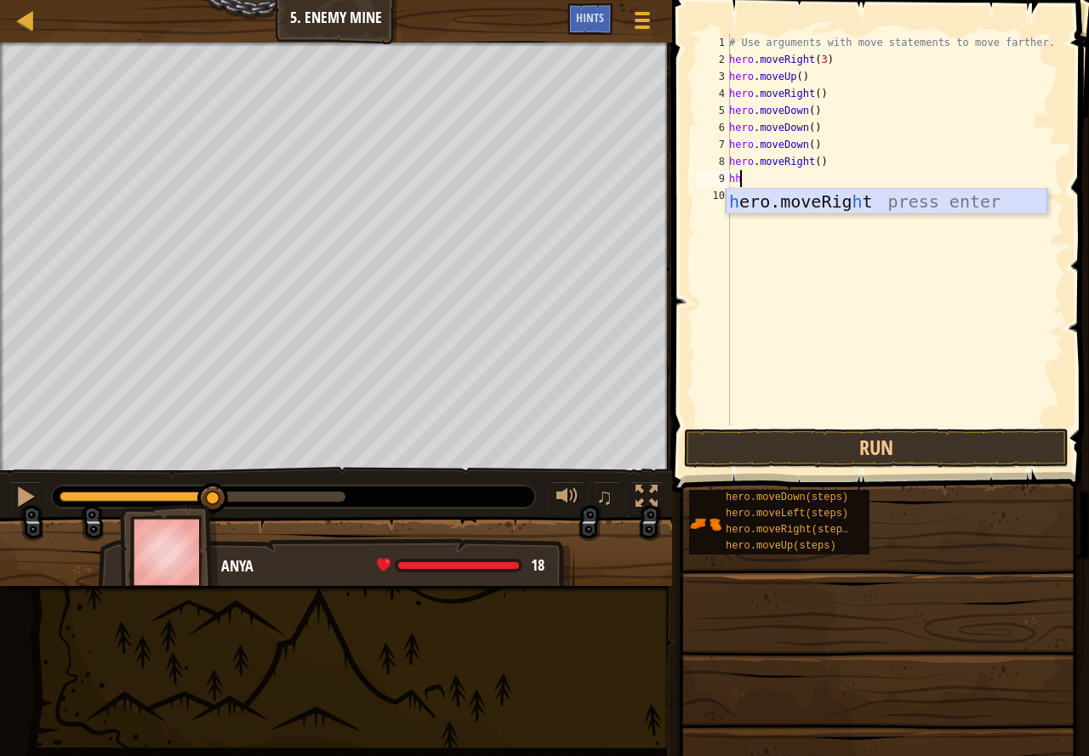
click at [851, 194] on div "h ero.moveRig h t press enter" at bounding box center [885, 227] width 321 height 77
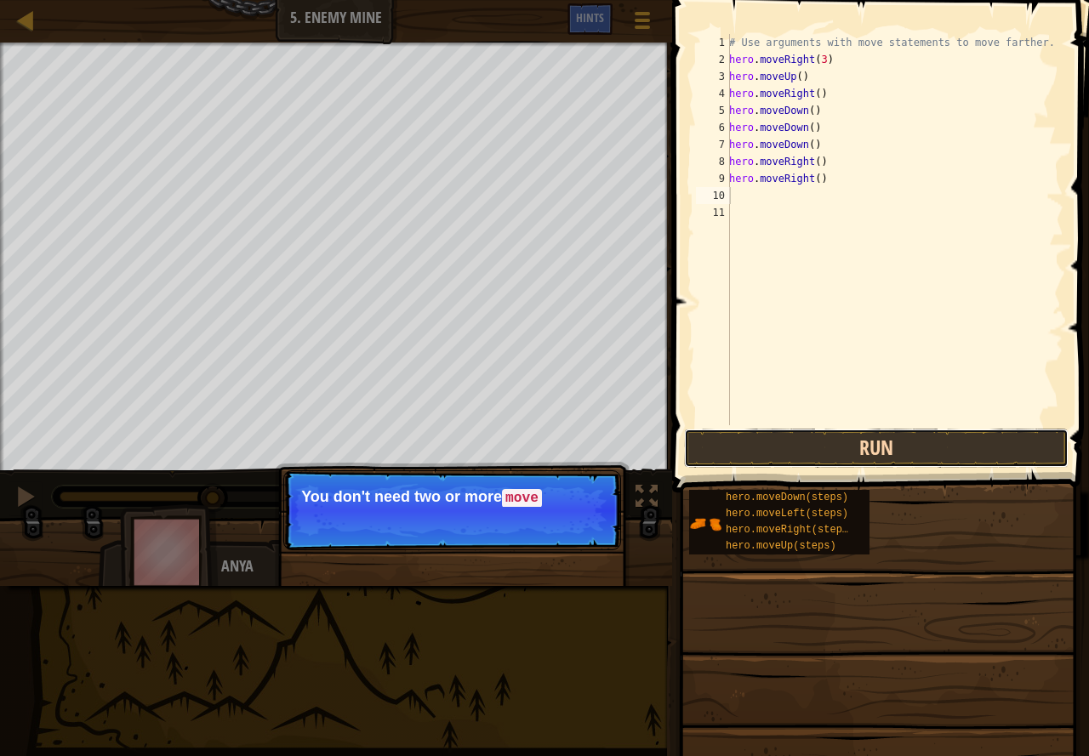
click at [839, 439] on button "Run" at bounding box center [876, 448] width 384 height 39
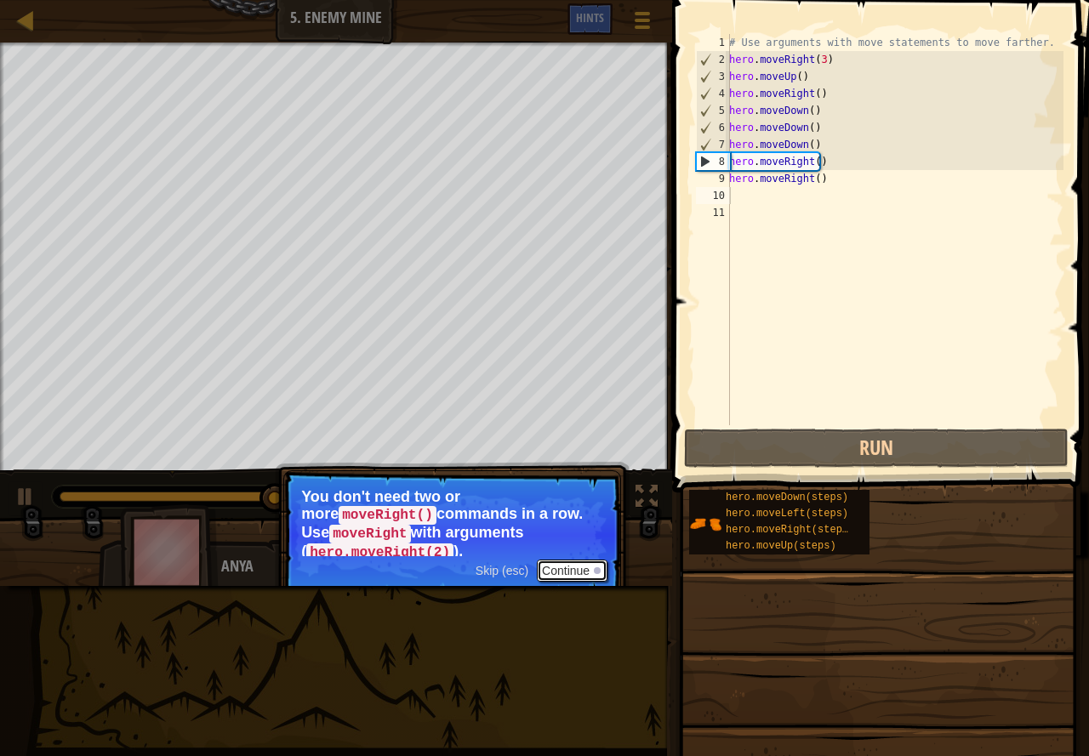
drag, startPoint x: 644, startPoint y: 481, endPoint x: 570, endPoint y: 561, distance: 108.9
click at [571, 562] on button "Continue" at bounding box center [572, 571] width 71 height 22
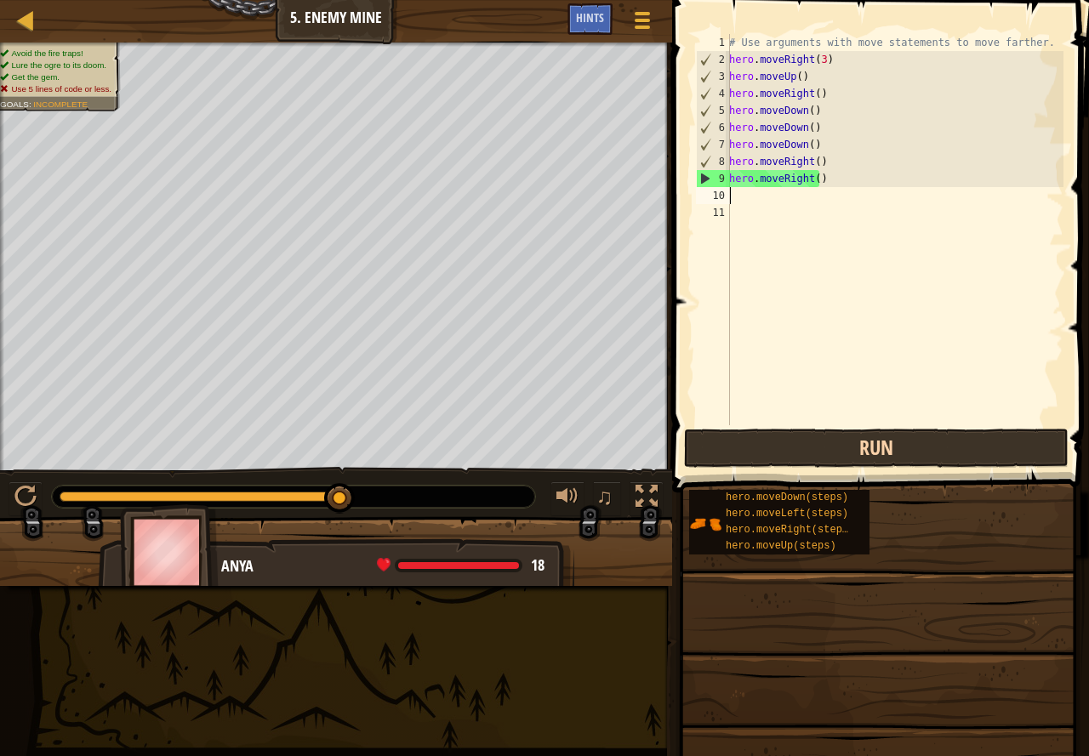
type textarea "h"
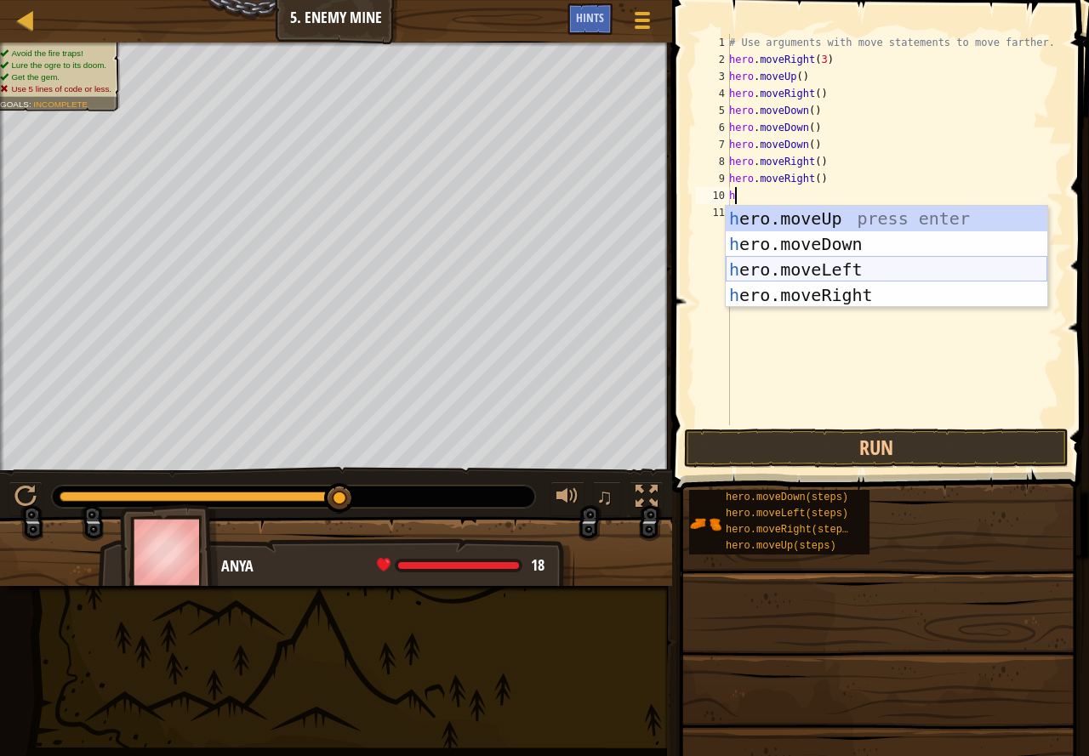
click at [827, 270] on div "h ero.moveUp press enter h ero.moveDown press enter h ero.moveLeft press enter …" at bounding box center [885, 282] width 321 height 153
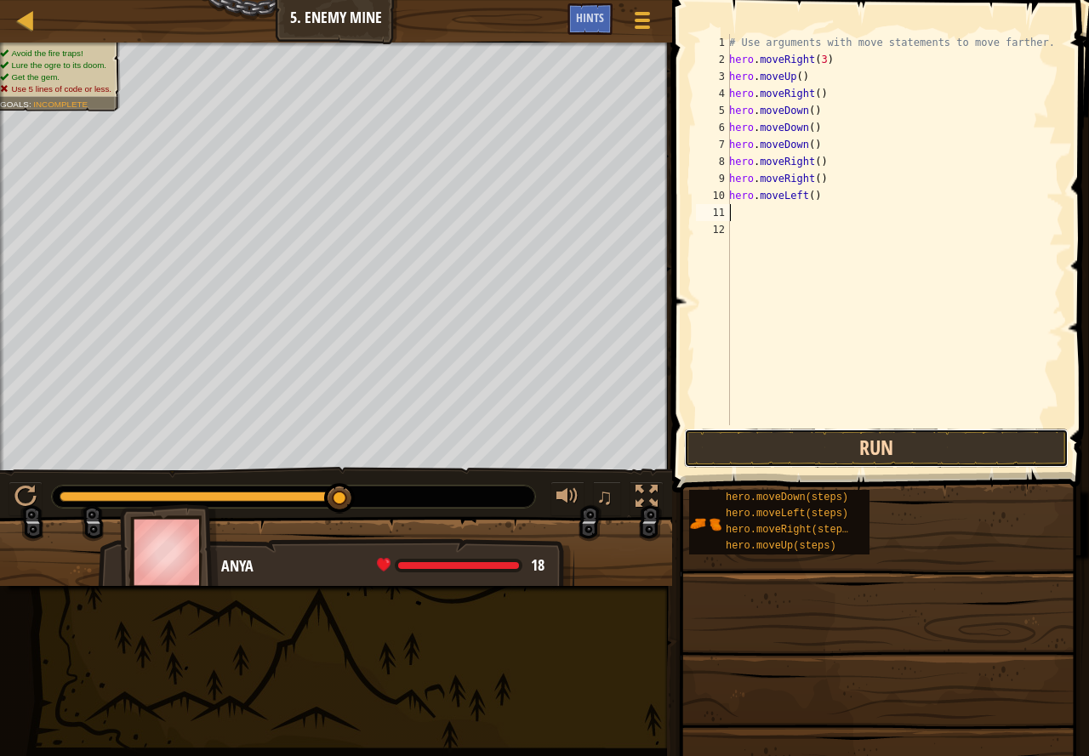
click at [820, 435] on button "Run" at bounding box center [876, 448] width 384 height 39
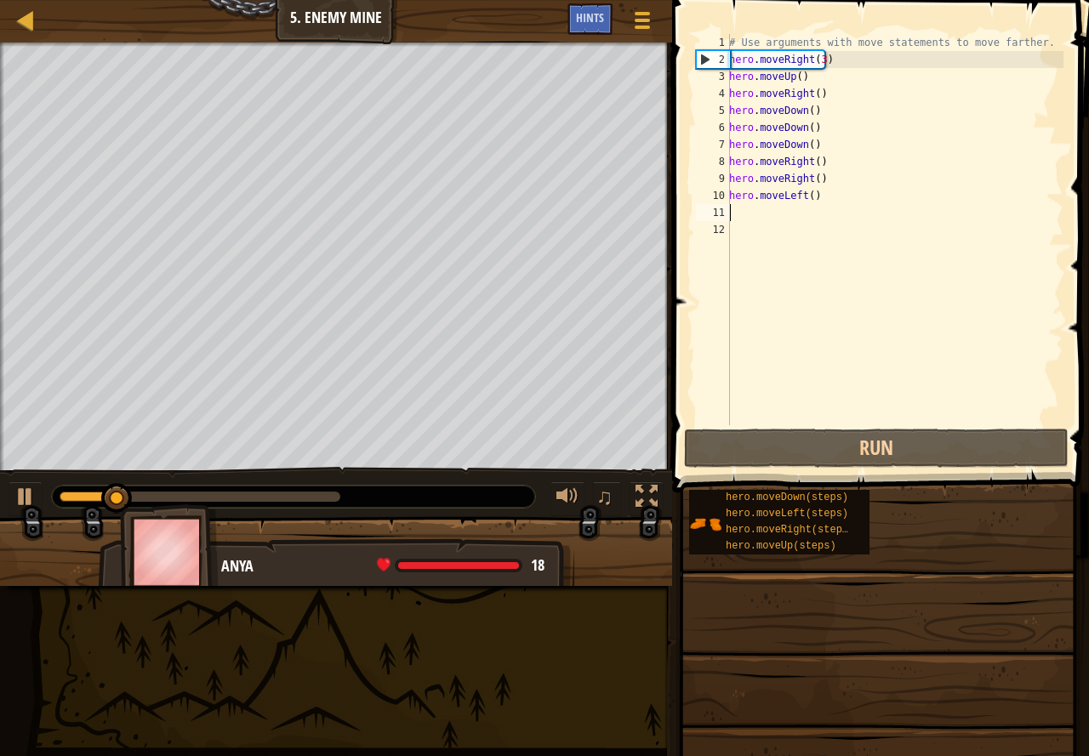
type textarea "h"
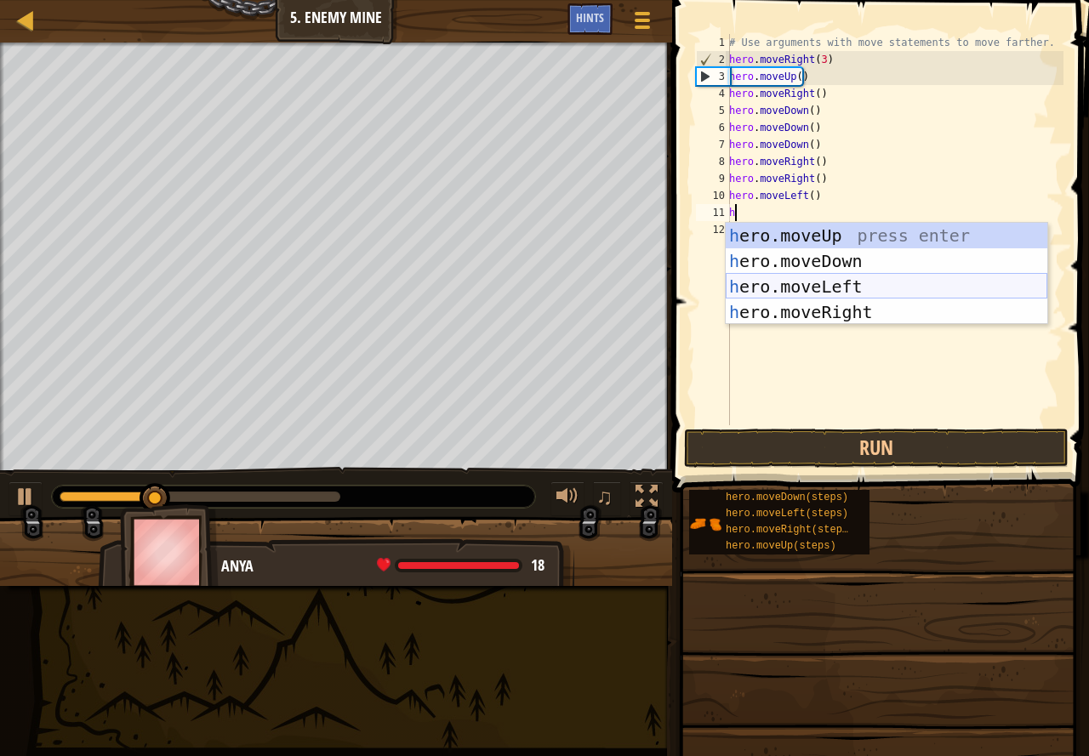
click at [806, 276] on div "h ero.moveUp press enter h ero.moveDown press enter h ero.moveLeft press enter …" at bounding box center [885, 299] width 321 height 153
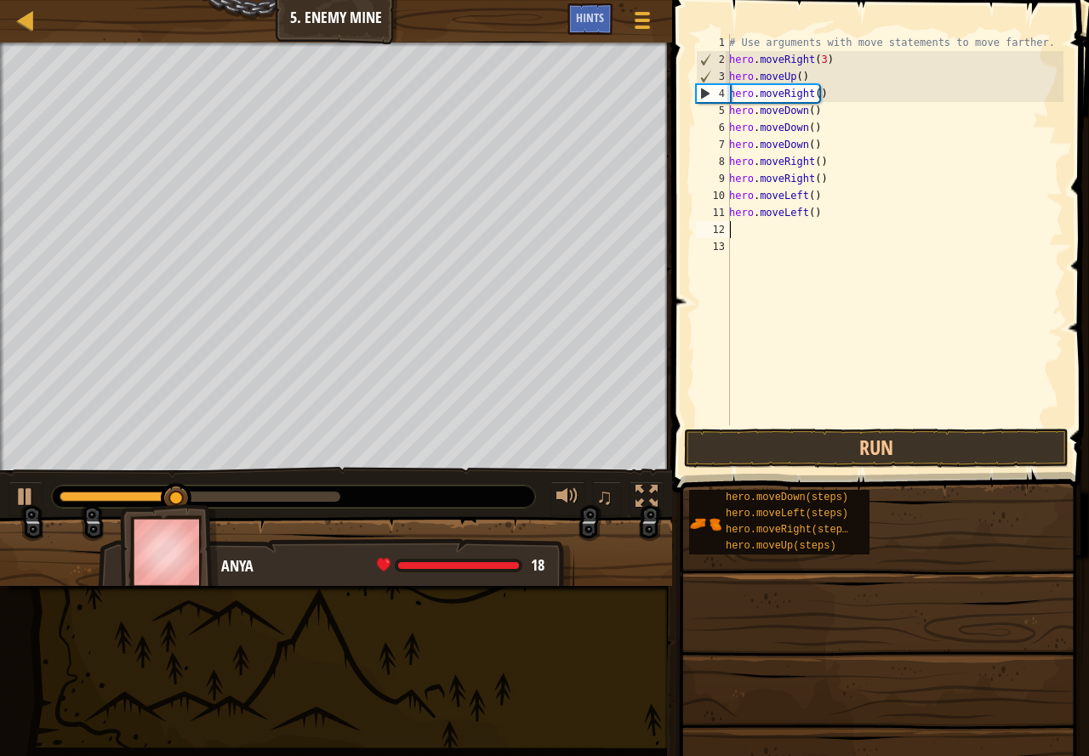
type textarea "h"
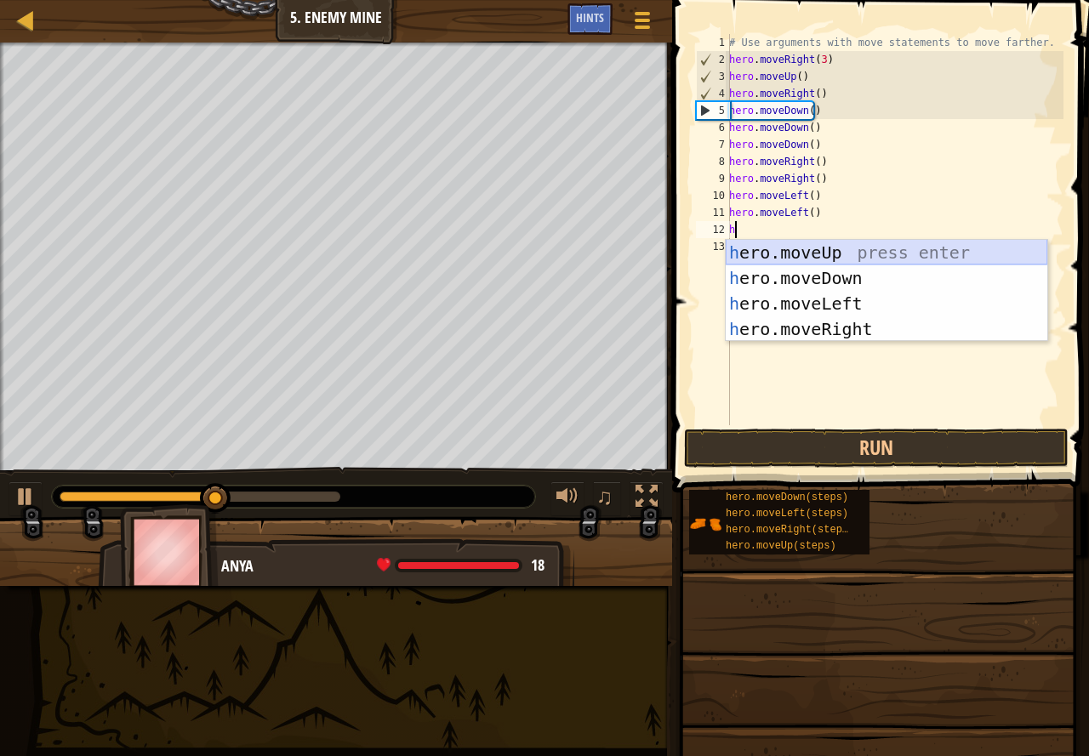
click at [816, 256] on div "h ero.moveUp press enter h ero.moveDown press enter h ero.moveLeft press enter …" at bounding box center [885, 316] width 321 height 153
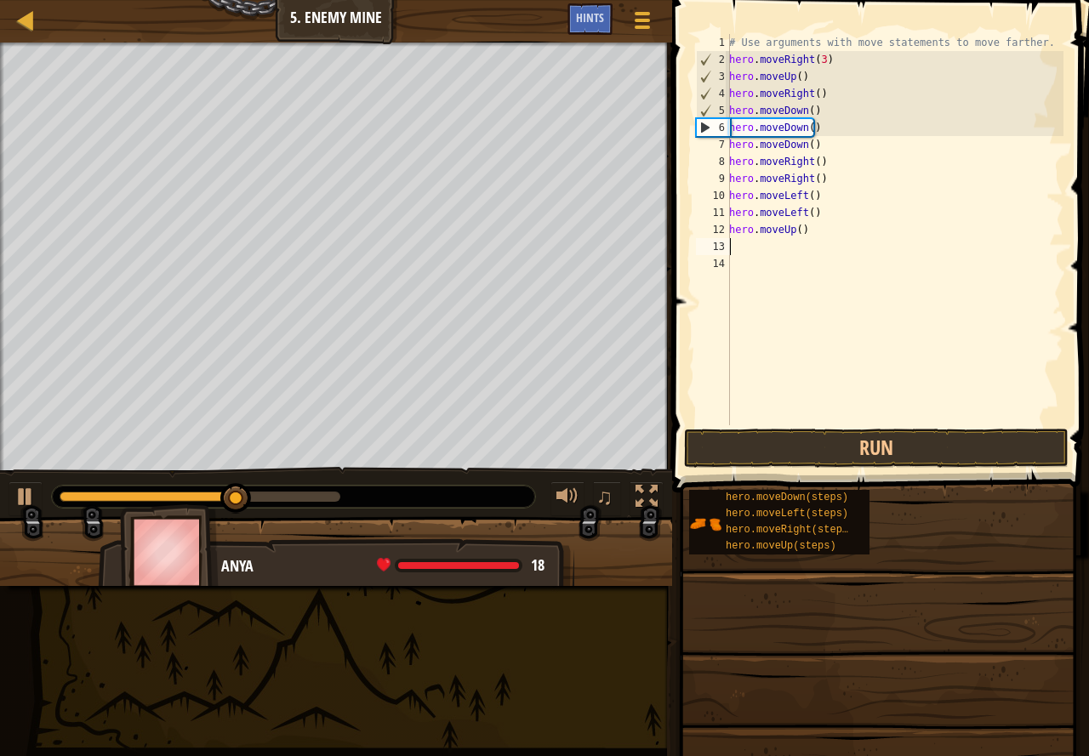
type textarea "h"
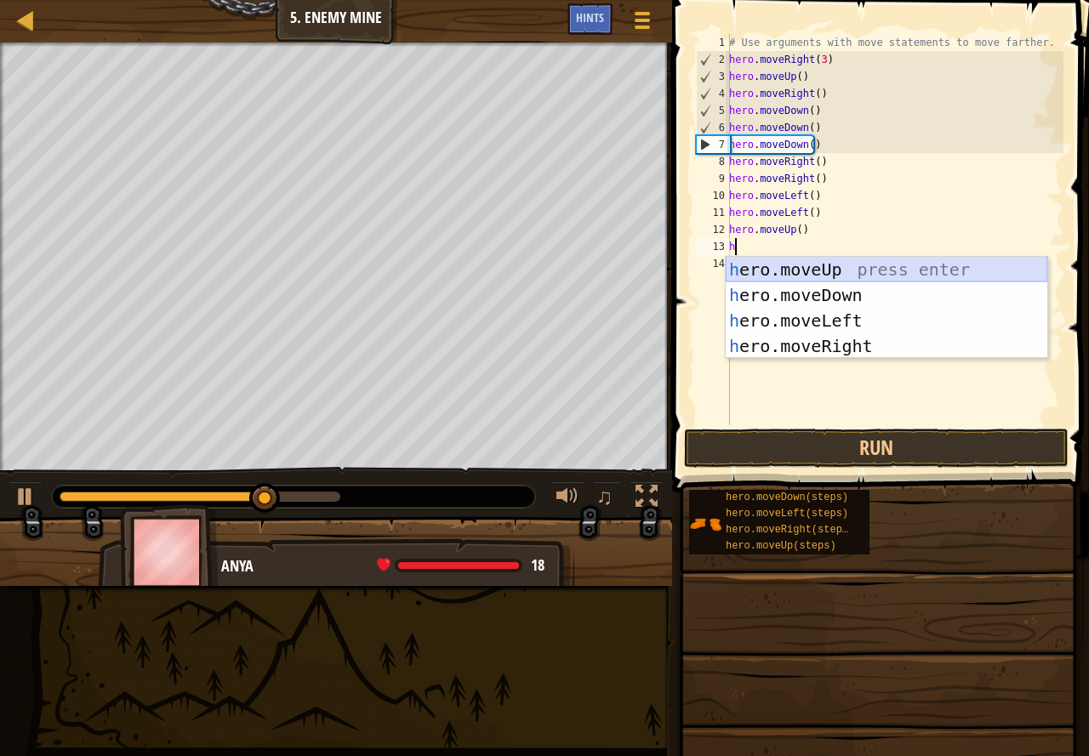
click at [816, 264] on div "h ero.moveUp press enter h ero.moveDown press enter h ero.moveLeft press enter …" at bounding box center [885, 333] width 321 height 153
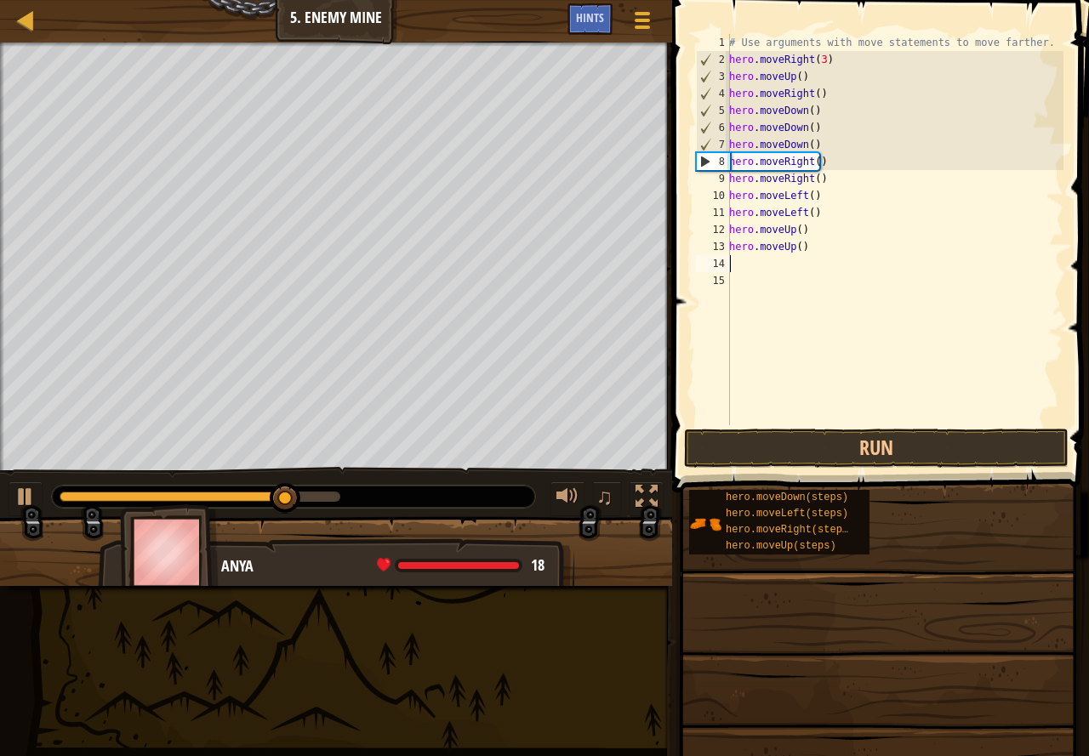
type textarea "h"
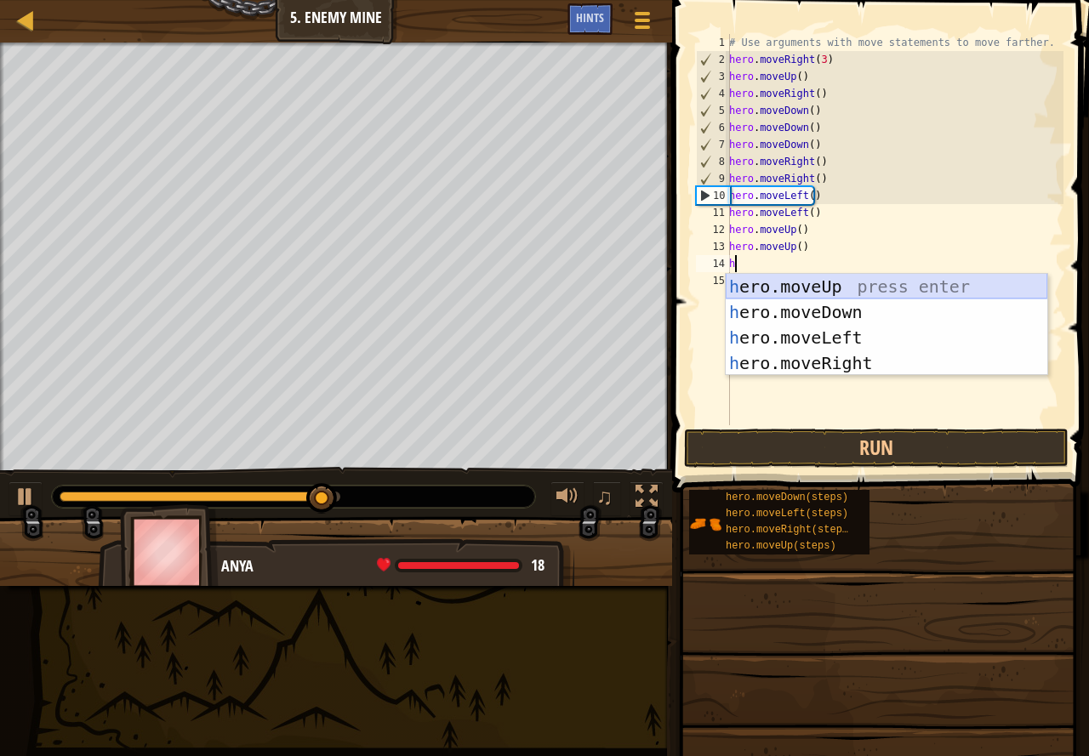
click at [822, 275] on div "h ero.moveUp press enter h ero.moveDown press enter h ero.moveLeft press enter …" at bounding box center [885, 350] width 321 height 153
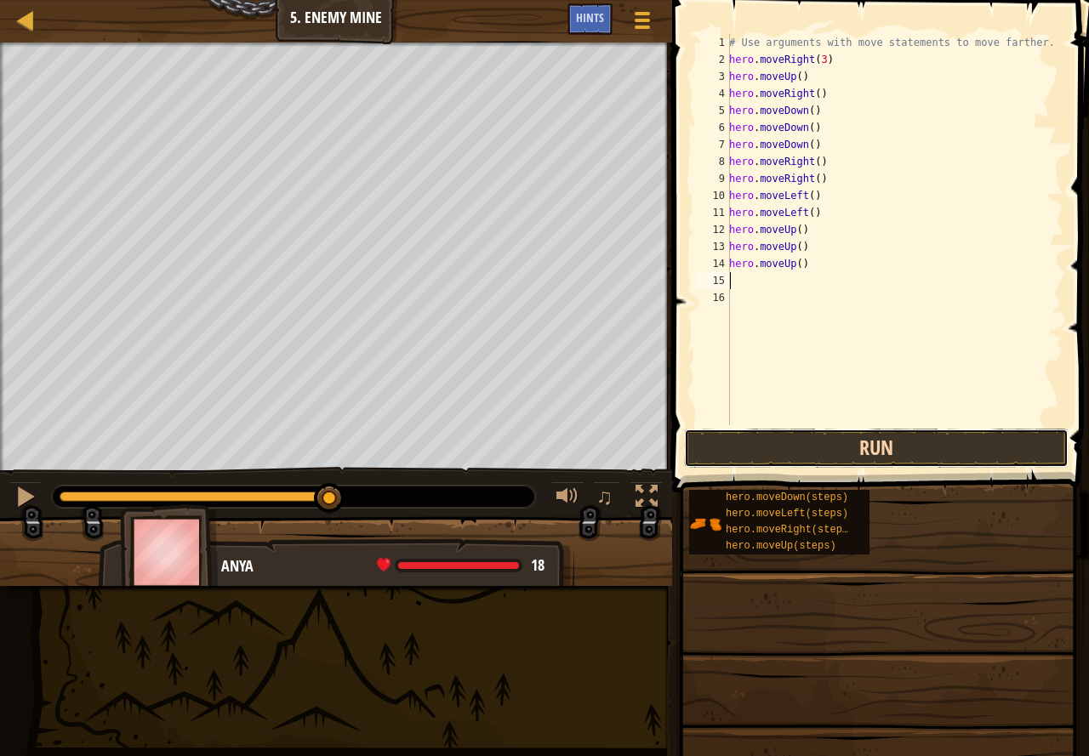
click at [889, 443] on button "Run" at bounding box center [876, 448] width 384 height 39
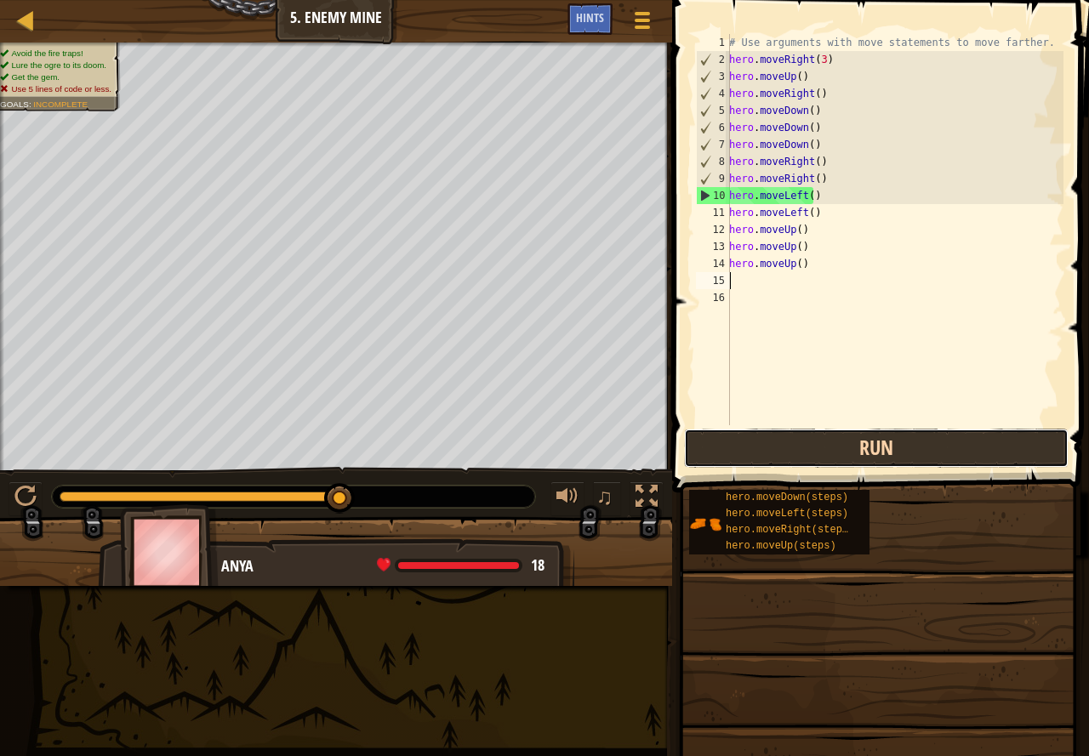
click at [889, 443] on button "Run" at bounding box center [876, 448] width 384 height 39
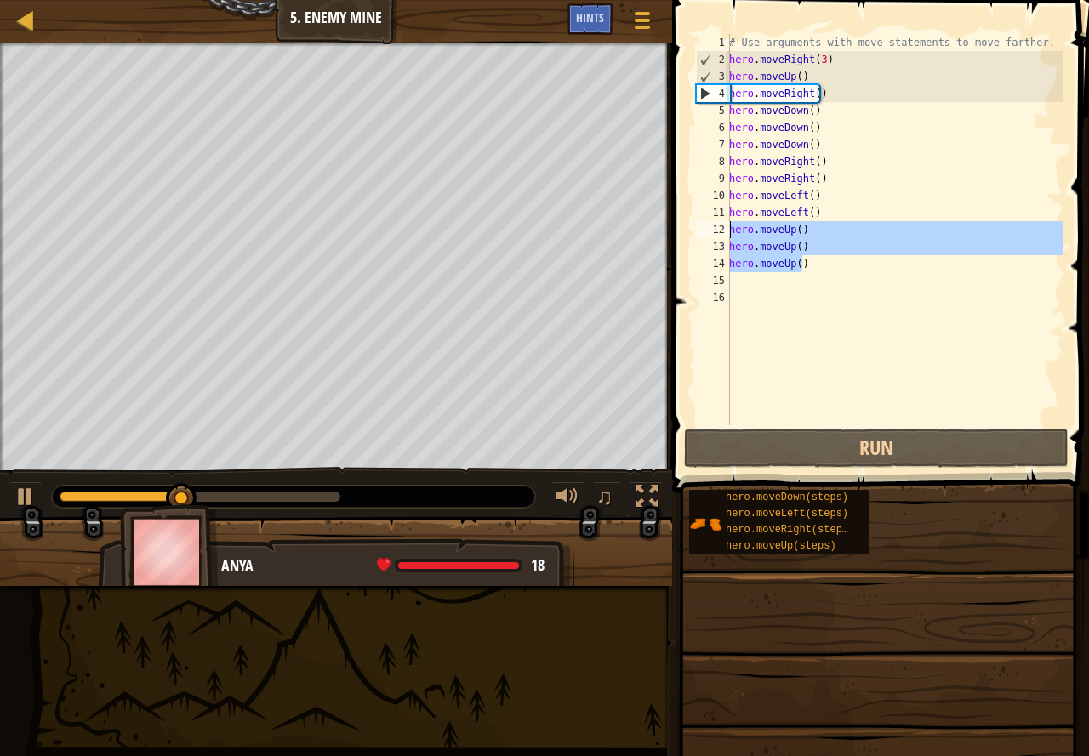
drag, startPoint x: 806, startPoint y: 271, endPoint x: 725, endPoint y: 227, distance: 92.1
click at [725, 227] on div "1 2 3 4 5 6 7 8 9 10 11 12 13 14 15 16 # Use arguments with move statements to …" at bounding box center [877, 229] width 371 height 391
type textarea "hero.moveUp() hero.moveUp()"
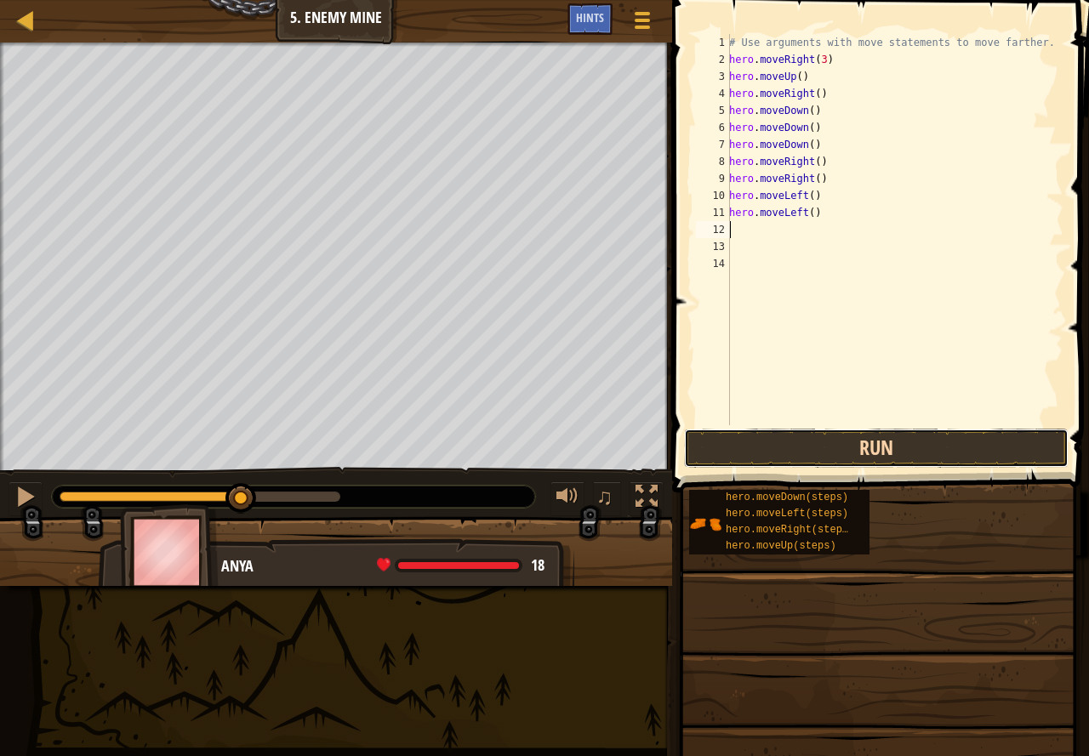
click at [816, 447] on button "Run" at bounding box center [876, 448] width 384 height 39
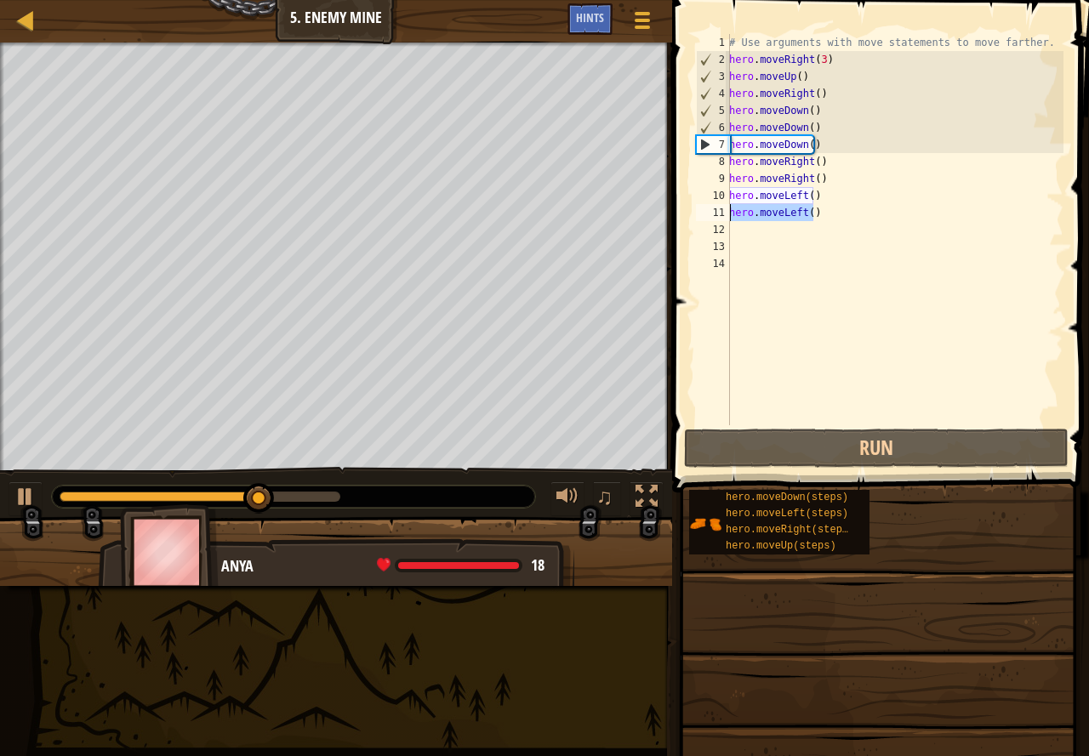
drag, startPoint x: 816, startPoint y: 218, endPoint x: 729, endPoint y: 215, distance: 87.6
click at [729, 215] on div "1 2 3 4 5 6 7 8 9 10 11 12 13 14 # Use arguments with move statements to move f…" at bounding box center [877, 229] width 371 height 391
type textarea "hero.moveLeft()"
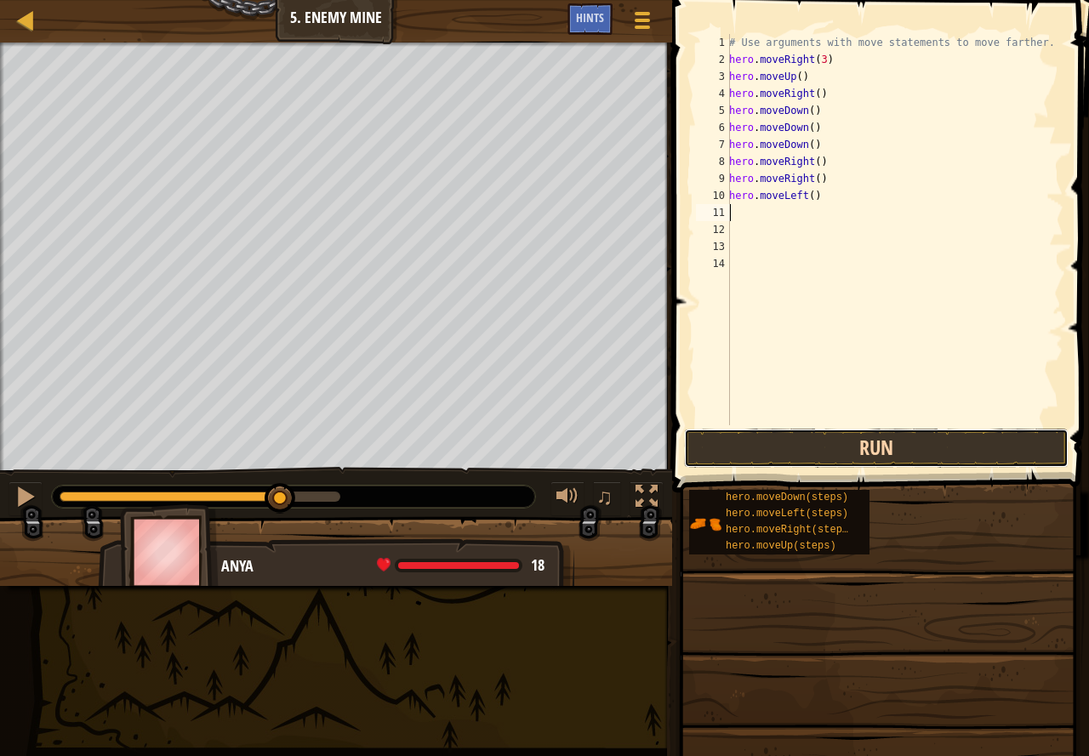
click at [833, 446] on button "Run" at bounding box center [876, 448] width 384 height 39
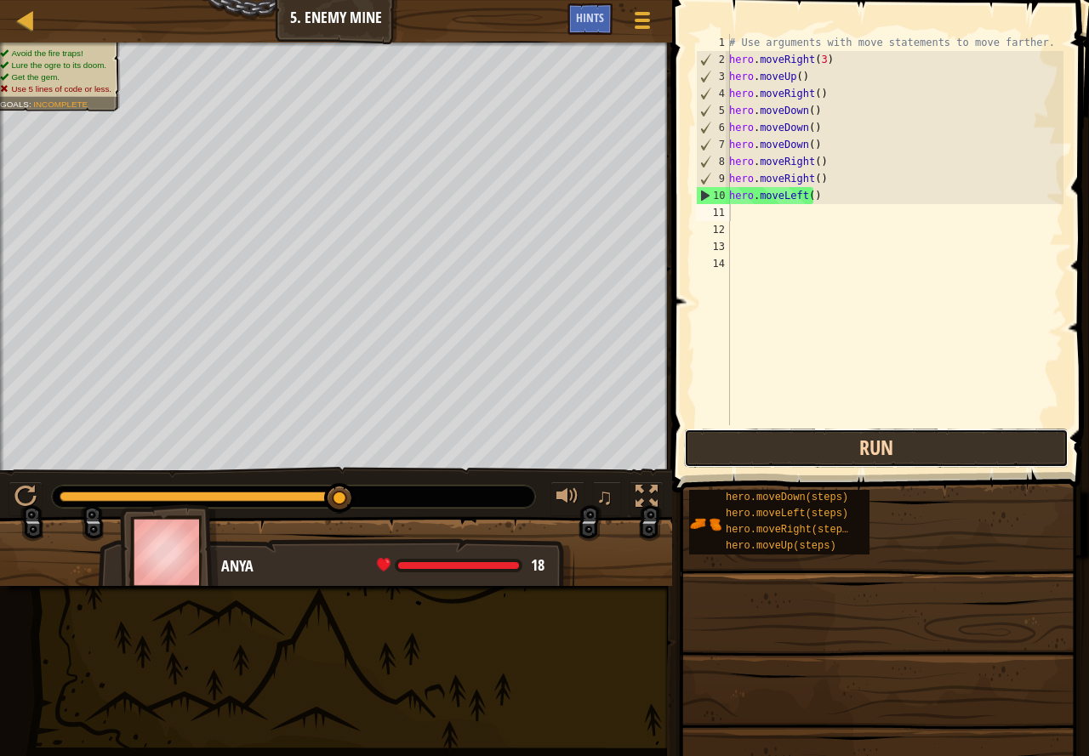
click at [887, 460] on button "Run" at bounding box center [876, 448] width 384 height 39
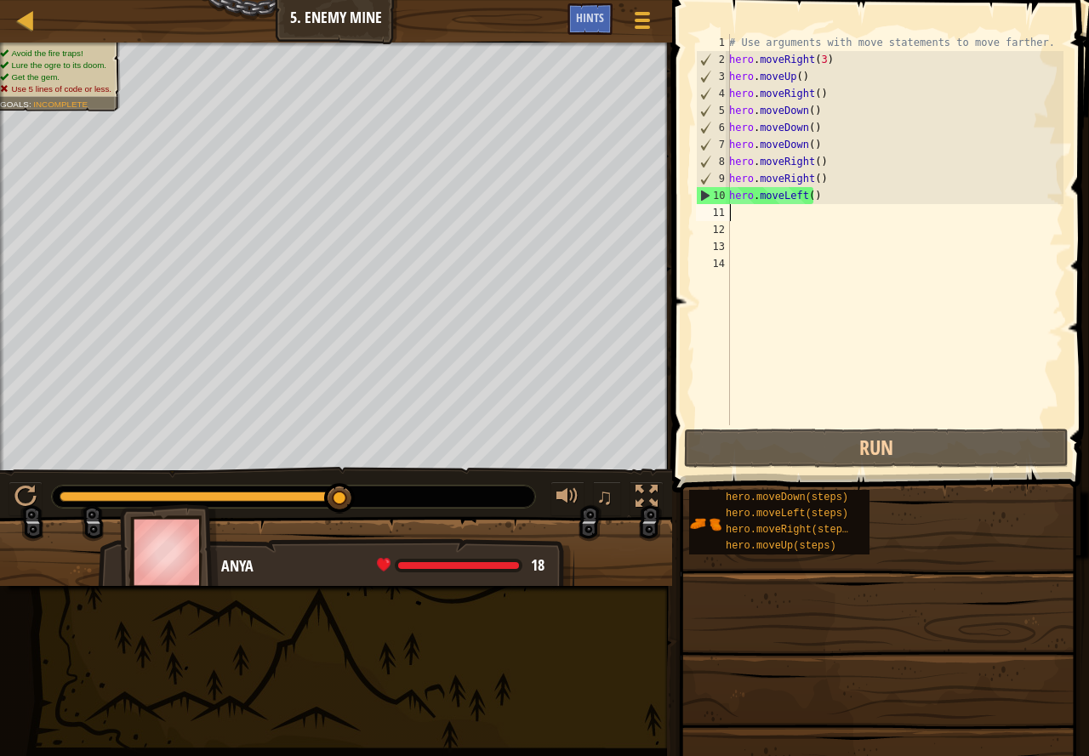
click at [814, 205] on div "# Use arguments with move statements to move farther. hero . moveRight ( 3 ) he…" at bounding box center [894, 246] width 338 height 425
click at [812, 195] on div "# Use arguments with move statements to move farther. hero . moveRight ( 3 ) he…" at bounding box center [894, 246] width 338 height 425
click at [809, 176] on div "# Use arguments with move statements to move farther. hero . moveRight ( 3 ) he…" at bounding box center [894, 246] width 338 height 425
click at [808, 172] on div "# Use arguments with move statements to move farther. hero . moveRight ( 3 ) he…" at bounding box center [894, 246] width 338 height 425
click at [805, 167] on div "# Use arguments with move statements to move farther. hero . moveRight ( 3 ) he…" at bounding box center [894, 246] width 338 height 425
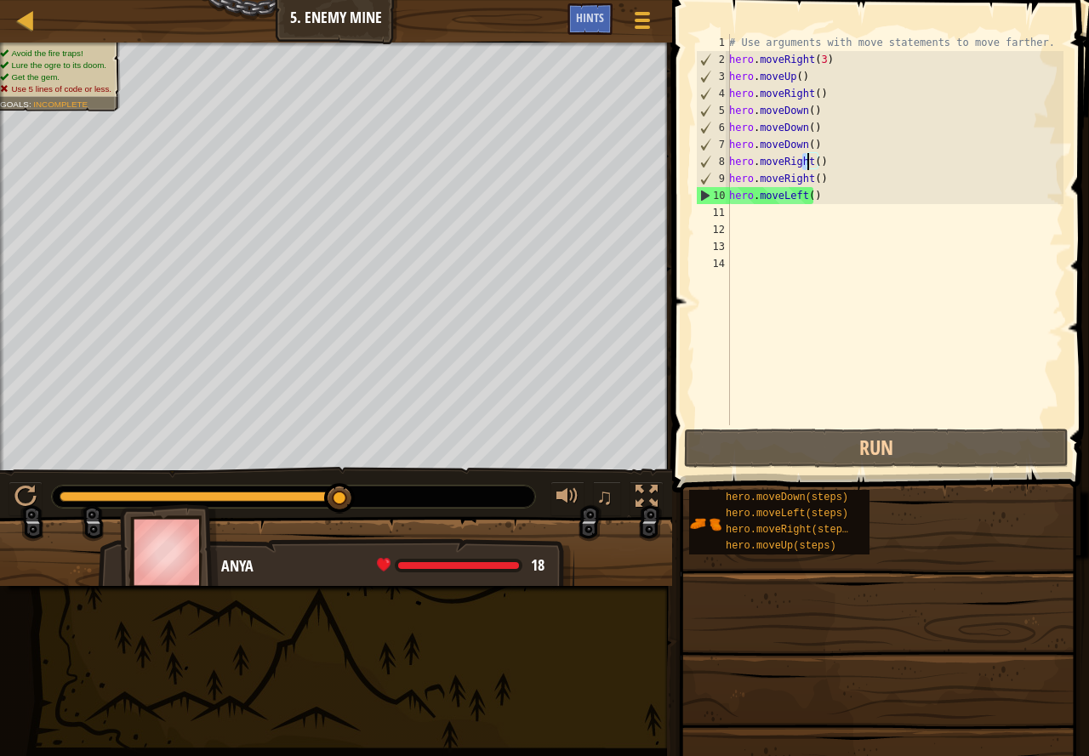
click at [808, 166] on div "# Use arguments with move statements to move farther. hero . moveRight ( 3 ) he…" at bounding box center [894, 246] width 338 height 425
click at [810, 166] on div "# Use arguments with move statements to move farther. hero . moveRight ( 3 ) he…" at bounding box center [894, 246] width 338 height 425
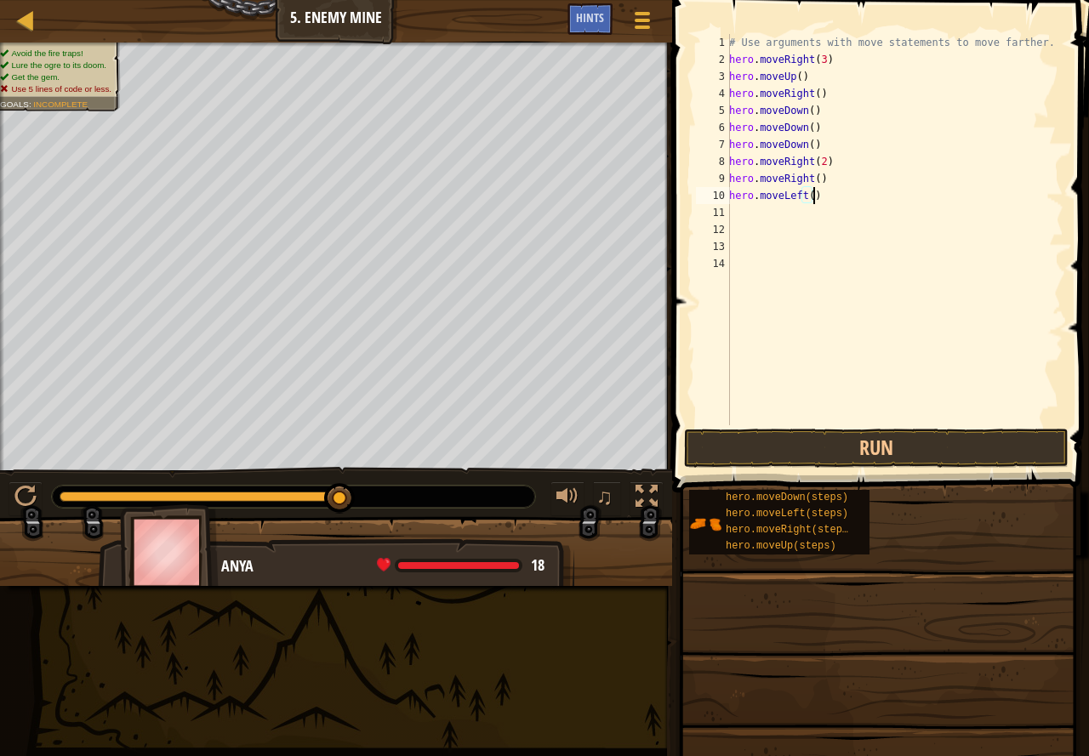
click at [833, 192] on div "# Use arguments with move statements to move farther. hero . moveRight ( 3 ) he…" at bounding box center [894, 246] width 338 height 425
click at [831, 186] on div "# Use arguments with move statements to move farther. hero . moveRight ( 3 ) he…" at bounding box center [894, 246] width 338 height 425
type textarea "h"
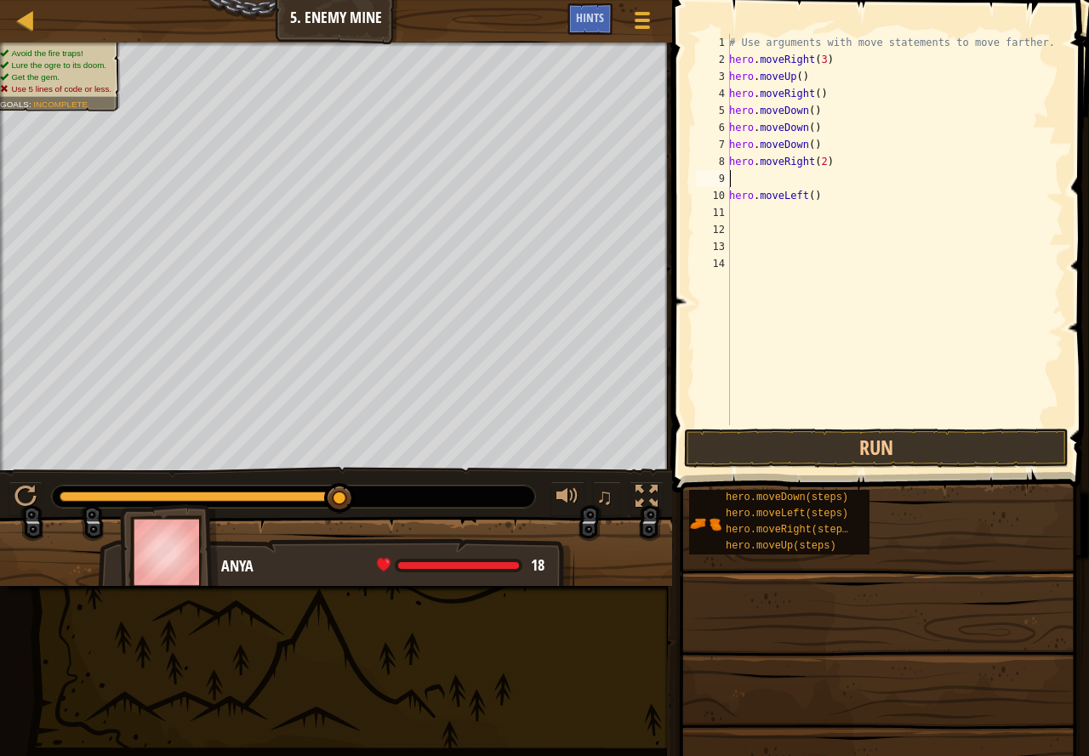
click at [828, 168] on div "# Use arguments with move statements to move farther. hero . moveRight ( 3 ) he…" at bounding box center [894, 246] width 338 height 425
type textarea "hero.moveRight(2)"
click at [827, 177] on div "# Use arguments with move statements to move farther. hero . moveRight ( 3 ) he…" at bounding box center [894, 246] width 338 height 425
click at [823, 185] on div "# Use arguments with move statements to move farther. hero . moveRight ( 3 ) he…" at bounding box center [894, 246] width 338 height 425
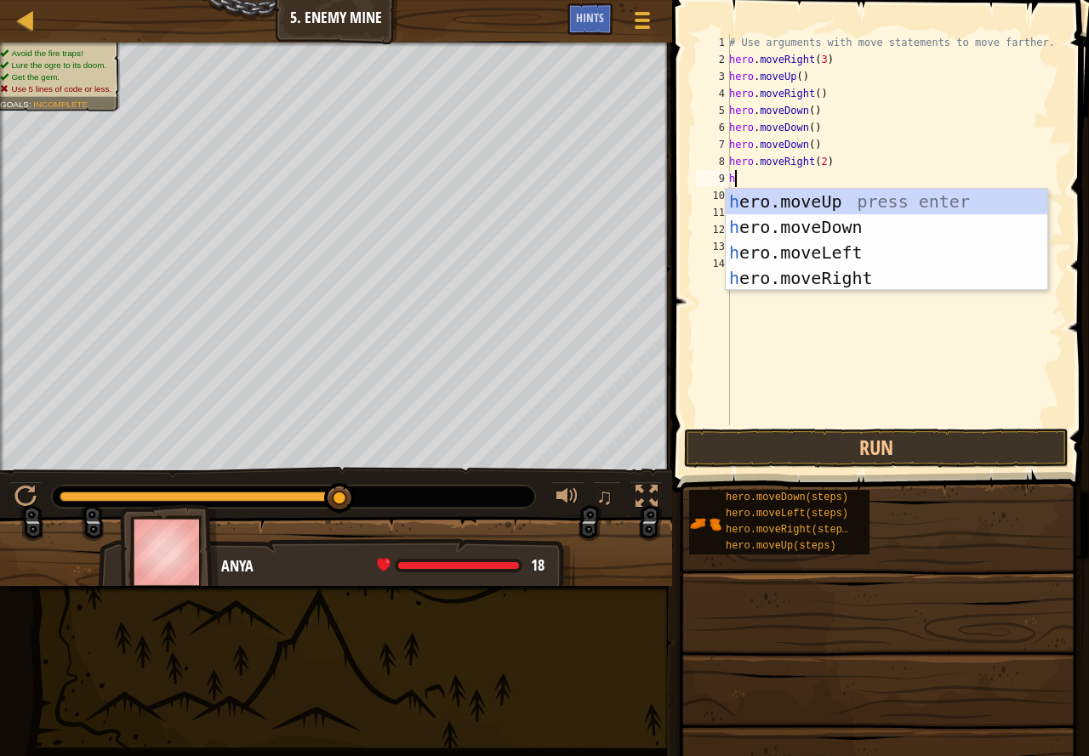
click at [862, 165] on div "# Use arguments with move statements to move farther. hero . moveRight ( 3 ) he…" at bounding box center [894, 246] width 338 height 425
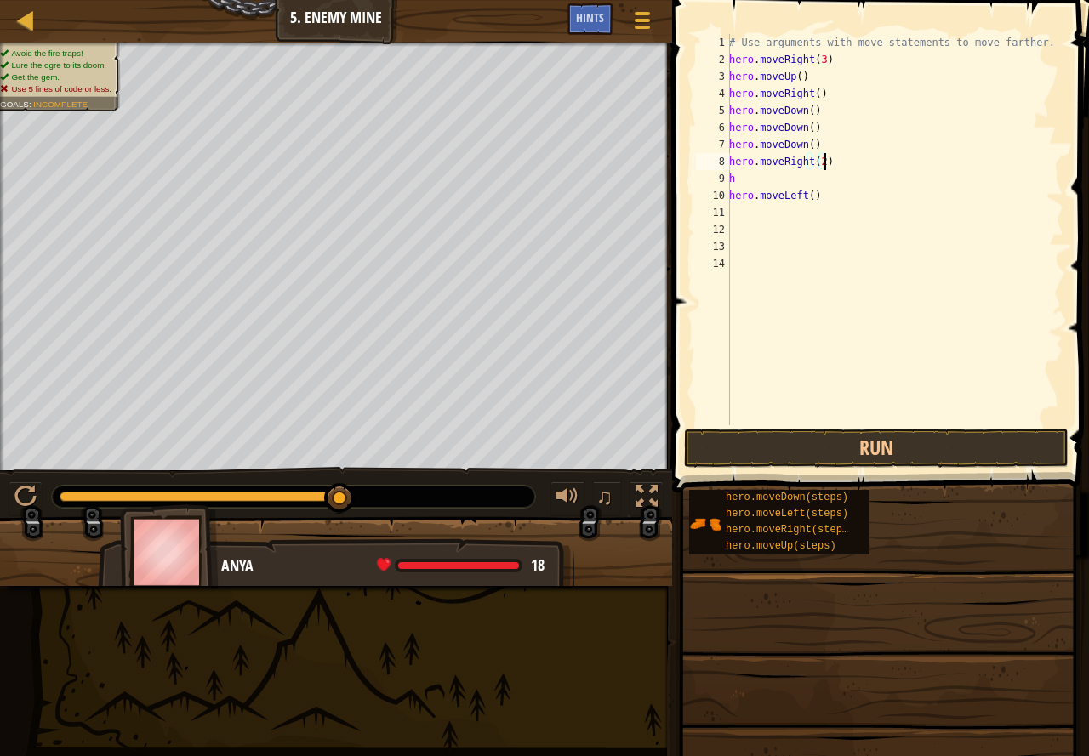
click at [787, 174] on div "# Use arguments with move statements to move farther. hero . moveRight ( 3 ) he…" at bounding box center [894, 246] width 338 height 425
click at [798, 180] on div "# Use arguments with move statements to move farther. hero . moveRight ( 3 ) he…" at bounding box center [894, 246] width 338 height 425
type textarea "h"
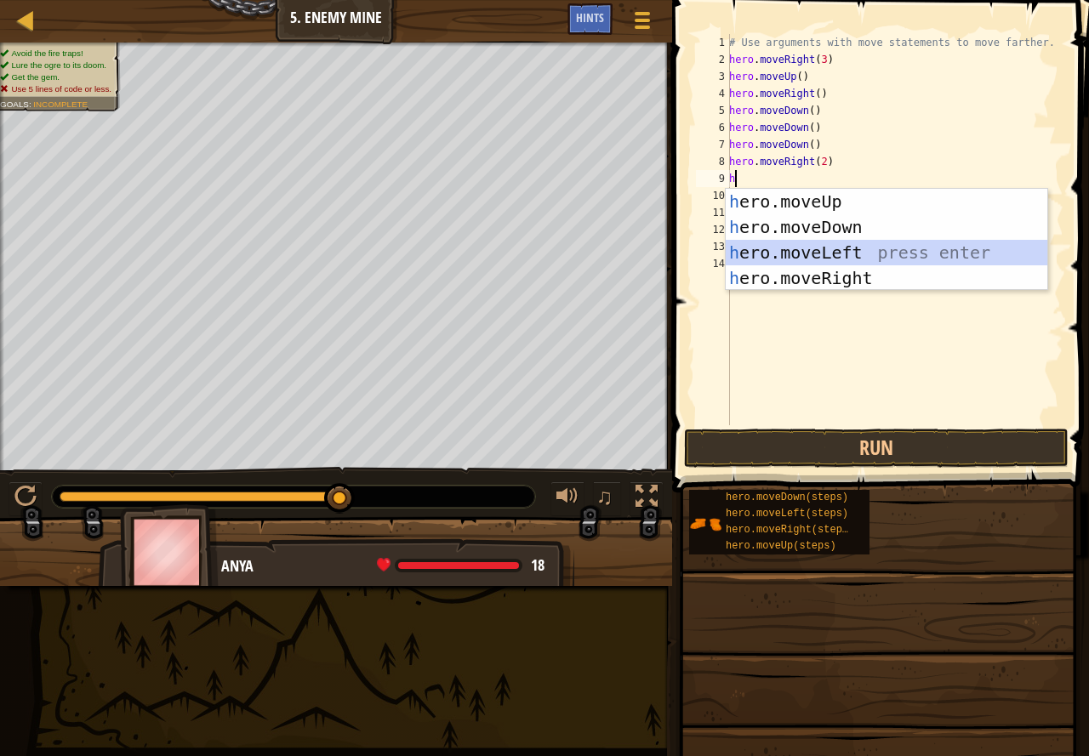
click at [828, 250] on div "h ero.moveUp press enter h ero.moveDown press enter h ero.moveLeft press enter …" at bounding box center [885, 265] width 321 height 153
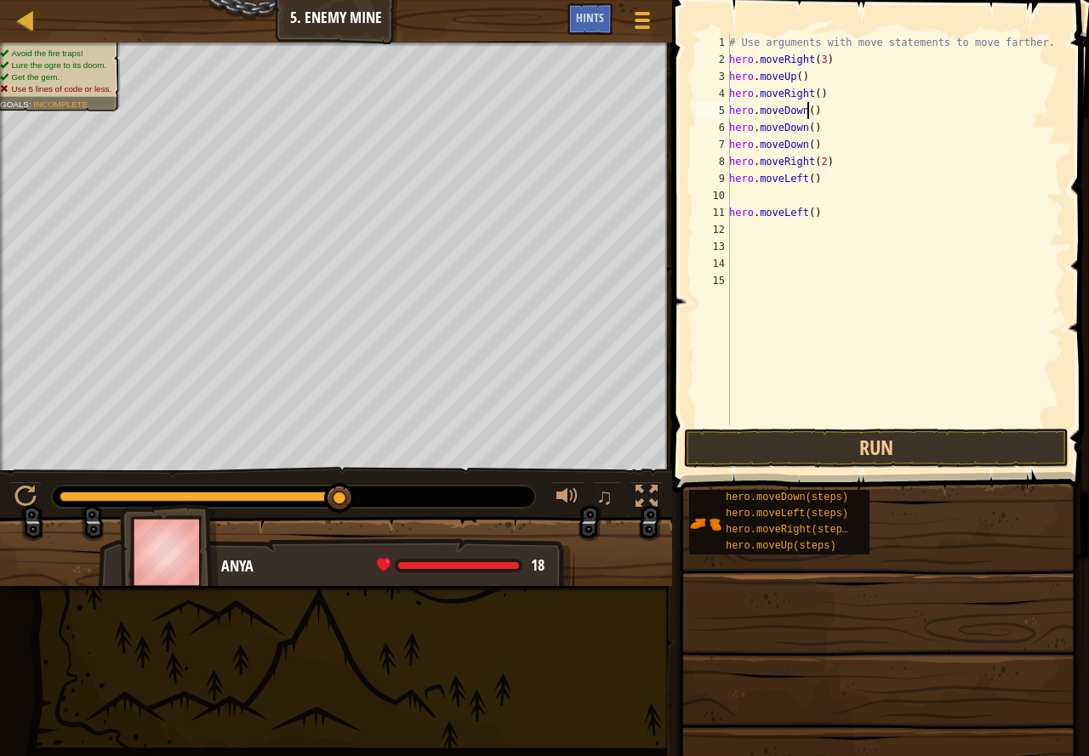
drag, startPoint x: 807, startPoint y: 110, endPoint x: 810, endPoint y: 120, distance: 10.5
click at [809, 112] on div "# Use arguments with move statements to move farther. hero . moveRight ( 3 ) he…" at bounding box center [894, 246] width 338 height 425
drag, startPoint x: 795, startPoint y: 142, endPoint x: 805, endPoint y: 148, distance: 11.8
click at [798, 145] on div "# Use arguments with move statements to move farther. hero . moveRight ( 3 ) he…" at bounding box center [894, 246] width 338 height 425
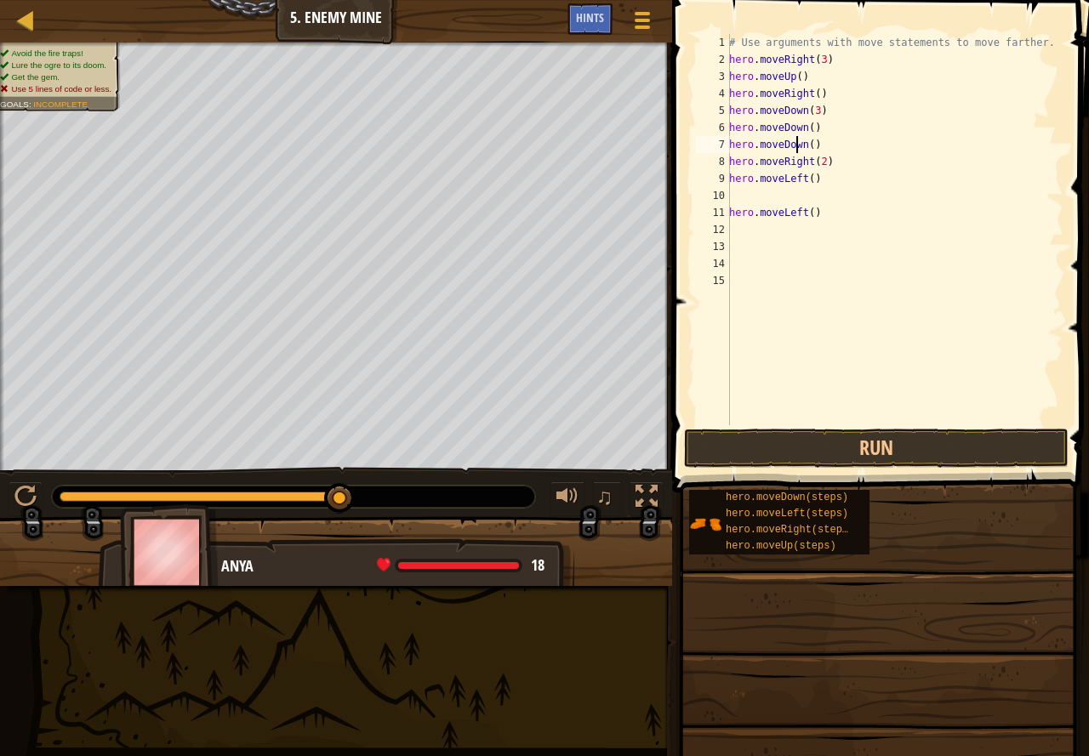
scroll to position [8, 6]
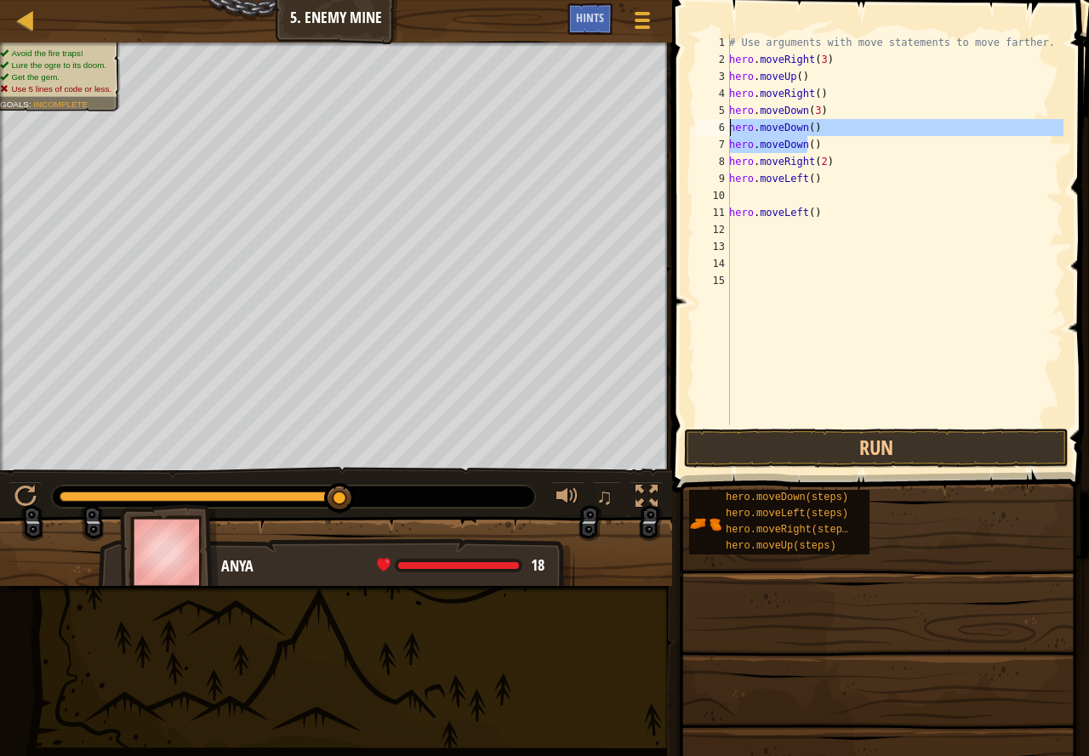
drag, startPoint x: 809, startPoint y: 142, endPoint x: 727, endPoint y: 130, distance: 82.5
click at [727, 130] on div "hero.moveDown() 1 2 3 4 5 6 7 8 9 10 11 12 13 14 15 # Use arguments with move s…" at bounding box center [877, 229] width 371 height 391
type textarea ")"
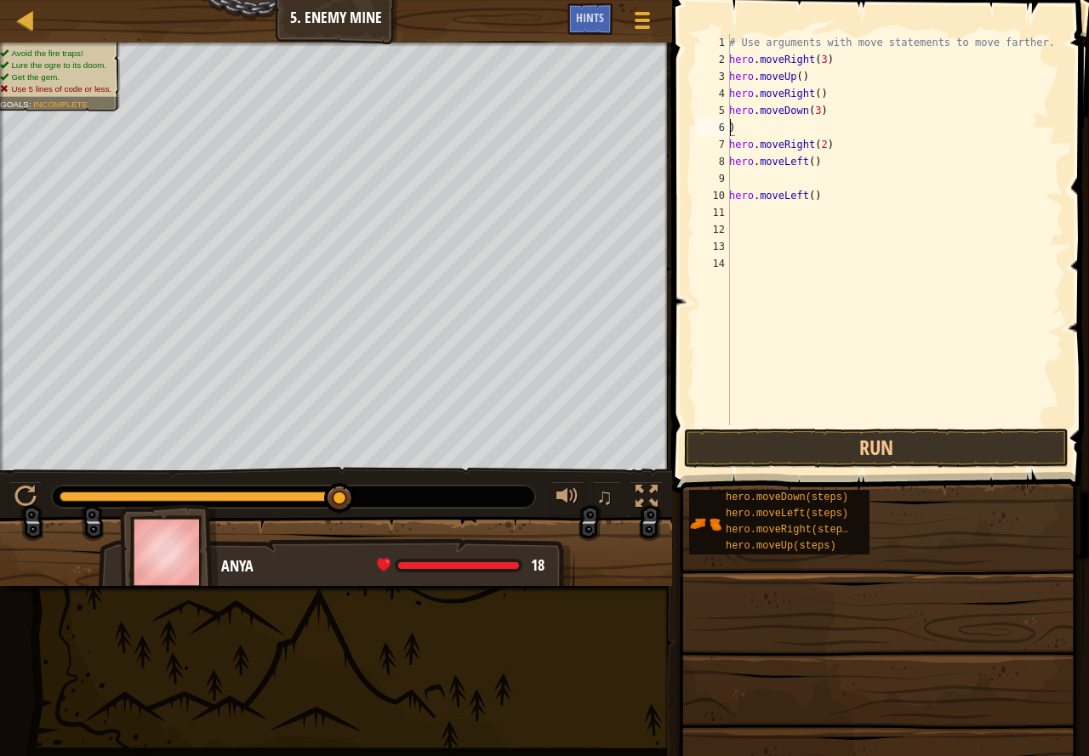
scroll to position [8, 0]
click at [845, 447] on button "Run" at bounding box center [876, 448] width 384 height 39
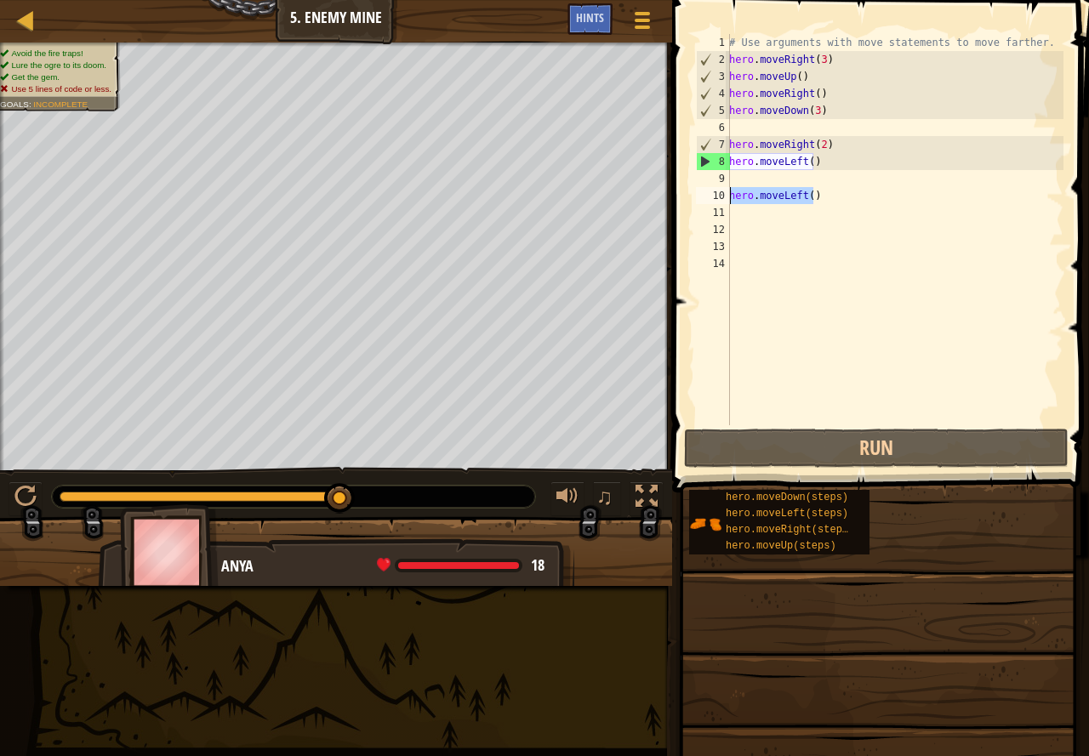
drag, startPoint x: 816, startPoint y: 196, endPoint x: 725, endPoint y: 190, distance: 91.1
click at [725, 190] on div "1 2 3 4 5 6 7 8 9 10 11 12 13 14 # Use arguments with move statements to move f…" at bounding box center [877, 229] width 371 height 391
type textarea "hero.moveLeft()"
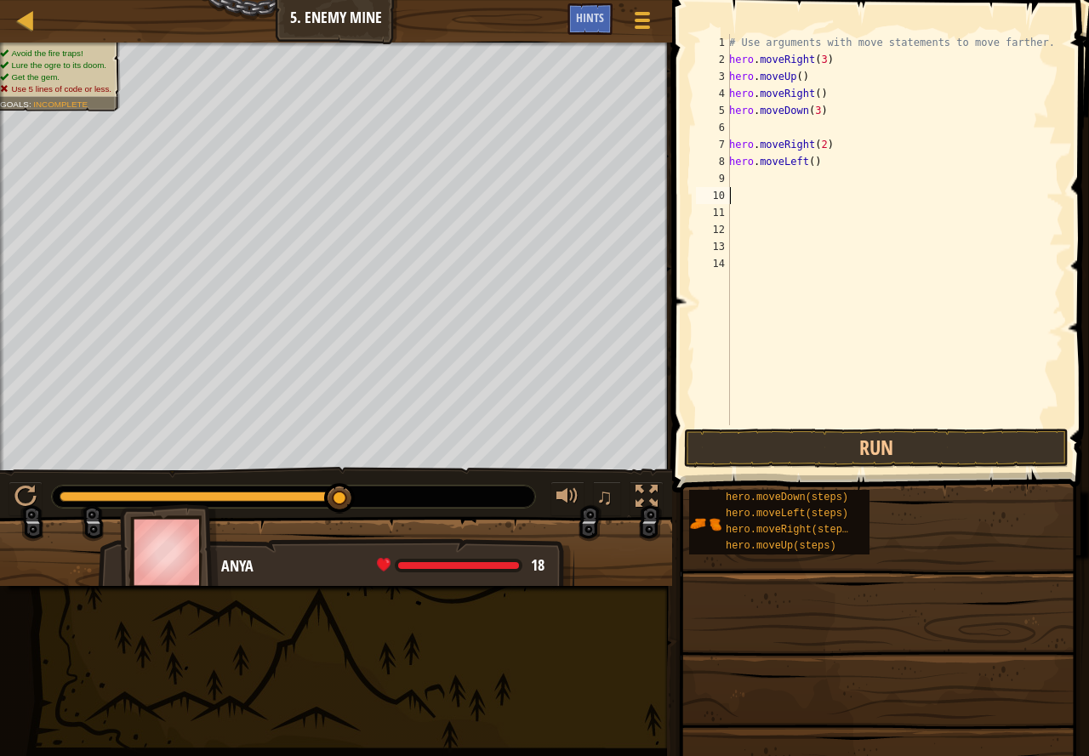
click at [806, 163] on div "# Use arguments with move statements to move farther. hero . moveRight ( 3 ) he…" at bounding box center [894, 246] width 338 height 425
type textarea "hero.moveLeft(2)"
click at [751, 124] on div "# Use arguments with move statements to move farther. hero . moveRight ( 3 ) he…" at bounding box center [894, 246] width 338 height 425
type textarea "hero.moveDown(3)"
click at [781, 438] on button "Run" at bounding box center [876, 448] width 384 height 39
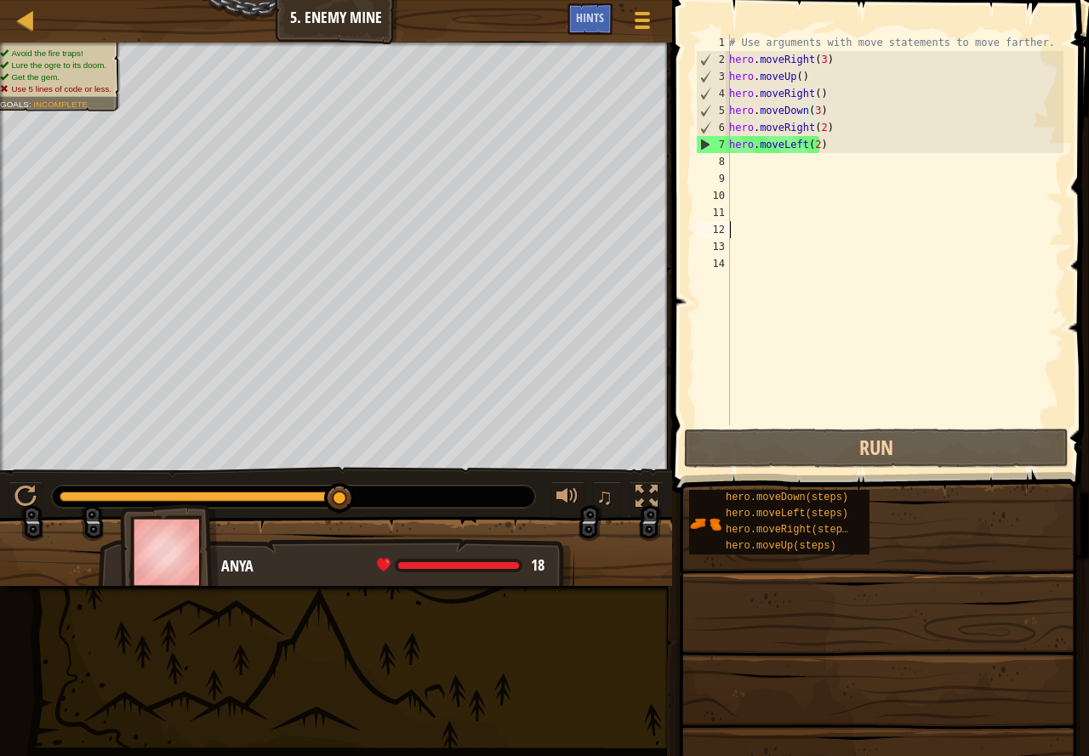
click at [981, 225] on div "# Use arguments with move statements to move farther. hero . moveRight ( 3 ) he…" at bounding box center [894, 246] width 338 height 425
click at [671, 366] on span at bounding box center [882, 222] width 430 height 543
click at [685, 350] on span at bounding box center [882, 222] width 430 height 543
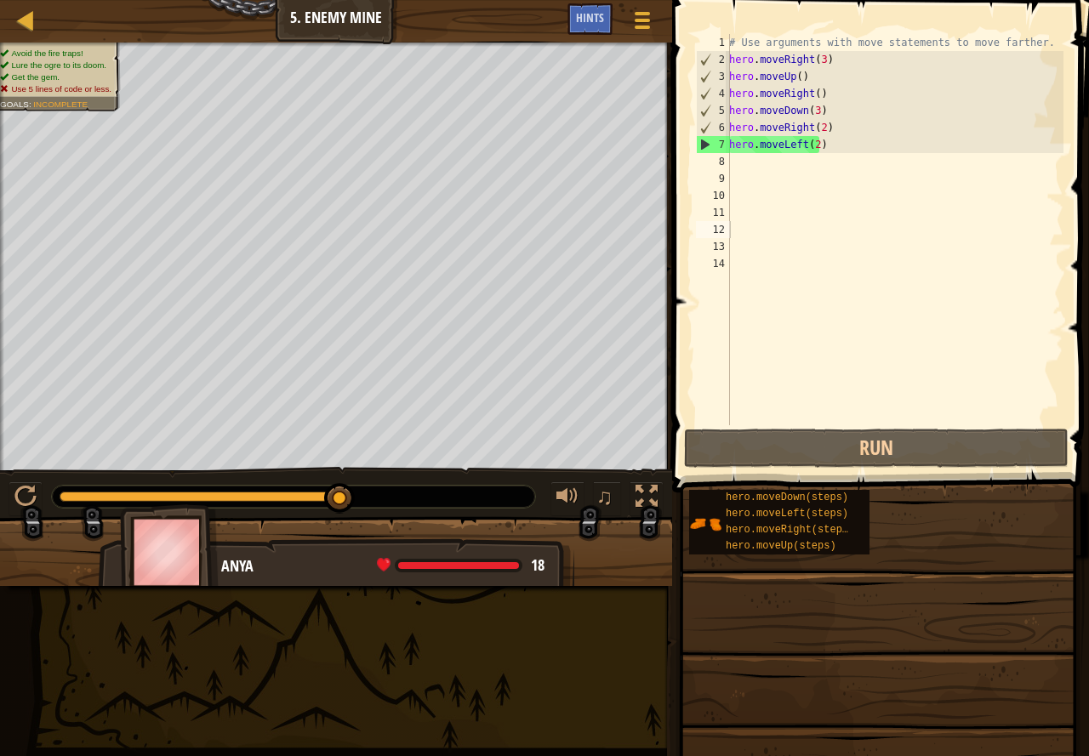
click at [685, 350] on span at bounding box center [882, 222] width 430 height 543
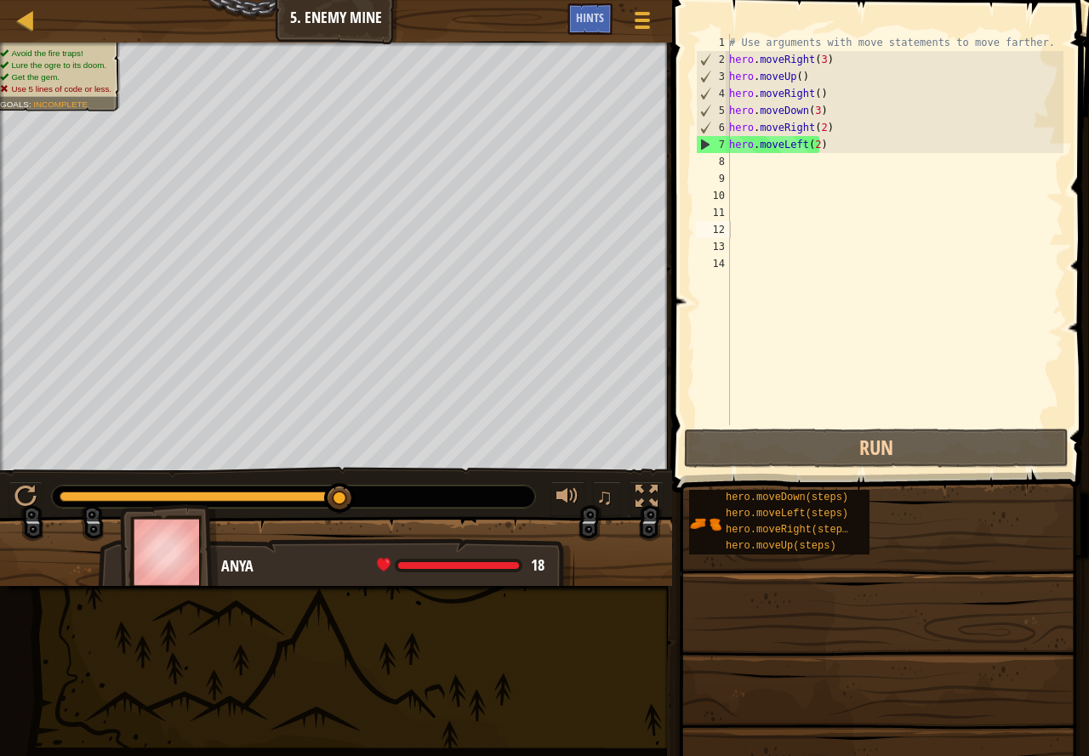
click at [685, 350] on span at bounding box center [882, 222] width 430 height 543
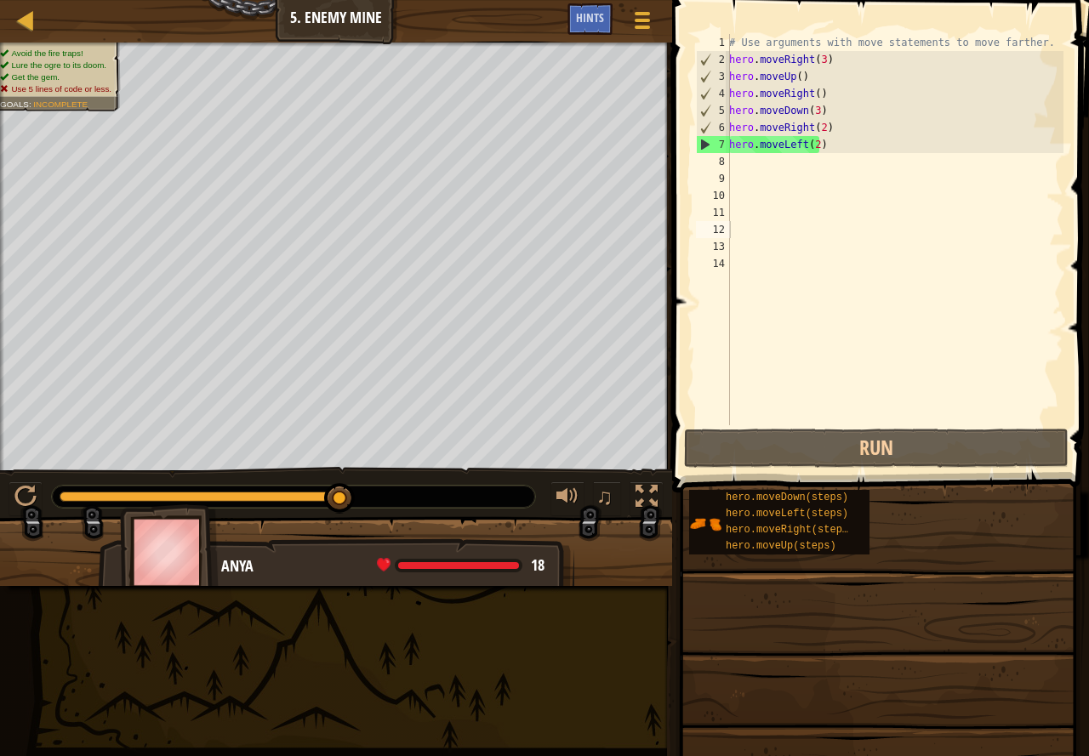
click at [683, 350] on span at bounding box center [882, 222] width 430 height 543
click at [682, 350] on span at bounding box center [882, 222] width 430 height 543
drag, startPoint x: 682, startPoint y: 350, endPoint x: 697, endPoint y: 320, distance: 33.1
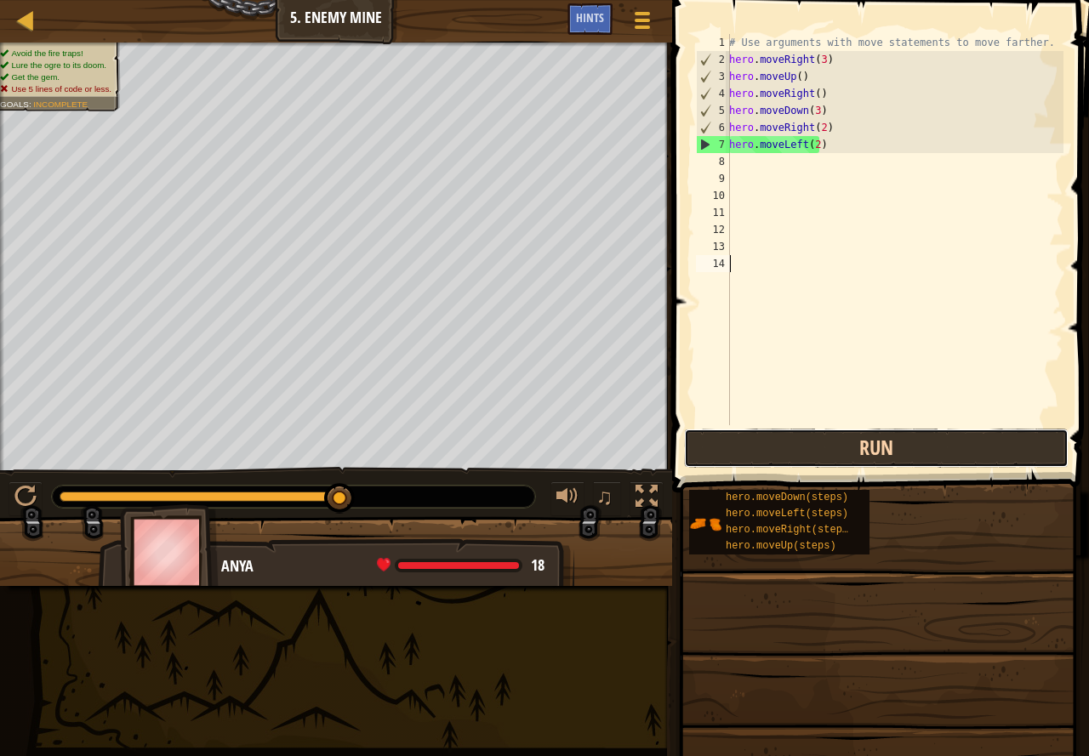
click at [827, 441] on button "Run" at bounding box center [876, 448] width 384 height 39
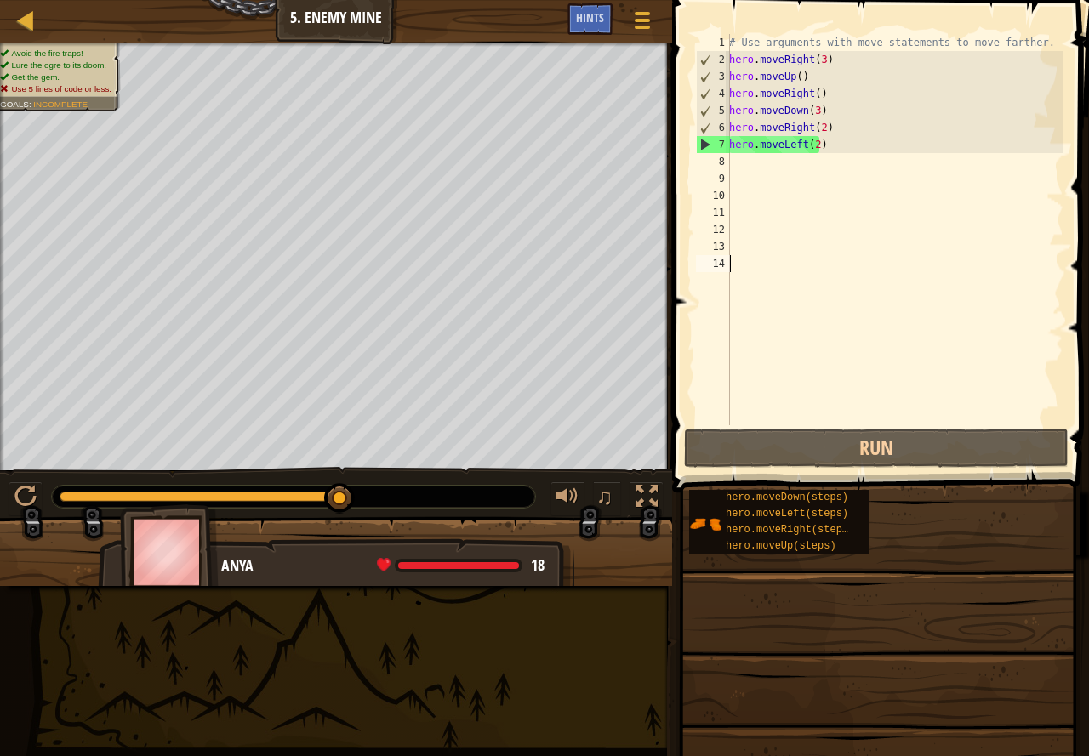
click at [812, 146] on div "# Use arguments with move statements to move farther. hero . moveRight ( 3 ) he…" at bounding box center [894, 246] width 338 height 425
click at [858, 145] on div "# Use arguments with move statements to move farther. hero . moveRight ( 3 ) he…" at bounding box center [894, 246] width 338 height 425
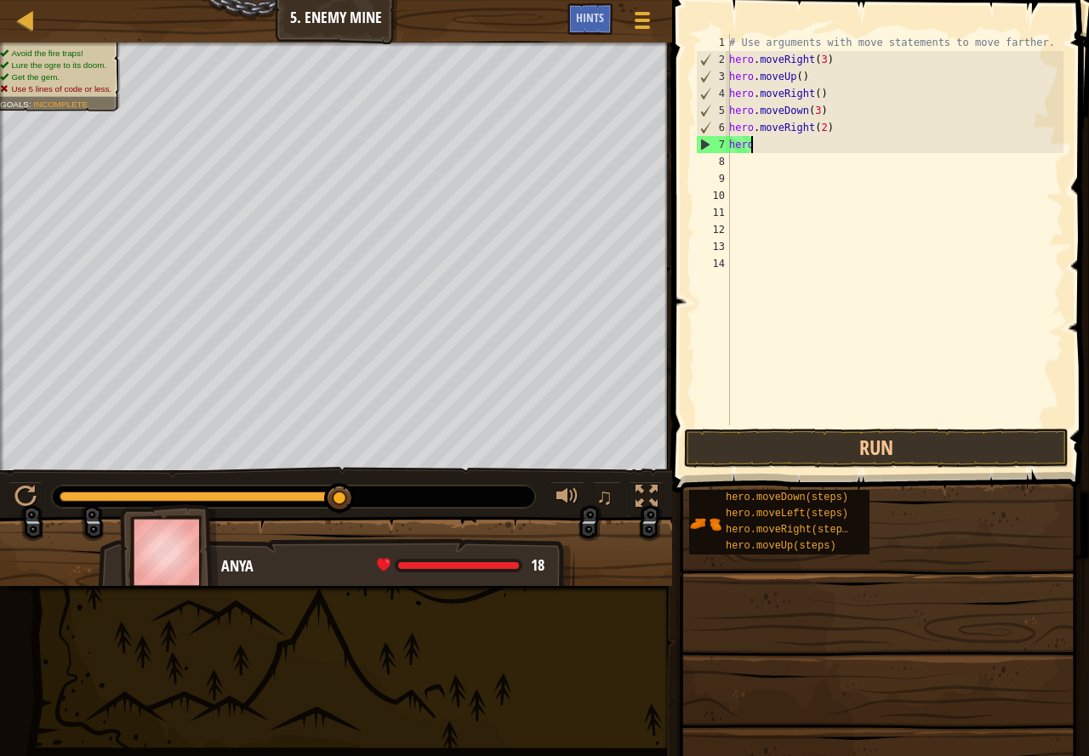
type textarea "h"
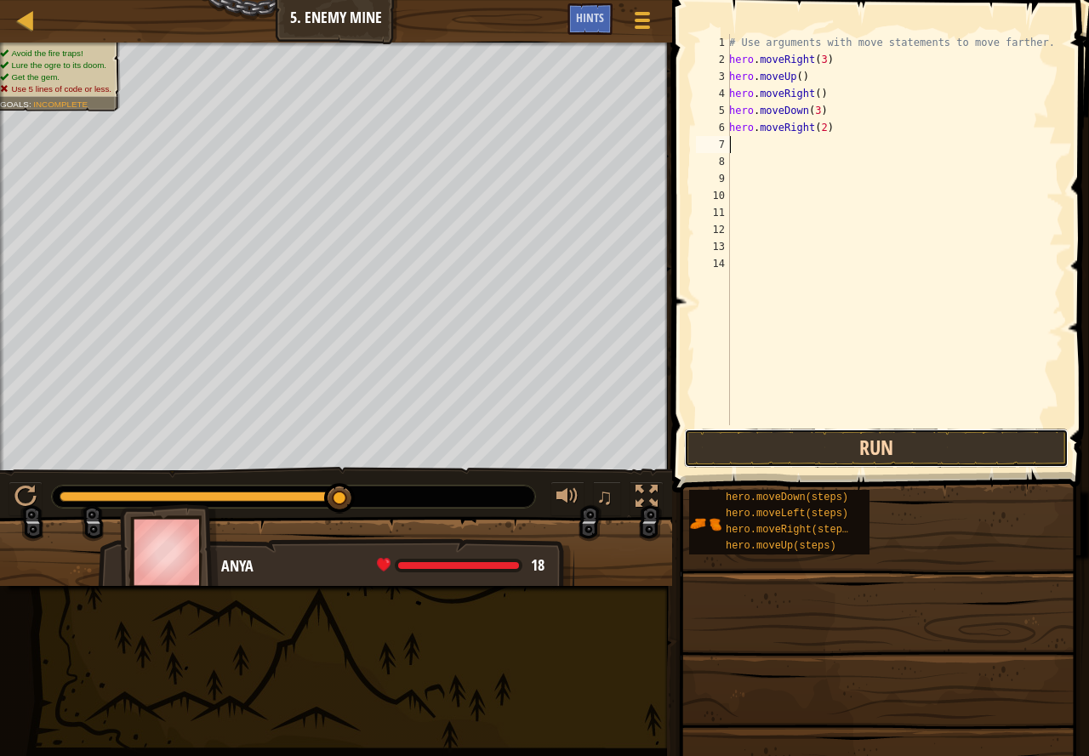
click at [918, 430] on button "Run" at bounding box center [876, 448] width 384 height 39
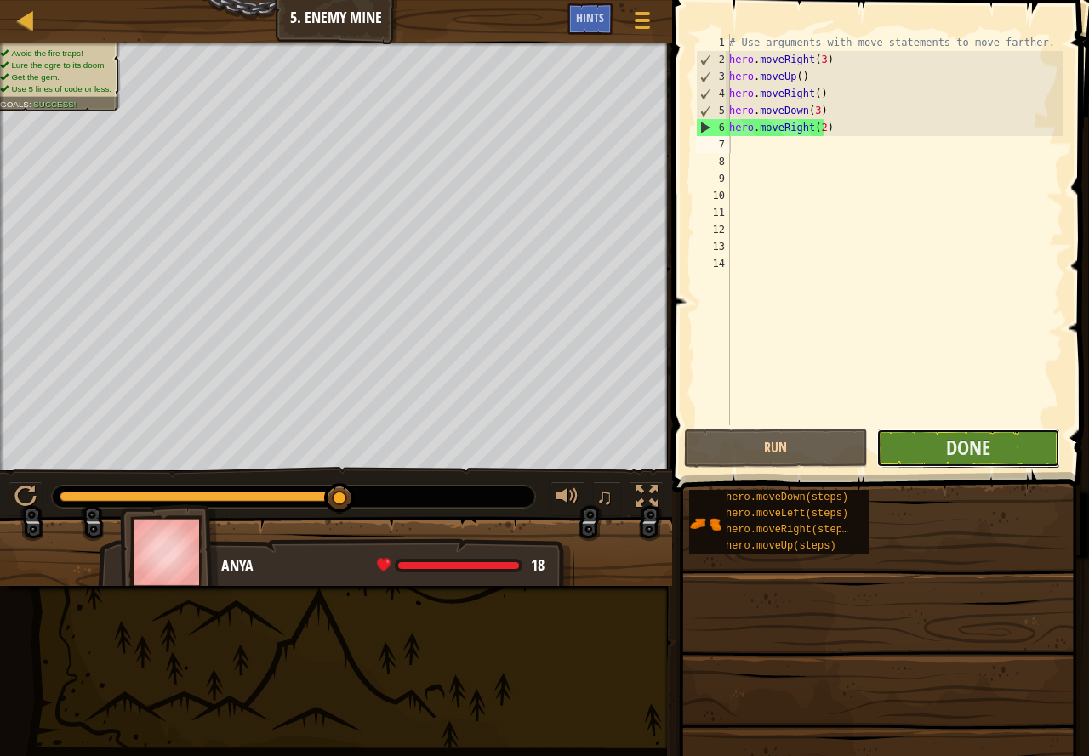
drag, startPoint x: 921, startPoint y: 430, endPoint x: 928, endPoint y: 440, distance: 11.6
click at [928, 440] on button "Done" at bounding box center [968, 448] width 184 height 39
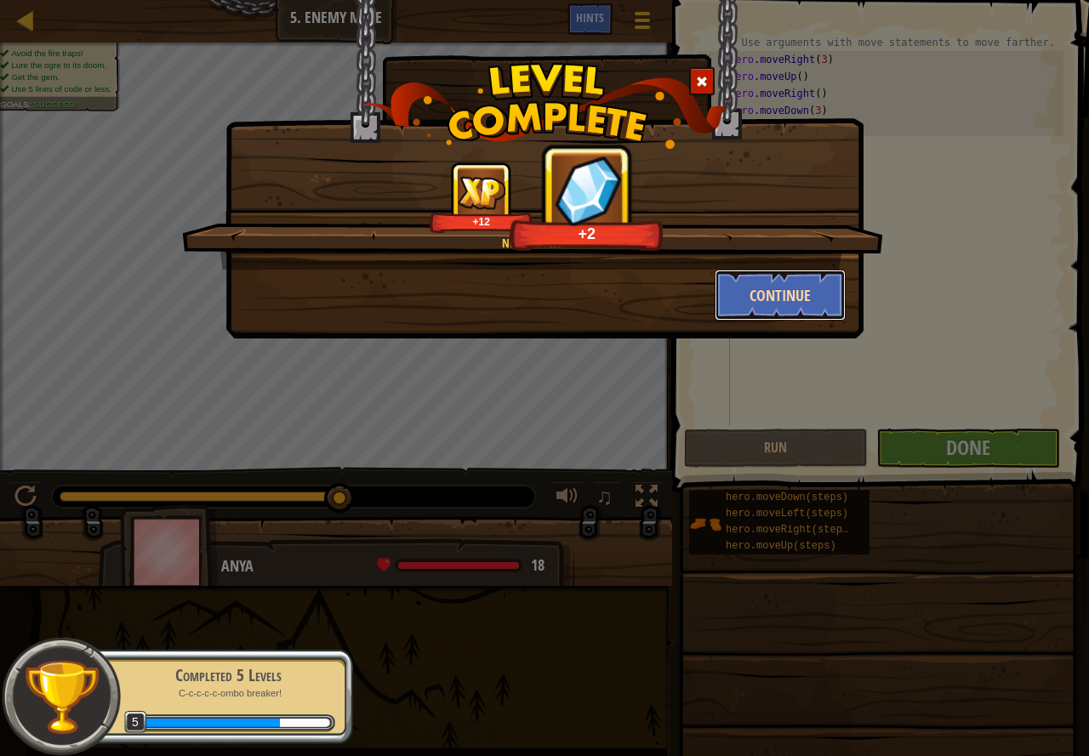
click at [800, 287] on button "Continue" at bounding box center [780, 295] width 132 height 51
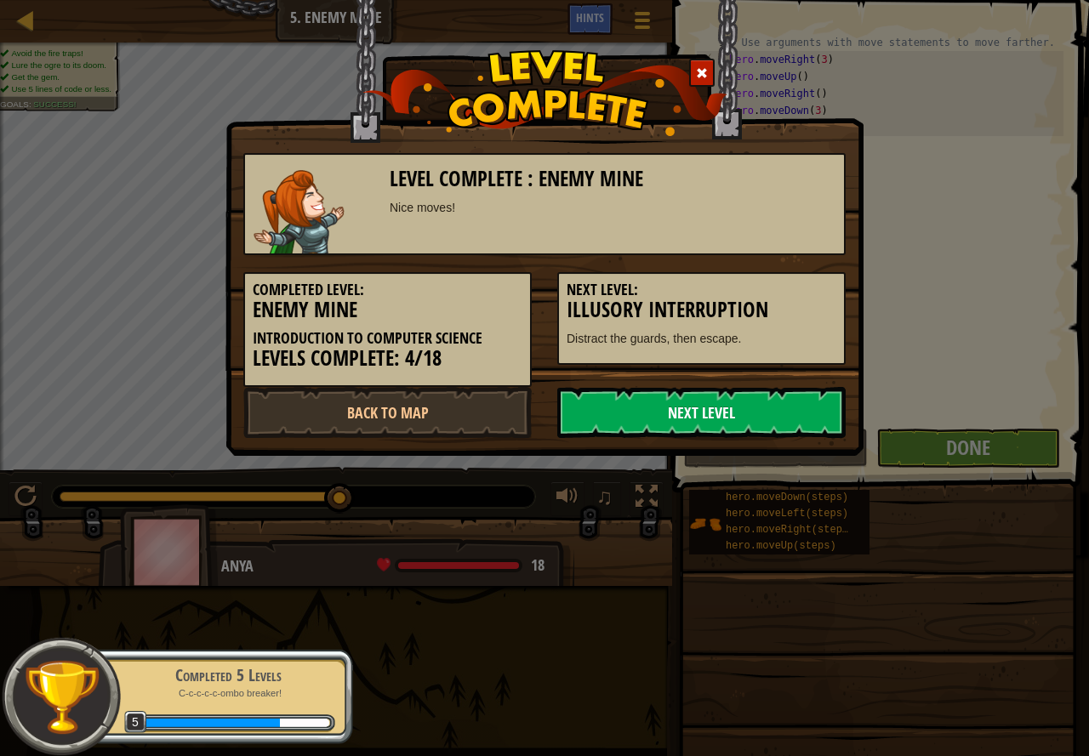
click at [739, 395] on link "Next Level" at bounding box center [701, 412] width 288 height 51
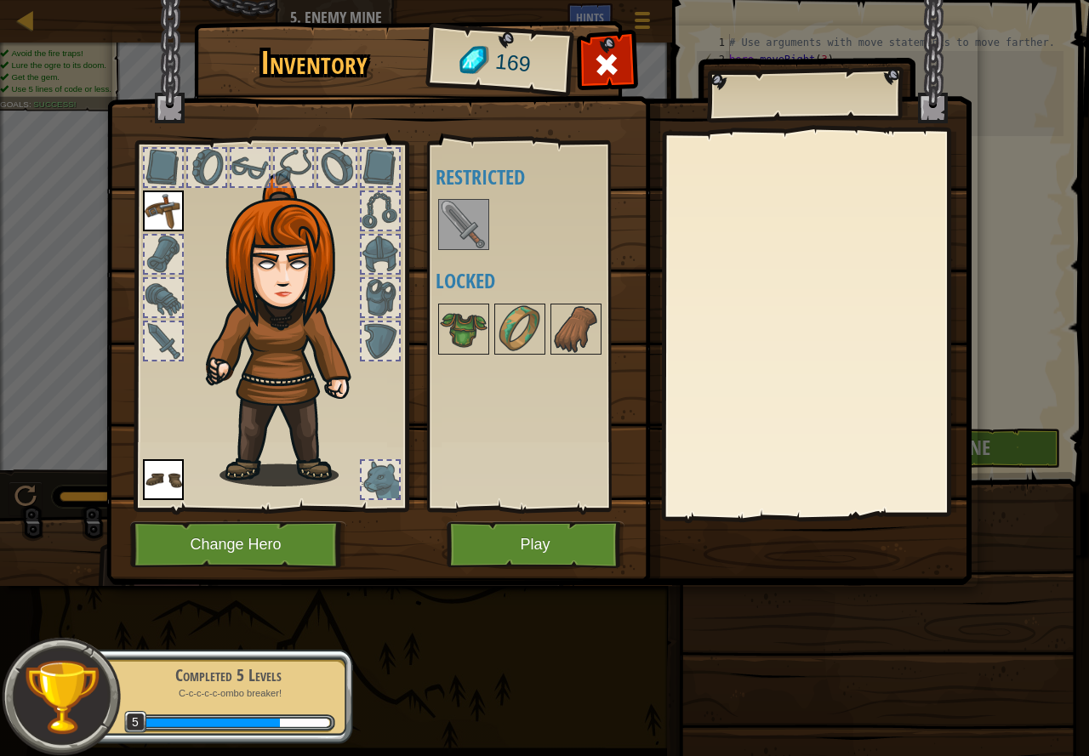
drag, startPoint x: 304, startPoint y: 391, endPoint x: 298, endPoint y: 379, distance: 13.7
click at [303, 386] on img at bounding box center [289, 329] width 183 height 313
click at [202, 155] on div at bounding box center [270, 321] width 281 height 383
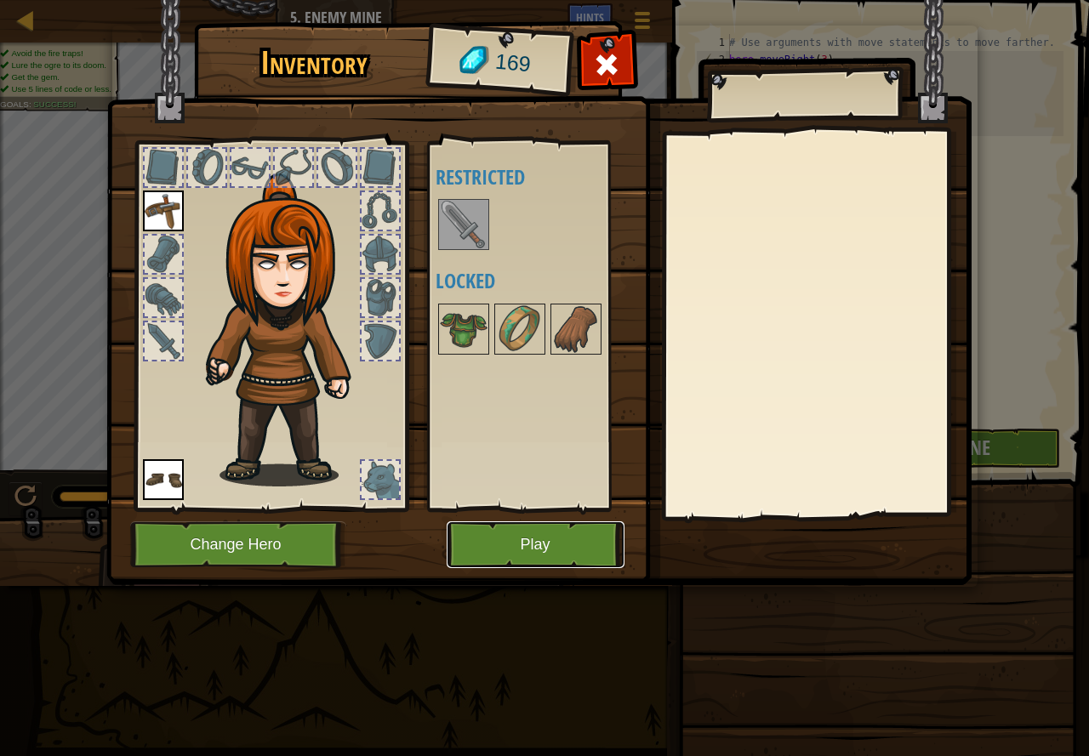
click at [513, 543] on button "Play" at bounding box center [535, 544] width 178 height 47
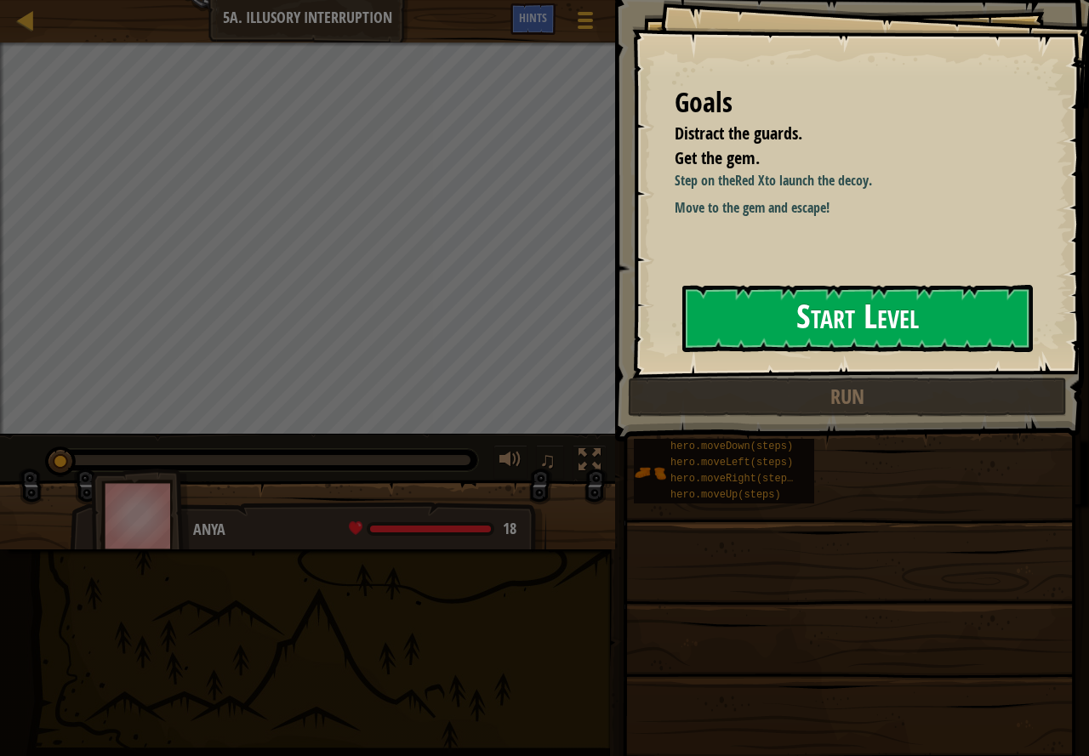
click at [764, 320] on button "Start Level" at bounding box center [857, 318] width 350 height 67
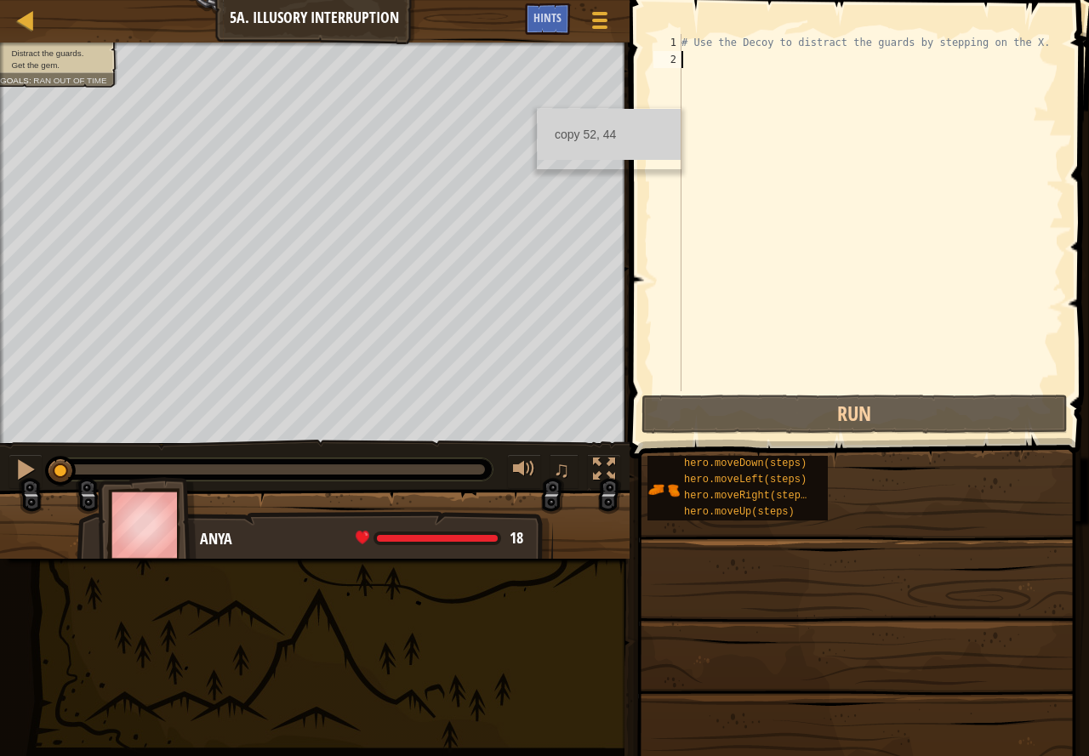
type textarea "h"
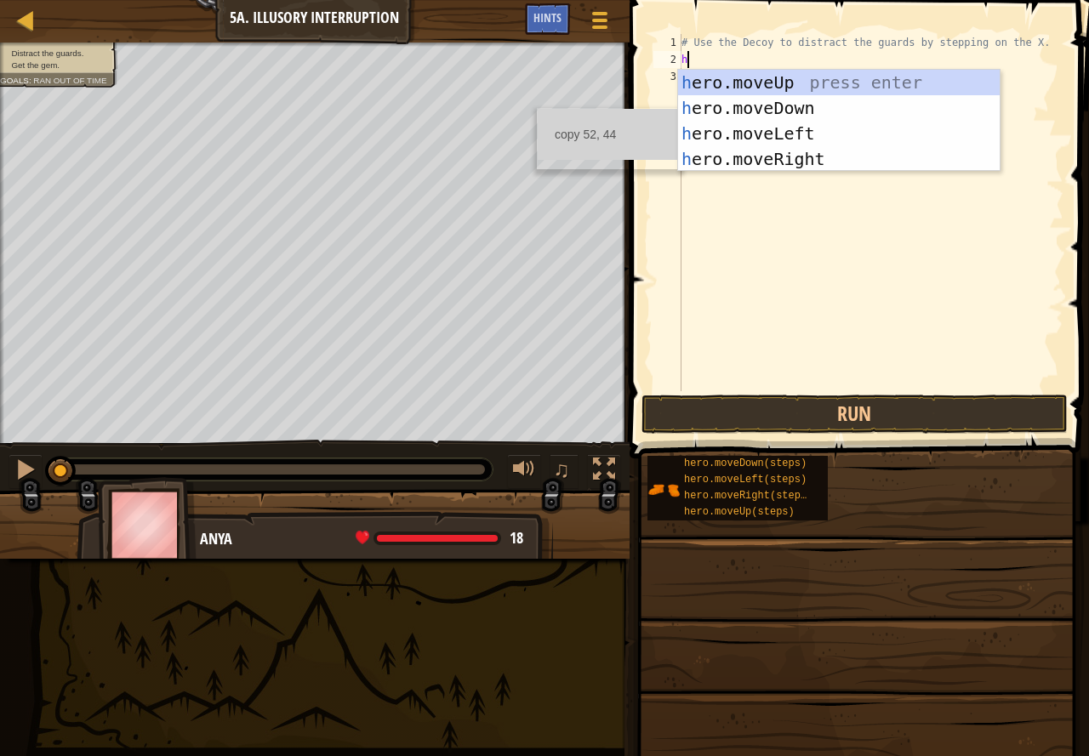
scroll to position [8, 0]
click at [808, 154] on div "h ero.moveUp press enter h ero.moveDown press enter h ero.moveLeft press enter …" at bounding box center [838, 146] width 321 height 153
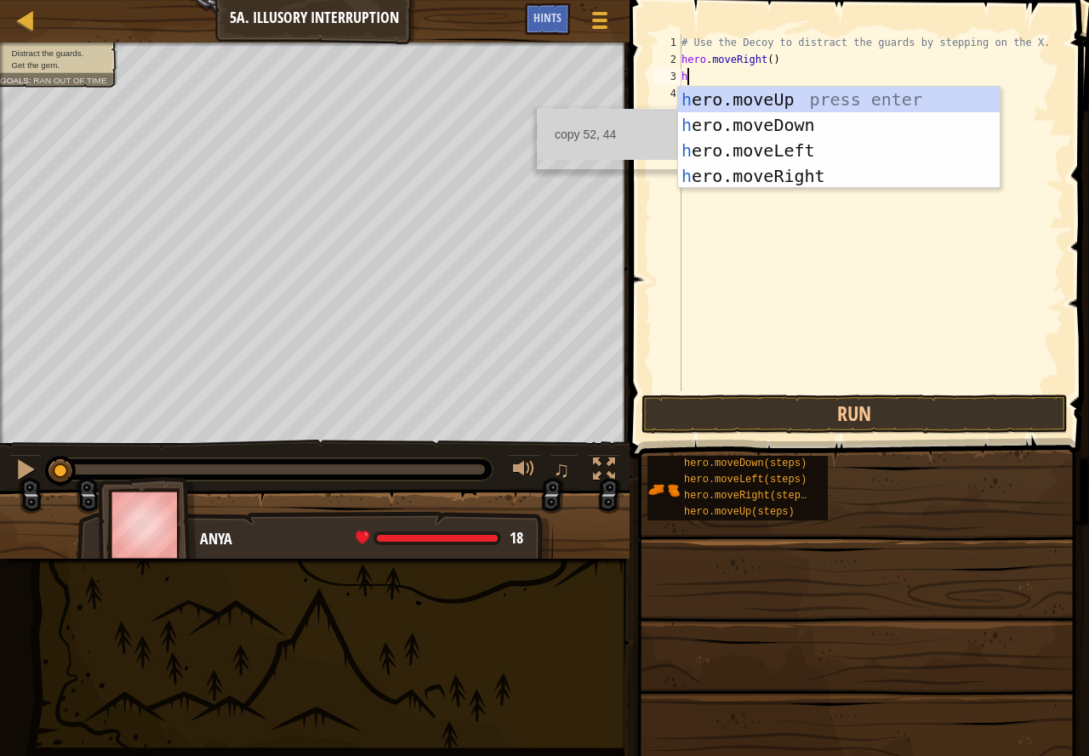
type textarea "hd"
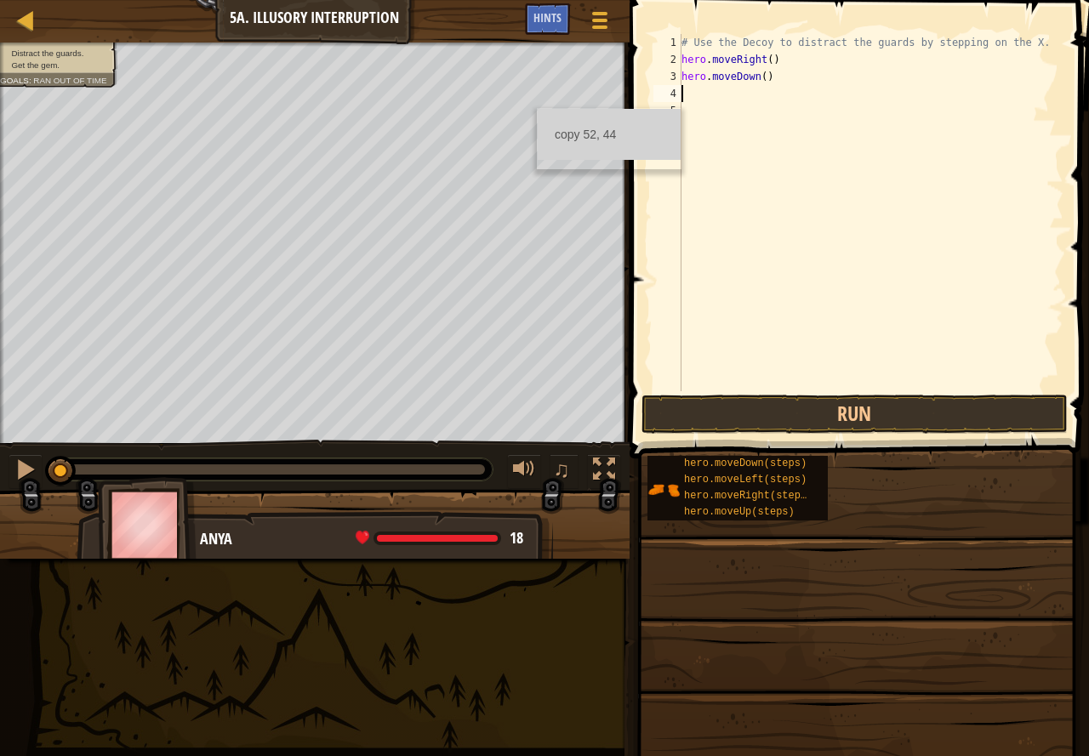
click at [758, 81] on div "# Use the Decoy to distract the guards by stepping on the X. hero . moveRight (…" at bounding box center [870, 229] width 385 height 391
type textarea "hero.moveDown(2)"
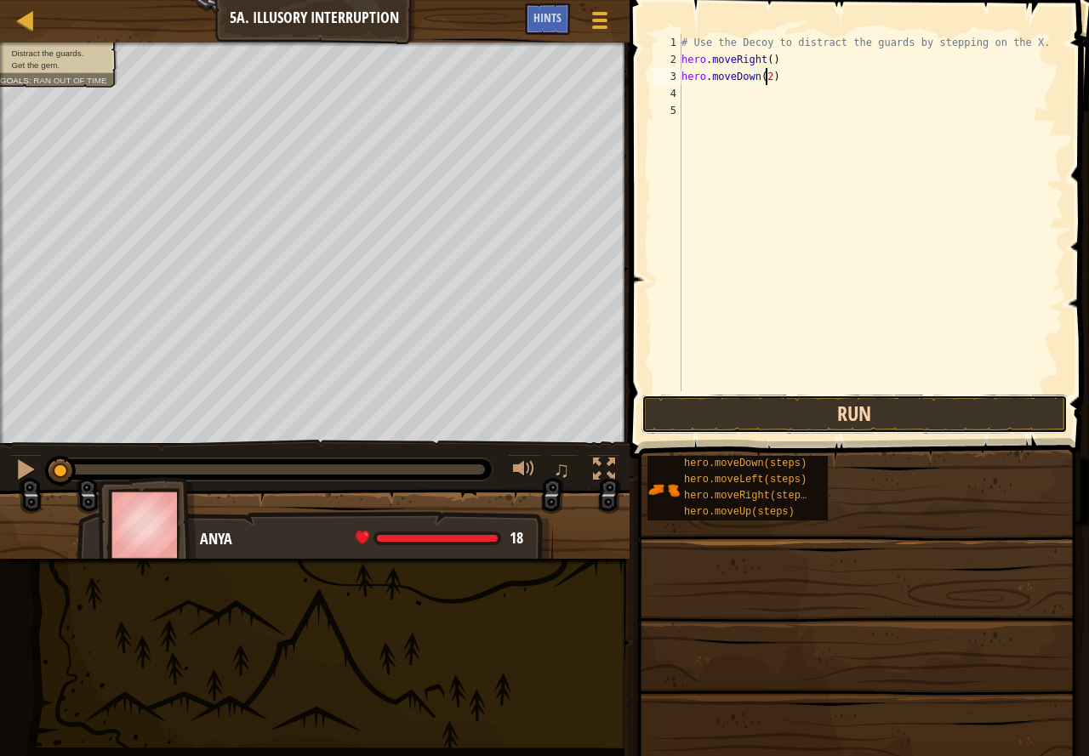
click at [892, 407] on button "Run" at bounding box center [854, 414] width 426 height 39
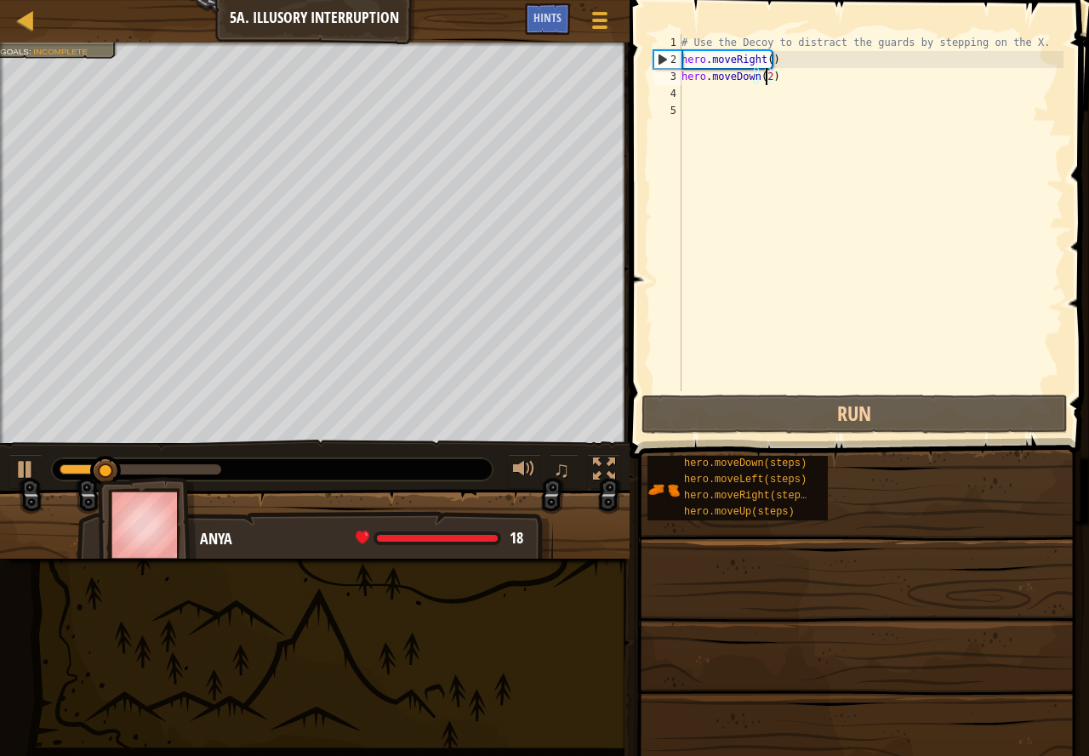
click at [702, 94] on div "# Use the Decoy to distract the guards by stepping on the X. hero . moveRight (…" at bounding box center [870, 229] width 385 height 391
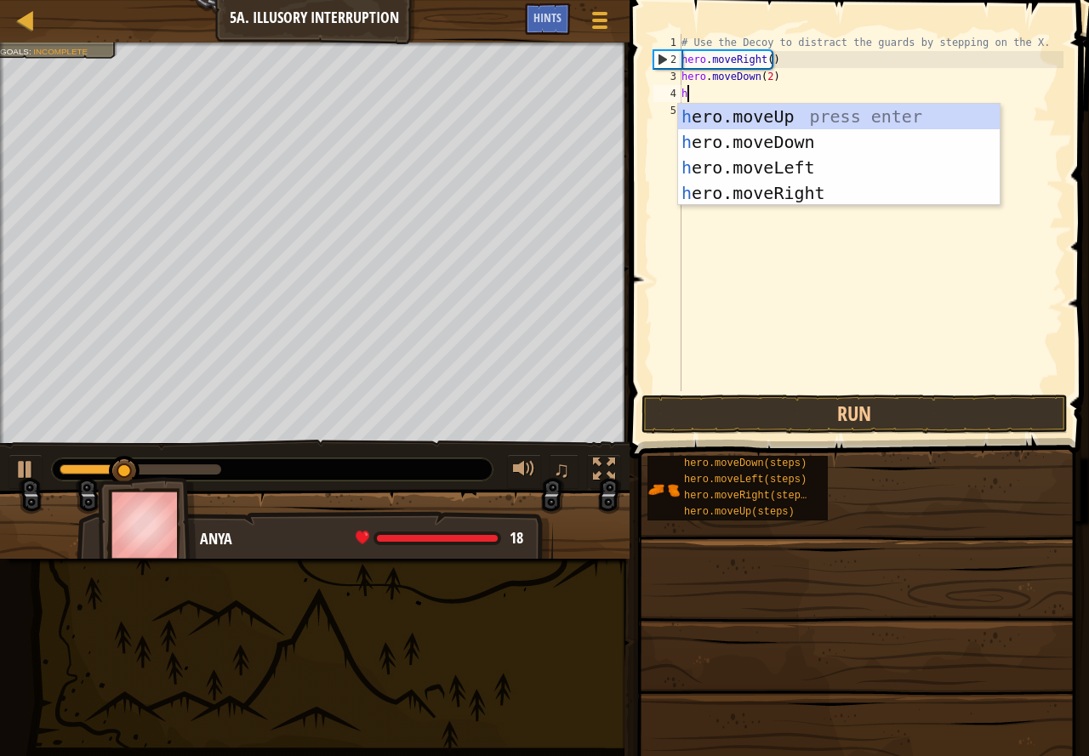
type textarea "hu"
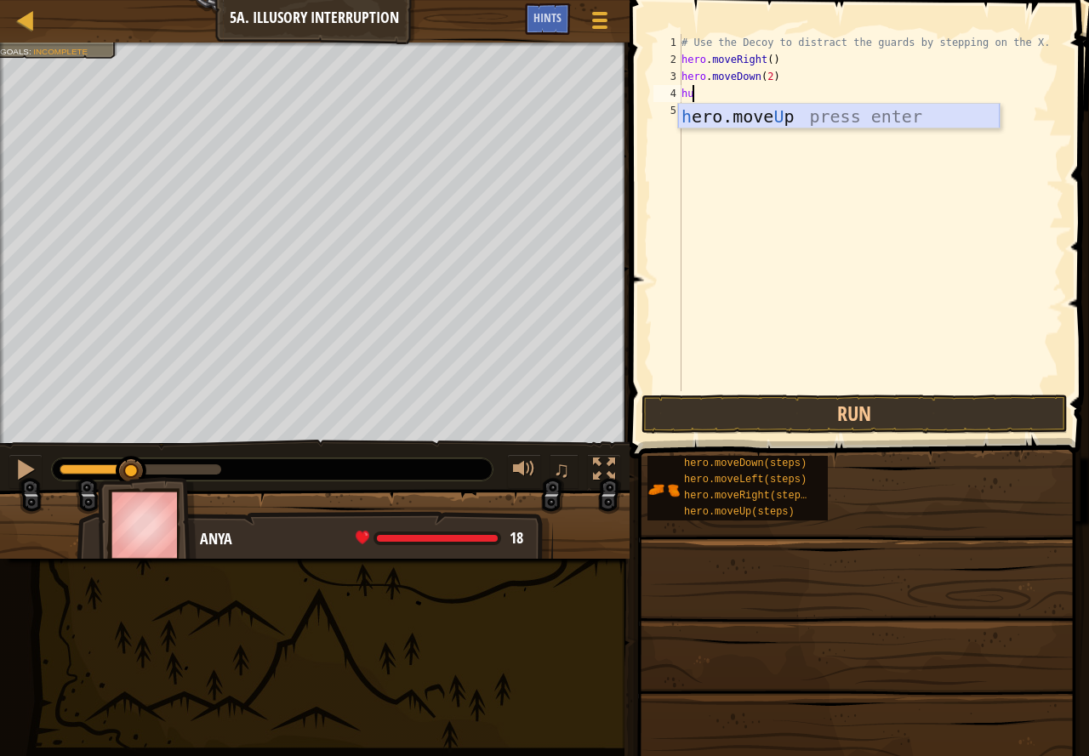
click at [776, 117] on div "h ero.move U p press enter" at bounding box center [838, 142] width 321 height 77
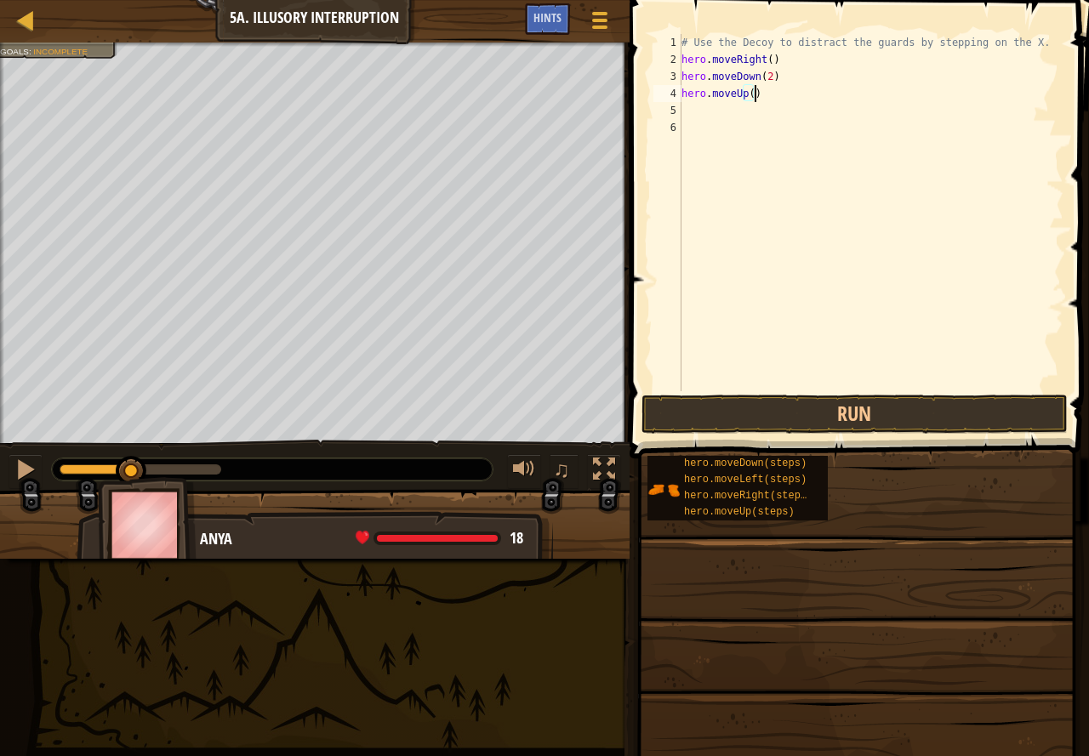
click at [752, 93] on div "# Use the Decoy to distract the guards by stepping on the X. hero . moveRight (…" at bounding box center [870, 229] width 385 height 391
click at [743, 93] on div "# Use the Decoy to distract the guards by stepping on the X. hero . moveRight (…" at bounding box center [870, 229] width 385 height 391
click at [749, 93] on div "# Use the Decoy to distract the guards by stepping on the X. hero . moveRight (…" at bounding box center [870, 229] width 385 height 391
type textarea "hero.moveUp(2)"
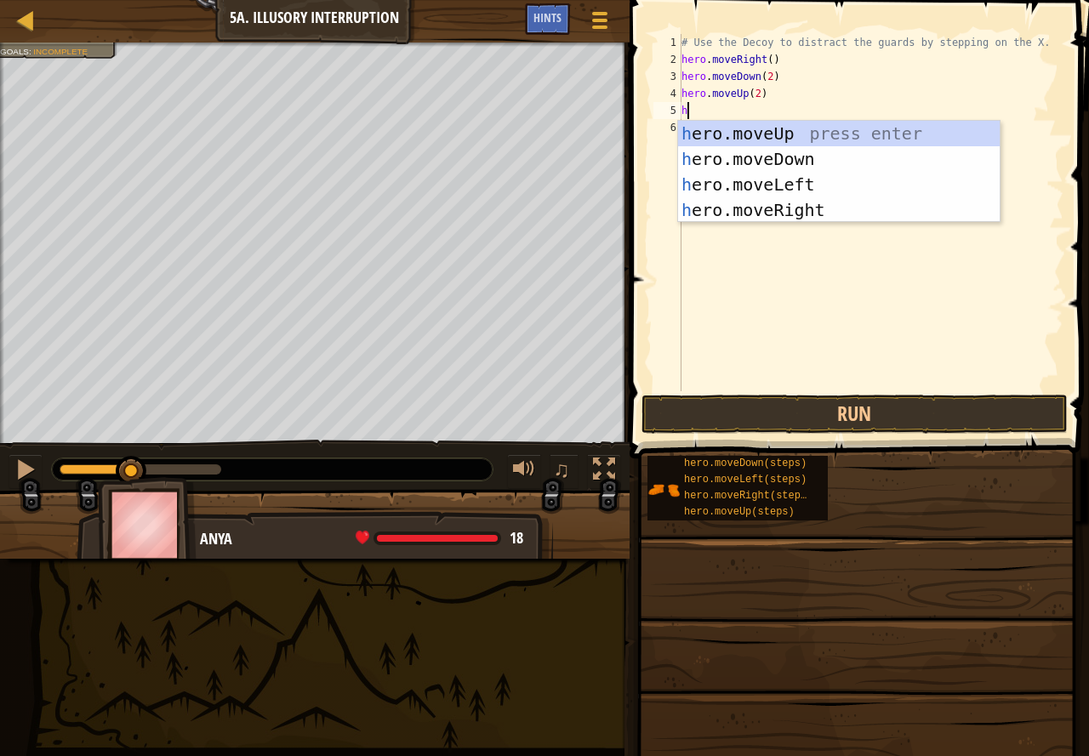
type textarea "hr"
click at [797, 216] on div "h e r o.moveUp press enter h e r o.moveDown press enter h e r o.moveLeft press …" at bounding box center [838, 197] width 321 height 153
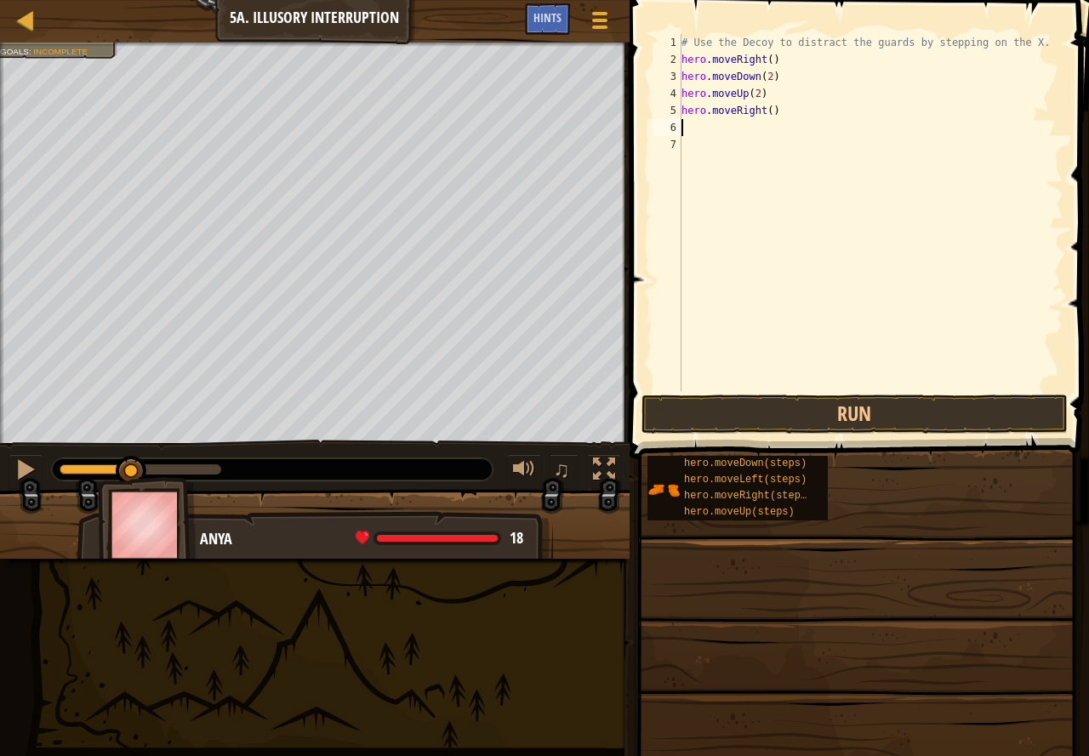
click at [763, 111] on div "# Use the Decoy to distract the guards by stepping on the X. hero . moveRight (…" at bounding box center [870, 229] width 385 height 391
type textarea "hero.moveRight(3)"
click at [836, 401] on button "Run" at bounding box center [854, 414] width 426 height 39
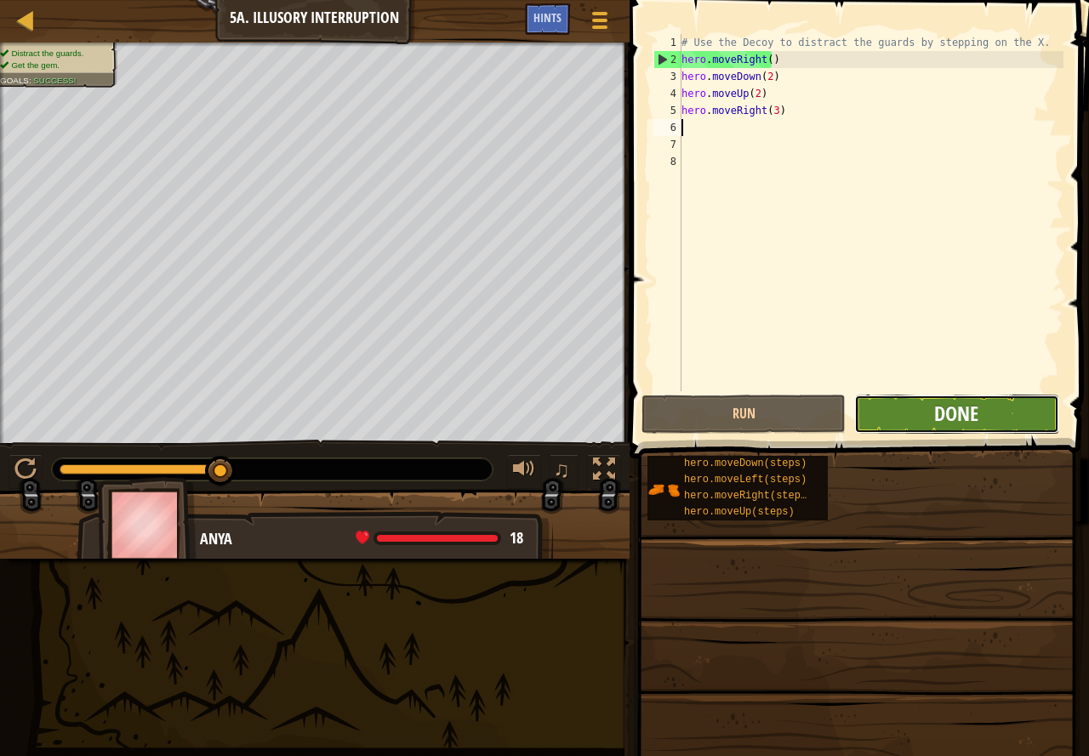
click at [954, 406] on span "Done" at bounding box center [956, 413] width 44 height 27
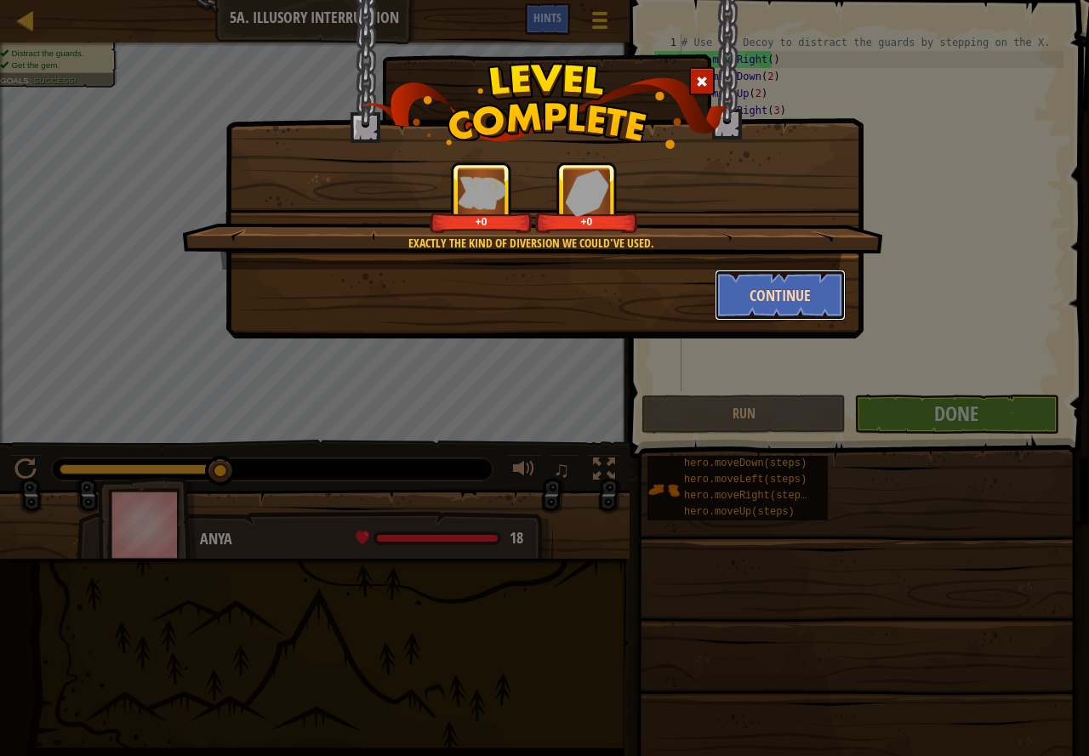
click at [816, 286] on button "Continue" at bounding box center [780, 295] width 132 height 51
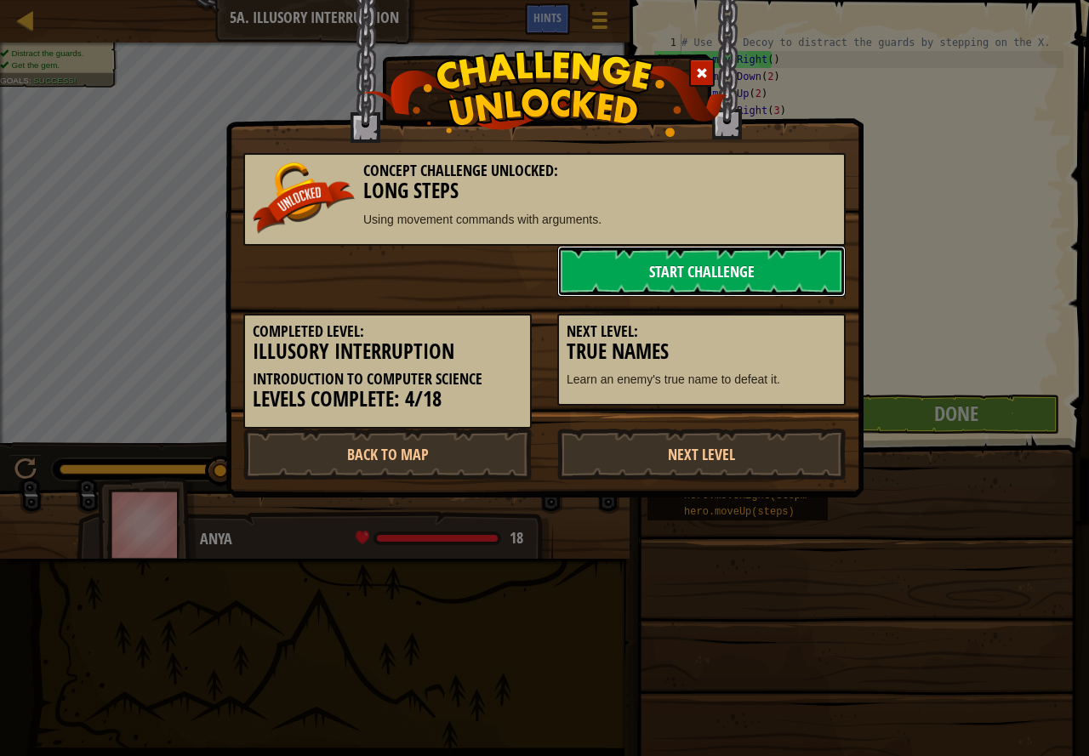
click at [702, 266] on link "Start Challenge" at bounding box center [701, 271] width 288 height 51
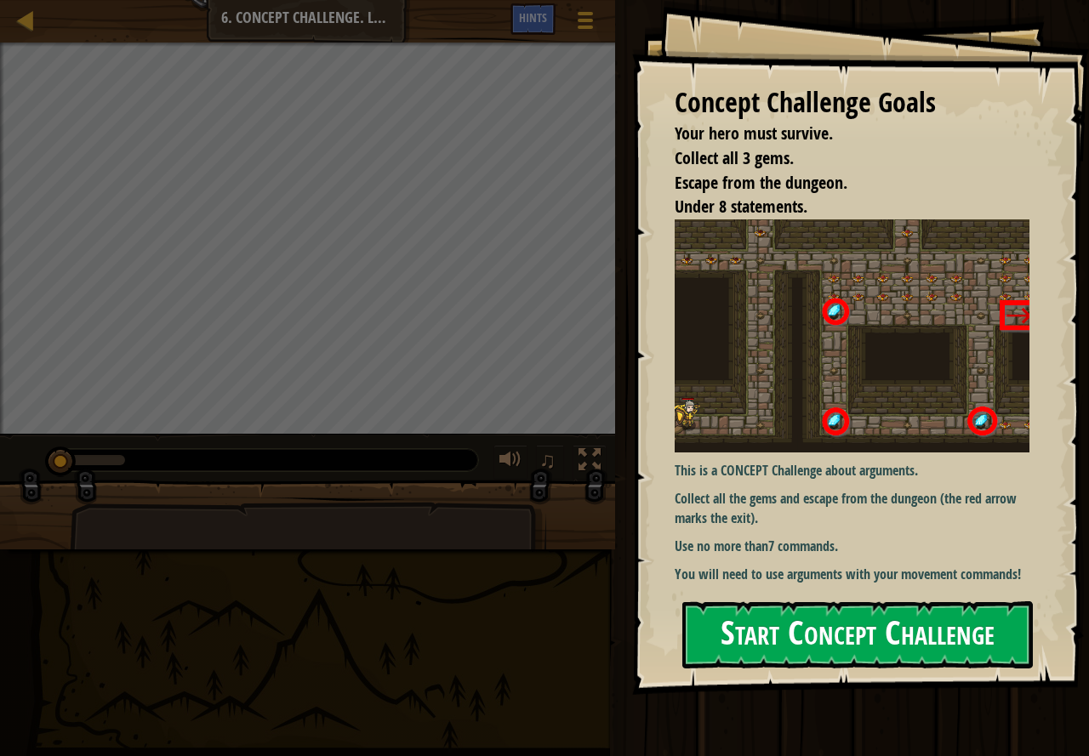
click at [879, 607] on button "Start Concept Challenge" at bounding box center [857, 634] width 350 height 67
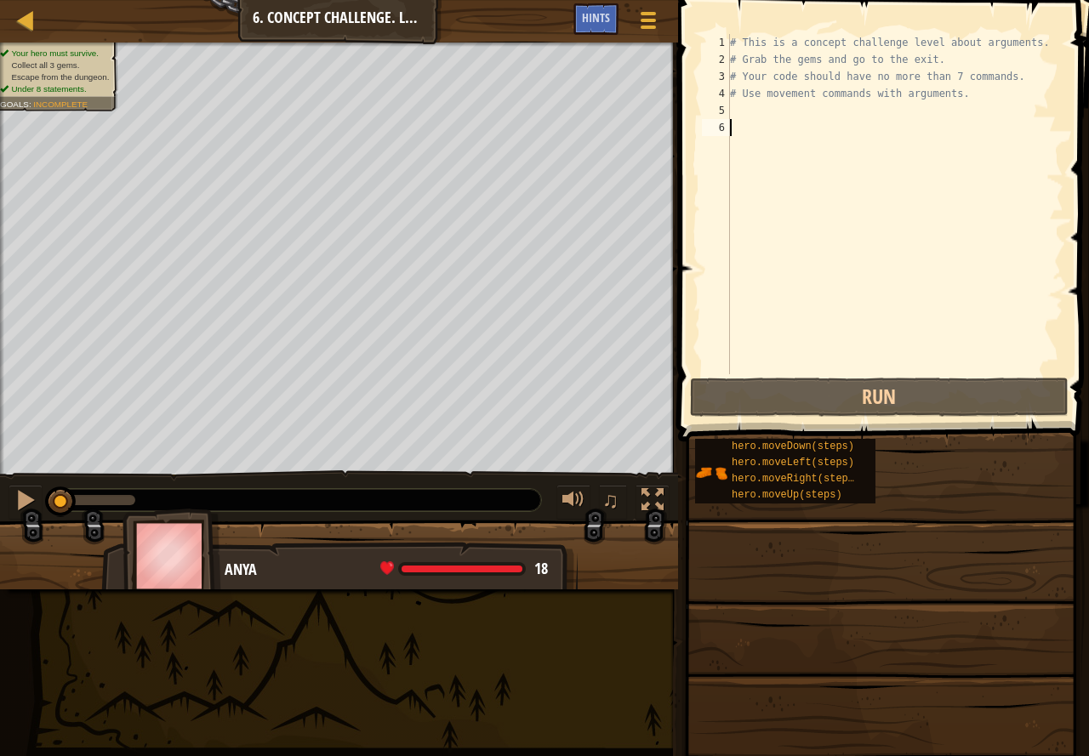
click at [736, 109] on div "# This is a concept challenge level about arguments. # Grab the gems and go to …" at bounding box center [926, 221] width 400 height 374
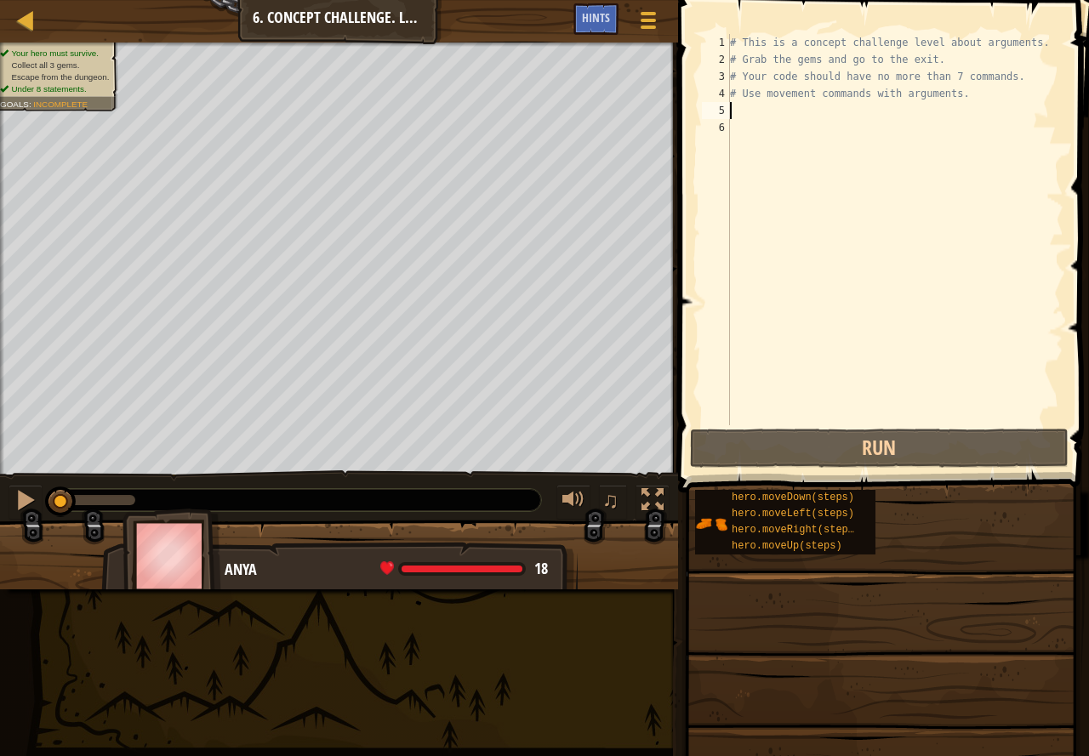
type textarea "r"
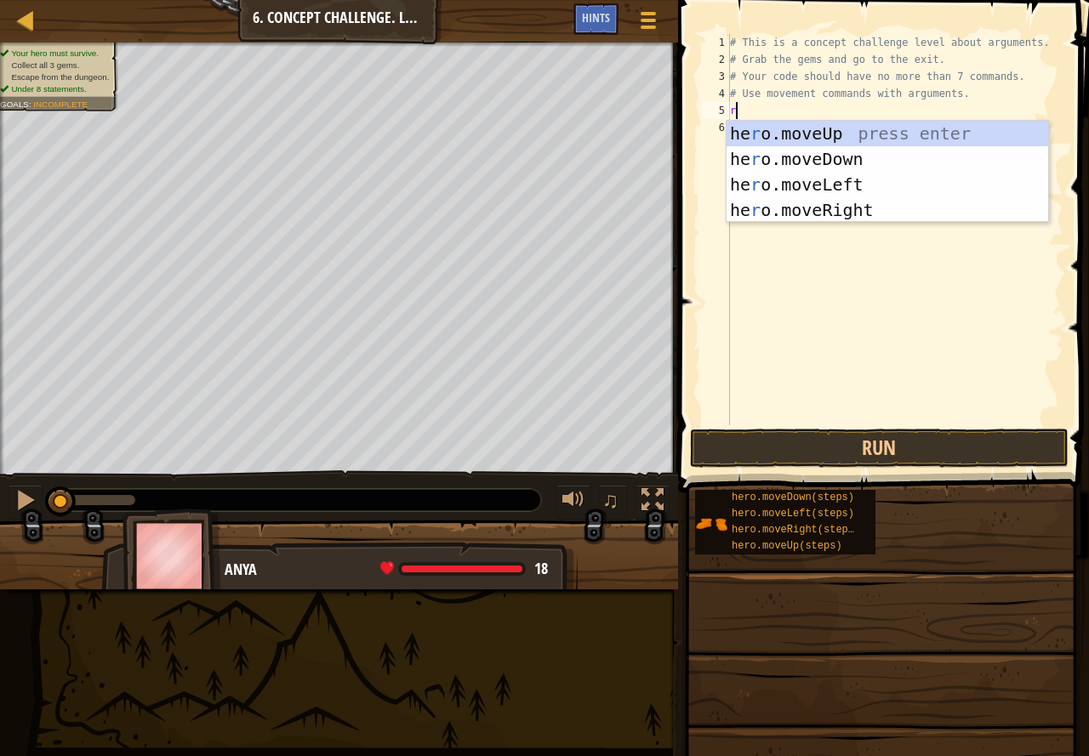
scroll to position [8, 0]
click at [827, 208] on div "he r o.moveUp press enter he r o.moveDown press enter he r o.moveLeft press ent…" at bounding box center [886, 197] width 321 height 153
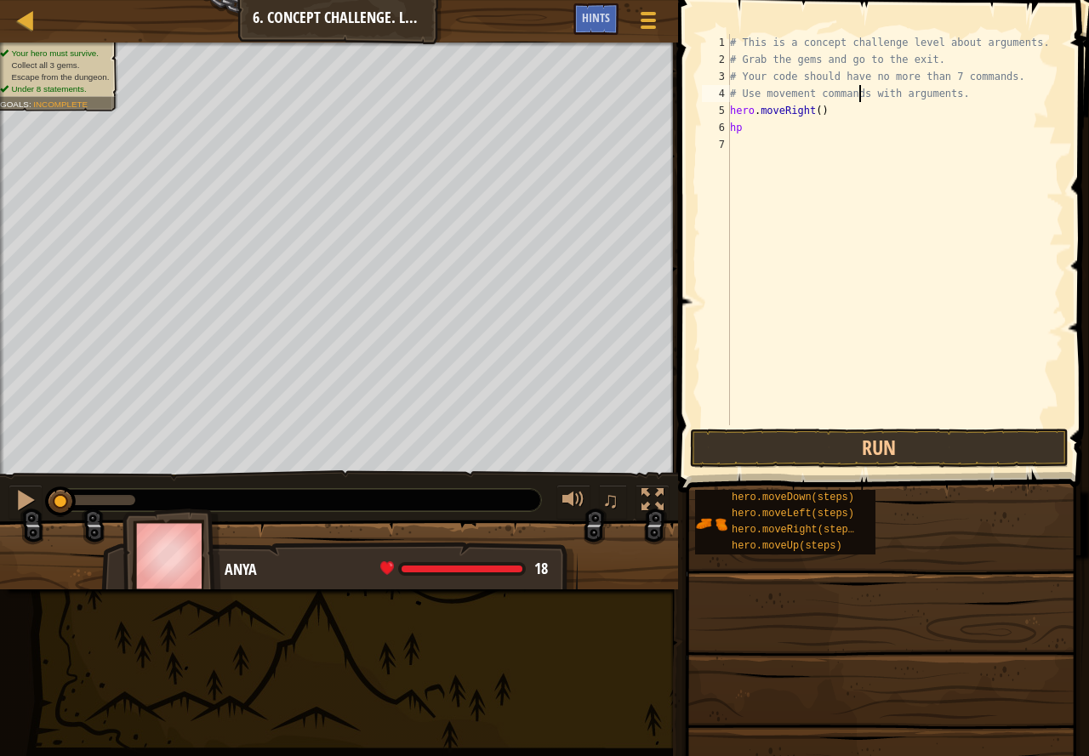
click at [861, 99] on div "# This is a concept challenge level about arguments. # Grab the gems and go to …" at bounding box center [894, 246] width 337 height 425
click at [754, 127] on div "# This is a concept challenge level about arguments. # Grab the gems and go to …" at bounding box center [894, 246] width 337 height 425
click at [810, 117] on div "# This is a concept challenge level about arguments. # Grab the gems and go to …" at bounding box center [894, 246] width 337 height 425
click at [814, 111] on div "# This is a concept challenge level about arguments. # Grab the gems and go to …" at bounding box center [894, 246] width 337 height 425
click at [736, 129] on div "# This is a concept challenge level about arguments. # Grab the gems and go to …" at bounding box center [894, 246] width 337 height 425
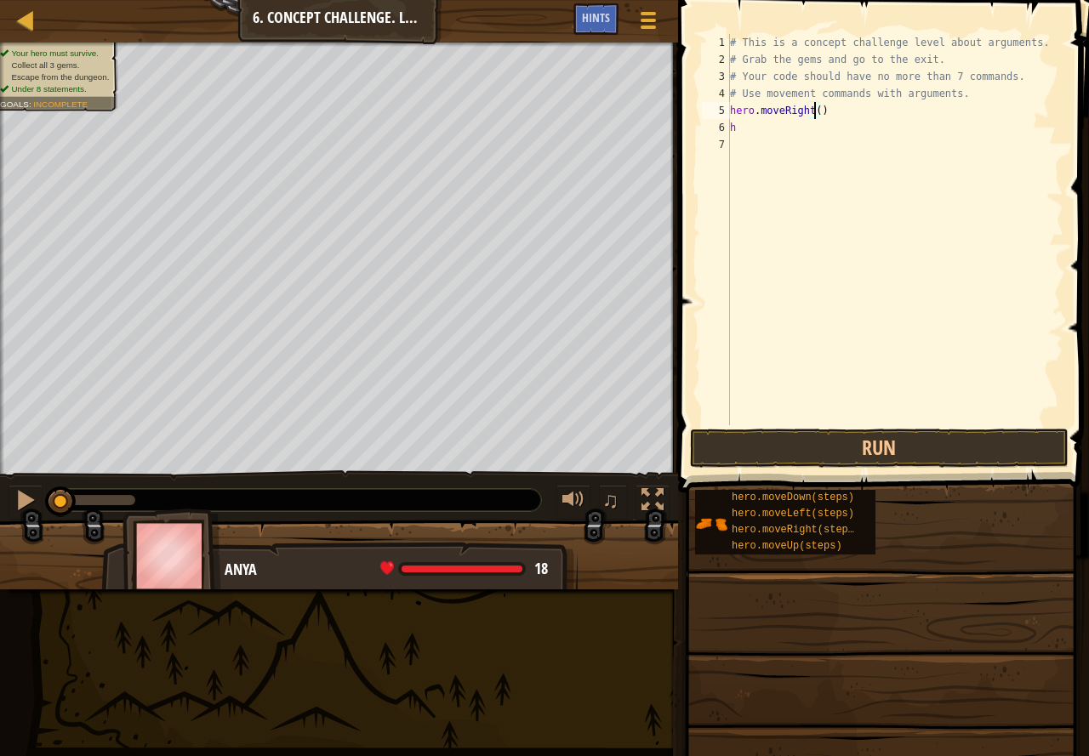
type textarea "h"
click at [796, 130] on div "# This is a concept challenge level about arguments. # Grab the gems and go to …" at bounding box center [894, 246] width 337 height 425
type textarea "hero.moveUp(4)"
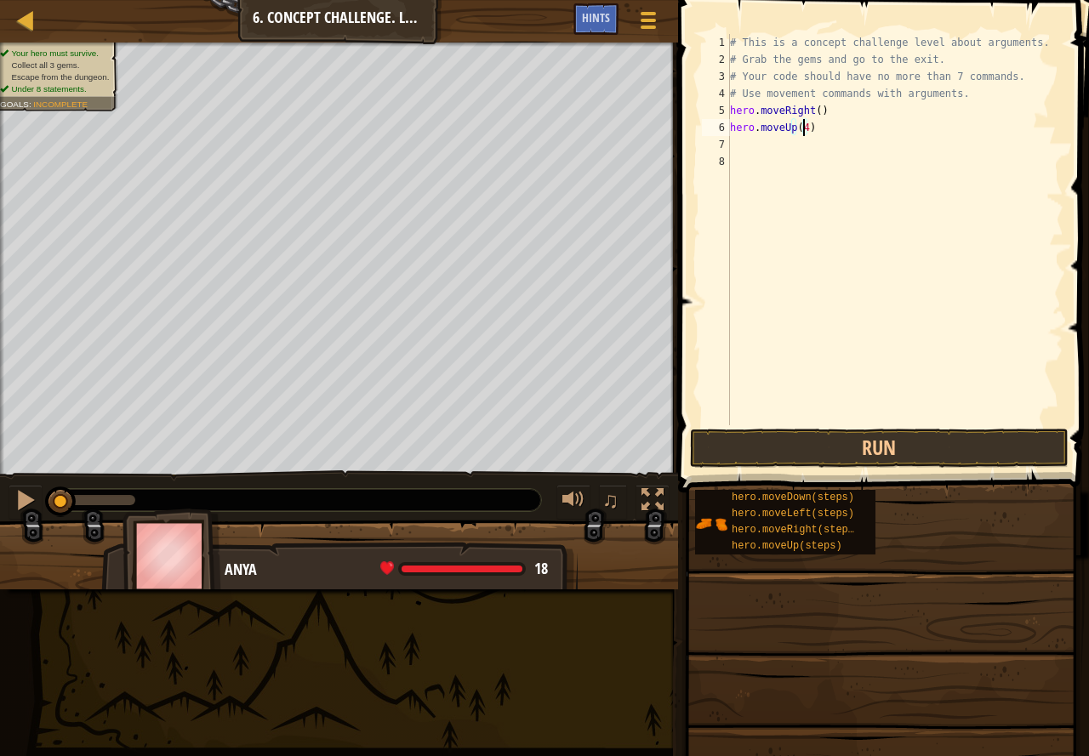
click at [735, 145] on div "# This is a concept challenge level about arguments. # Grab the gems and go to …" at bounding box center [894, 246] width 337 height 425
type textarea "r"
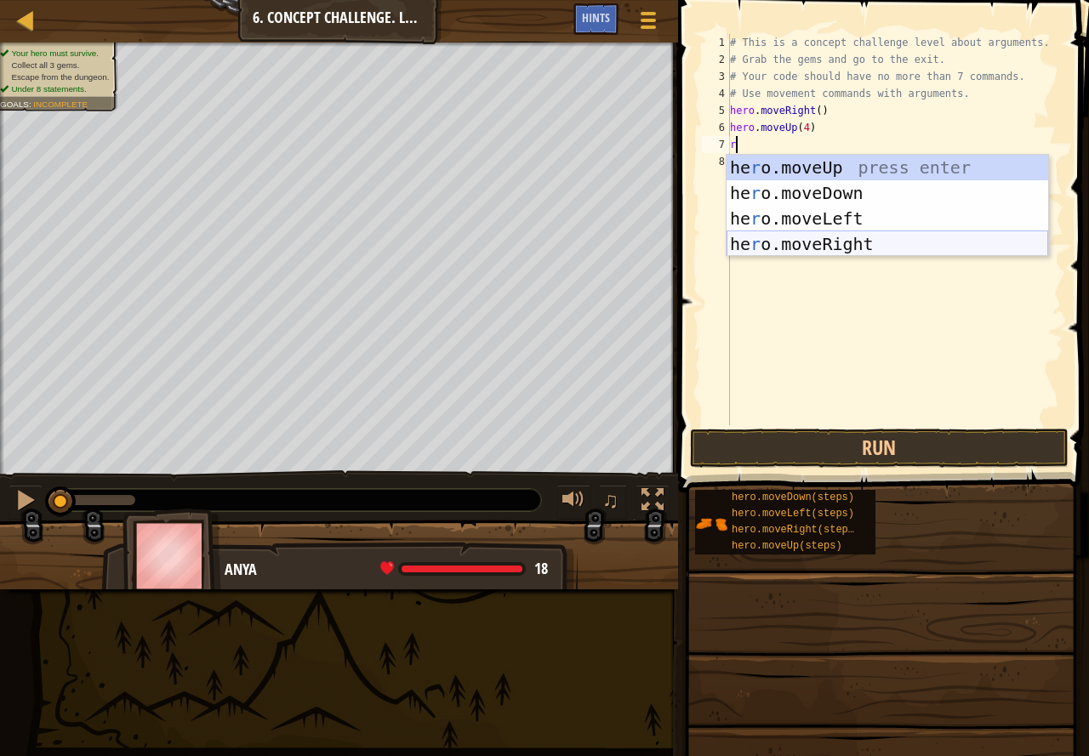
click at [844, 241] on div "he r o.moveUp press enter he r o.moveDown press enter he r o.moveLeft press ent…" at bounding box center [886, 231] width 321 height 153
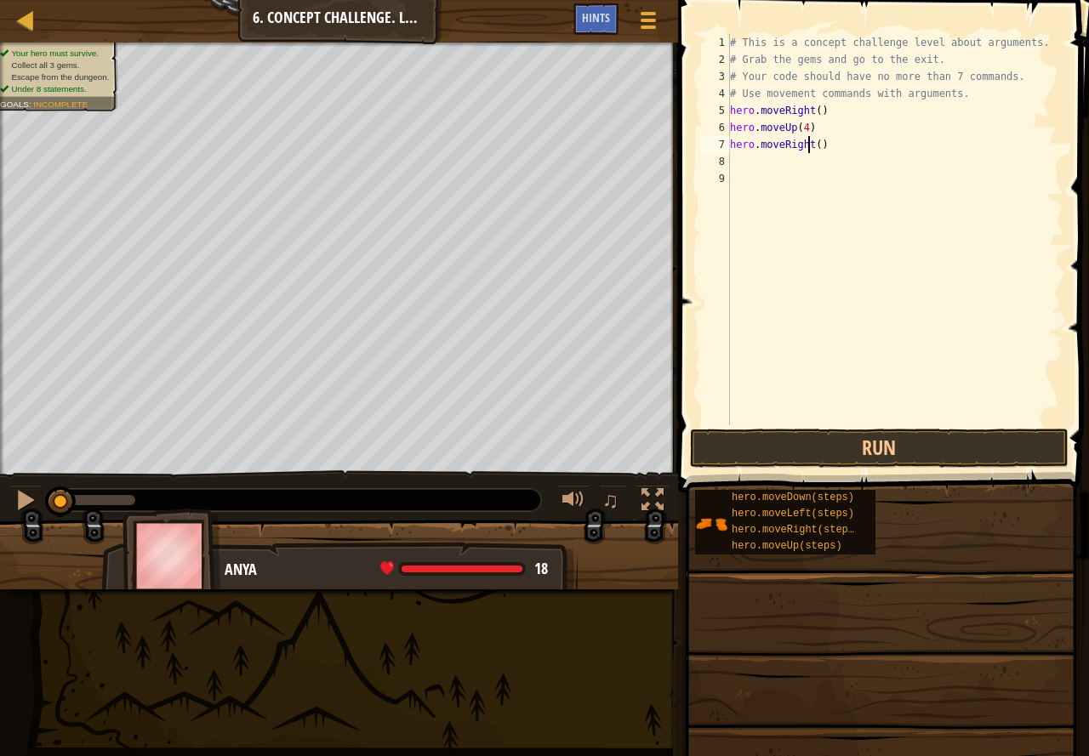
click at [809, 145] on div "# This is a concept challenge level about arguments. # Grab the gems and go to …" at bounding box center [894, 246] width 337 height 425
click at [810, 143] on div "# This is a concept challenge level about arguments. # Grab the gems and go to …" at bounding box center [894, 246] width 337 height 425
click at [813, 145] on div "# This is a concept challenge level about arguments. # Grab the gems and go to …" at bounding box center [894, 246] width 337 height 425
type textarea "hero.moveRight(3)"
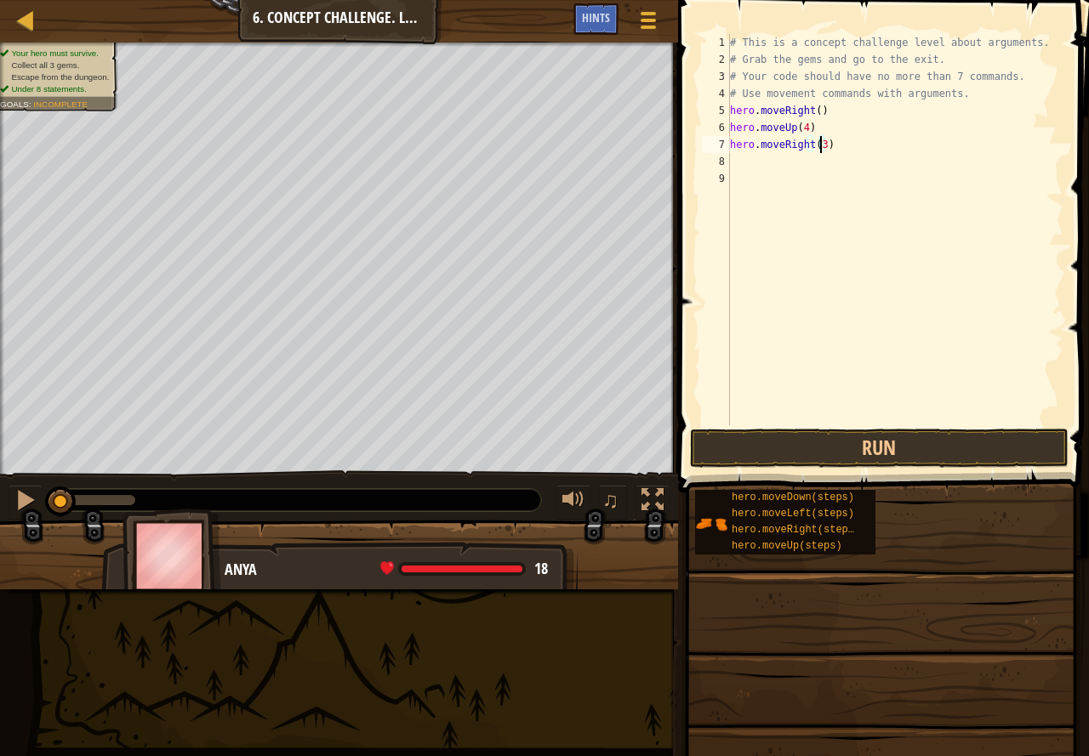
click at [758, 162] on div "# This is a concept challenge level about arguments. # Grab the gems and go to …" at bounding box center [894, 246] width 337 height 425
type textarea "d"
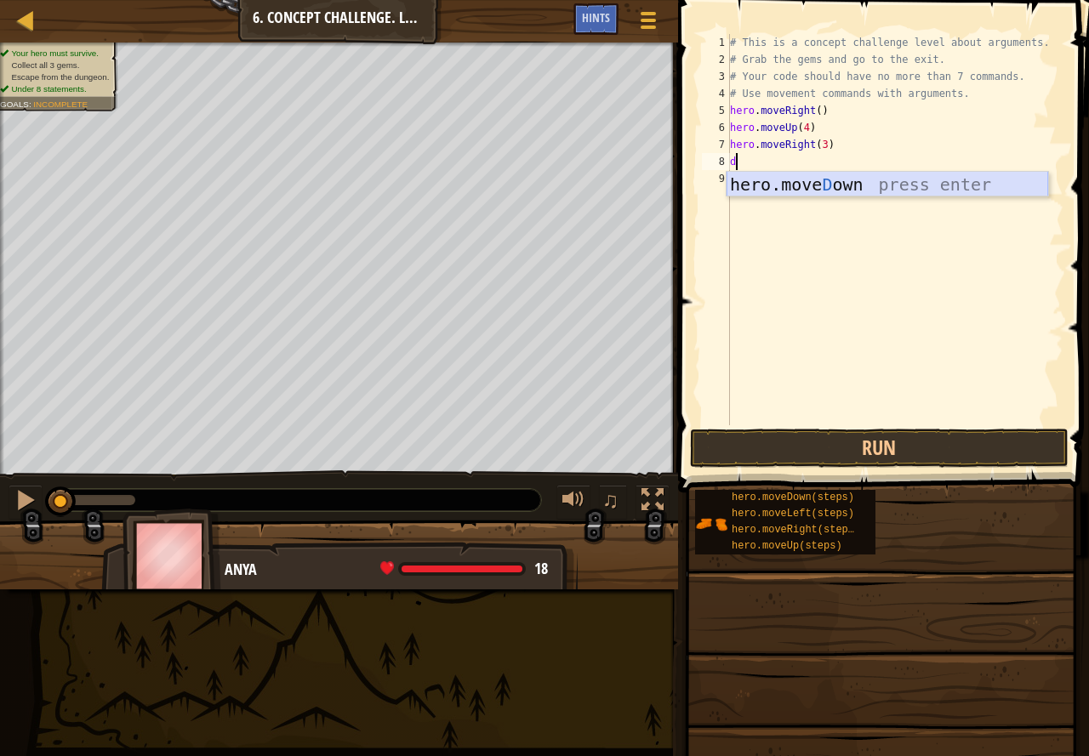
click at [805, 179] on div "hero.[PERSON_NAME] own press enter" at bounding box center [886, 210] width 321 height 77
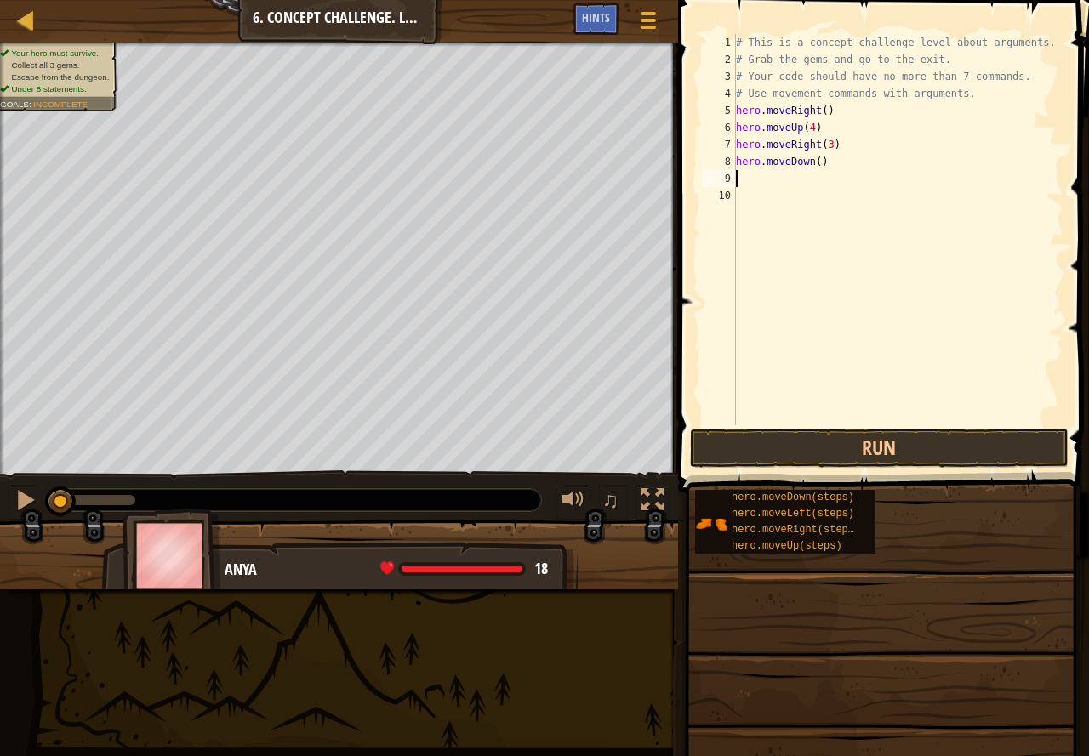
click at [811, 159] on div "# This is a concept challenge level about arguments. # Grab the gems and go to …" at bounding box center [898, 246] width 332 height 425
click at [811, 163] on div "# This is a concept challenge level about arguments. # Grab the gems and go to …" at bounding box center [898, 246] width 332 height 425
click at [810, 446] on button "Run" at bounding box center [879, 448] width 378 height 39
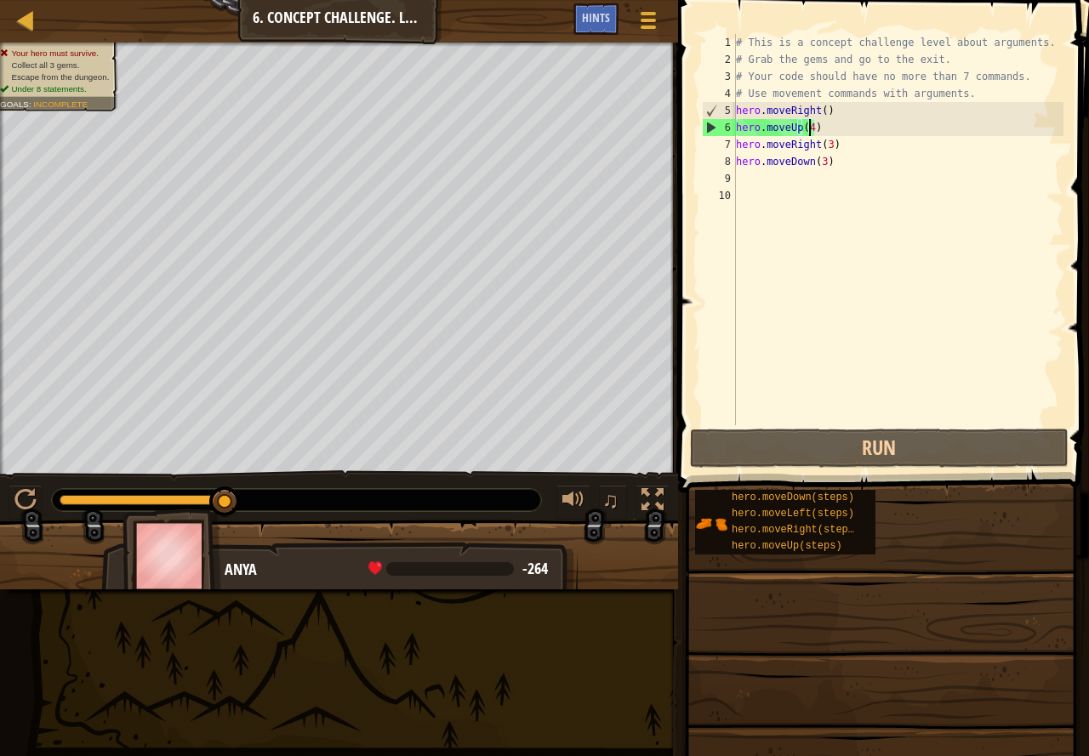
click at [807, 123] on div "# This is a concept challenge level about arguments. # Grab the gems and go to …" at bounding box center [898, 246] width 332 height 425
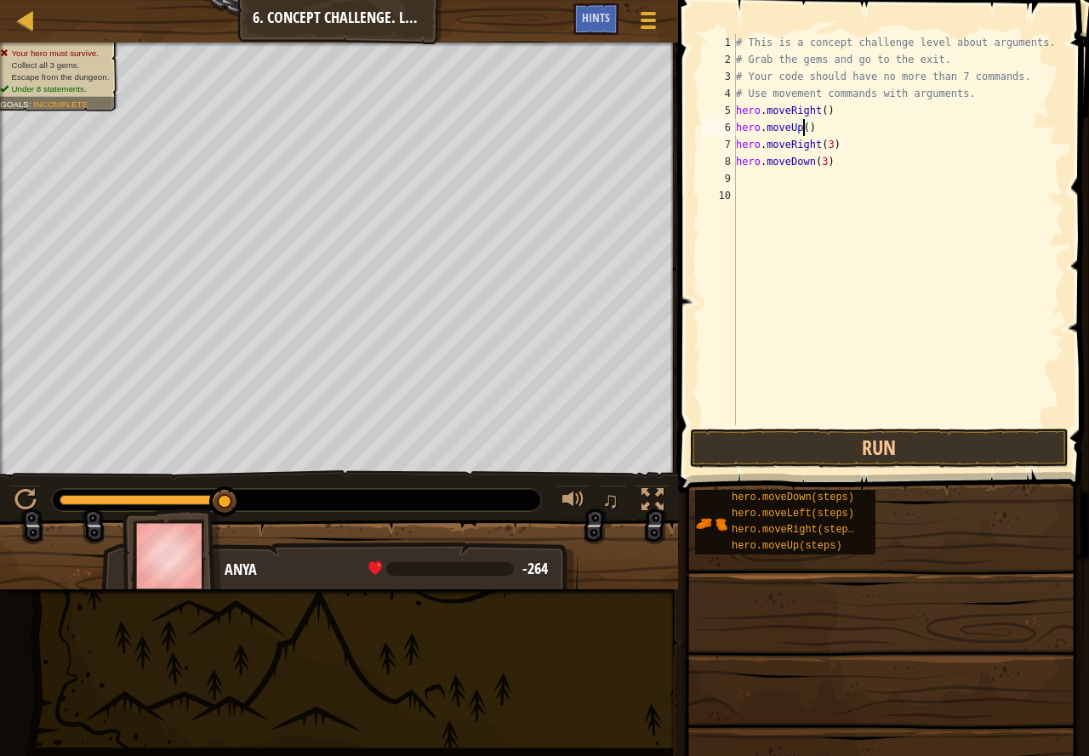
type textarea "hero.moveUp(3)"
click at [830, 449] on button "Run" at bounding box center [879, 448] width 378 height 39
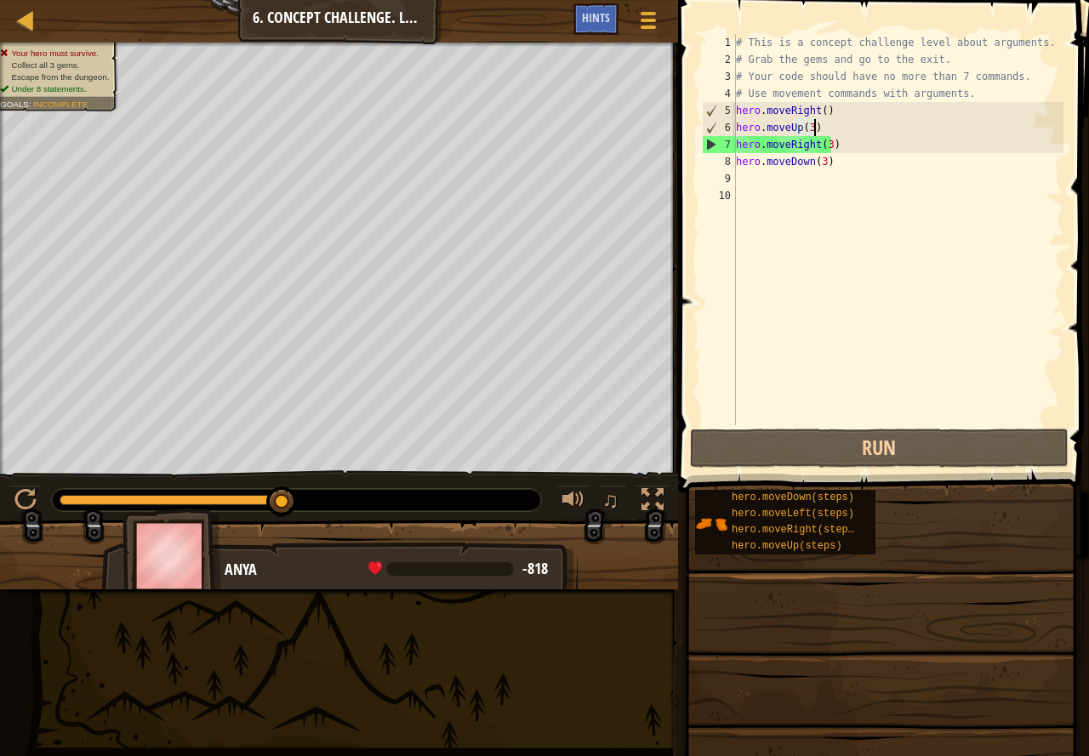
click at [780, 183] on div "# This is a concept challenge level about arguments. # Grab the gems and go to …" at bounding box center [898, 246] width 332 height 425
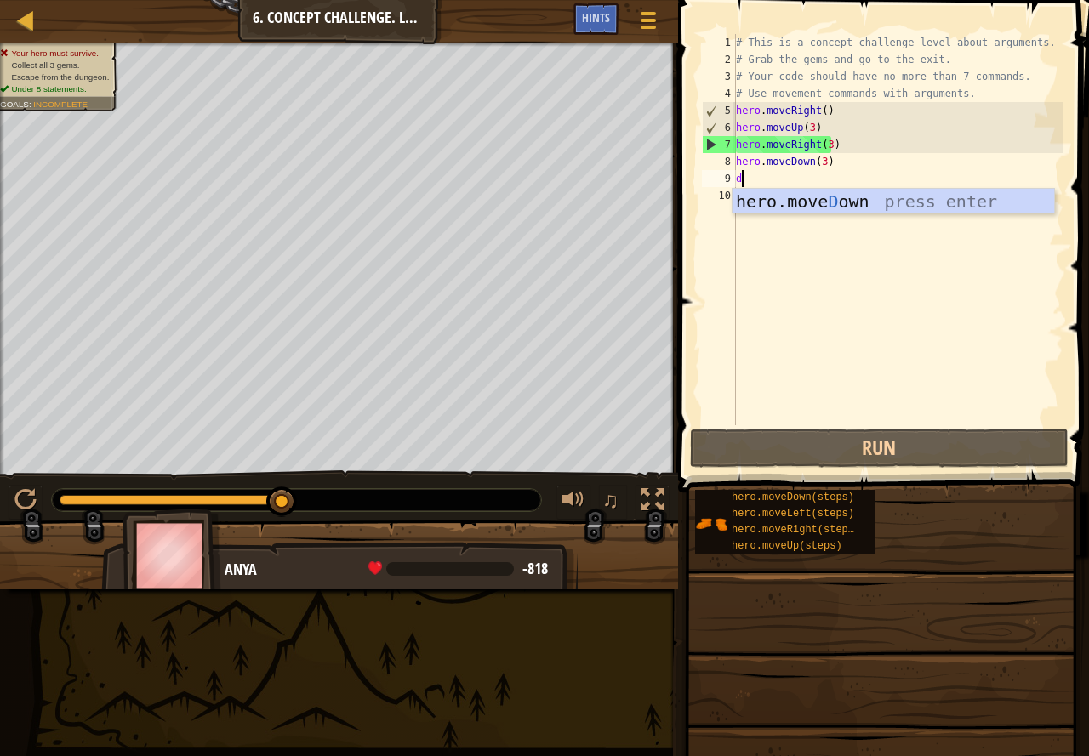
type textarea "d"
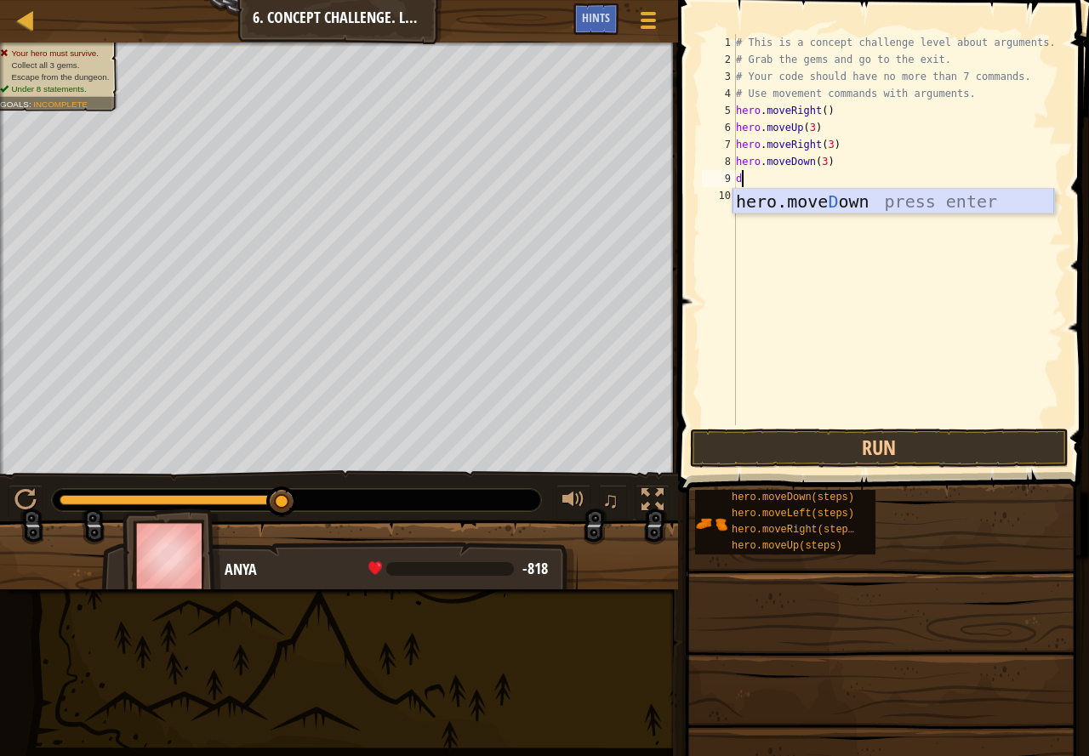
click at [836, 201] on div "hero.[PERSON_NAME] own press enter" at bounding box center [892, 227] width 321 height 77
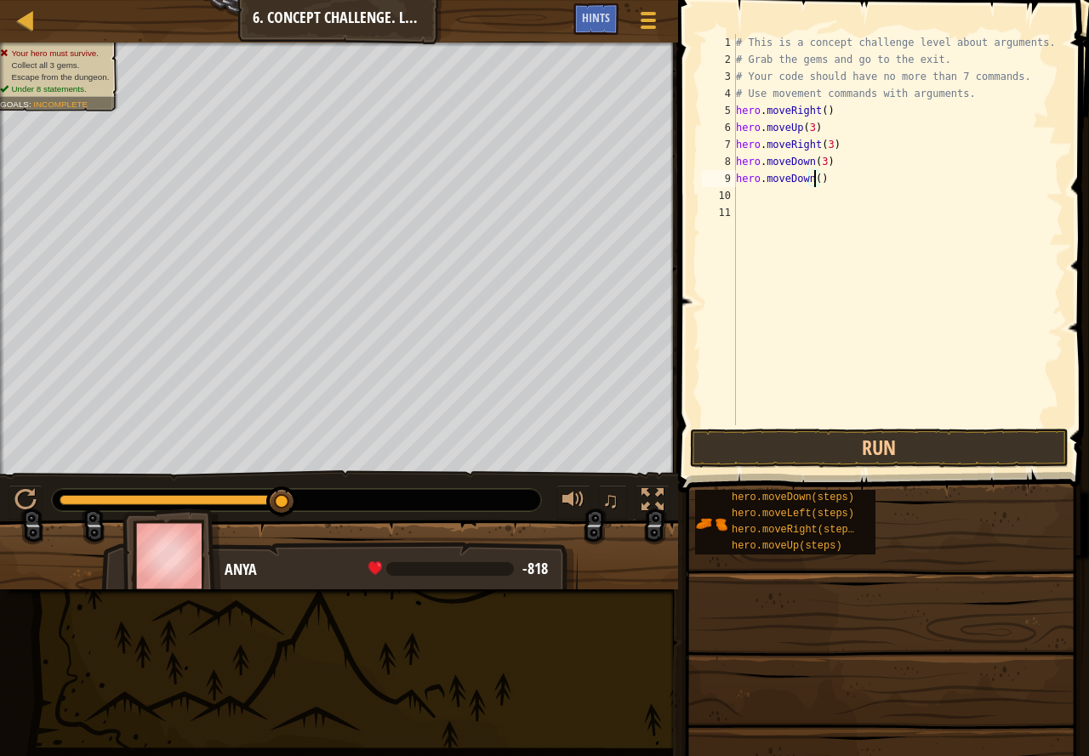
click at [811, 176] on div "# This is a concept challenge level about arguments. # Grab the gems and go to …" at bounding box center [898, 246] width 332 height 425
click at [1009, 430] on button "Run" at bounding box center [879, 448] width 378 height 39
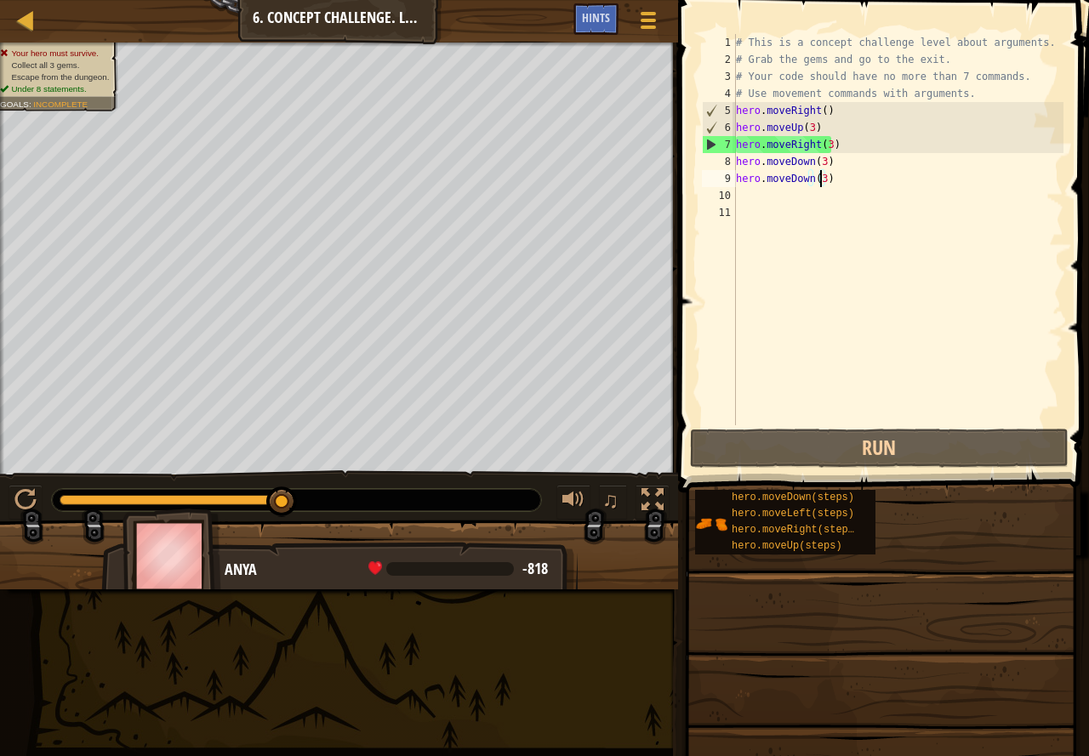
click at [818, 142] on div "# This is a concept challenge level about arguments. # Grab the gems and go to …" at bounding box center [898, 246] width 332 height 425
click at [822, 145] on div "# This is a concept challenge level about arguments. # Grab the gems and go to …" at bounding box center [898, 246] width 332 height 425
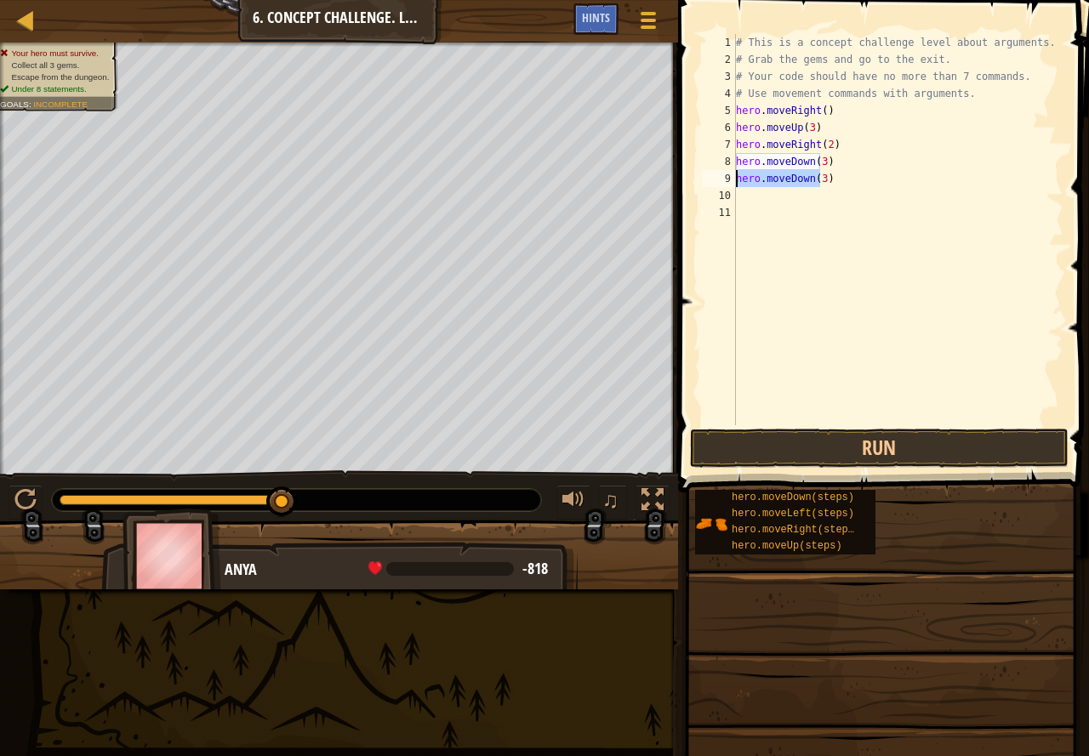
click at [650, 173] on div "Map Introduction to Computer Science 6. Concept Challenge. Long Steps Game Menu…" at bounding box center [544, 378] width 1089 height 756
type textarea ")"
click at [911, 429] on button "Run" at bounding box center [879, 448] width 378 height 39
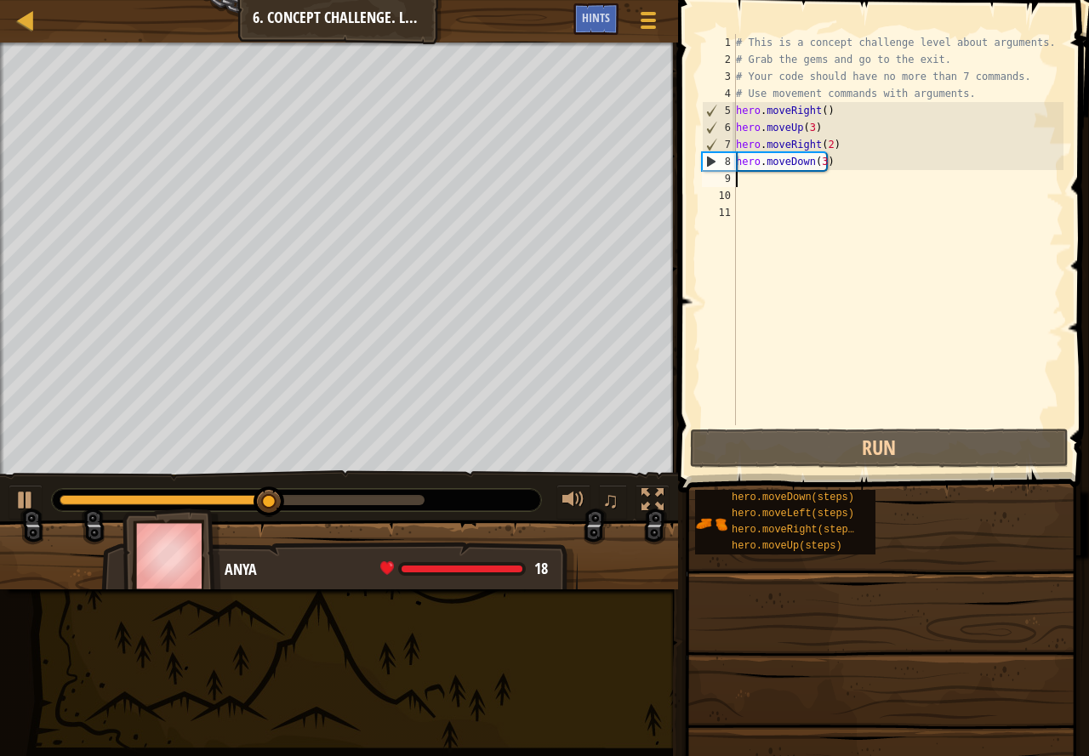
type textarea "h"
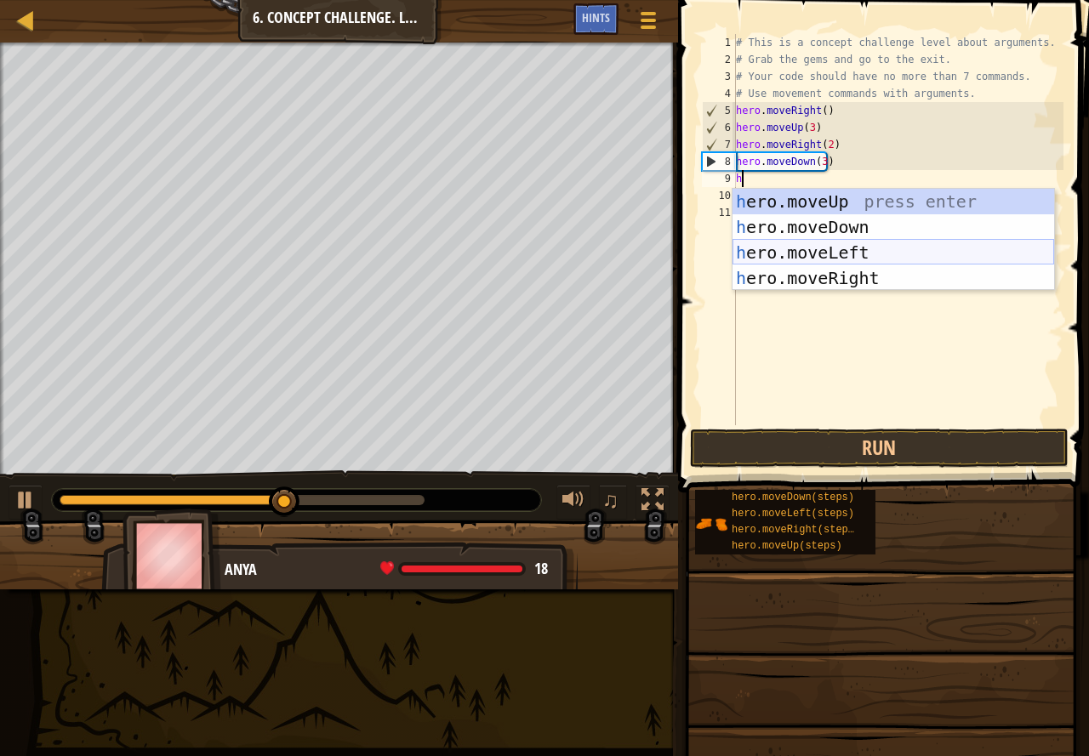
click at [839, 247] on div "h ero.moveUp press enter h ero.moveDown press enter h ero.moveLeft press enter …" at bounding box center [892, 265] width 321 height 153
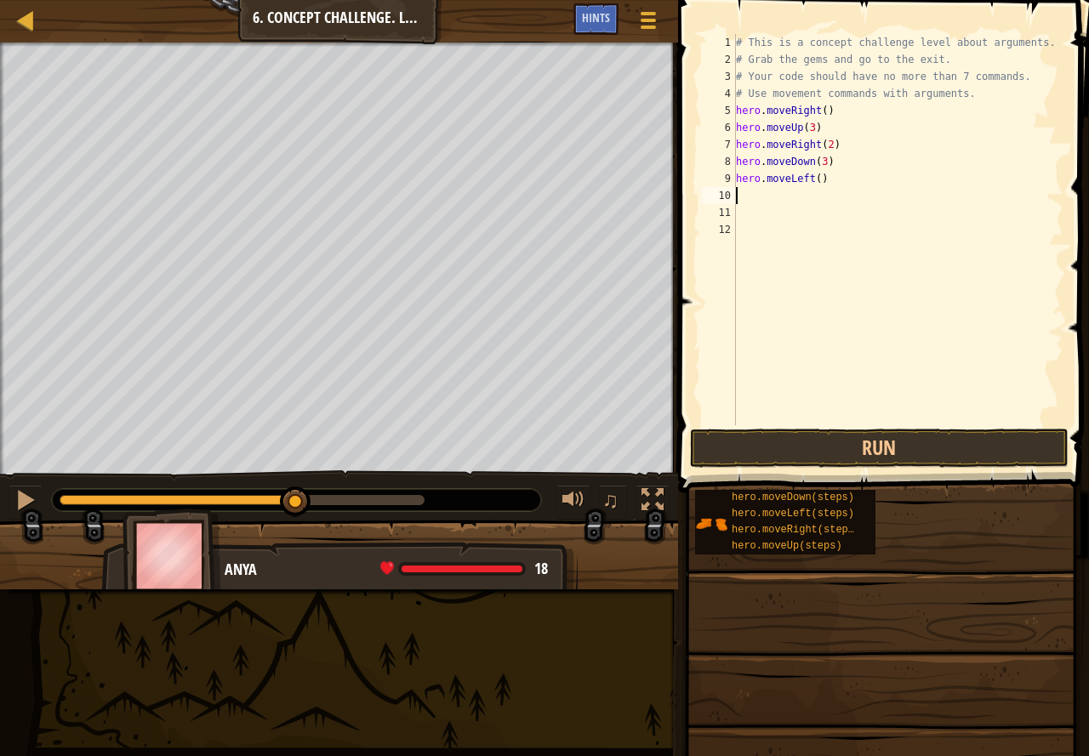
type textarea "h"
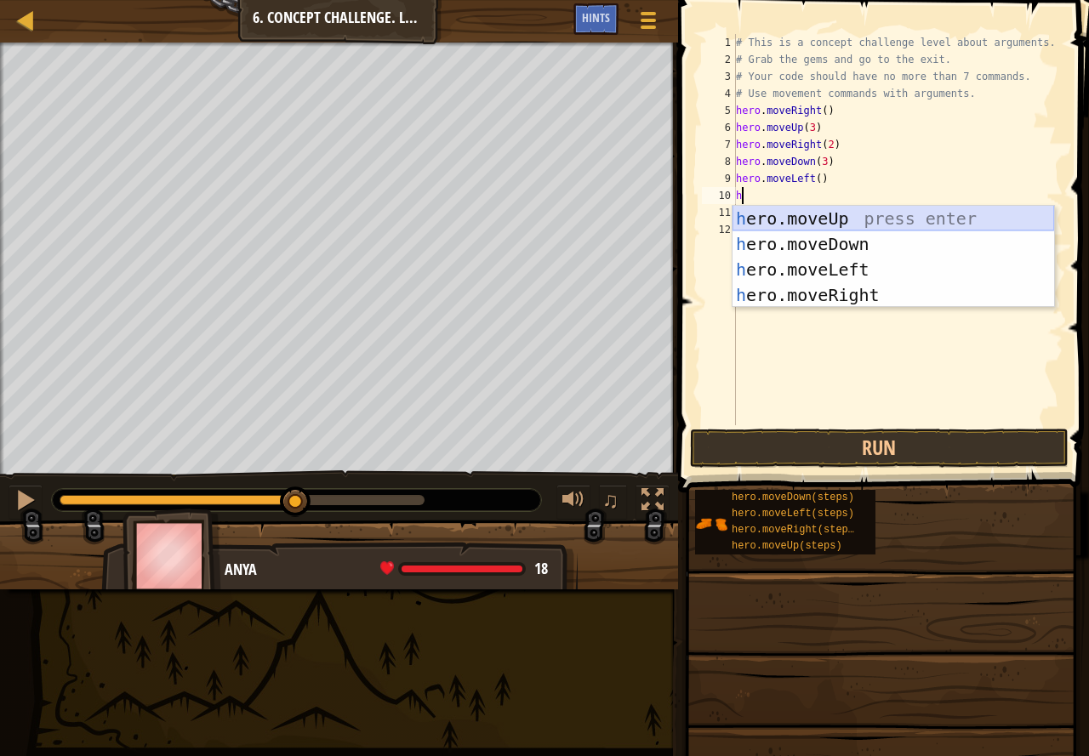
click at [827, 223] on div "h ero.moveUp press enter h ero.moveDown press enter h ero.moveLeft press enter …" at bounding box center [892, 282] width 321 height 153
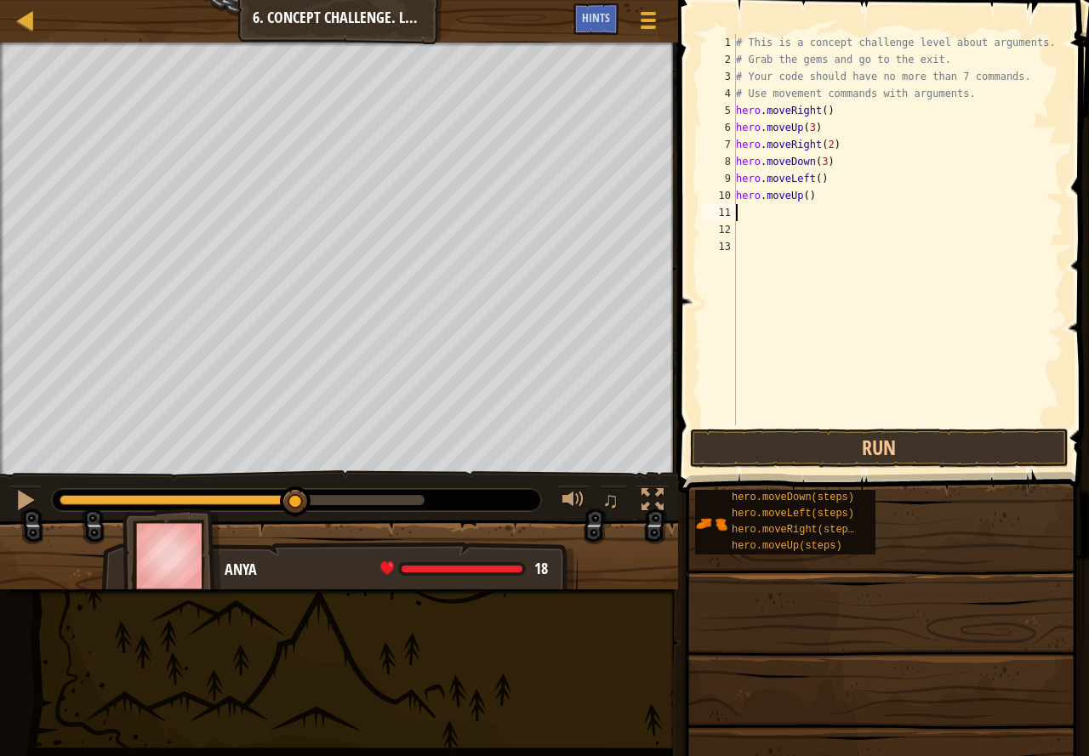
click at [801, 196] on div "# This is a concept challenge level about arguments. # Grab the gems and go to …" at bounding box center [898, 246] width 332 height 425
type textarea "hero.moveUp(2)"
click at [764, 219] on div "# This is a concept challenge level about arguments. # Grab the gems and go to …" at bounding box center [898, 246] width 332 height 425
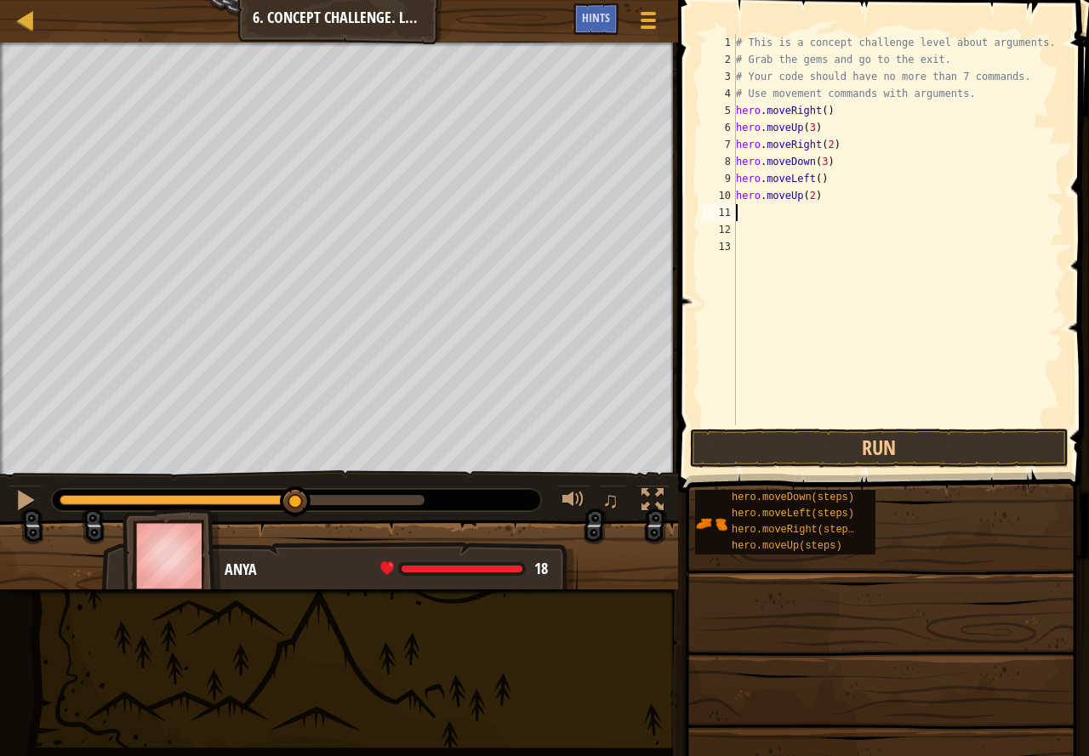
type textarea "r"
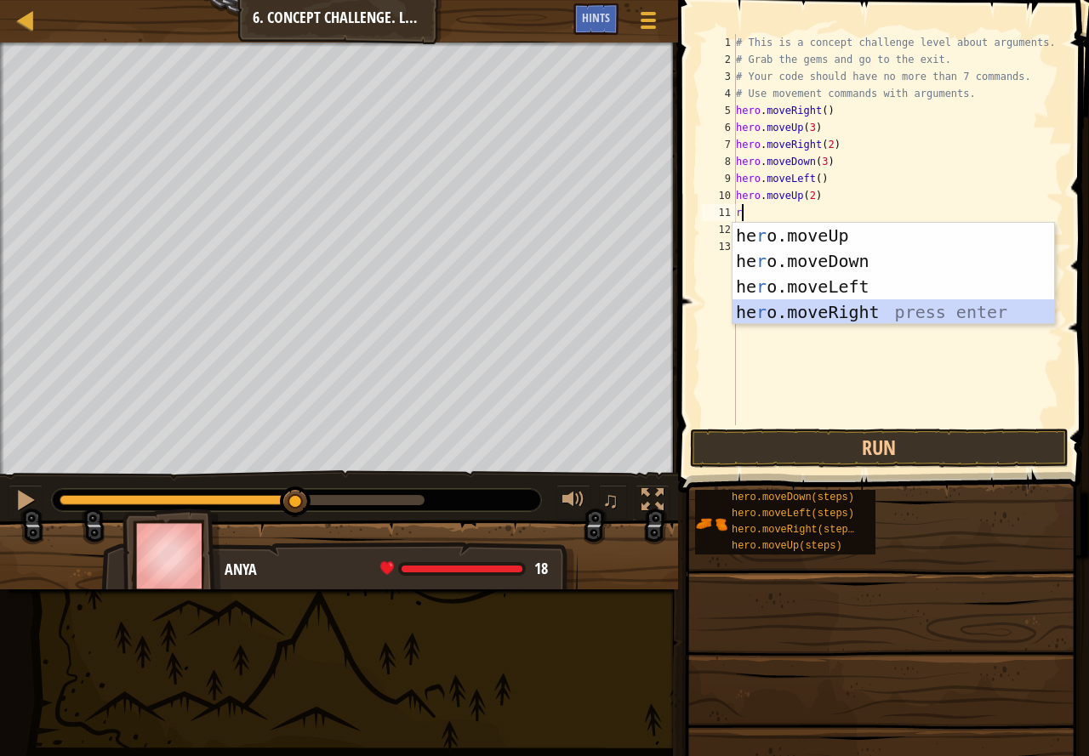
click at [790, 300] on div "he r o.moveUp press enter he r o.moveDown press enter he r o.moveLeft press ent…" at bounding box center [892, 299] width 321 height 153
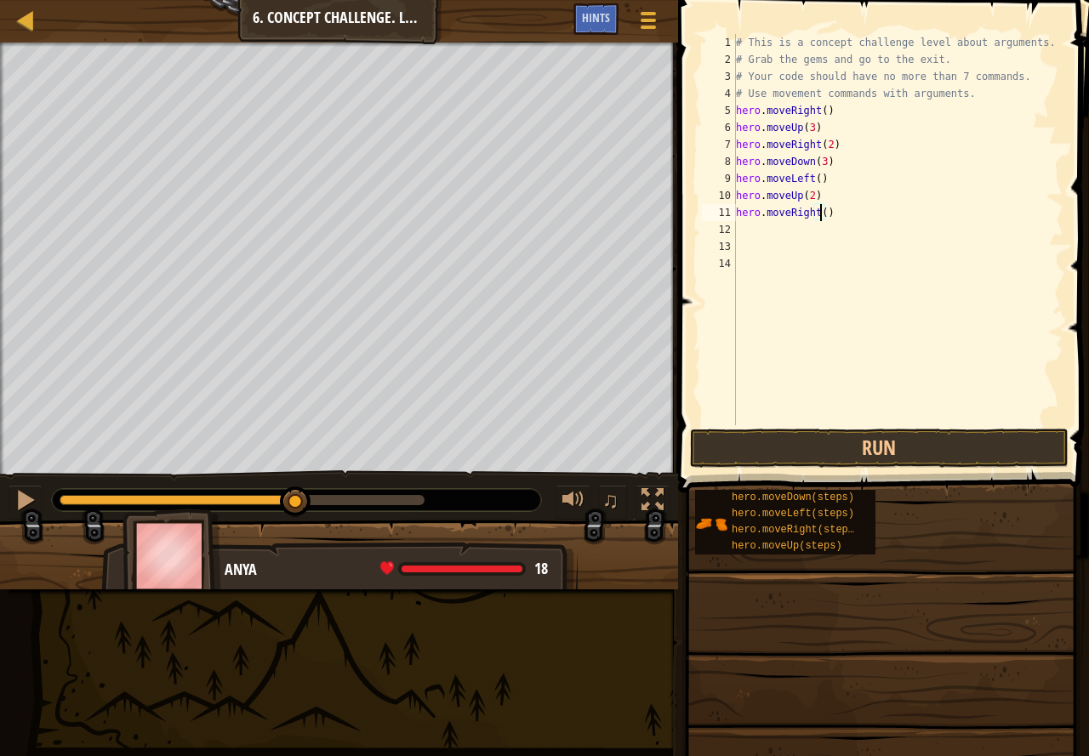
click at [819, 210] on div "# This is a concept challenge level about arguments. # Grab the gems and go to …" at bounding box center [898, 246] width 332 height 425
type textarea "hero.moveRight(4)"
click at [836, 447] on button "Run" at bounding box center [879, 448] width 378 height 39
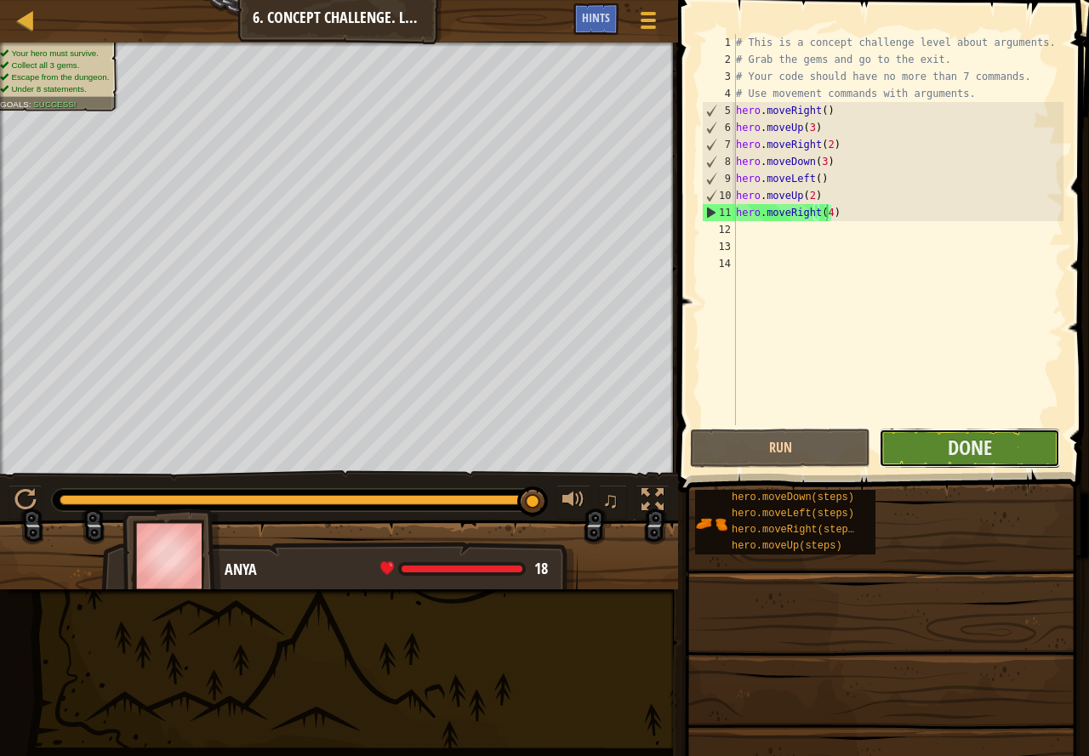
click at [903, 449] on button "Done" at bounding box center [968, 448] width 180 height 39
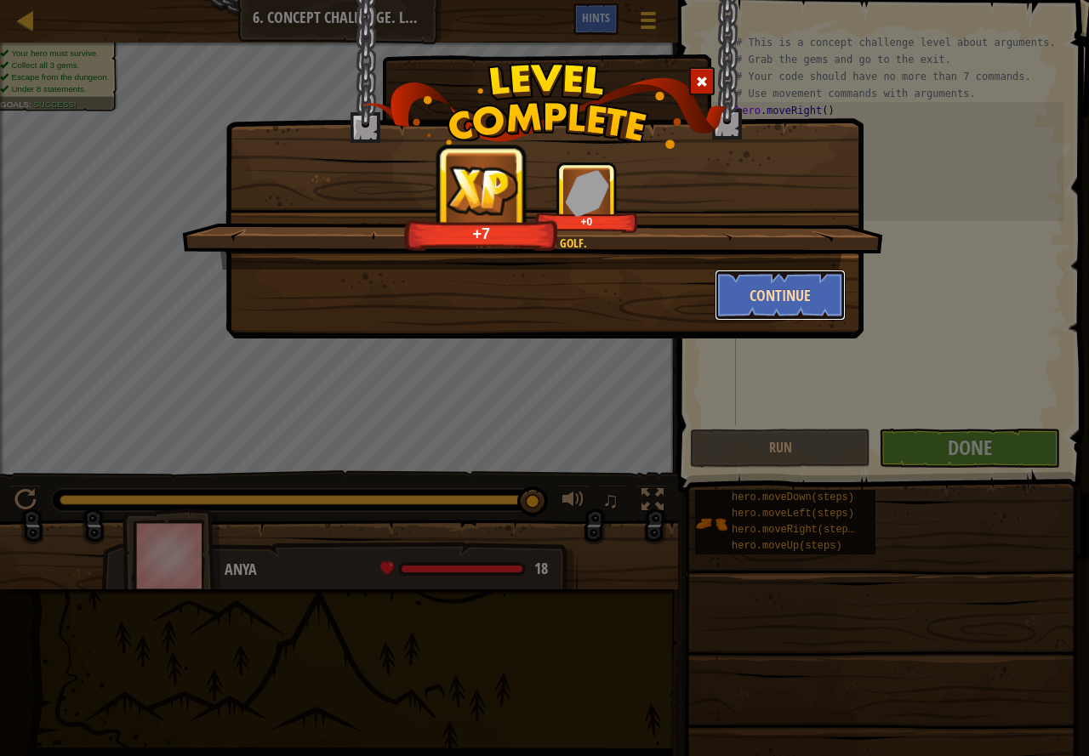
click at [724, 311] on button "Continue" at bounding box center [780, 295] width 132 height 51
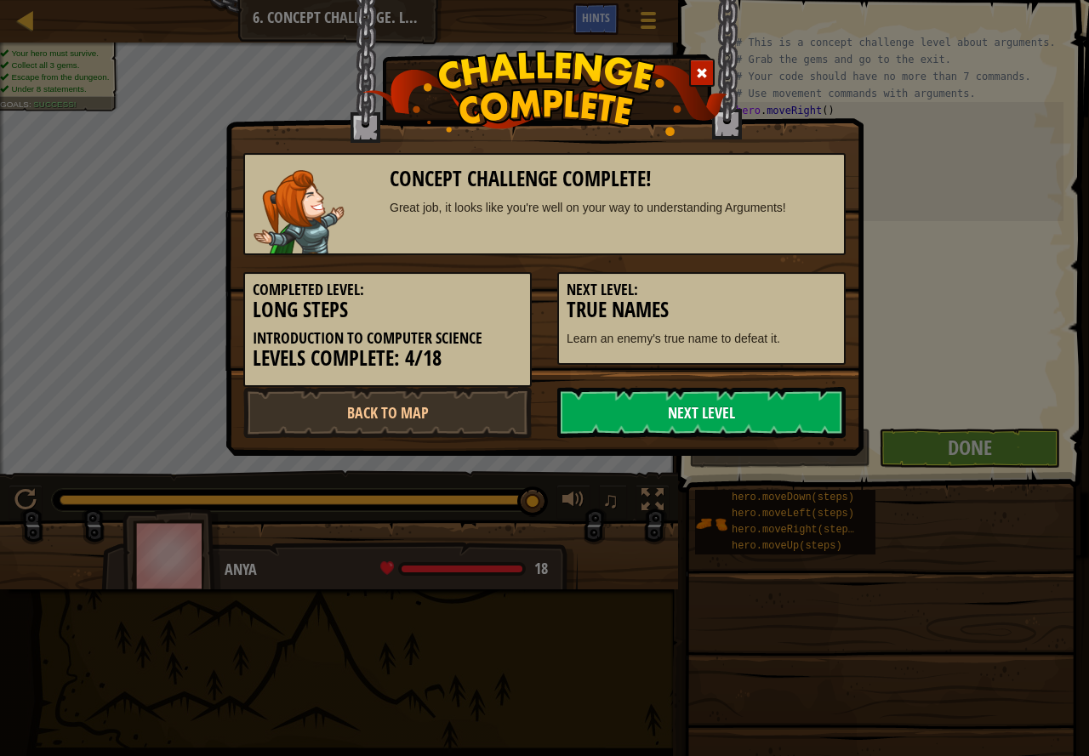
drag, startPoint x: 764, startPoint y: 429, endPoint x: 776, endPoint y: 417, distance: 16.8
click at [775, 417] on link "Next Level" at bounding box center [701, 412] width 288 height 51
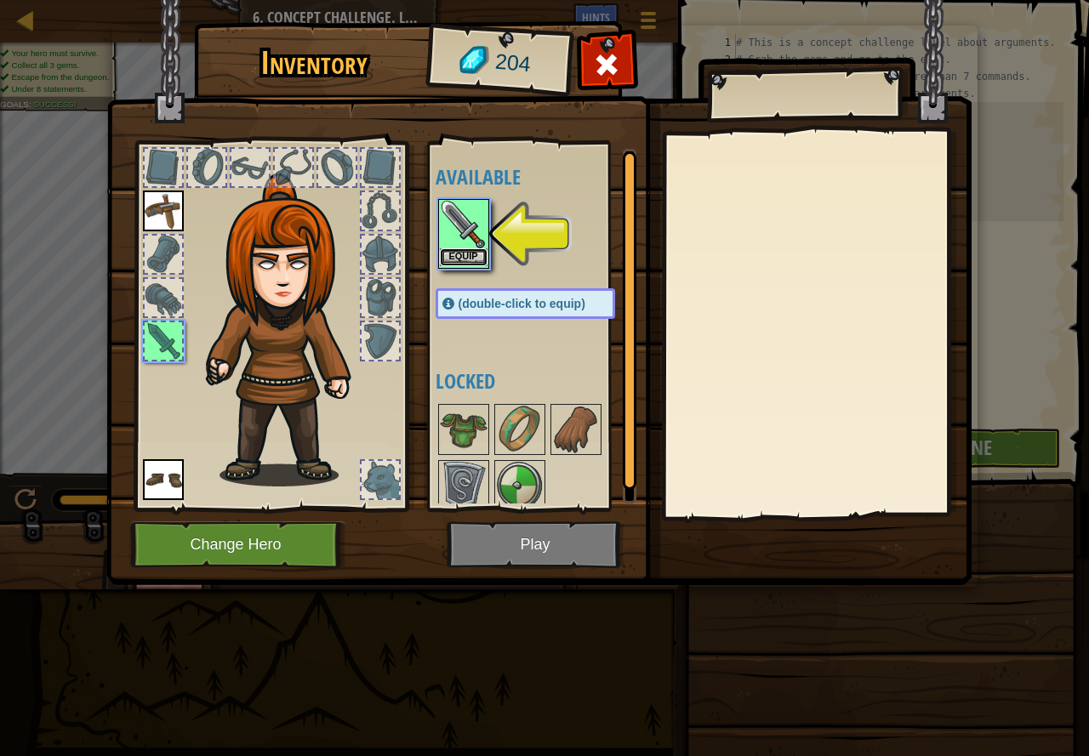
click at [468, 253] on button "Equip" at bounding box center [464, 257] width 48 height 18
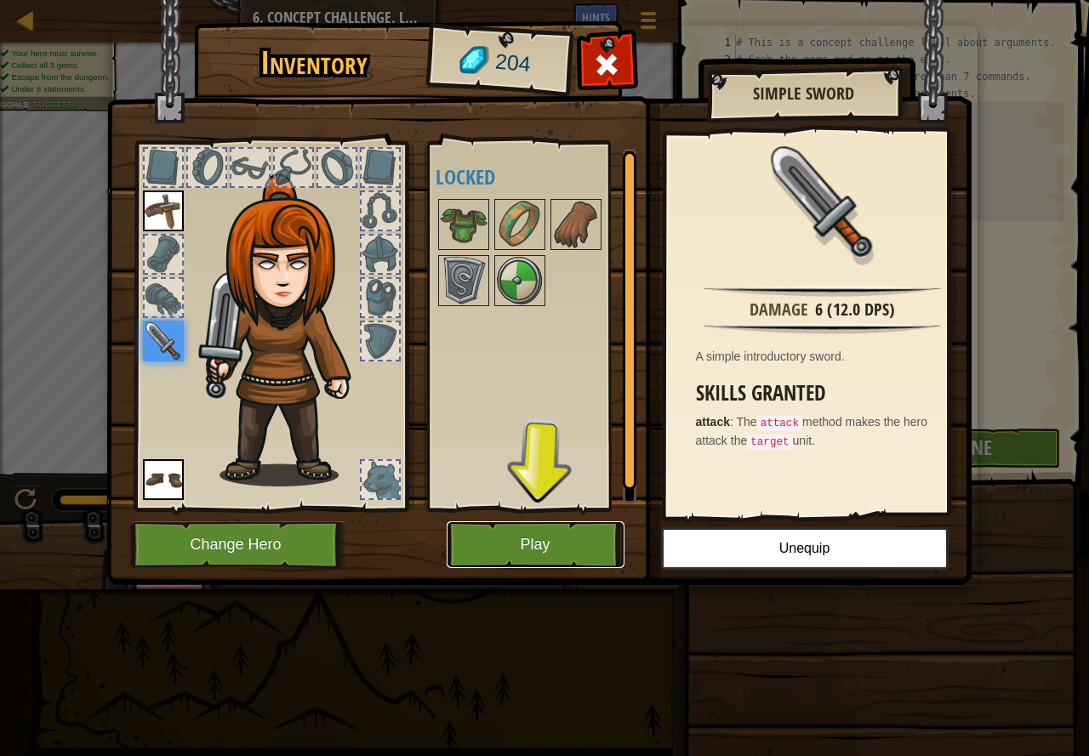
click at [516, 531] on button "Play" at bounding box center [535, 544] width 178 height 47
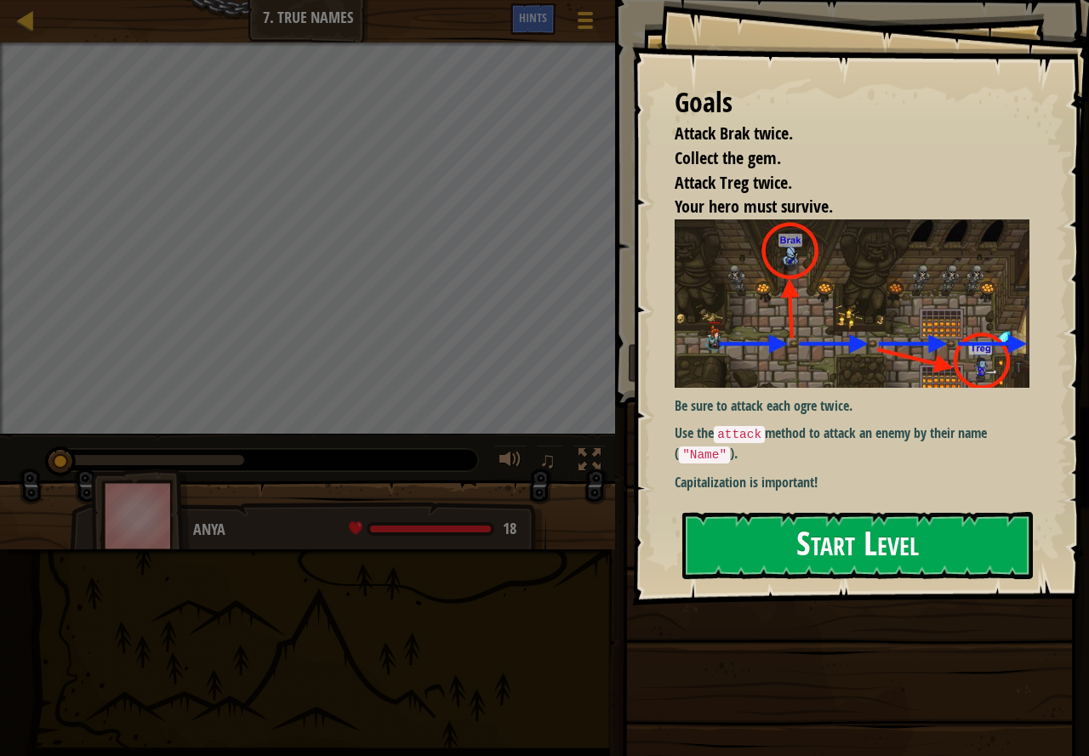
click at [783, 529] on button "Start Level" at bounding box center [857, 545] width 350 height 67
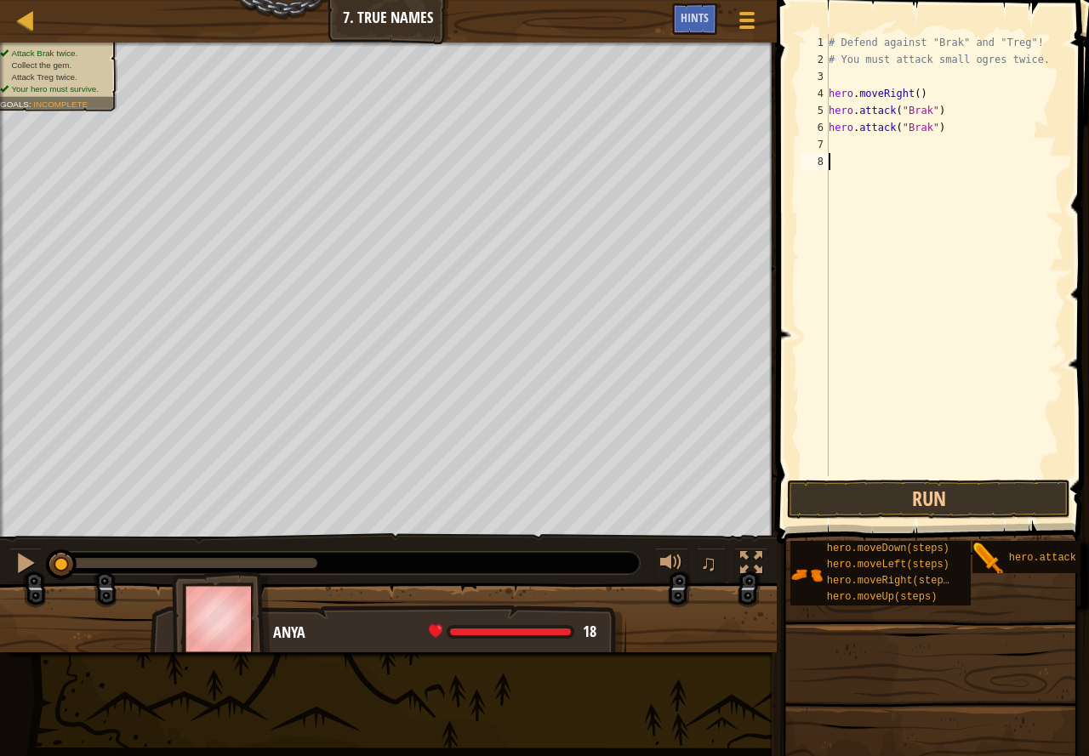
drag, startPoint x: 819, startPoint y: 151, endPoint x: 837, endPoint y: 264, distance: 114.5
click at [819, 150] on div "7" at bounding box center [814, 144] width 28 height 17
click at [944, 490] on button "Run" at bounding box center [928, 499] width 283 height 39
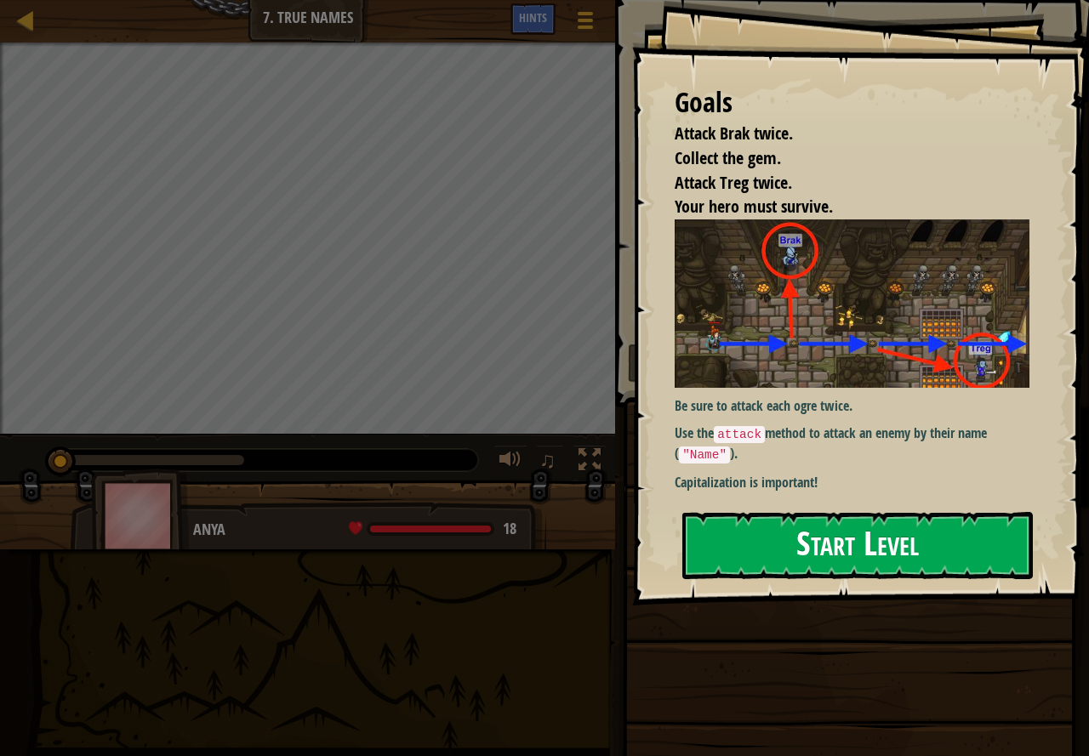
click at [736, 512] on button "Start Level" at bounding box center [857, 545] width 350 height 67
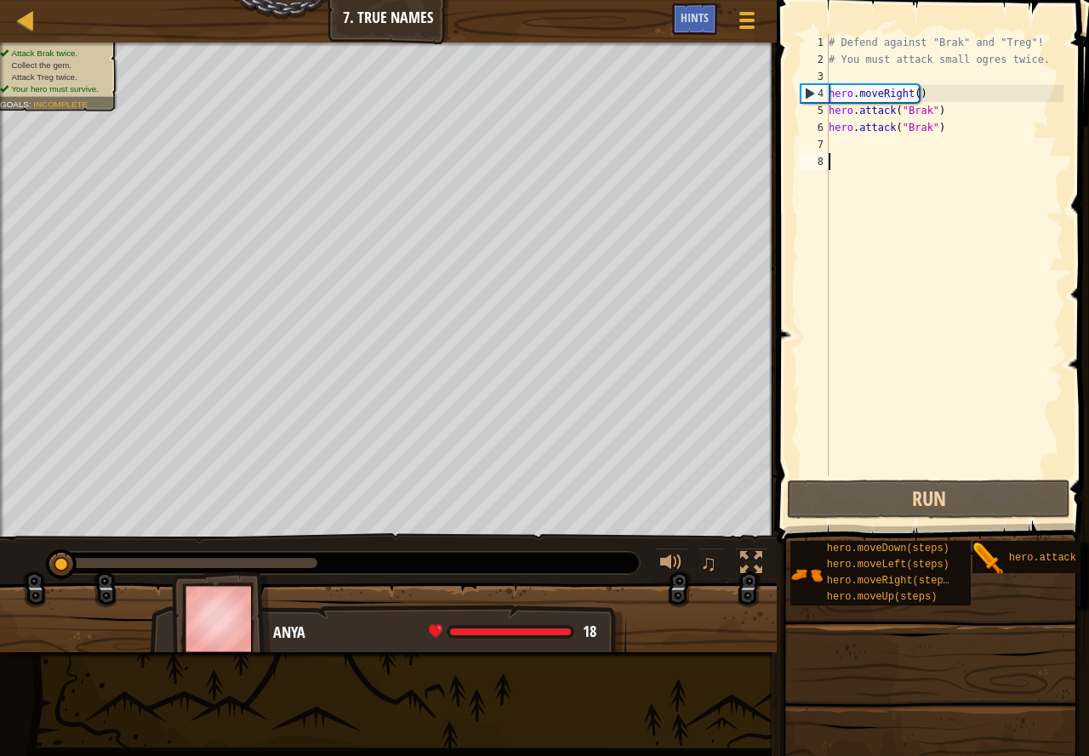
click at [849, 143] on div "# Defend against "Brak" and "Treg"! # You must attack small ogres twice. hero .…" at bounding box center [944, 272] width 238 height 476
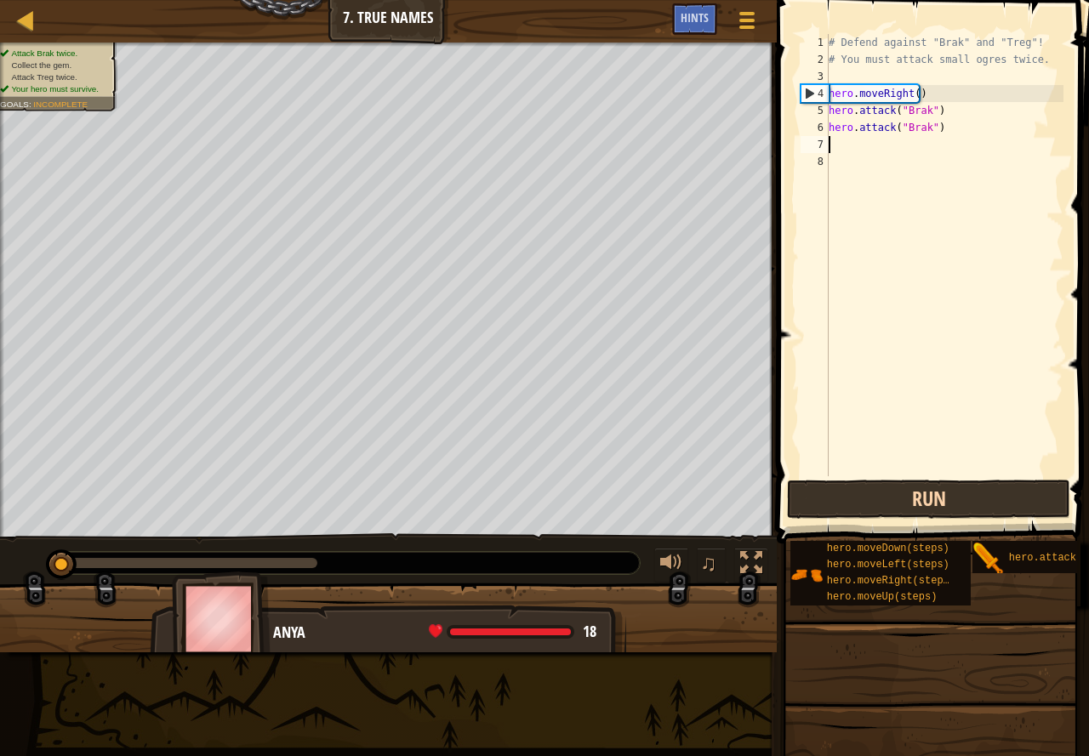
type textarea "h"
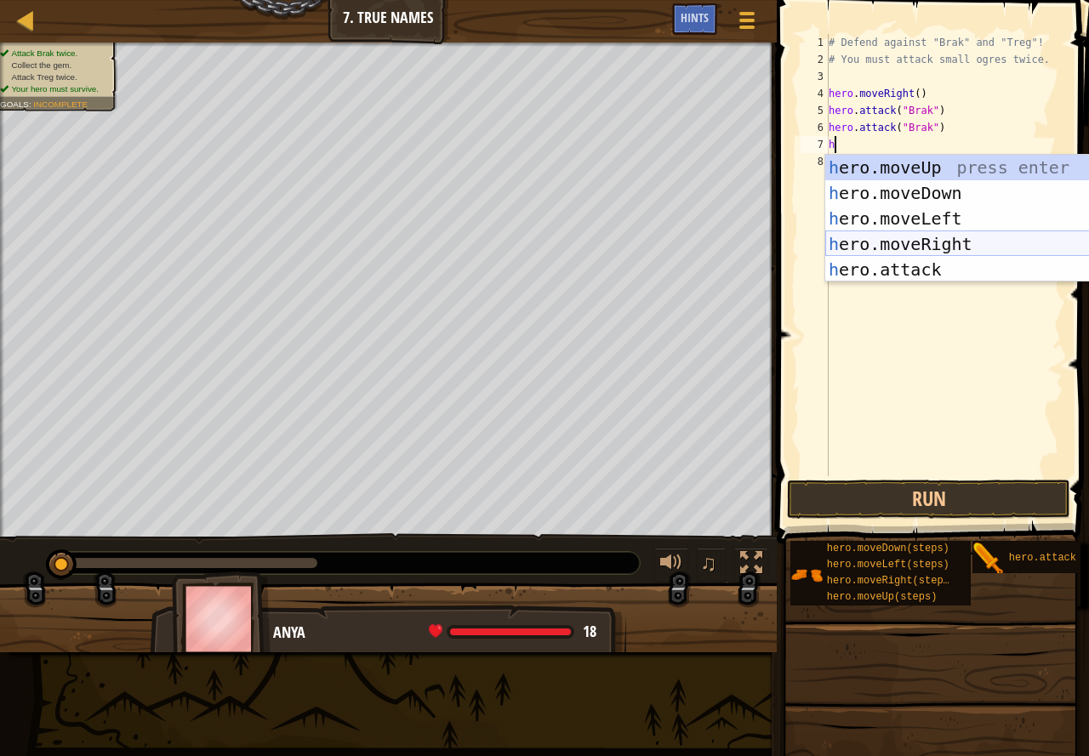
drag, startPoint x: 947, startPoint y: 246, endPoint x: 947, endPoint y: 236, distance: 9.4
click at [947, 236] on div "h ero.moveUp press enter h ero.moveDown press enter h ero.moveLeft press enter …" at bounding box center [985, 244] width 321 height 179
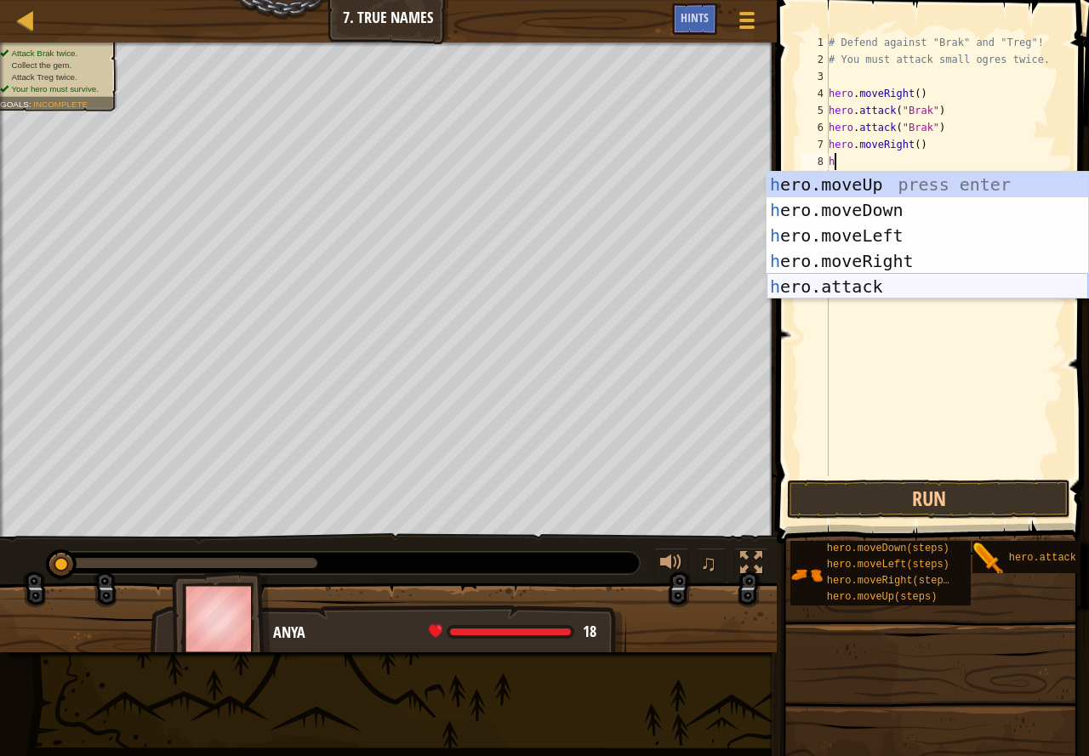
click at [892, 281] on div "h ero.moveUp press enter h ero.moveDown press enter h ero.moveLeft press enter …" at bounding box center [926, 261] width 321 height 179
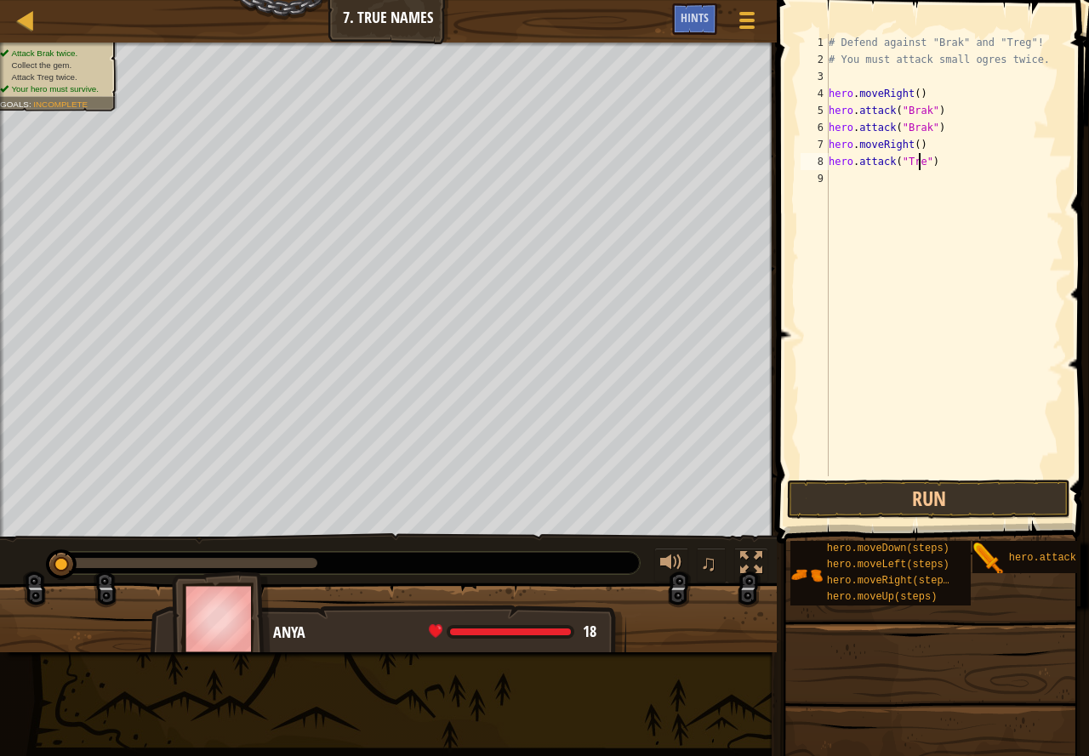
scroll to position [8, 8]
type textarea "hero.attack("Treg")"
click at [932, 491] on button "Run" at bounding box center [928, 499] width 283 height 39
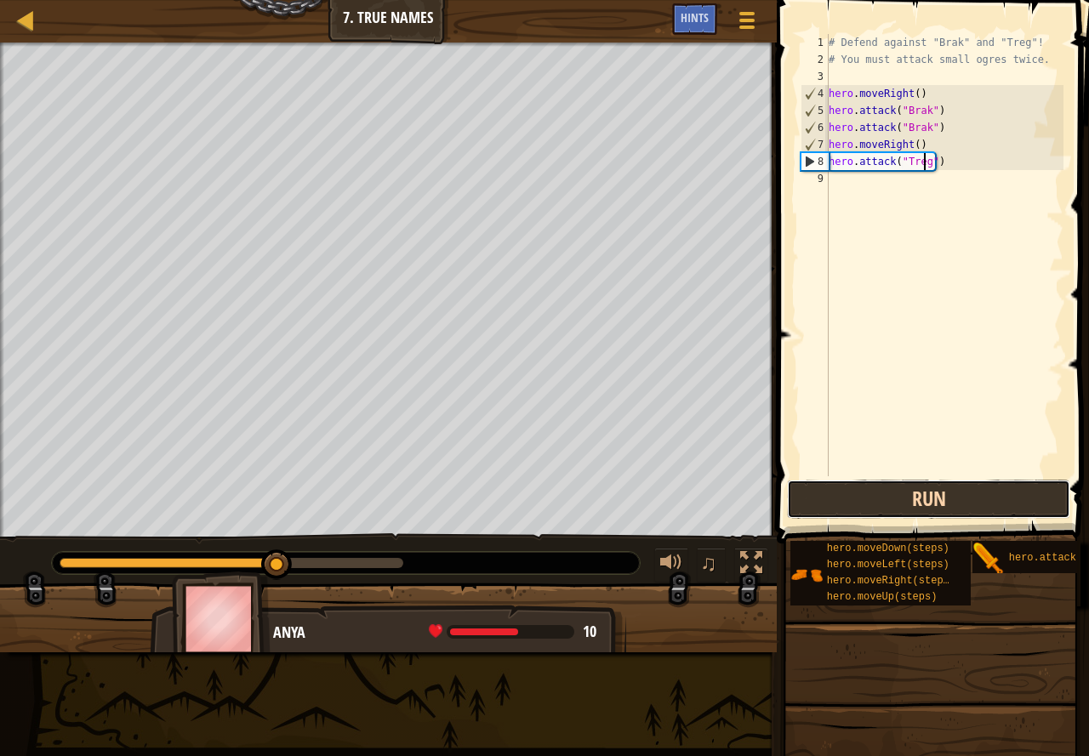
click at [932, 491] on button "Run" at bounding box center [928, 499] width 283 height 39
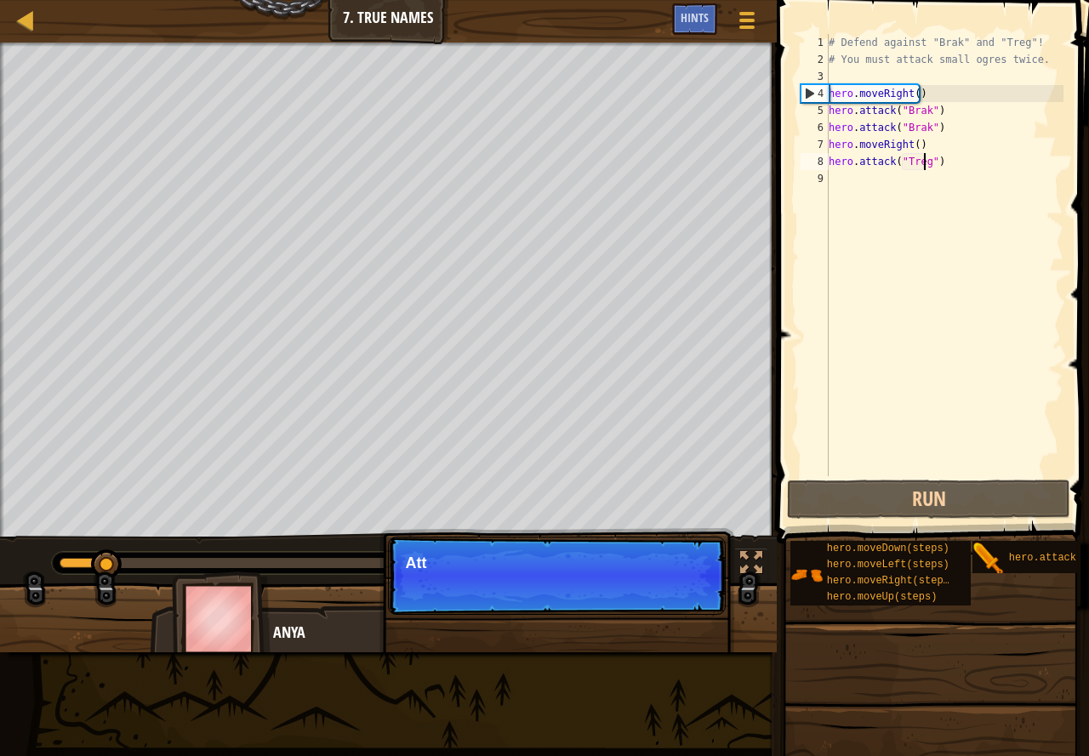
drag, startPoint x: 932, startPoint y: 491, endPoint x: 958, endPoint y: 190, distance: 302.1
click at [958, 196] on div "# Defend against "Brak" and "Treg"! # You must attack small ogres twice. hero .…" at bounding box center [944, 272] width 238 height 476
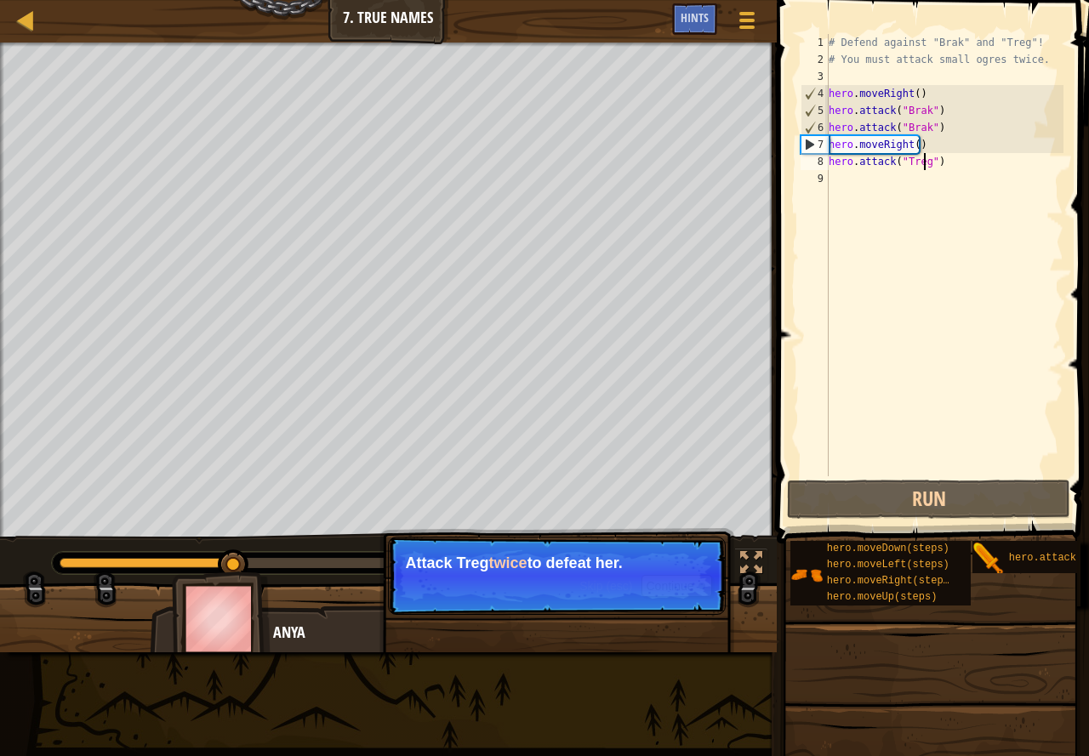
click at [926, 162] on div "# Defend against "Brak" and "Treg"! # You must attack small ogres twice. hero .…" at bounding box center [944, 272] width 238 height 476
type textarea "hero.attack("Treg")"
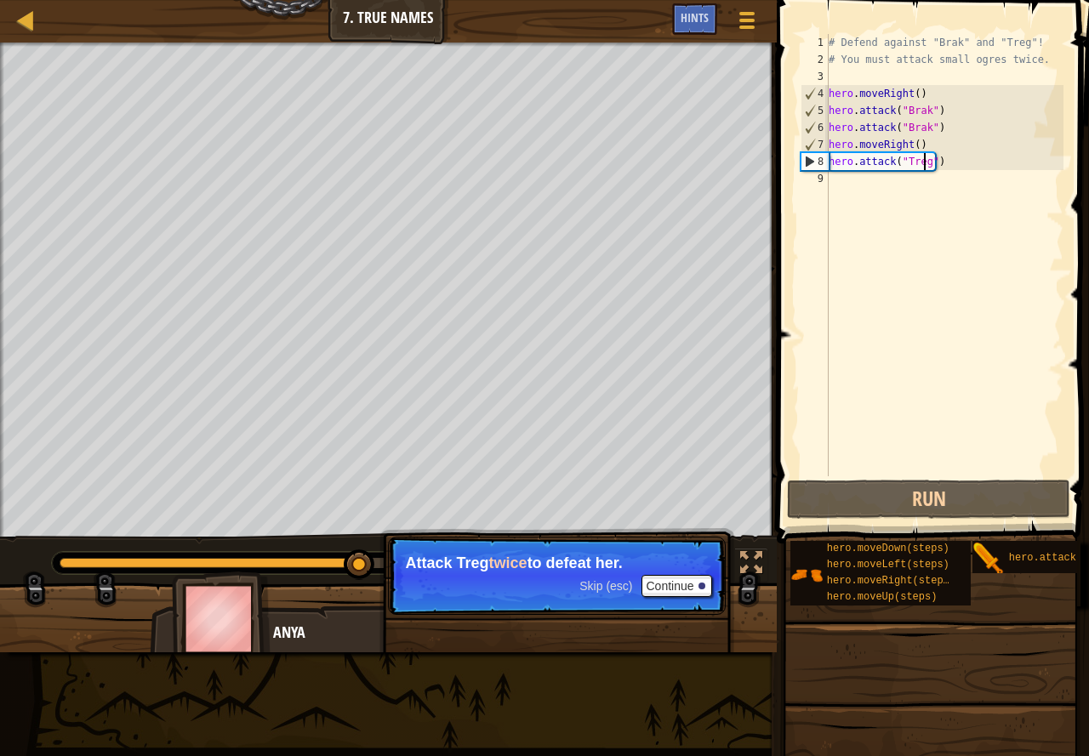
click at [888, 186] on div "# Defend against "Brak" and "Treg"! # You must attack small ogres twice. hero .…" at bounding box center [944, 272] width 238 height 476
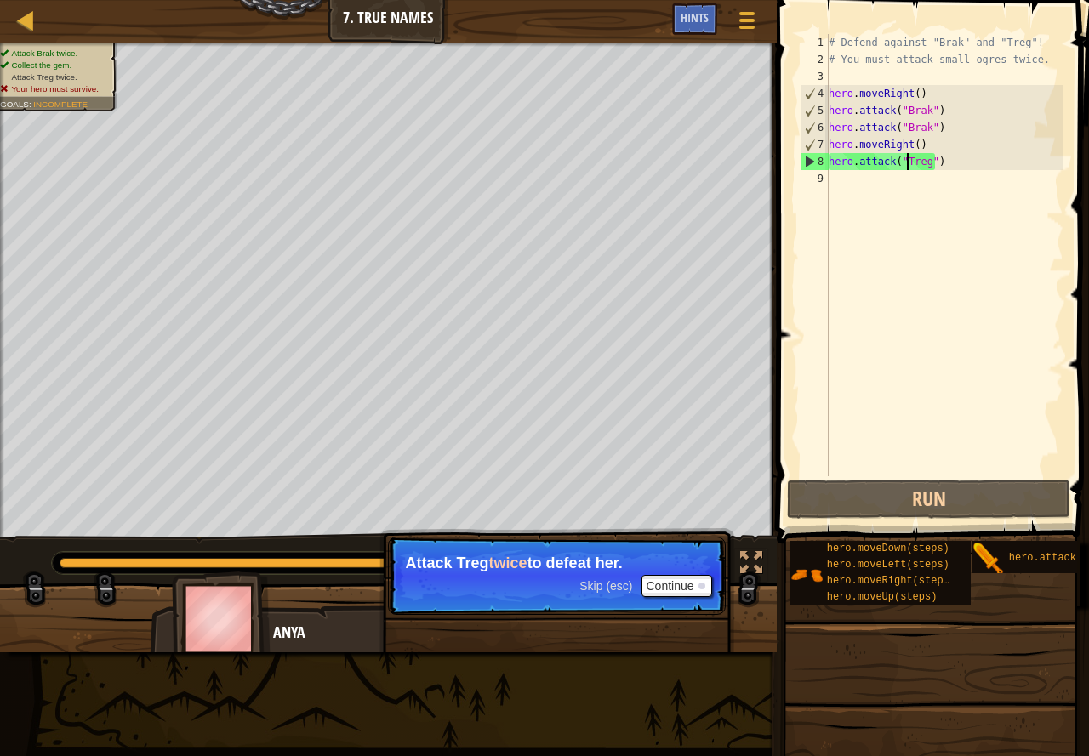
click at [907, 160] on div "# Defend against "Brak" and "Treg"! # You must attack small ogres twice. hero .…" at bounding box center [944, 272] width 238 height 476
type textarea "hero.attack("Treg")"
click at [930, 160] on div "# Defend against "Brak" and "Treg"! # You must attack small ogres twice. hero .…" at bounding box center [944, 272] width 238 height 476
click at [917, 163] on div "# Defend against "Brak" and "Treg"! # You must attack small ogres twice. hero .…" at bounding box center [944, 272] width 238 height 476
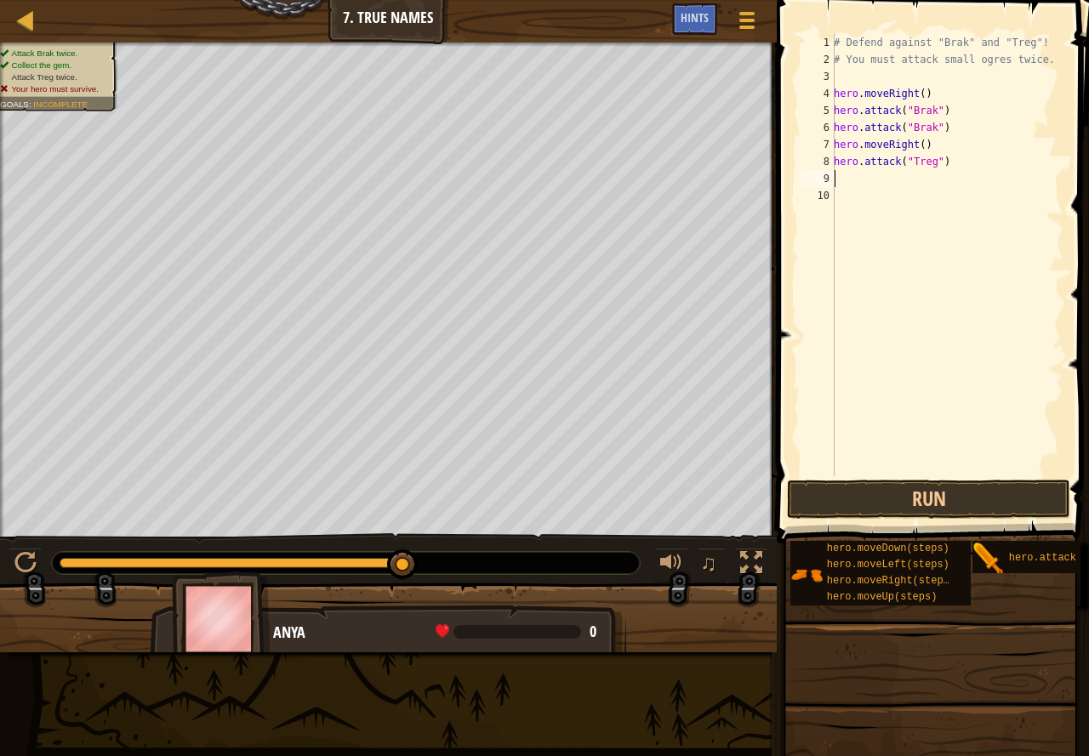
type textarea "h"
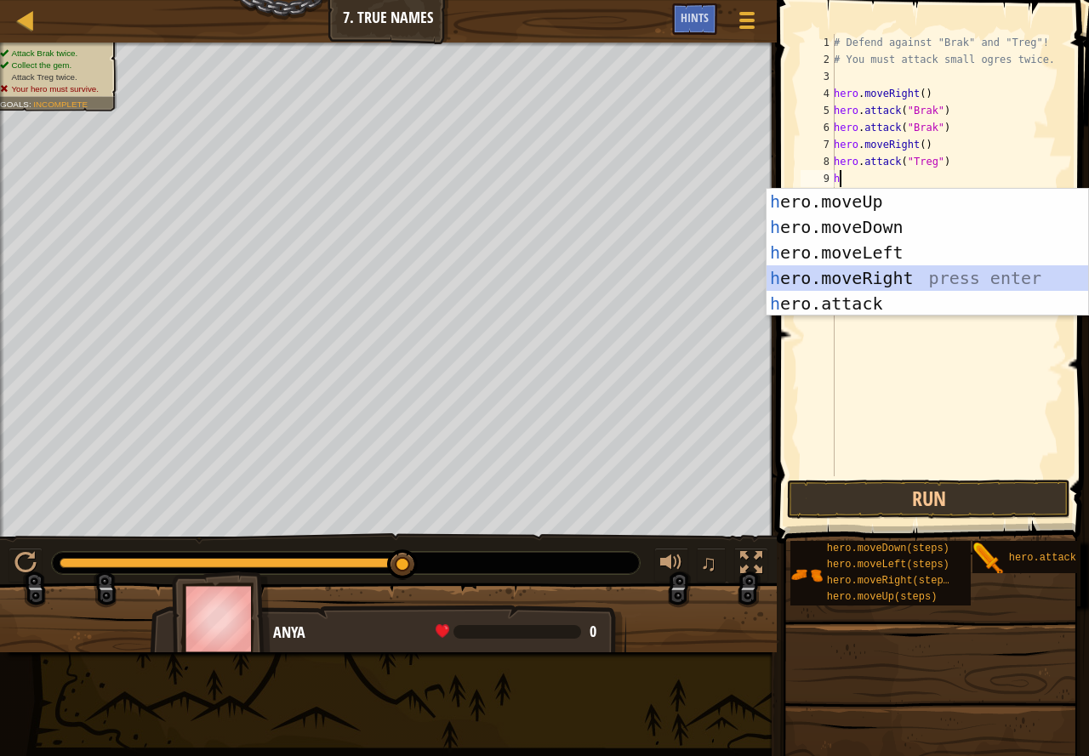
click at [861, 287] on div "h ero.moveUp press enter h ero.moveDown press enter h ero.moveLeft press enter …" at bounding box center [926, 278] width 321 height 179
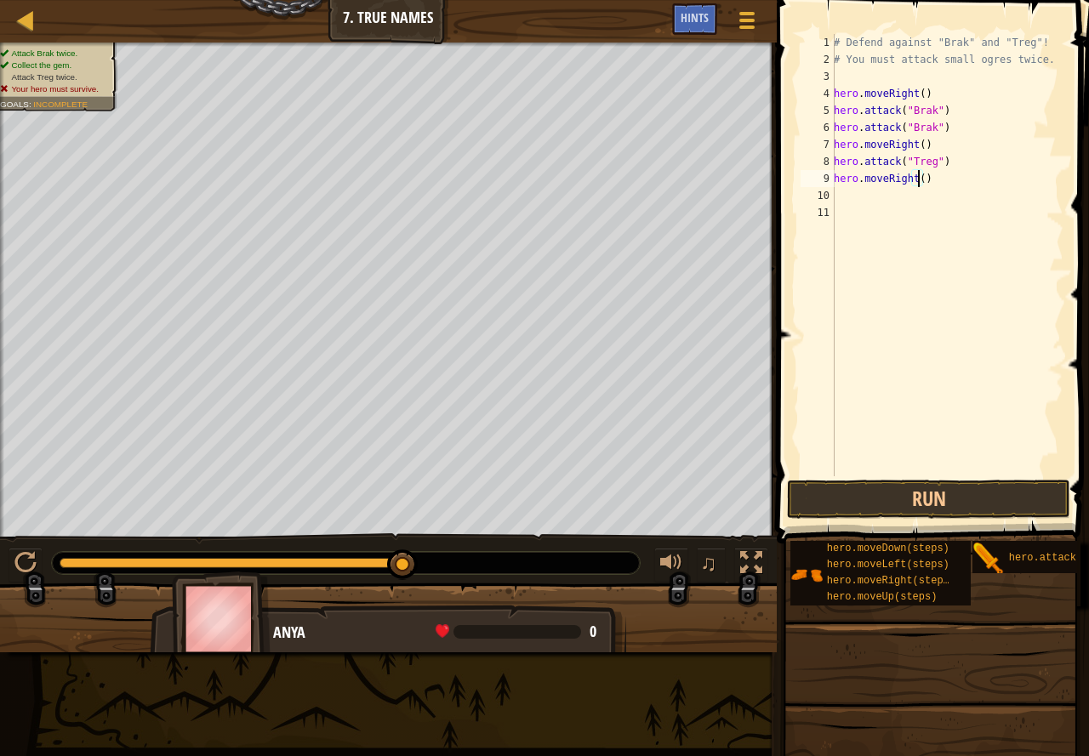
click at [916, 178] on div "# Defend against "Brak" and "Treg"! # You must attack small ogres twice. hero .…" at bounding box center [946, 272] width 233 height 476
type textarea ")"
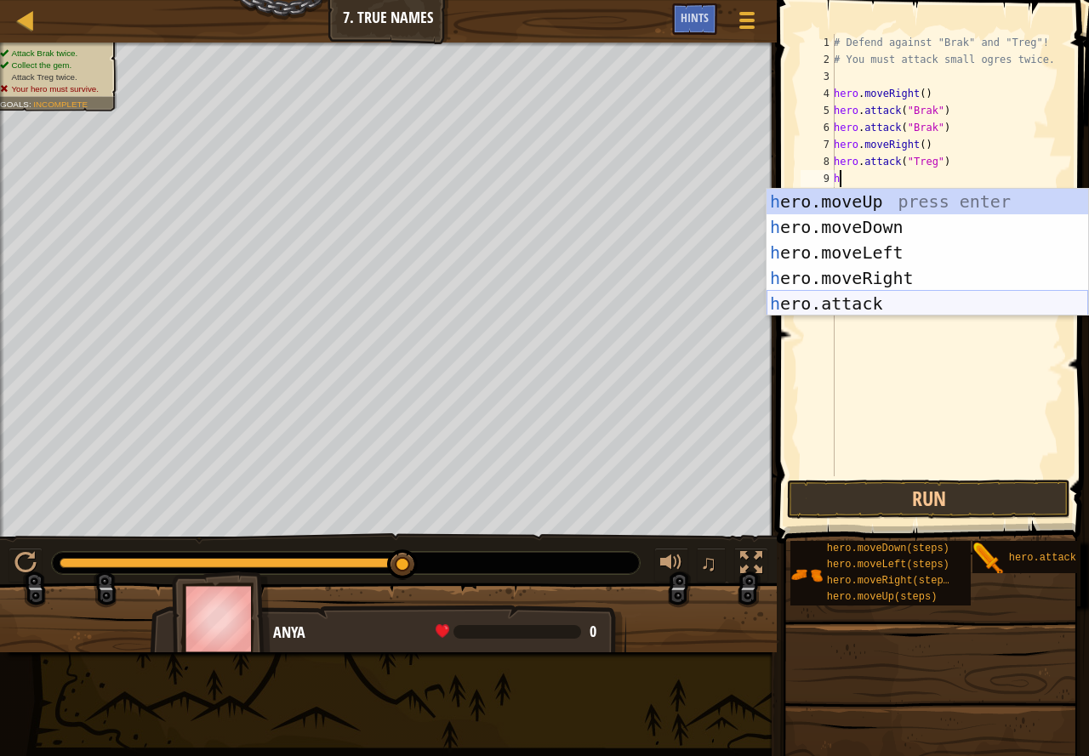
click at [881, 302] on div "h ero.moveUp press enter h ero.moveDown press enter h ero.moveLeft press enter …" at bounding box center [926, 278] width 321 height 179
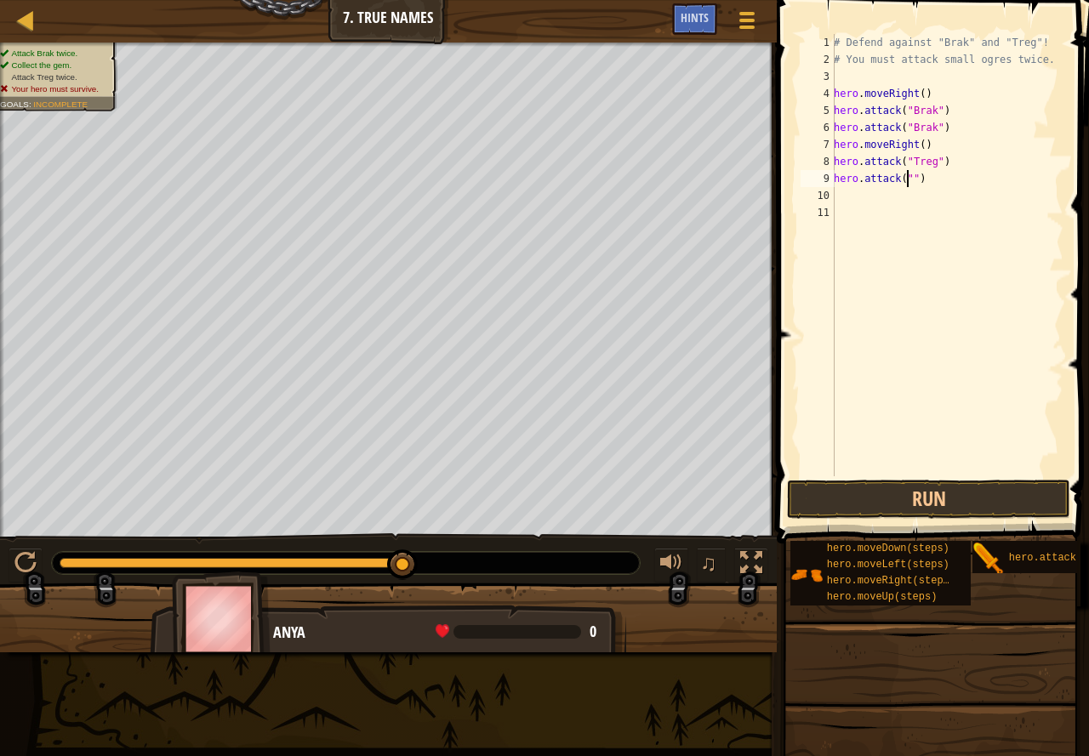
scroll to position [8, 6]
type textarea "hero.attack("2")"
click at [963, 490] on button "Run" at bounding box center [928, 499] width 283 height 39
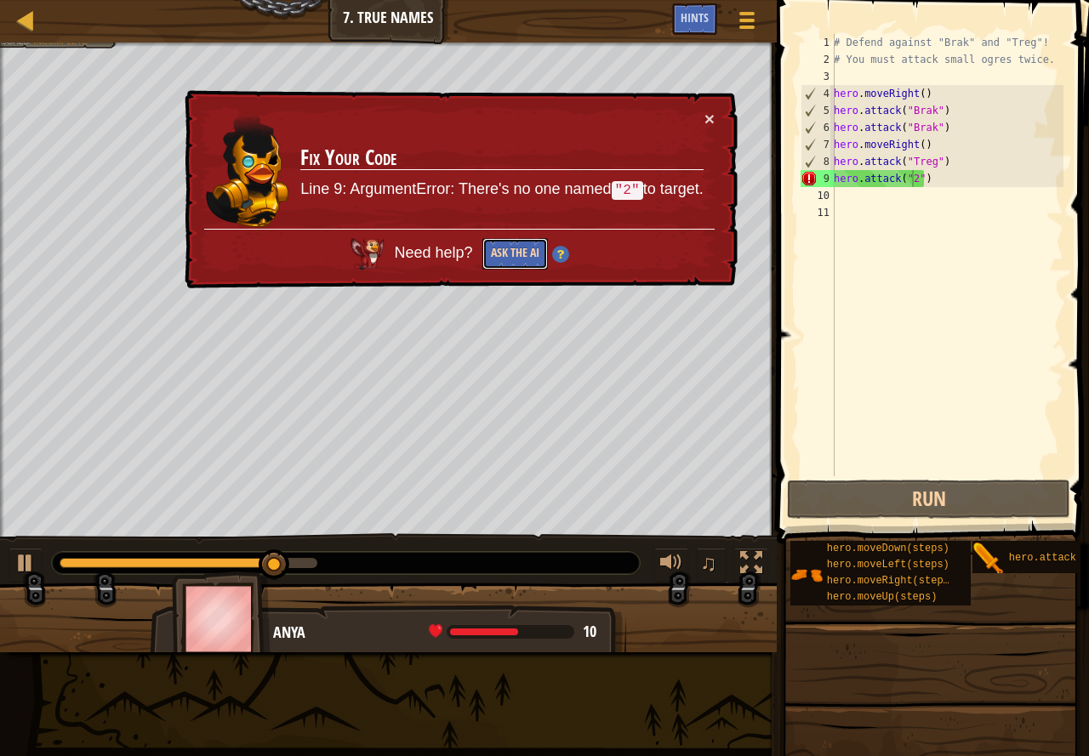
click at [522, 262] on button "Ask the AI" at bounding box center [514, 253] width 65 height 31
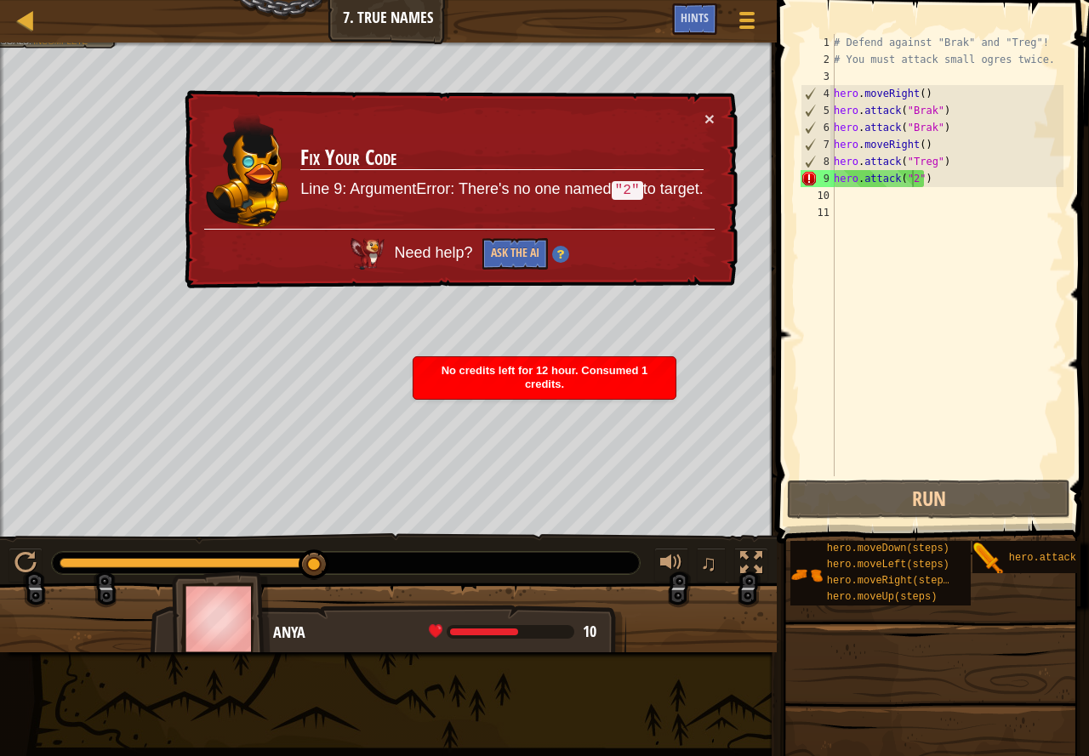
click at [696, 112] on td "Fix Your Code Line 9: ArgumentError: There's no one named "2" to target." at bounding box center [501, 169] width 405 height 119
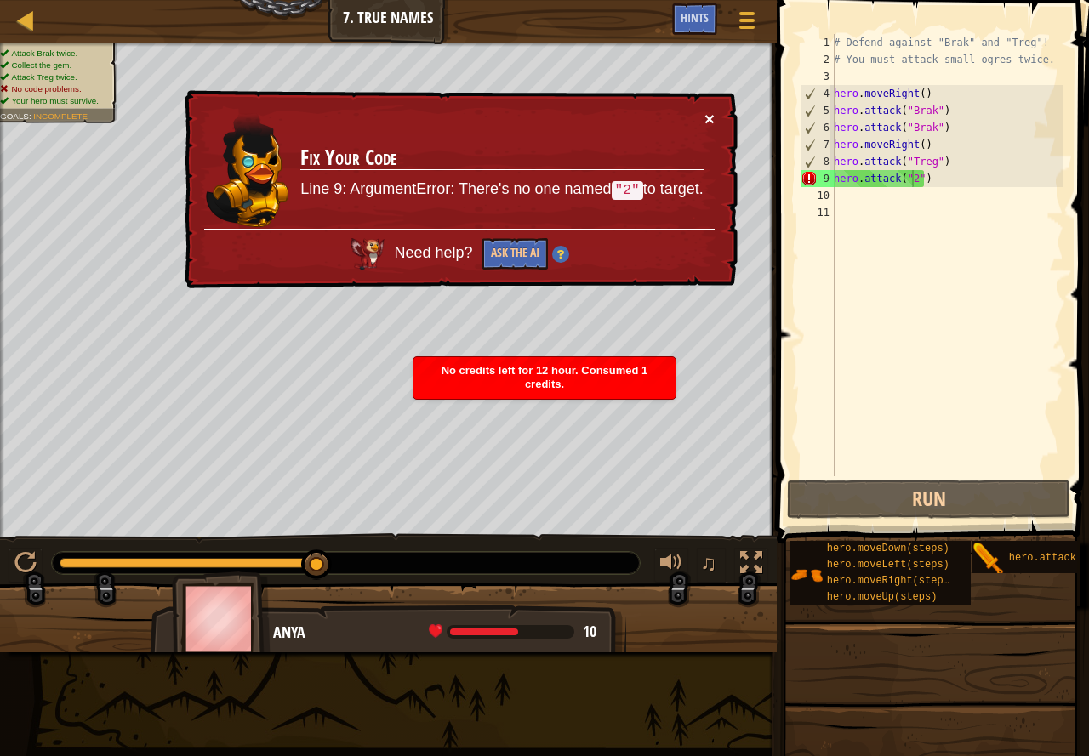
click at [704, 111] on button "×" at bounding box center [709, 119] width 10 height 18
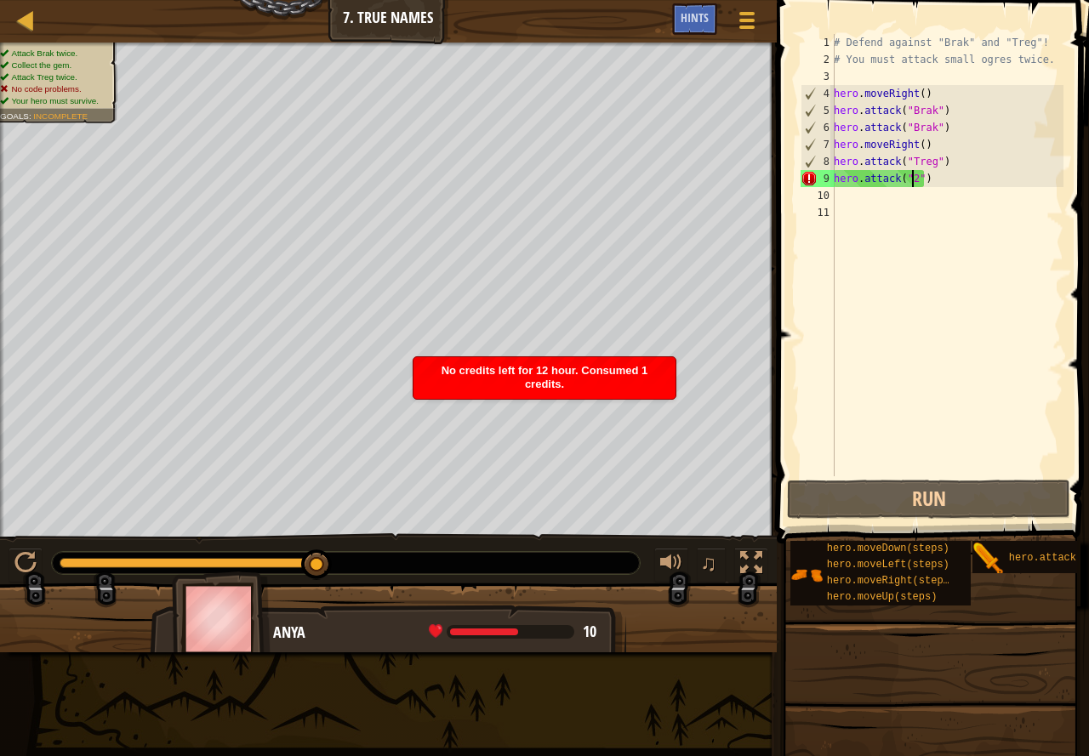
click at [528, 363] on div "No credits left for 12 hour. Consumed 1 credits." at bounding box center [544, 378] width 262 height 42
